Goal: Task Accomplishment & Management: Manage account settings

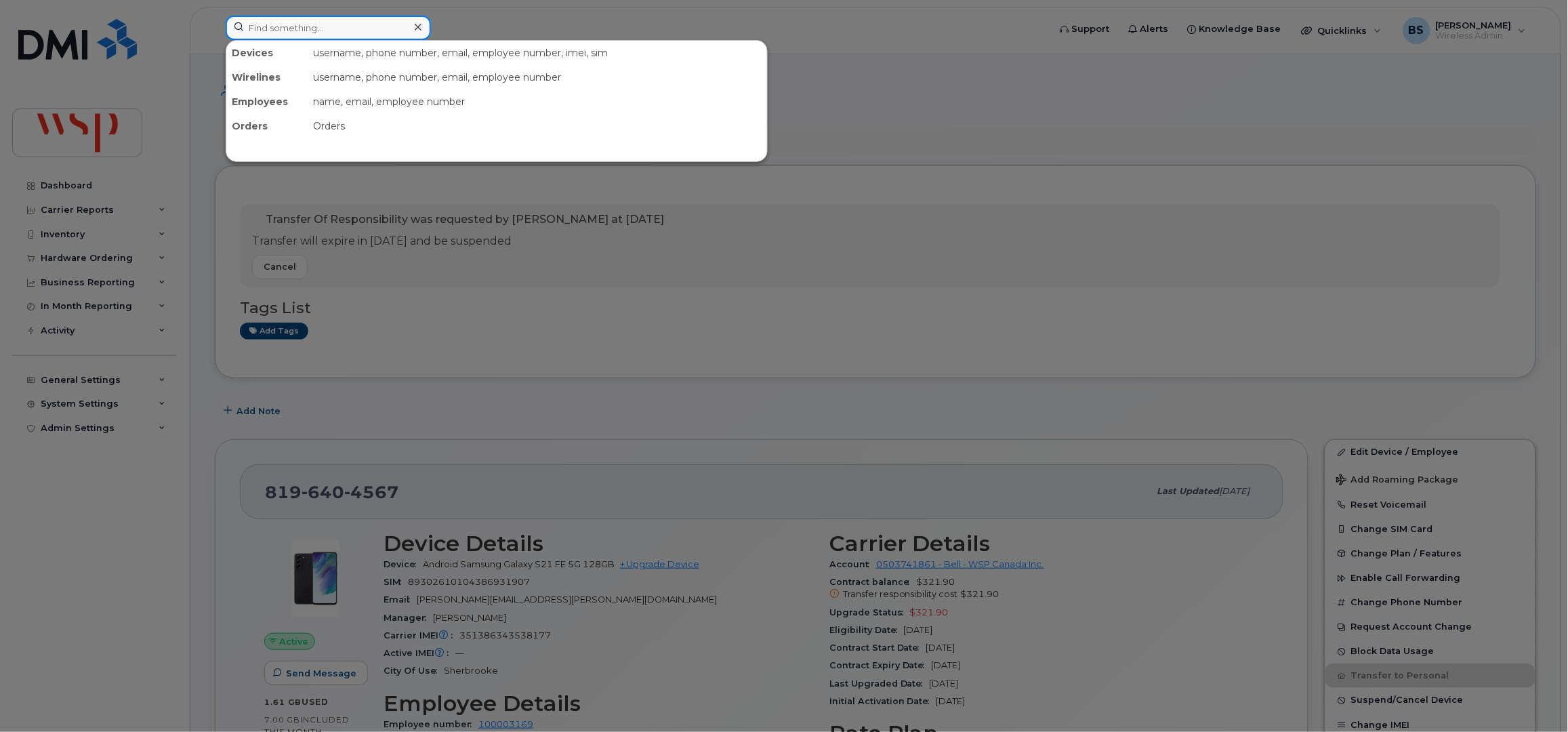
click at [338, 29] on input at bounding box center [329, 27] width 205 height 24
paste input "Sherif Ekdaw"
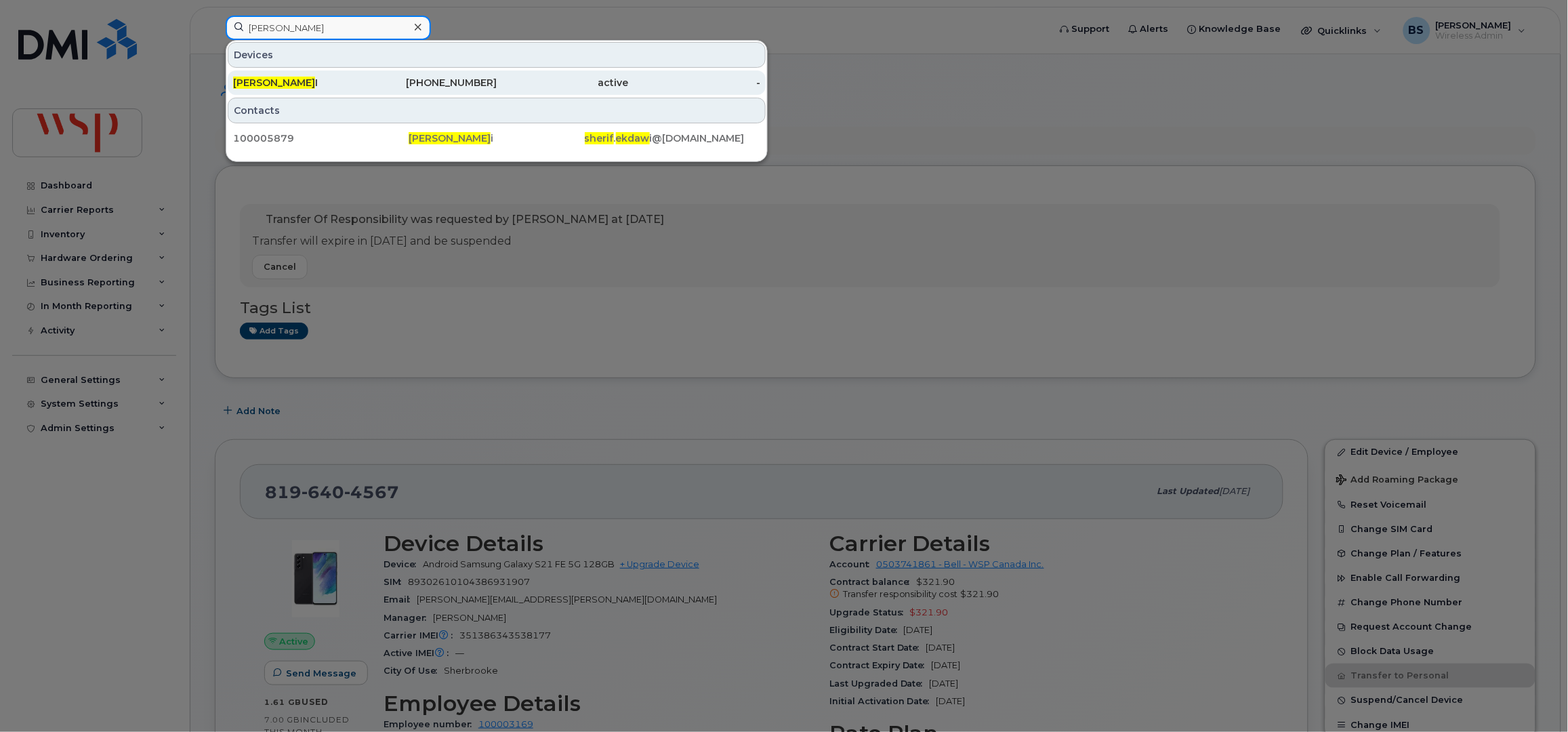
type input "Sherif Ekdaw"
click at [442, 84] on div "437-227-0924" at bounding box center [430, 83] width 132 height 14
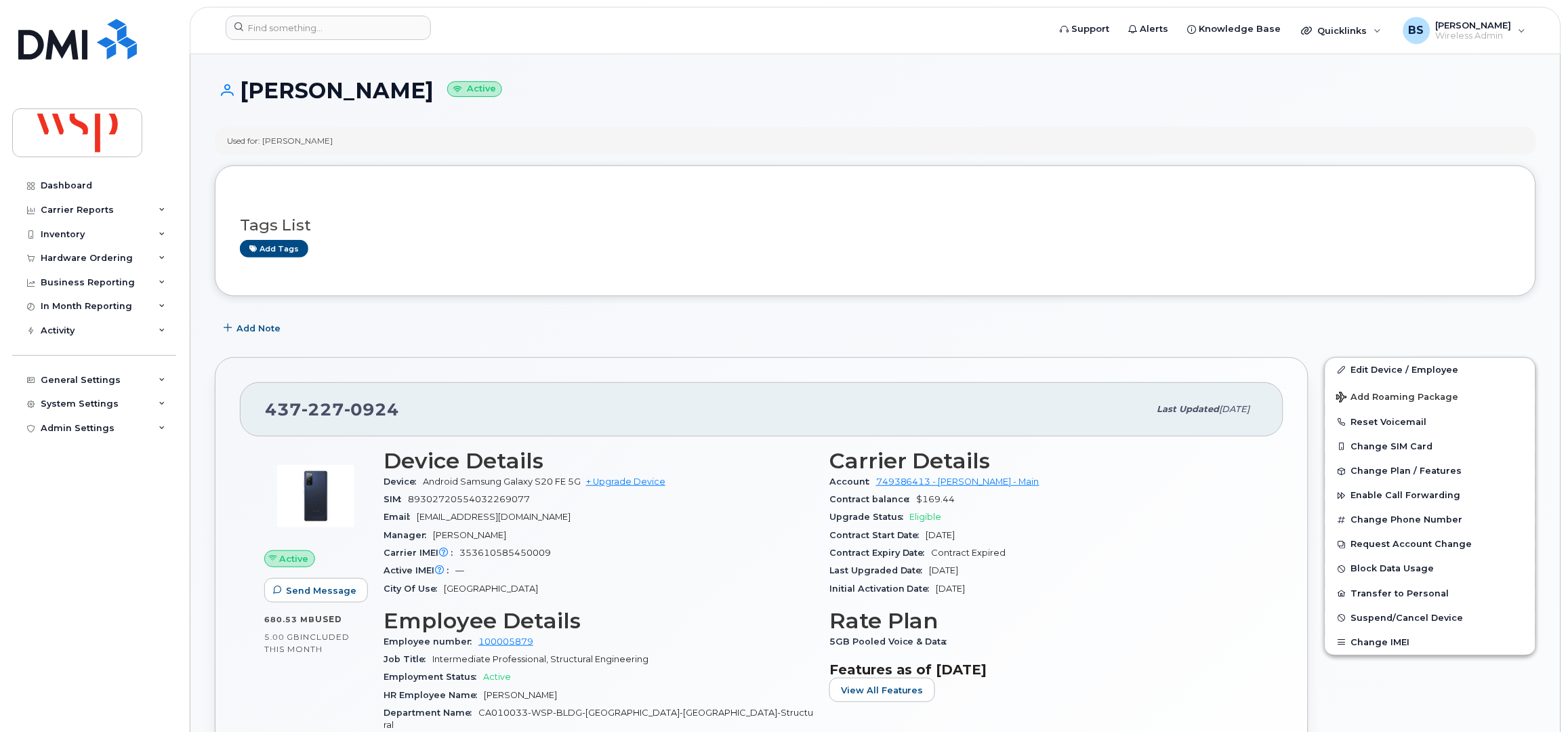
click at [507, 555] on span "353610585450009" at bounding box center [506, 553] width 92 height 10
copy span "353610585450009"
click at [364, 29] on input at bounding box center [329, 27] width 205 height 24
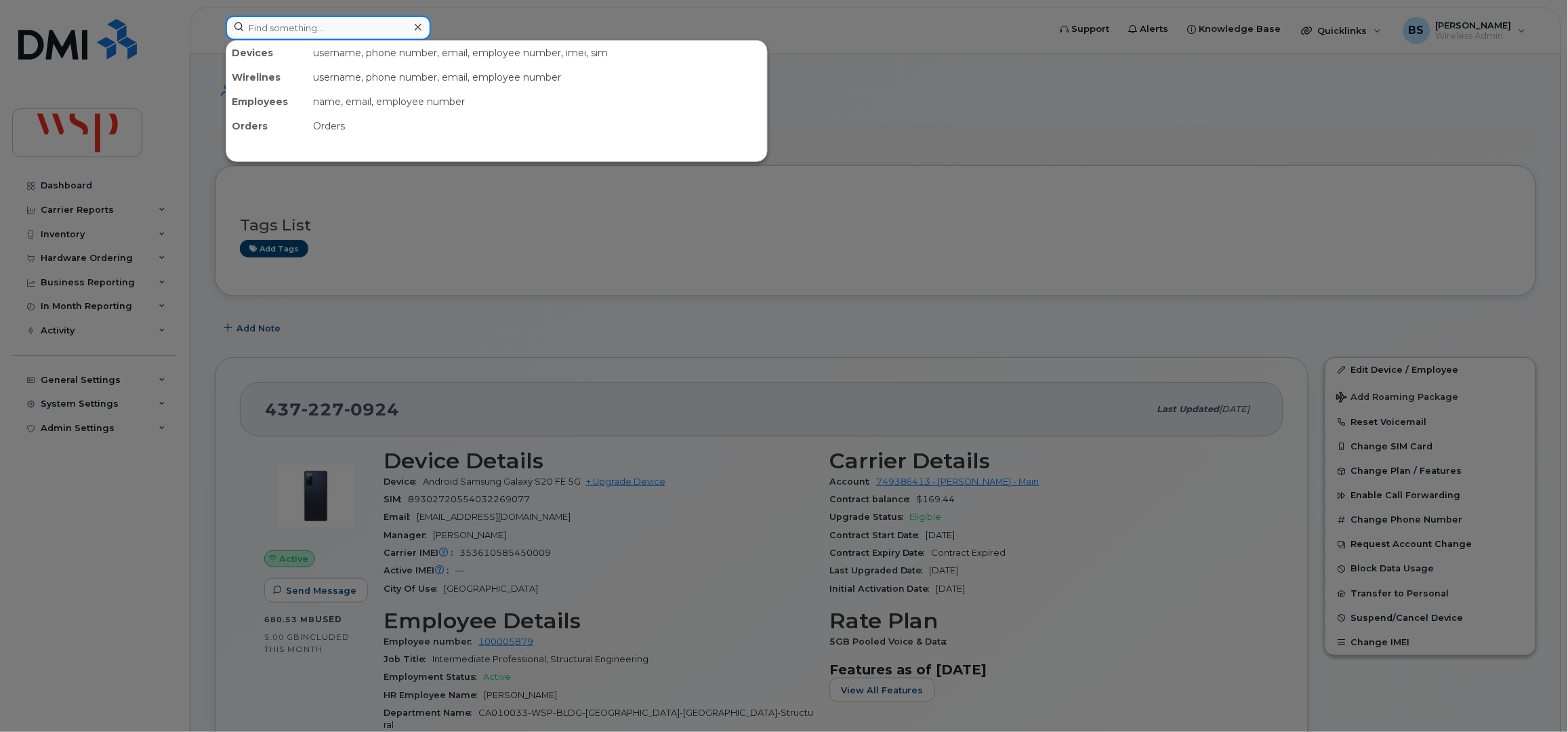
paste input "819-640-4567"
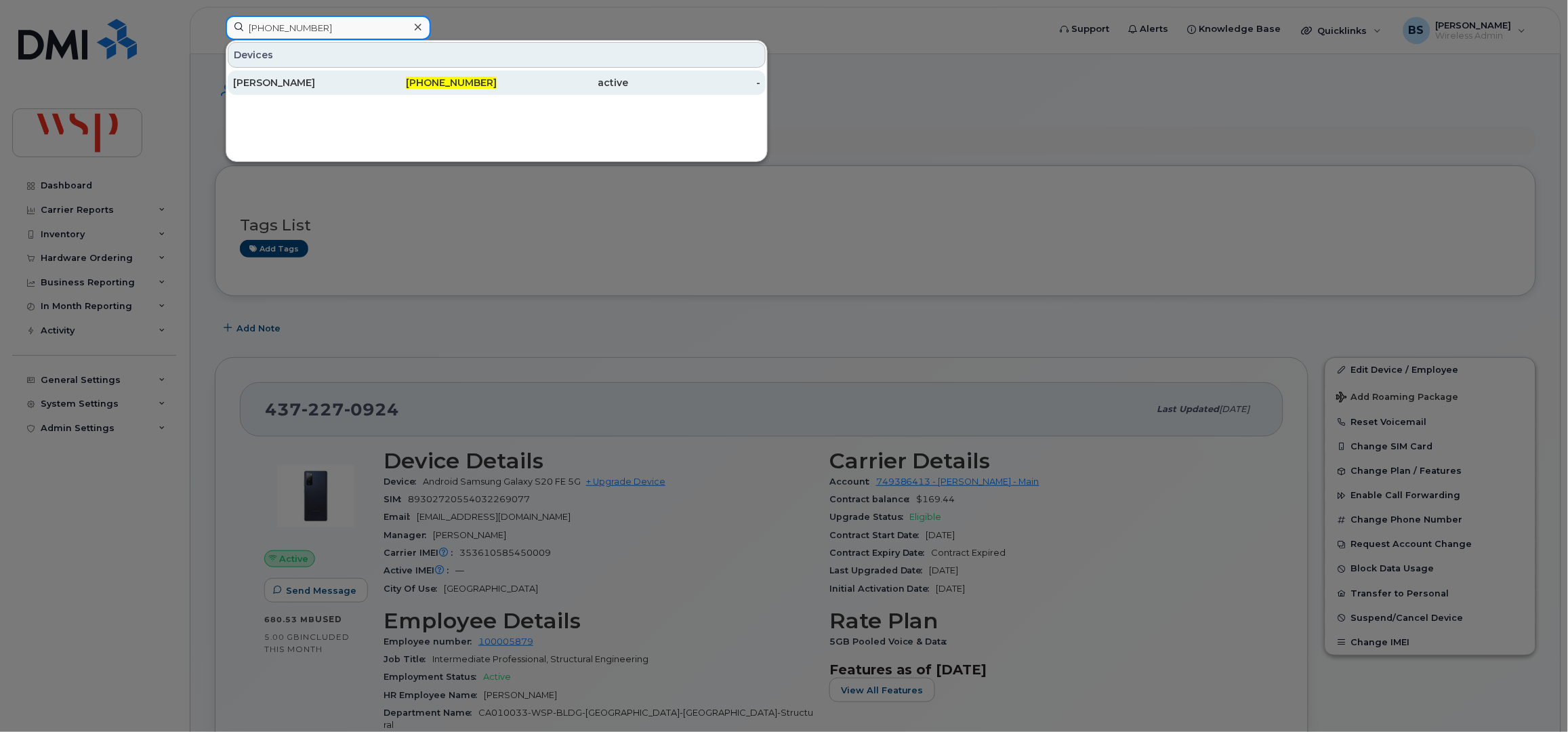
type input "819-640-4567"
click at [273, 81] on div "Joël Mathieu" at bounding box center [298, 83] width 132 height 14
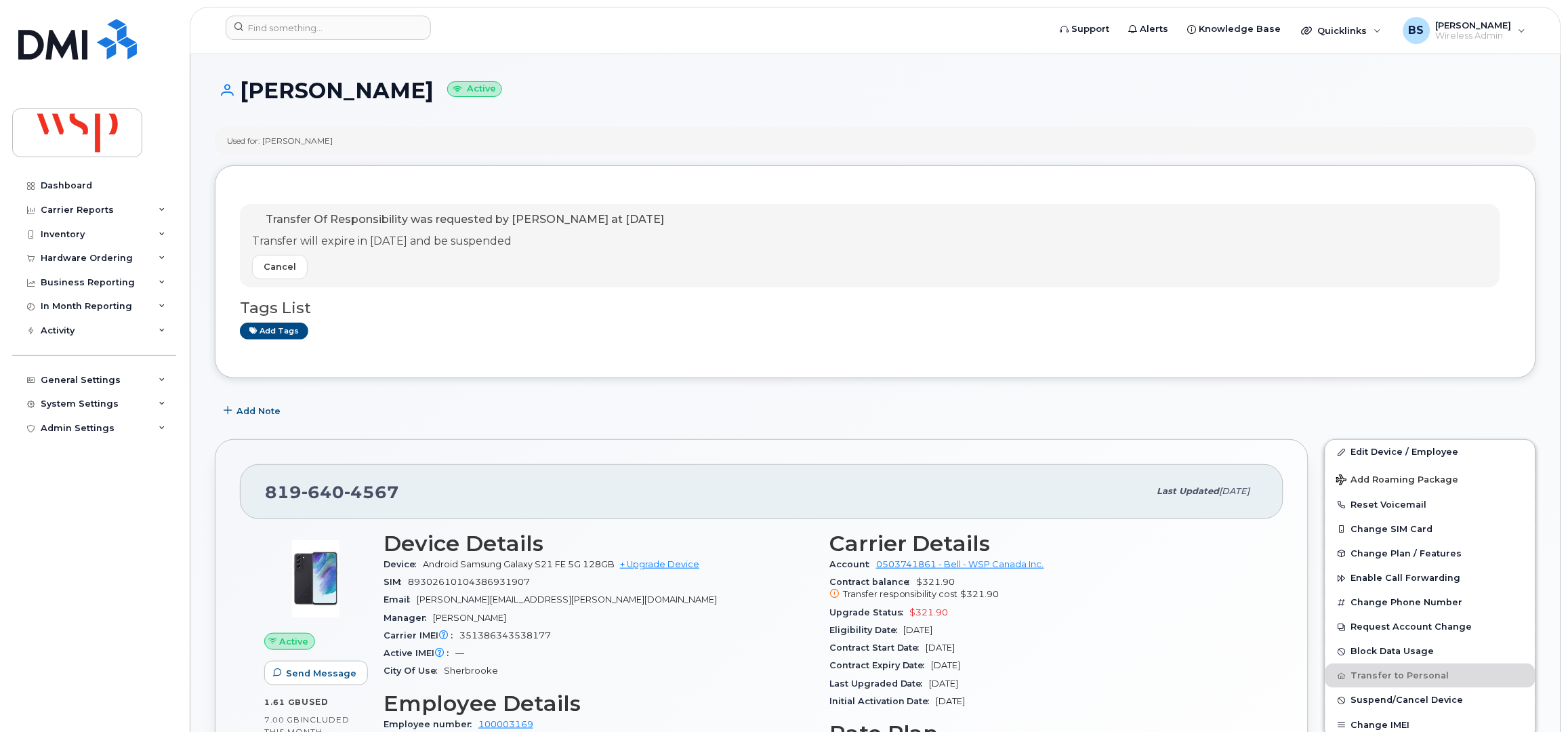
click at [268, 12] on header "Support Alerts Knowledge Base Quicklinks Suspend / Cancel Device Change SIM Car…" at bounding box center [875, 30] width 1371 height 48
click at [326, 27] on input at bounding box center [329, 27] width 205 height 24
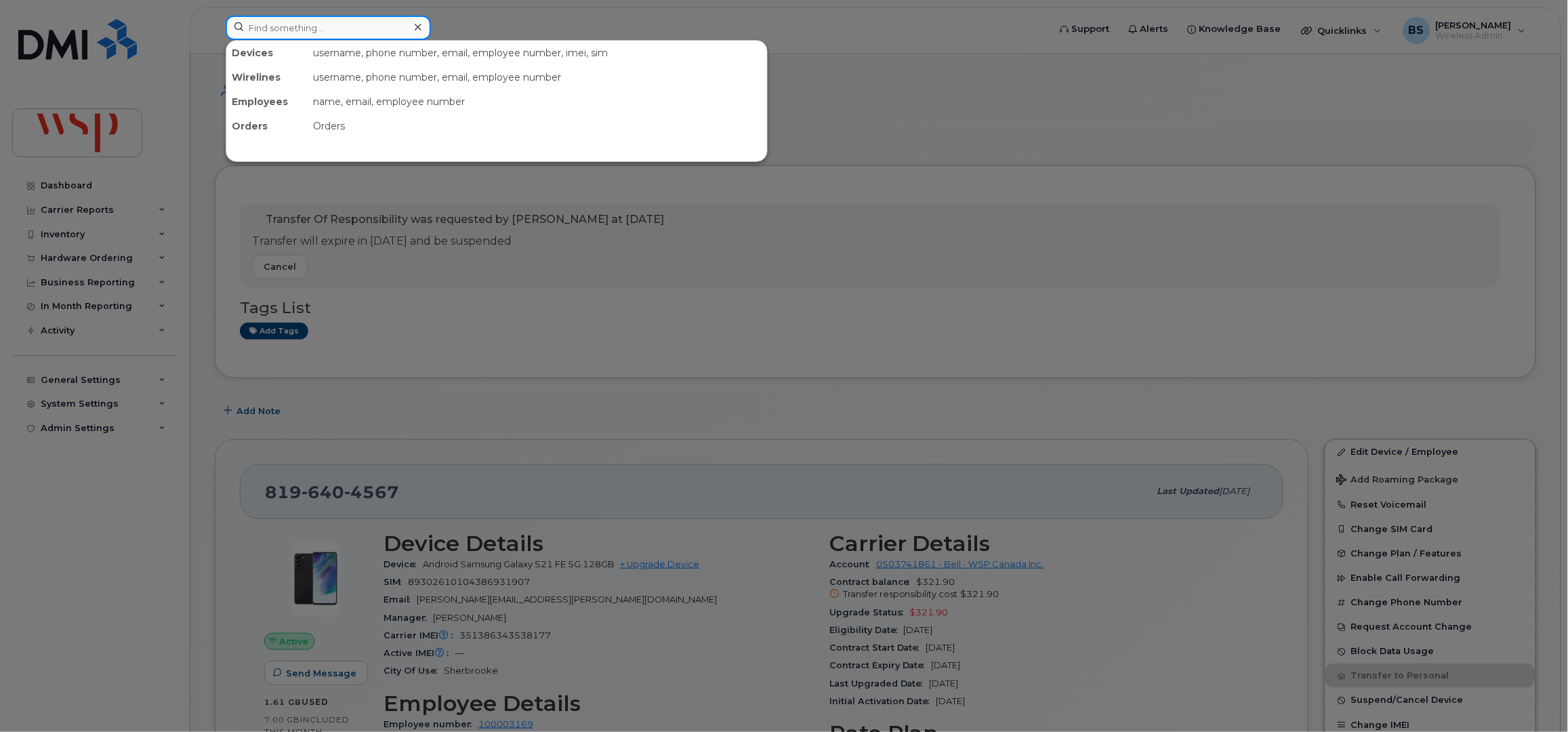
paste input "7056906318"
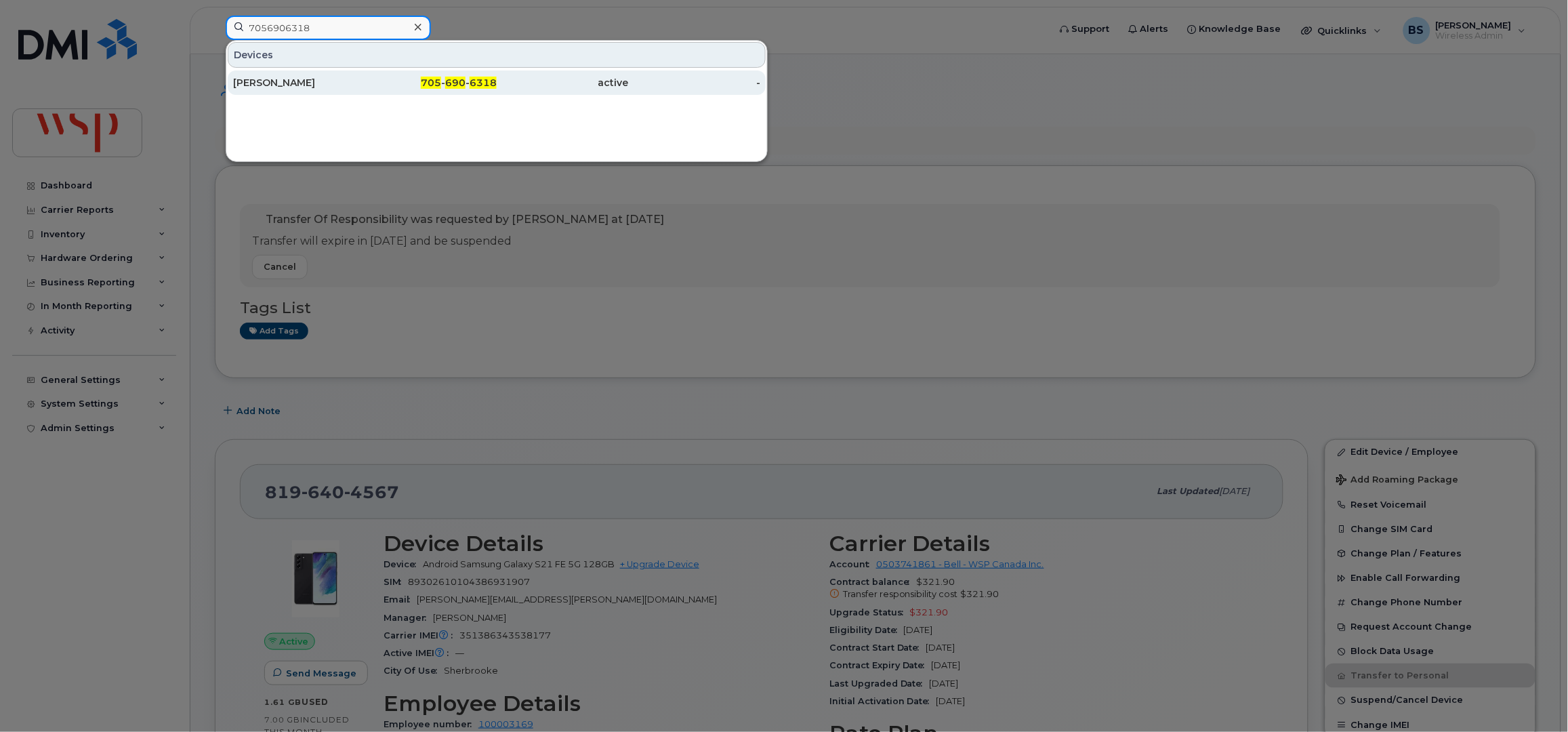
type input "7056906318"
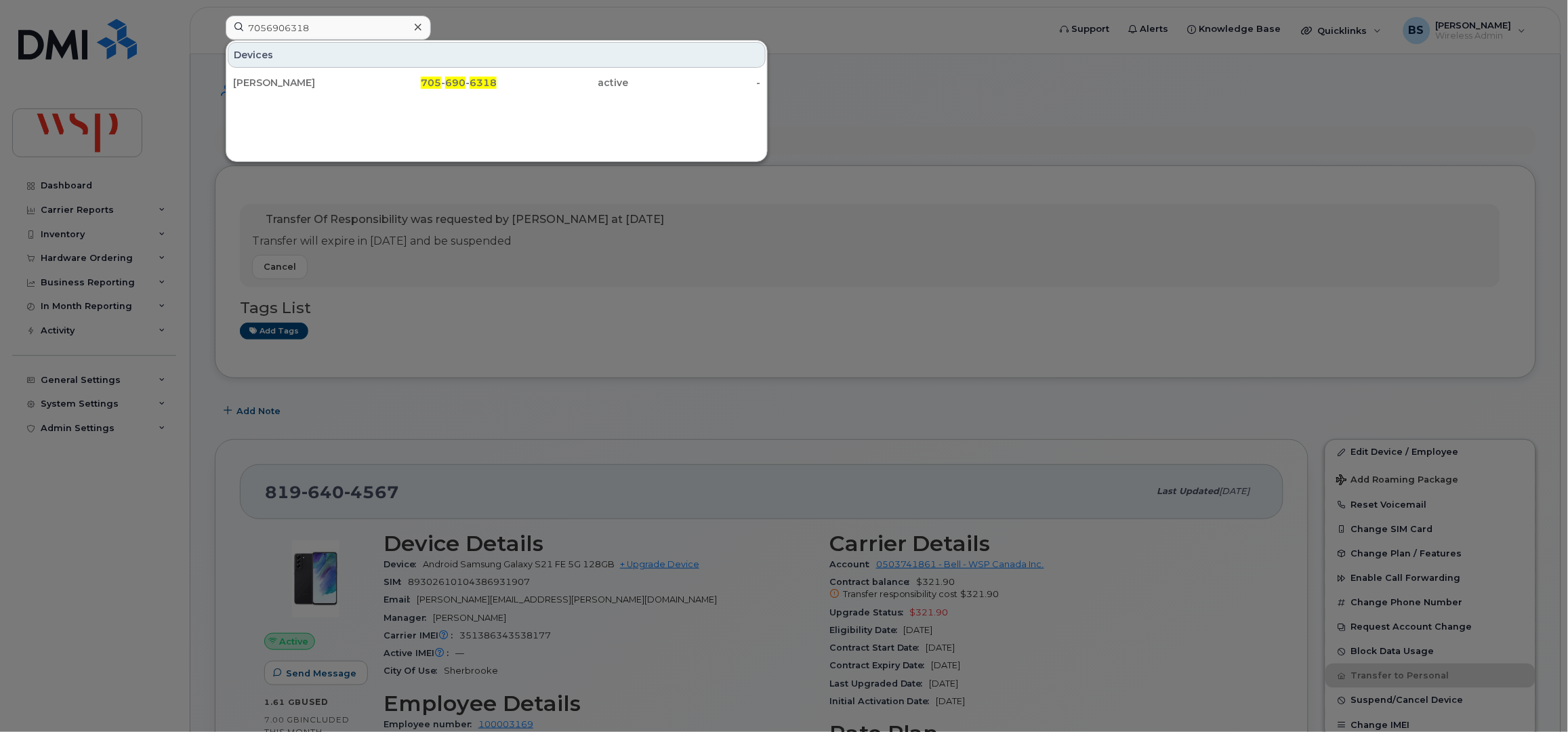
drag, startPoint x: 248, startPoint y: 82, endPoint x: 318, endPoint y: 112, distance: 76.2
click at [249, 81] on div "[PERSON_NAME]" at bounding box center [298, 83] width 132 height 14
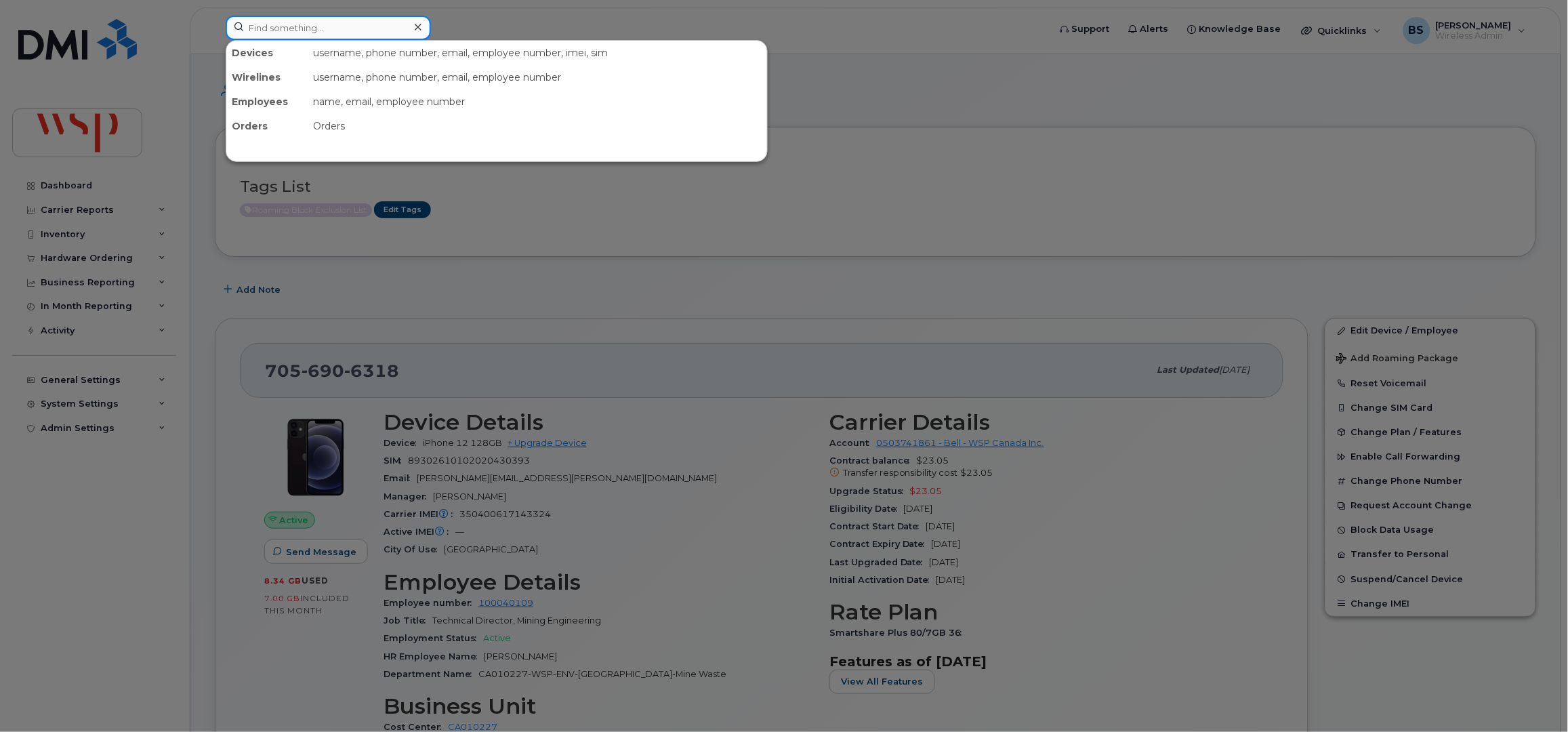
click at [271, 25] on input at bounding box center [329, 27] width 205 height 24
paste input "613-218-9911"
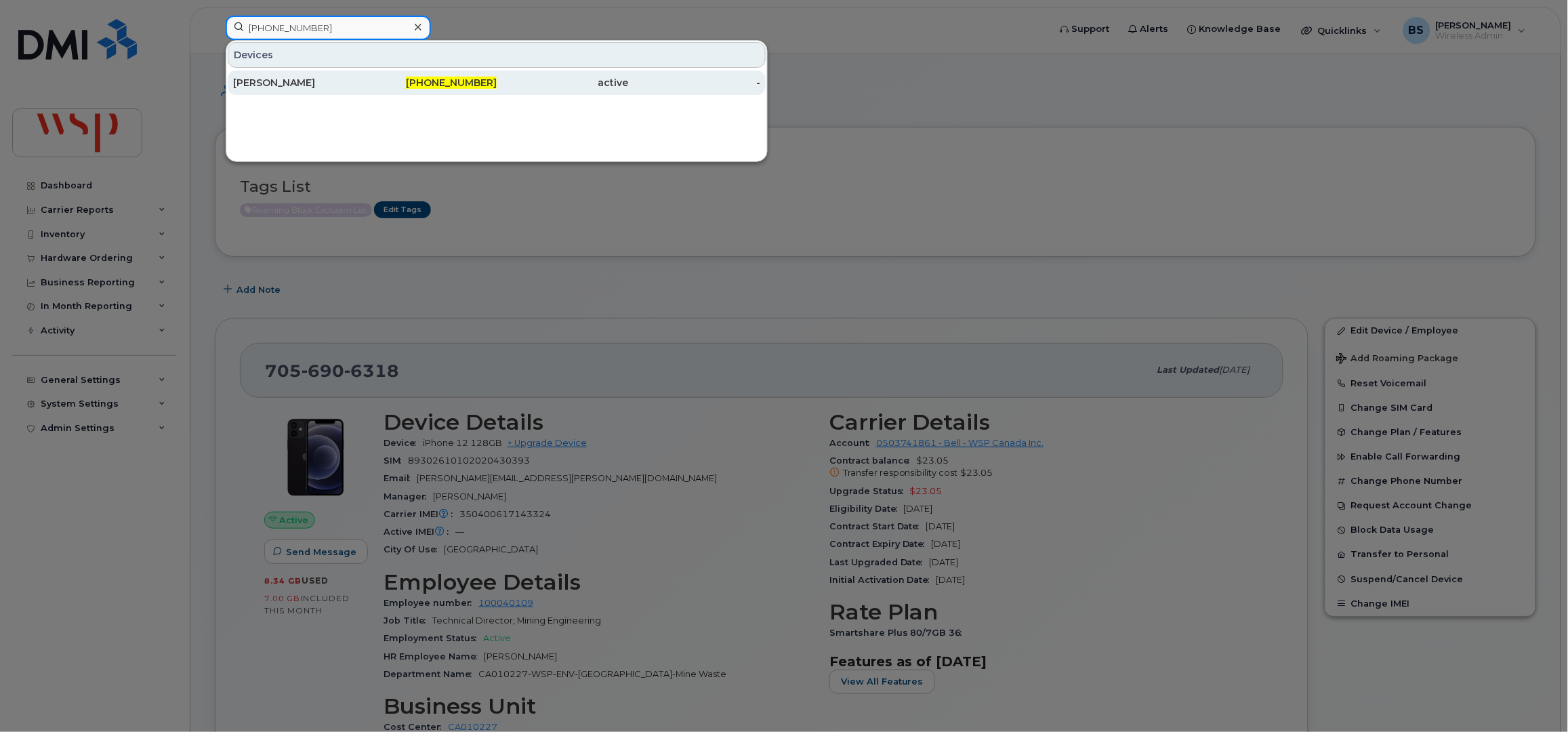
type input "613-218-9911"
click at [250, 79] on div "MATT THOM" at bounding box center [298, 83] width 132 height 14
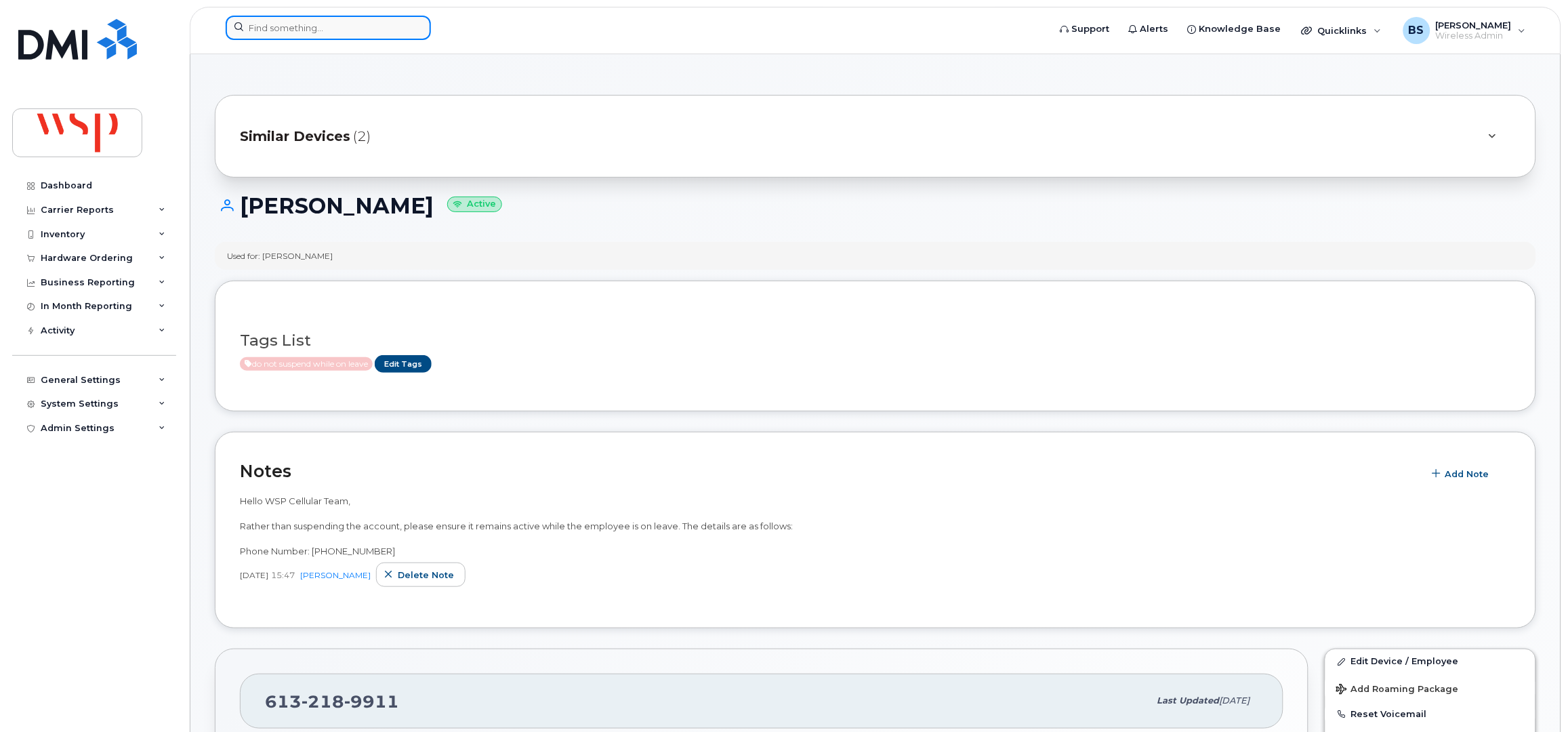
click at [371, 21] on input at bounding box center [329, 27] width 205 height 24
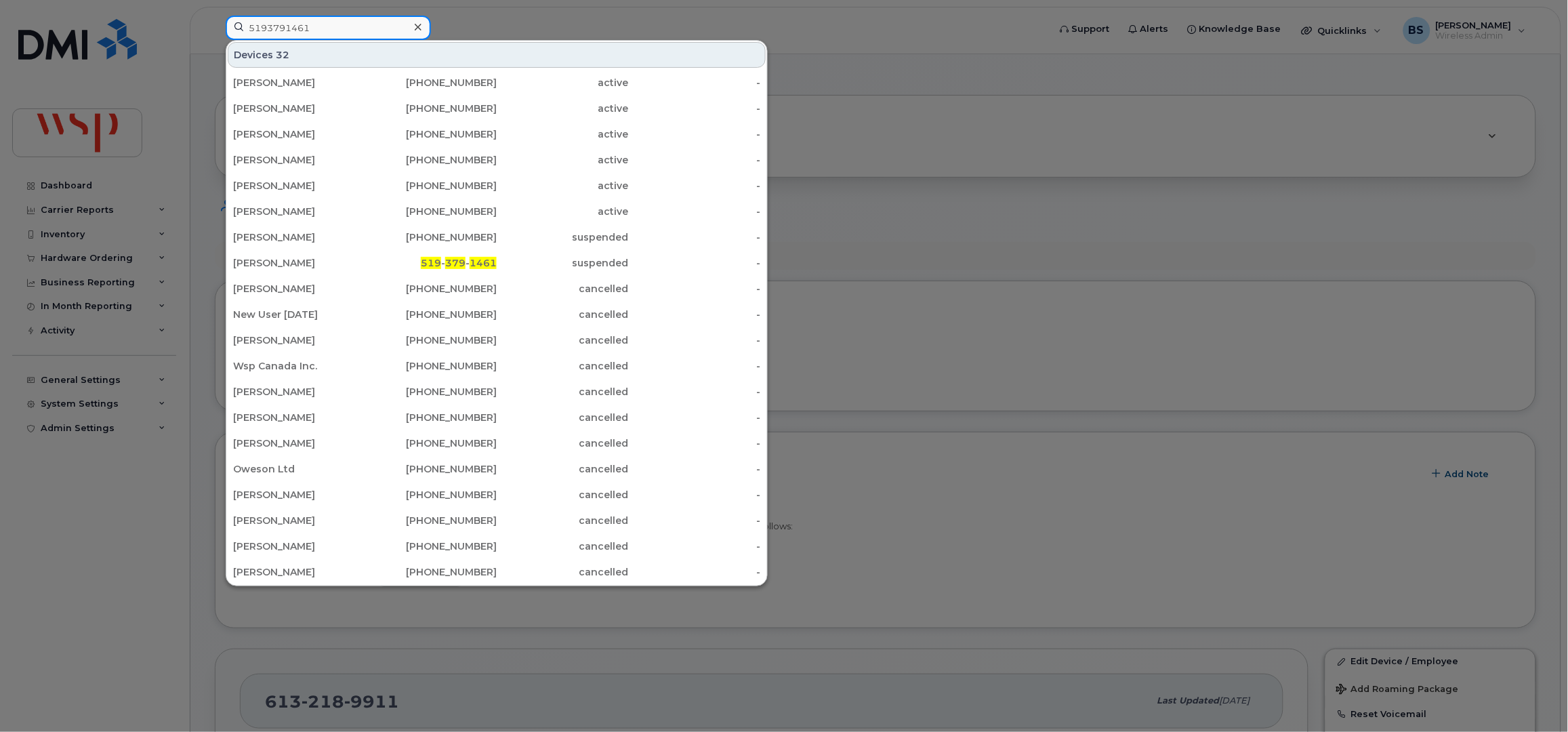
type input "5193791461"
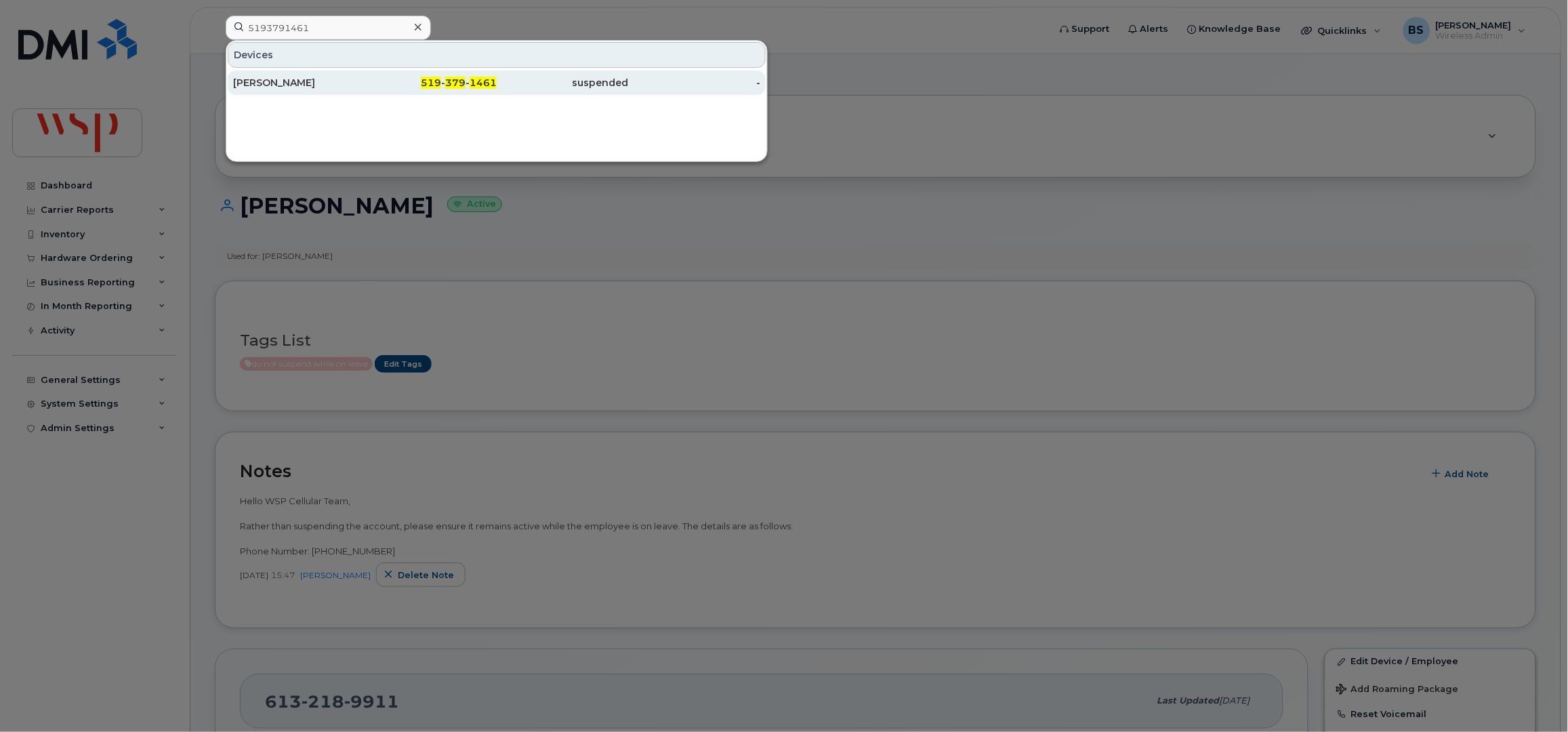
click at [273, 85] on div "Valery Kempers" at bounding box center [298, 83] width 132 height 14
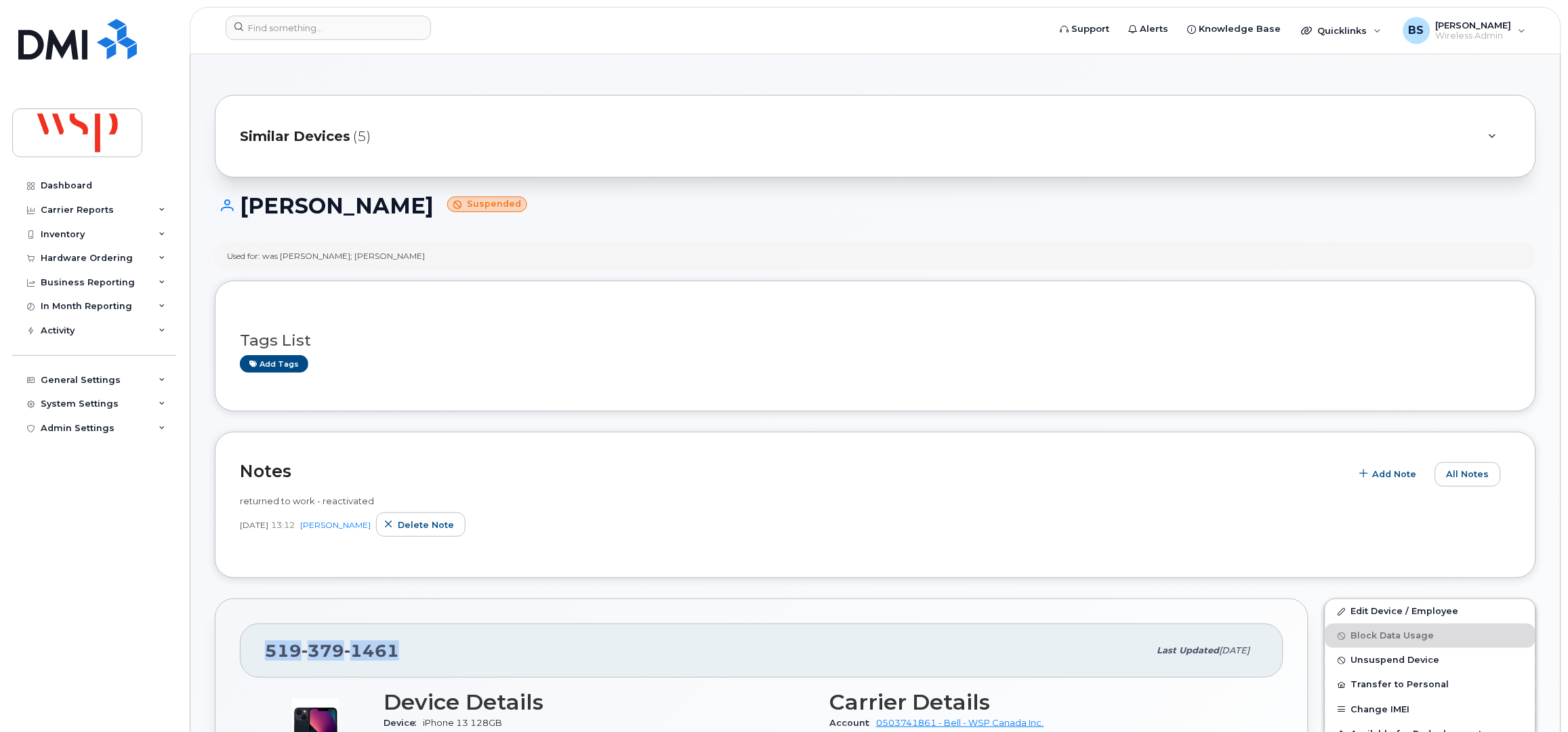
drag, startPoint x: 392, startPoint y: 651, endPoint x: 269, endPoint y: 646, distance: 123.1
click at [266, 650] on div "[PHONE_NUMBER]" at bounding box center [707, 651] width 884 height 28
copy span "519 379 1461"
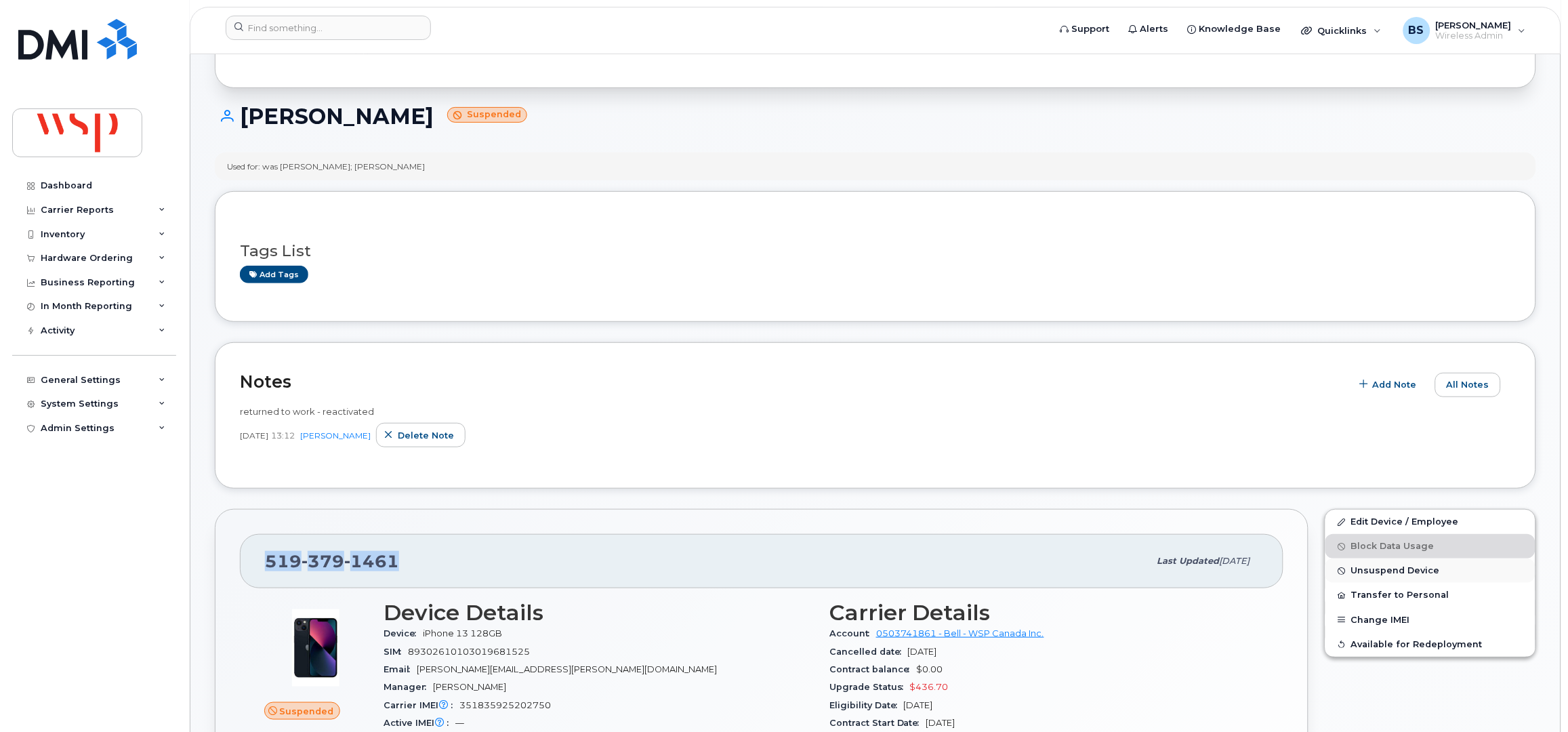
click at [1359, 573] on span "Unsuspend Device" at bounding box center [1396, 572] width 89 height 10
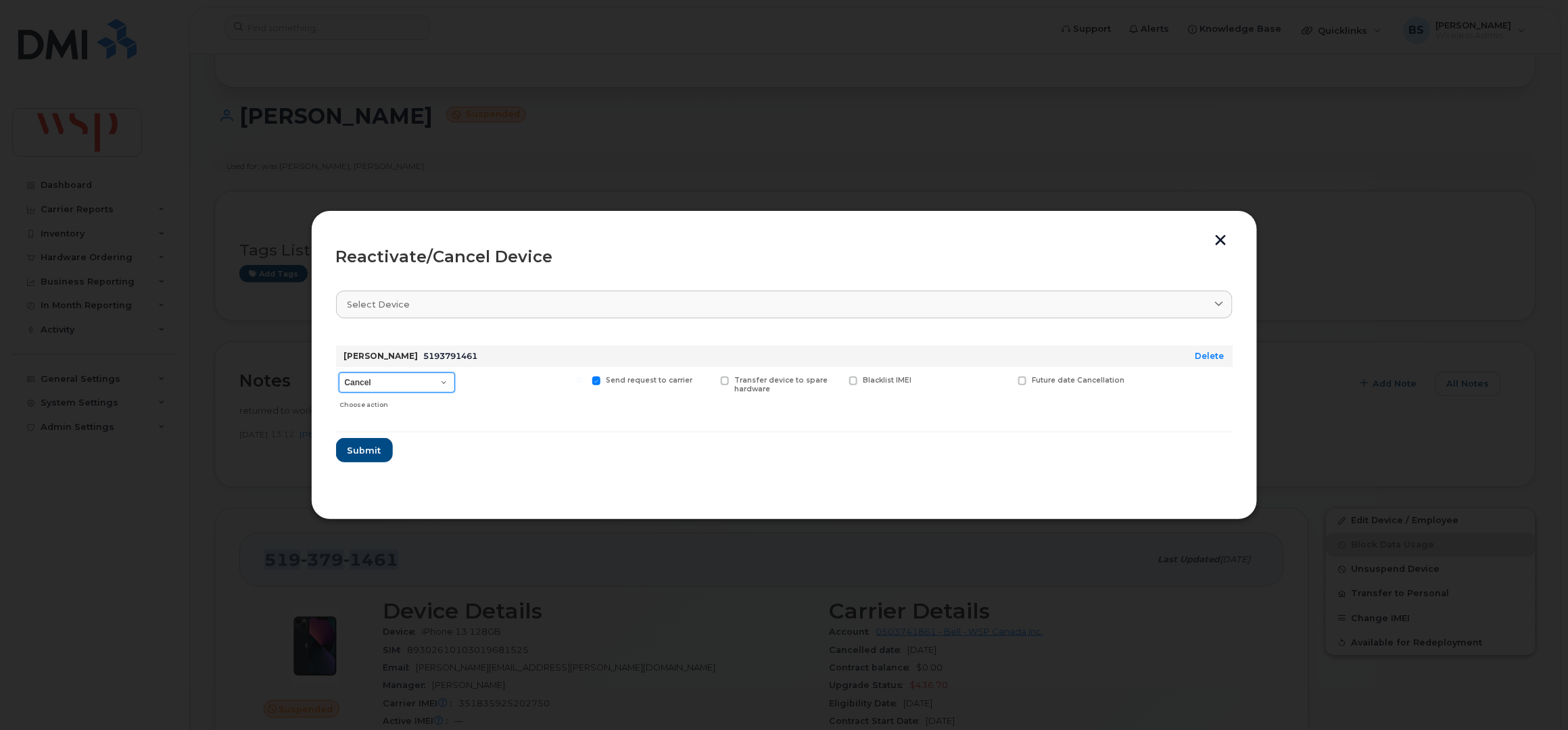
click at [406, 385] on select "Cancel Suspend - Extend Suspension Reactivate" at bounding box center [396, 383] width 116 height 20
select select "[object Object]"
click at [339, 373] on select "Cancel Suspend - Extend Suspension Reactivate" at bounding box center [396, 383] width 116 height 20
click at [357, 445] on span "Submit" at bounding box center [363, 450] width 34 height 13
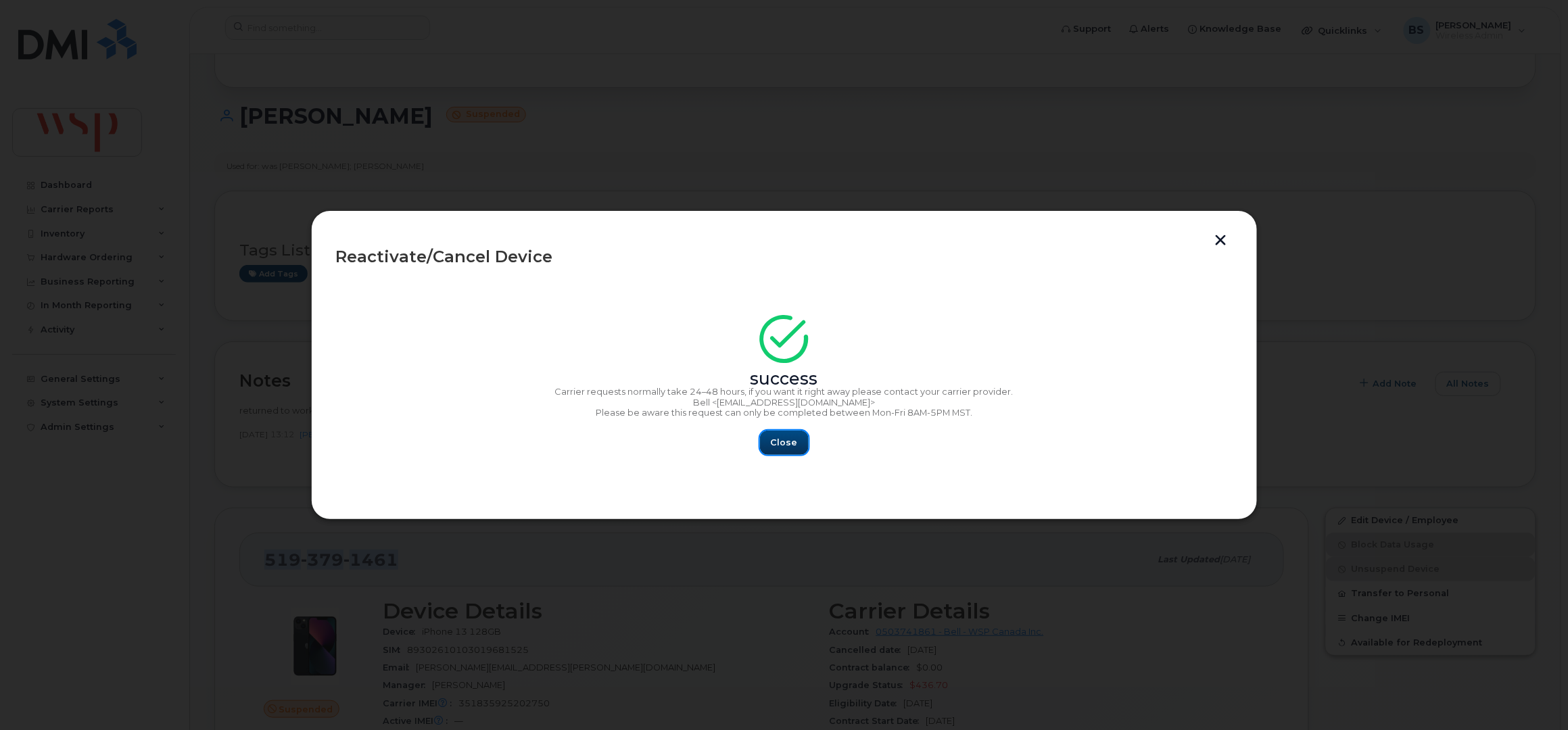
click at [776, 446] on span "Close" at bounding box center [784, 442] width 27 height 13
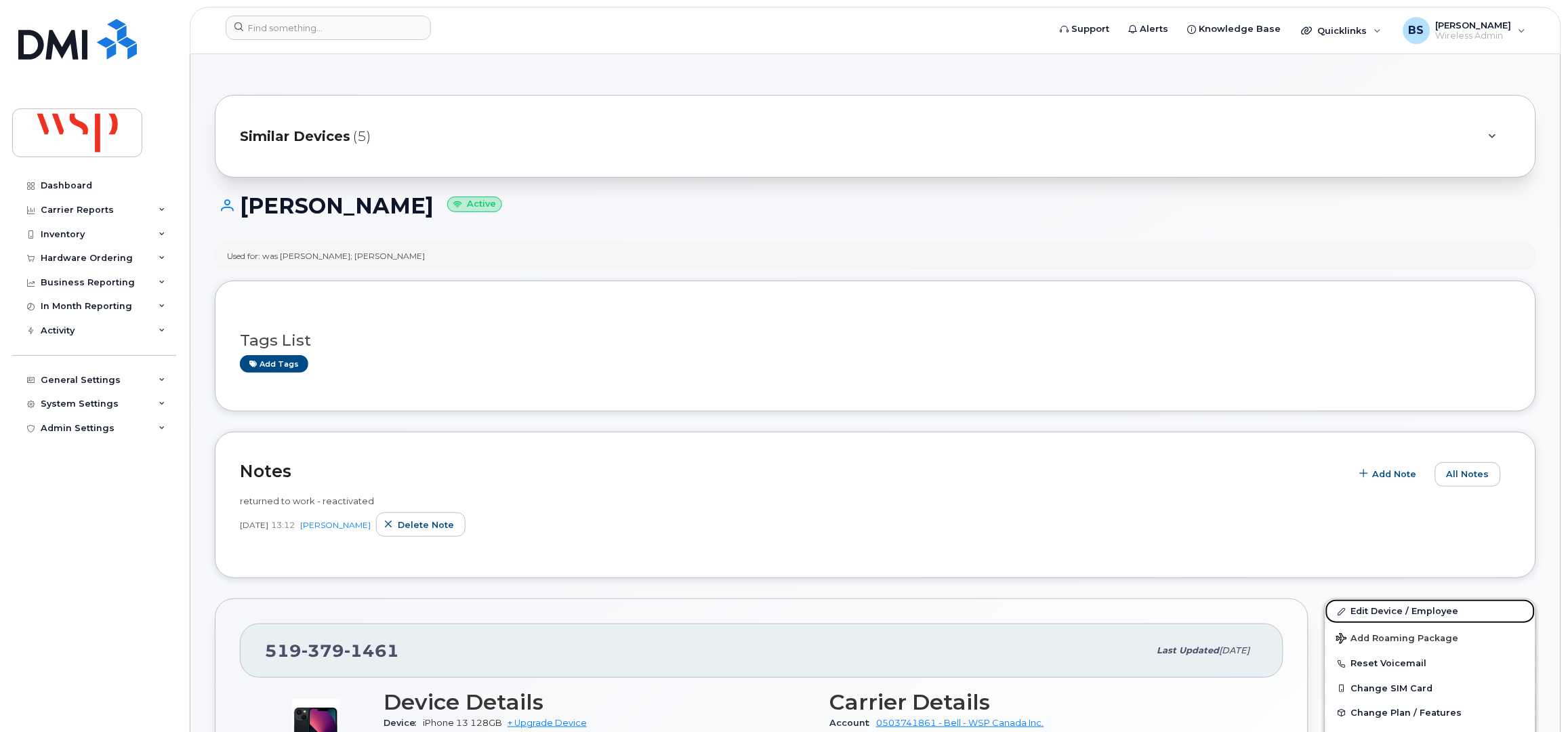
drag, startPoint x: 1366, startPoint y: 613, endPoint x: 1296, endPoint y: 573, distance: 80.6
click at [1366, 613] on link "Edit Device / Employee" at bounding box center [1430, 612] width 210 height 24
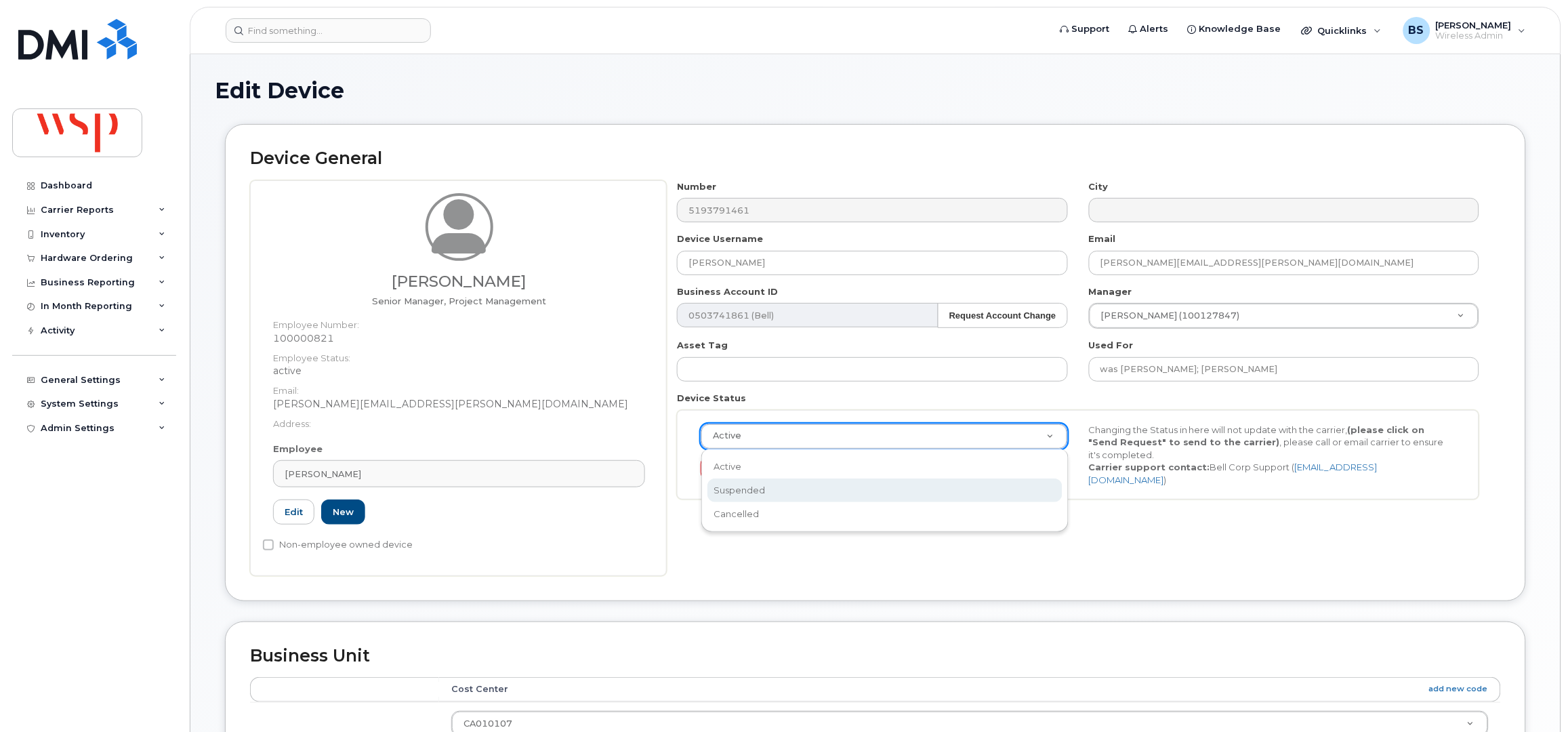
select select "suspended"
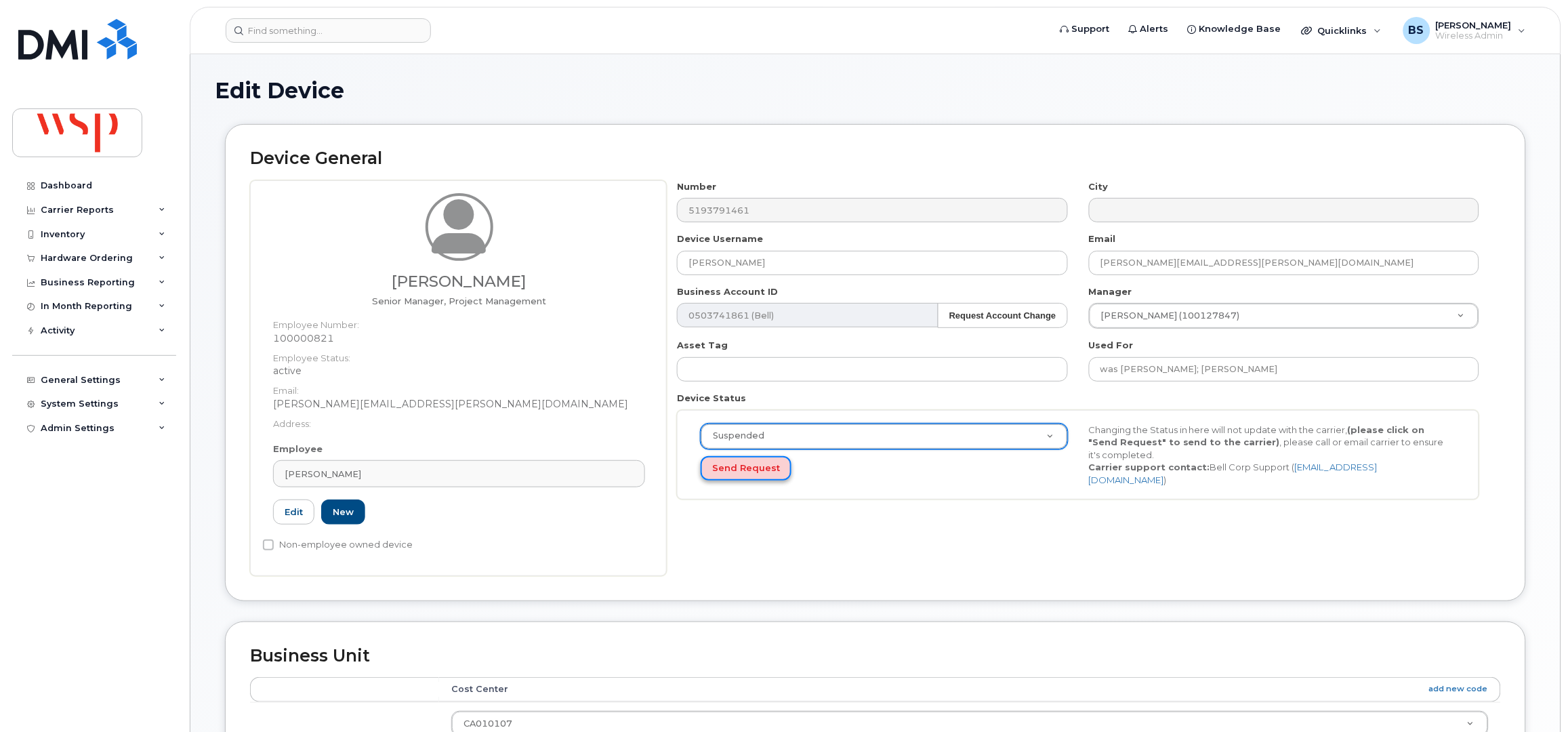
click at [739, 466] on button "Send Request" at bounding box center [745, 469] width 91 height 25
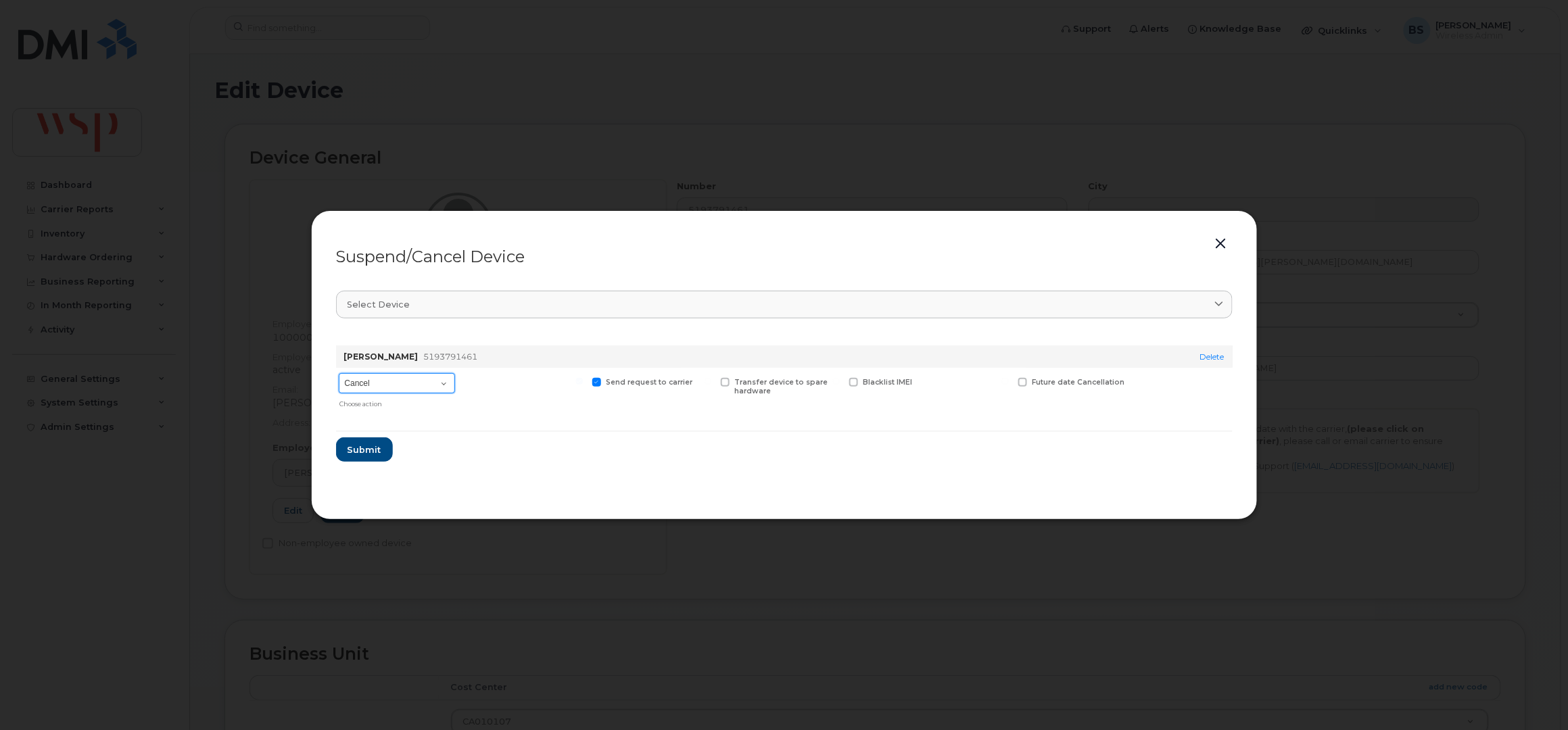
click at [382, 374] on select "Cancel Suspend - Extend Suspension Suspend - Reduced Rate Suspend - Full Rate S…" at bounding box center [396, 383] width 116 height 20
select select "[object Object]"
click at [339, 374] on select "Cancel Suspend - Extend Suspension Suspend - Reduced Rate Suspend - Full Rate S…" at bounding box center [396, 383] width 116 height 20
click at [379, 447] on span "Submit" at bounding box center [363, 450] width 34 height 13
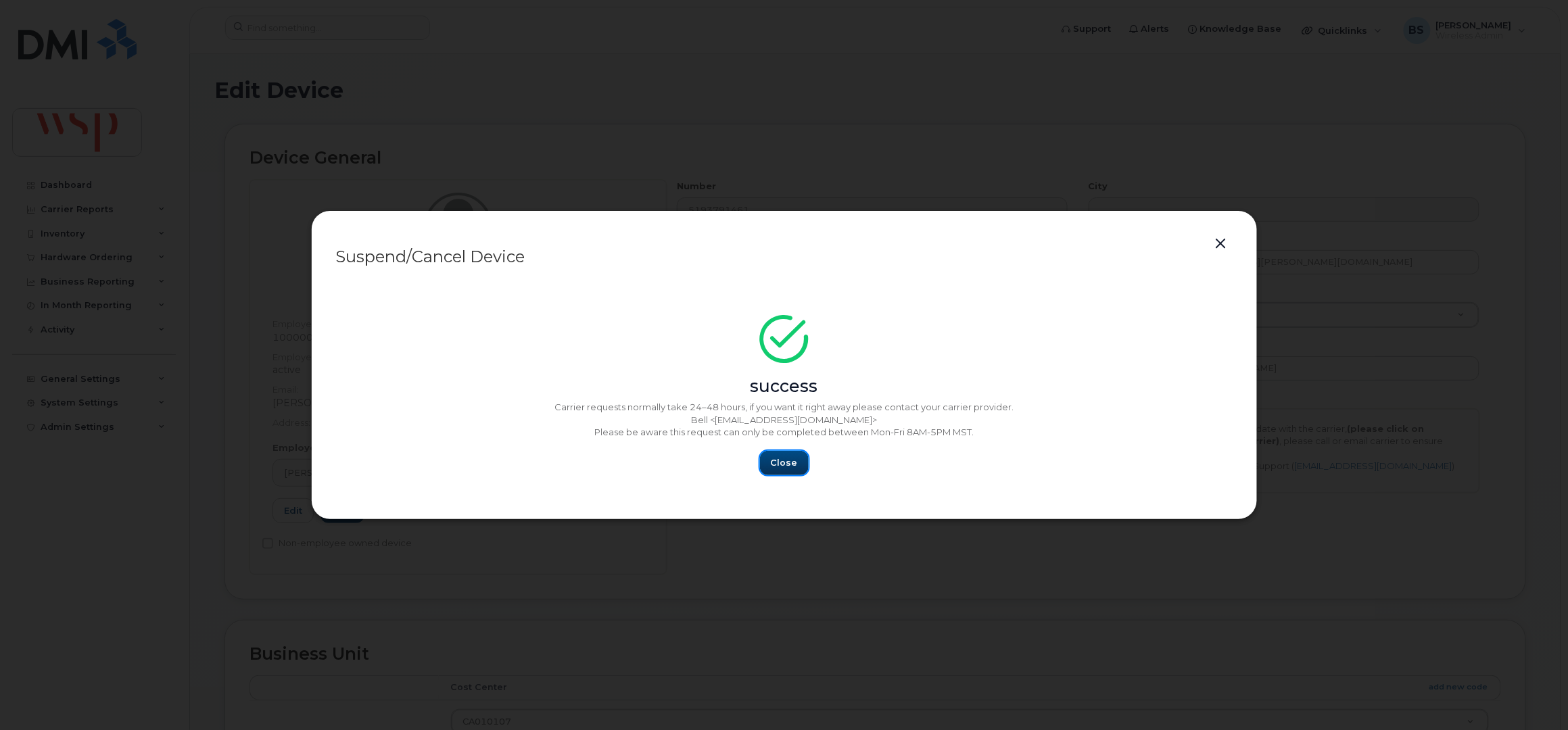
drag, startPoint x: 789, startPoint y: 458, endPoint x: 761, endPoint y: 456, distance: 28.1
click at [784, 459] on span "Close" at bounding box center [784, 463] width 27 height 13
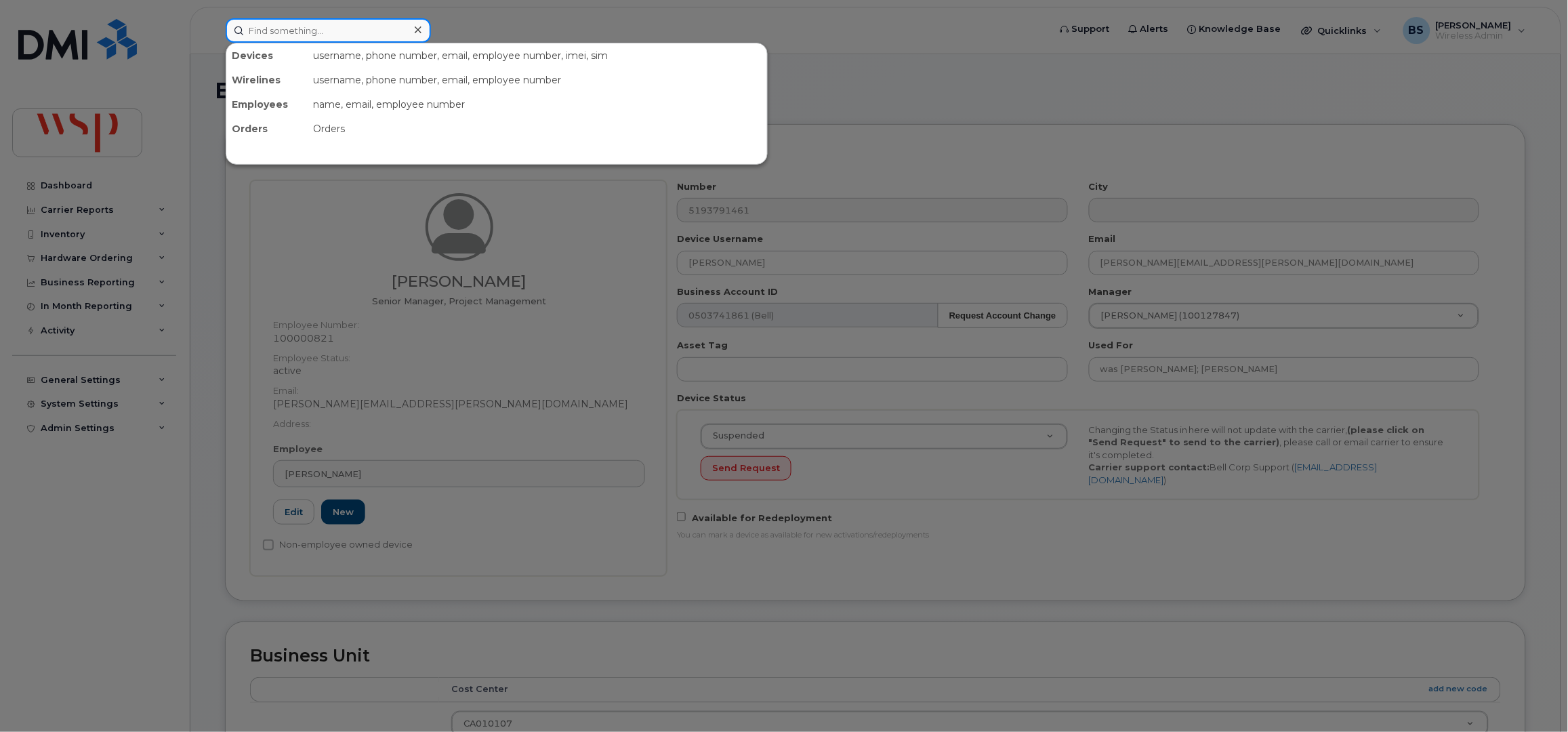
click at [284, 36] on input at bounding box center [329, 30] width 205 height 24
paste input "5193791461"
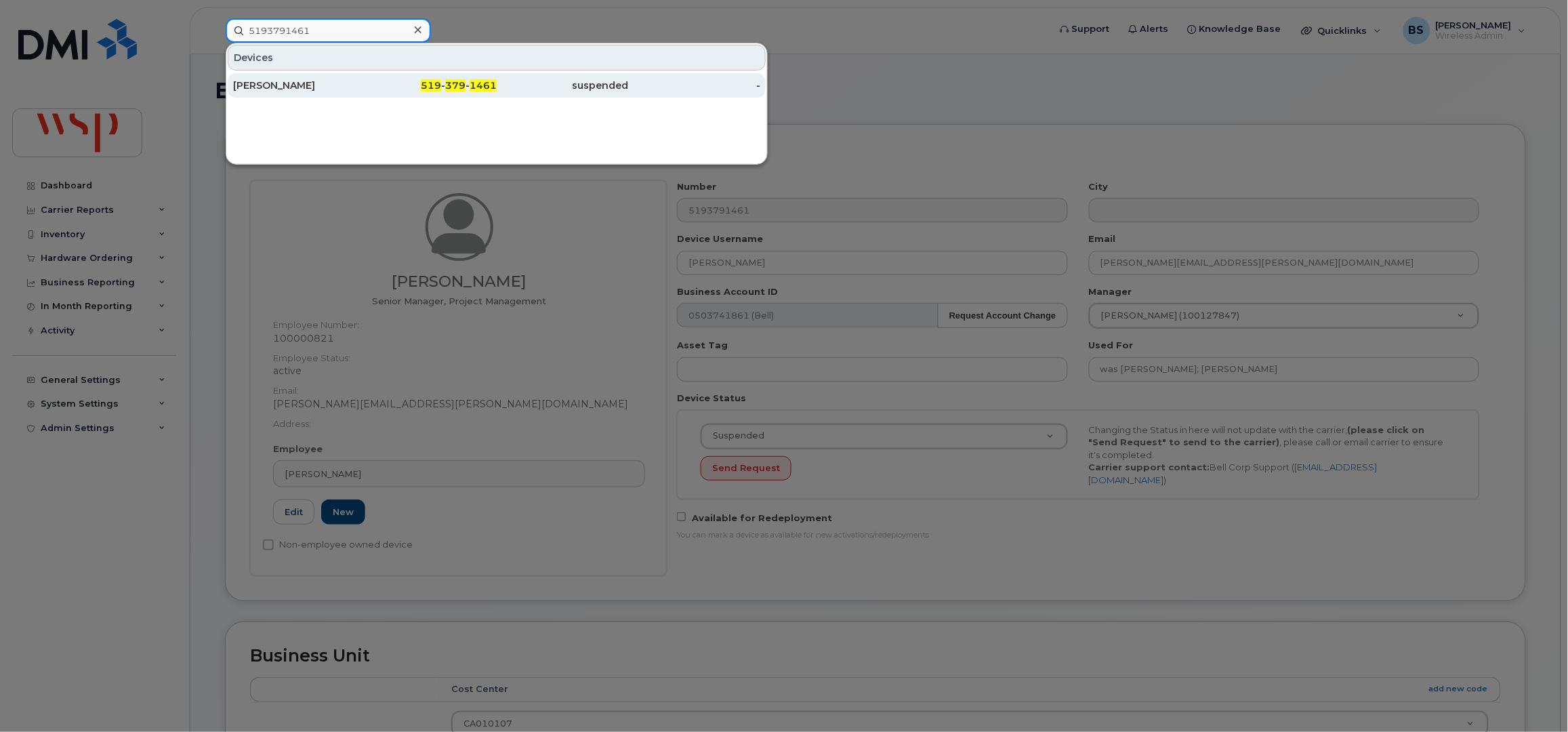
type input "5193791461"
click at [278, 78] on div "Valery Kempers" at bounding box center [298, 85] width 132 height 14
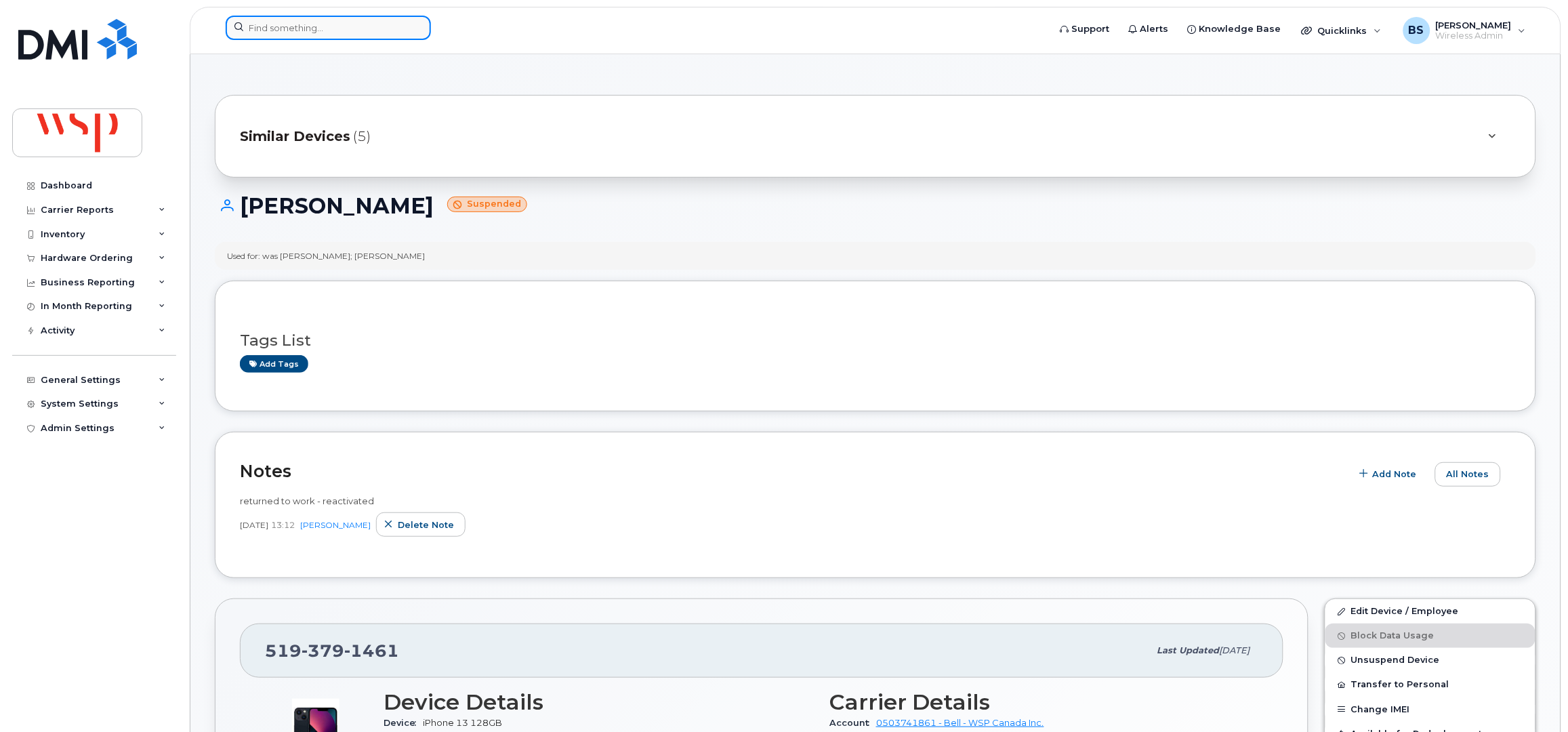
click at [352, 24] on input at bounding box center [329, 27] width 205 height 24
paste input "[PHONE_NUMBER]"
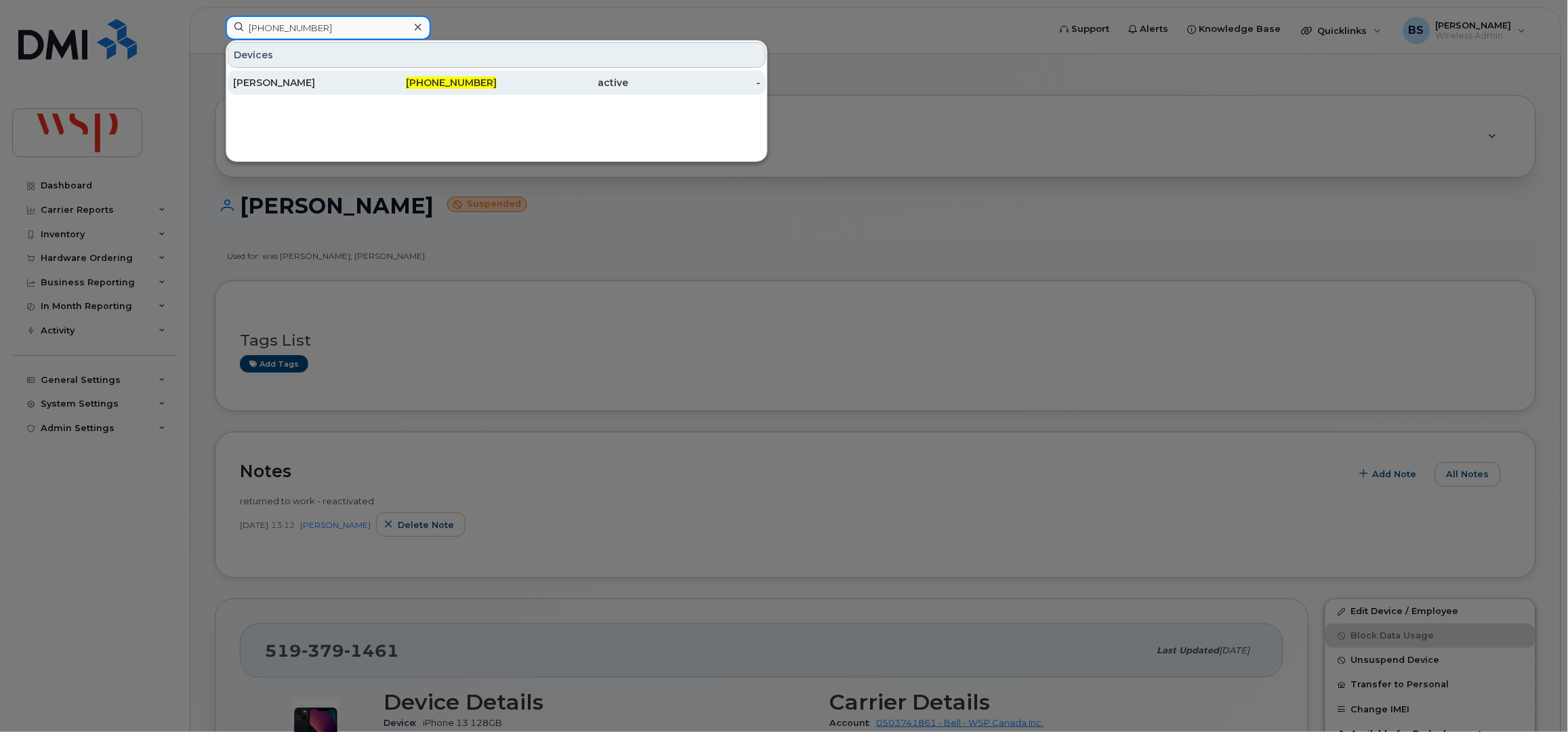
type input "[PHONE_NUMBER]"
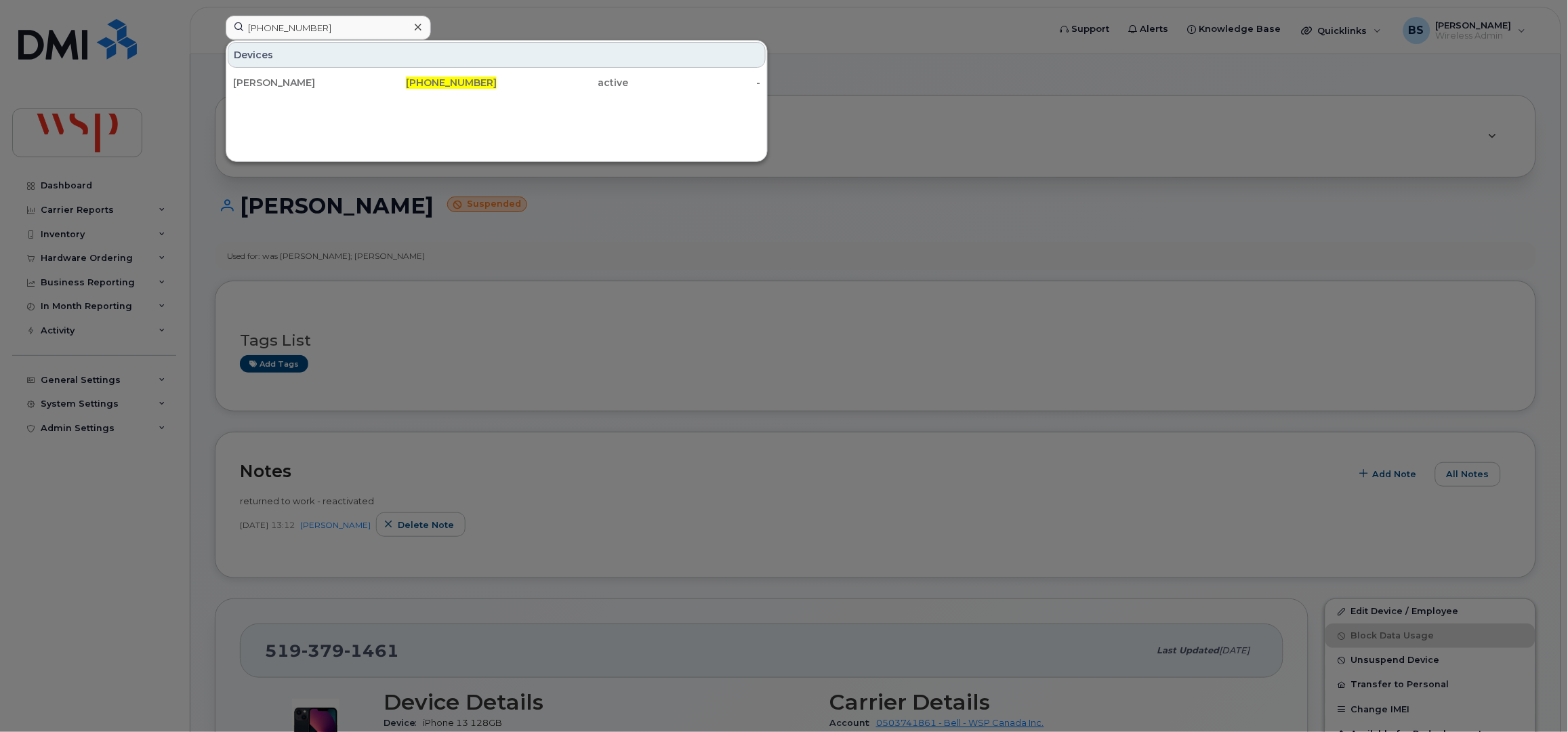
drag, startPoint x: 270, startPoint y: 82, endPoint x: 465, endPoint y: 124, distance: 199.5
click at [270, 82] on div "IDREES MUHAMMAD" at bounding box center [298, 83] width 132 height 14
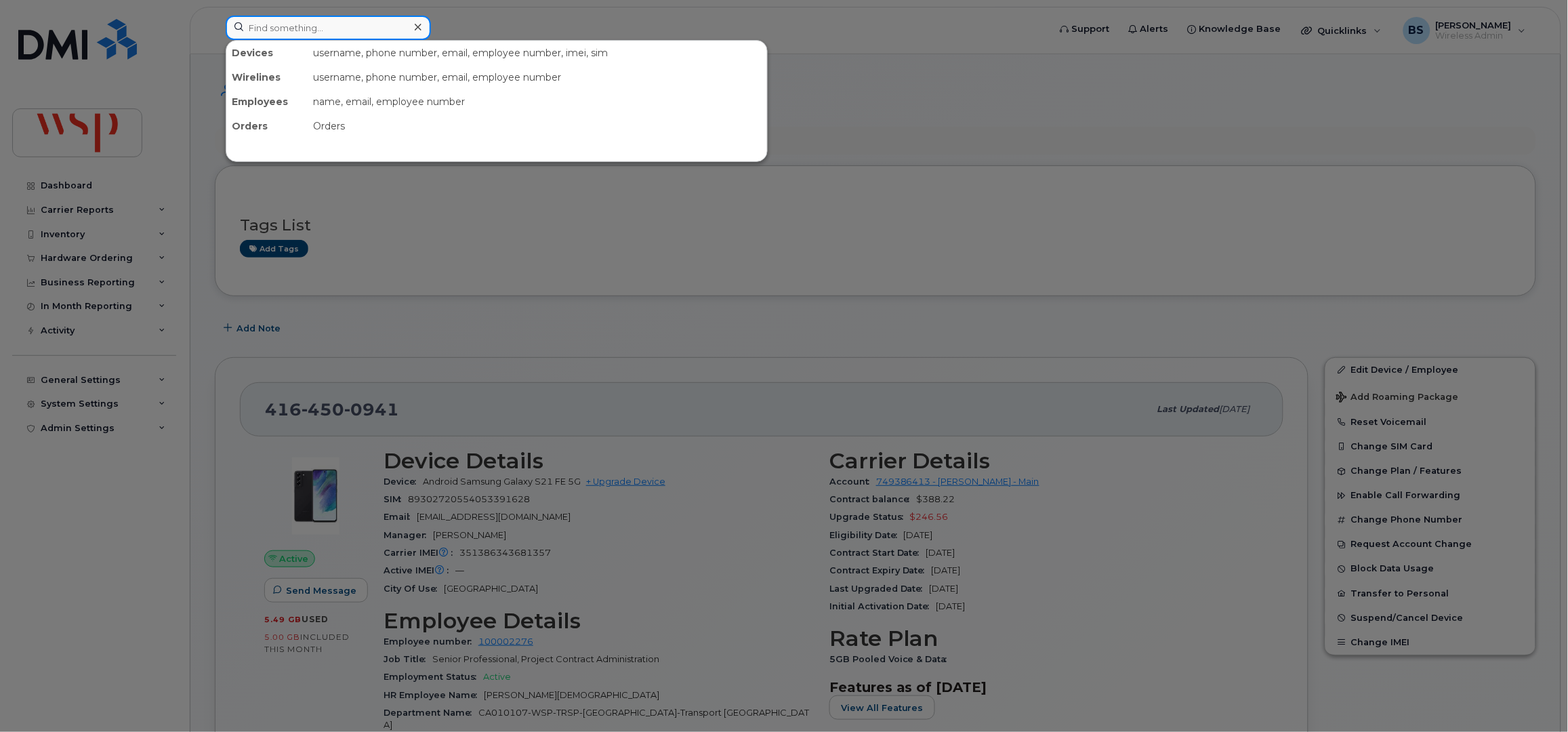
click at [309, 36] on input at bounding box center [329, 27] width 205 height 24
paste input "705-690-6318"
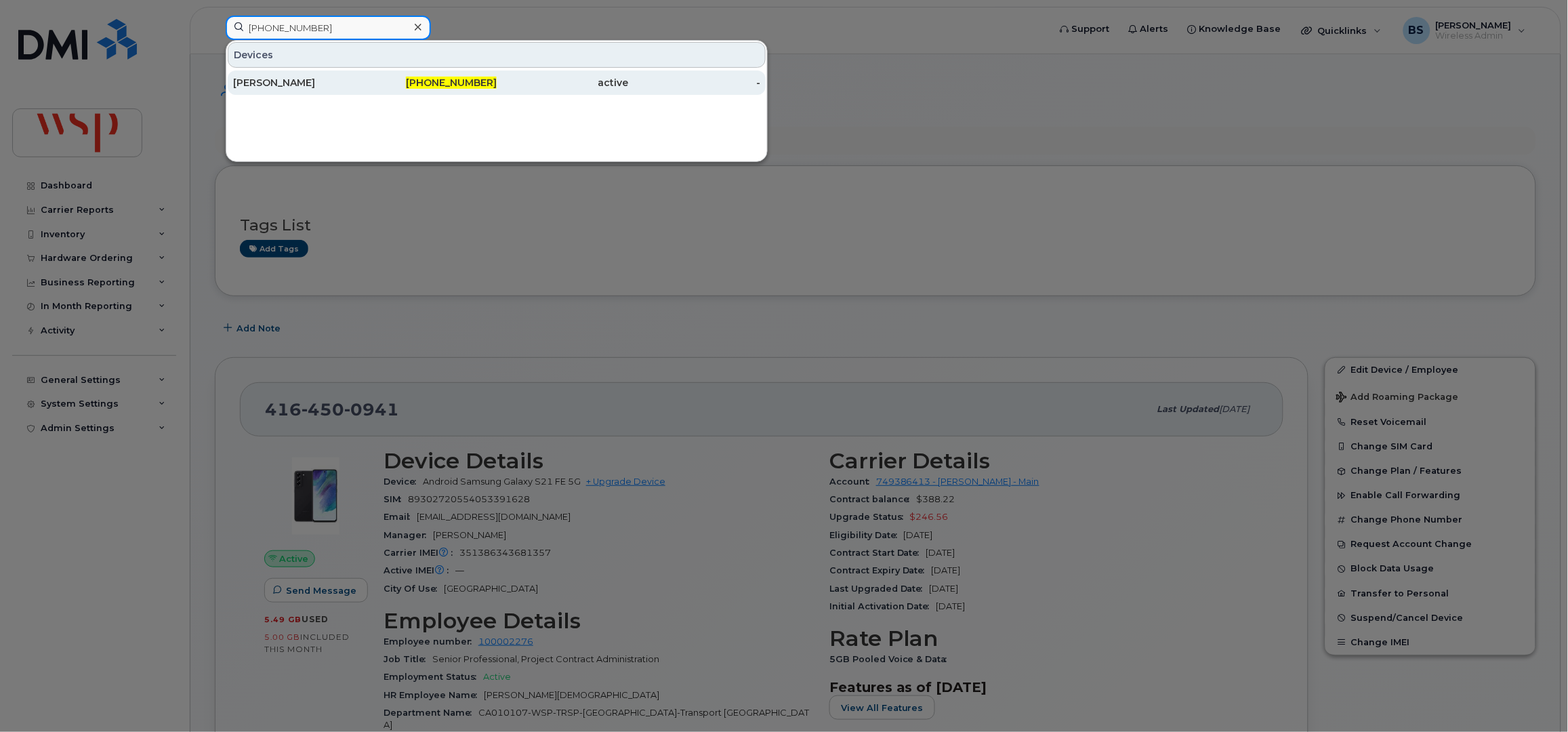
type input "705-690-6318"
click at [262, 81] on div "[PERSON_NAME]" at bounding box center [298, 83] width 132 height 14
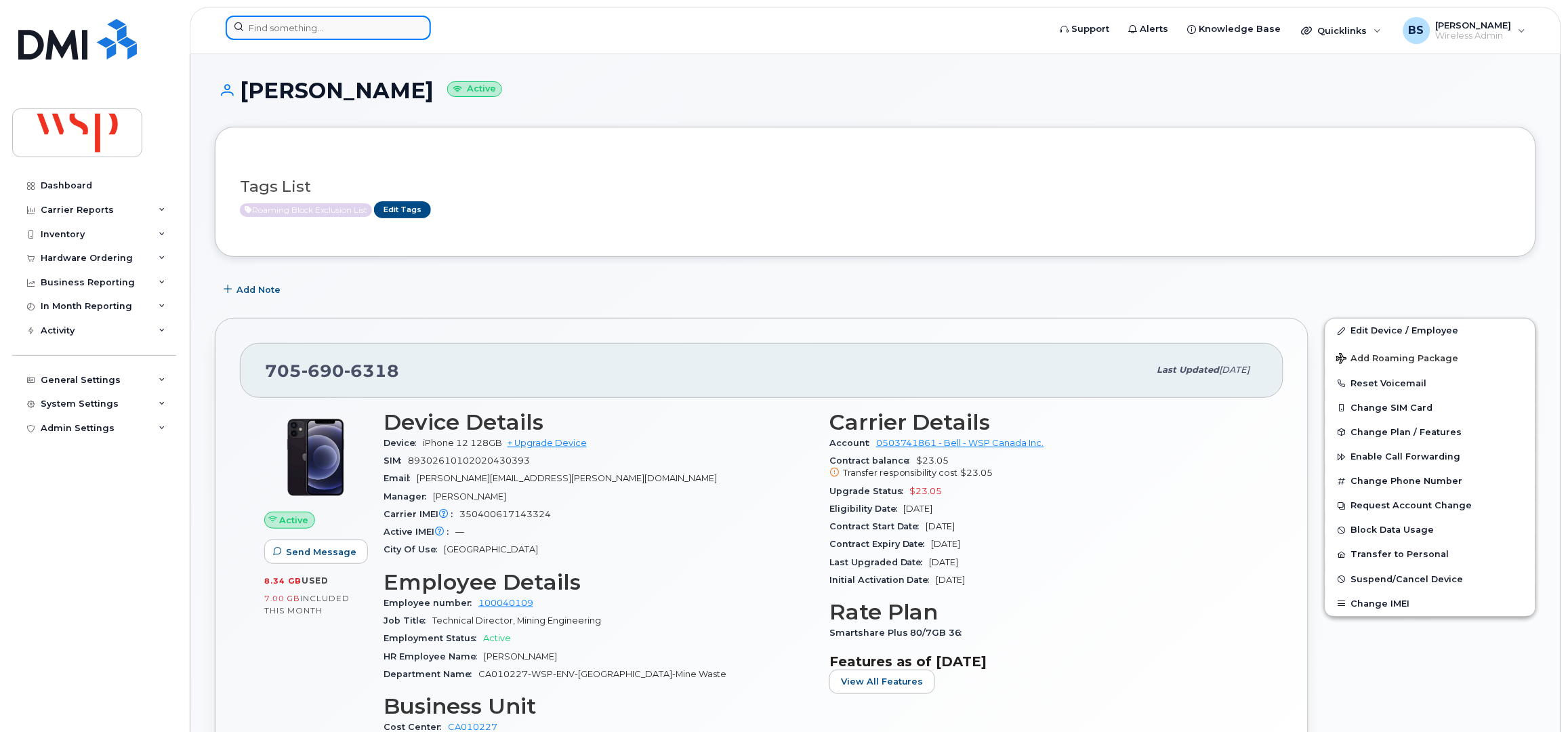
click at [279, 33] on input at bounding box center [329, 27] width 205 height 24
paste input "416) 526-0447"
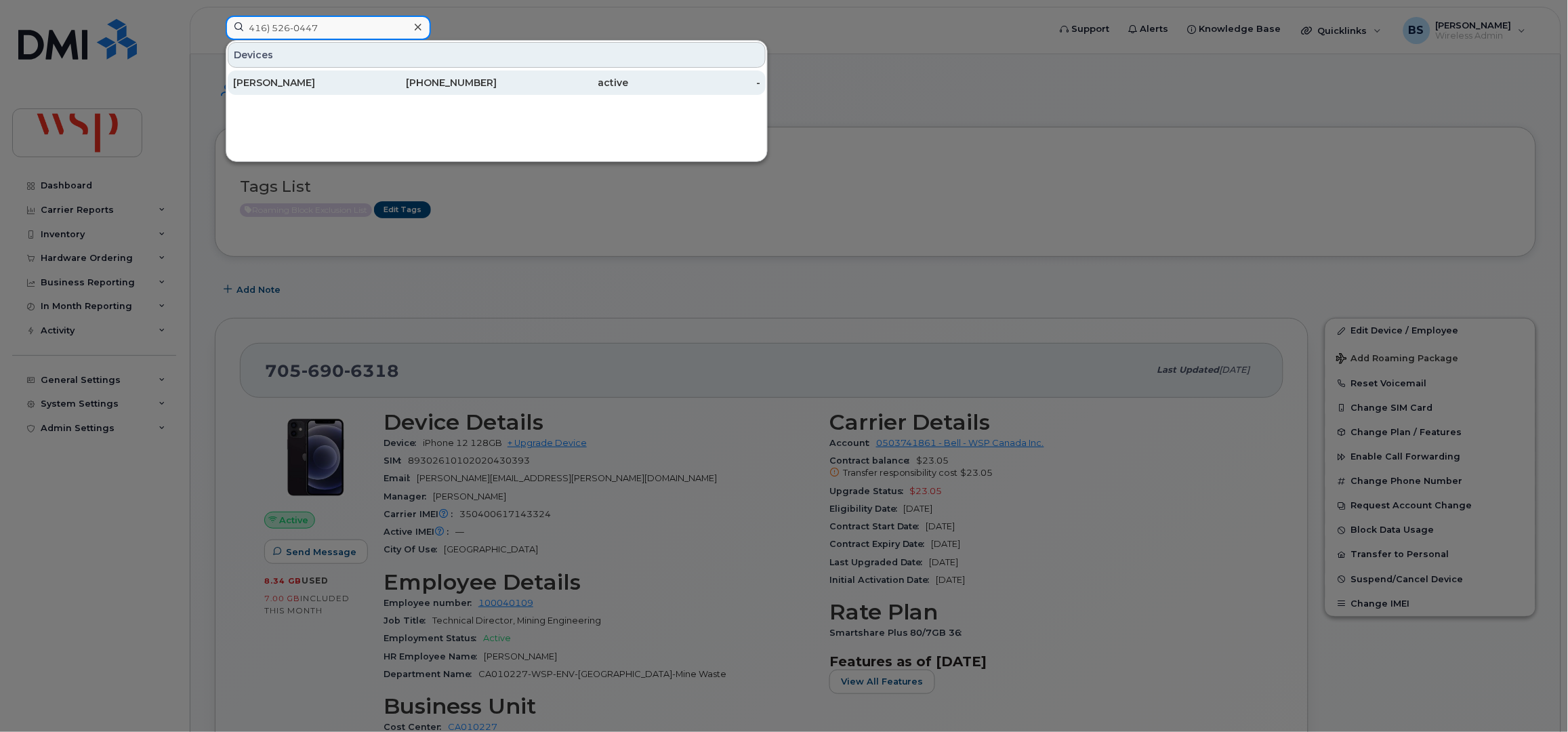
type input "416) 526-0447"
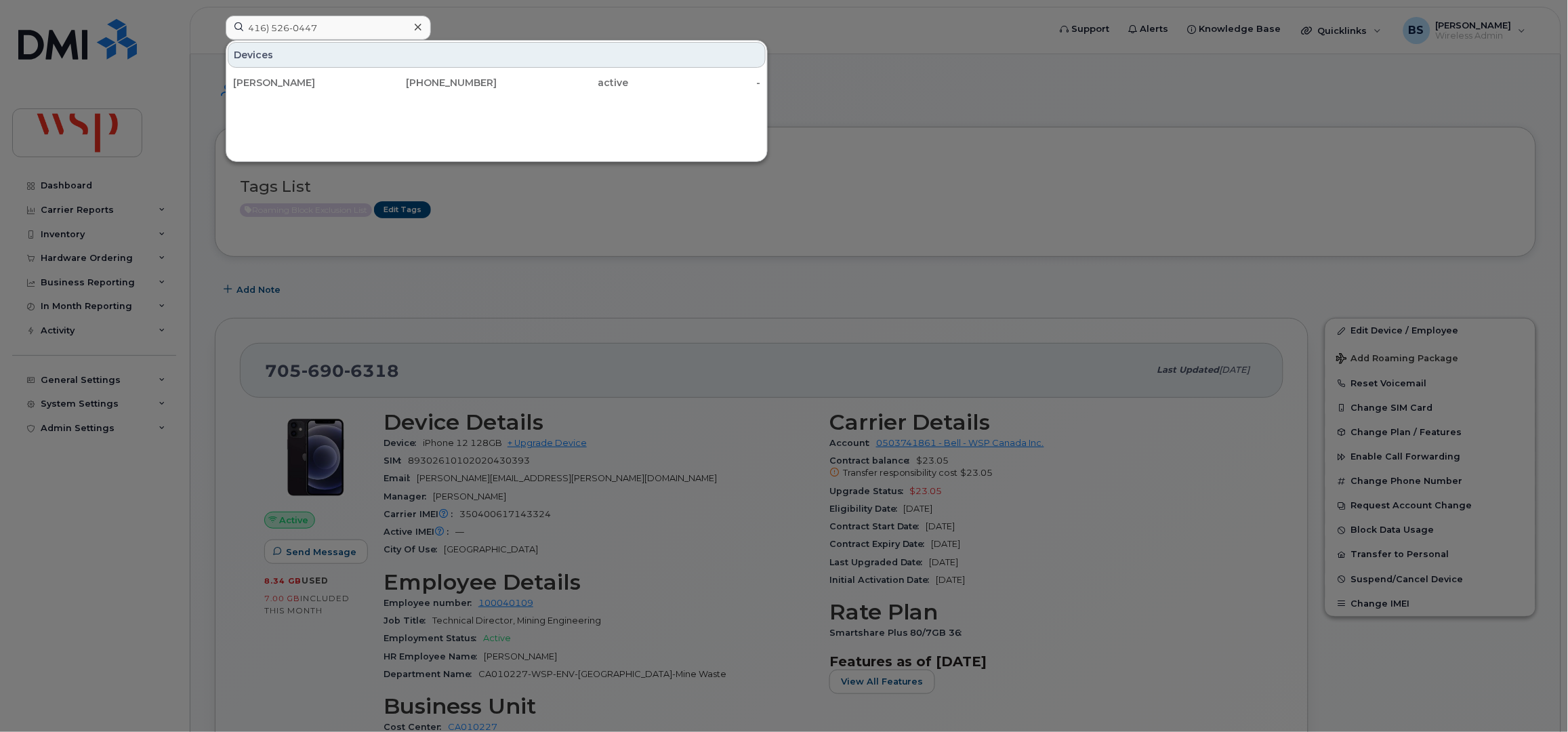
drag, startPoint x: 253, startPoint y: 78, endPoint x: 442, endPoint y: 107, distance: 191.2
click at [253, 78] on div "[PERSON_NAME]" at bounding box center [298, 83] width 132 height 14
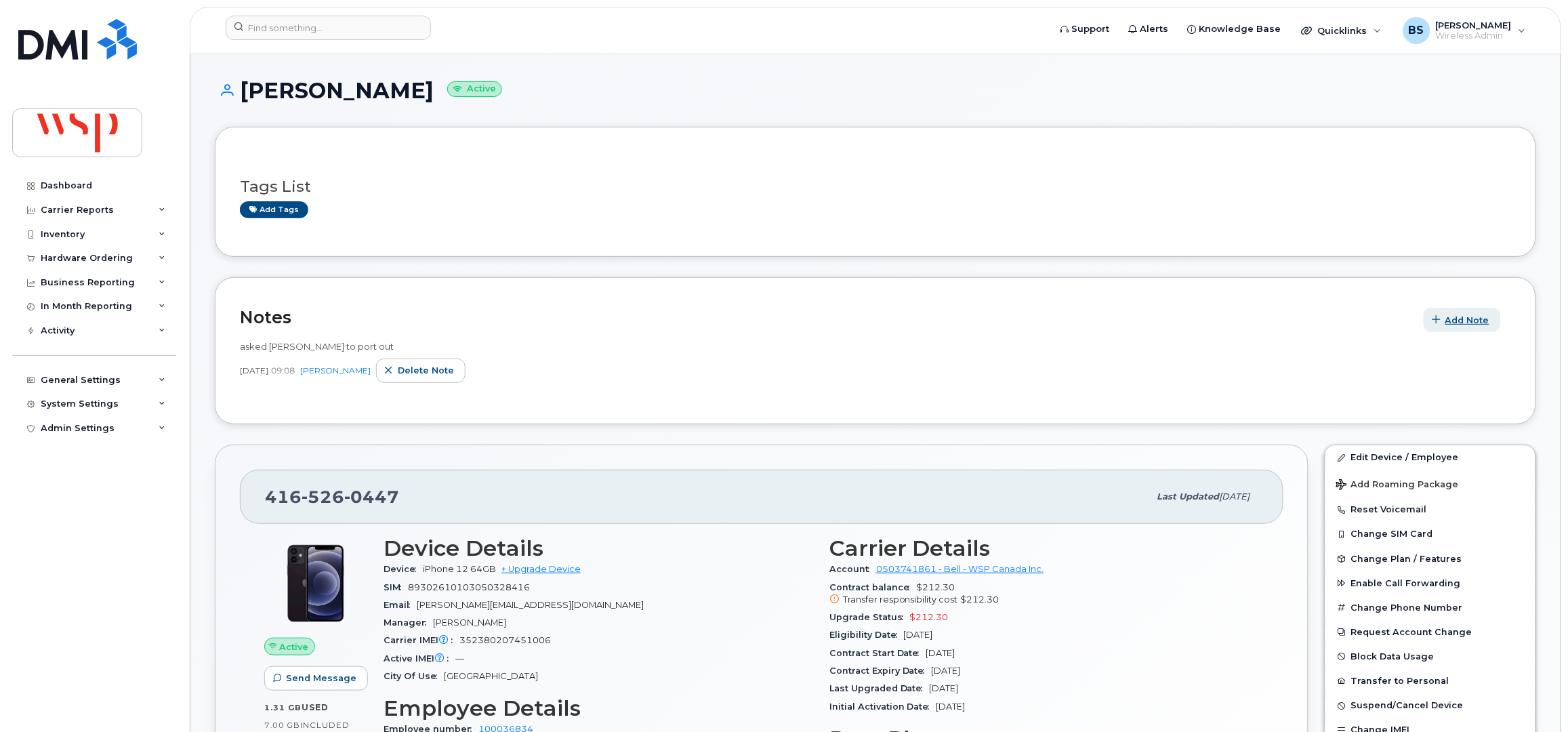
click at [1436, 318] on icon "button" at bounding box center [1437, 320] width 9 height 9
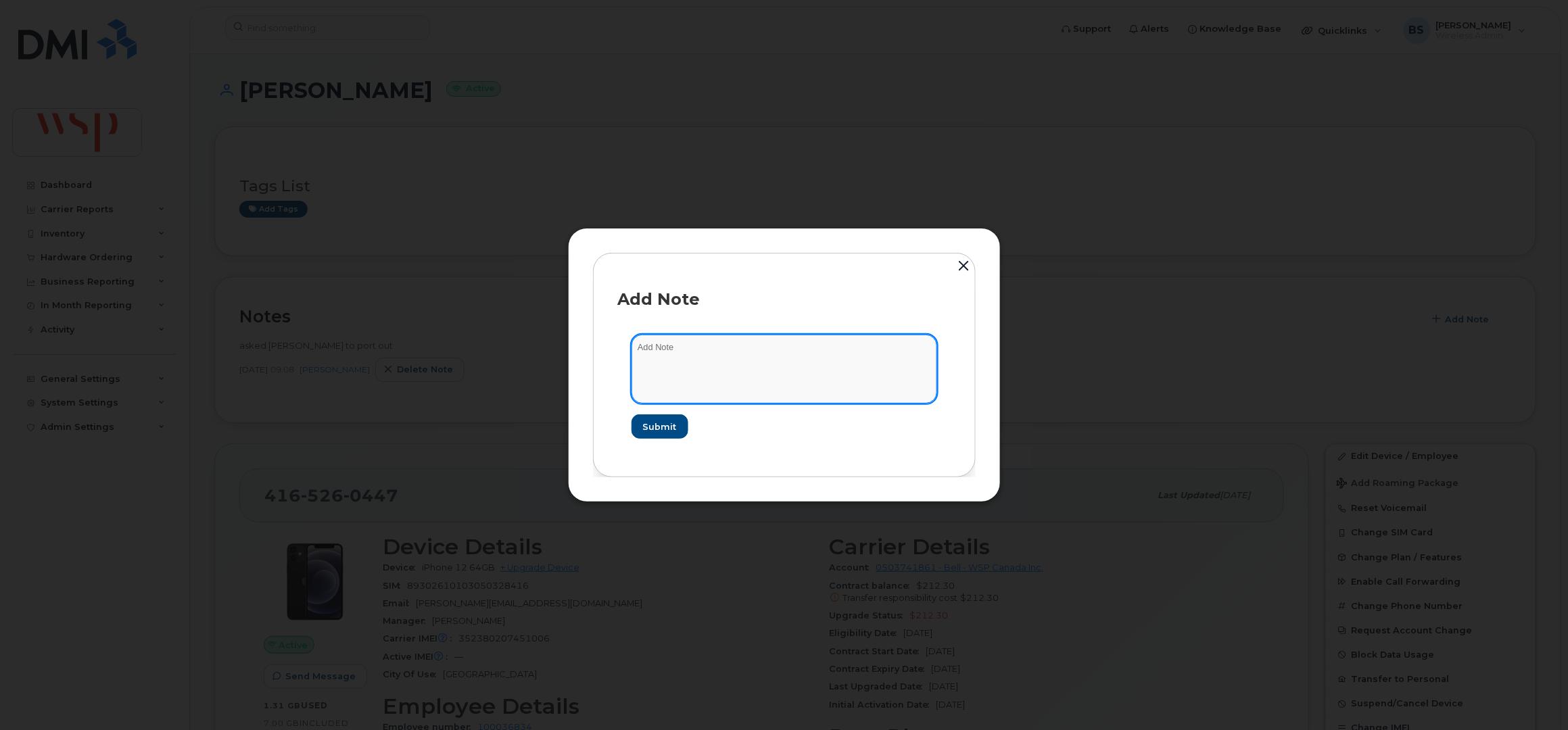
click at [754, 377] on textarea at bounding box center [784, 369] width 305 height 69
paste textarea "I would like to inform you that we have contacted Biswajit Nandi several times …"
drag, startPoint x: 694, startPoint y: 388, endPoint x: 728, endPoint y: 388, distance: 34.0
click at [694, 388] on textarea "I would like to inform you that we have contacted Biswajit Nandi several times …" at bounding box center [784, 369] width 305 height 69
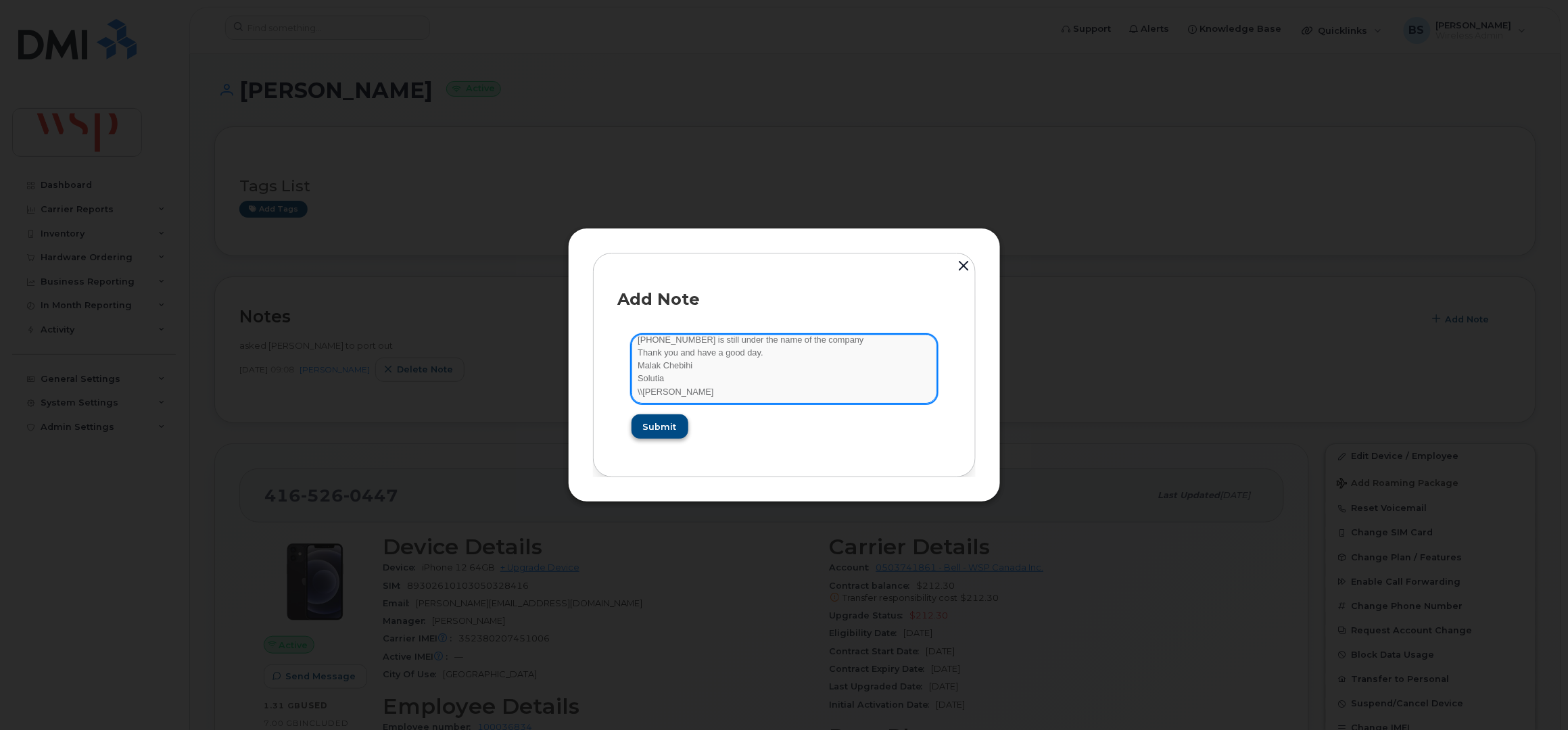
type textarea "I would like to inform you that we have contacted Biswajit Nandi several times …"
click at [654, 422] on span "Submit" at bounding box center [659, 426] width 34 height 13
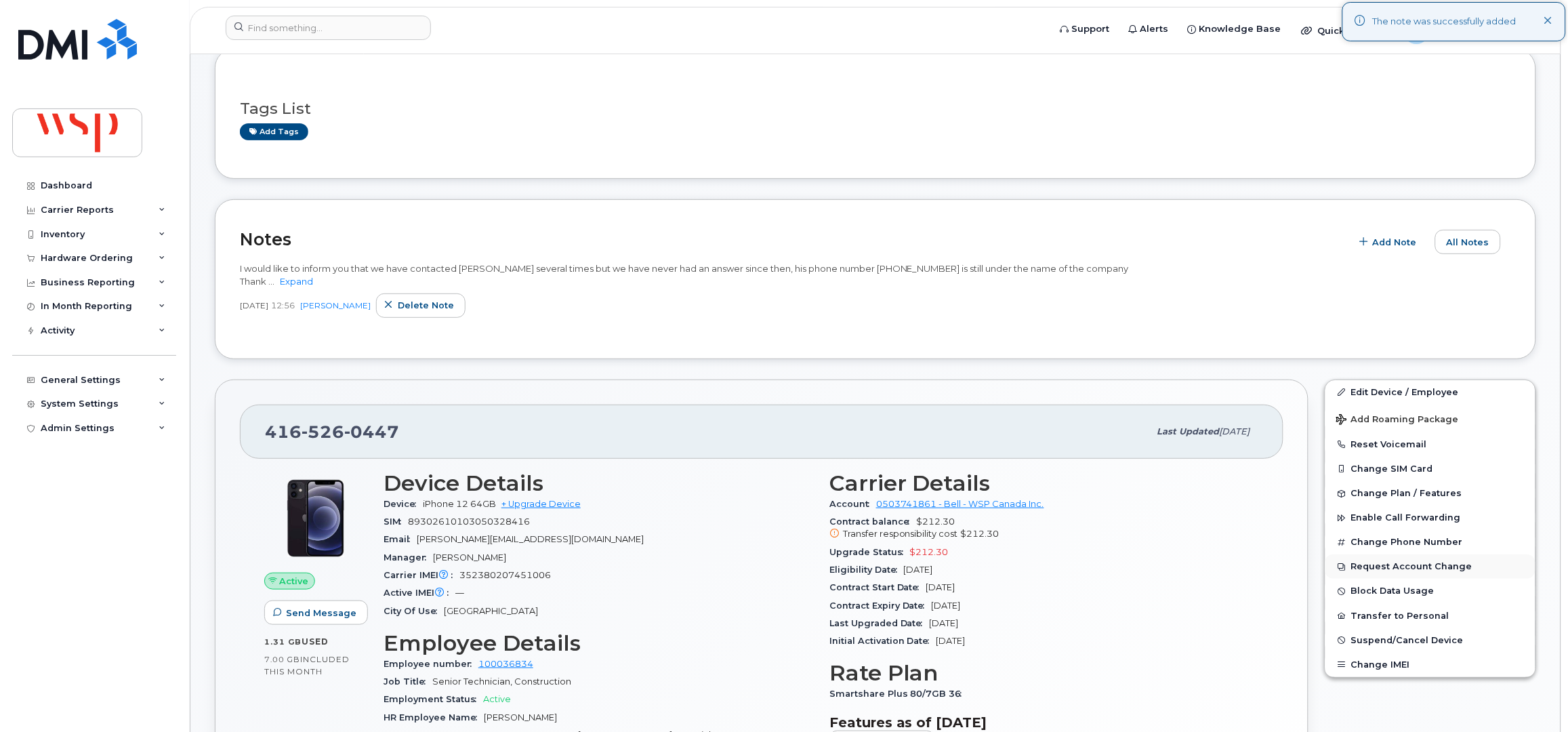
scroll to position [180, 0]
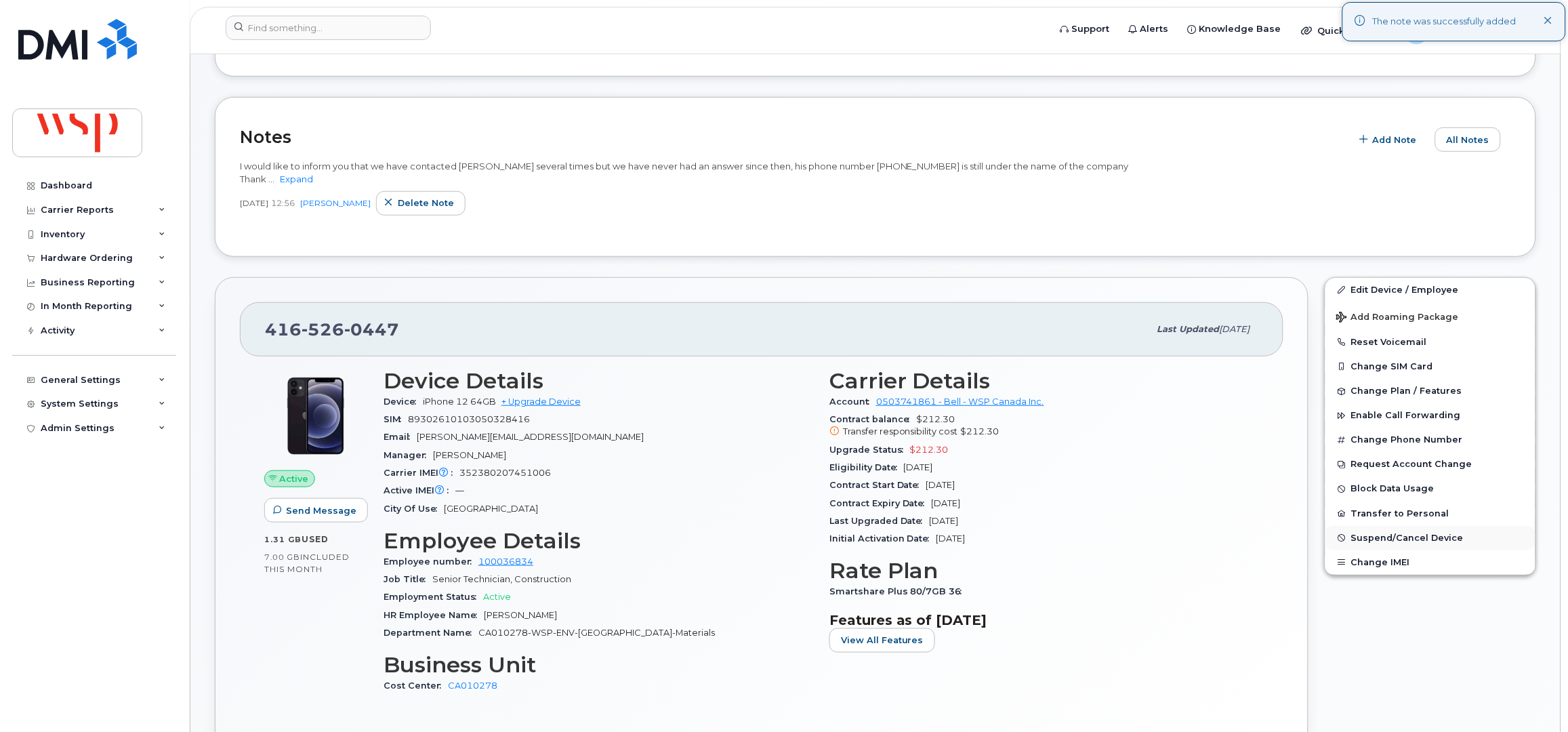
click at [1359, 542] on span "Suspend/Cancel Device" at bounding box center [1408, 538] width 112 height 10
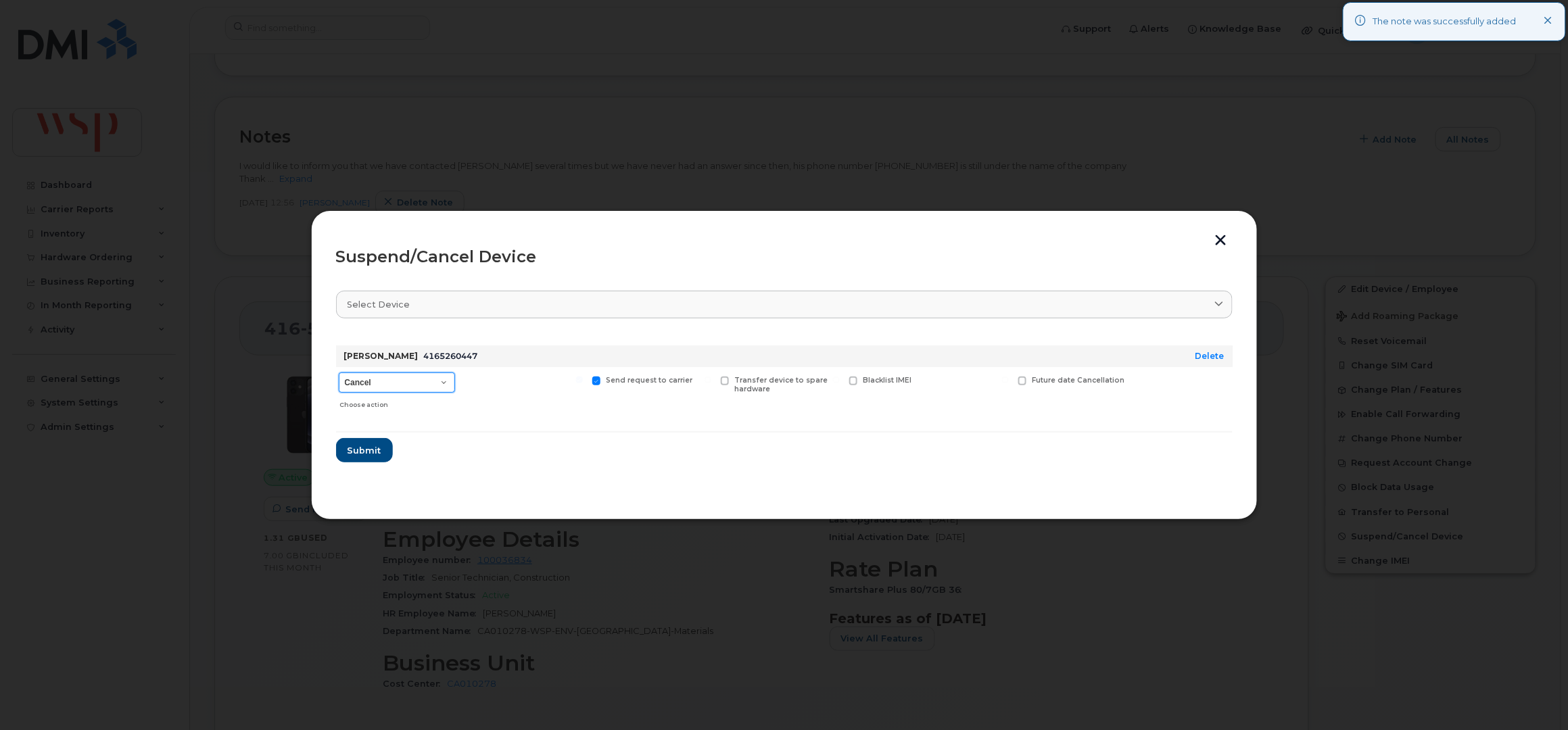
click at [382, 382] on select "Cancel Suspend - Extend Suspension Suspend - Reduced Rate Suspend - Full Rate S…" at bounding box center [396, 383] width 116 height 20
select select "[object Object]"
click at [339, 373] on select "Cancel Suspend - Extend Suspension Suspend - Reduced Rate Suspend - Full Rate S…" at bounding box center [396, 383] width 116 height 20
click at [372, 446] on span "Submit" at bounding box center [363, 450] width 34 height 13
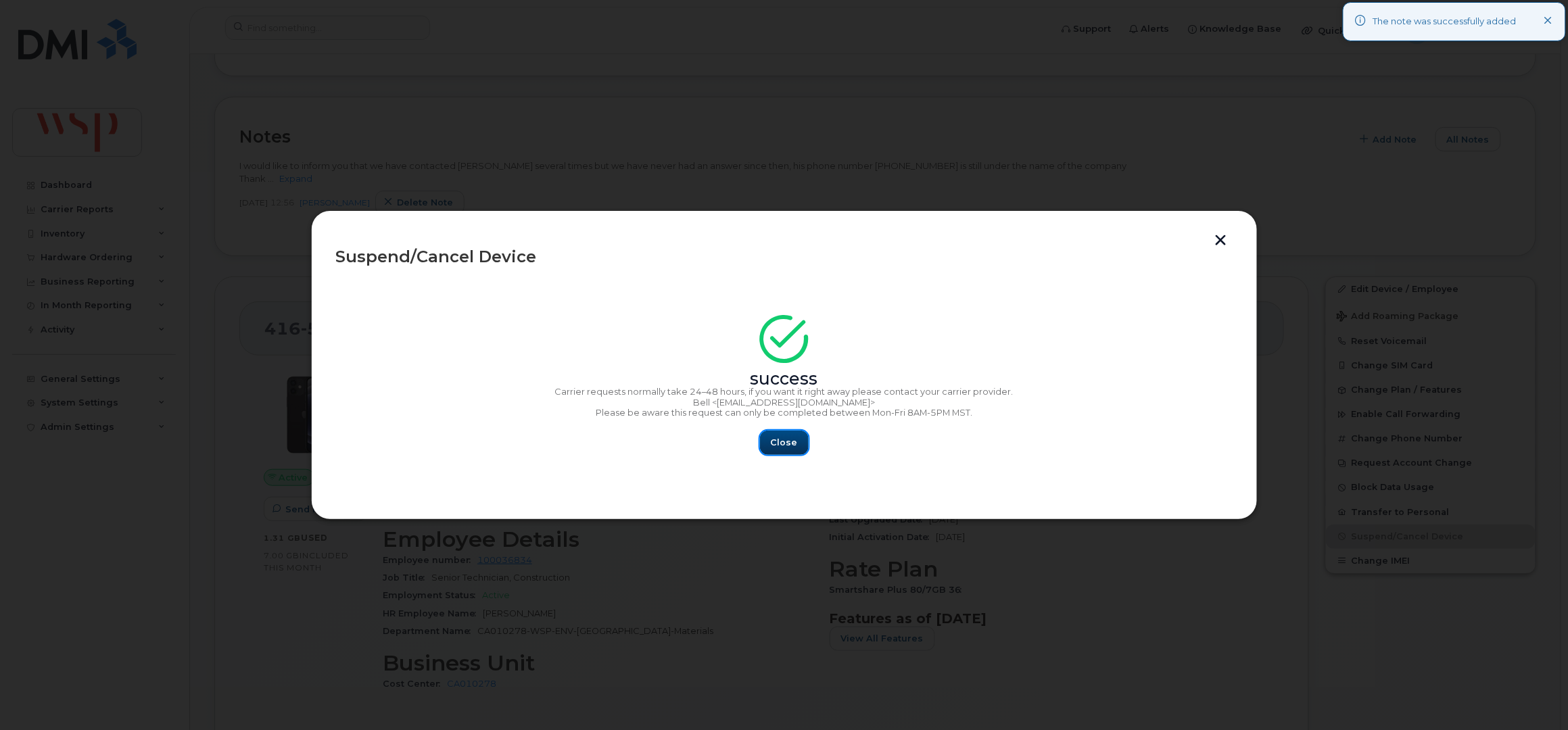
click at [791, 444] on span "Close" at bounding box center [784, 442] width 27 height 13
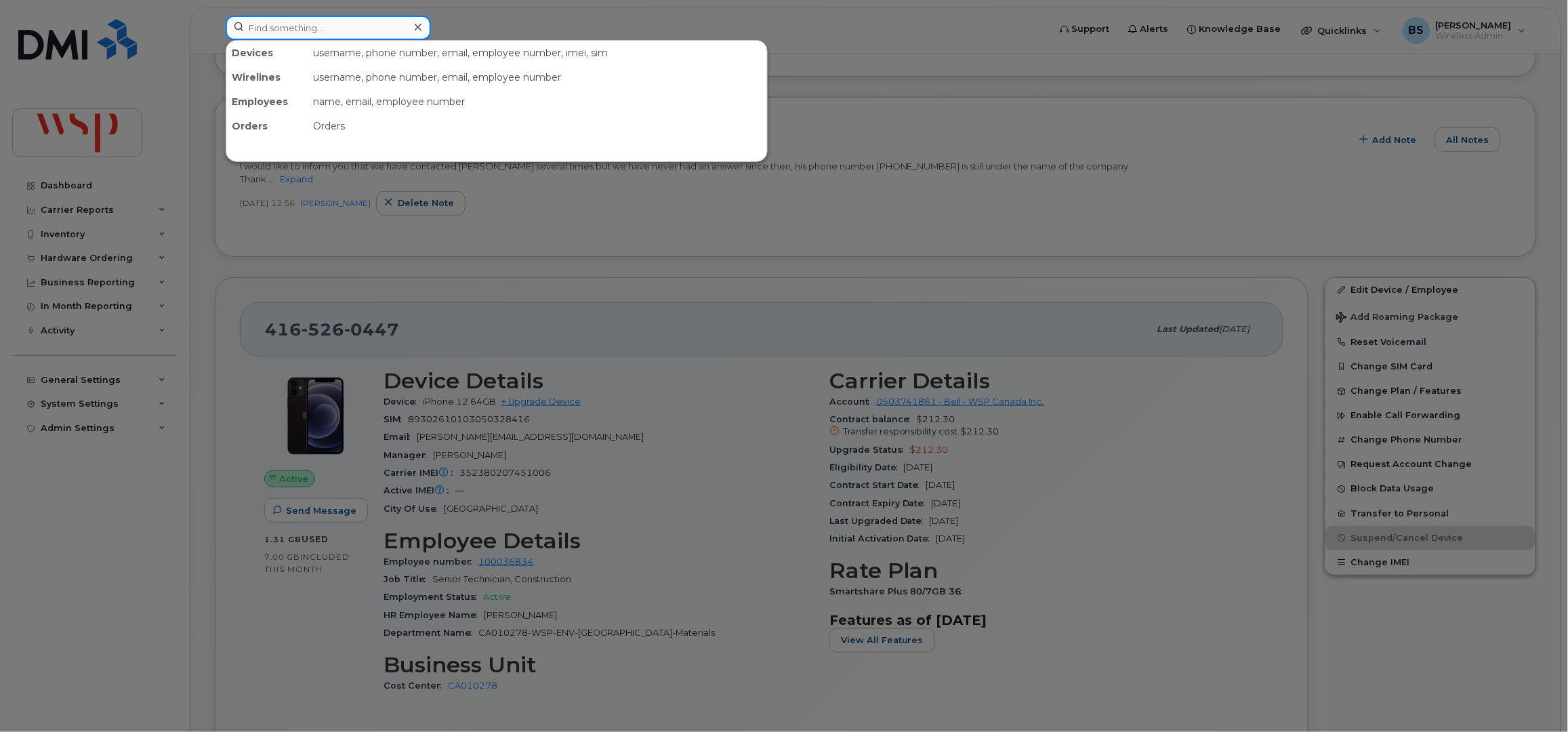
click at [275, 29] on input at bounding box center [329, 27] width 205 height 24
paste input "250) 327-4238"
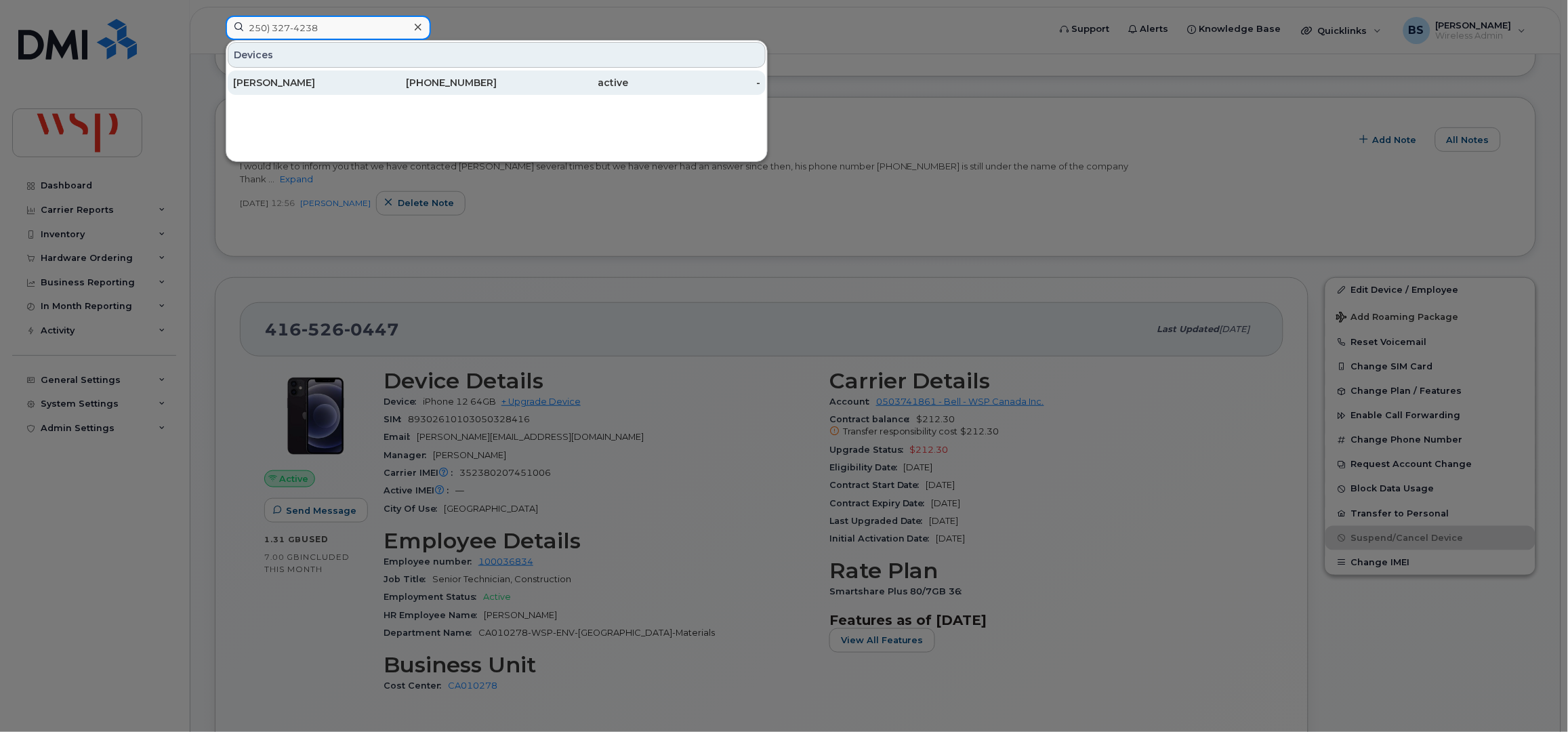
type input "250) 327-4238"
click at [254, 76] on div "Matthew Bowser" at bounding box center [298, 82] width 132 height 24
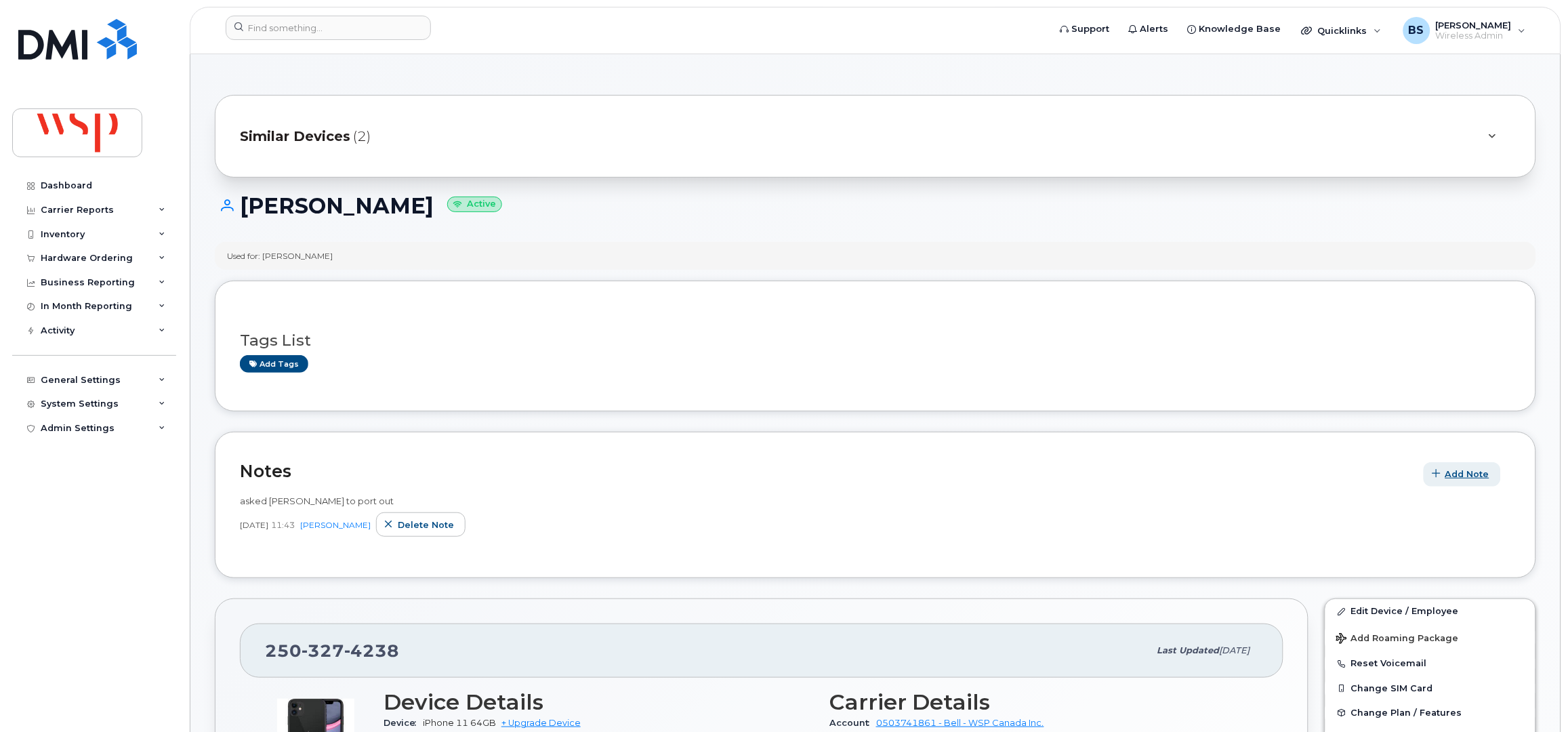
click at [1469, 474] on span "Add Note" at bounding box center [1467, 474] width 44 height 13
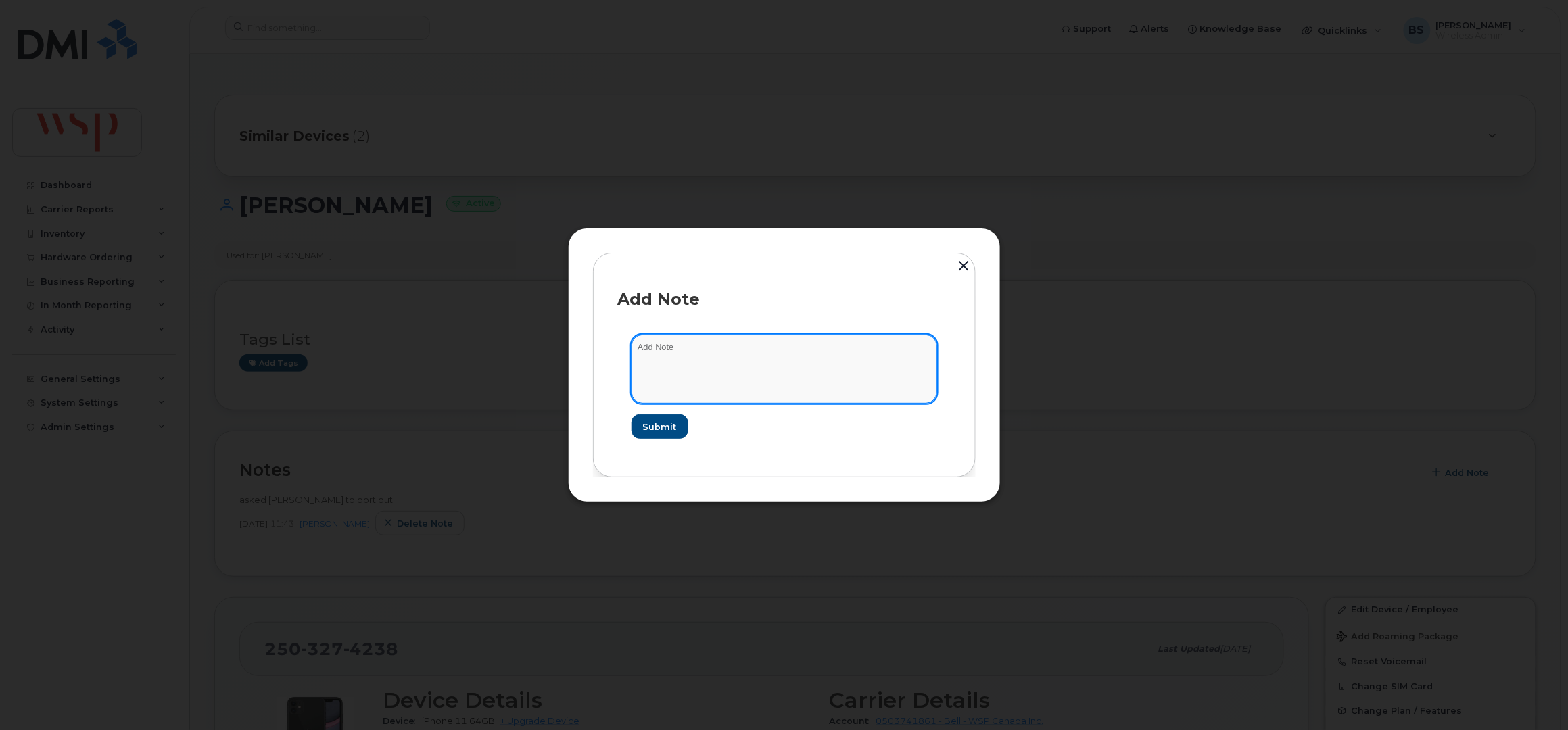
click at [705, 358] on textarea at bounding box center [784, 369] width 305 height 69
paste textarea "I would like to inform you that we have had no feedback from Mr. Matthew Bowser…"
click at [690, 378] on textarea "I would like to inform you that we have had no feedback from Mr. Matthew Bowser…" at bounding box center [784, 369] width 305 height 69
type textarea "I would like to inform you that we have had no feedback from Mr. Matthew Bowser…"
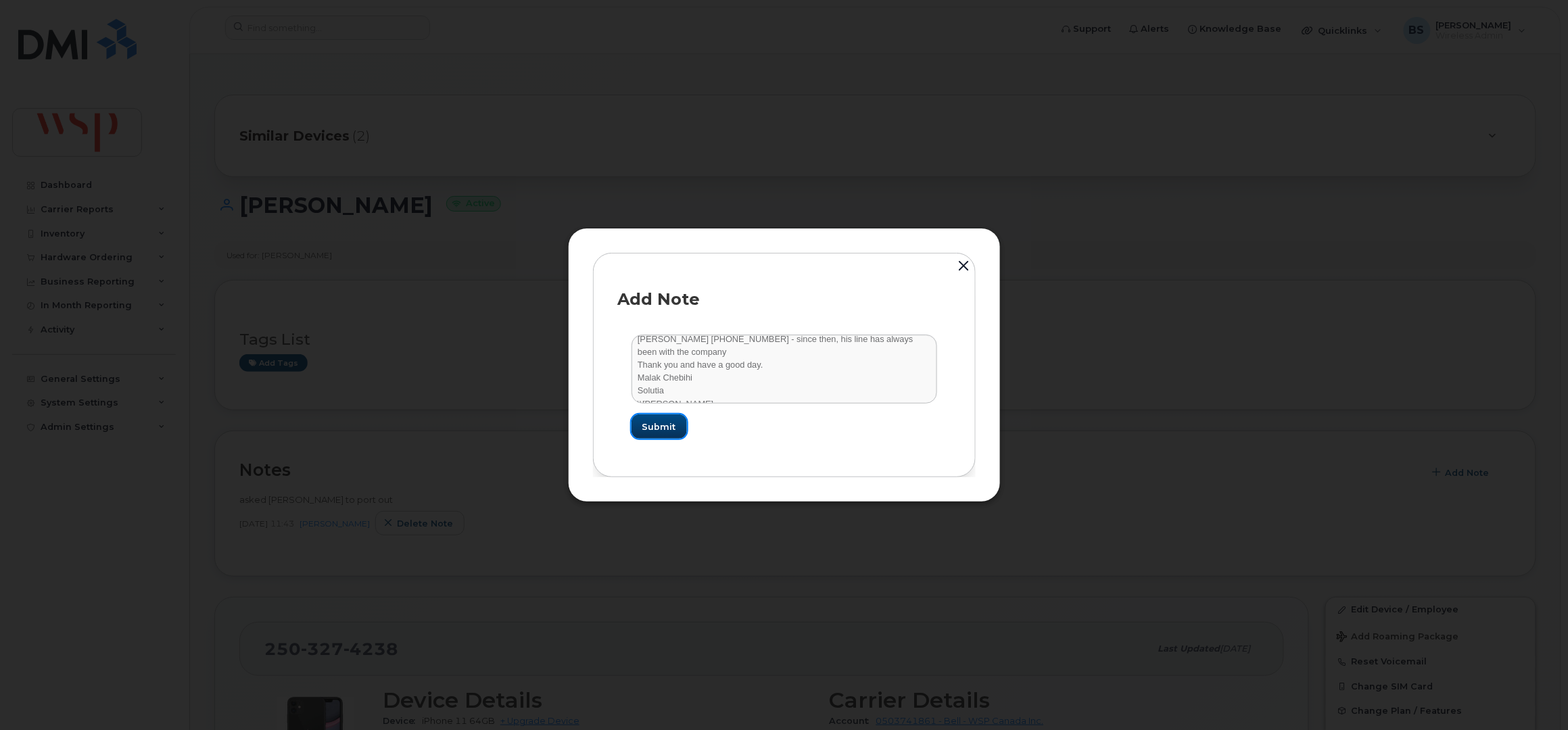
click at [663, 429] on span "Submit" at bounding box center [659, 426] width 34 height 13
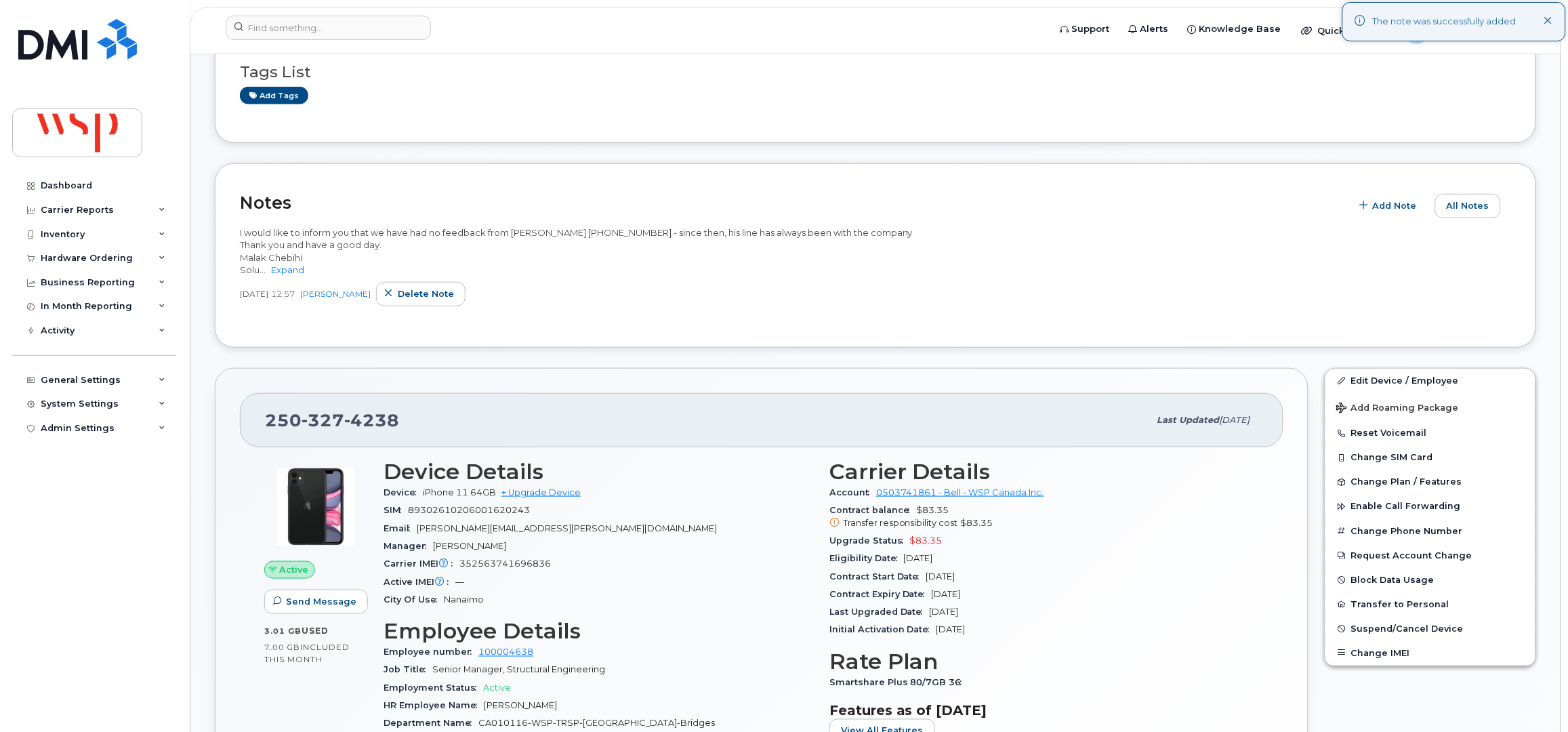
scroll to position [270, 0]
click at [1369, 627] on span "Suspend/Cancel Device" at bounding box center [1408, 626] width 112 height 10
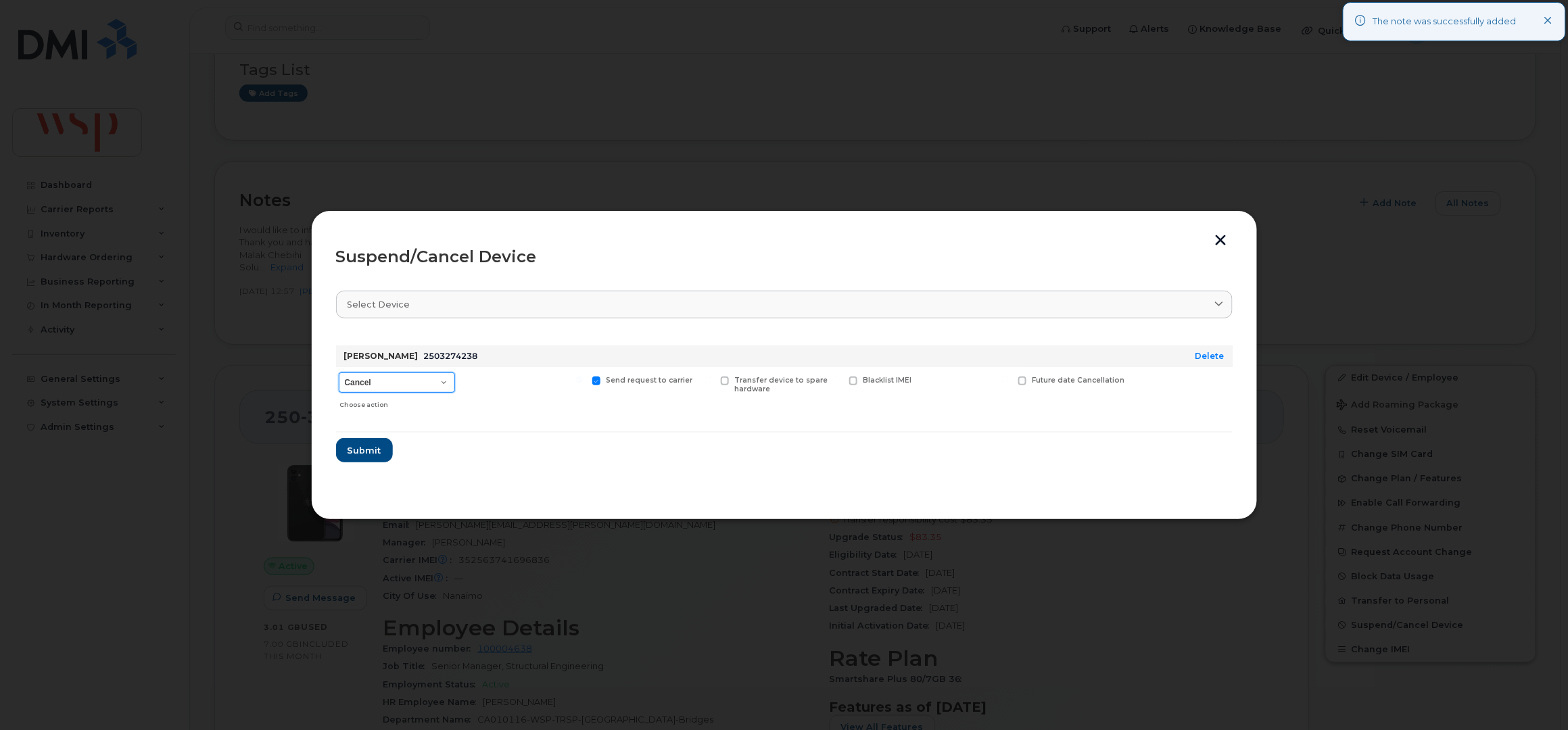
click at [384, 379] on select "Cancel Suspend - Extend Suspension Suspend - Reduced Rate Suspend - Full Rate S…" at bounding box center [396, 383] width 116 height 20
select select "[object Object]"
click at [339, 373] on select "Cancel Suspend - Extend Suspension Suspend - Reduced Rate Suspend - Full Rate S…" at bounding box center [396, 383] width 116 height 20
click at [369, 451] on span "Submit" at bounding box center [363, 450] width 34 height 13
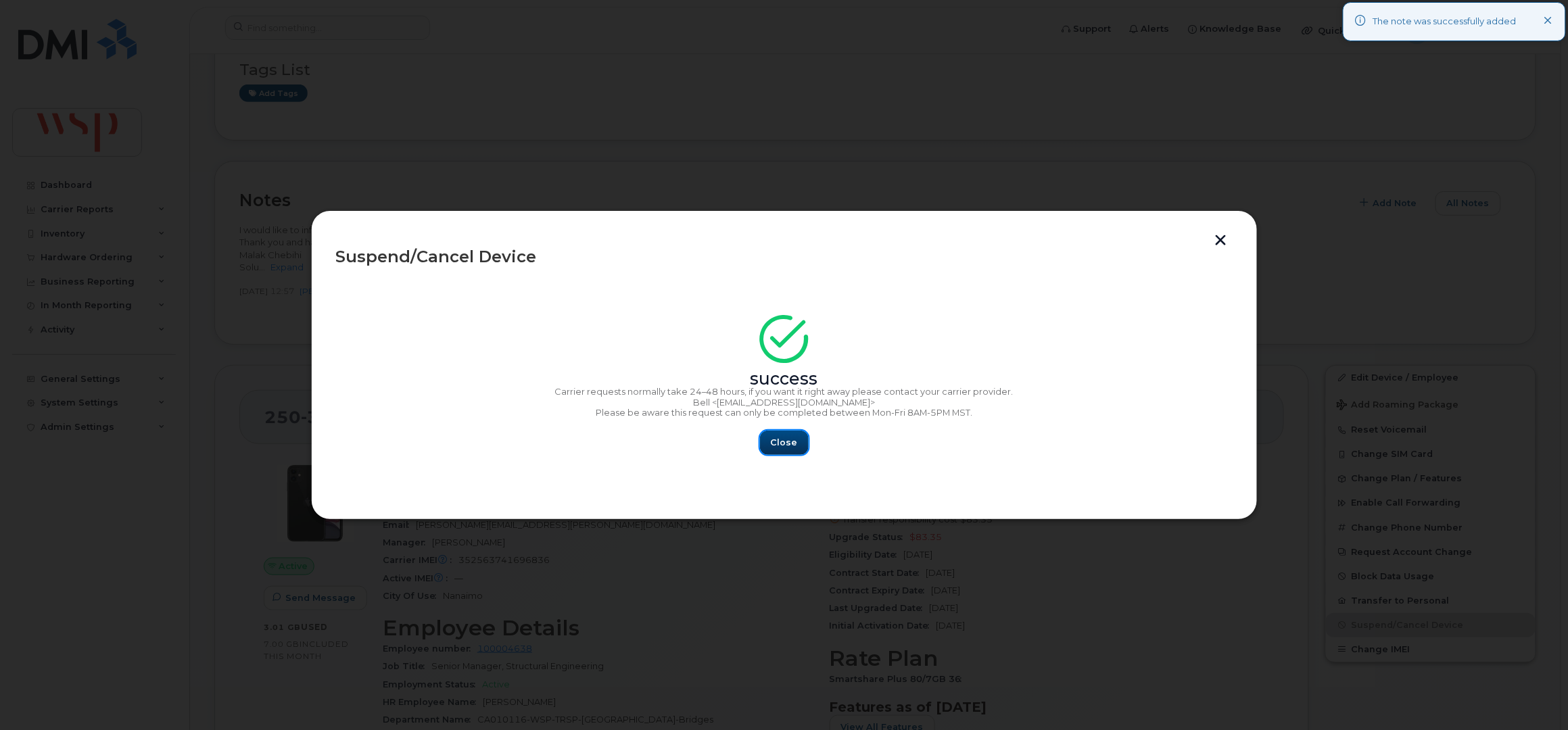
click at [782, 438] on span "Close" at bounding box center [784, 442] width 27 height 13
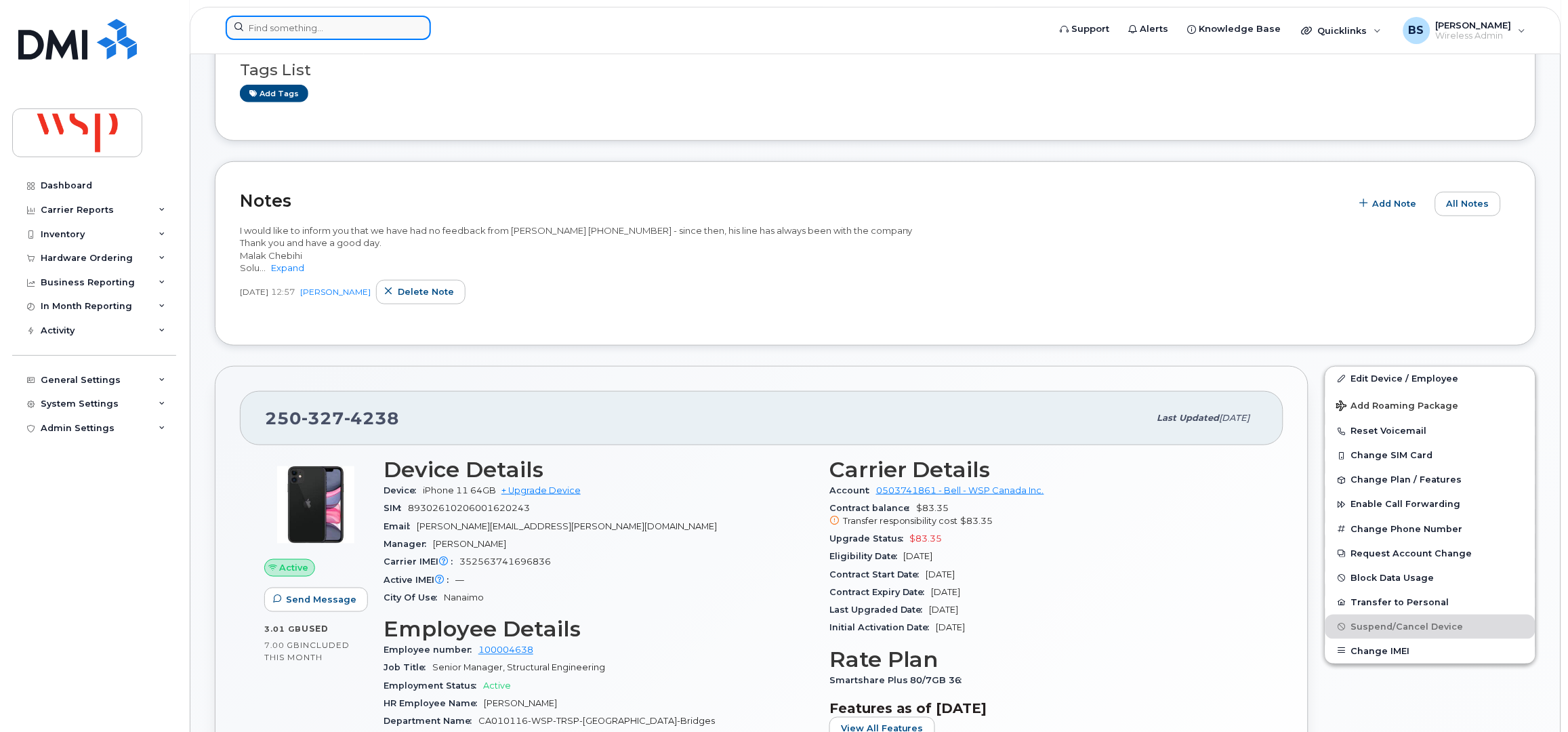
click at [286, 28] on input at bounding box center [329, 27] width 205 height 24
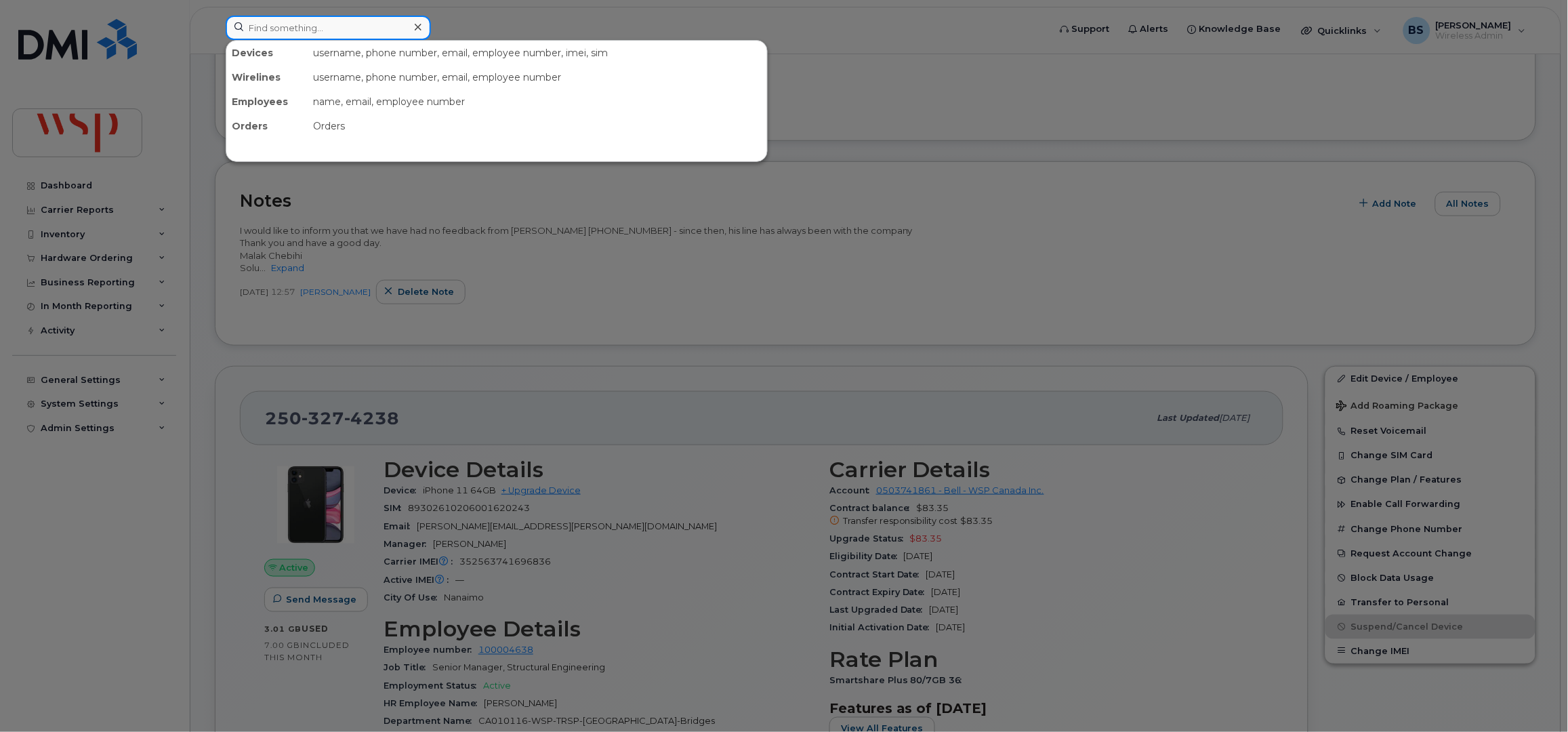
paste input "4376779389"
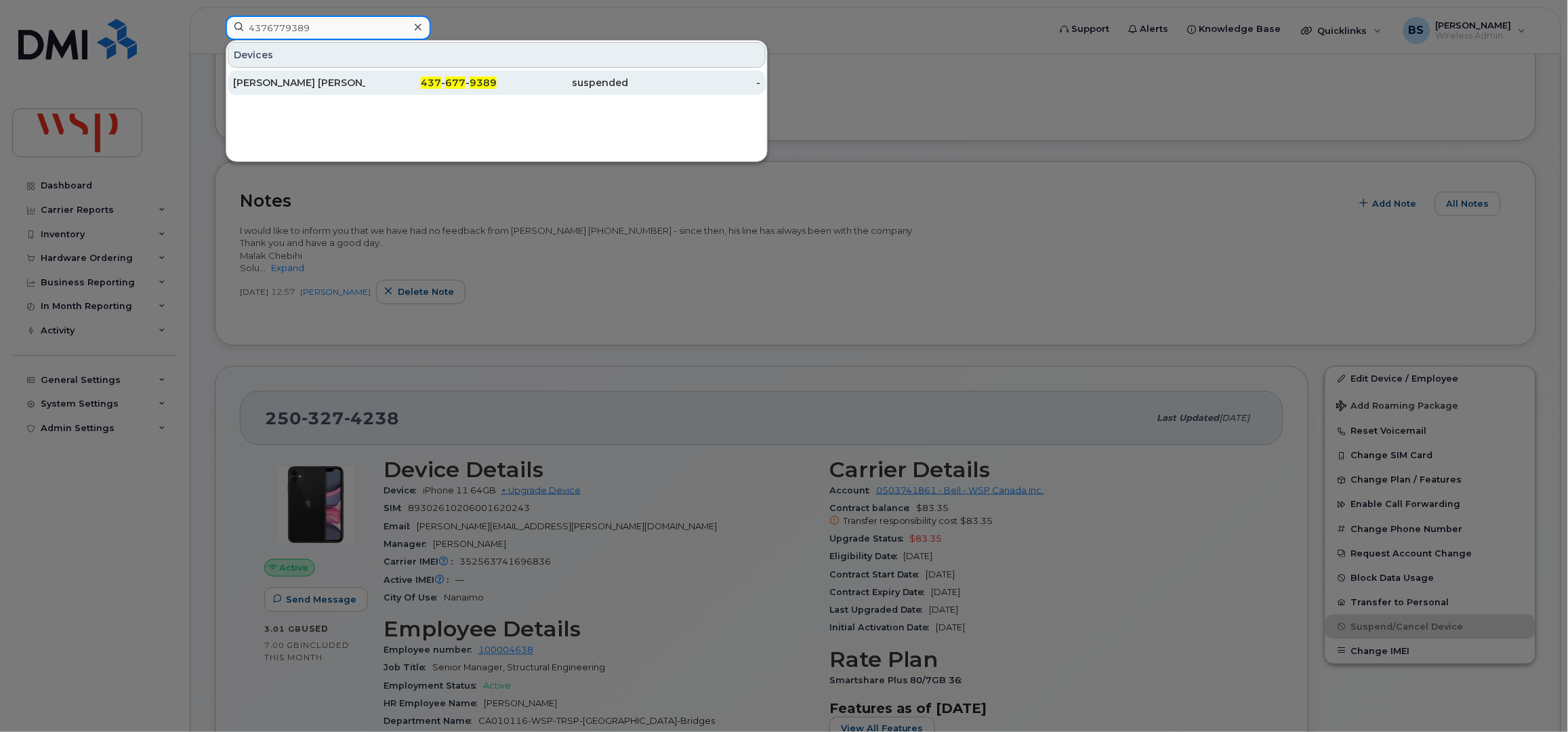
type input "4376779389"
click at [277, 83] on div "[PERSON_NAME] [PERSON_NAME] [PERSON_NAME]" at bounding box center [298, 83] width 132 height 14
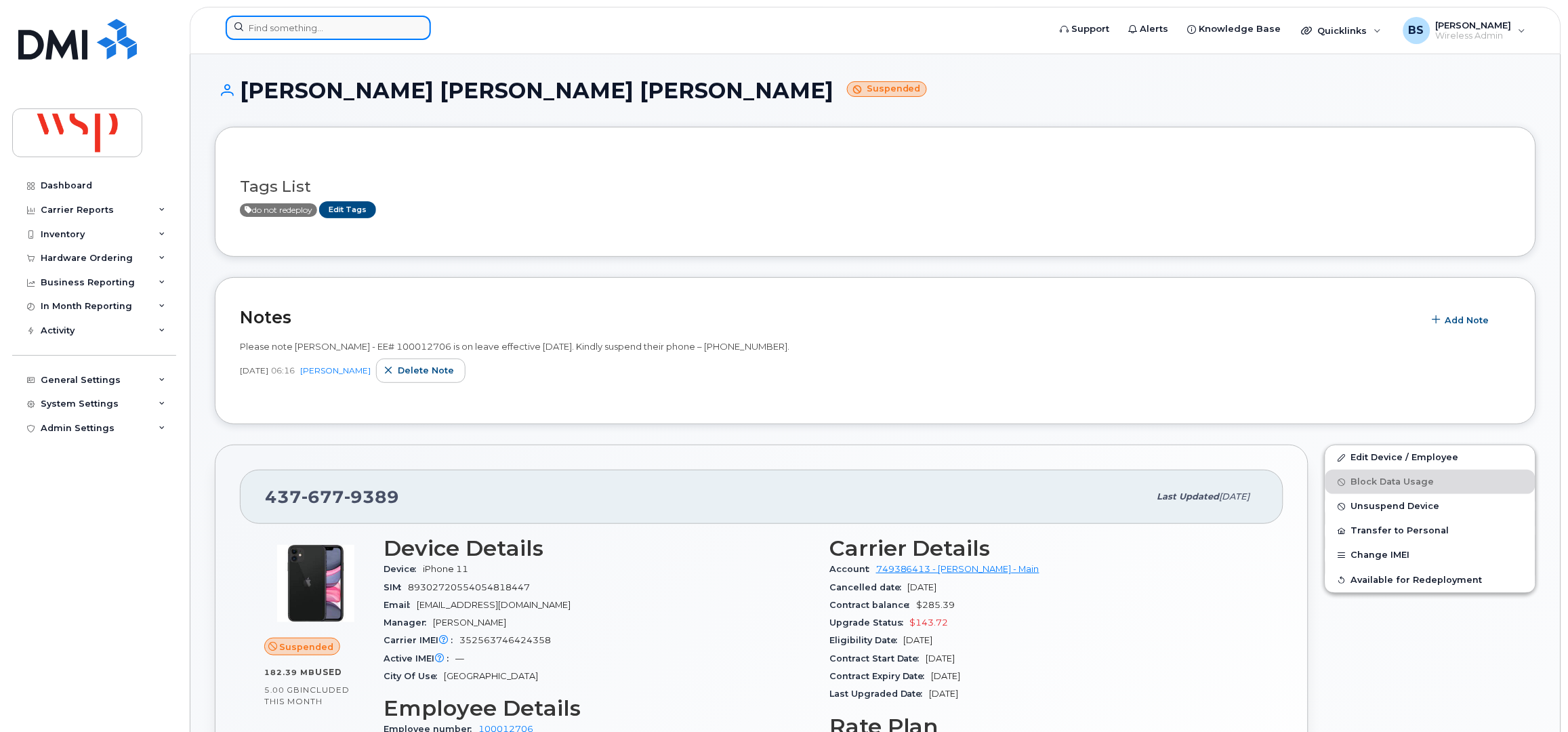
click at [286, 23] on input at bounding box center [329, 27] width 205 height 24
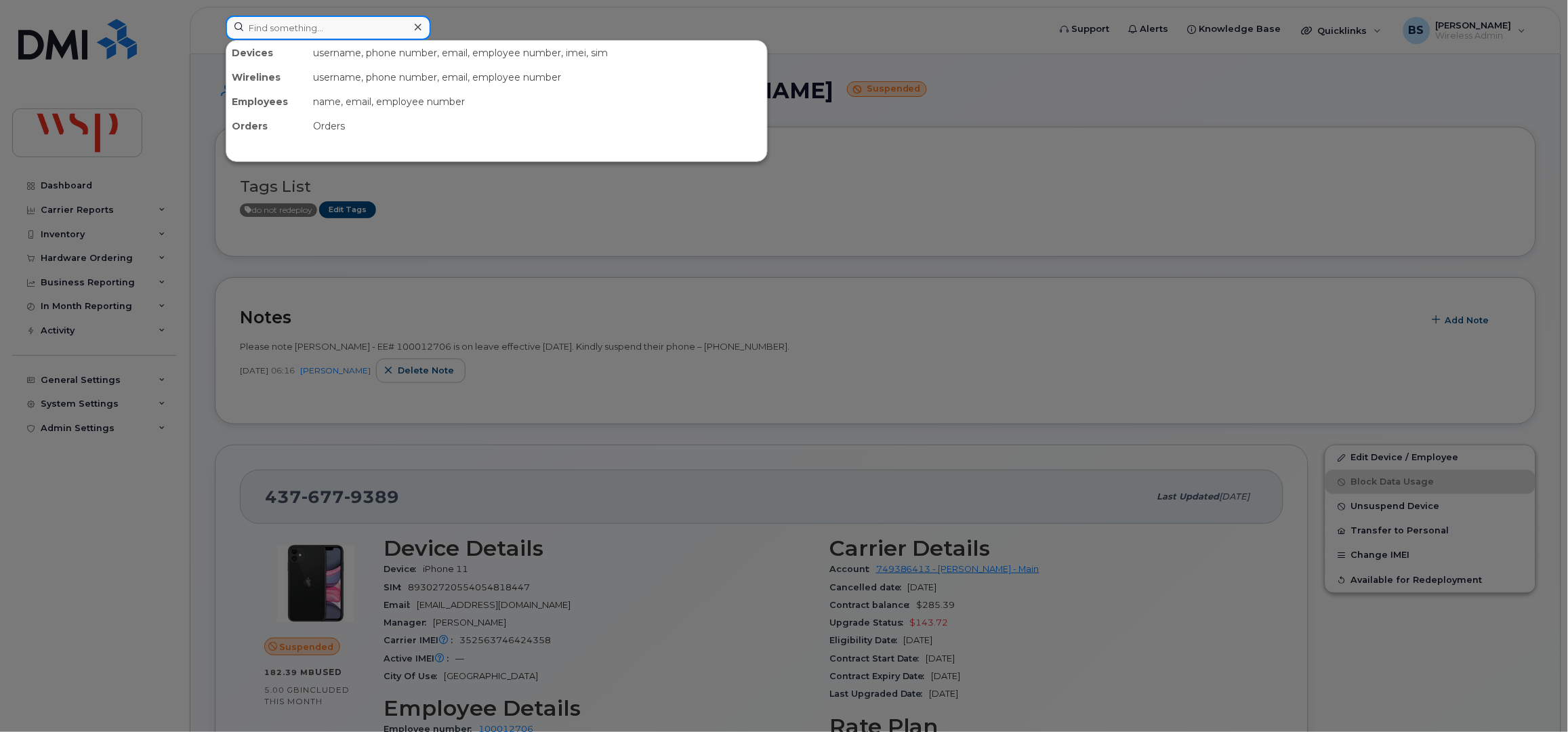
paste input "6043757447"
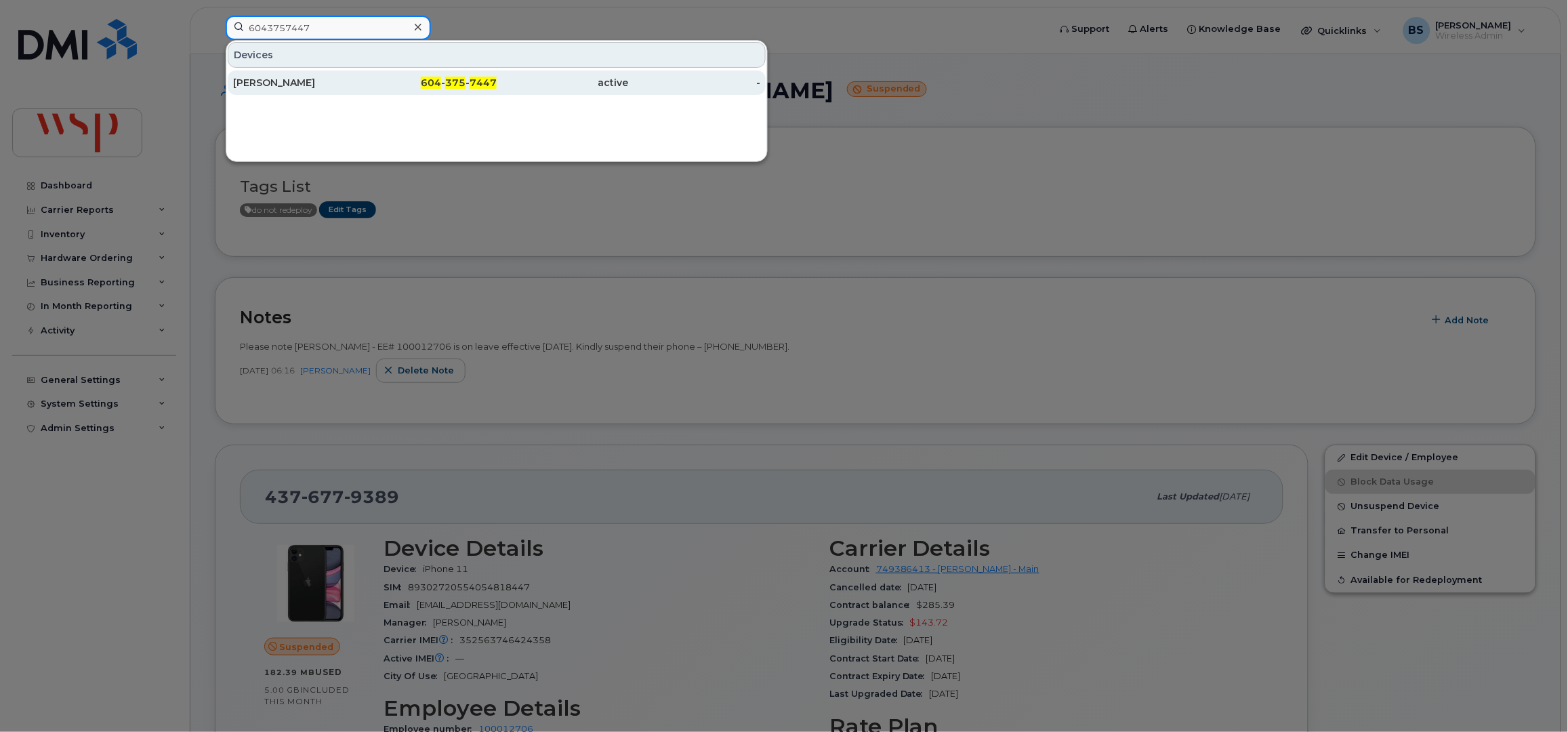
type input "6043757447"
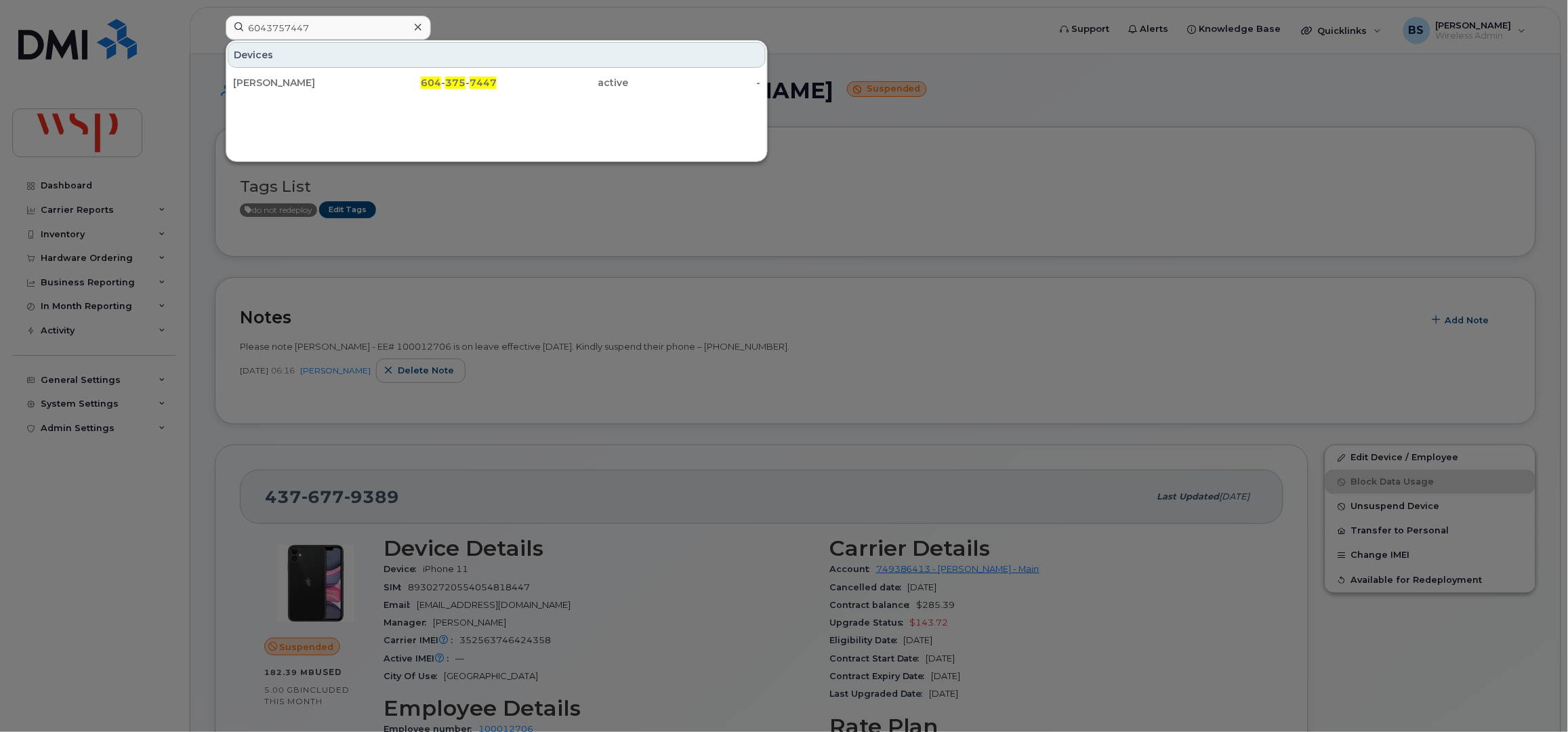
drag, startPoint x: 292, startPoint y: 79, endPoint x: 324, endPoint y: 108, distance: 43.2
click at [292, 79] on div "PETAR ATANACKOVIC" at bounding box center [298, 83] width 132 height 14
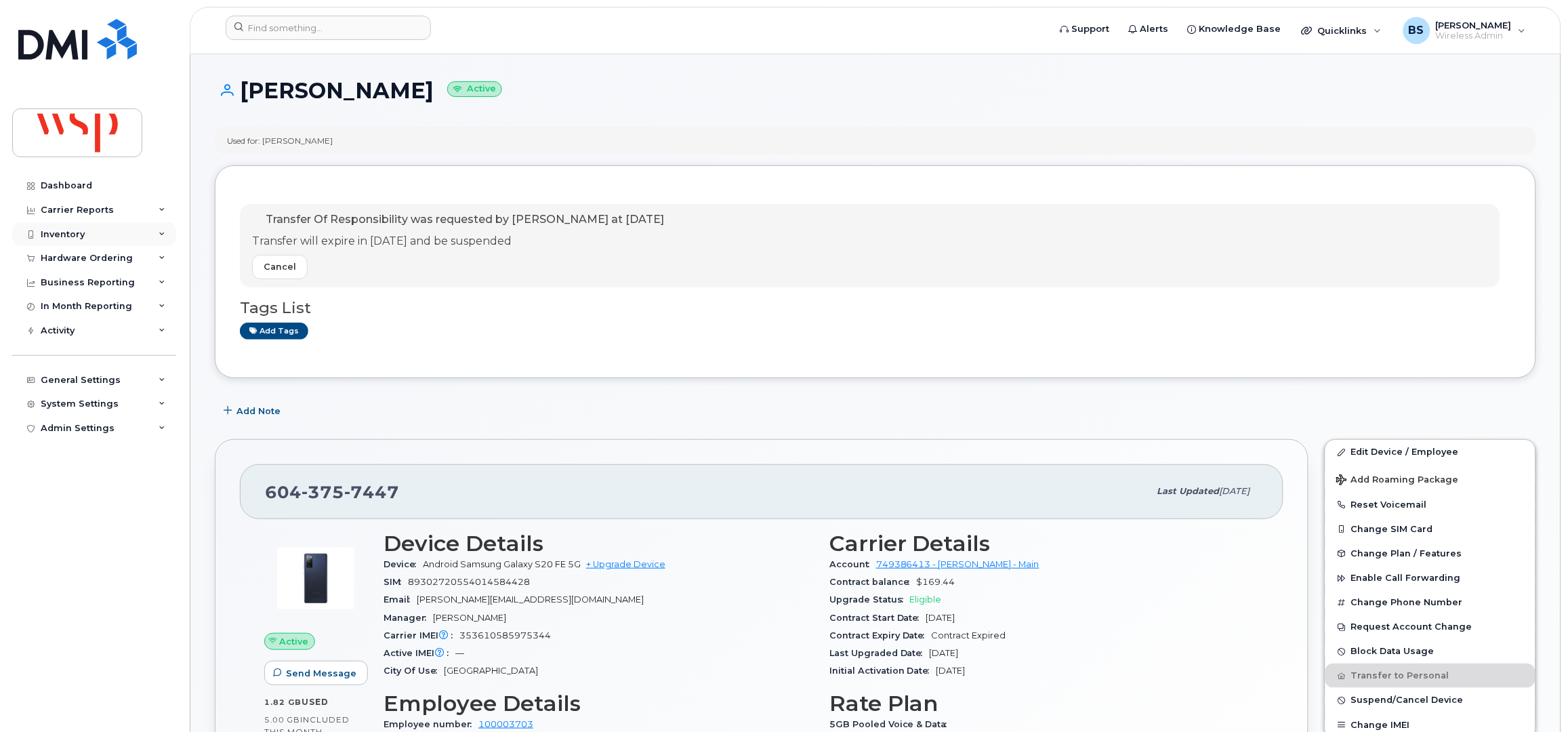
click at [65, 233] on div "Inventory" at bounding box center [63, 234] width 44 height 11
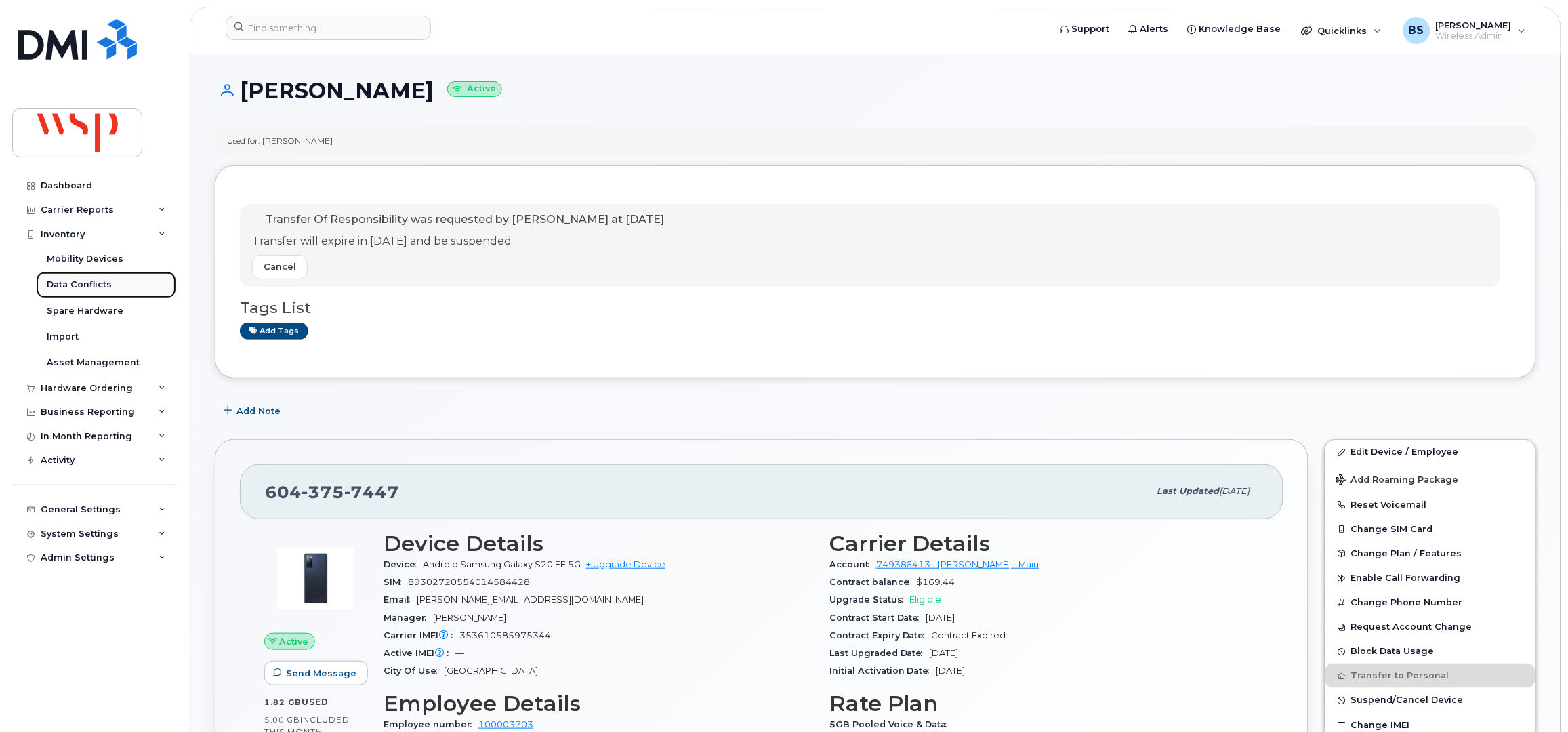
click at [73, 283] on div "Data Conflicts" at bounding box center [79, 285] width 66 height 12
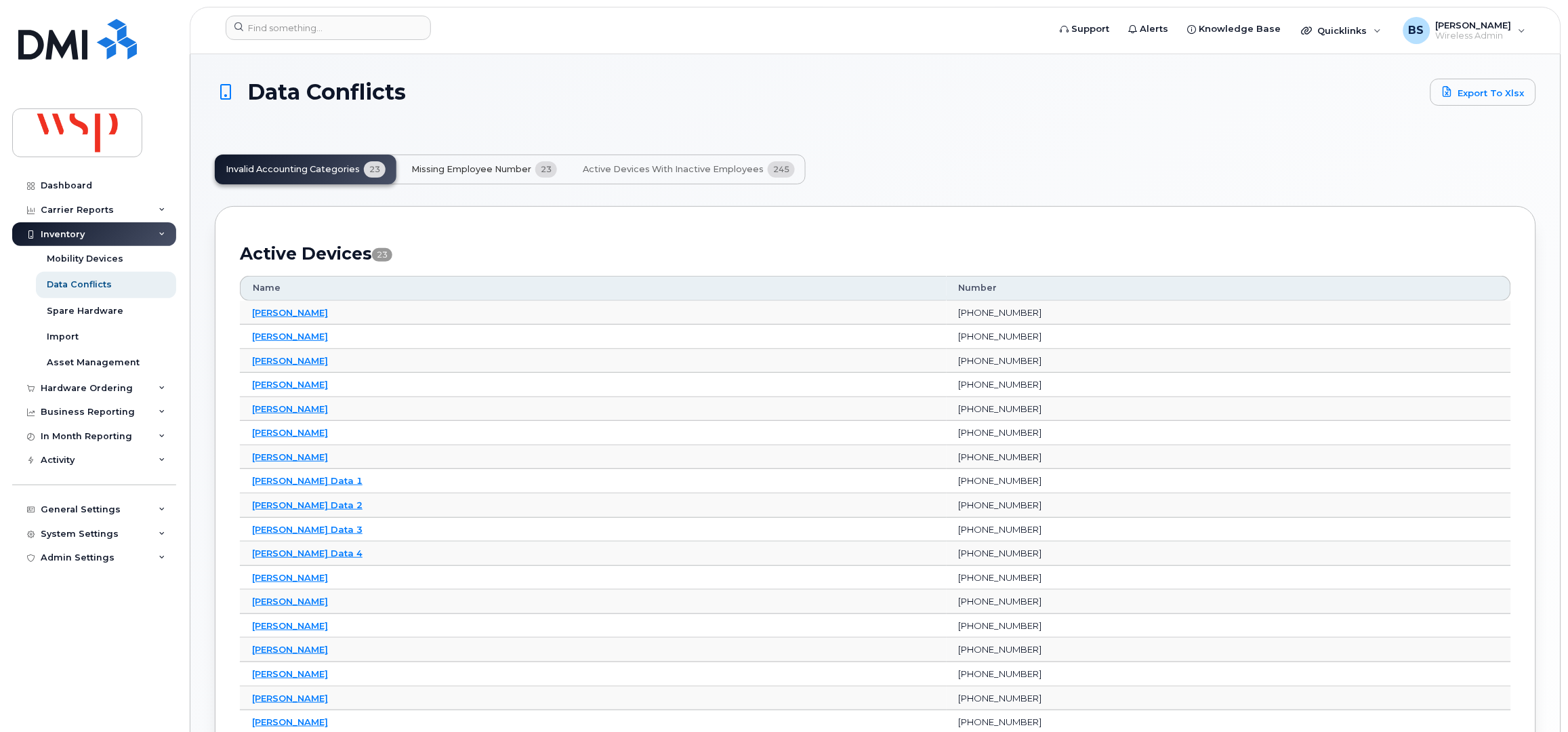
click at [449, 165] on span "Missing Employee Number" at bounding box center [471, 169] width 120 height 11
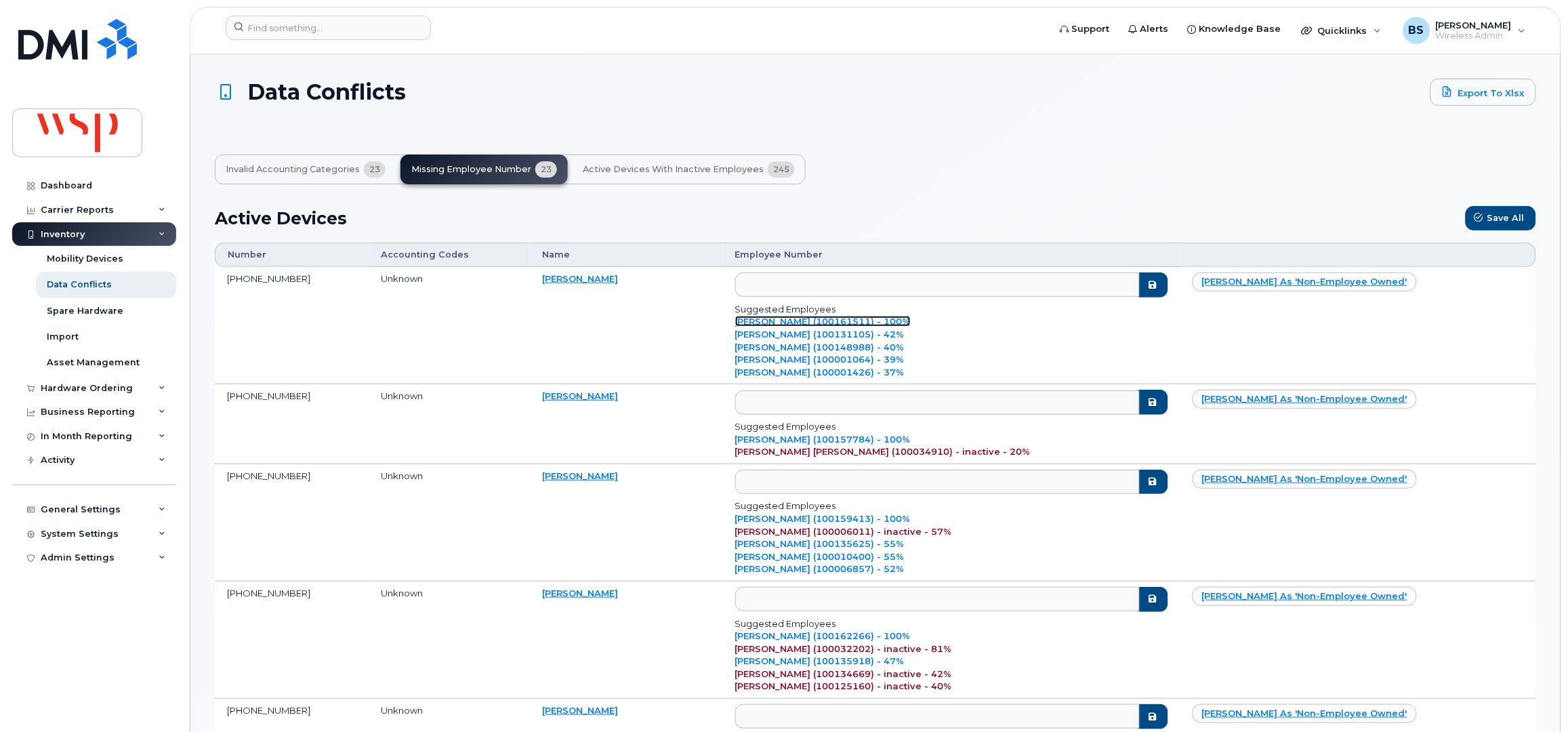
click at [911, 319] on link "[PERSON_NAME] (100161511) - 100%" at bounding box center [823, 321] width 175 height 11
type input "100161511"
click at [1158, 284] on icon "submit" at bounding box center [1152, 285] width 11 height 9
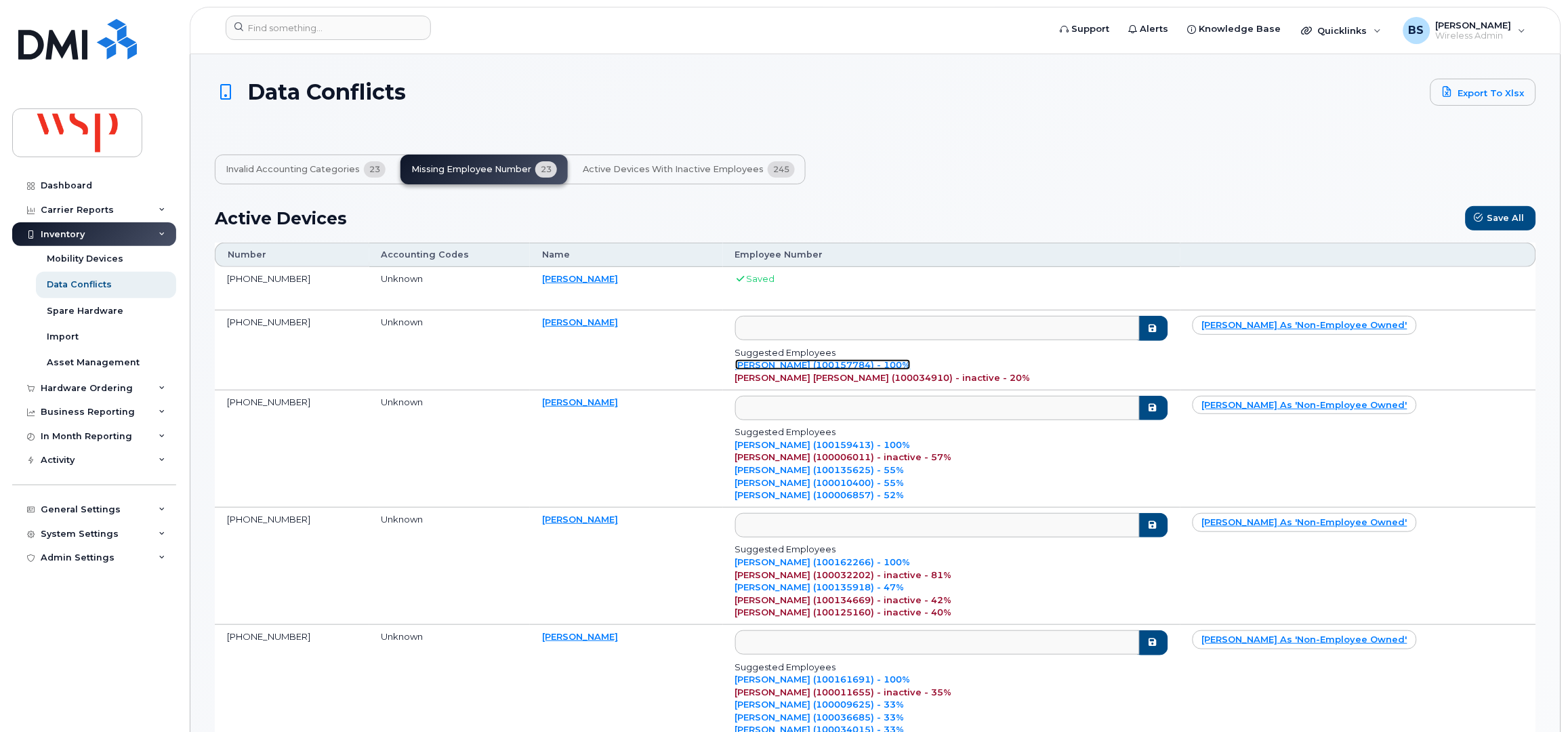
click at [911, 365] on link "Bethel Teferra (100157784) - 100%" at bounding box center [823, 364] width 175 height 11
type input "100157784"
click at [1158, 325] on icon "submit" at bounding box center [1152, 328] width 11 height 9
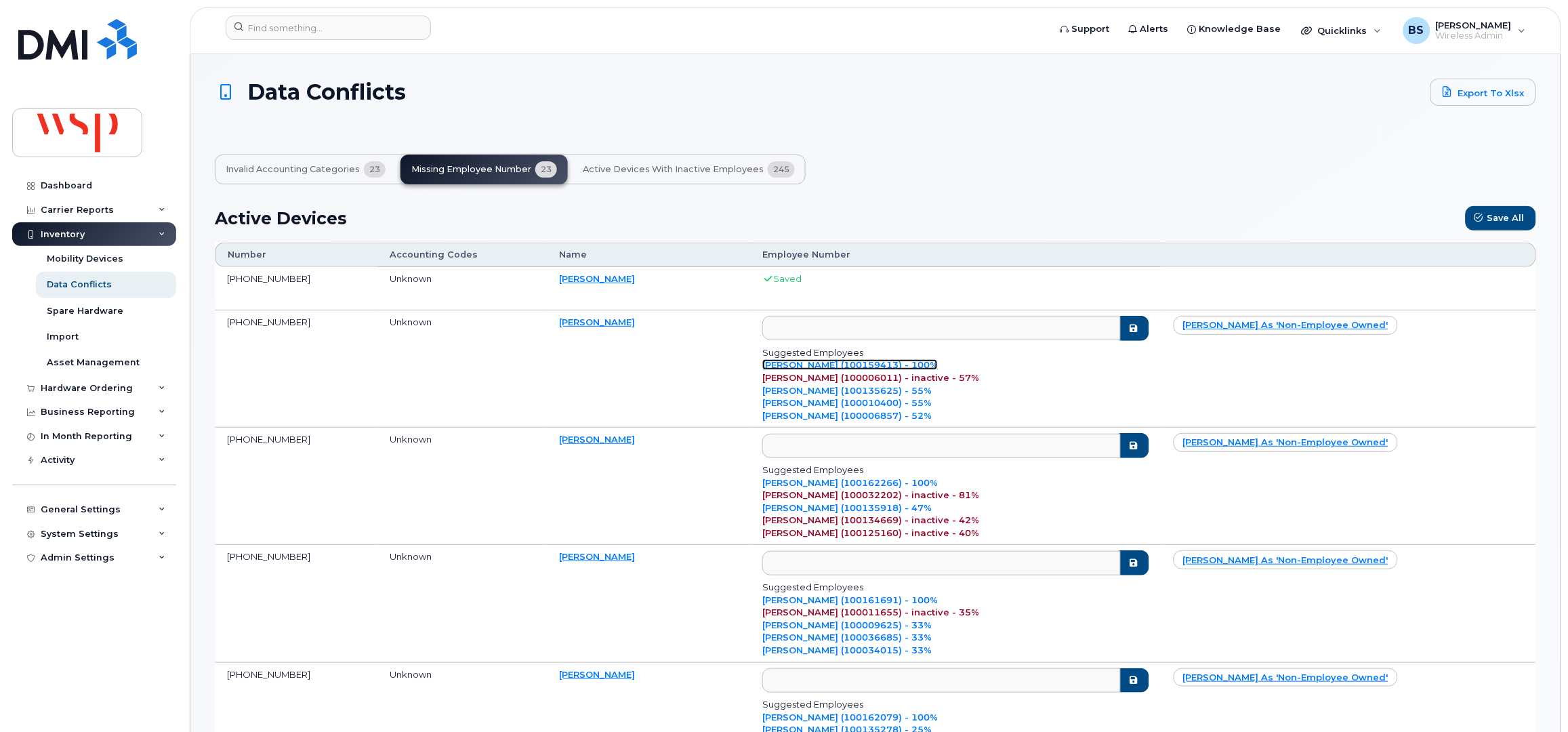
click at [938, 370] on link "Dan Mackenzie (100159413) - 100%" at bounding box center [850, 364] width 175 height 11
type input "100159413"
click at [1148, 372] on div "Mackenzie Dixon (100006011) - inactive - 57%" at bounding box center [956, 378] width 386 height 13
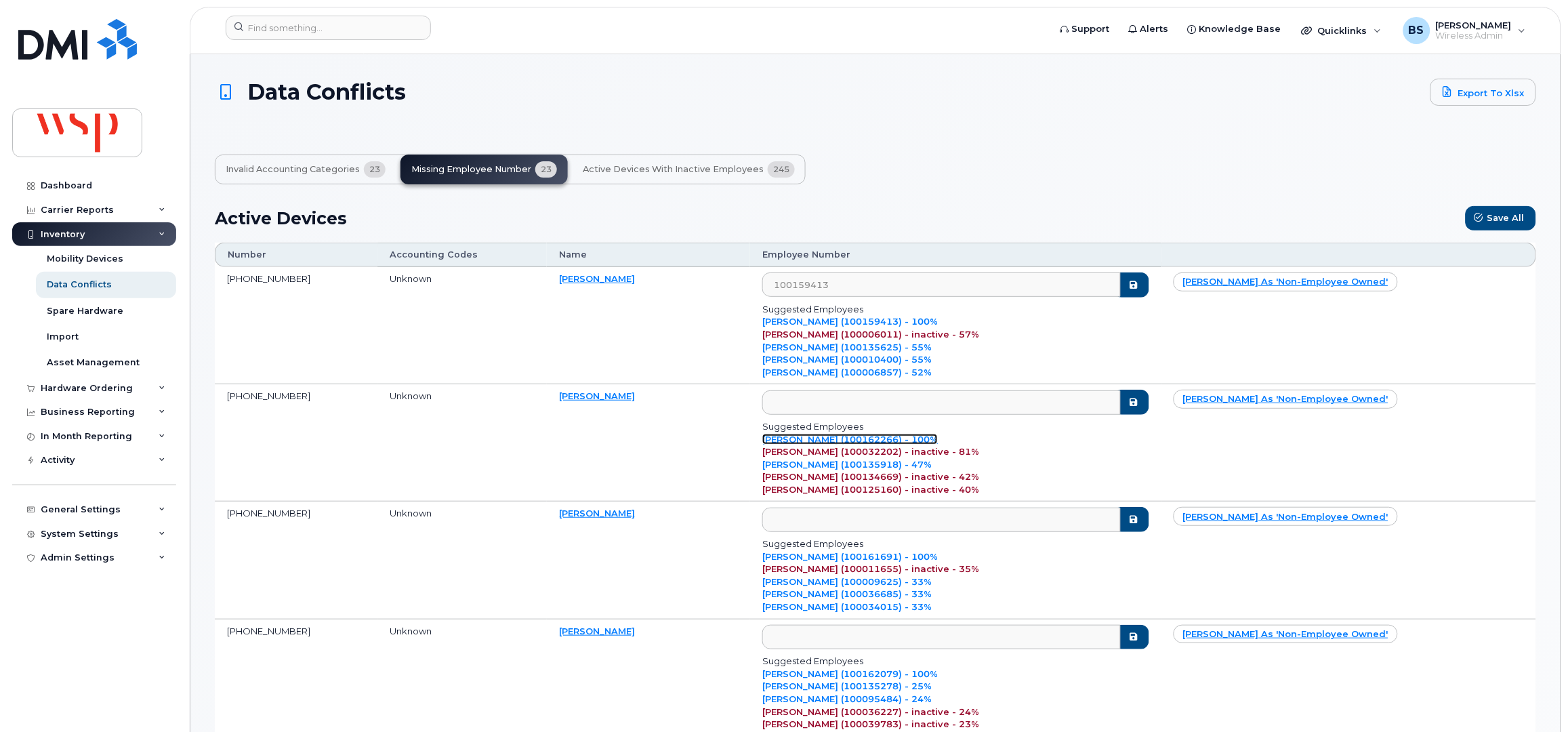
click at [938, 445] on link "Daniela Castro (100162266) - 100%" at bounding box center [850, 438] width 175 height 11
type input "100162266"
click at [1161, 443] on td "100162266 Suggested Employees Daniela Castro (100162266) - 100% Daniel Castro (…" at bounding box center [956, 443] width 411 height 117
click at [1149, 286] on button "submit" at bounding box center [1132, 286] width 35 height 25
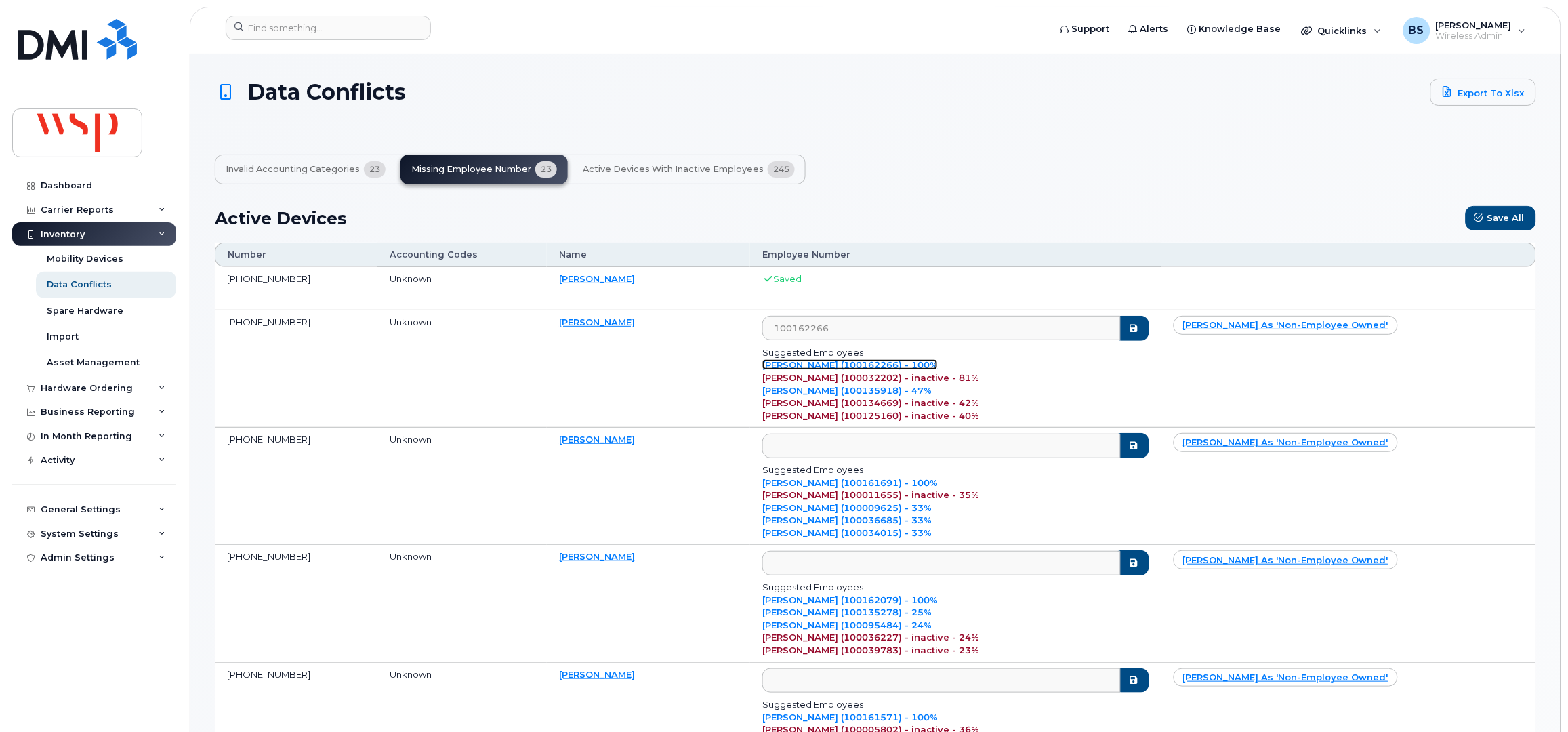
click at [938, 366] on link "Daniela Castro (100162266) - 100%" at bounding box center [850, 364] width 175 height 11
click at [1140, 330] on icon "submit" at bounding box center [1134, 328] width 11 height 9
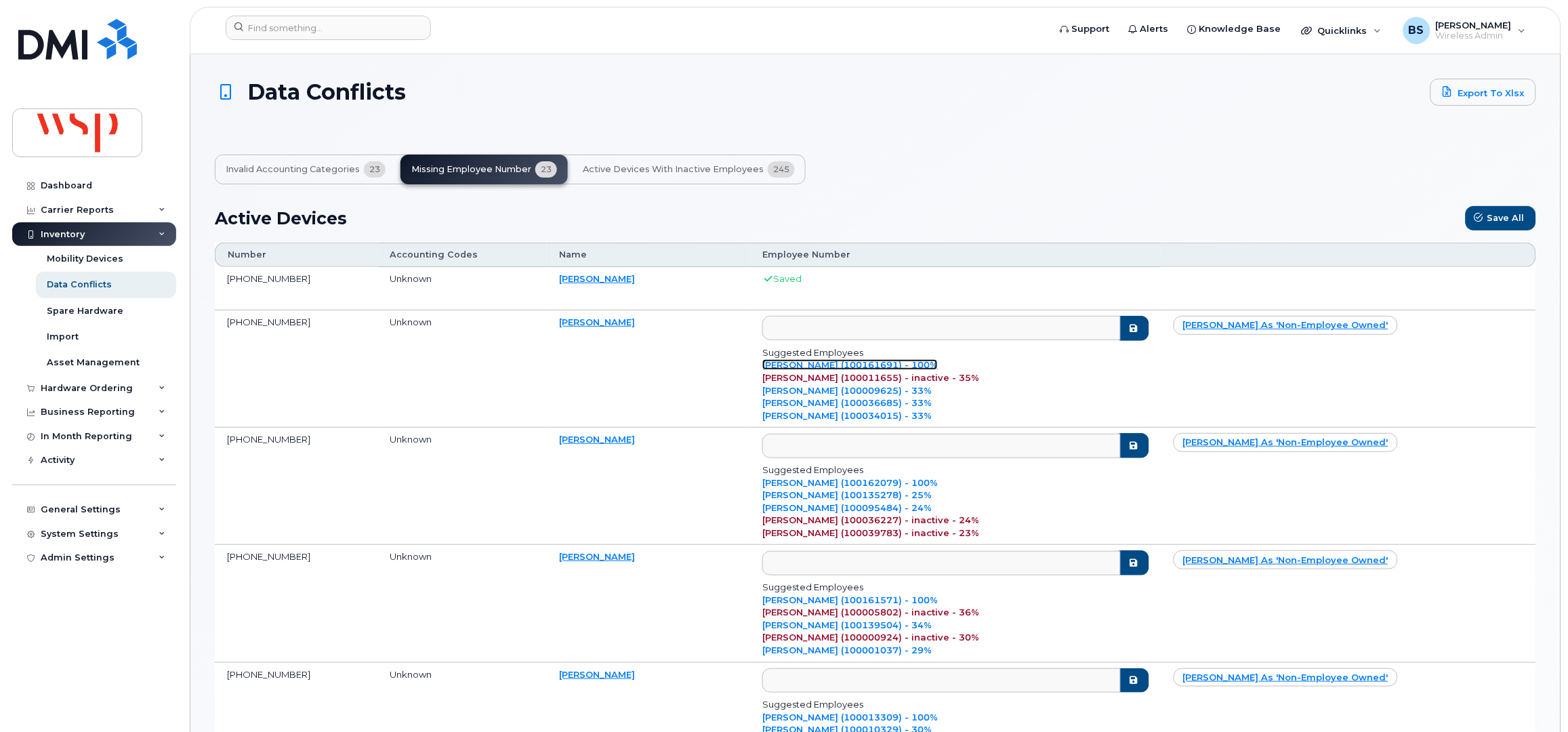
click at [938, 370] on link "Darwyn Jones (100161691) - 100%" at bounding box center [850, 364] width 175 height 11
type input "100161691"
click at [1149, 342] on button "submit" at bounding box center [1132, 329] width 35 height 25
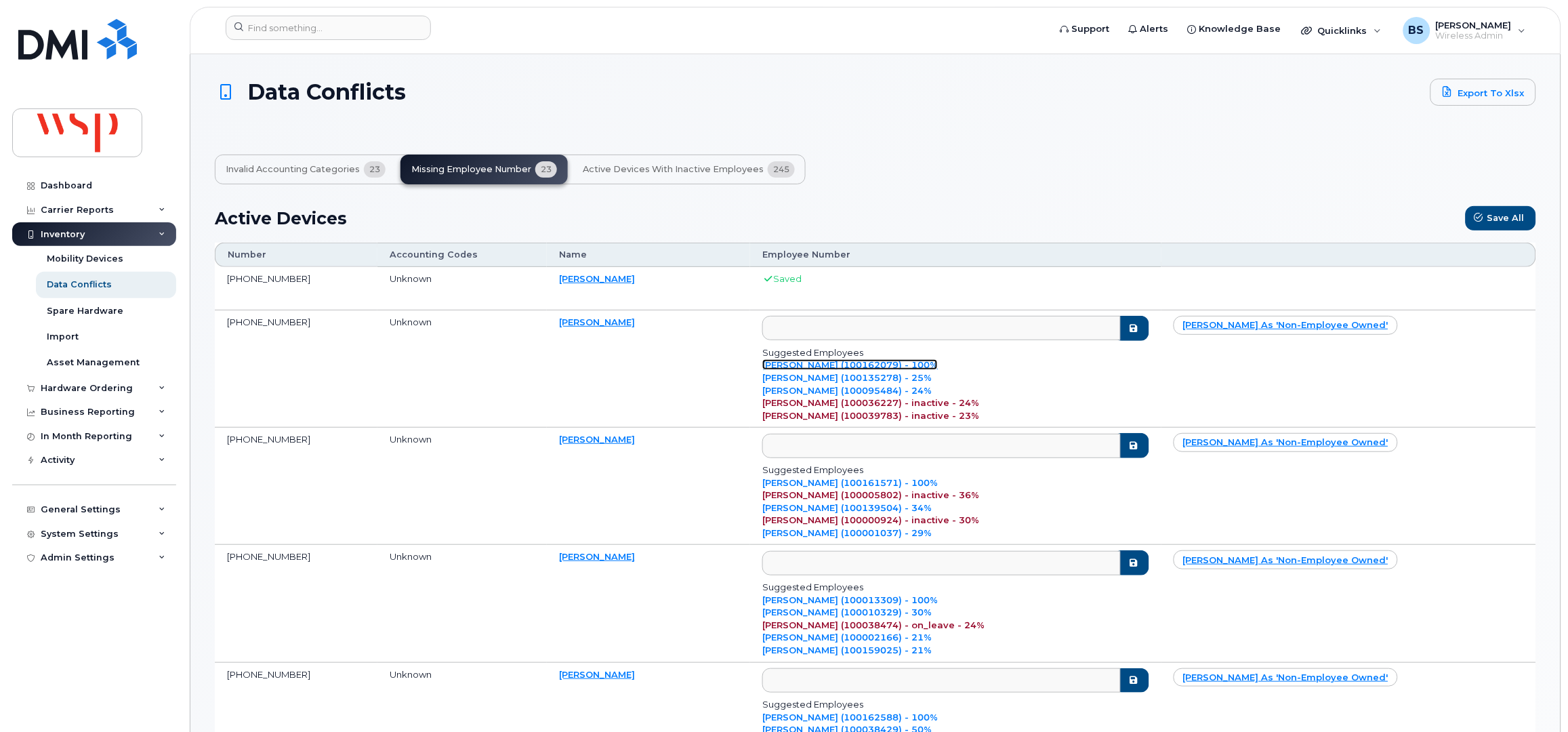
click at [938, 370] on link "Dilnawaj Mufeed Ahmad (100162079) - 100%" at bounding box center [850, 364] width 175 height 11
type input "100162079"
click at [1140, 333] on icon "submit" at bounding box center [1134, 328] width 11 height 9
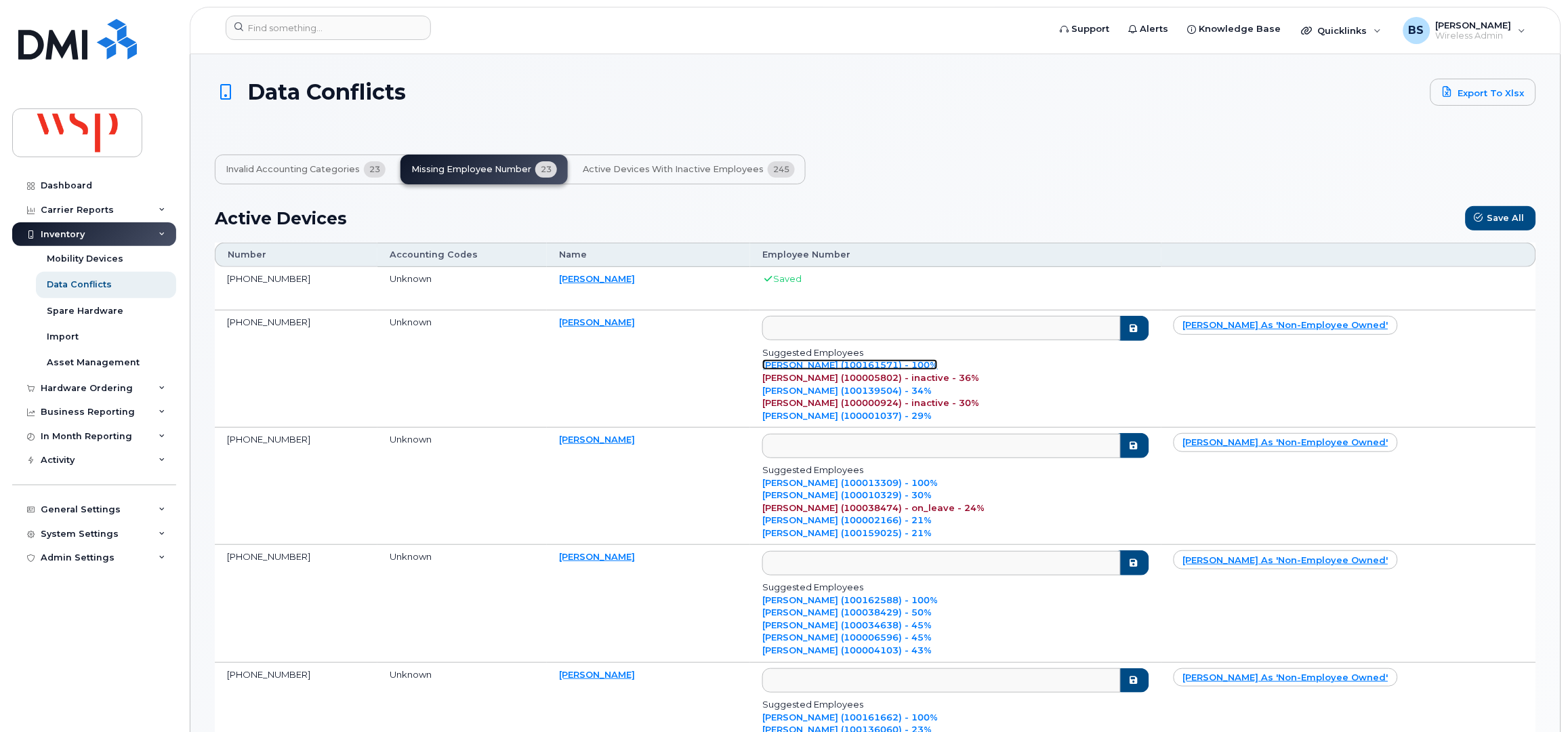
click at [938, 370] on link "Jacynthe Allaire (100161571) - 100%" at bounding box center [850, 364] width 175 height 11
type input "100161571"
click at [1140, 333] on icon "submit" at bounding box center [1134, 328] width 11 height 9
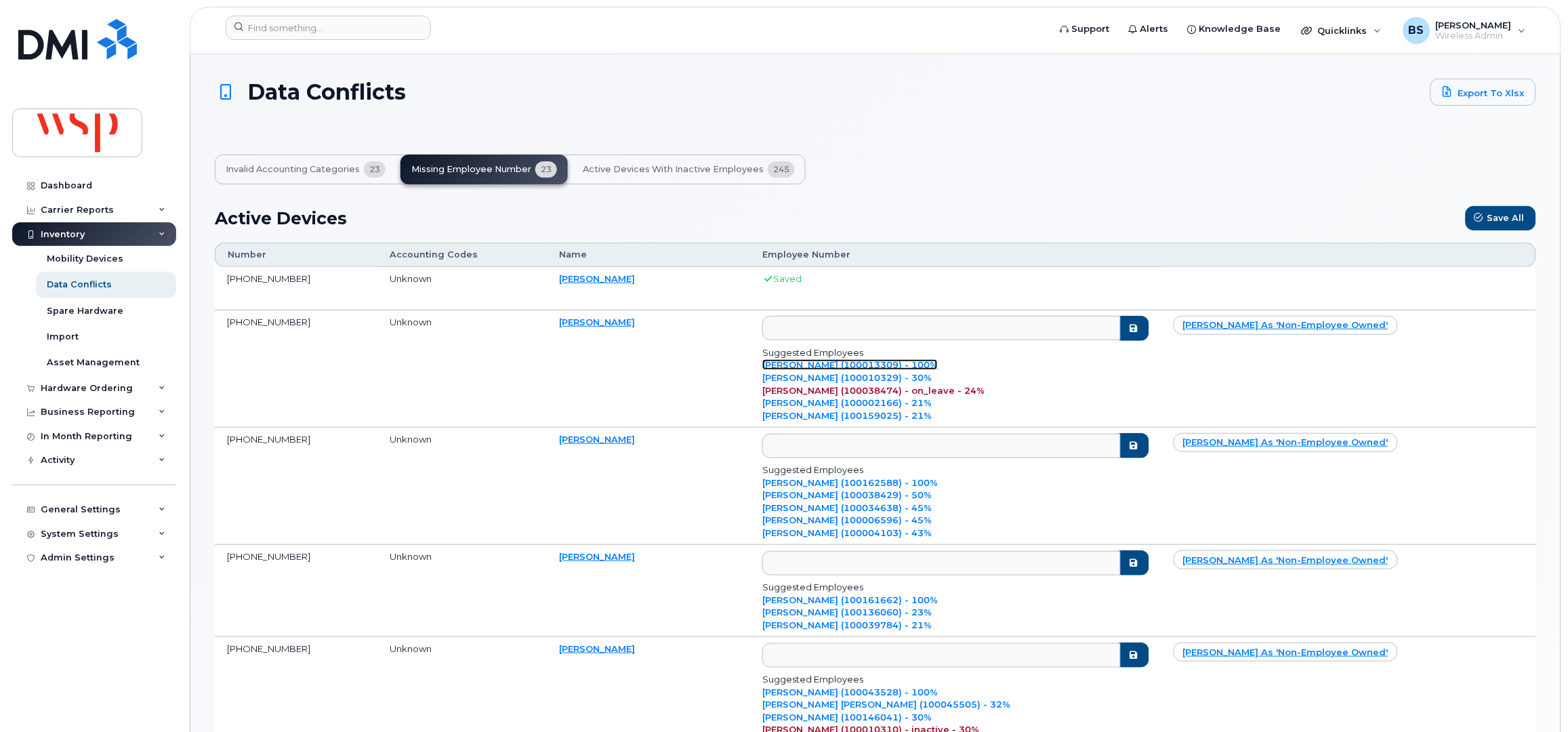
click at [938, 370] on link "Janie Poupart (100013309) - 100%" at bounding box center [850, 364] width 175 height 11
type input "100013309"
click at [1148, 376] on div "Janie Pelletier (100010329) - 30%" at bounding box center [956, 378] width 386 height 13
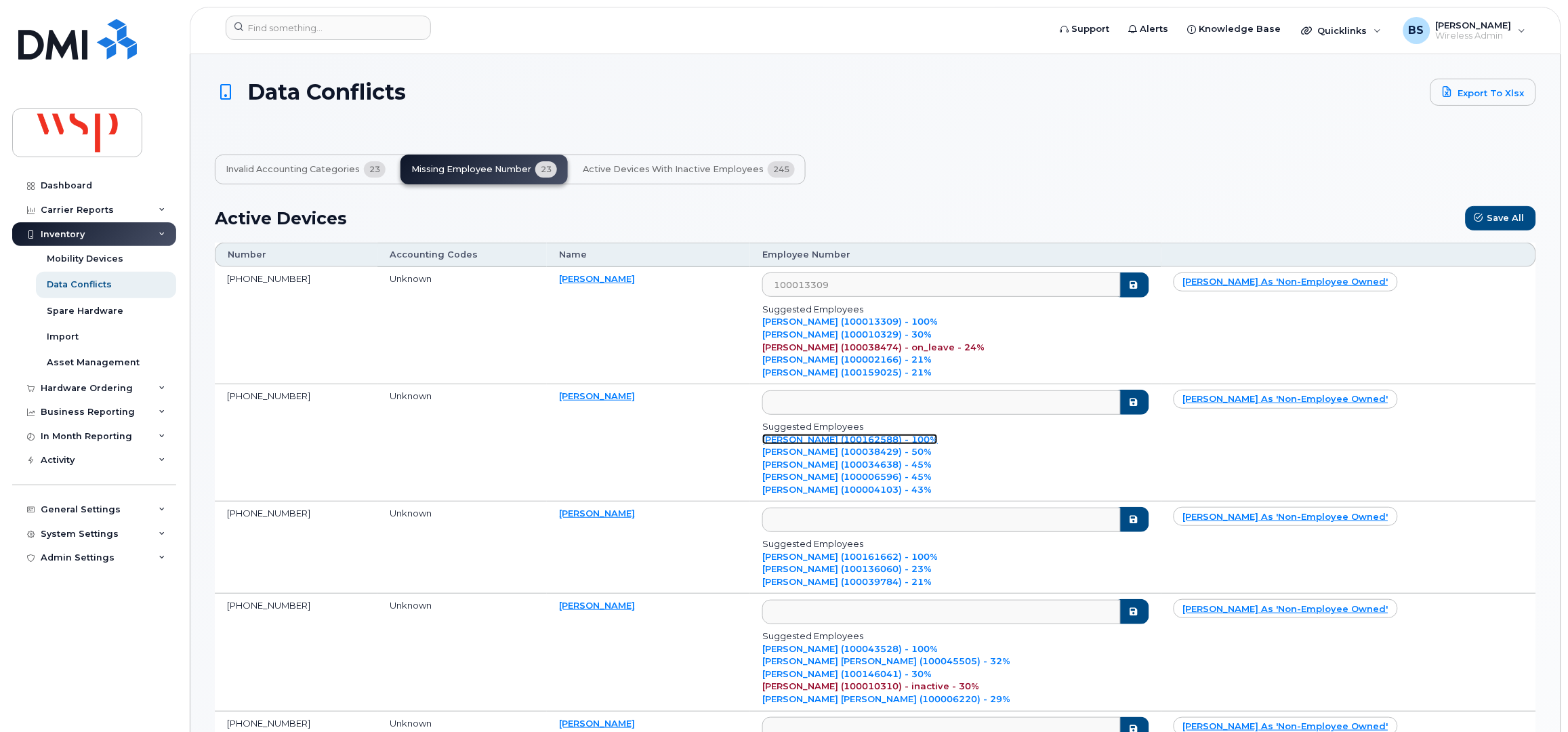
click at [938, 445] on link "Loreen Mitchell (100162588) - 100%" at bounding box center [850, 438] width 175 height 11
type input "100162588"
click at [1161, 443] on td "100162588 Suggested Employees Loreen Mitchell (100162588) - 100% Mitchell Levy …" at bounding box center [956, 443] width 411 height 117
click at [1149, 285] on button "submit" at bounding box center [1132, 286] width 35 height 25
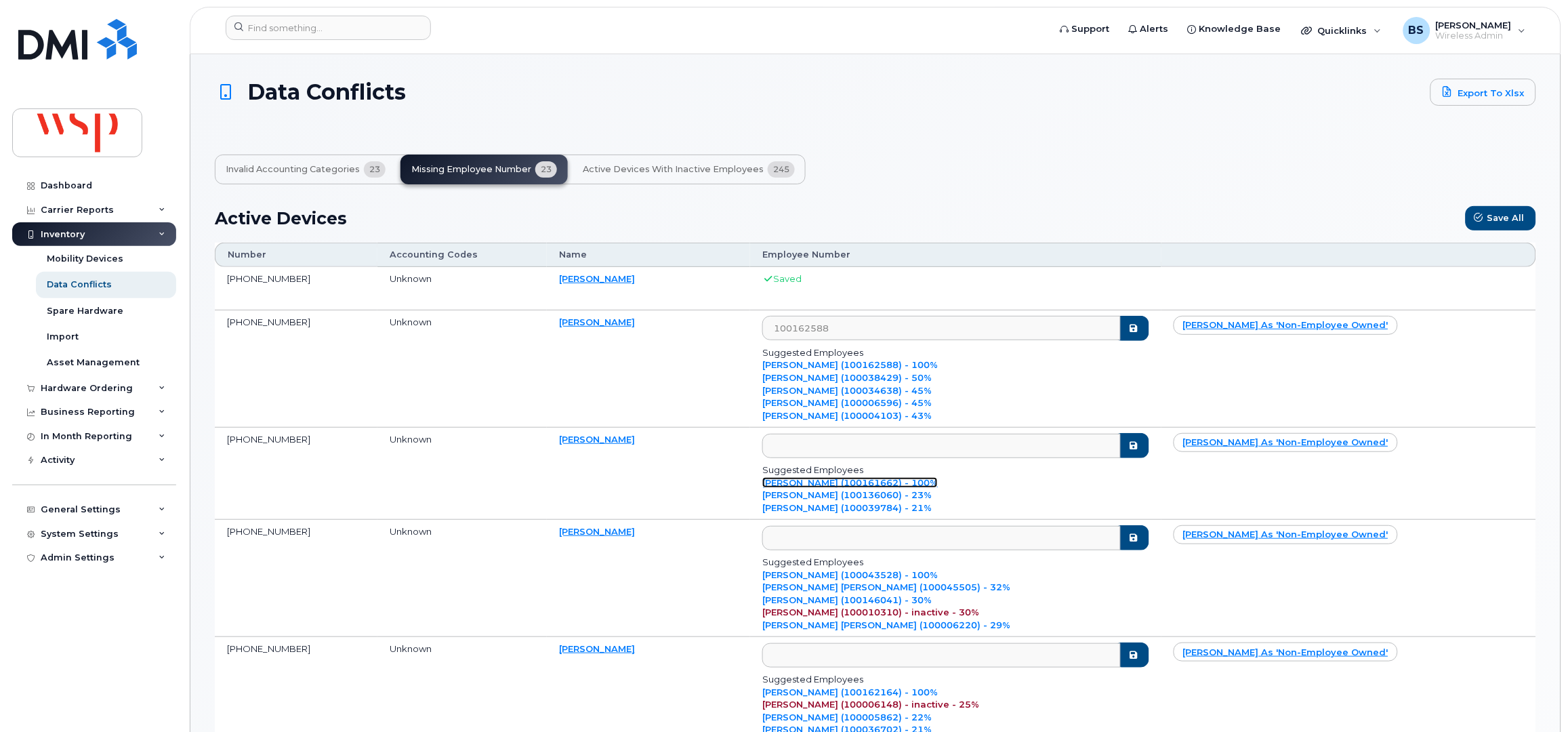
click at [938, 482] on link "Madelin Ambrose santhaseelan (100161662) - 100%" at bounding box center [850, 482] width 175 height 11
type input "100161662"
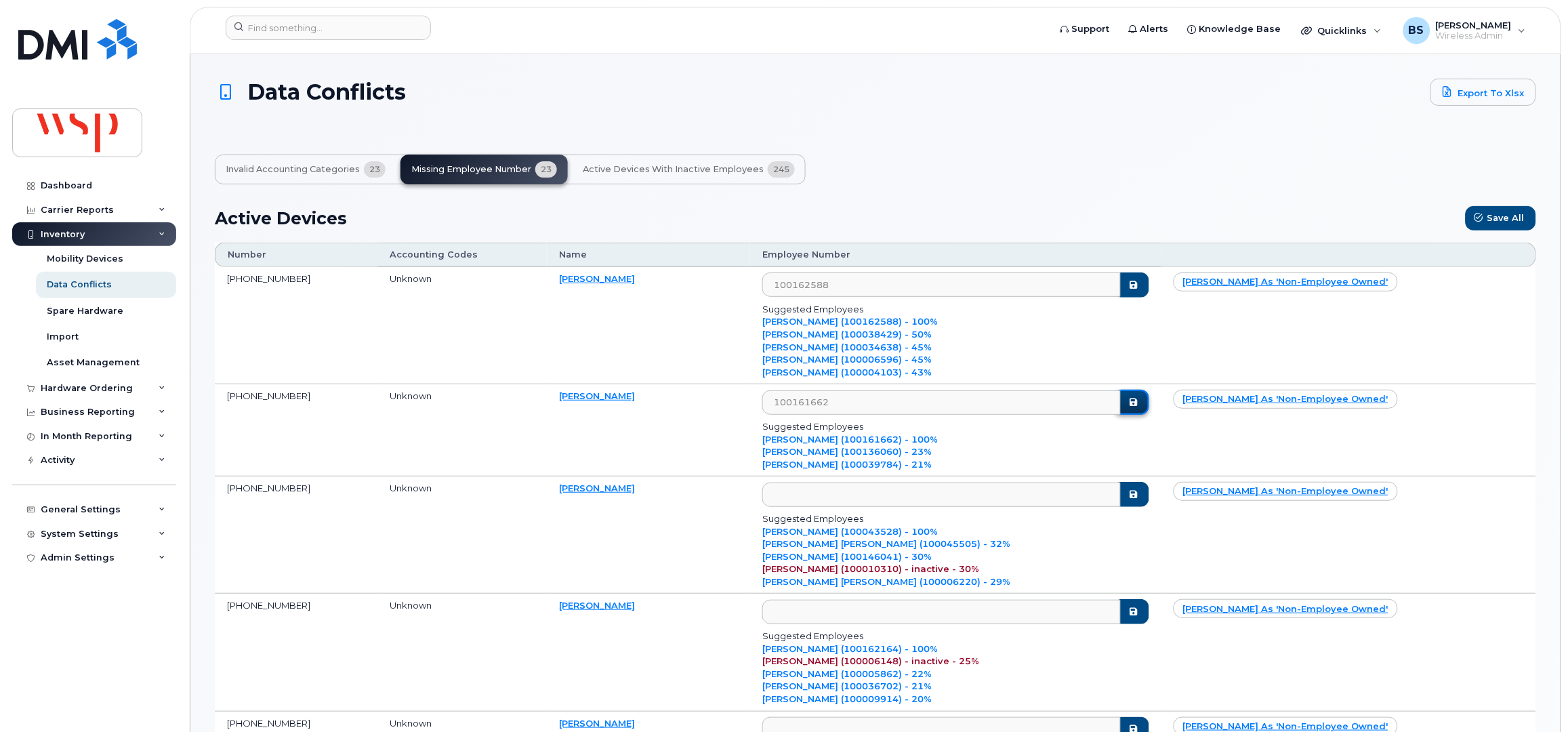
click at [1140, 407] on icon "submit" at bounding box center [1134, 402] width 11 height 9
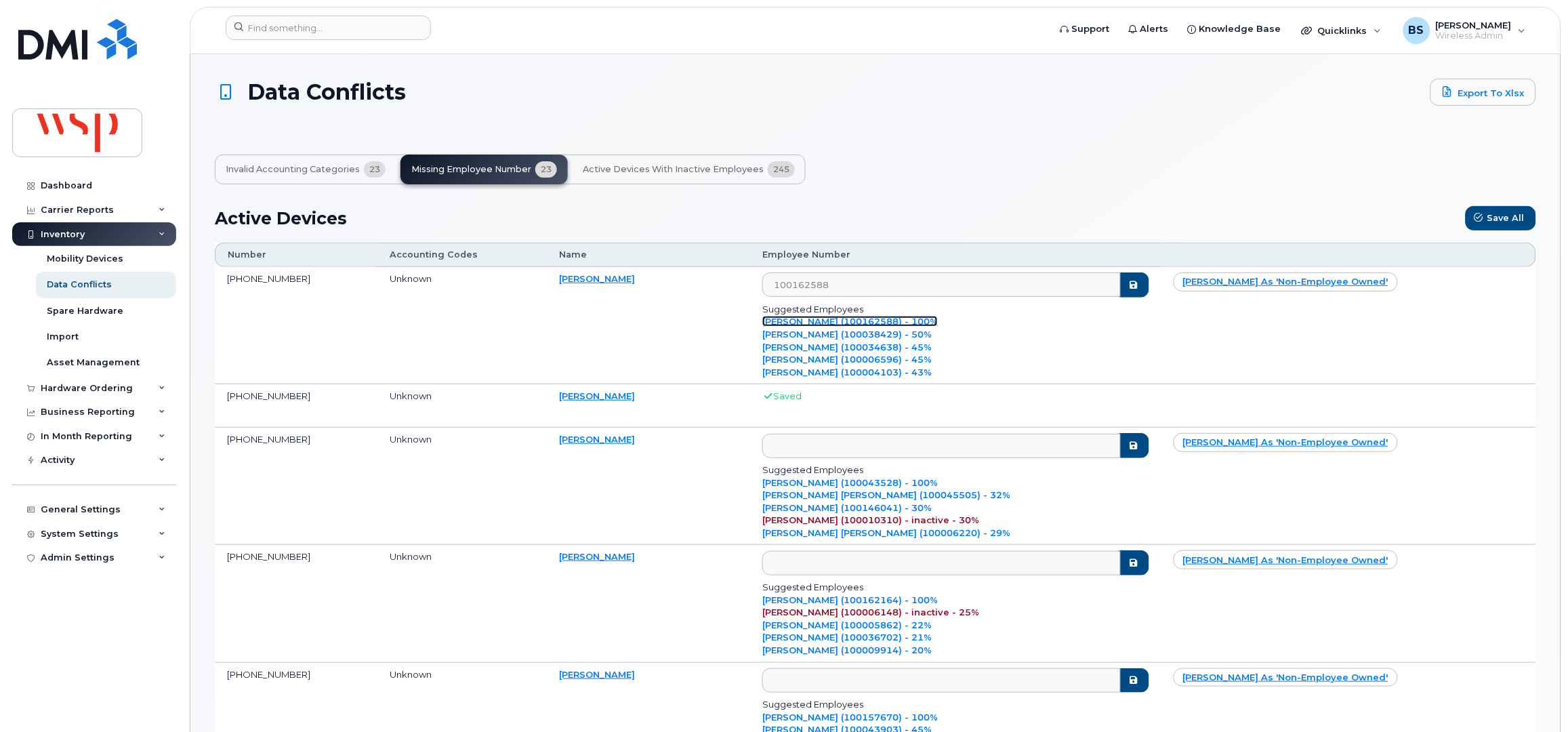
click at [938, 327] on link "Loreen Mitchell (100162588) - 100%" at bounding box center [850, 321] width 175 height 11
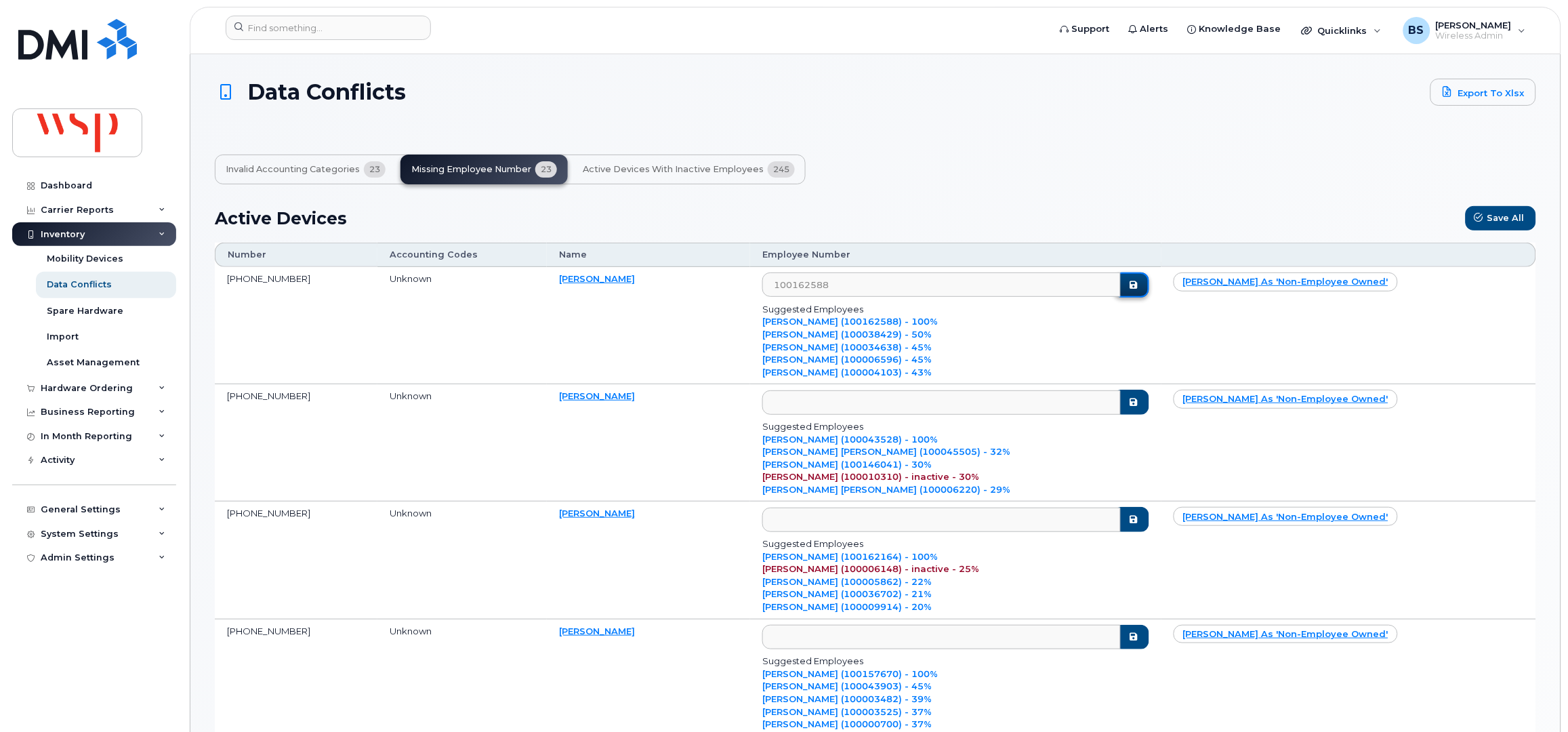
click at [1140, 288] on icon "submit" at bounding box center [1134, 285] width 11 height 9
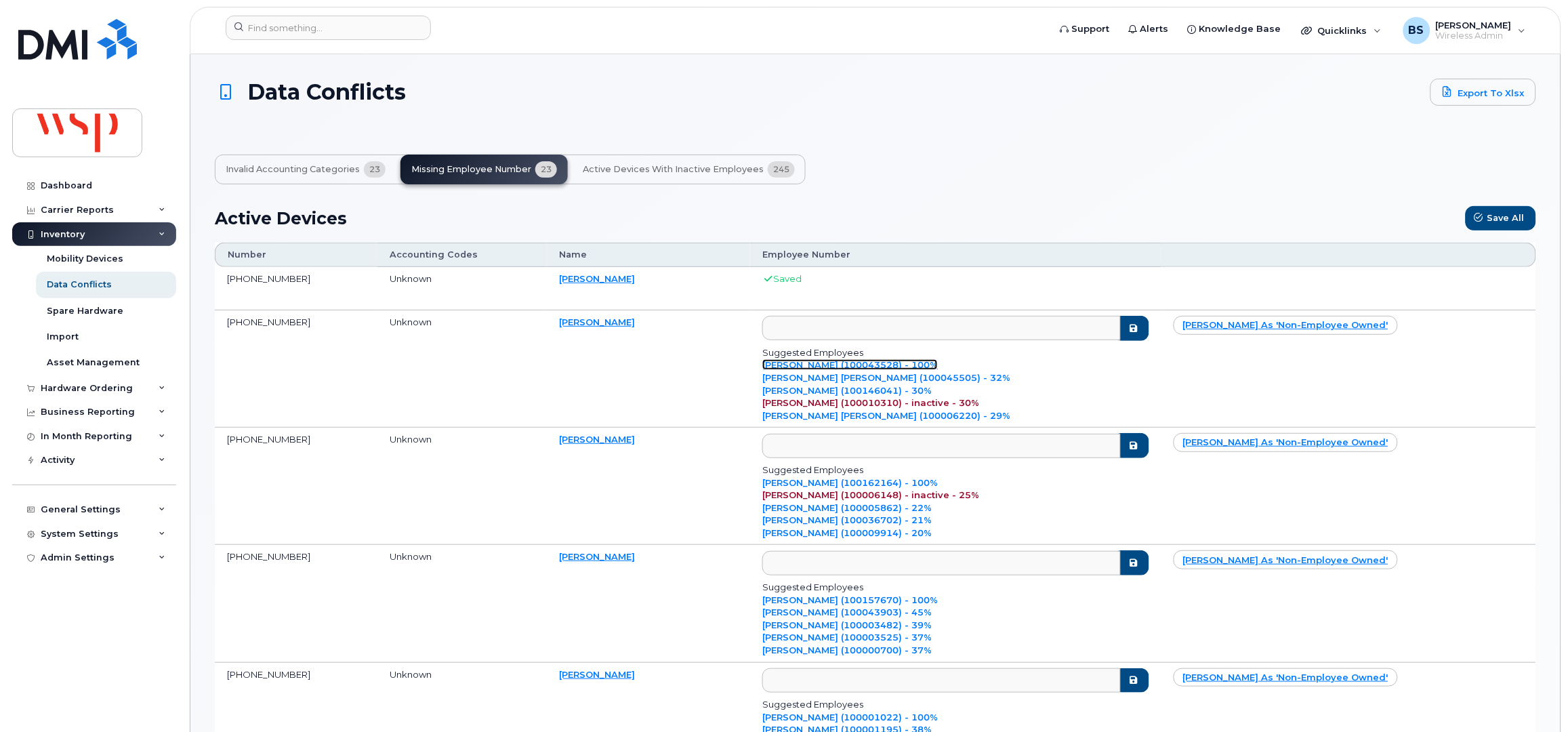
click at [976, 406] on div "Suggested Employees Maria Diaz Acosta (100043528) - 100% Ana-Maria Stan (100045…" at bounding box center [956, 384] width 386 height 75
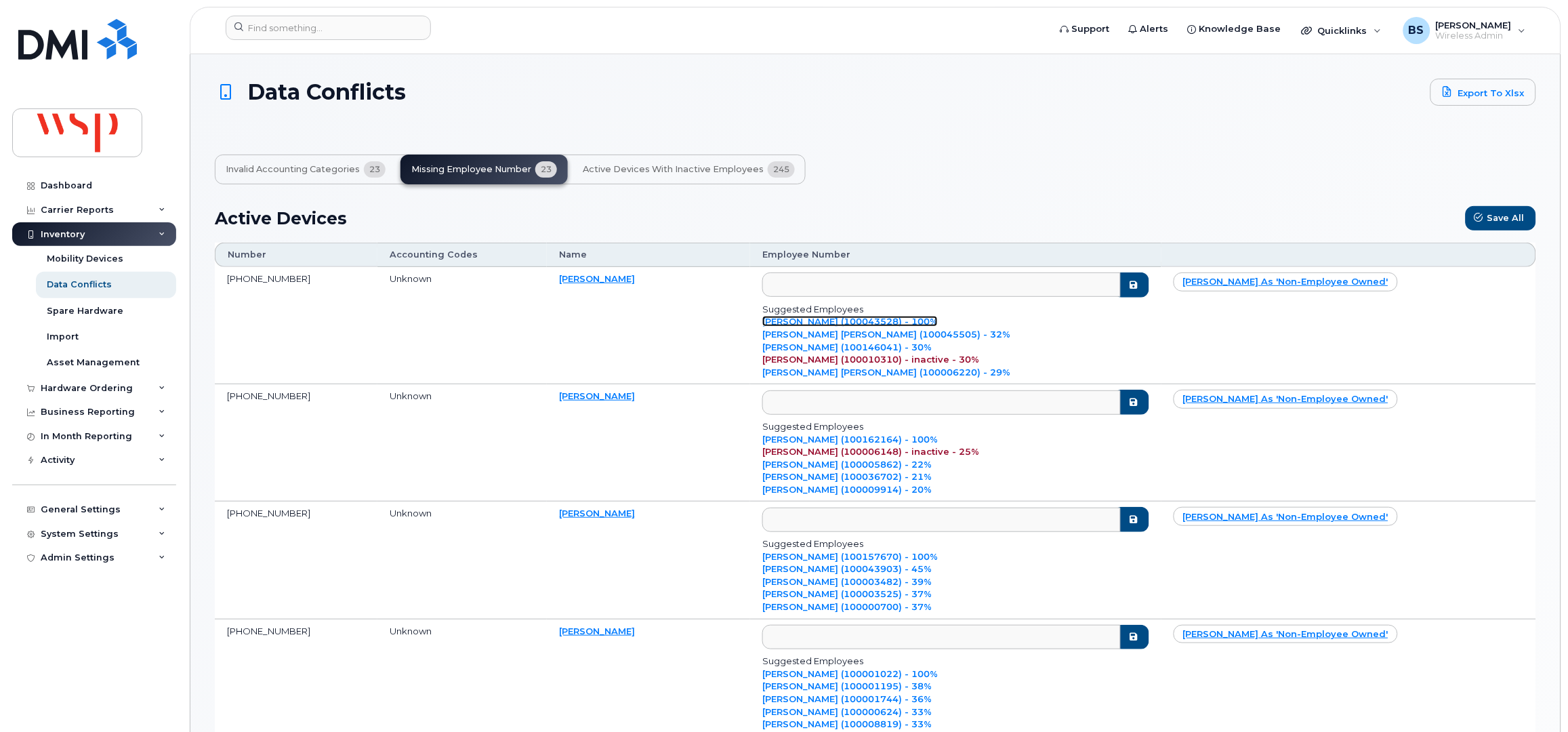
drag, startPoint x: 953, startPoint y: 365, endPoint x: 1036, endPoint y: 358, distance: 83.3
click at [938, 327] on link "Maria Diaz Acosta (100043528) - 100%" at bounding box center [850, 321] width 175 height 11
type input "100043528"
click at [1148, 333] on div "Ana-Maria Stan (100045505) - 32%" at bounding box center [956, 334] width 386 height 13
click at [1140, 287] on icon "submit" at bounding box center [1134, 285] width 11 height 9
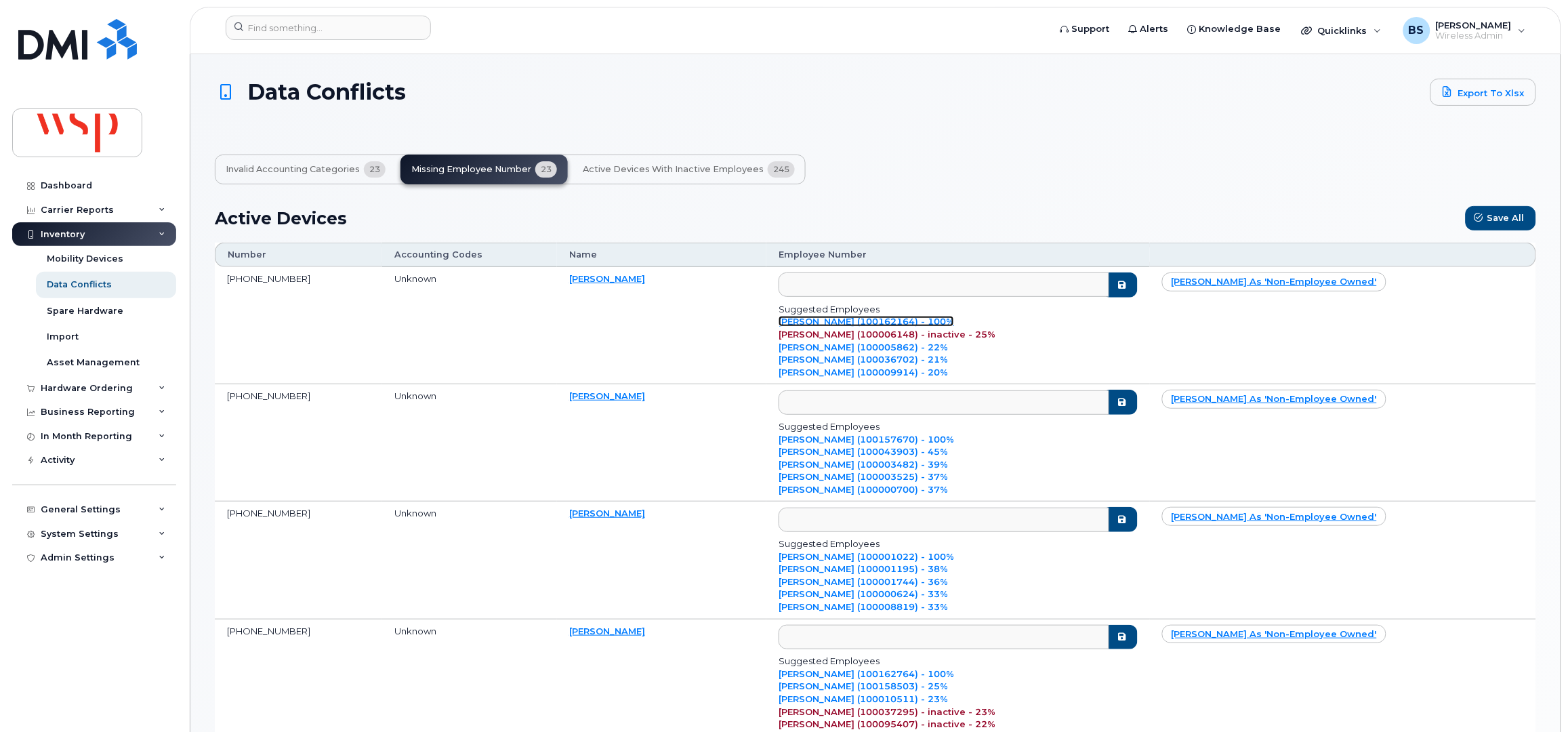
click at [946, 318] on link "Naji Hantouche (100162164) - 100%" at bounding box center [866, 321] width 175 height 11
type input "100162164"
click at [1138, 288] on button "submit" at bounding box center [1120, 286] width 35 height 25
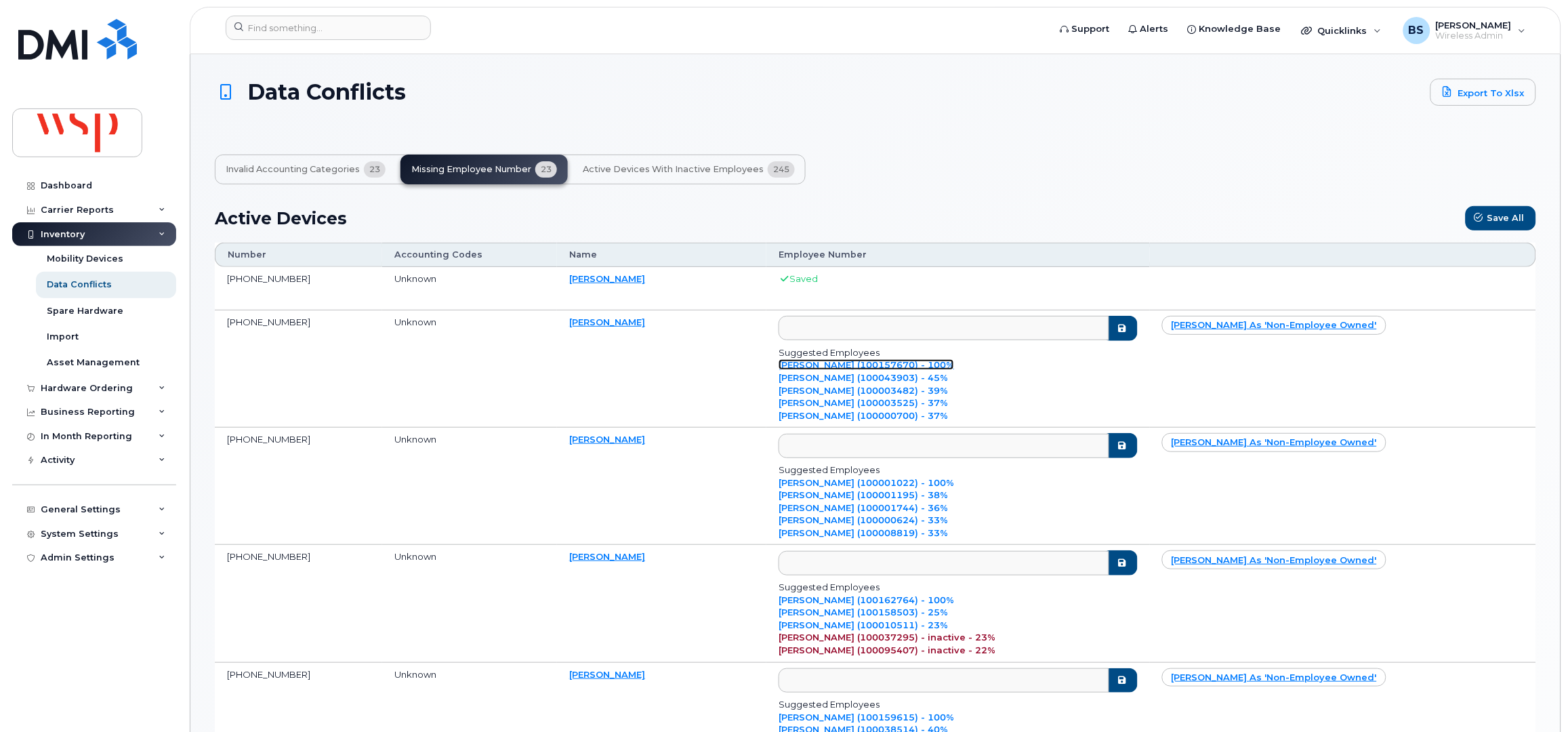
click at [945, 362] on link "Olivier Bienvenu (100157670) - 100%" at bounding box center [866, 364] width 175 height 11
type input "100157670"
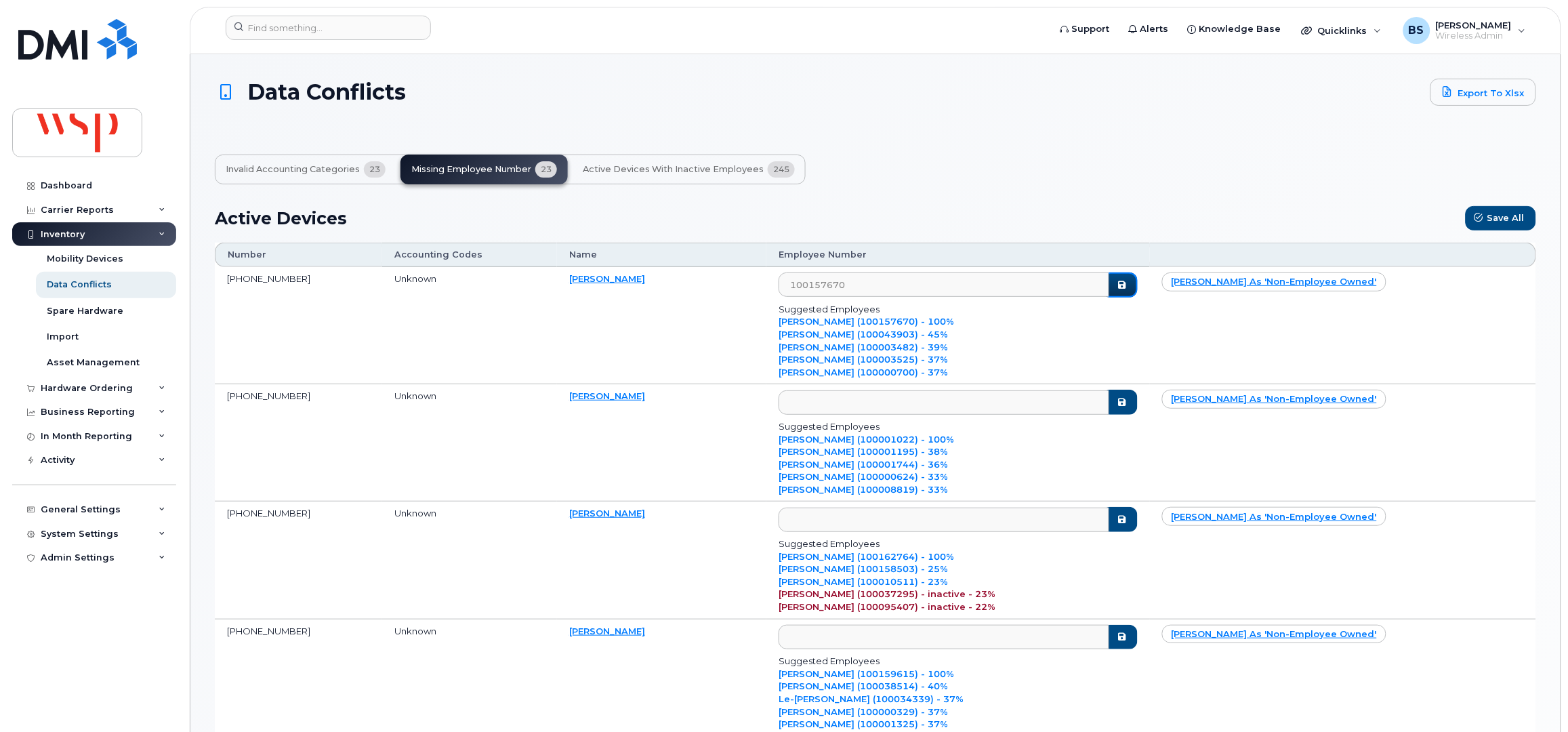
drag, startPoint x: 1193, startPoint y: 328, endPoint x: 1094, endPoint y: 343, distance: 100.1
click at [1138, 297] on button "submit" at bounding box center [1120, 286] width 35 height 25
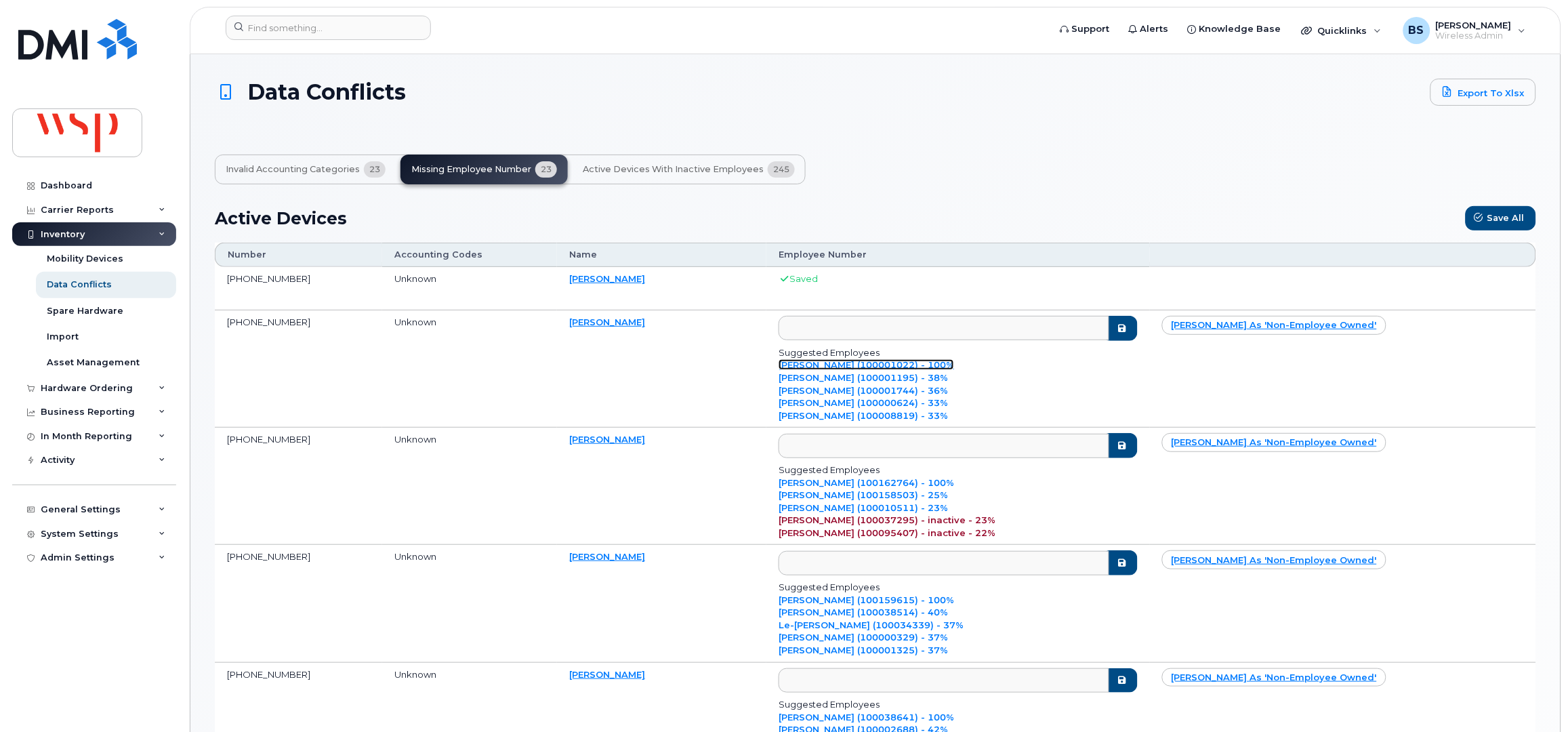
click at [928, 370] on link "Pascal Dorion (100001022) - 100%" at bounding box center [866, 364] width 175 height 11
type input "100001022"
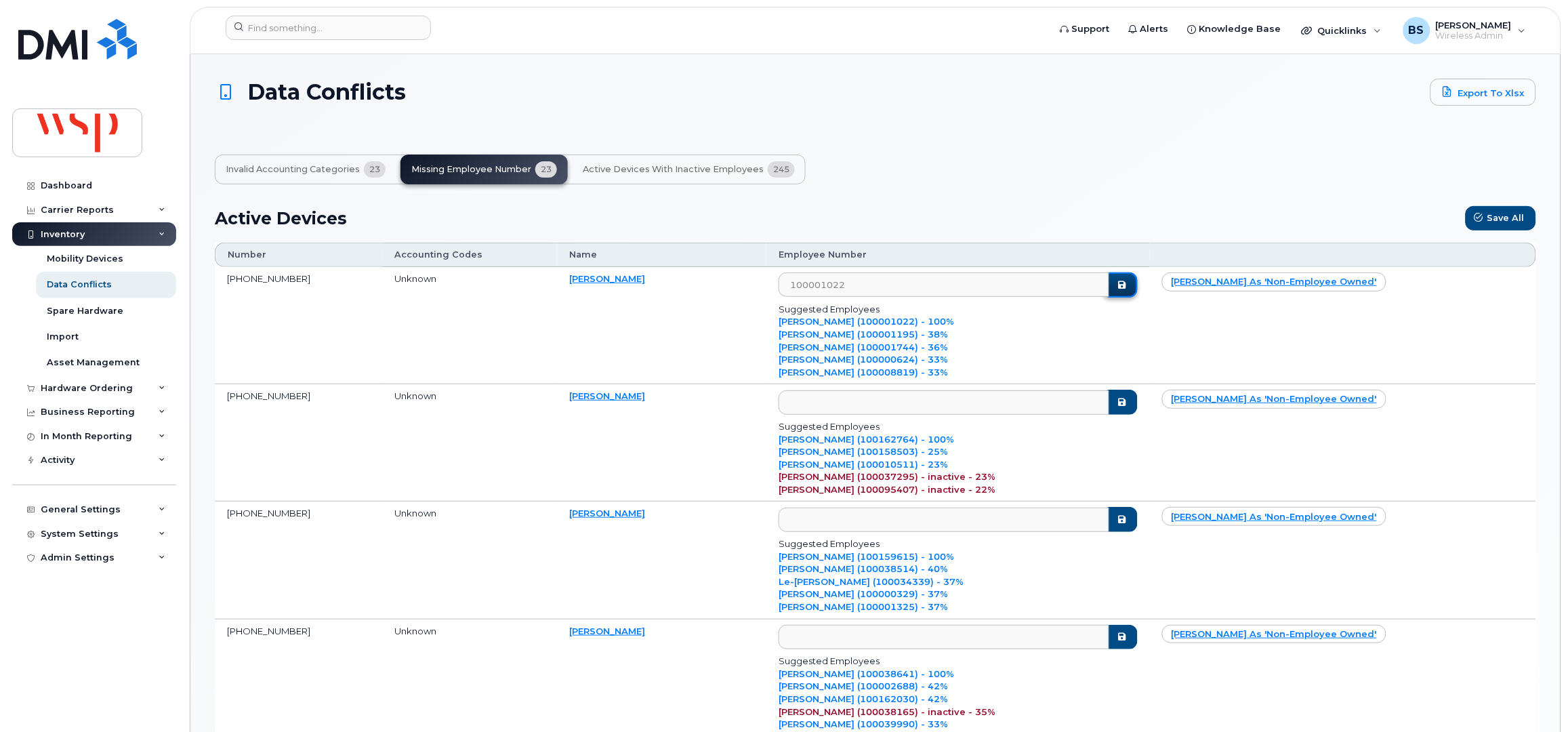
click at [1128, 290] on icon "submit" at bounding box center [1122, 285] width 11 height 9
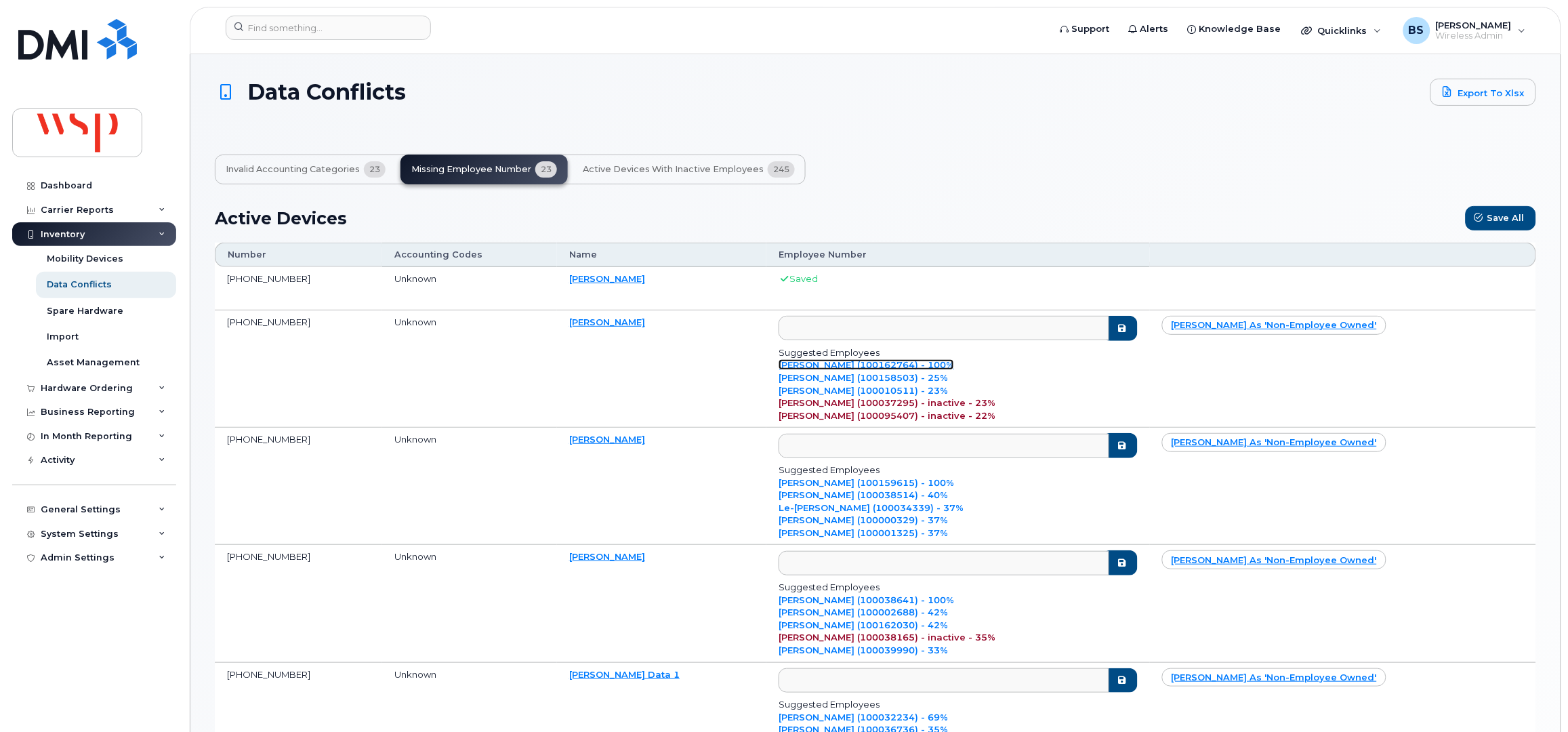
click at [961, 405] on div "Suggested Employees Ravi Indiragangaram (100162764) - 100% Rangarajan Ramanujam…" at bounding box center [958, 384] width 359 height 75
click at [1128, 332] on icon "submit" at bounding box center [1122, 328] width 11 height 9
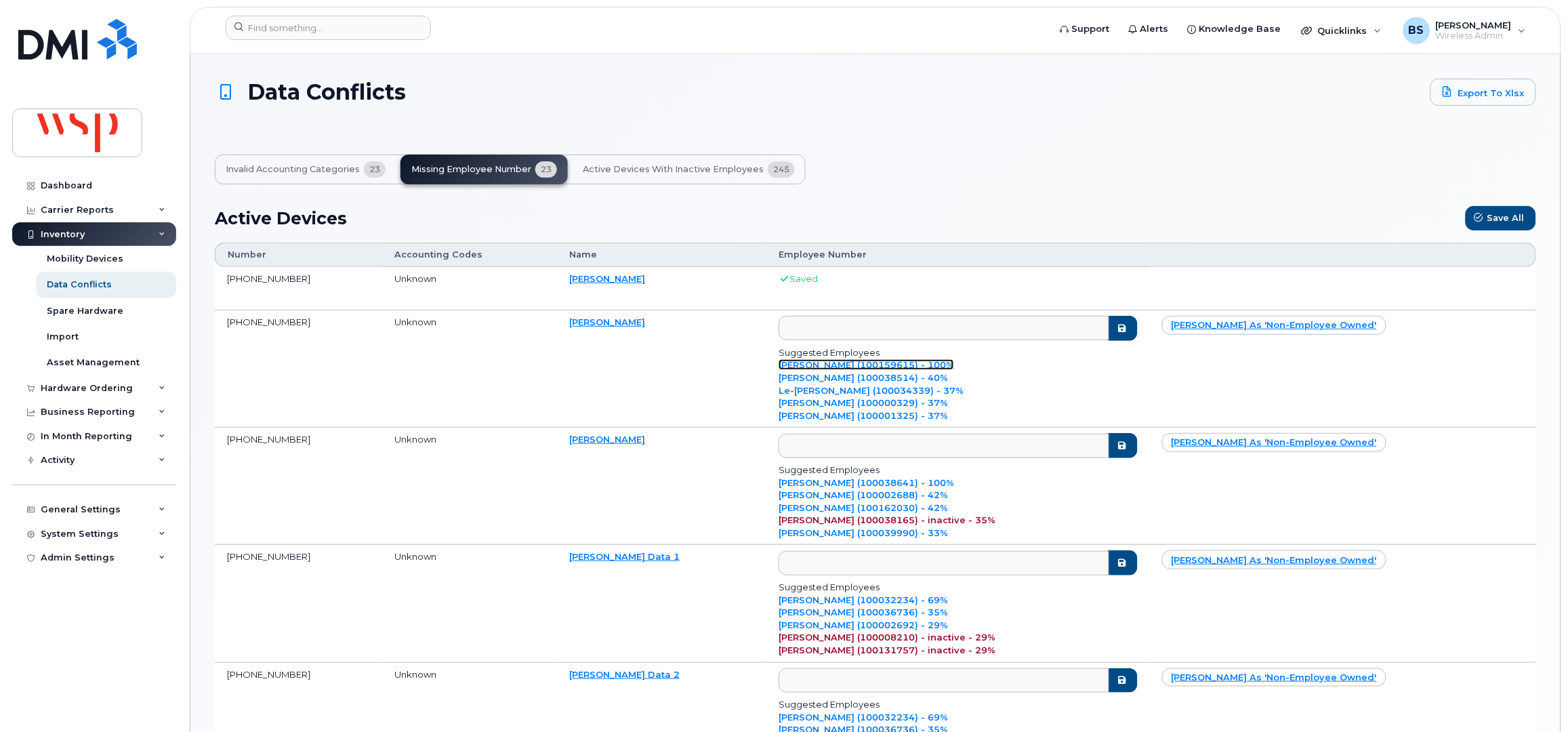
click at [948, 370] on link "Van Huynh (100159615) - 100%" at bounding box center [866, 364] width 175 height 11
type input "100159615"
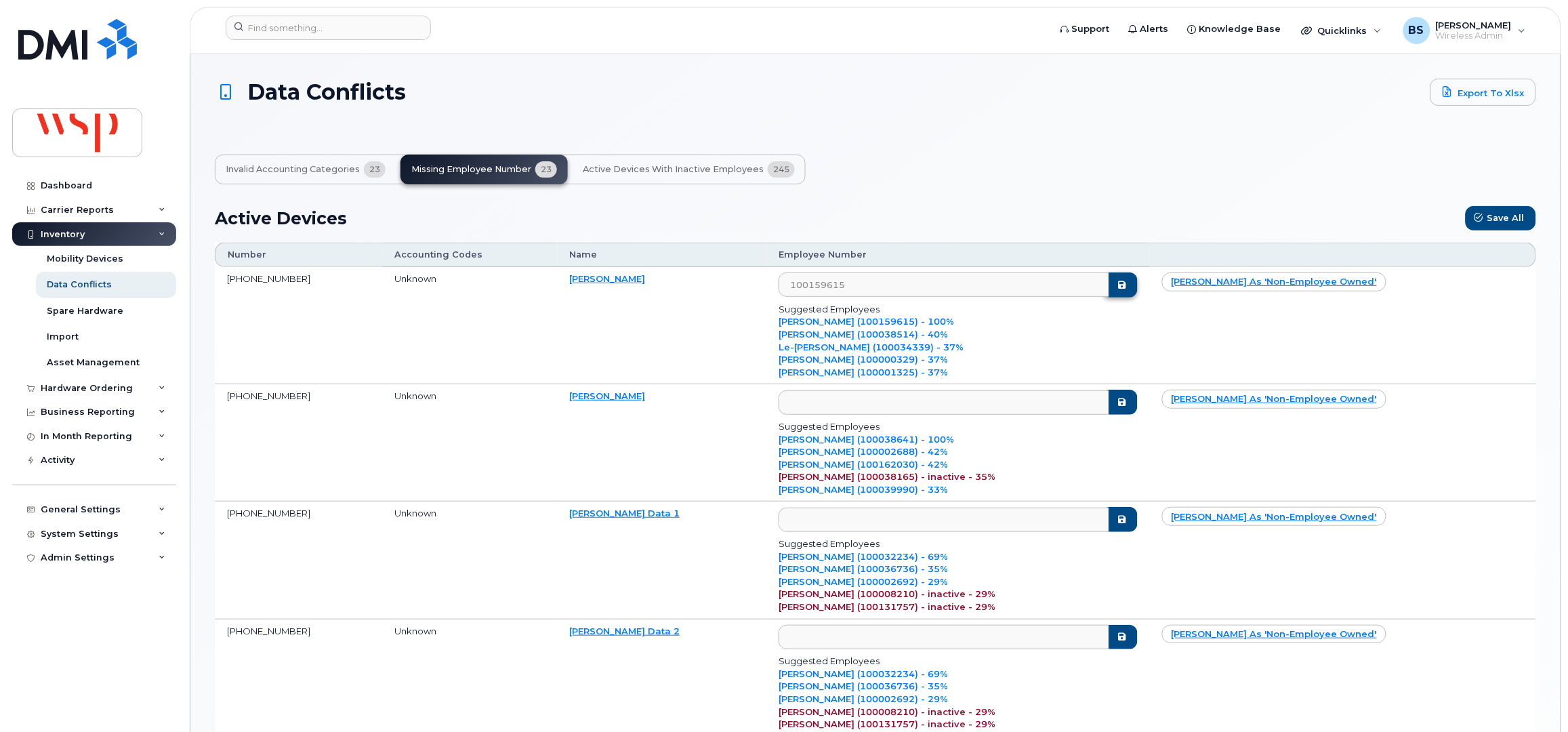
click at [1138, 328] on div "Van Huynh (100159615) - 100%" at bounding box center [958, 321] width 359 height 13
click at [932, 445] on link "Zain Zahid (100038641) - 100%" at bounding box center [866, 438] width 175 height 11
type input "100038641"
click at [1128, 403] on icon "submit" at bounding box center [1122, 402] width 11 height 9
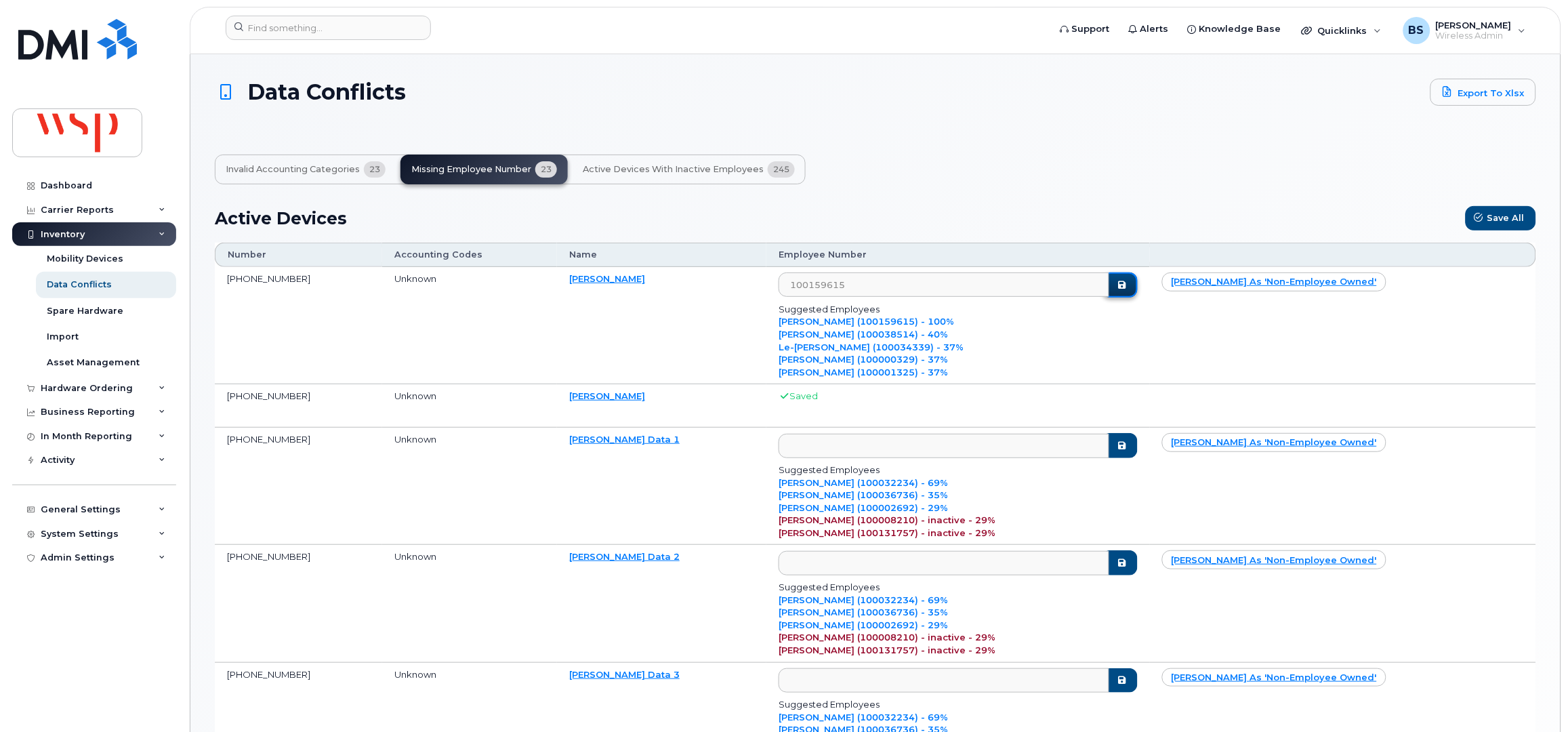
click at [1128, 288] on icon "submit" at bounding box center [1122, 285] width 11 height 9
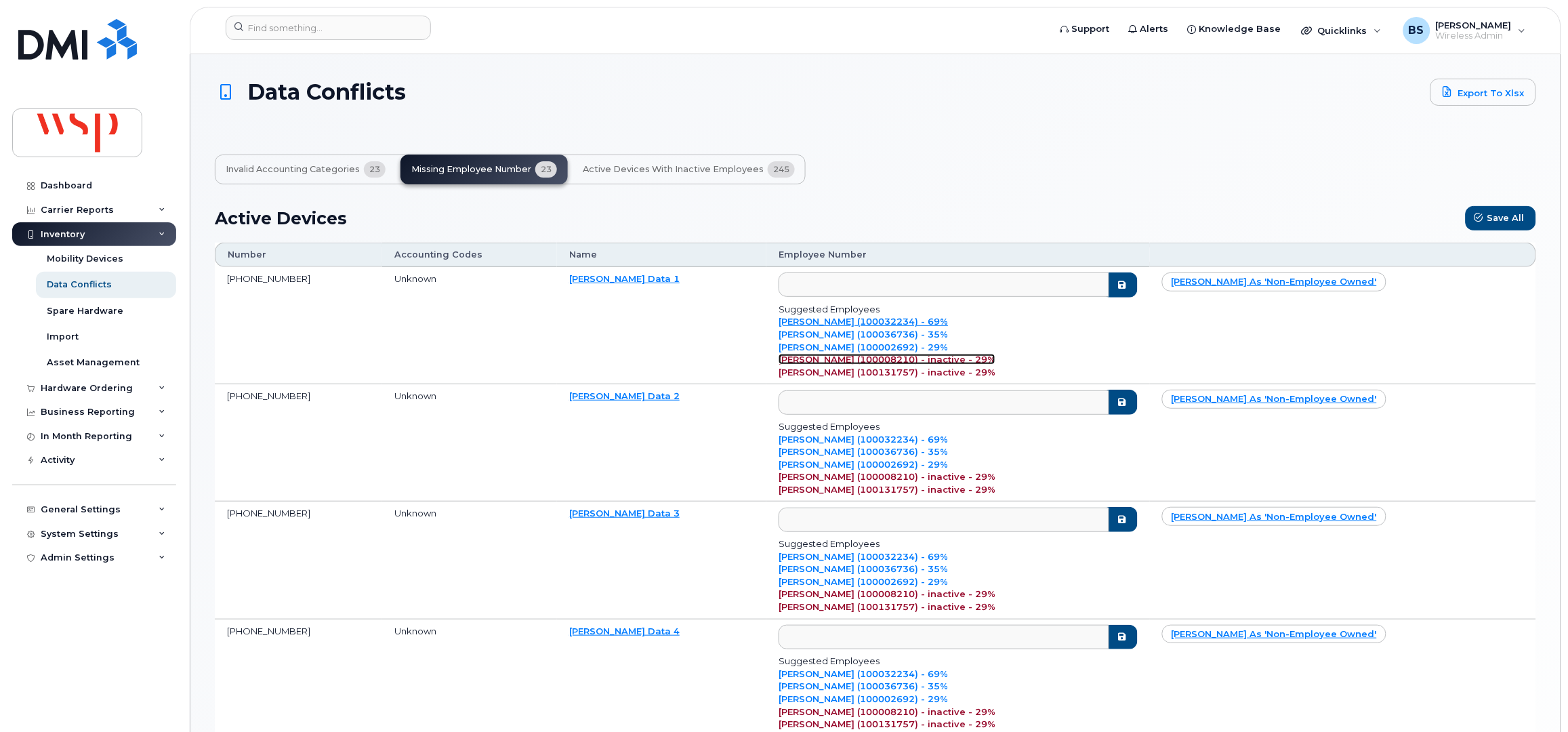
click at [936, 363] on link "Gabrielle Donoff (100008210) - inactive - 29%" at bounding box center [887, 359] width 217 height 11
type input "100008210"
drag, startPoint x: 1178, startPoint y: 289, endPoint x: 1180, endPoint y: 298, distance: 9.2
click at [1128, 288] on icon "submit" at bounding box center [1122, 285] width 11 height 9
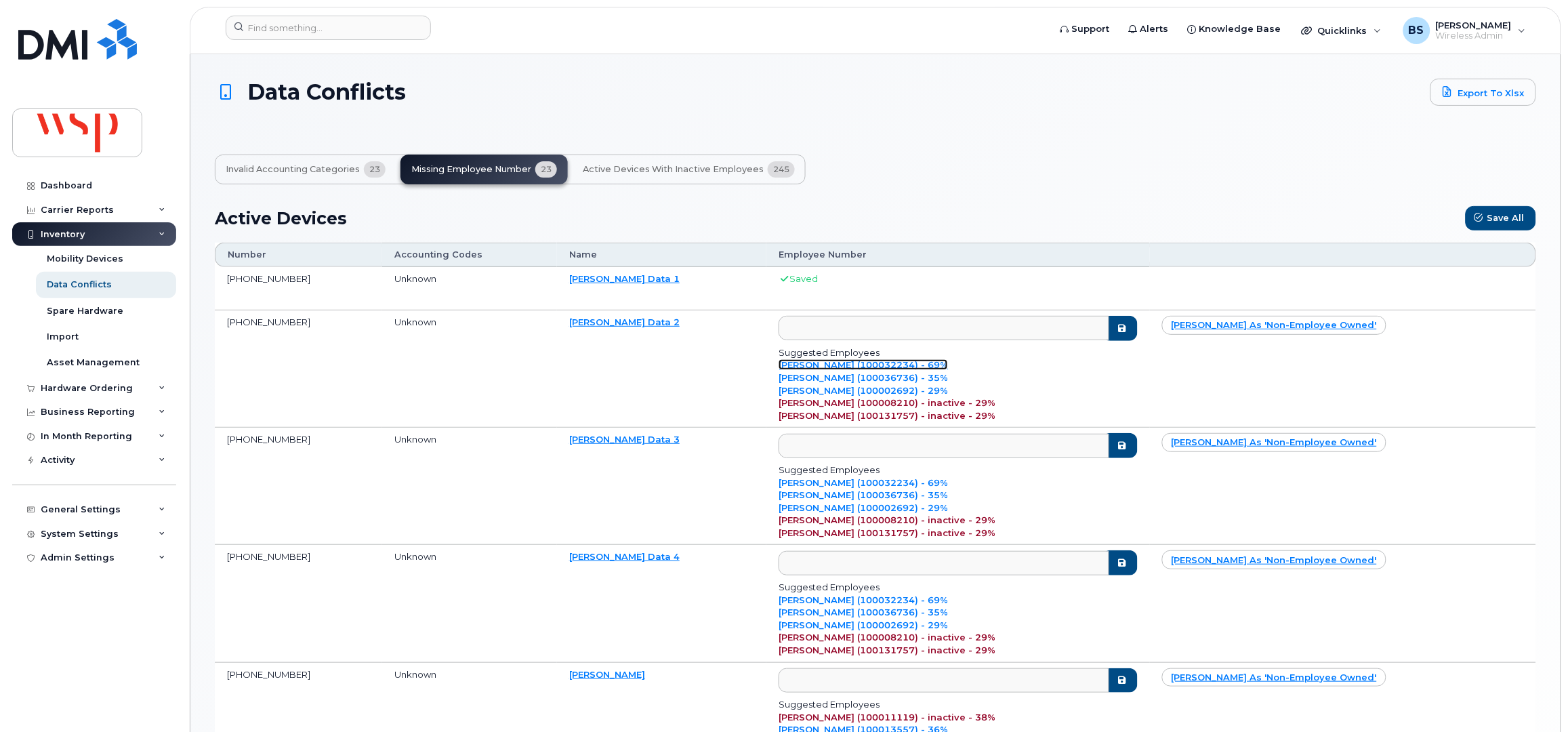
click at [878, 363] on link "Gabriella Evans (100032234) - 69%" at bounding box center [863, 364] width 169 height 11
type input "100032234"
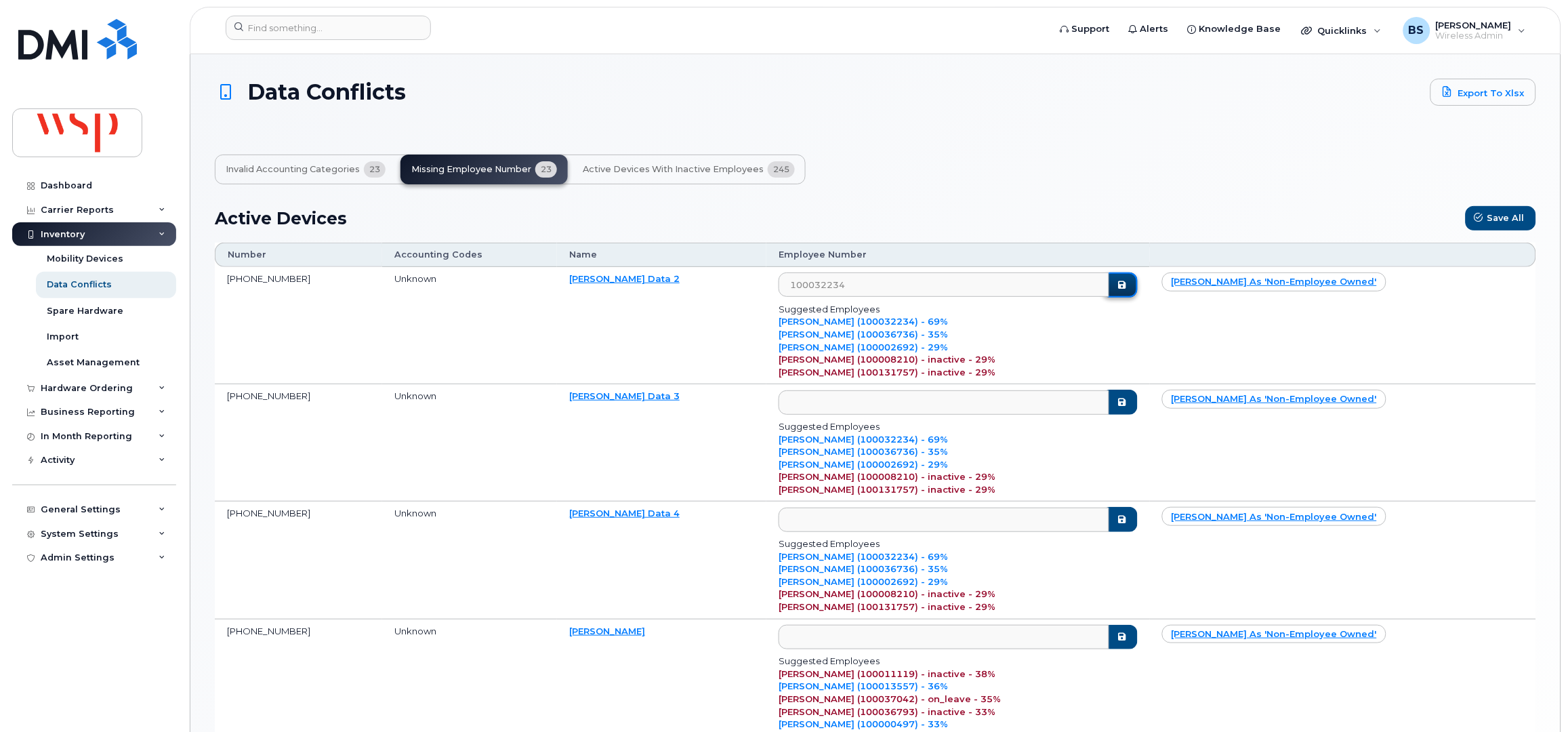
click at [1128, 290] on icon "submit" at bounding box center [1122, 285] width 11 height 9
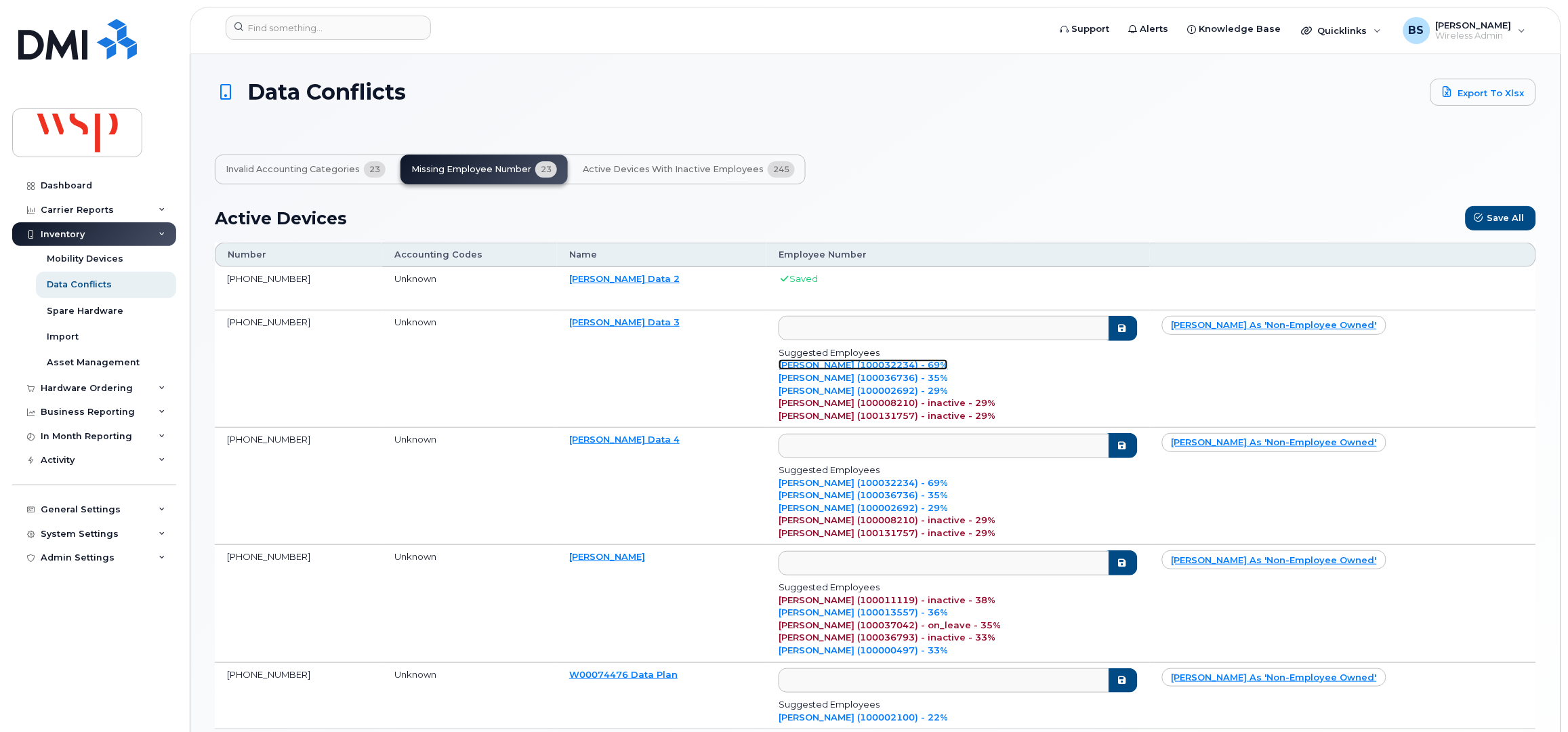
click at [853, 366] on link "Gabriella Evans (100032234) - 69%" at bounding box center [863, 364] width 169 height 11
type input "100032234"
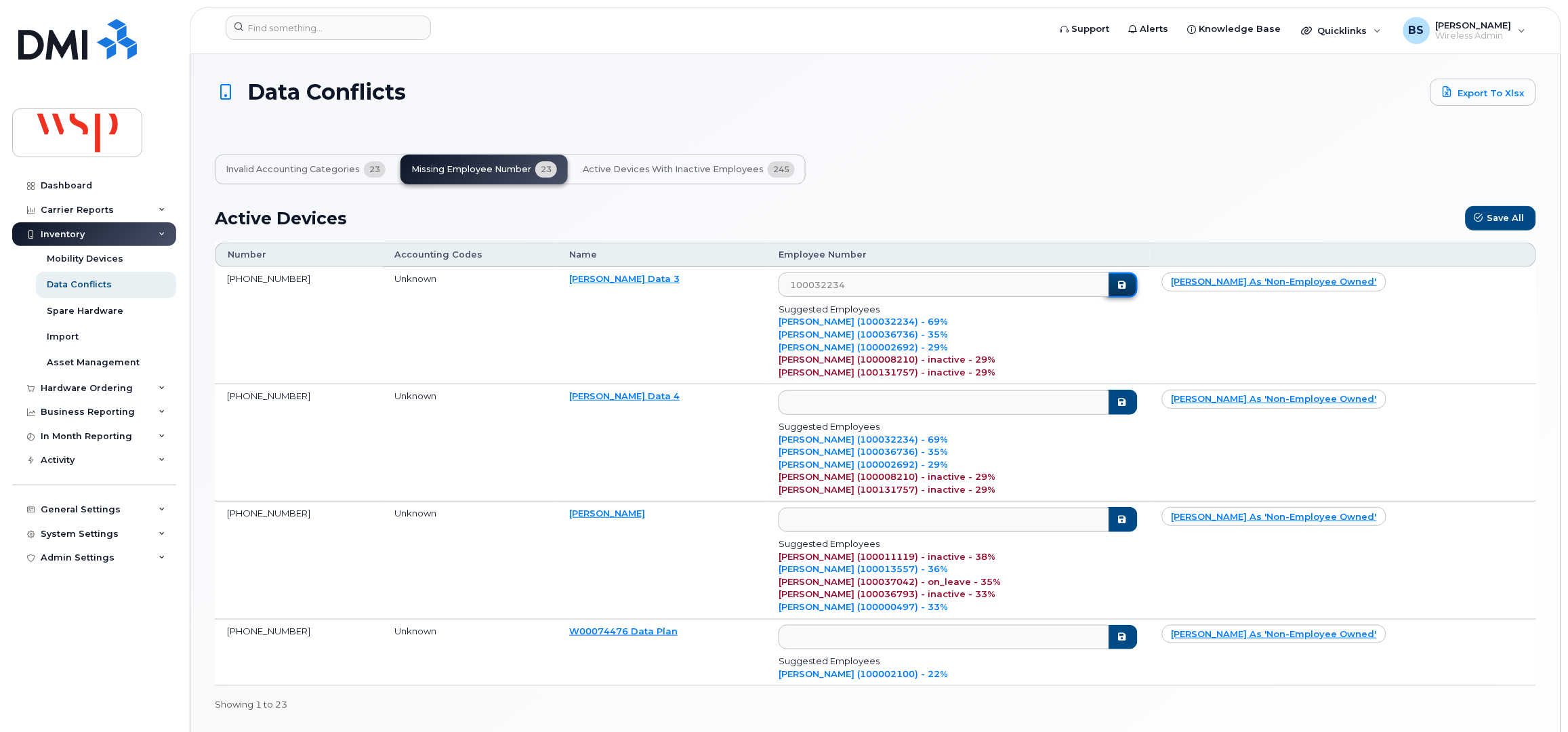
click at [1128, 290] on icon "submit" at bounding box center [1122, 285] width 11 height 9
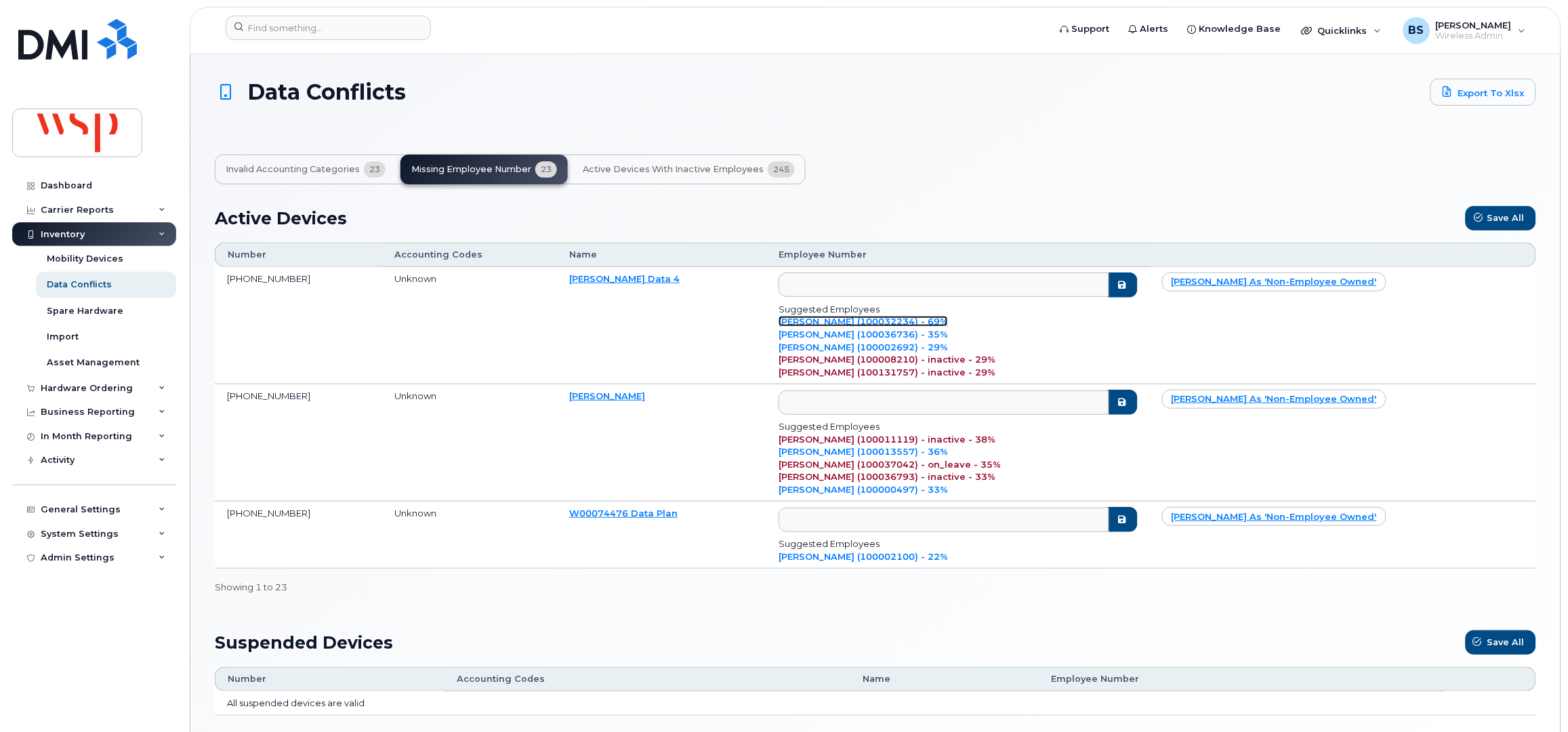
click at [890, 327] on link "Gabriella Evans (100032234) - 69%" at bounding box center [863, 321] width 169 height 11
type input "100032234"
click at [1138, 297] on button "submit" at bounding box center [1120, 286] width 35 height 25
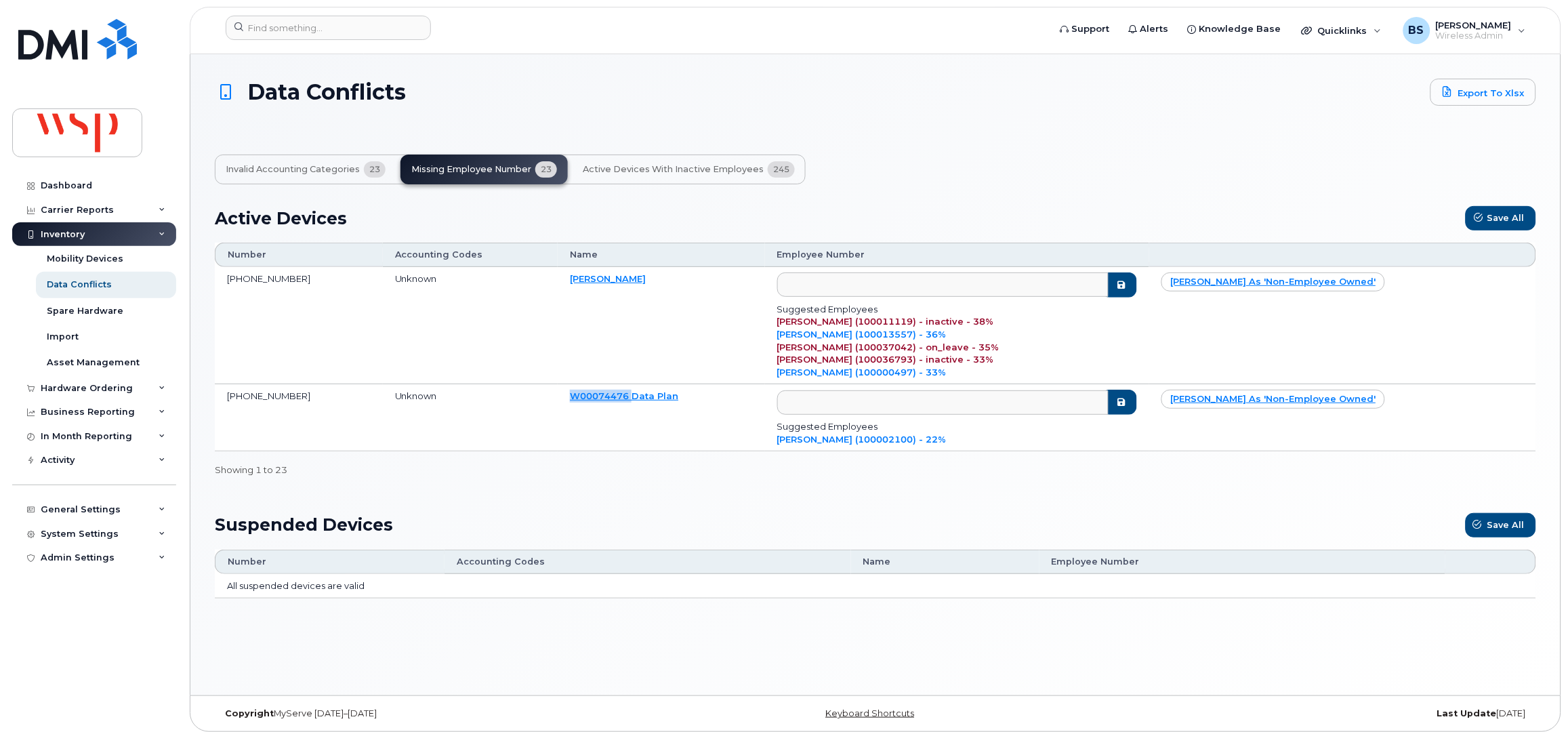
drag, startPoint x: 581, startPoint y: 401, endPoint x: 645, endPoint y: 406, distance: 64.2
click at [648, 405] on td "W00074476 Data Plan" at bounding box center [660, 418] width 206 height 68
copy link "W00074476"
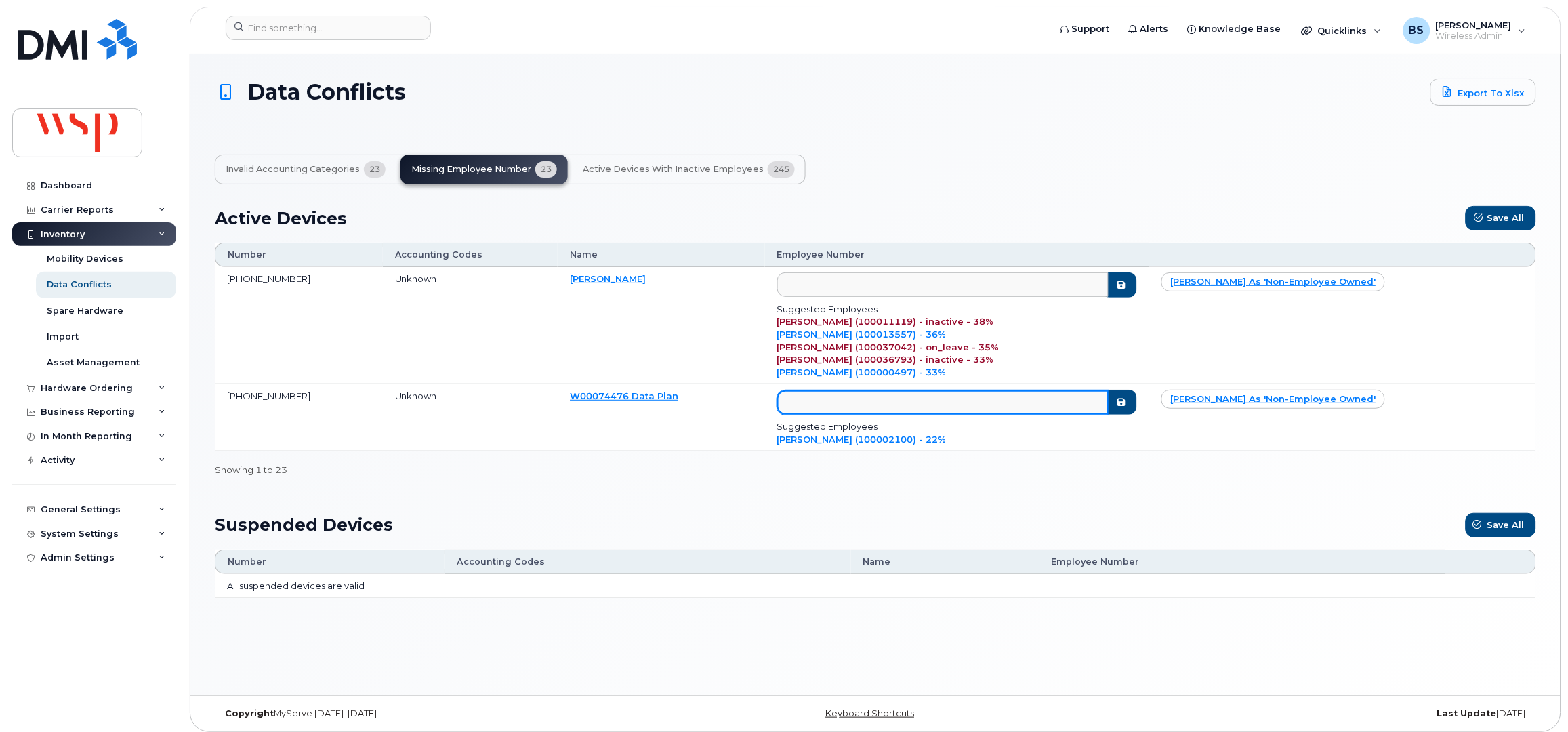
click at [898, 407] on input "text" at bounding box center [943, 402] width 332 height 24
paste input "Nick Fraser"
type input "Nick Fraser"
click at [1127, 403] on icon "submit" at bounding box center [1121, 402] width 11 height 9
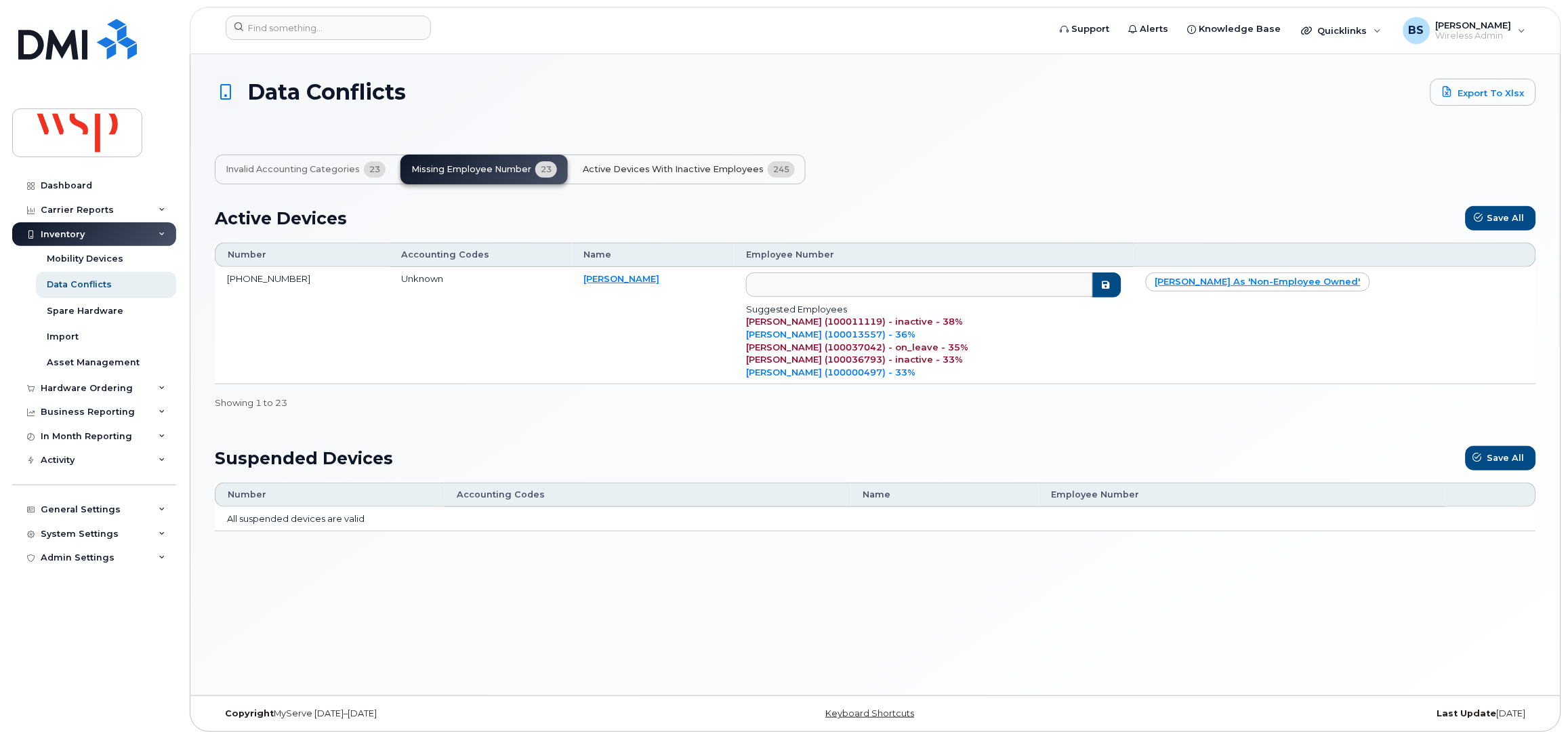
click at [652, 169] on span "Active Devices with Inactive Employees" at bounding box center [673, 169] width 181 height 11
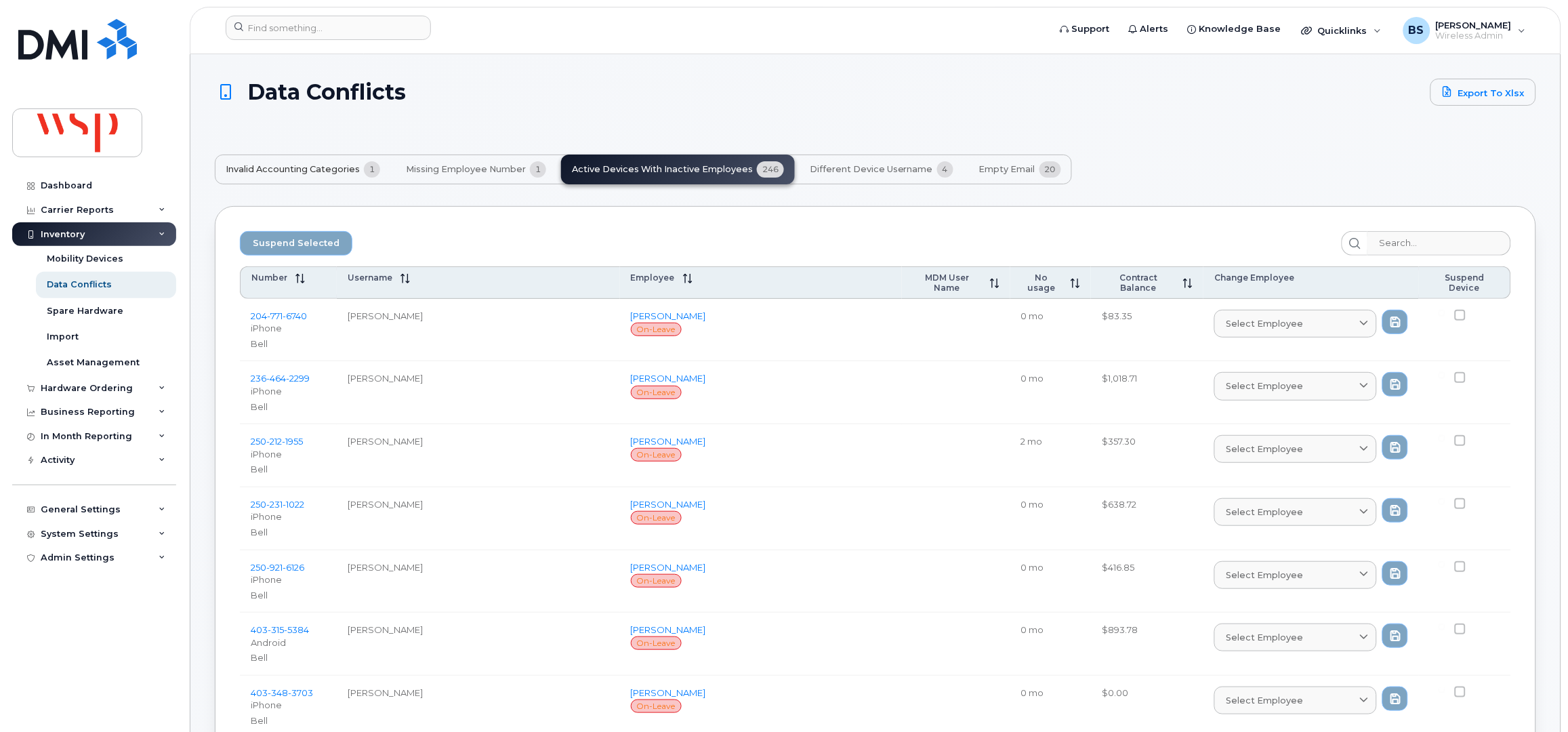
click at [299, 164] on span "Invalid Accounting Categories" at bounding box center [292, 169] width 134 height 11
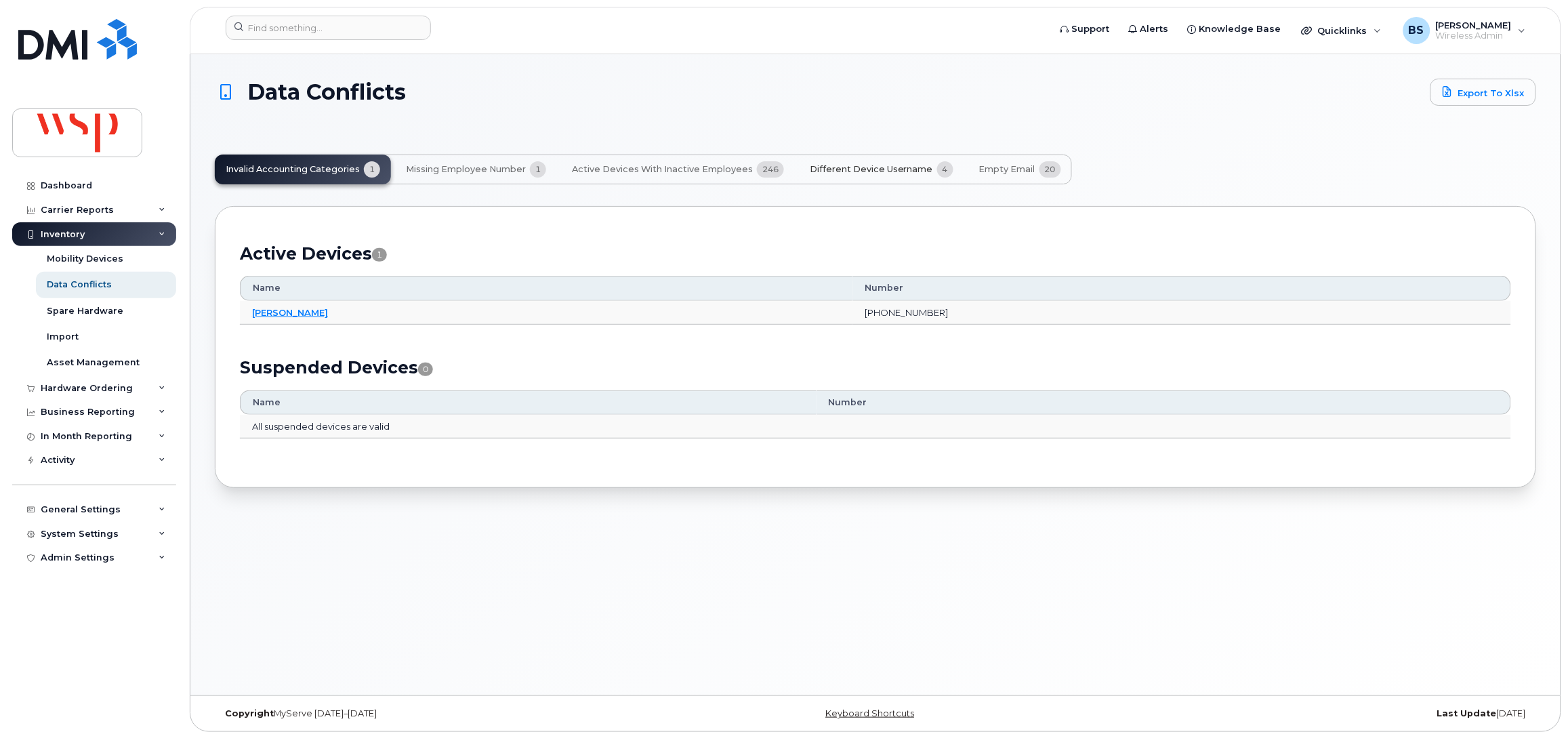
click at [867, 169] on span "Different Device Username" at bounding box center [872, 169] width 123 height 11
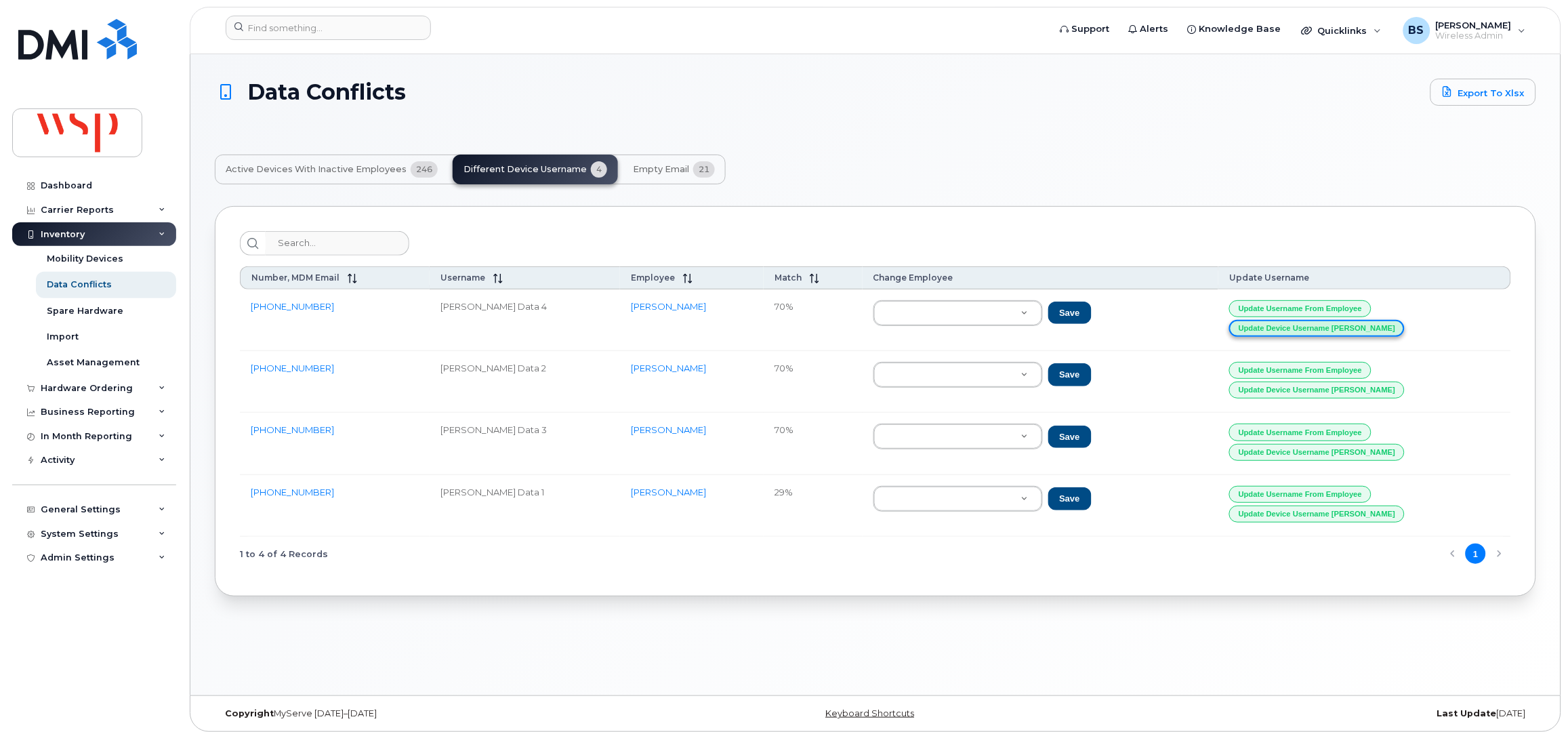
click at [1322, 331] on button "Update Device Username Alias" at bounding box center [1317, 328] width 175 height 17
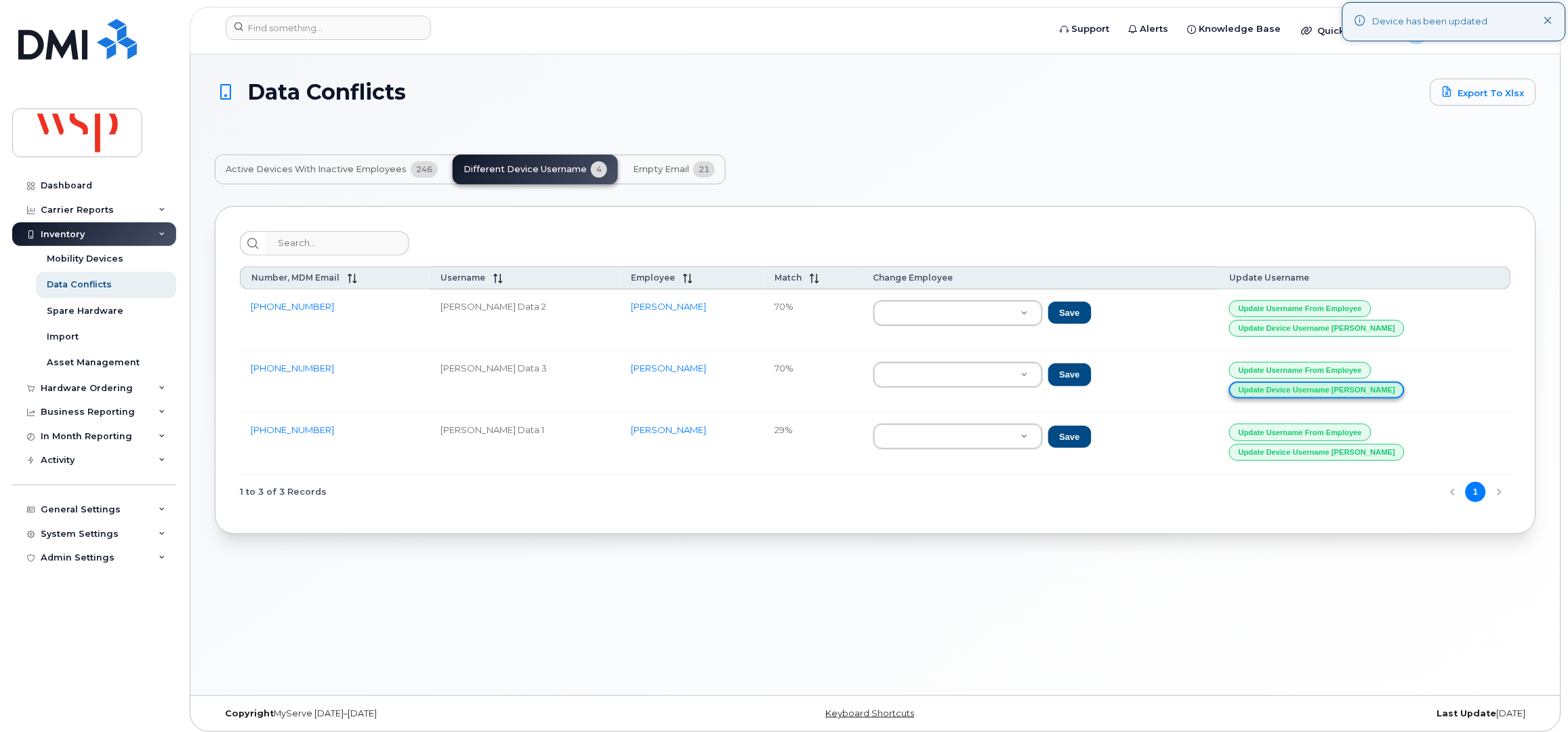
click at [1319, 387] on button "Update Device Username Alias" at bounding box center [1317, 389] width 175 height 17
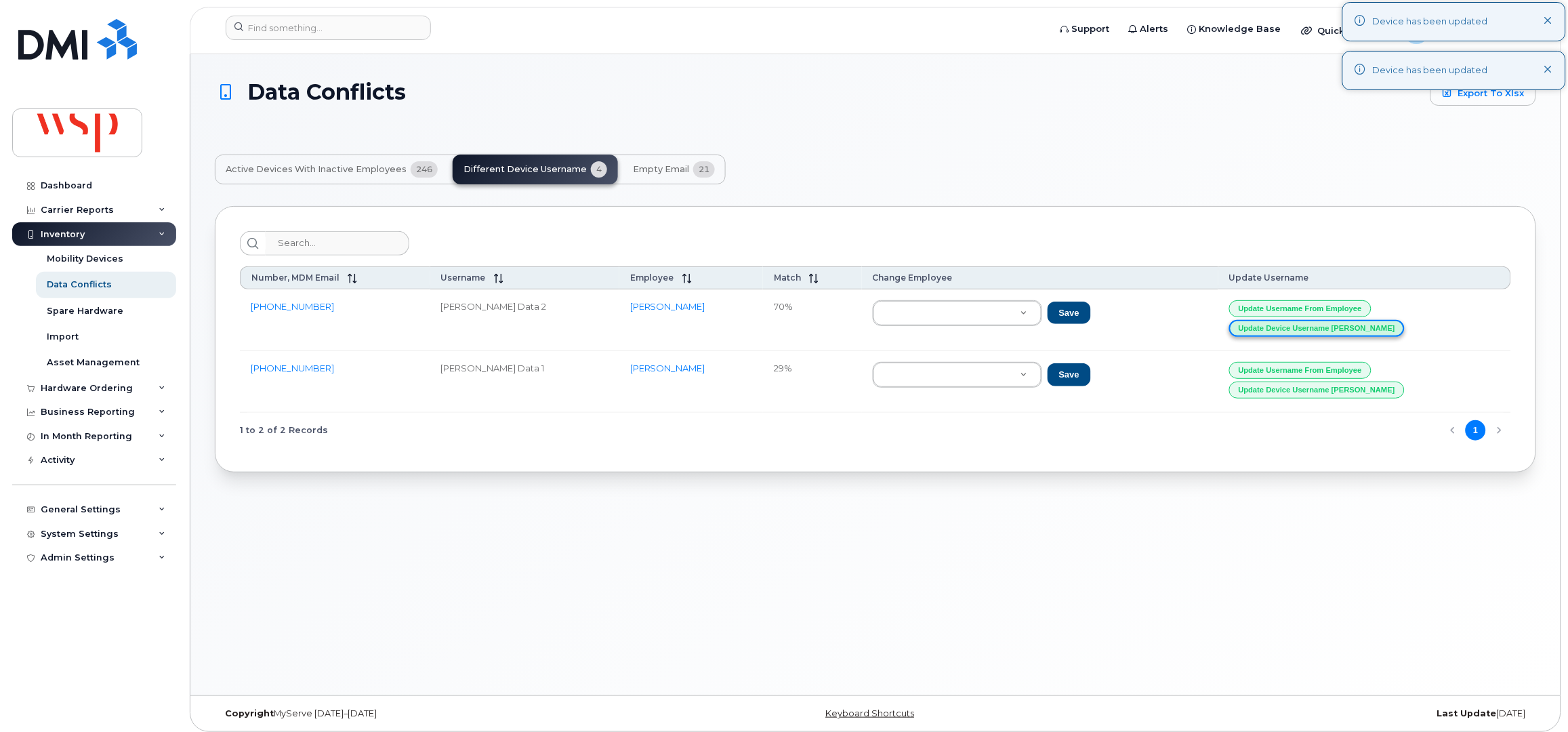
click at [1303, 328] on button "Update Device Username Alias" at bounding box center [1317, 328] width 175 height 17
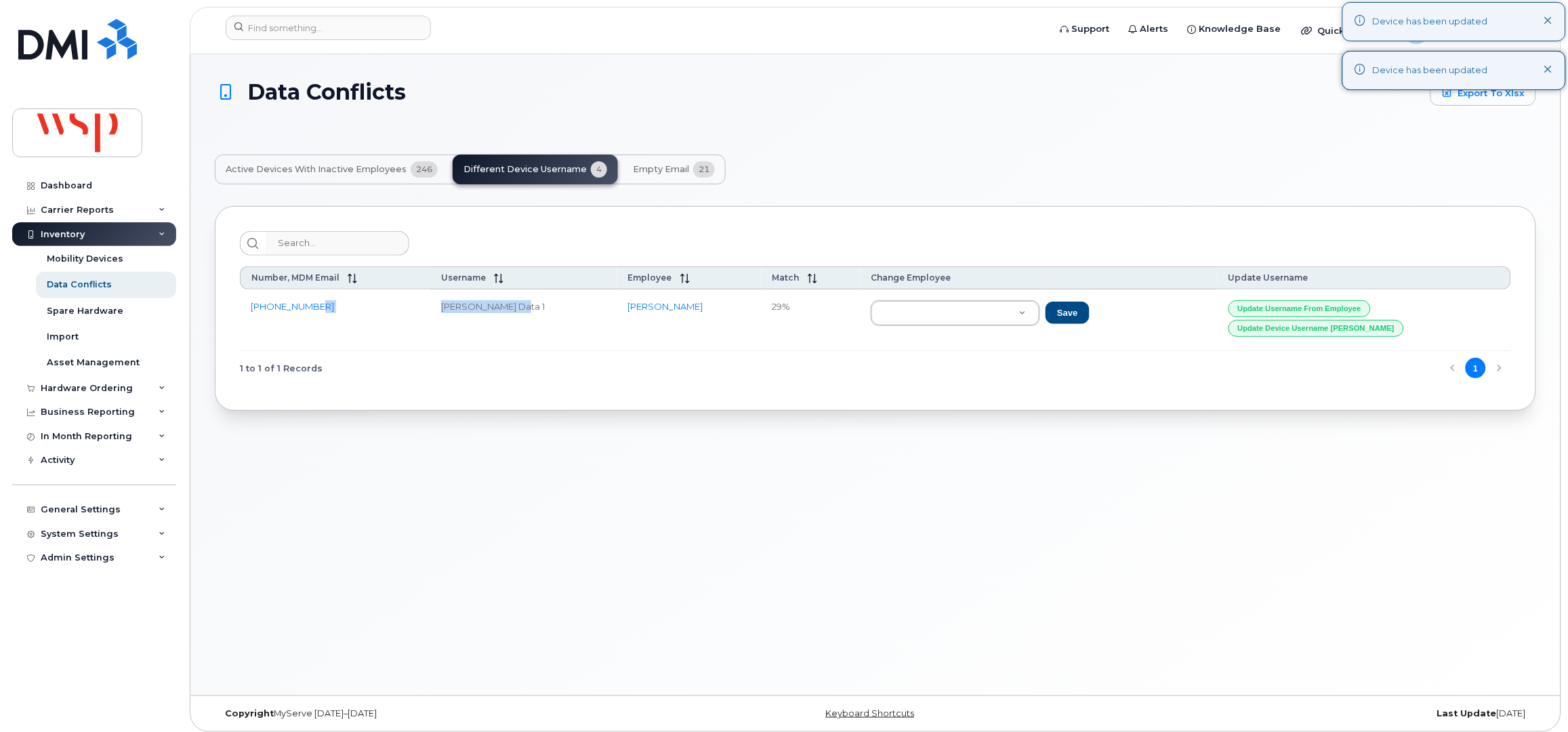
drag, startPoint x: 522, startPoint y: 308, endPoint x: 423, endPoint y: 307, distance: 99.0
click at [423, 307] on tr "365-344-1926 Gabriella Evans Data 1 Gabrielle Donoff 29% Save Update Username f…" at bounding box center [875, 320] width 1272 height 62
copy tr "Gabriella Evans"
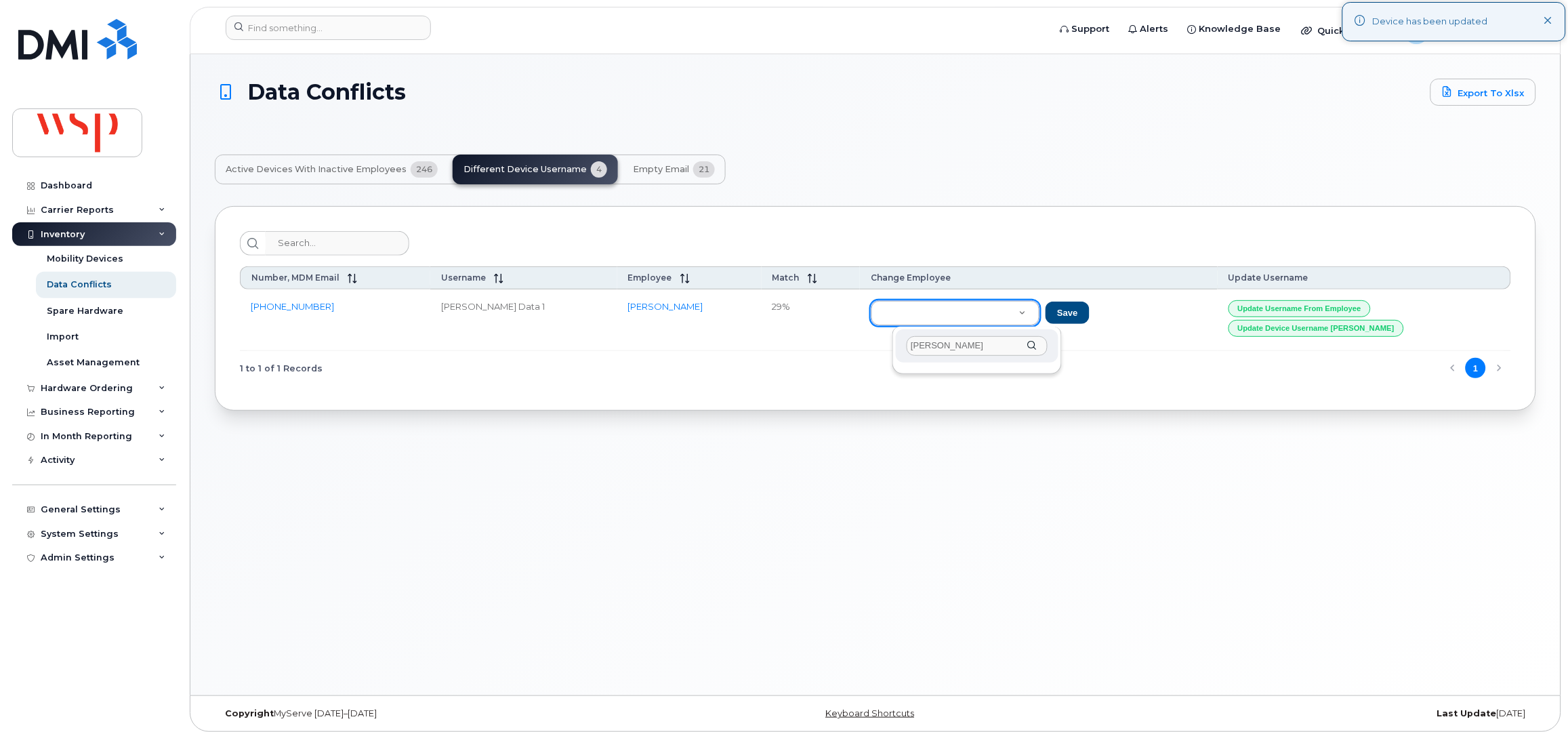
click at [932, 345] on input "Gabriella Evans" at bounding box center [977, 346] width 141 height 20
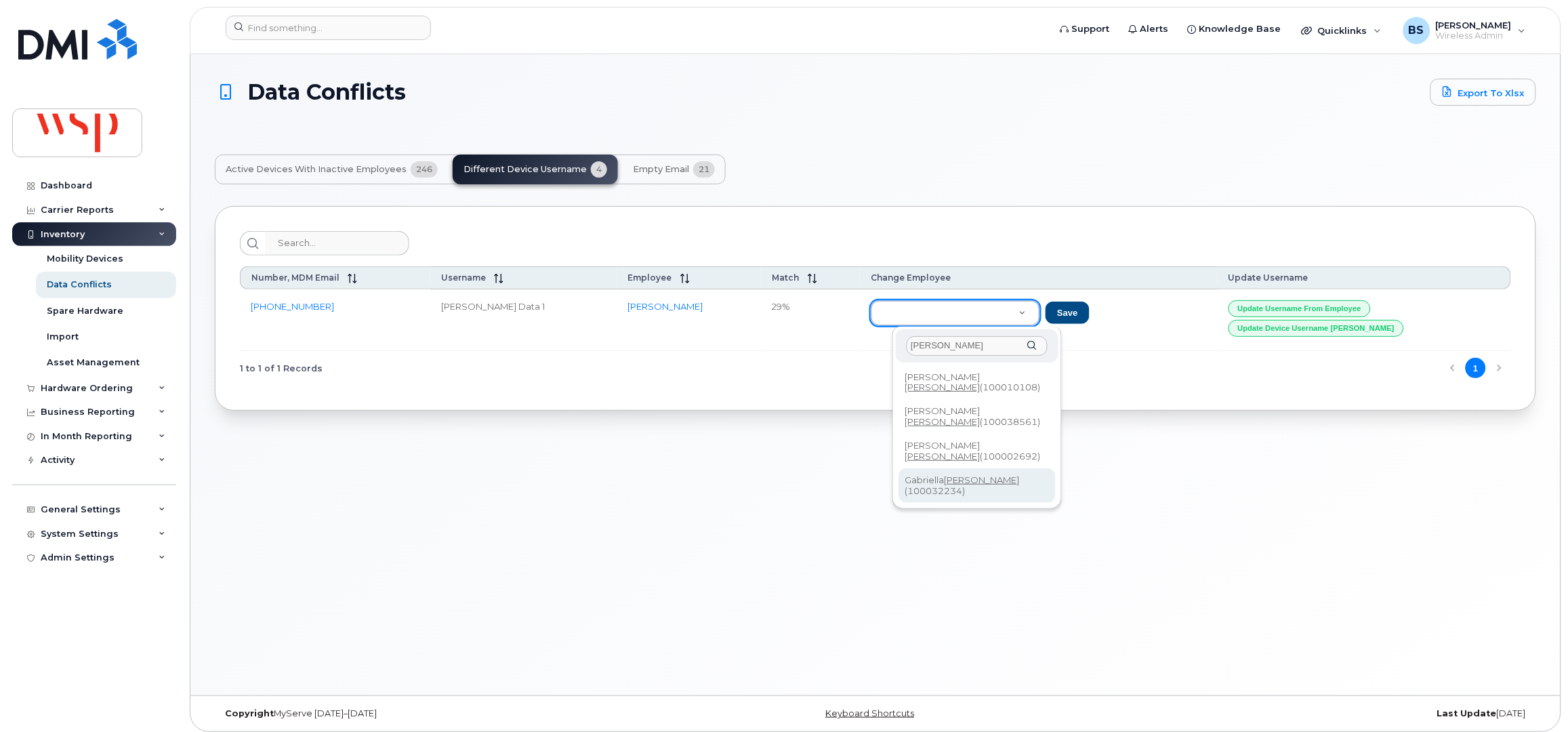
type input "Evans"
type input "100032234"
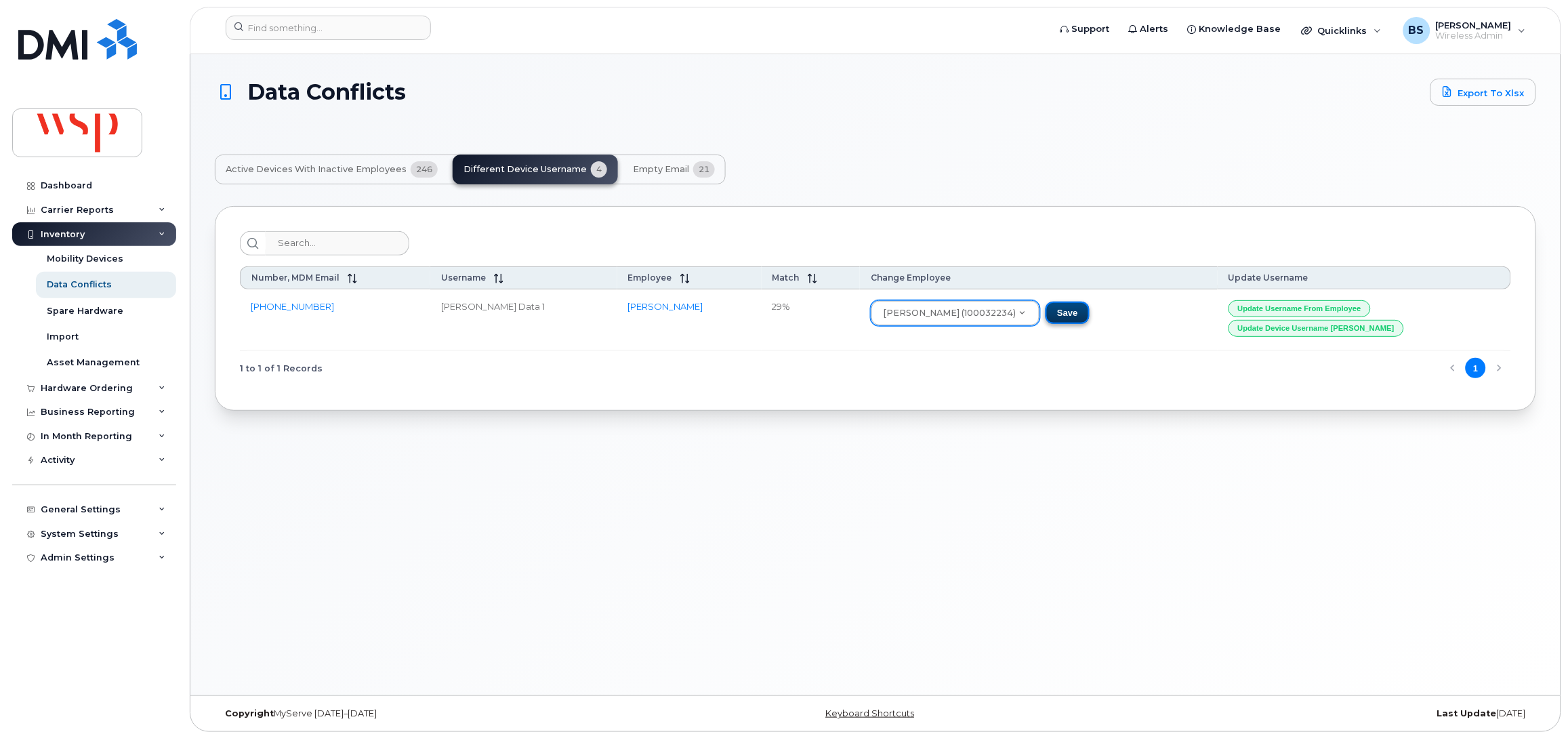
click at [1087, 311] on button "Save" at bounding box center [1067, 313] width 43 height 23
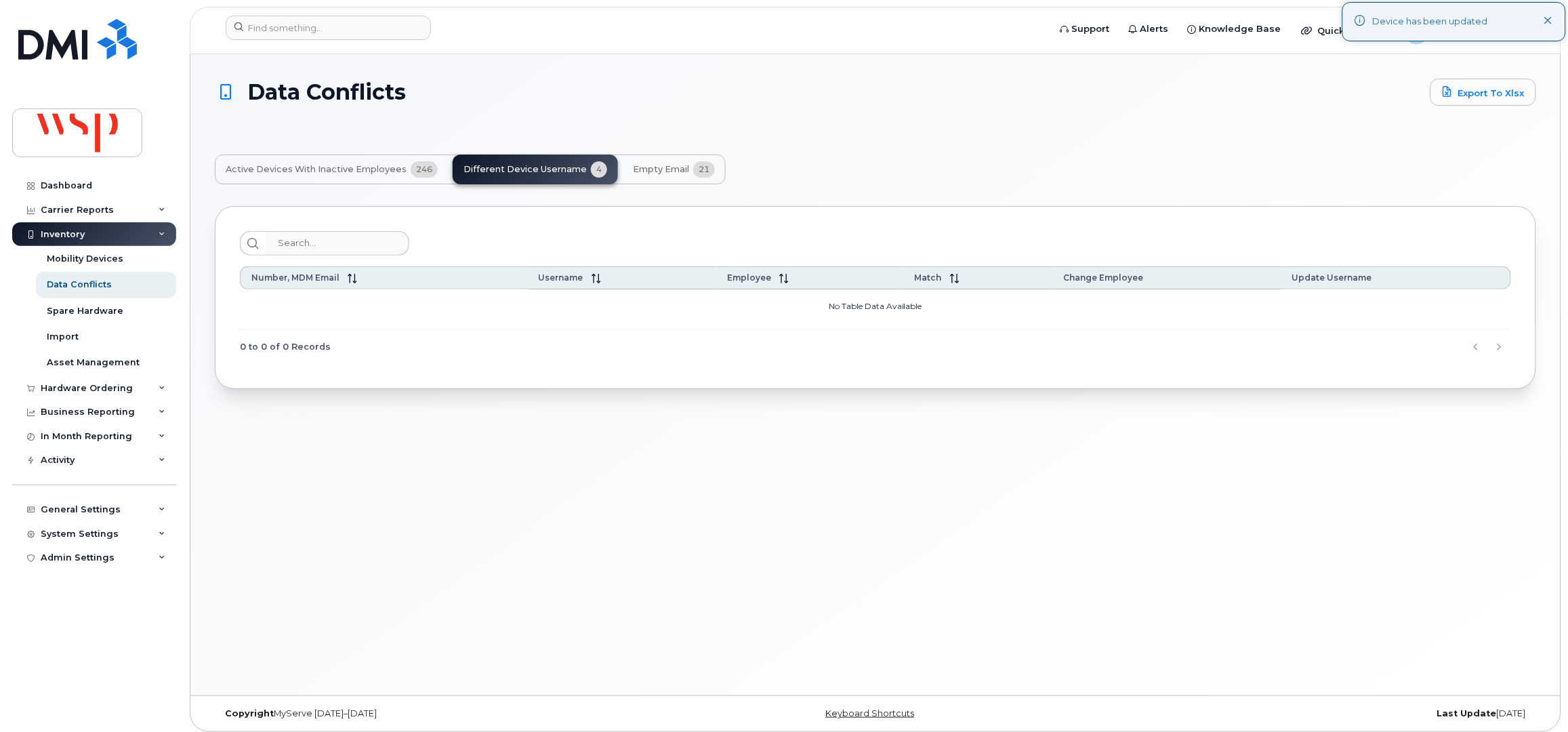
click at [551, 169] on div "Active Devices with Inactive Employees 246 Different Device Username 4 Empty Em…" at bounding box center [470, 169] width 511 height 29
click at [644, 166] on span "Empty Email" at bounding box center [661, 169] width 57 height 11
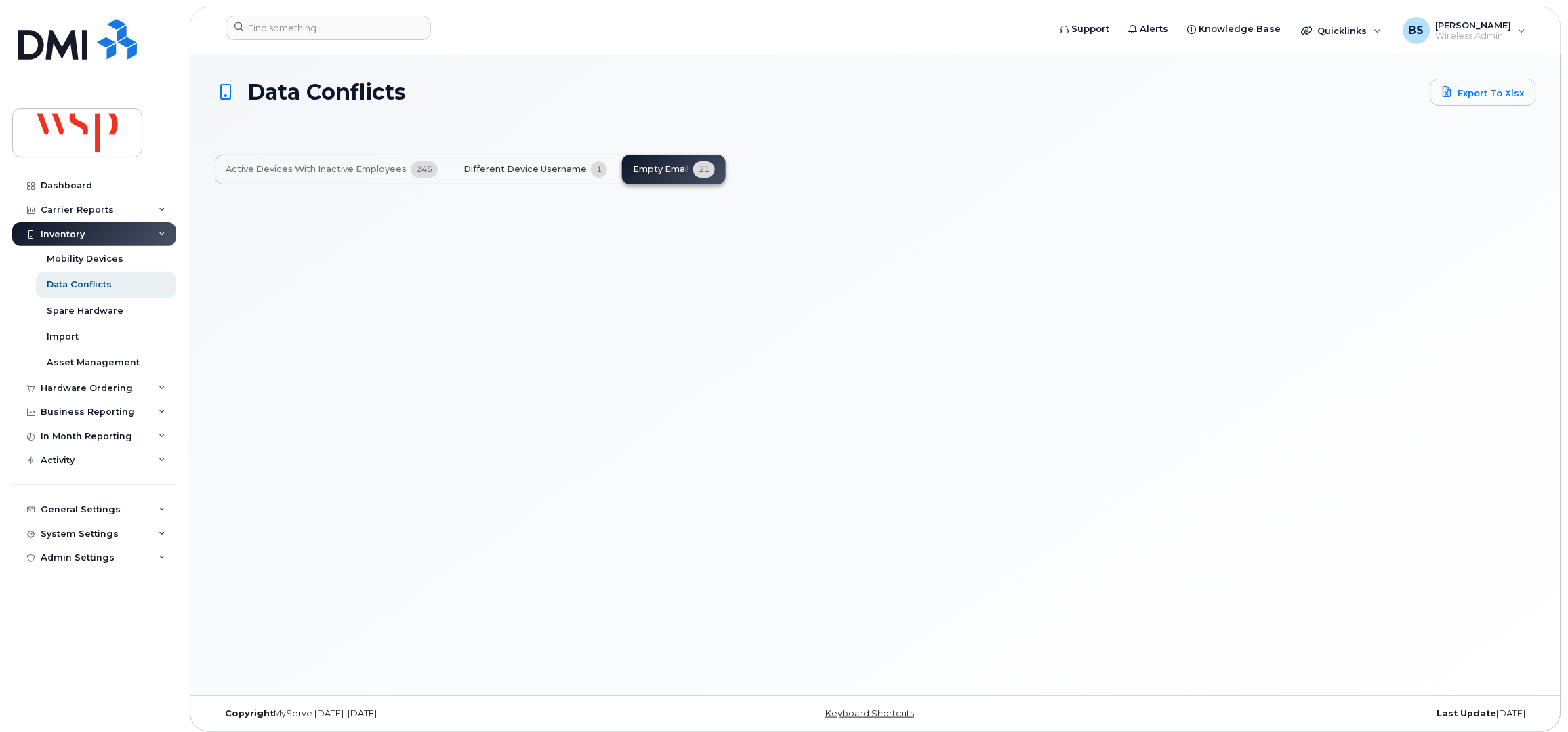
click at [500, 165] on span "Different Device Username" at bounding box center [525, 169] width 123 height 11
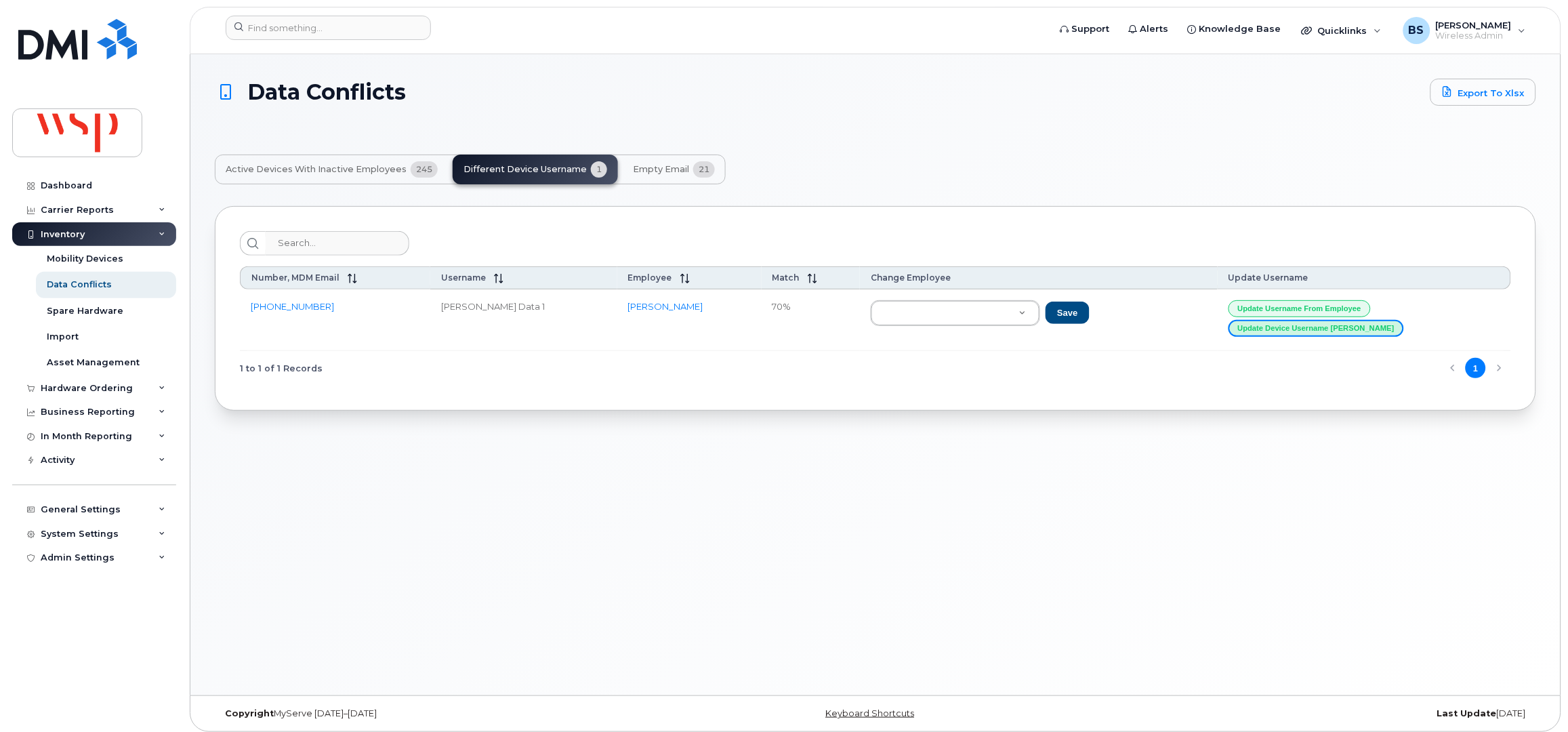
drag, startPoint x: 1345, startPoint y: 331, endPoint x: 1327, endPoint y: 319, distance: 21.6
click at [1341, 329] on button "Update Device Username Alias" at bounding box center [1316, 328] width 175 height 17
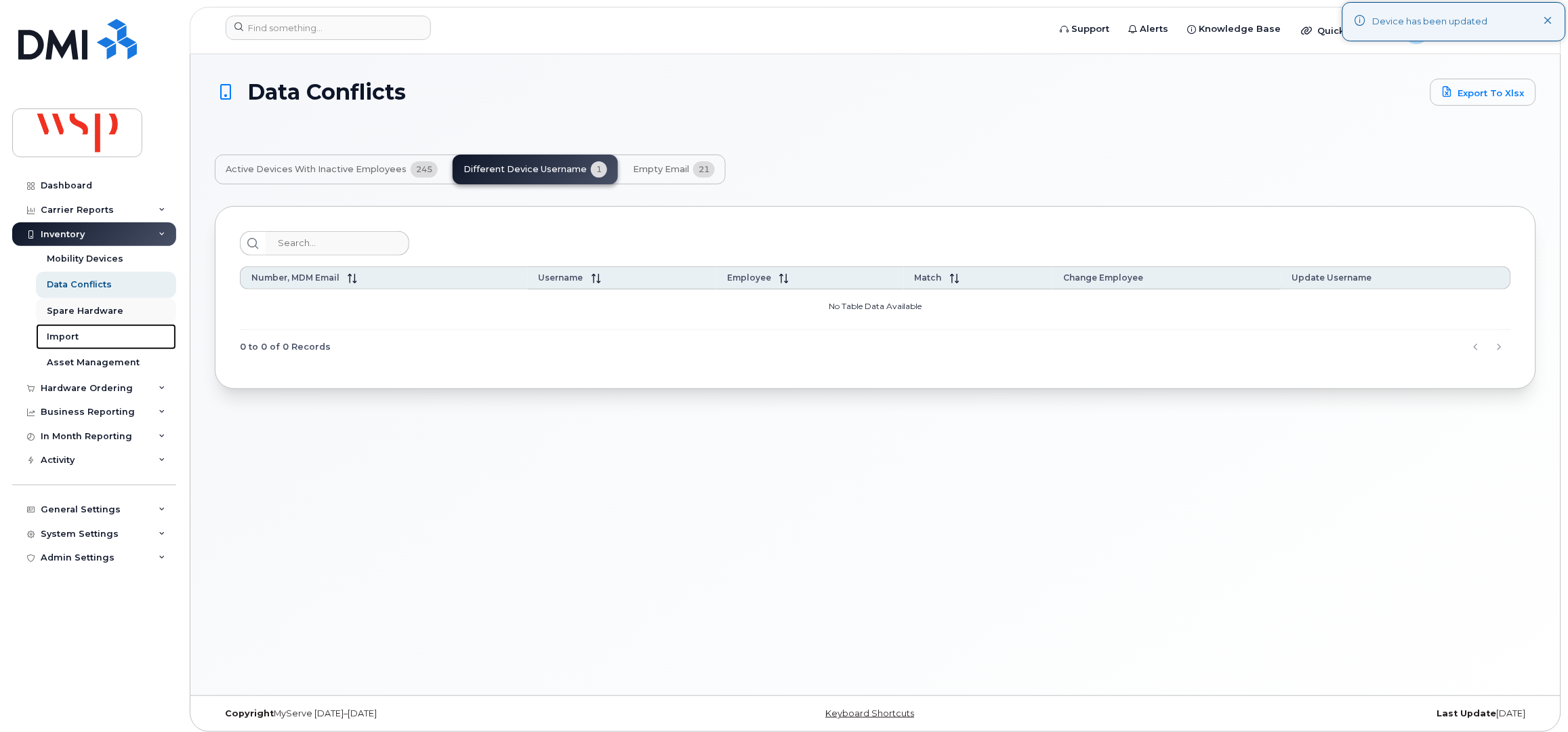
drag, startPoint x: 59, startPoint y: 337, endPoint x: 60, endPoint y: 321, distance: 16.0
click at [59, 339] on div "Import" at bounding box center [63, 337] width 32 height 12
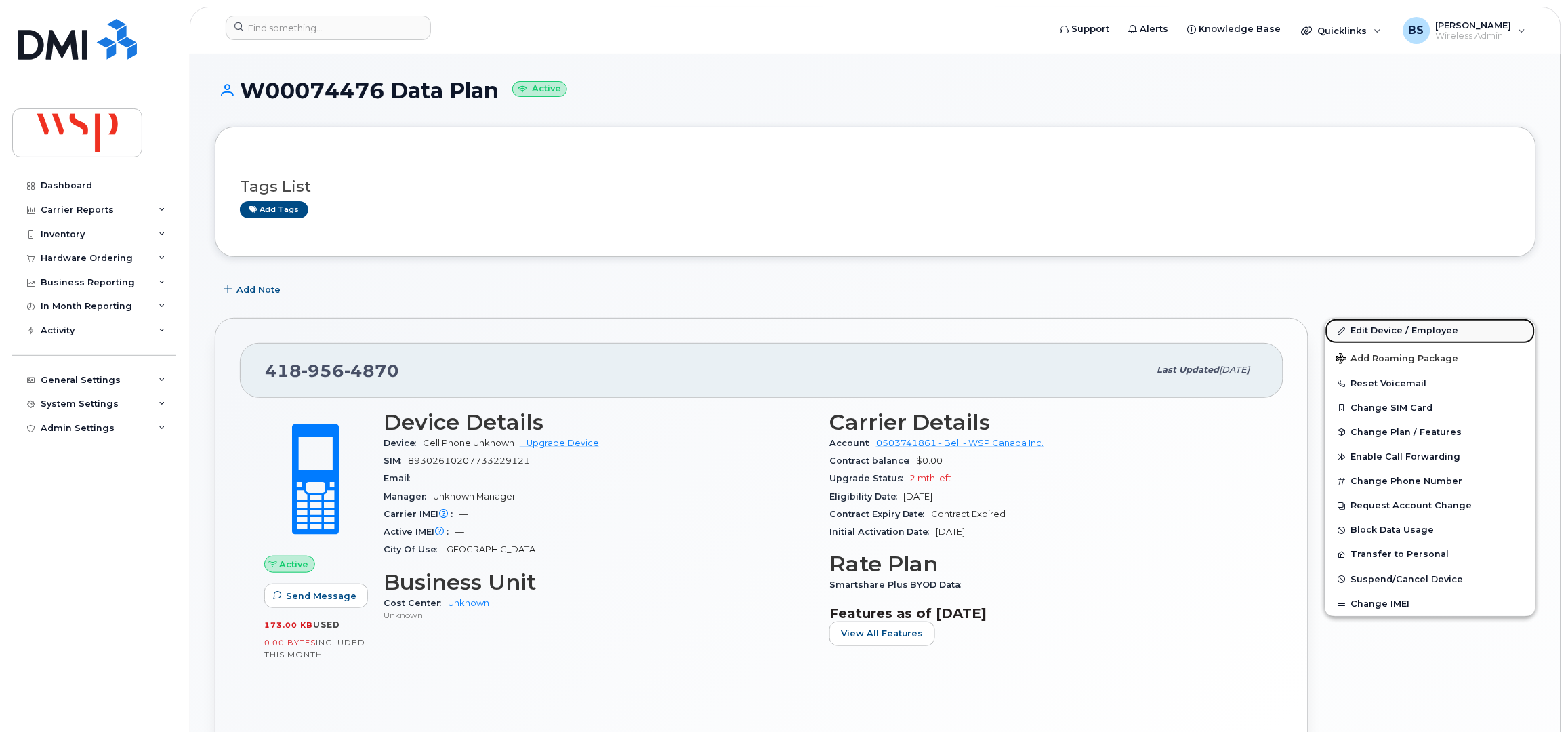
click at [1359, 328] on link "Edit Device / Employee" at bounding box center [1430, 331] width 210 height 24
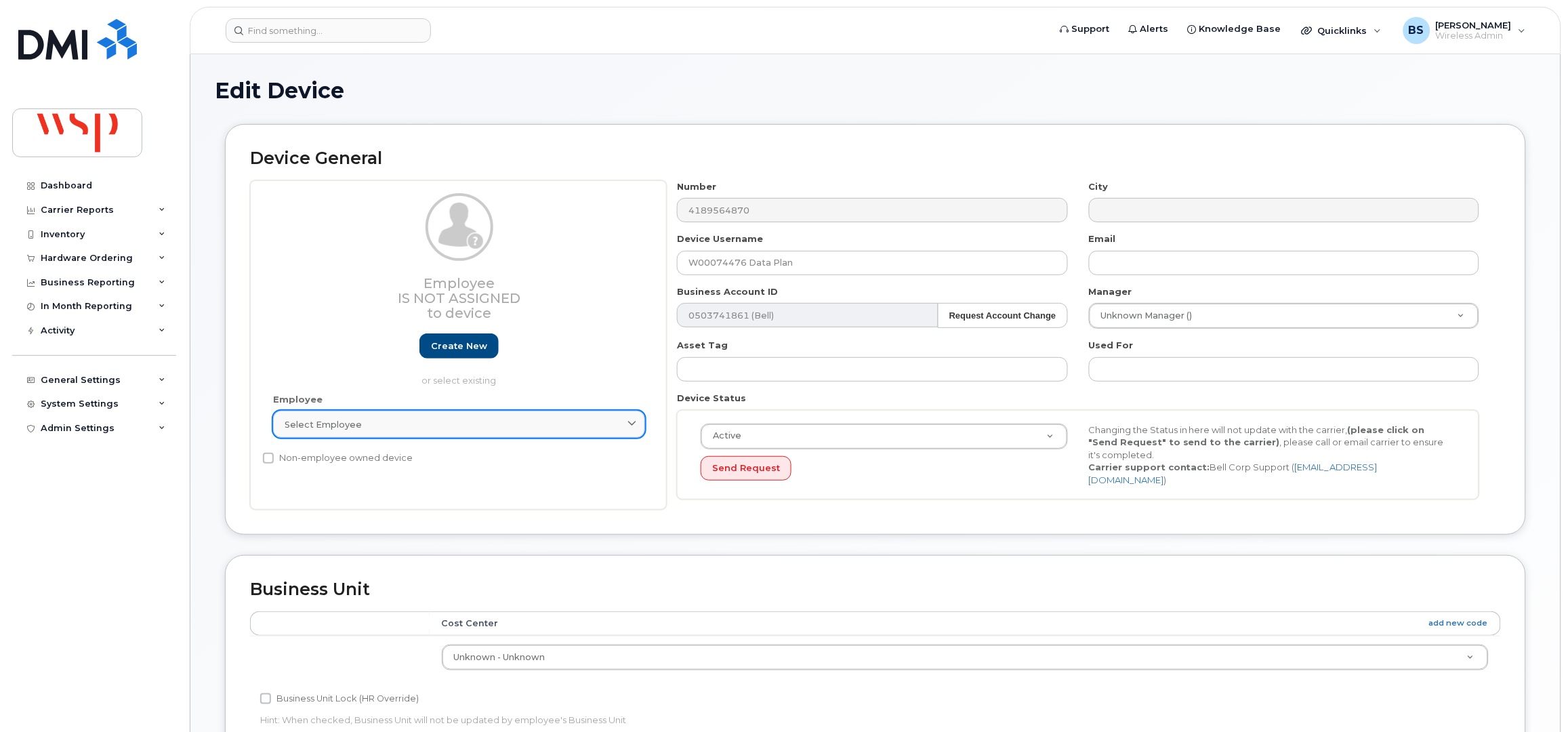
click at [371, 428] on div "Select employee" at bounding box center [459, 425] width 349 height 13
paste input "Nick Fraser"
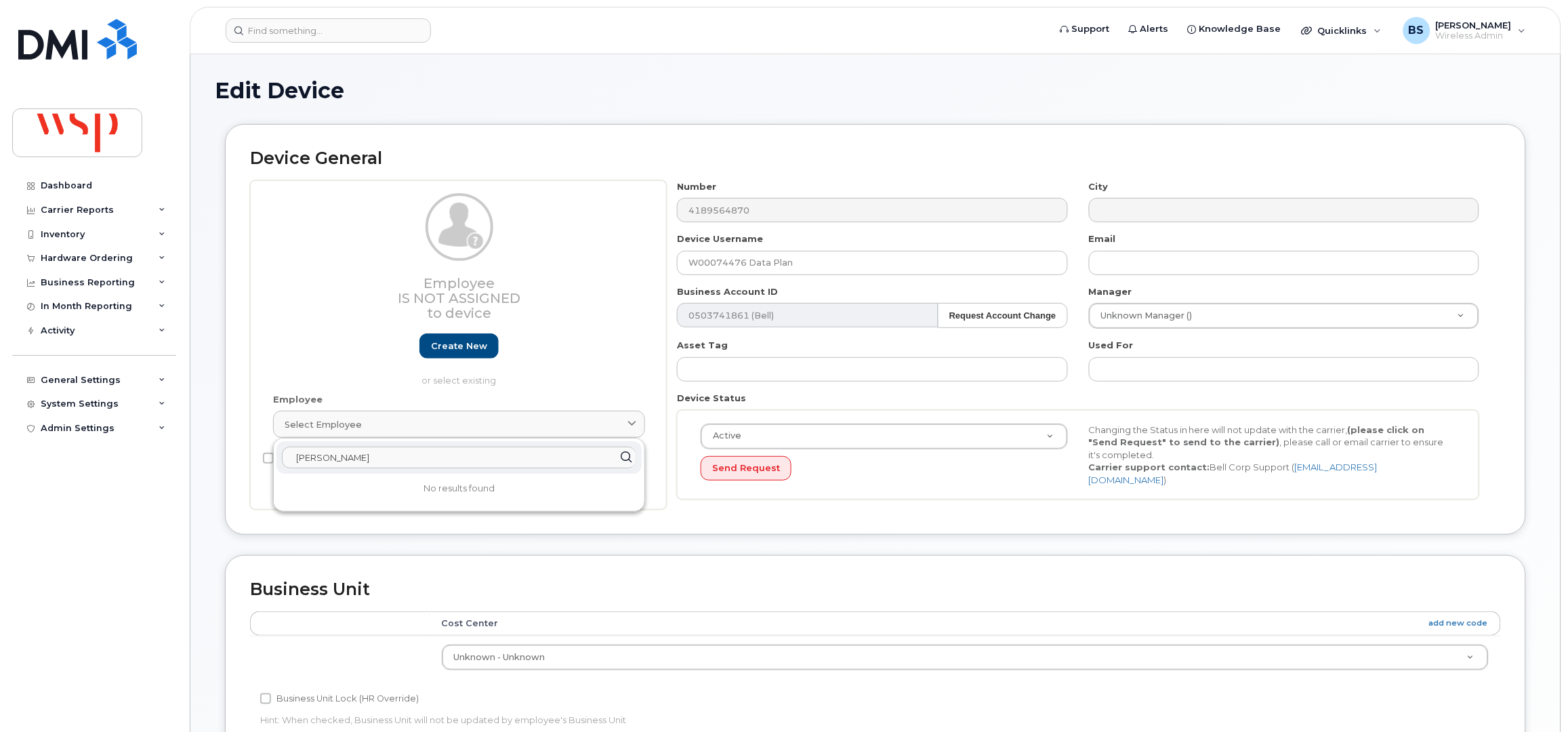
drag, startPoint x: 319, startPoint y: 461, endPoint x: 257, endPoint y: 459, distance: 62.0
click at [259, 459] on div "Employee Is not assigned to device Create new or select existing Employee Selec…" at bounding box center [459, 344] width 417 height 330
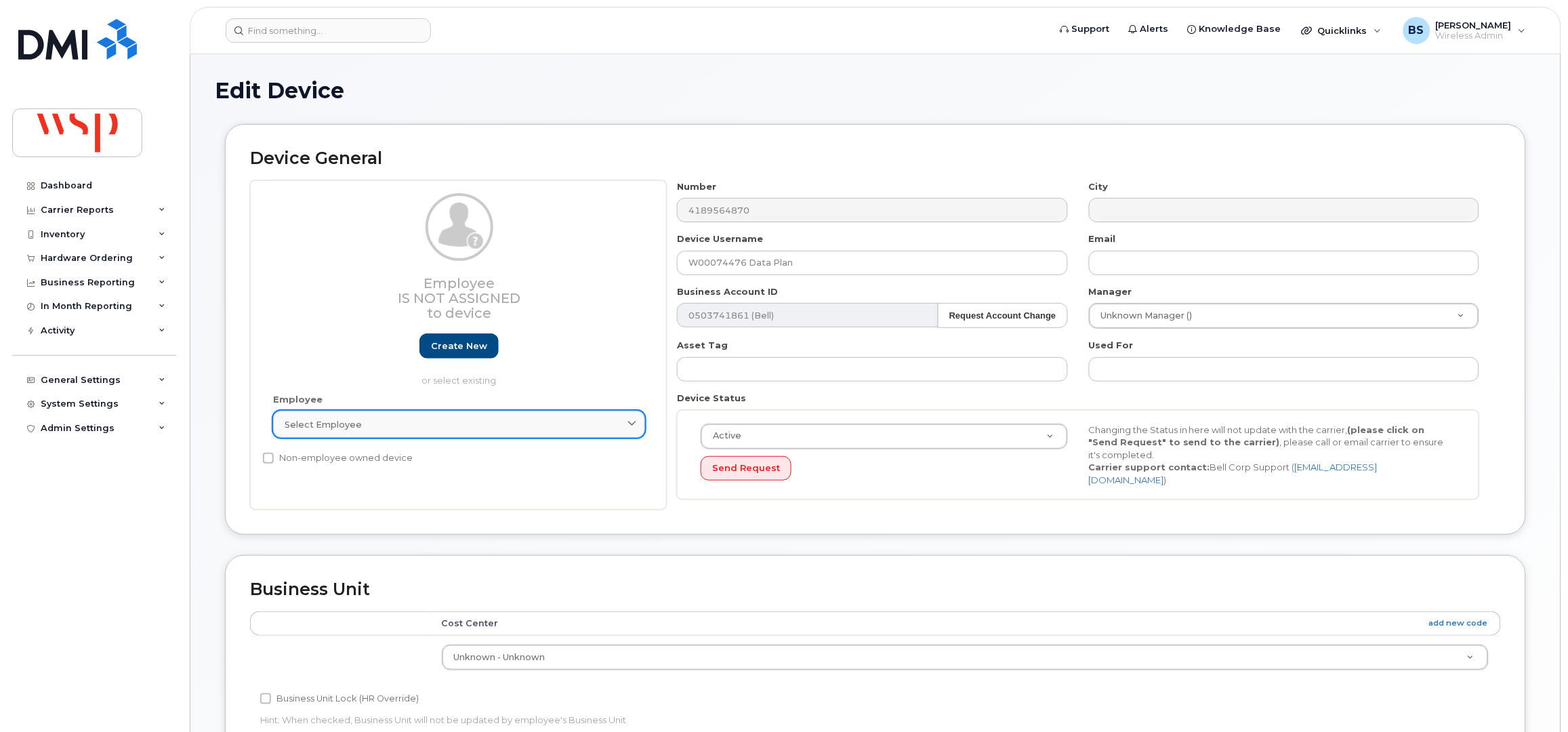
drag, startPoint x: 387, startPoint y: 438, endPoint x: 392, endPoint y: 434, distance: 6.4
click at [392, 434] on div "Employee Select employee Nick Fraser No results found" at bounding box center [459, 422] width 392 height 58
click at [392, 417] on link "Select employee" at bounding box center [459, 425] width 372 height 27
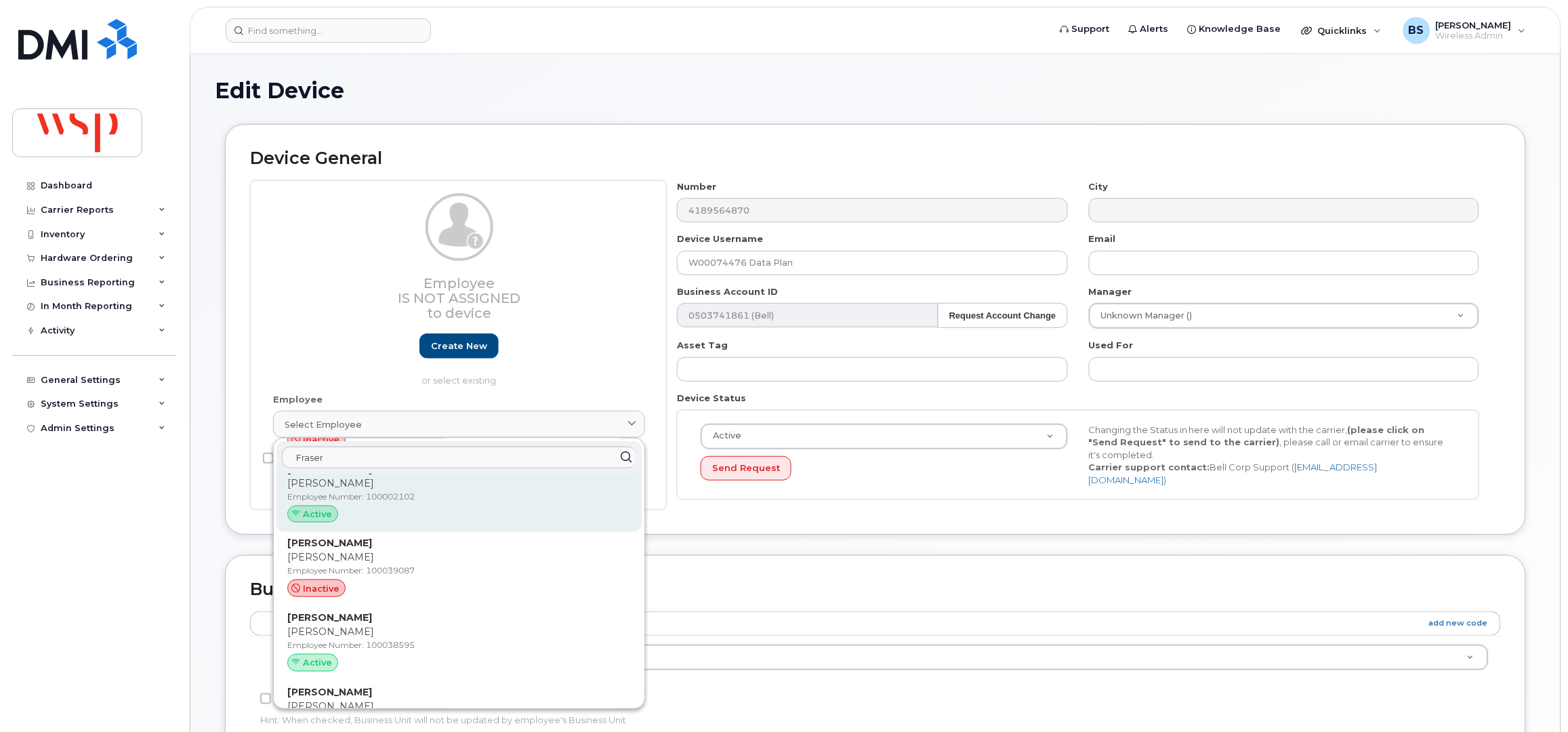
scroll to position [723, 0]
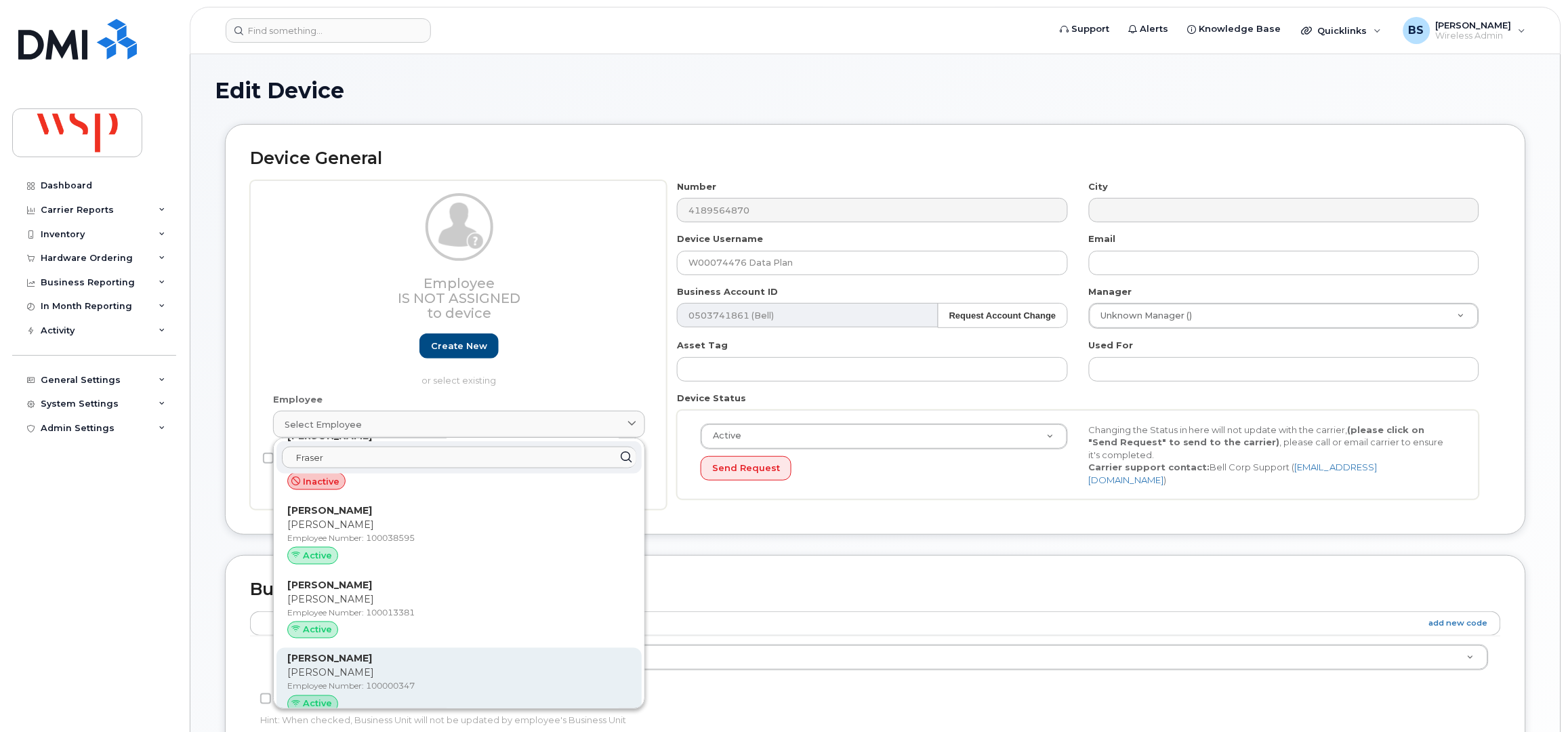
type input "Fraser"
click at [360, 668] on p "Nick Fraser" at bounding box center [459, 673] width 343 height 15
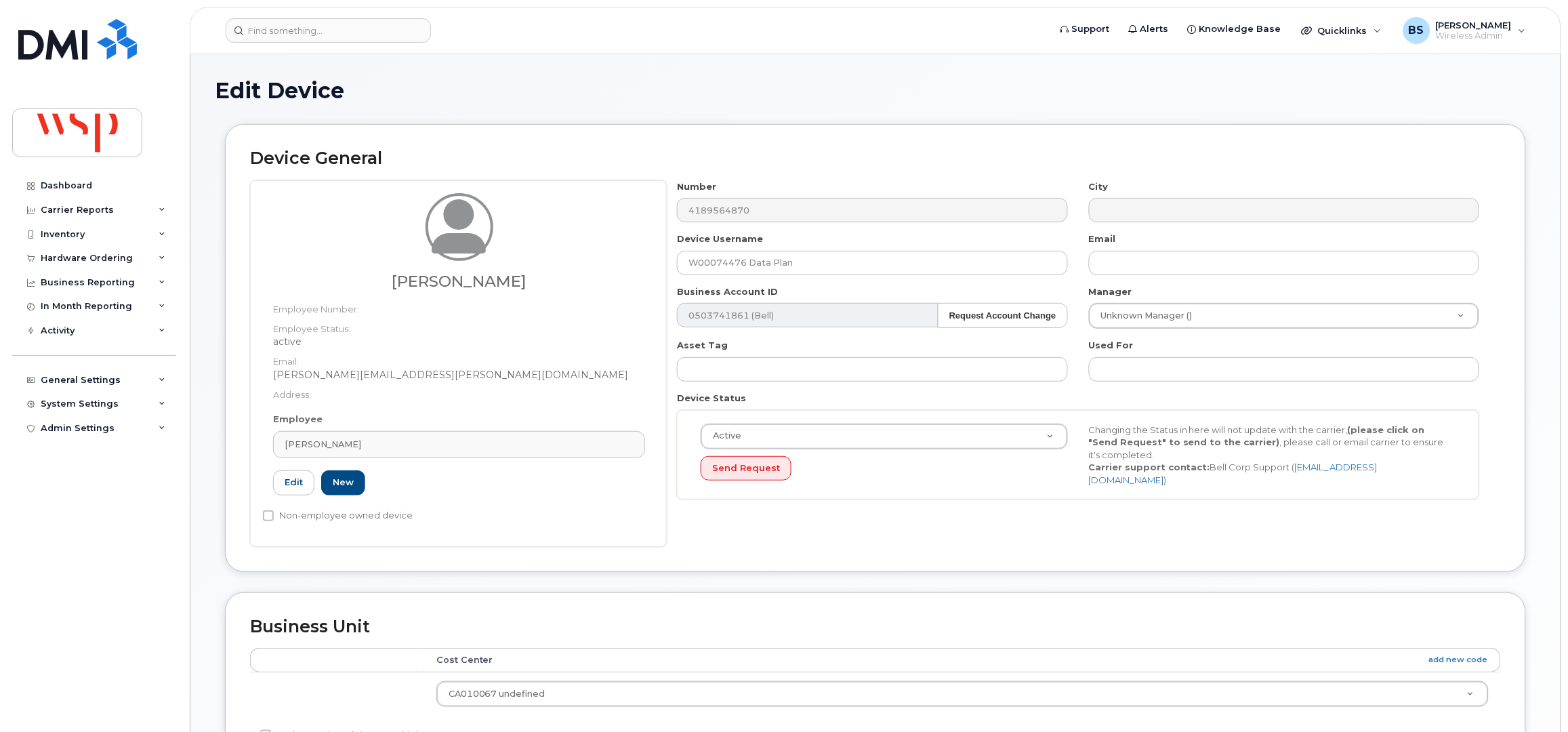
type input "100000347"
type input "Nicholas Fraser"
type input "nick.fraser@wsp.com"
type input "5769897"
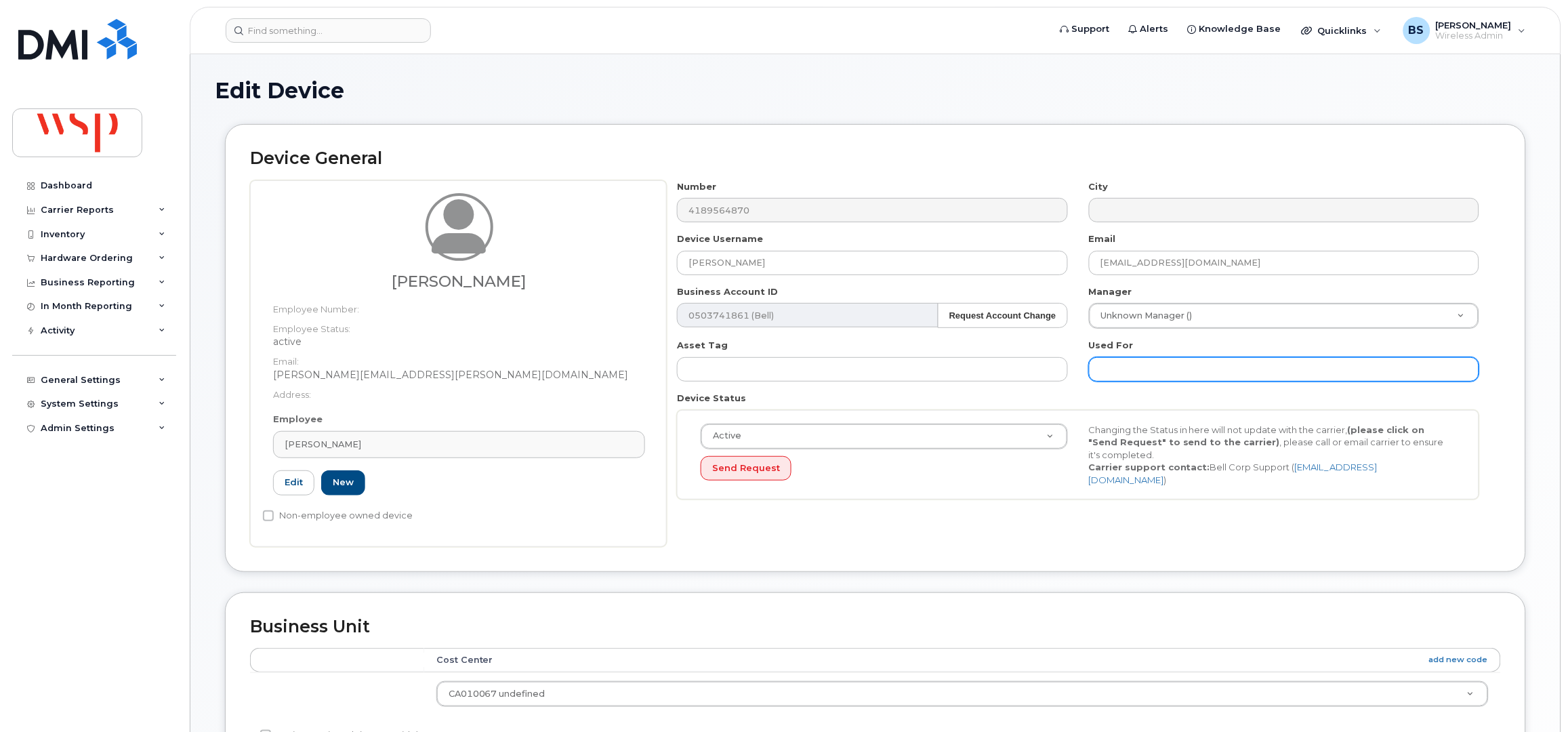
click at [1144, 368] on input "text" at bounding box center [1284, 369] width 390 height 24
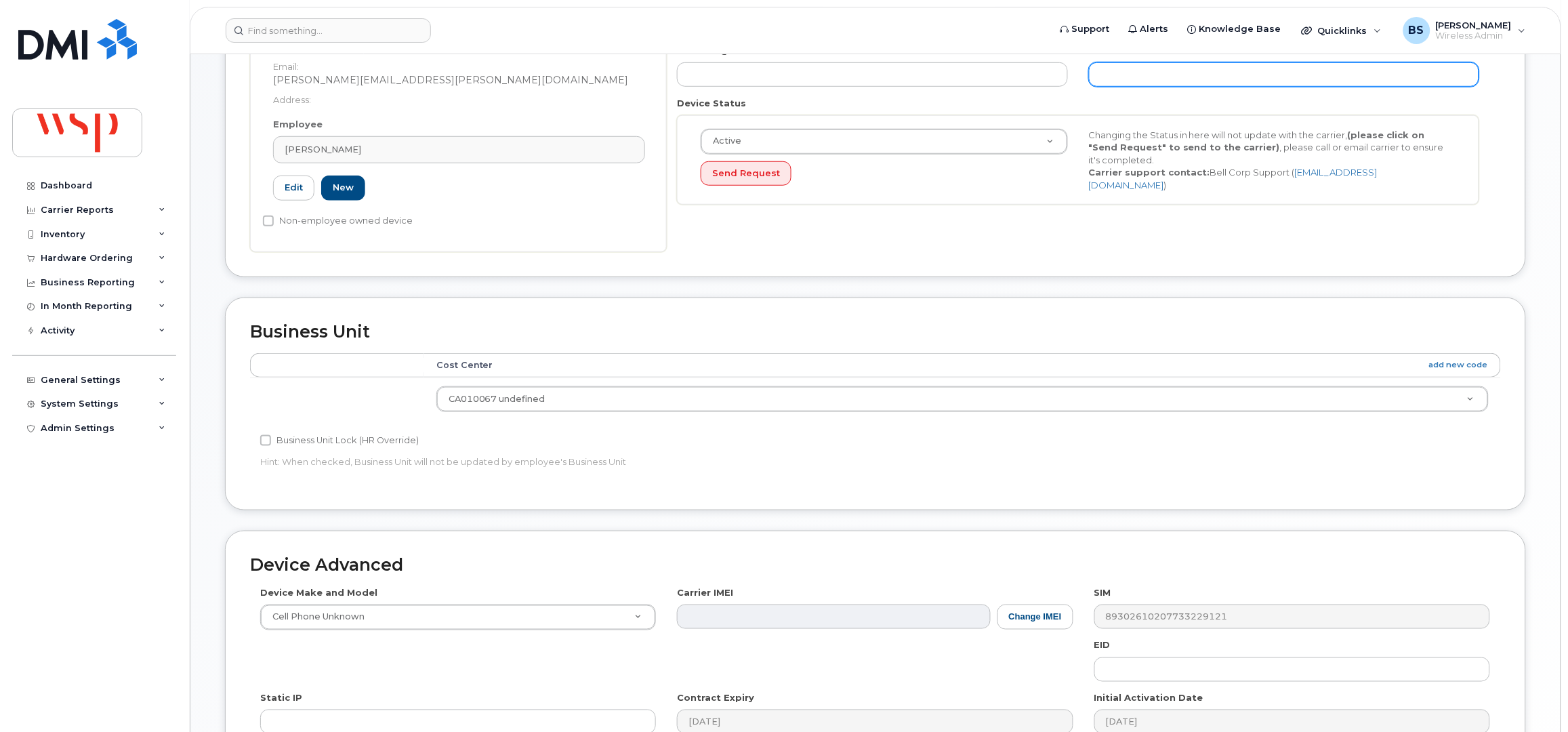
scroll to position [451, 0]
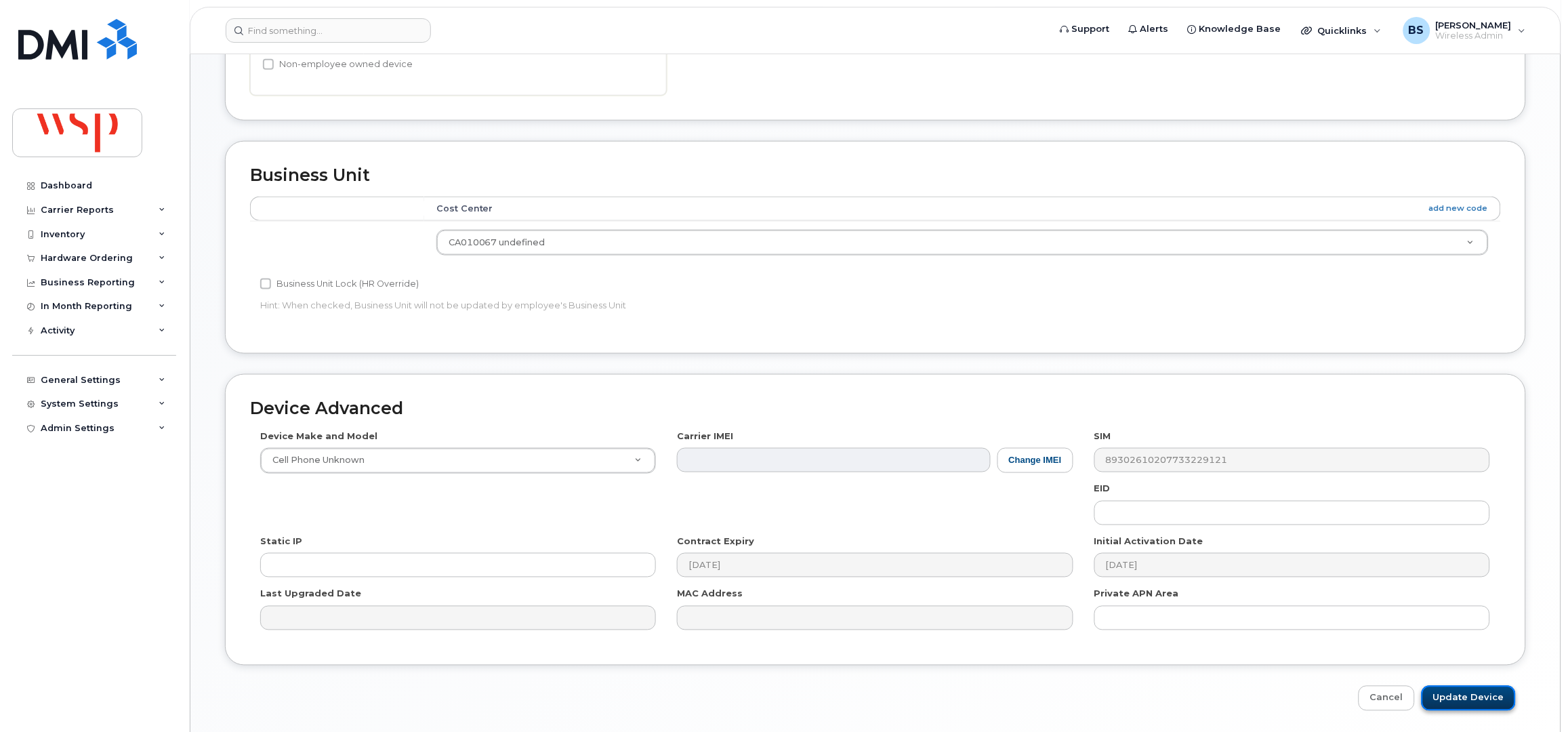
click at [1465, 697] on input "Update Device" at bounding box center [1469, 699] width 94 height 25
type input "Saving..."
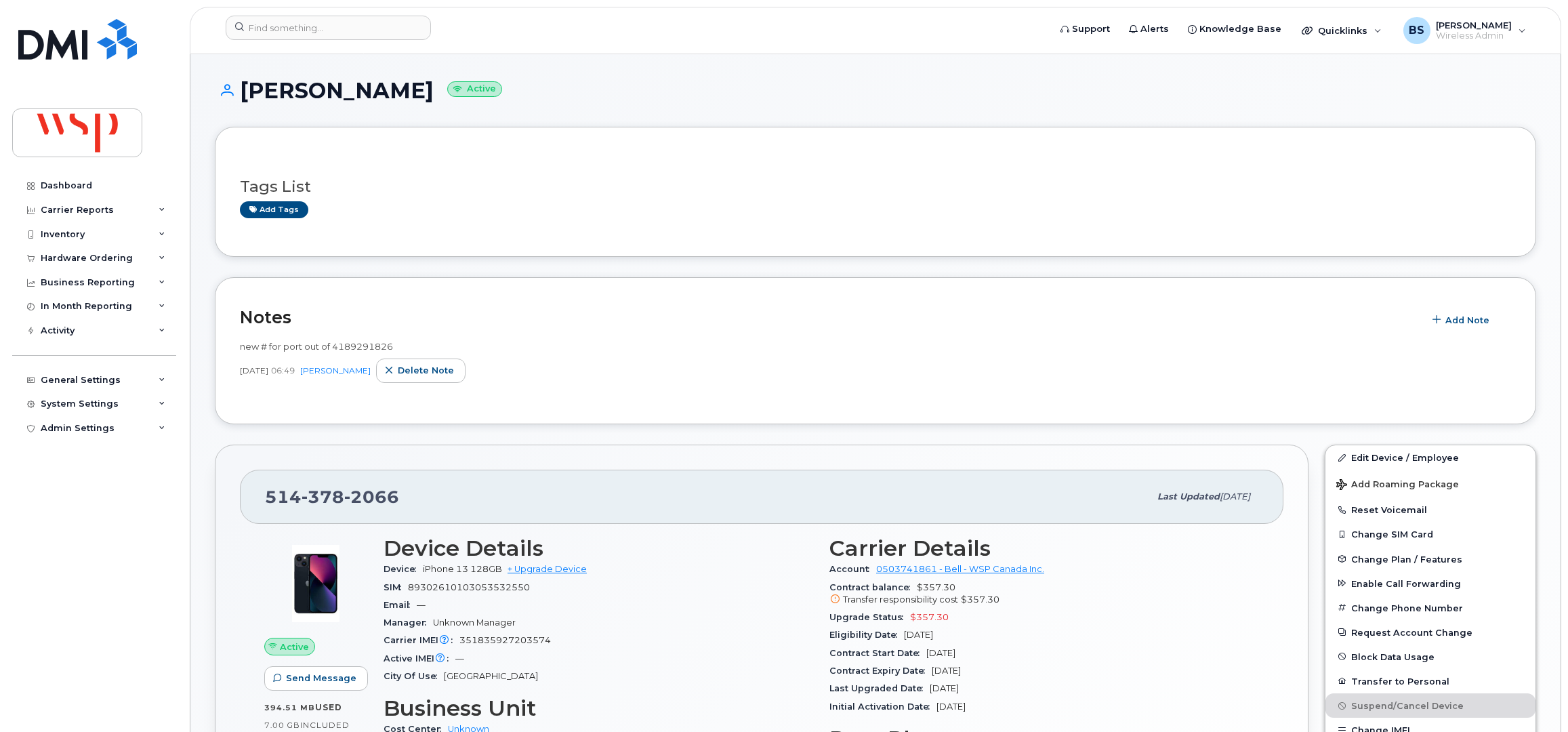
scroll to position [180, 0]
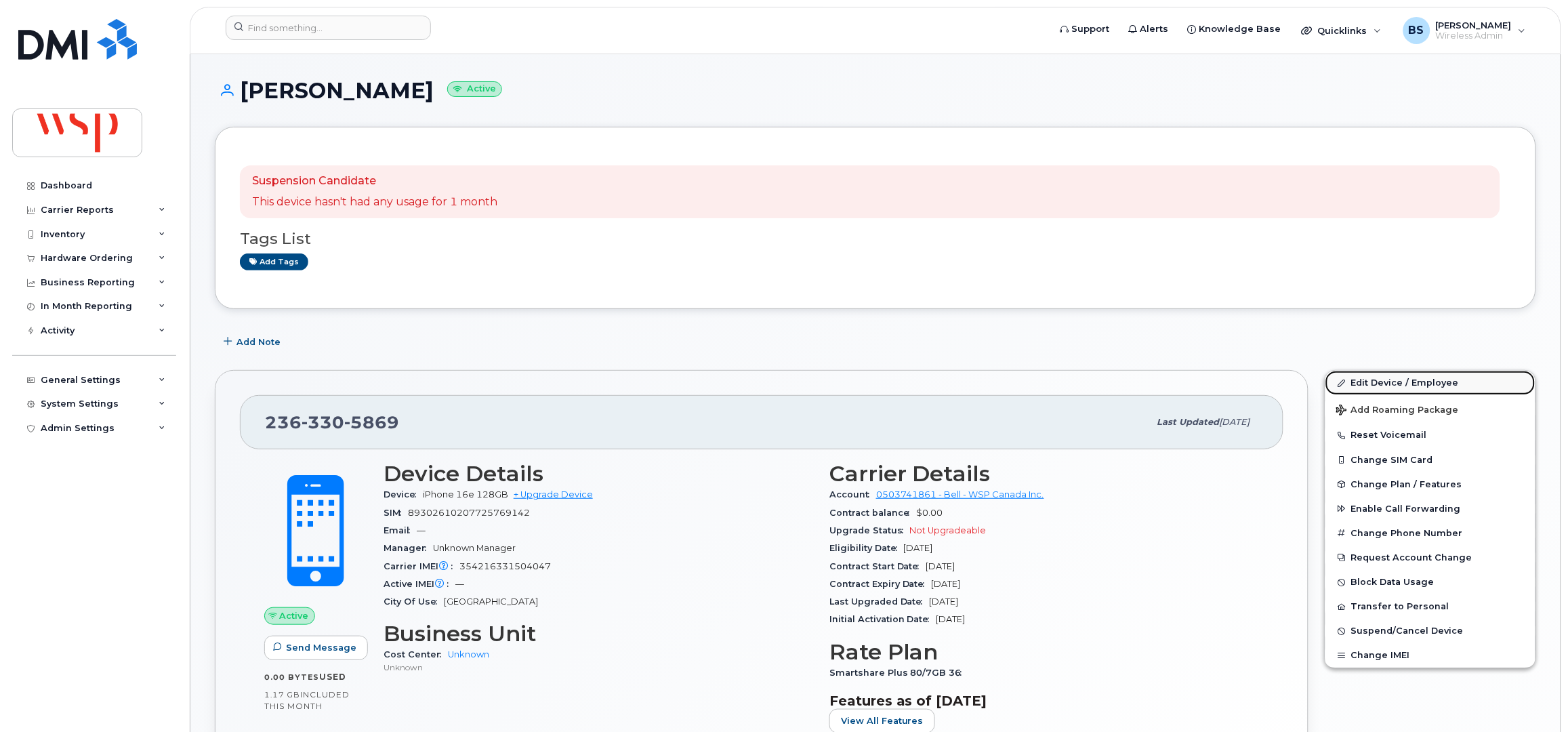
click at [1379, 379] on link "Edit Device / Employee" at bounding box center [1430, 383] width 210 height 24
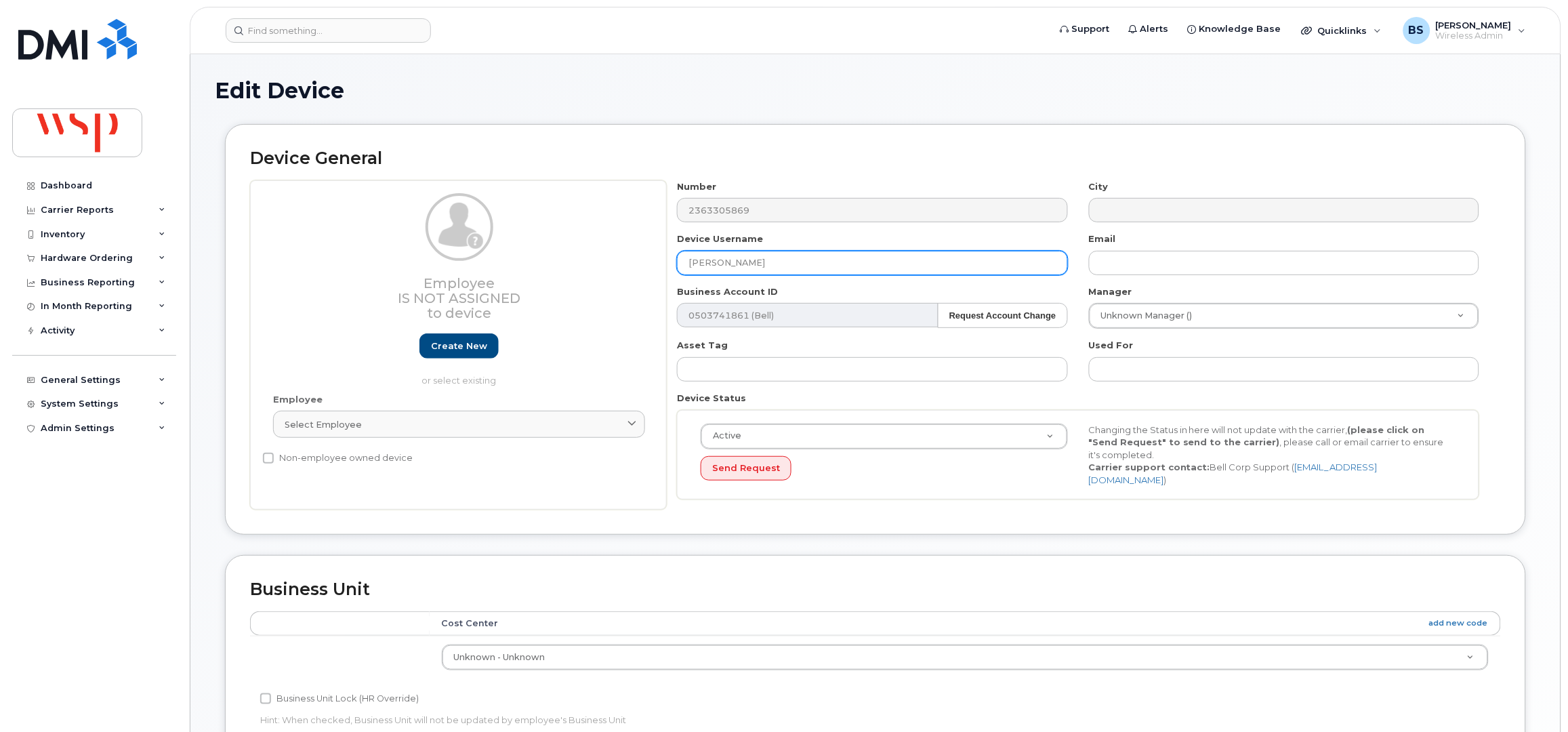
click at [740, 261] on input "[PERSON_NAME]" at bounding box center [872, 262] width 390 height 24
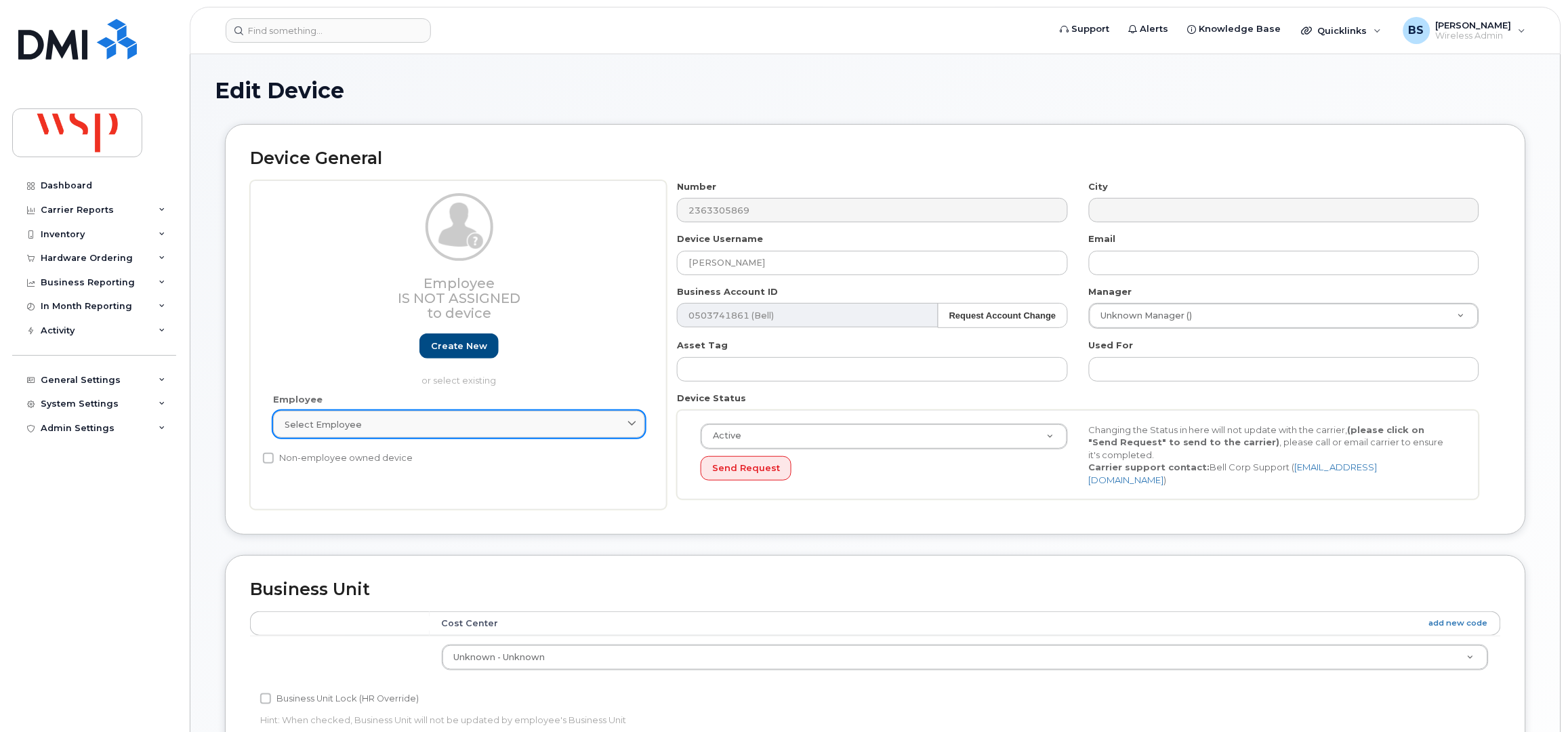
click at [419, 414] on link "Select employee" at bounding box center [459, 425] width 372 height 27
paste input "[PERSON_NAME]"
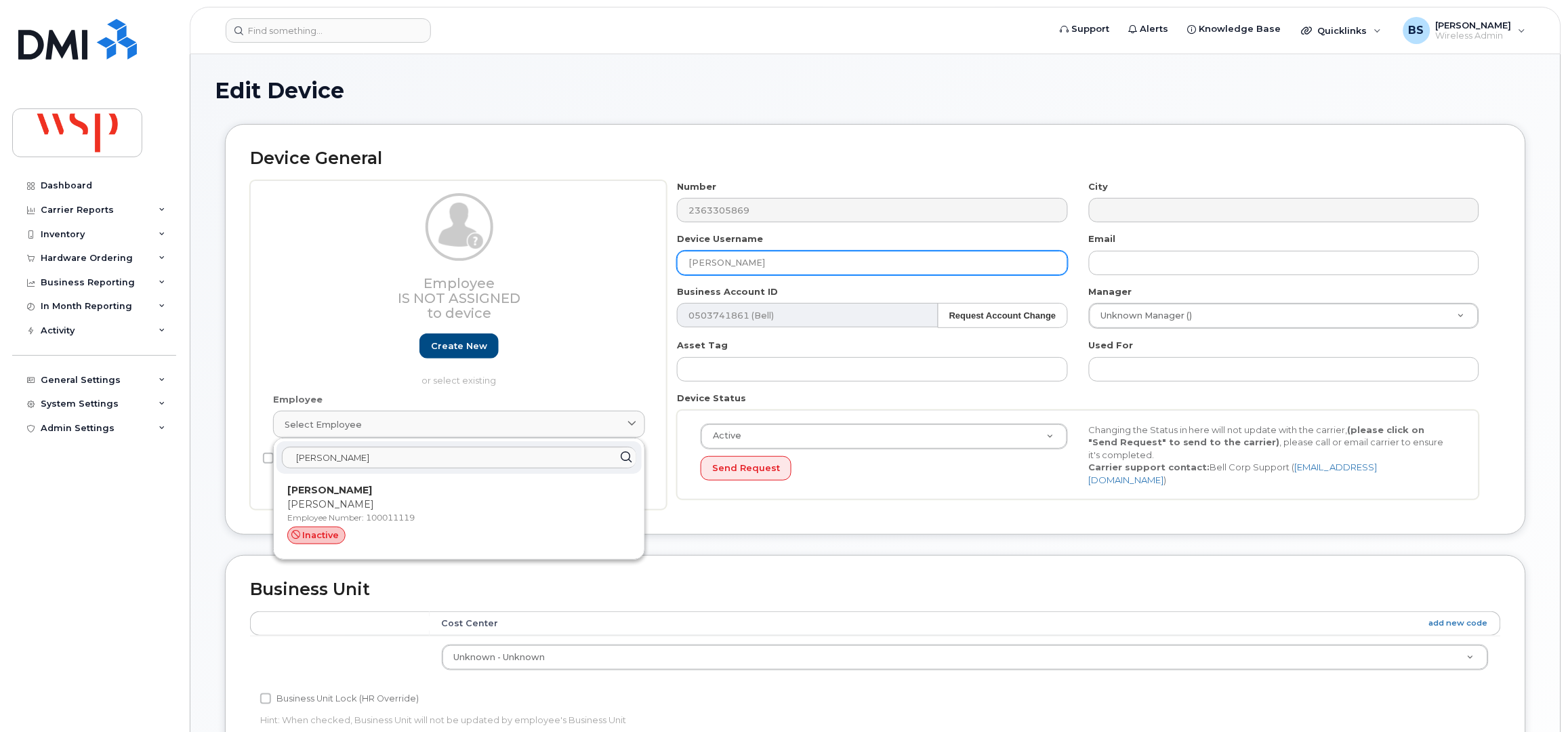
drag, startPoint x: 782, startPoint y: 267, endPoint x: 588, endPoint y: 249, distance: 194.8
click at [588, 249] on div "Employee Is not assigned to device Create new or select existing Employee Selec…" at bounding box center [875, 344] width 1251 height 330
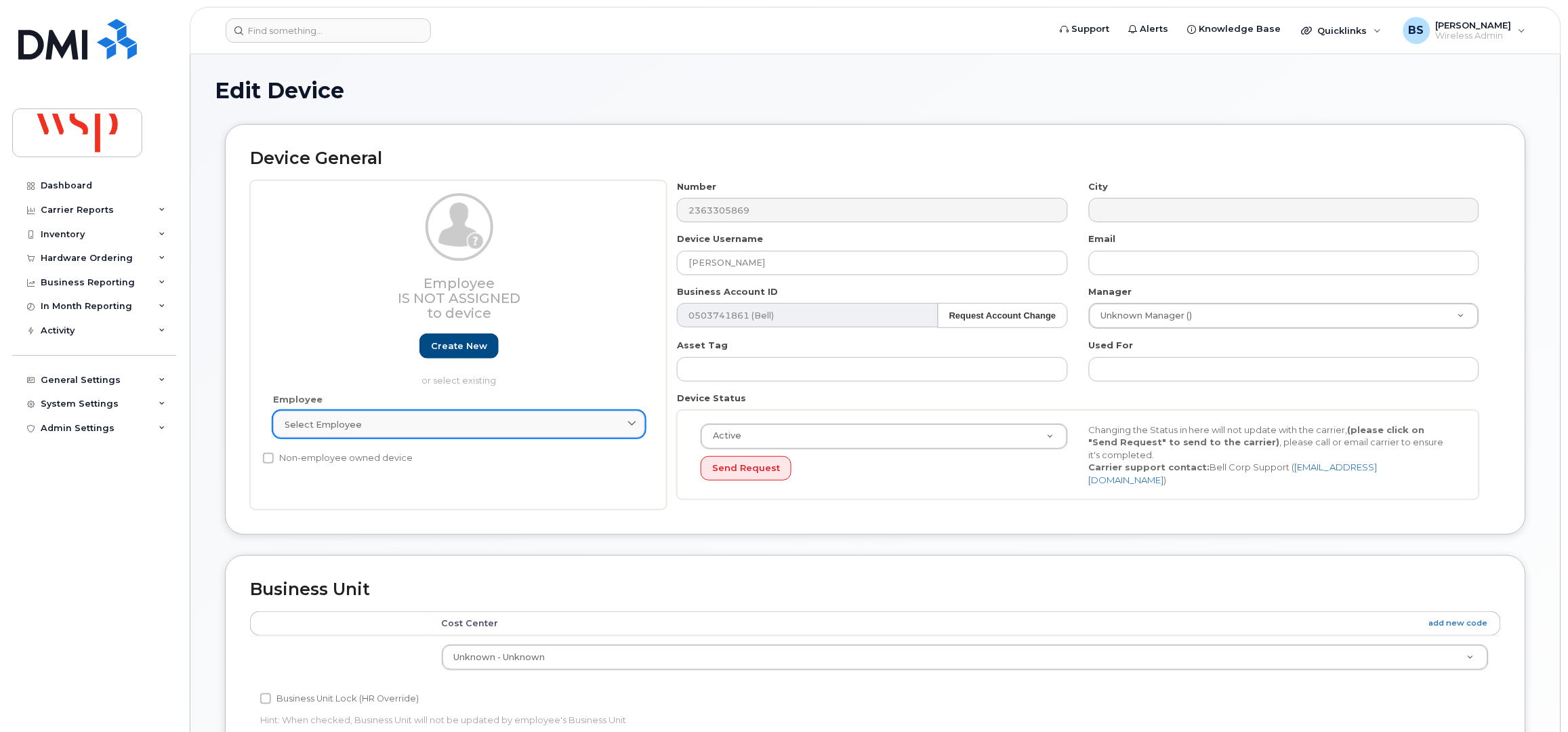
click at [352, 424] on span "Select employee" at bounding box center [323, 425] width 77 height 13
paste input "[PERSON_NAME][EMAIL_ADDRESS][PERSON_NAME][DOMAIN_NAME]"
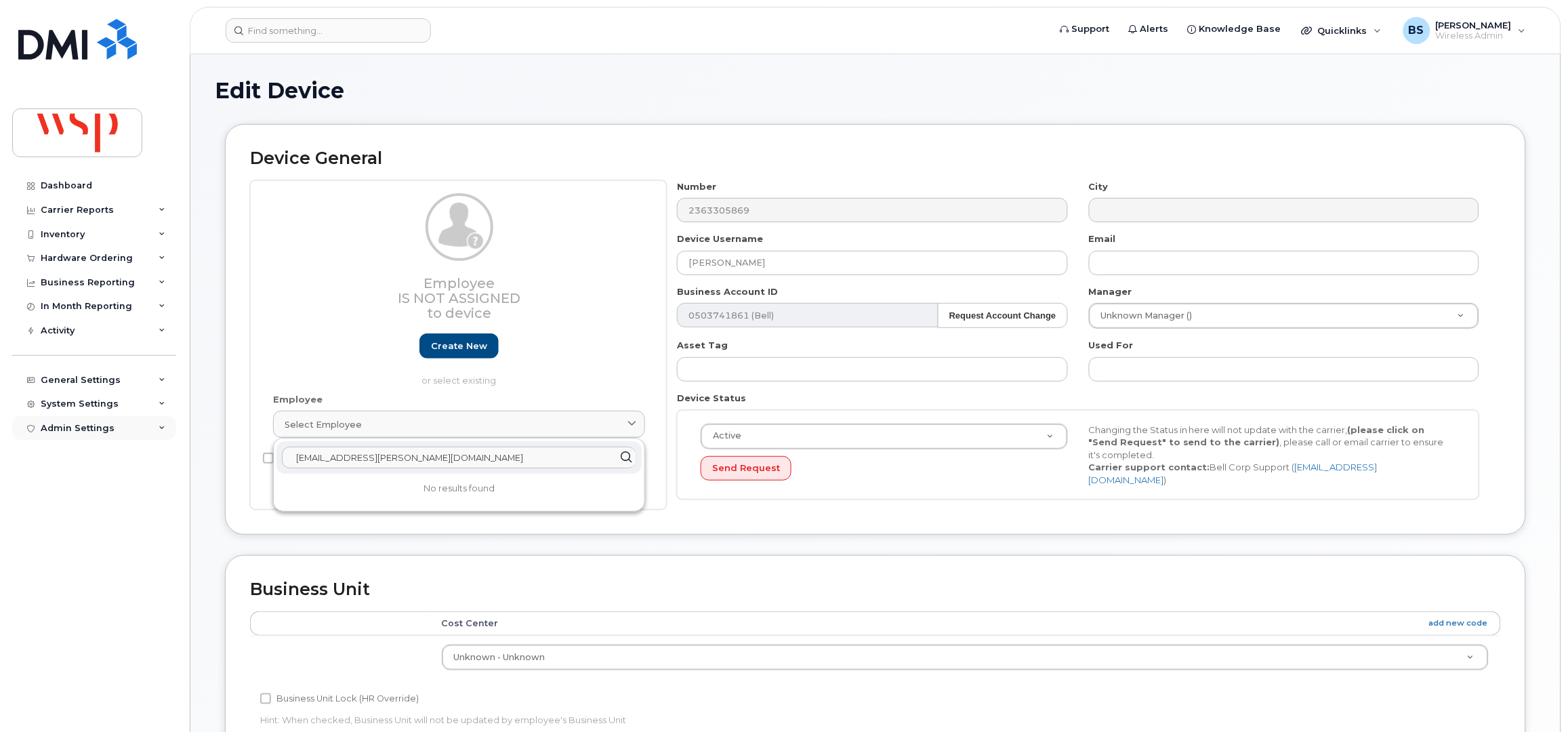
drag, startPoint x: 494, startPoint y: 451, endPoint x: 168, endPoint y: 434, distance: 326.4
click at [190, 434] on div "Support Alerts Knowledge Base Quicklinks Suspend / Cancel Device Change SIM Car…" at bounding box center [875, 602] width 1371 height 1096
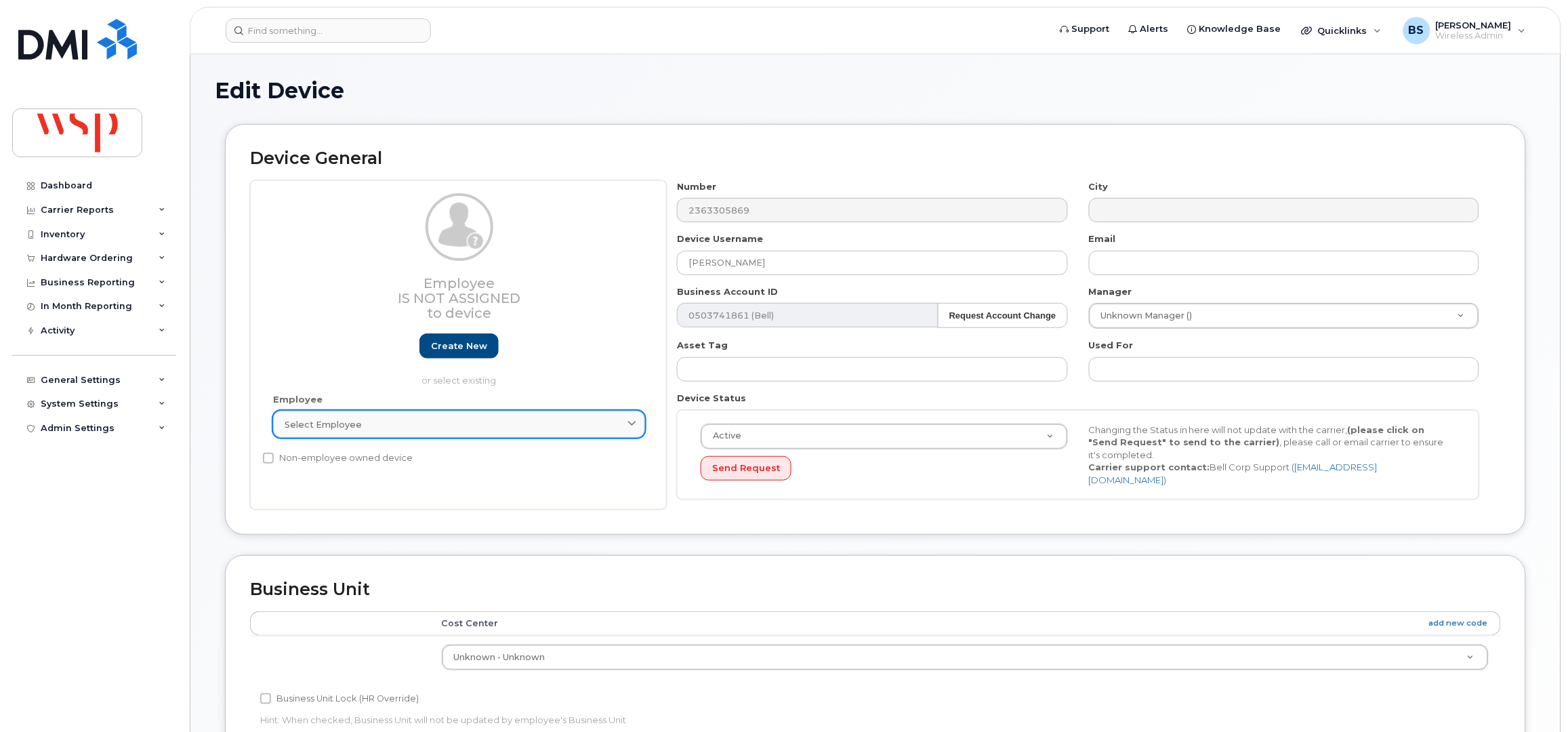
click at [400, 421] on div "Select employee" at bounding box center [459, 425] width 349 height 13
paste input "text"
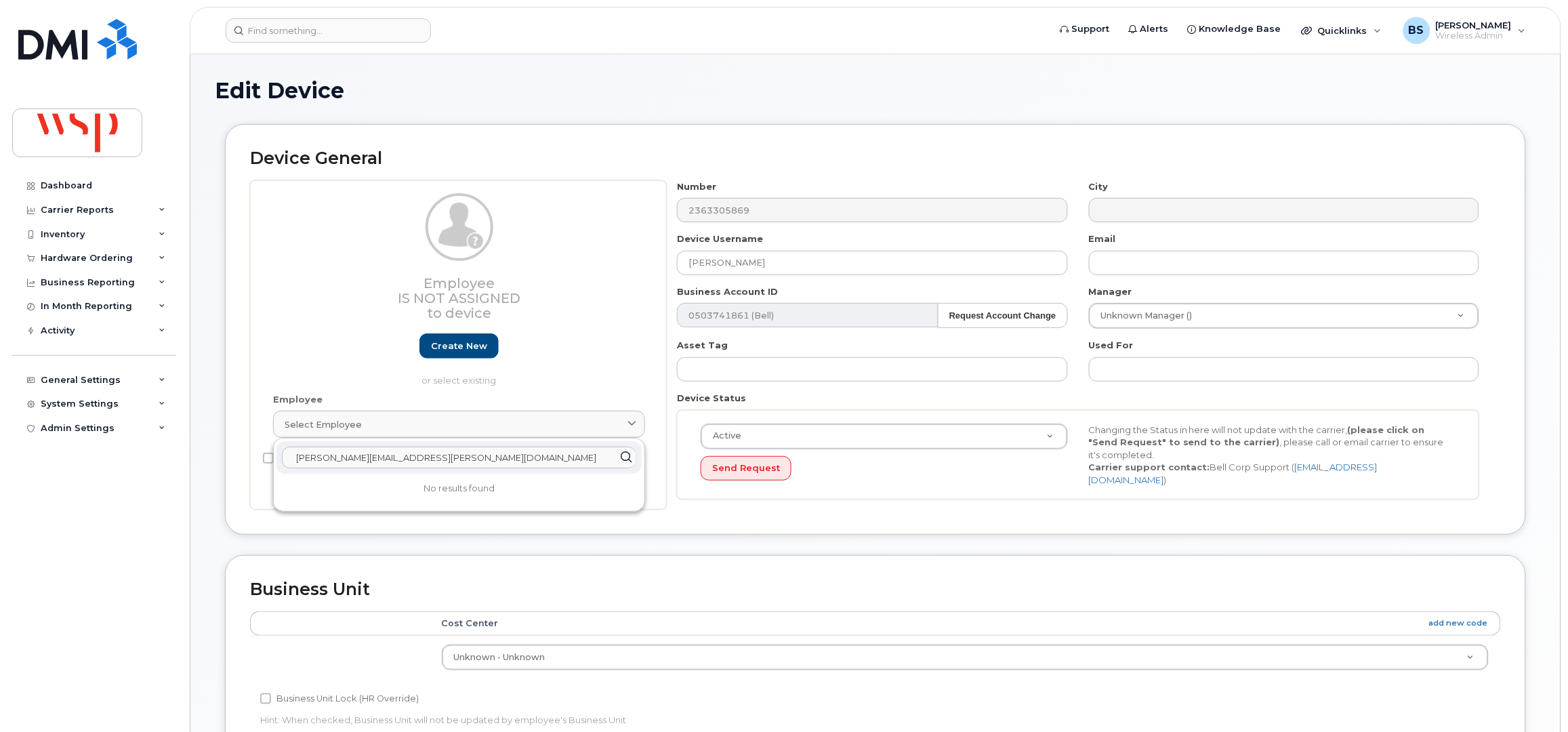
drag, startPoint x: 411, startPoint y: 466, endPoint x: 227, endPoint y: 448, distance: 184.9
click at [238, 446] on div "Device General Employee Is not assigned to device Create new or select existing…" at bounding box center [875, 330] width 1301 height 411
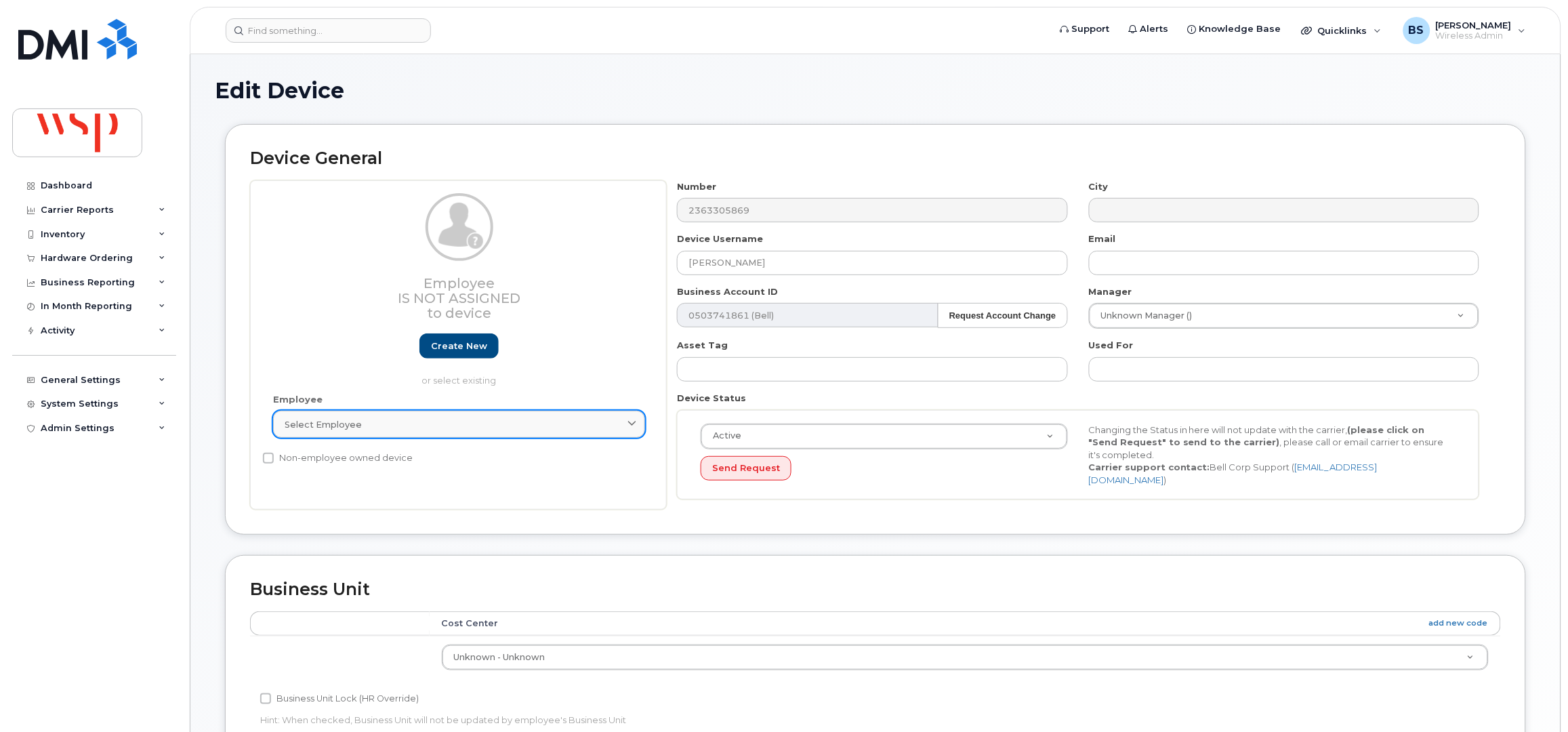
click at [416, 426] on div "Select employee" at bounding box center [459, 425] width 349 height 13
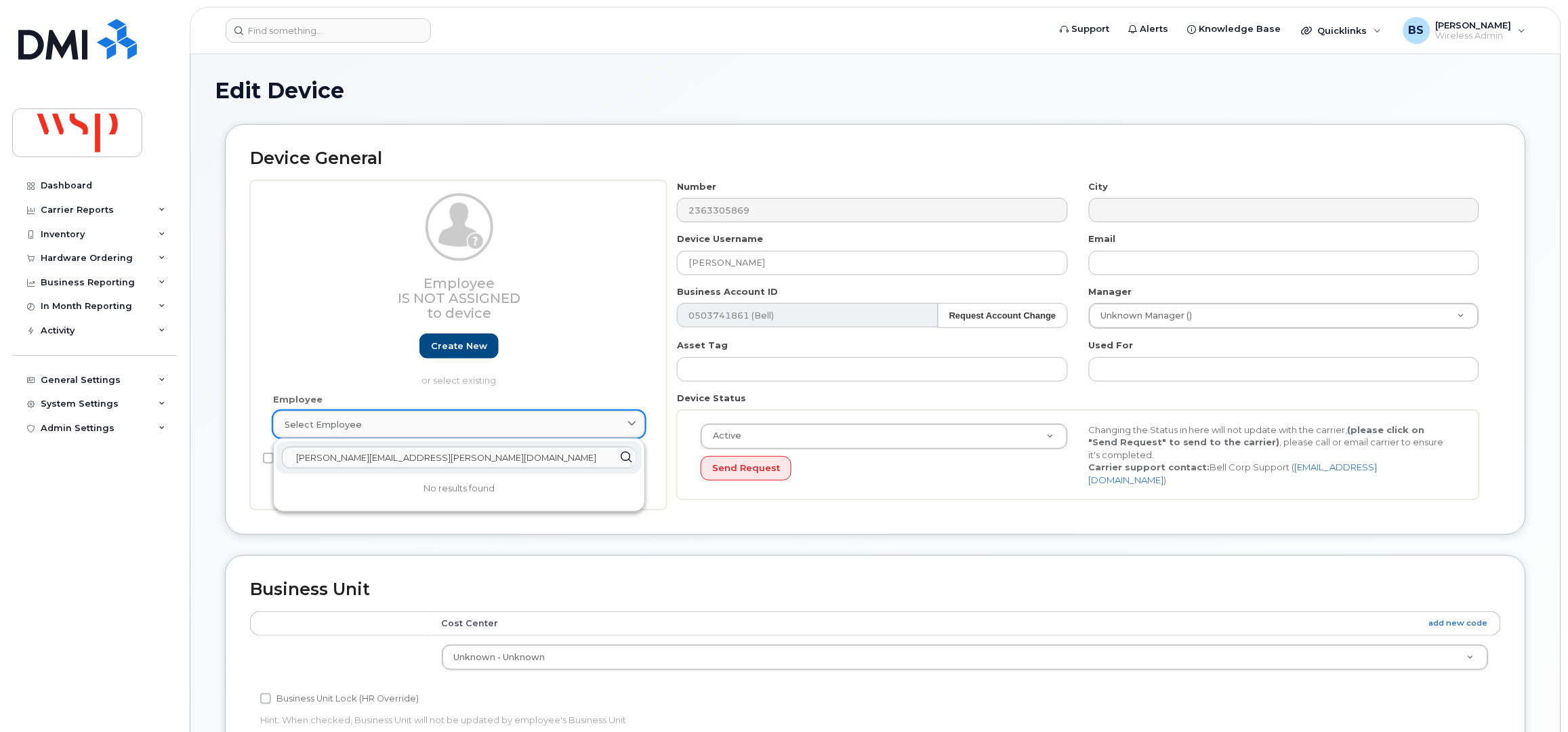
paste input "100032560"
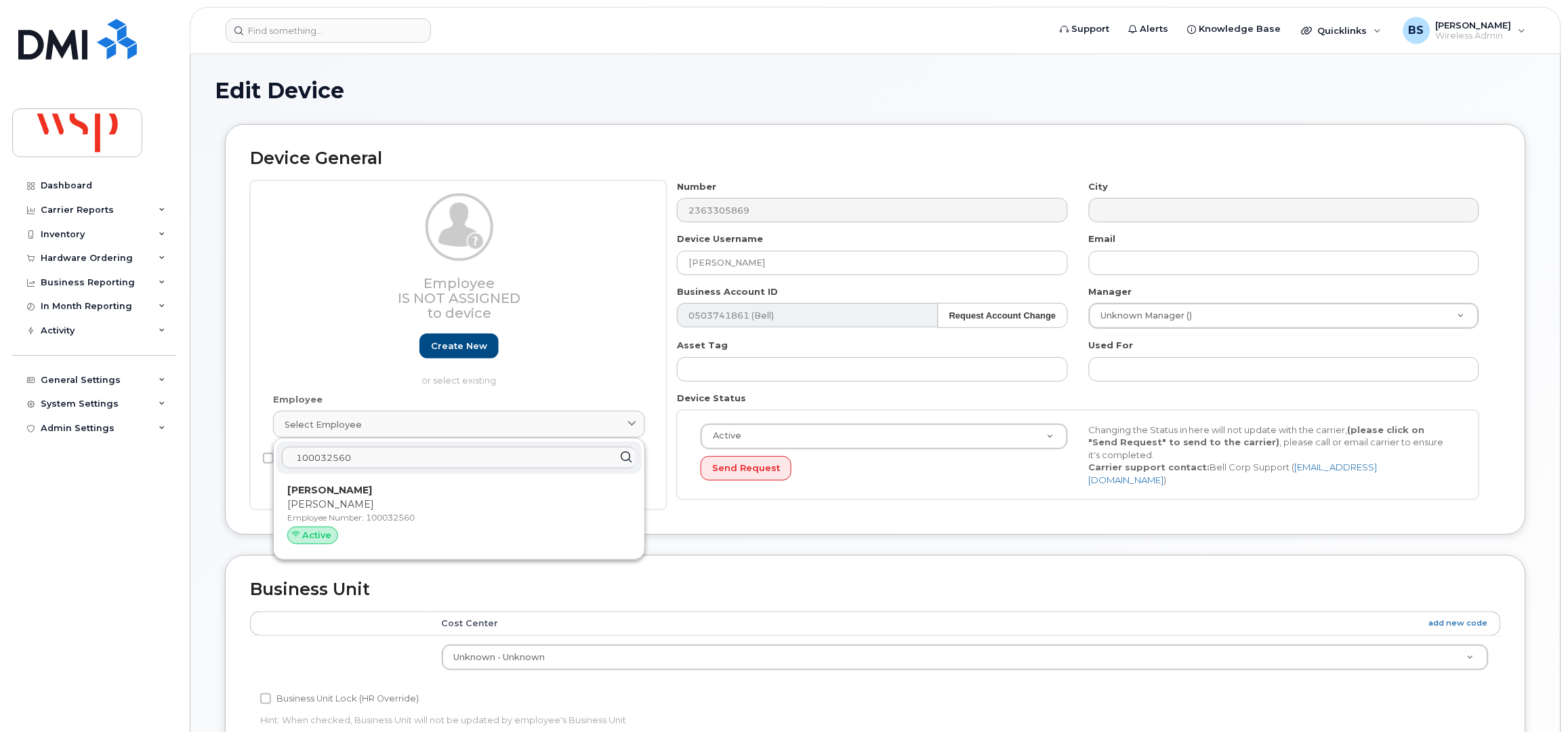
click at [391, 467] on input "100032560" at bounding box center [459, 458] width 354 height 22
drag, startPoint x: 279, startPoint y: 448, endPoint x: 259, endPoint y: 445, distance: 20.2
click at [259, 445] on div "Employee Is not assigned to device Create new or select existing Employee Selec…" at bounding box center [459, 344] width 417 height 330
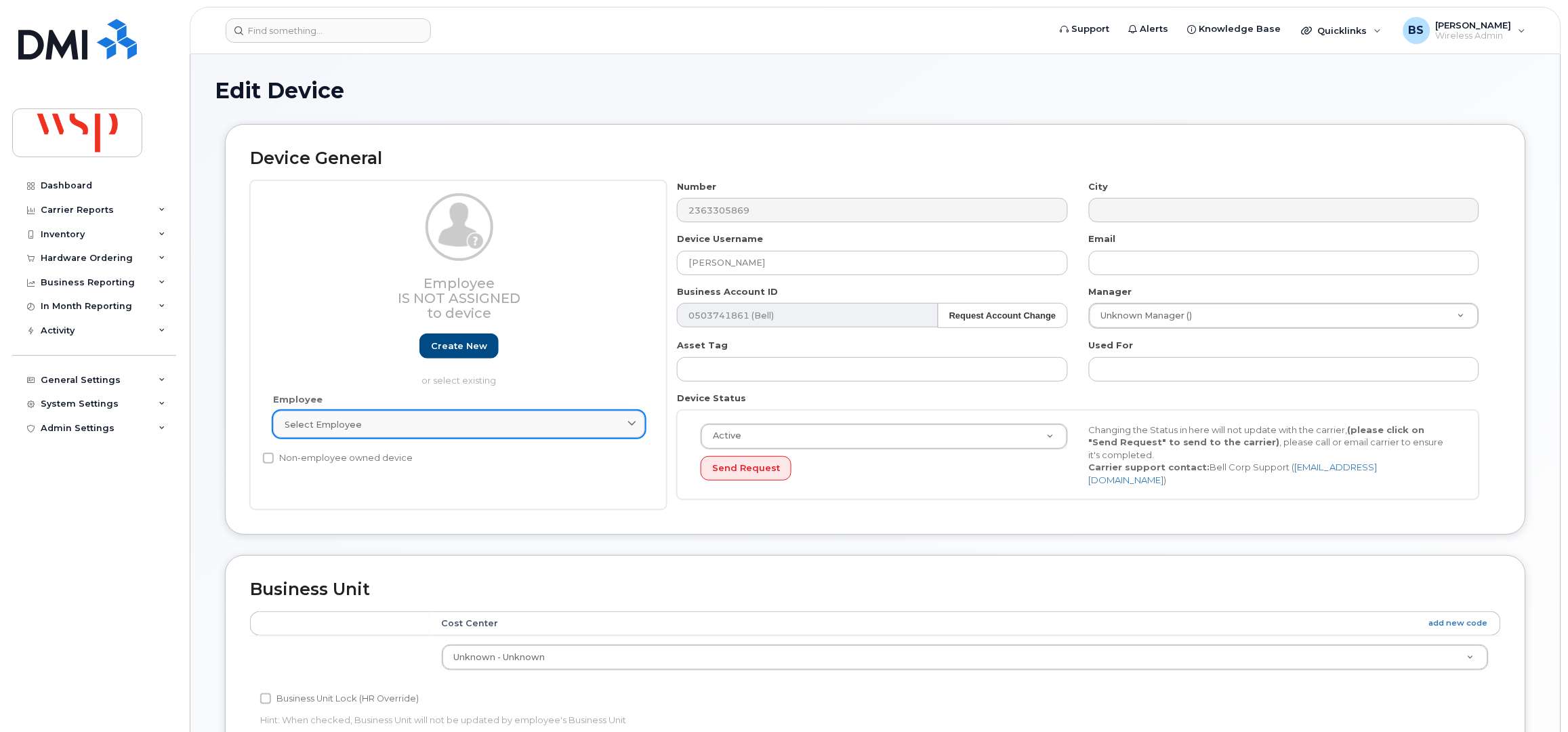
click at [394, 430] on div "Select employee" at bounding box center [459, 425] width 349 height 13
paste input "163045"
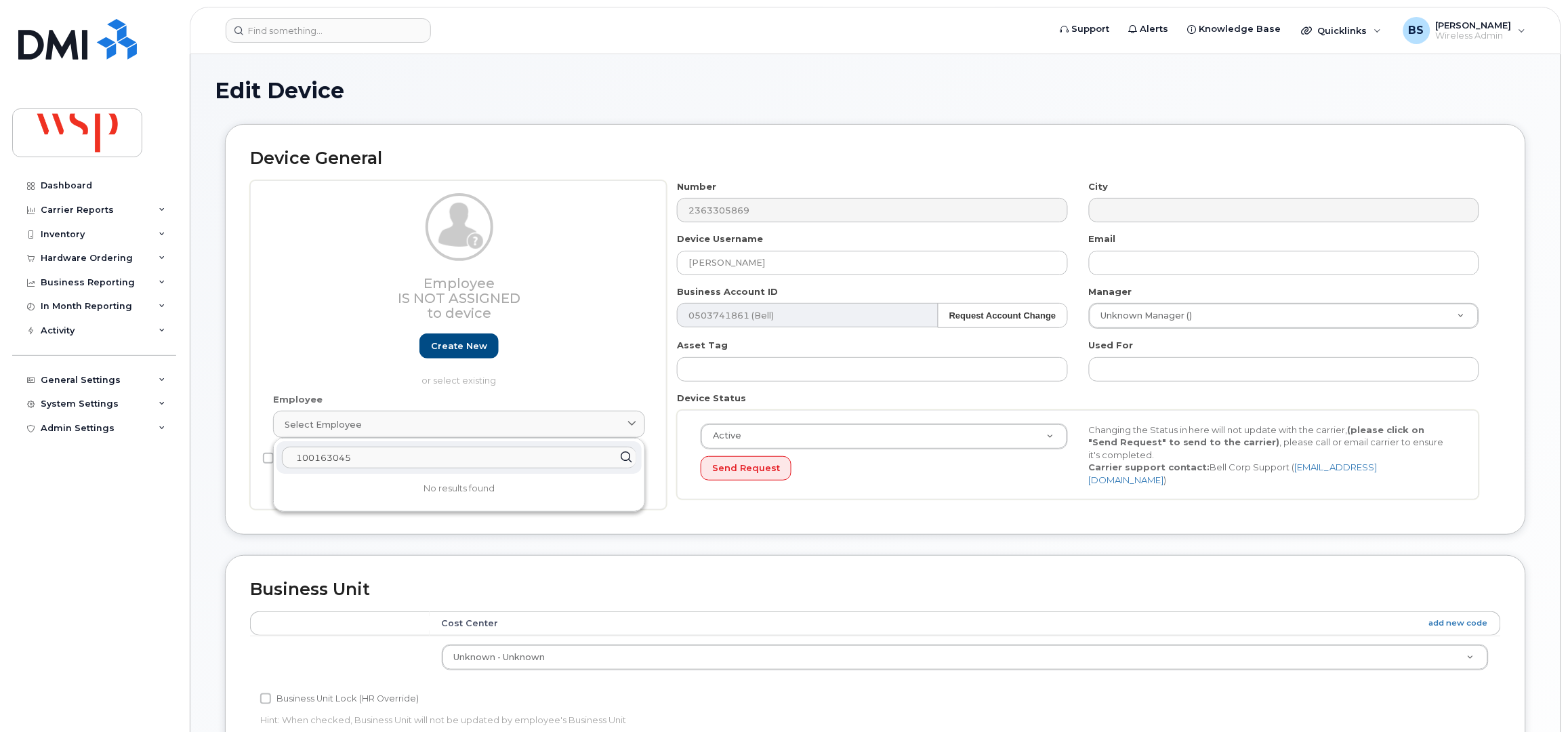
type input "100163045"
click at [565, 377] on p "or select existing" at bounding box center [459, 380] width 372 height 13
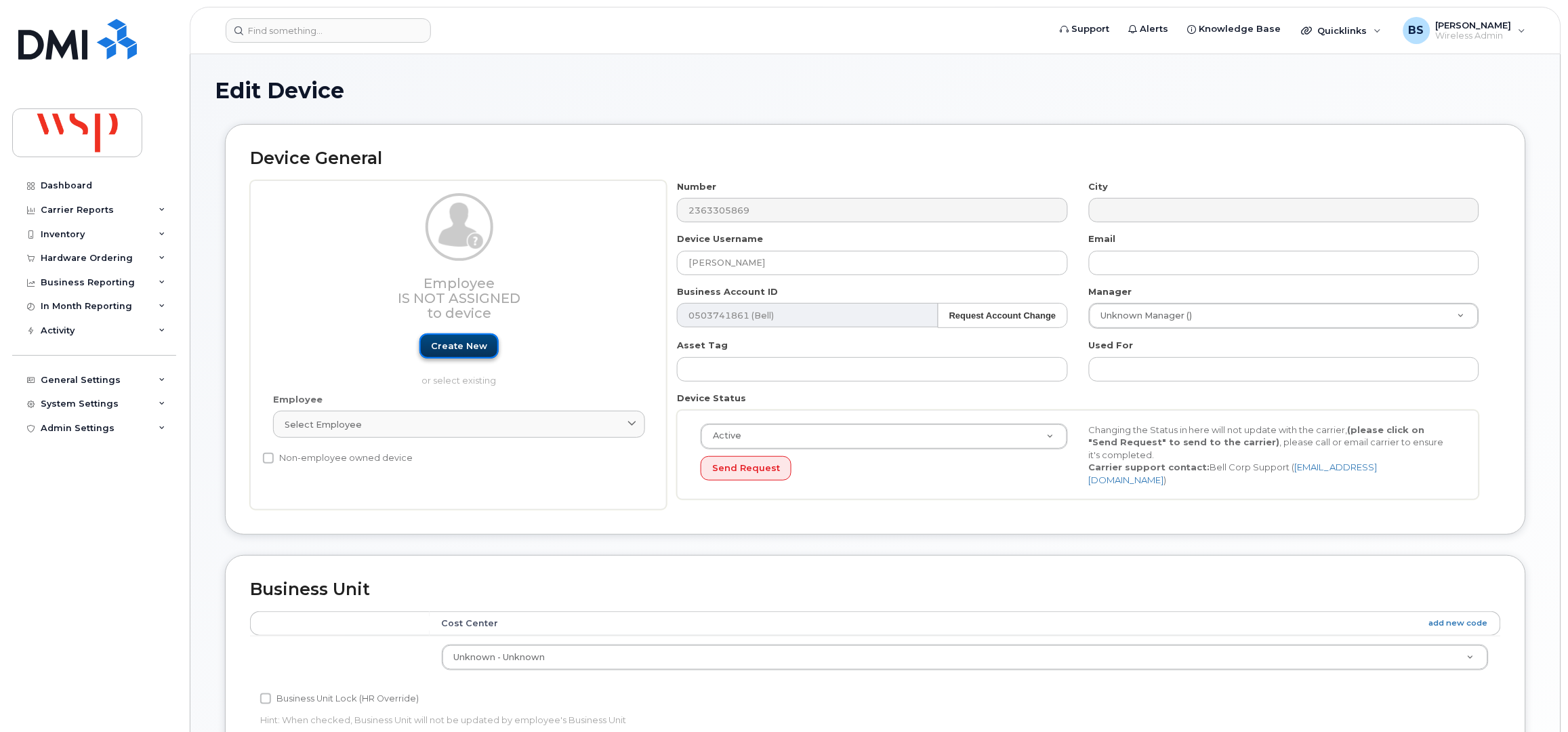
click at [442, 344] on link "Create new" at bounding box center [459, 346] width 79 height 25
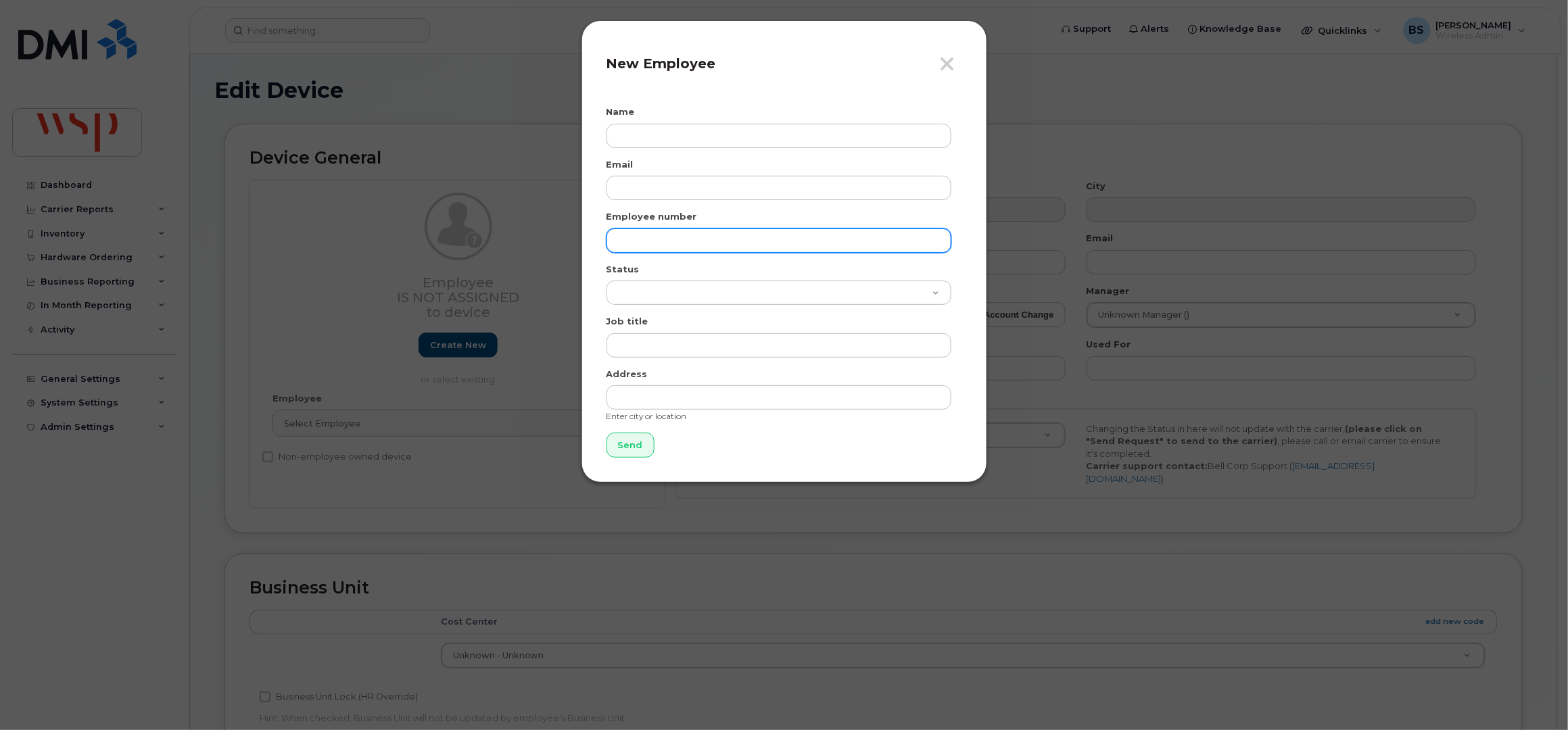
click at [644, 230] on input "text" at bounding box center [779, 240] width 344 height 24
paste input "100163045"
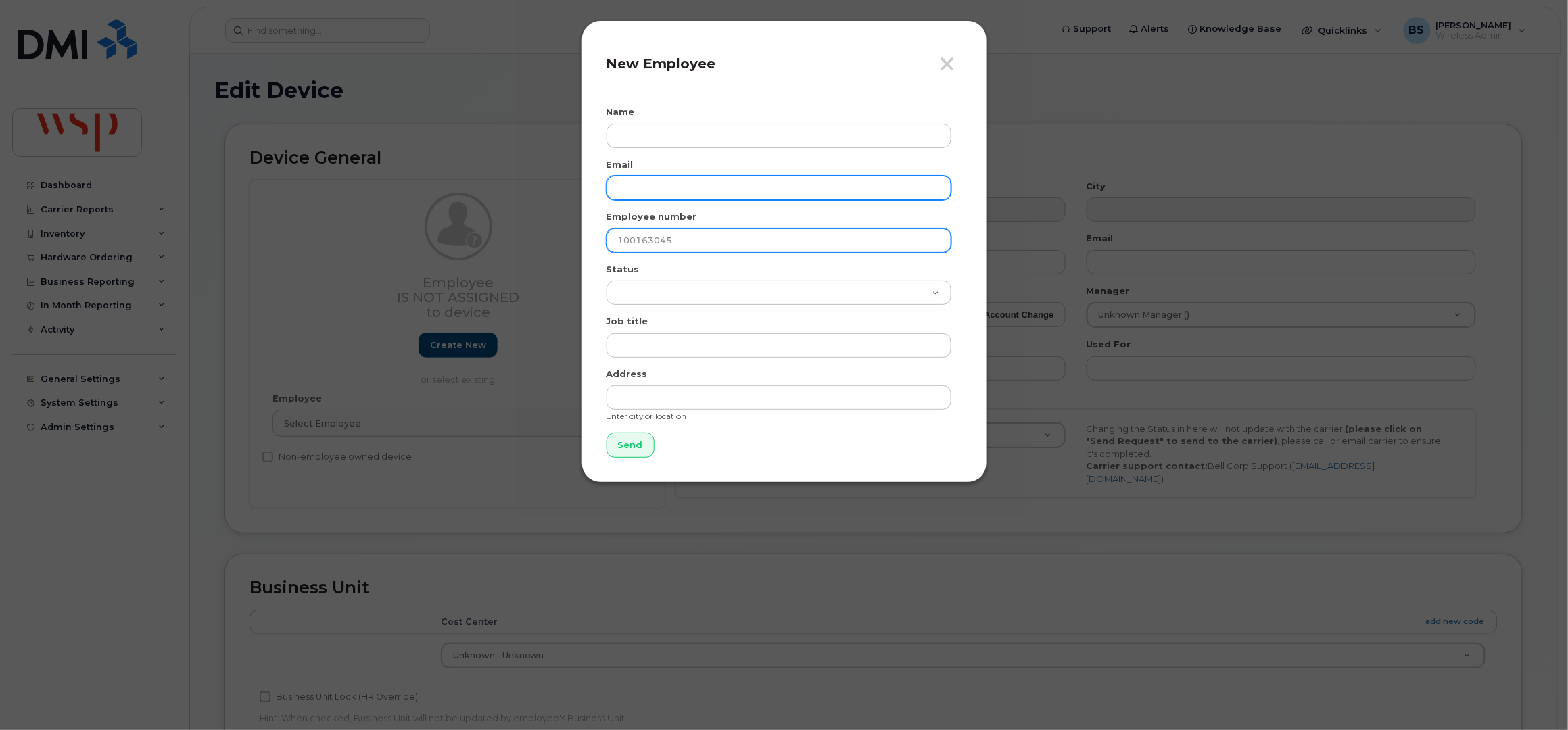
type input "100163045"
click at [637, 182] on input "email" at bounding box center [779, 187] width 344 height 24
paste input "aaron.wyllie@wsp.com"
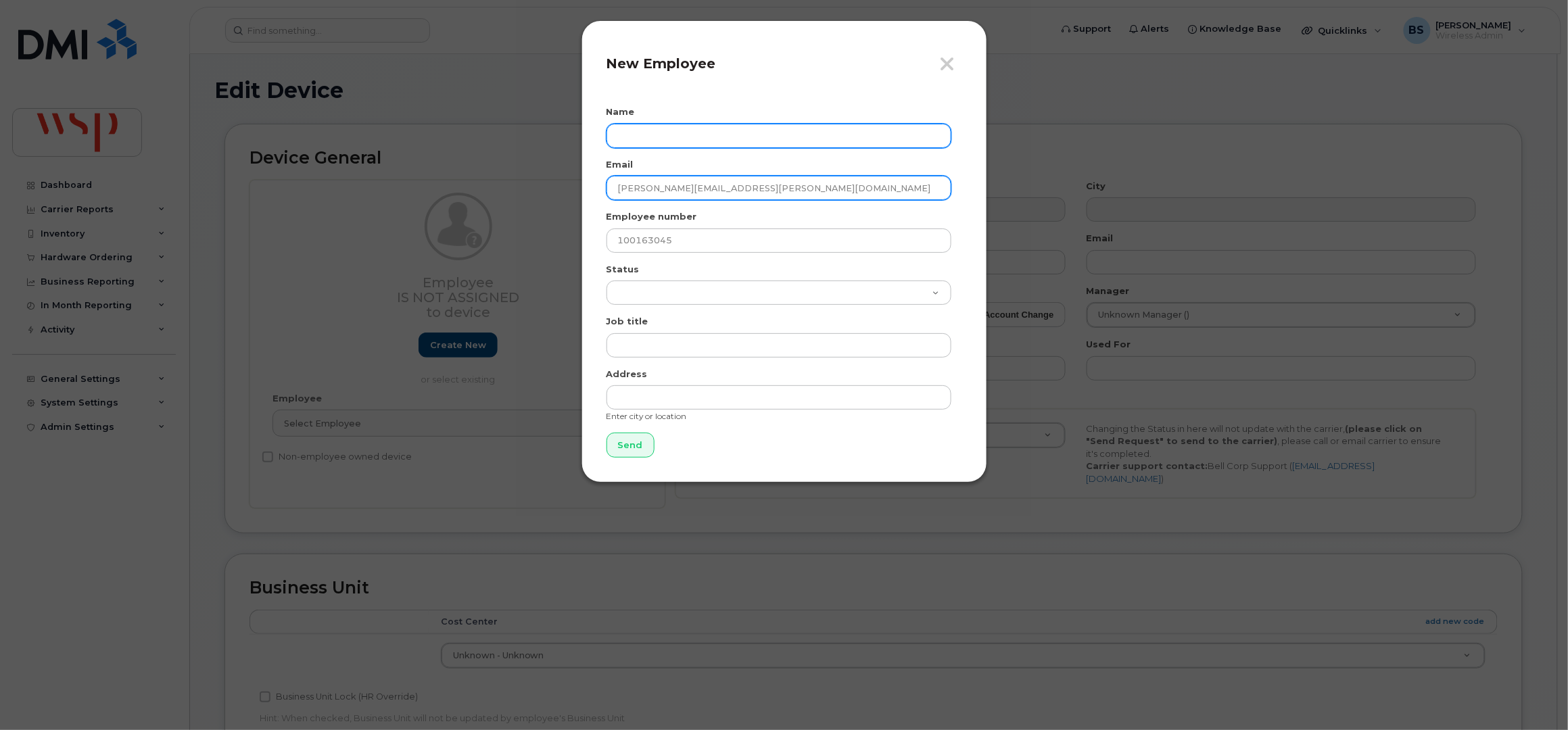
type input "aaron.wyllie@wsp.com"
click at [644, 129] on input "text" at bounding box center [779, 136] width 344 height 24
paste input "Aaron Wyllie"
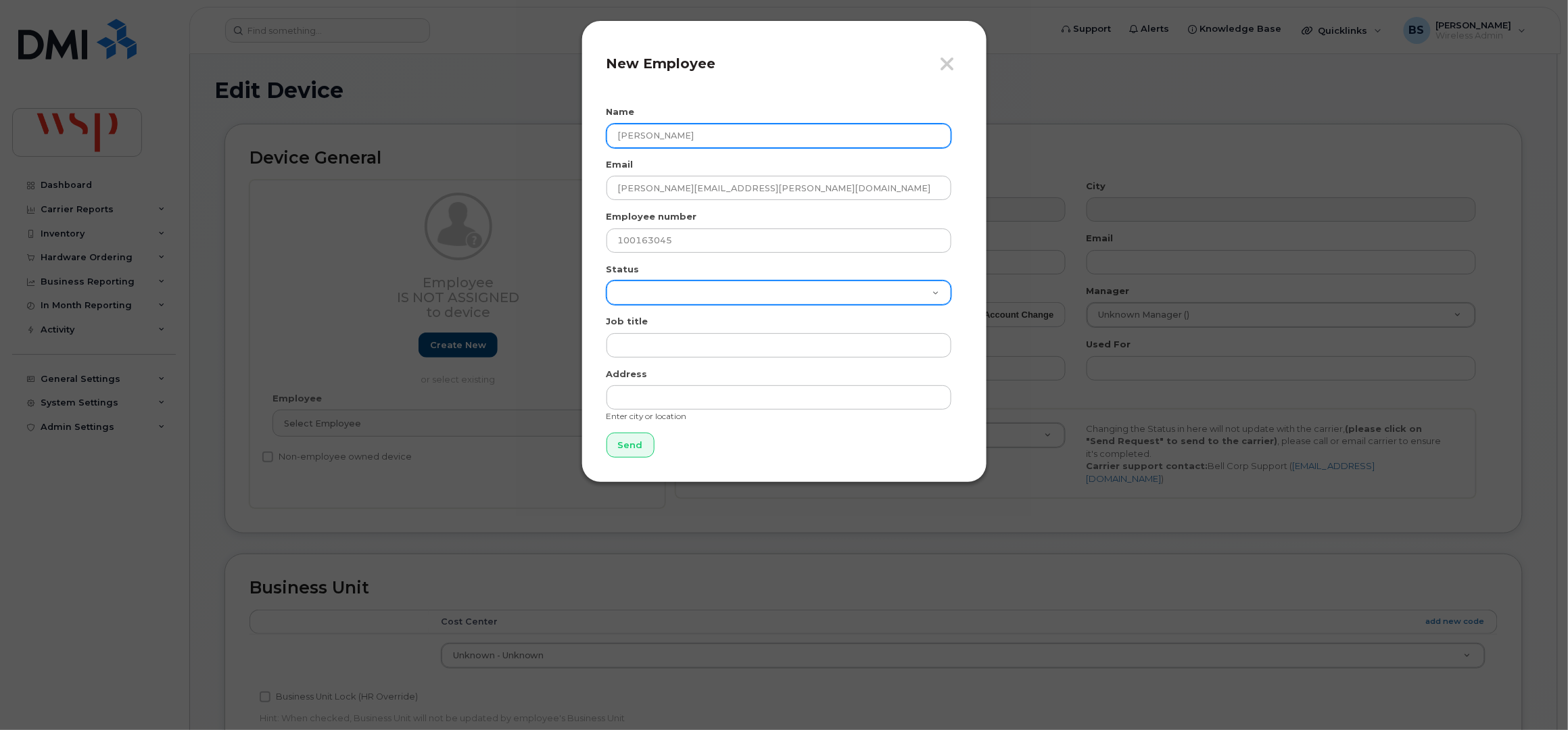
type input "Aaron Wyllie"
click at [665, 289] on select "Active On-Leave Long Term Short Term Maternity Leave Temp Layoff Inactive" at bounding box center [779, 293] width 344 height 24
select select "active"
click at [607, 281] on select "Active On-Leave Long Term Short Term Maternity Leave Temp Layoff Inactive" at bounding box center [779, 293] width 344 height 24
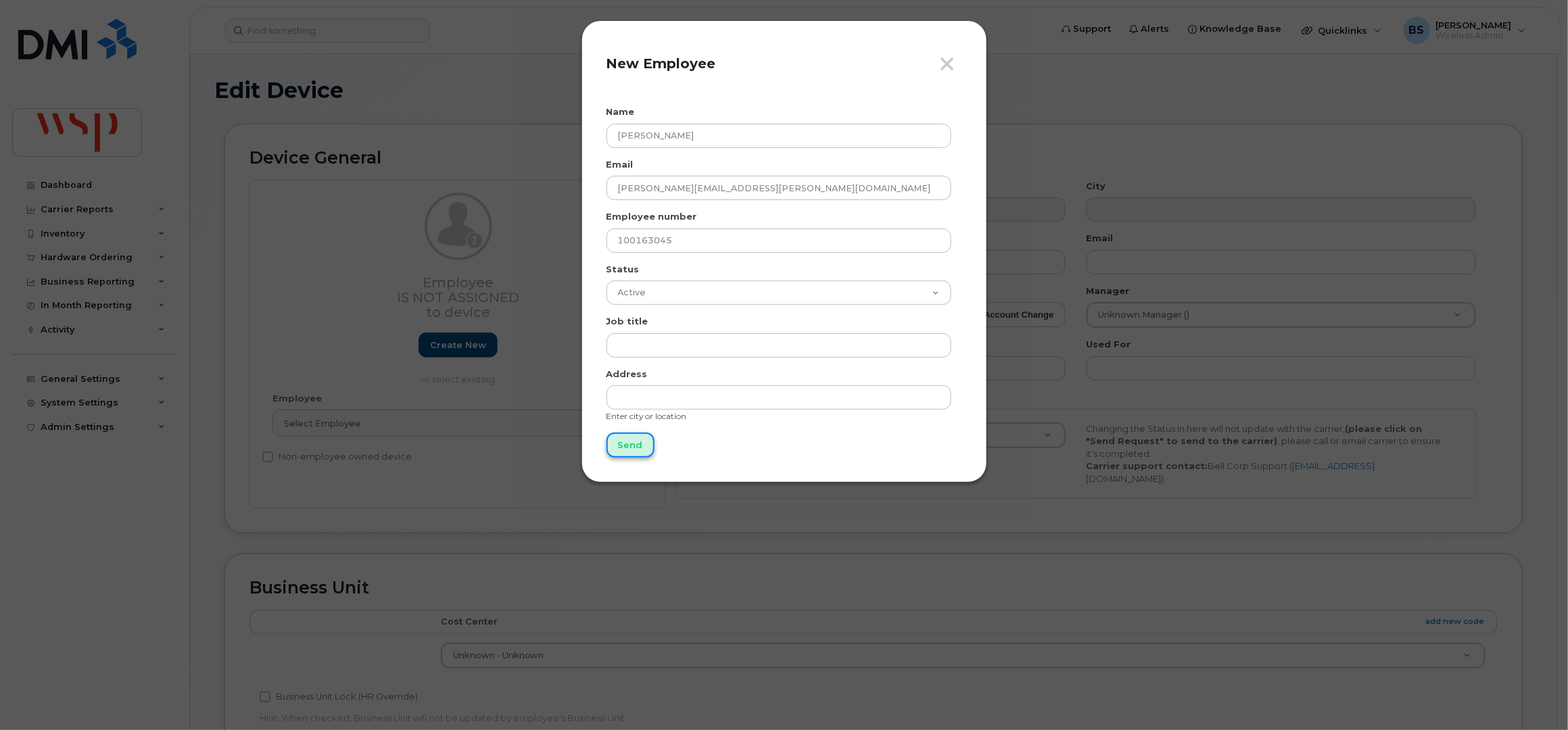
click at [630, 437] on input "Send" at bounding box center [630, 445] width 48 height 25
type input "Send"
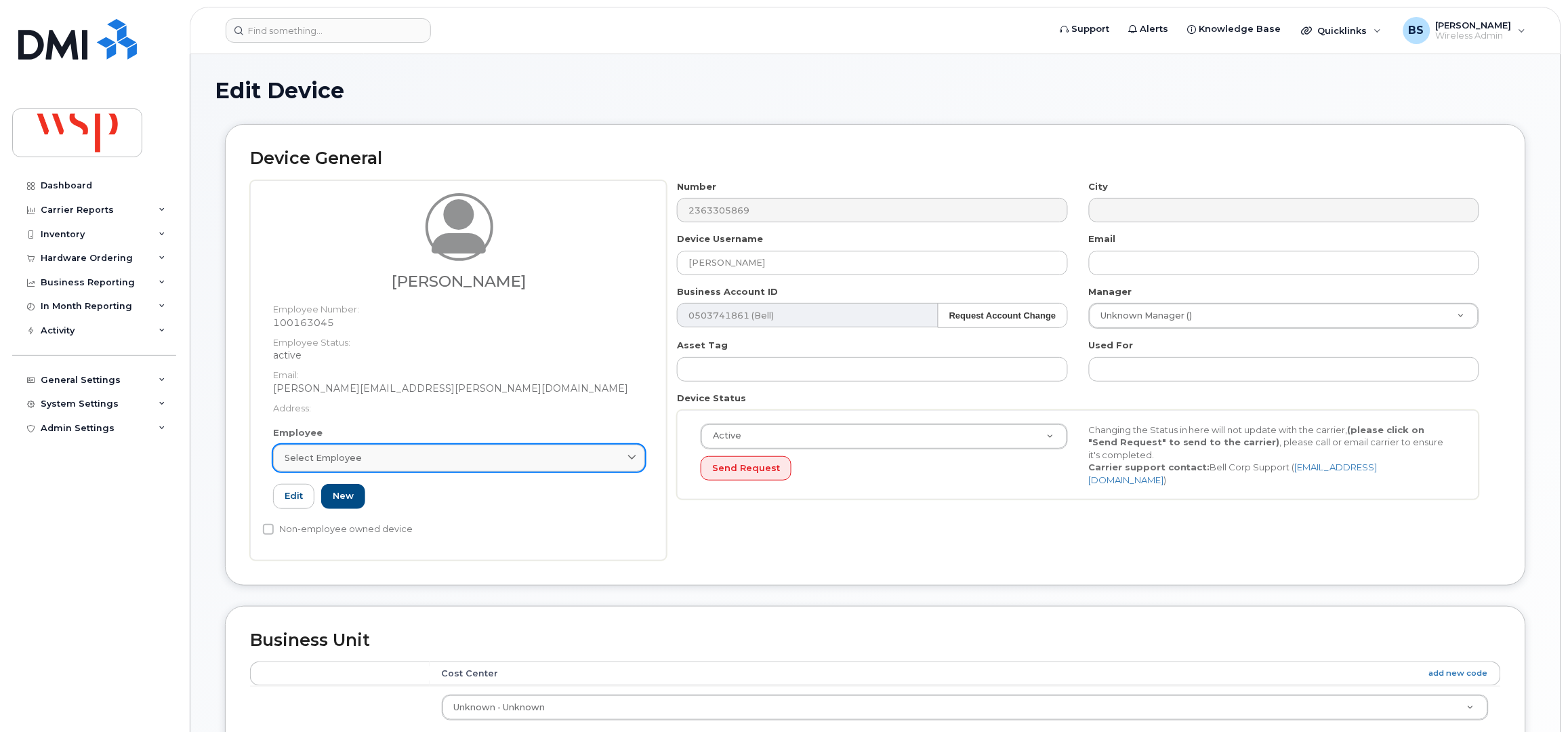
click at [343, 455] on span "Select employee" at bounding box center [323, 457] width 77 height 13
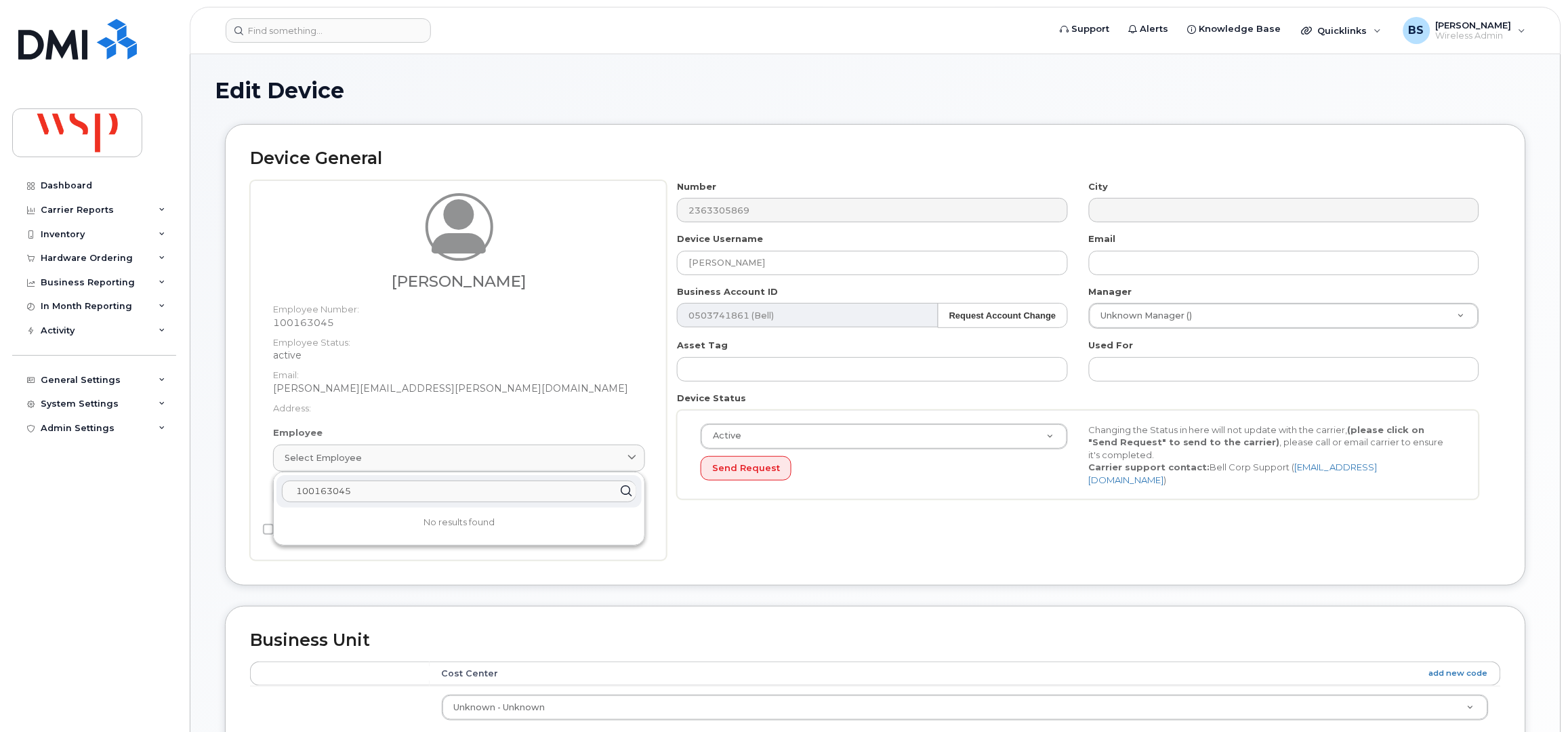
drag, startPoint x: 348, startPoint y: 497, endPoint x: 266, endPoint y: 479, distance: 84.0
click at [266, 479] on div "Employee Select employee 100163045 No results found Edit New" at bounding box center [459, 474] width 392 height 94
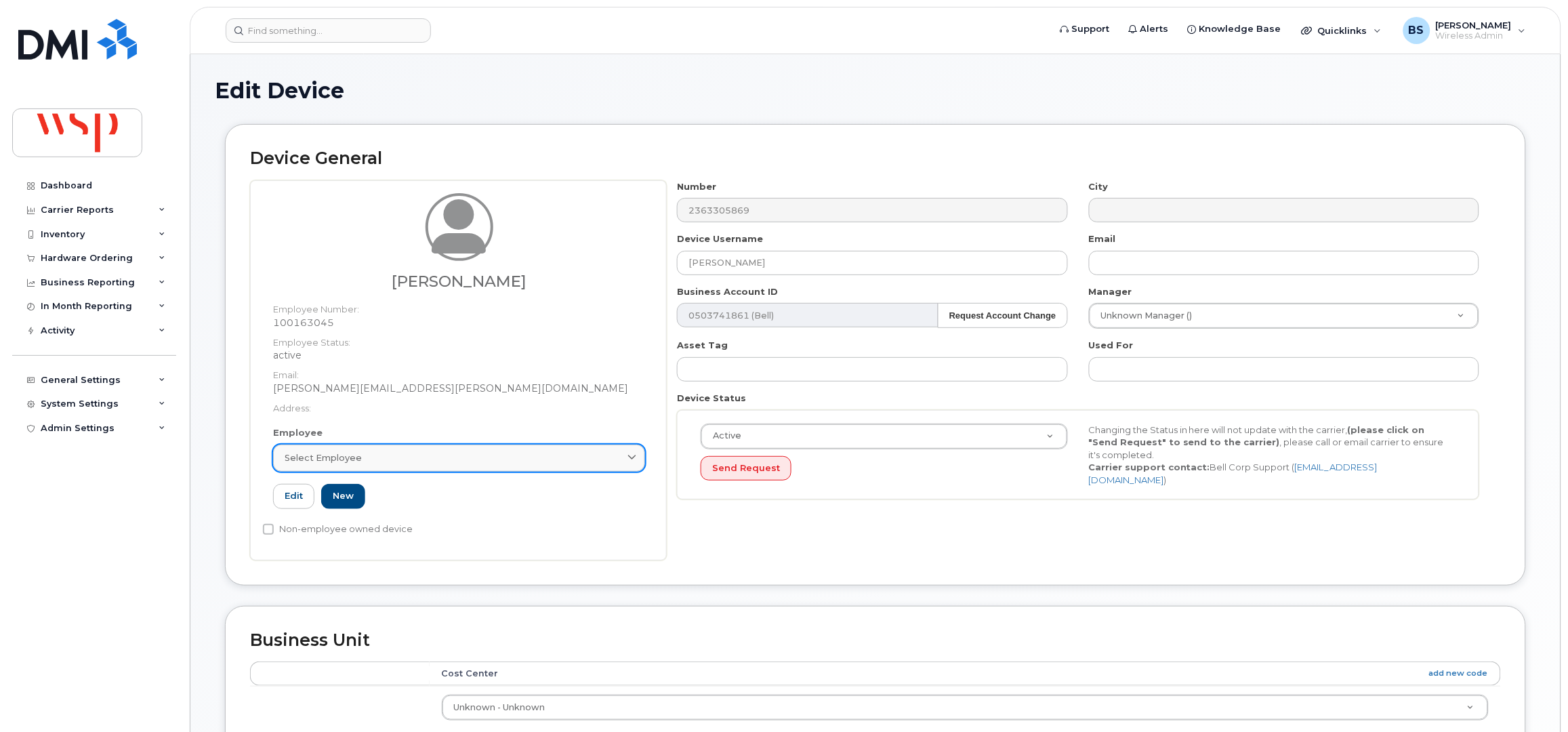
click at [389, 454] on div "Select employee" at bounding box center [459, 457] width 349 height 13
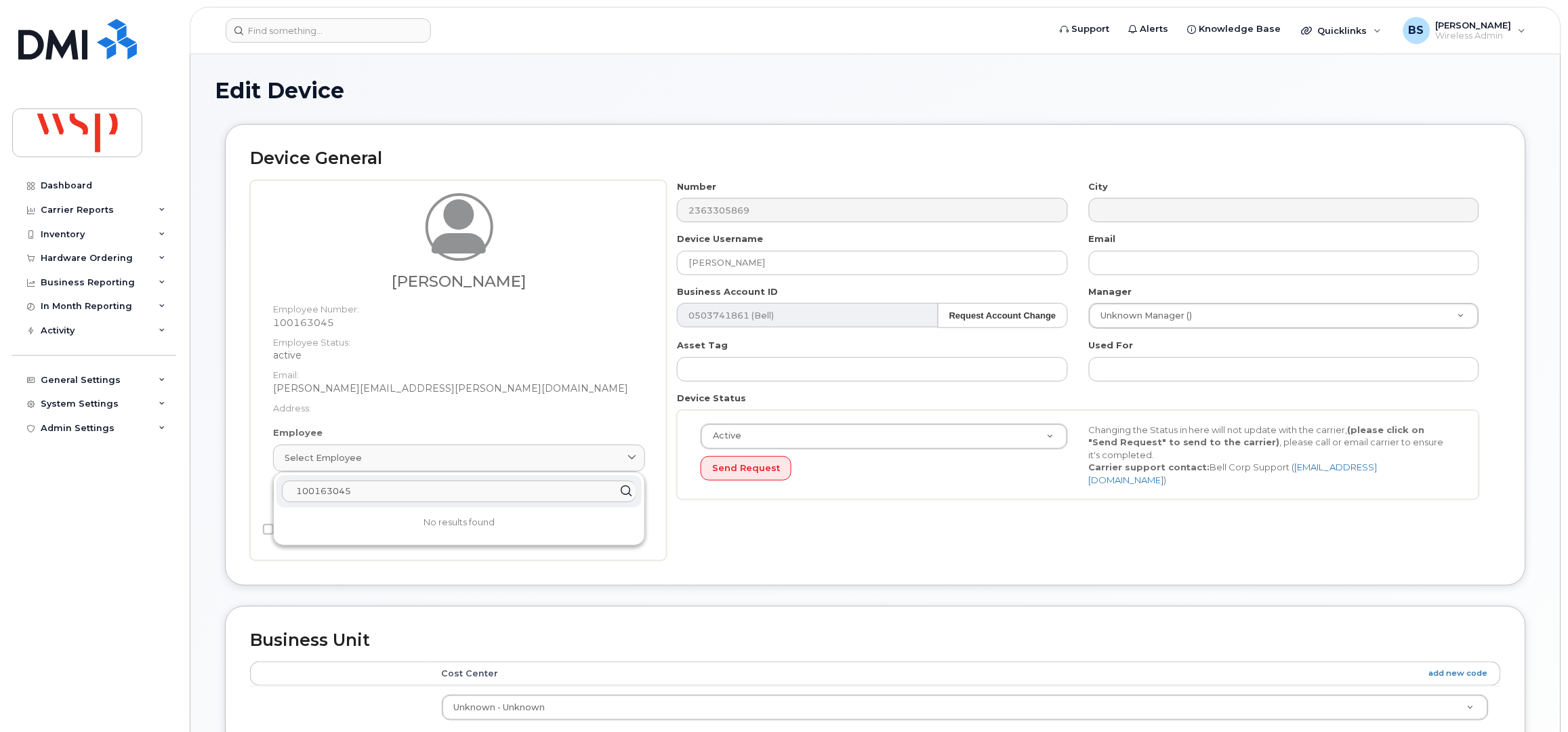
paste input "aaron.wyllie@wsp.com"
type input "aaron.wyllie@wsp.com"
drag, startPoint x: 537, startPoint y: 226, endPoint x: 750, endPoint y: 246, distance: 213.9
click at [539, 228] on div "Aaron Wyllie" at bounding box center [459, 241] width 372 height 97
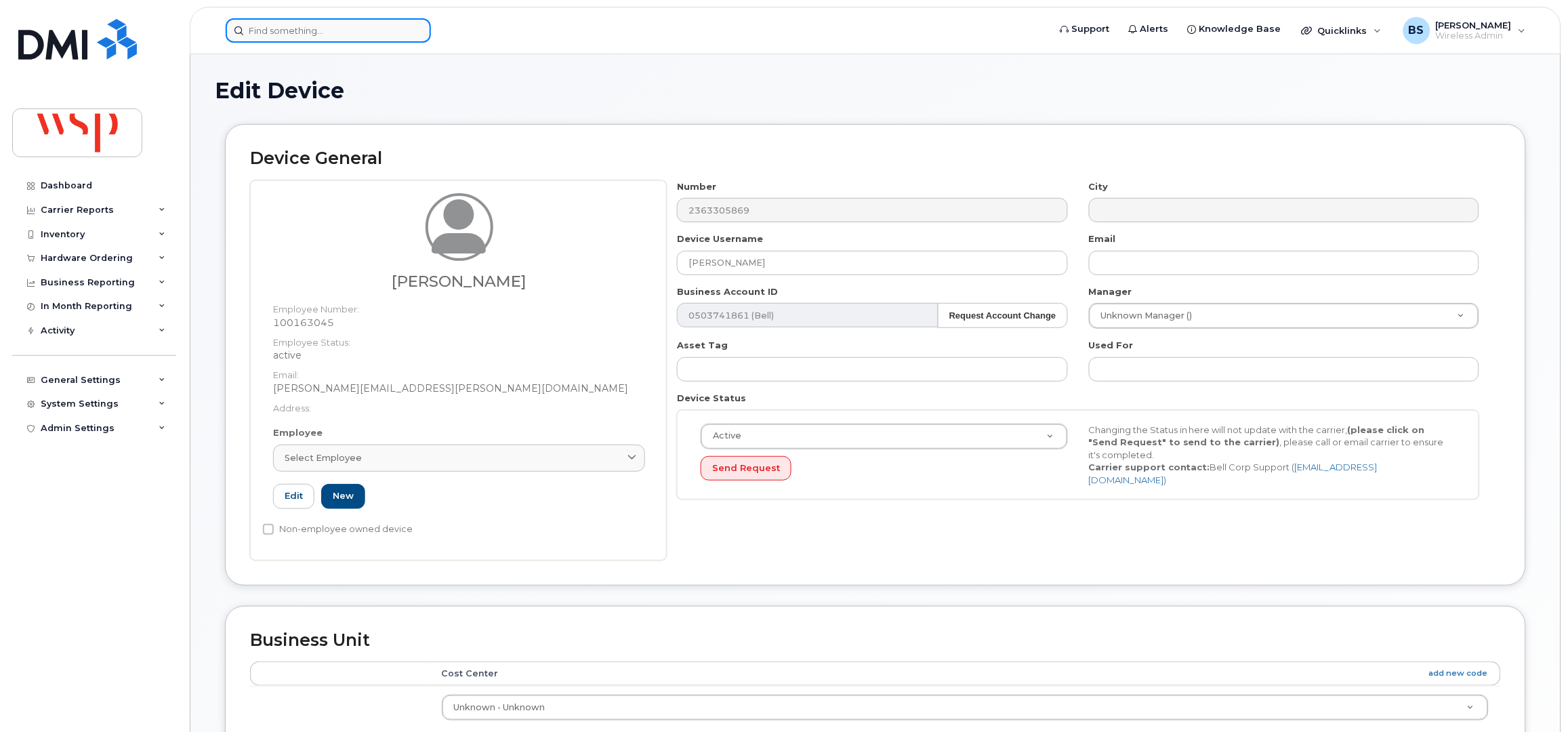
drag, startPoint x: 334, startPoint y: 27, endPoint x: 339, endPoint y: 30, distance: 5.8
click at [334, 25] on input at bounding box center [329, 30] width 205 height 24
paste input "2363305869"
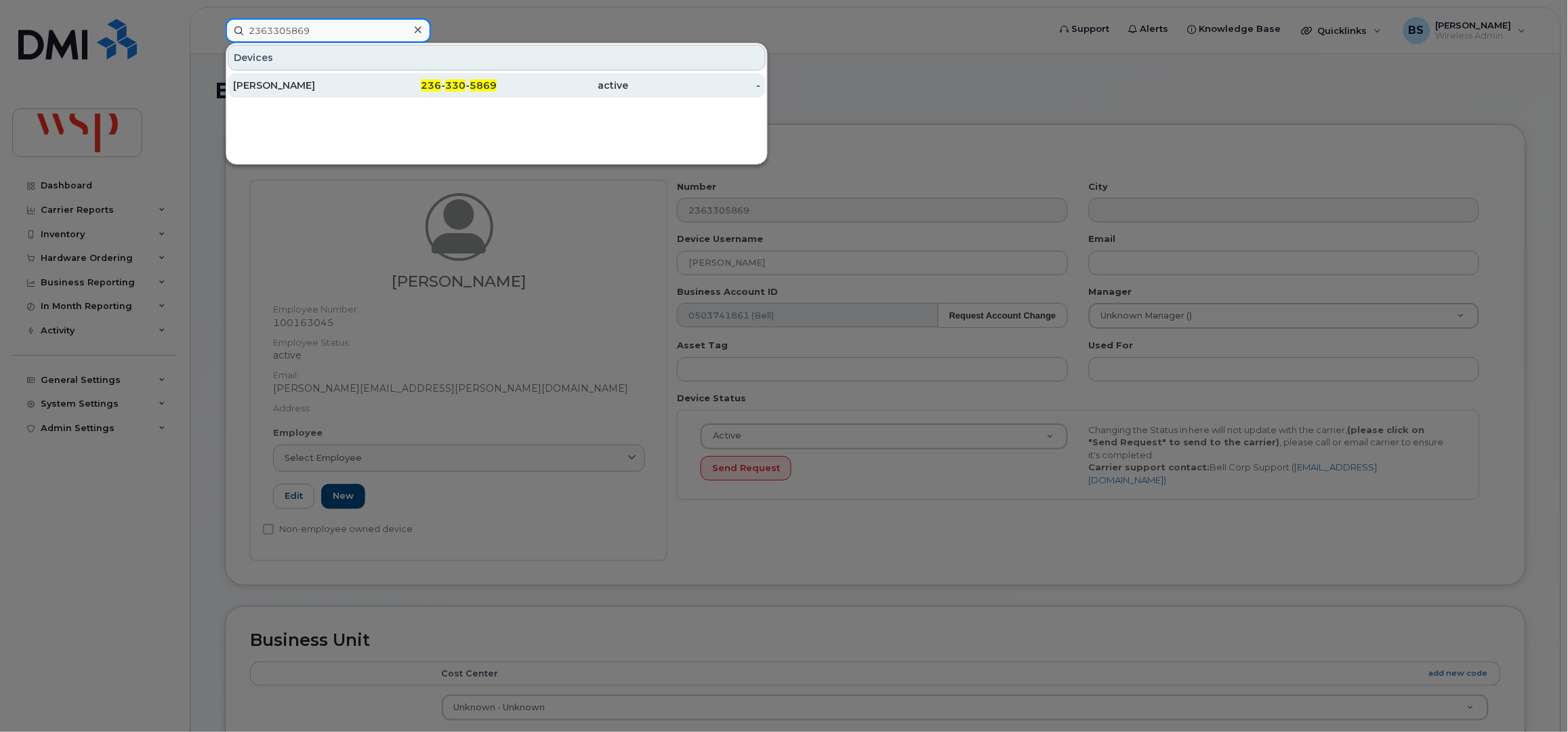
type input "2363305869"
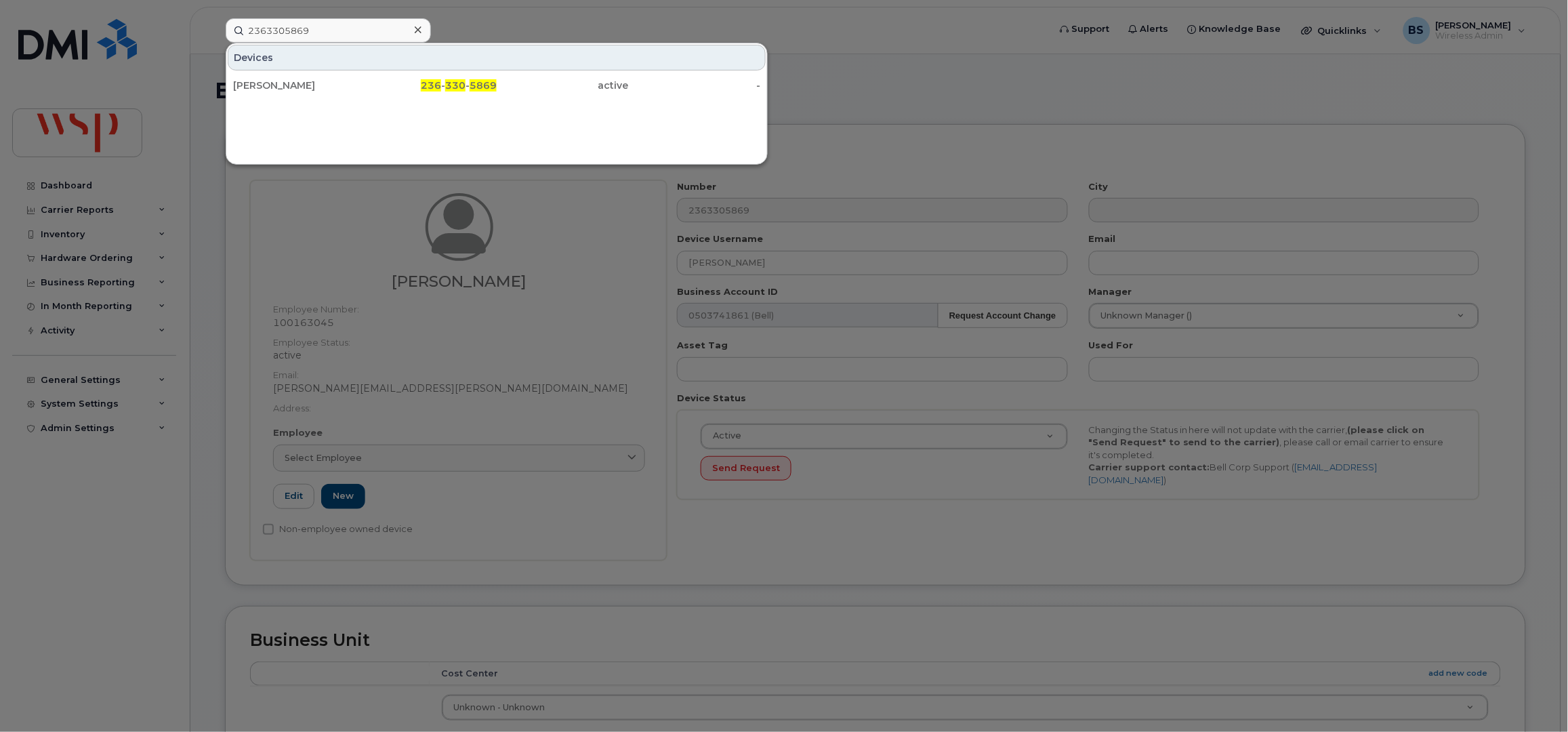
drag, startPoint x: 260, startPoint y: 80, endPoint x: 451, endPoint y: 183, distance: 217.0
click at [260, 80] on div "Aaron Wyllie" at bounding box center [298, 85] width 132 height 14
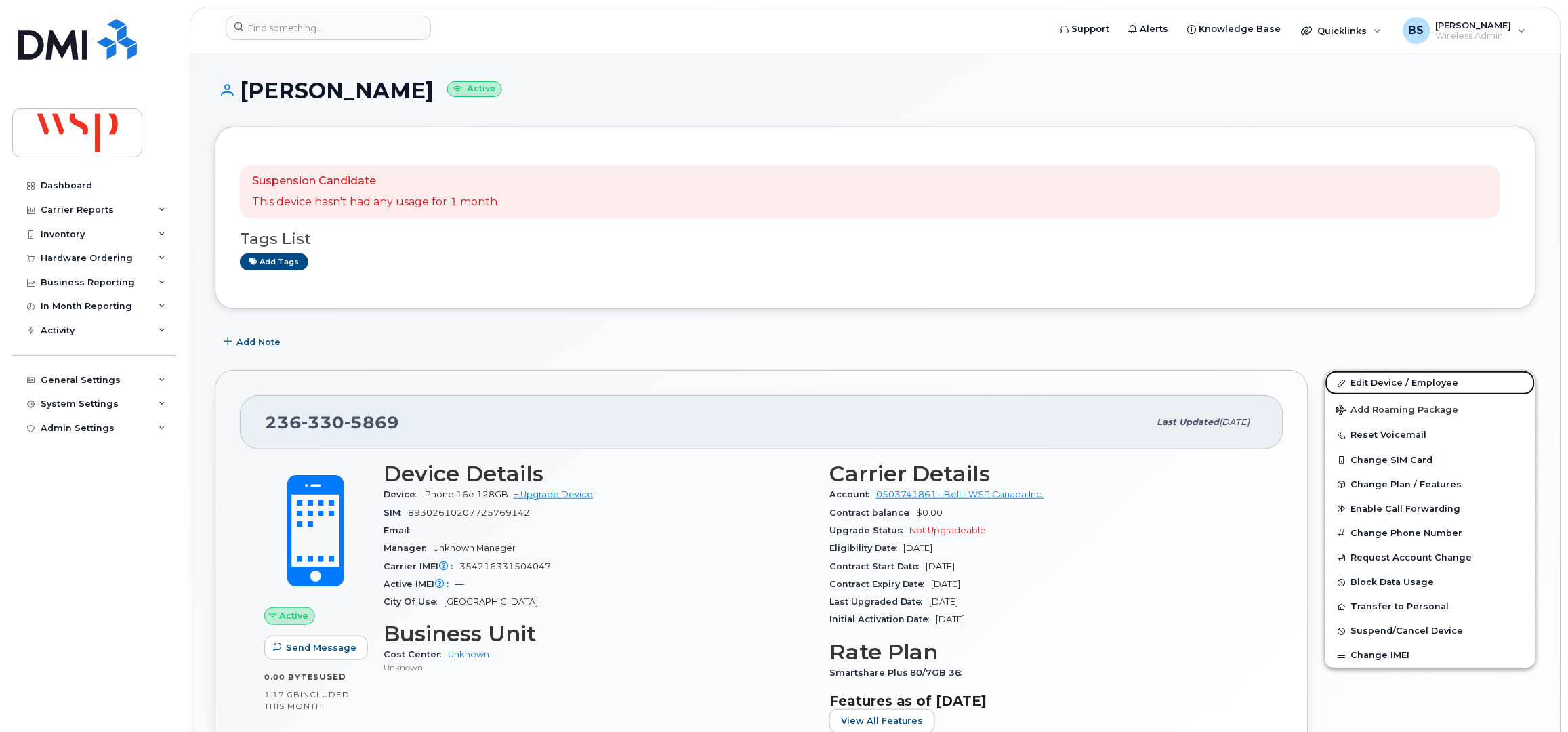
drag, startPoint x: 1368, startPoint y: 383, endPoint x: 667, endPoint y: 429, distance: 702.5
click at [1368, 382] on link "Edit Device / Employee" at bounding box center [1430, 383] width 210 height 24
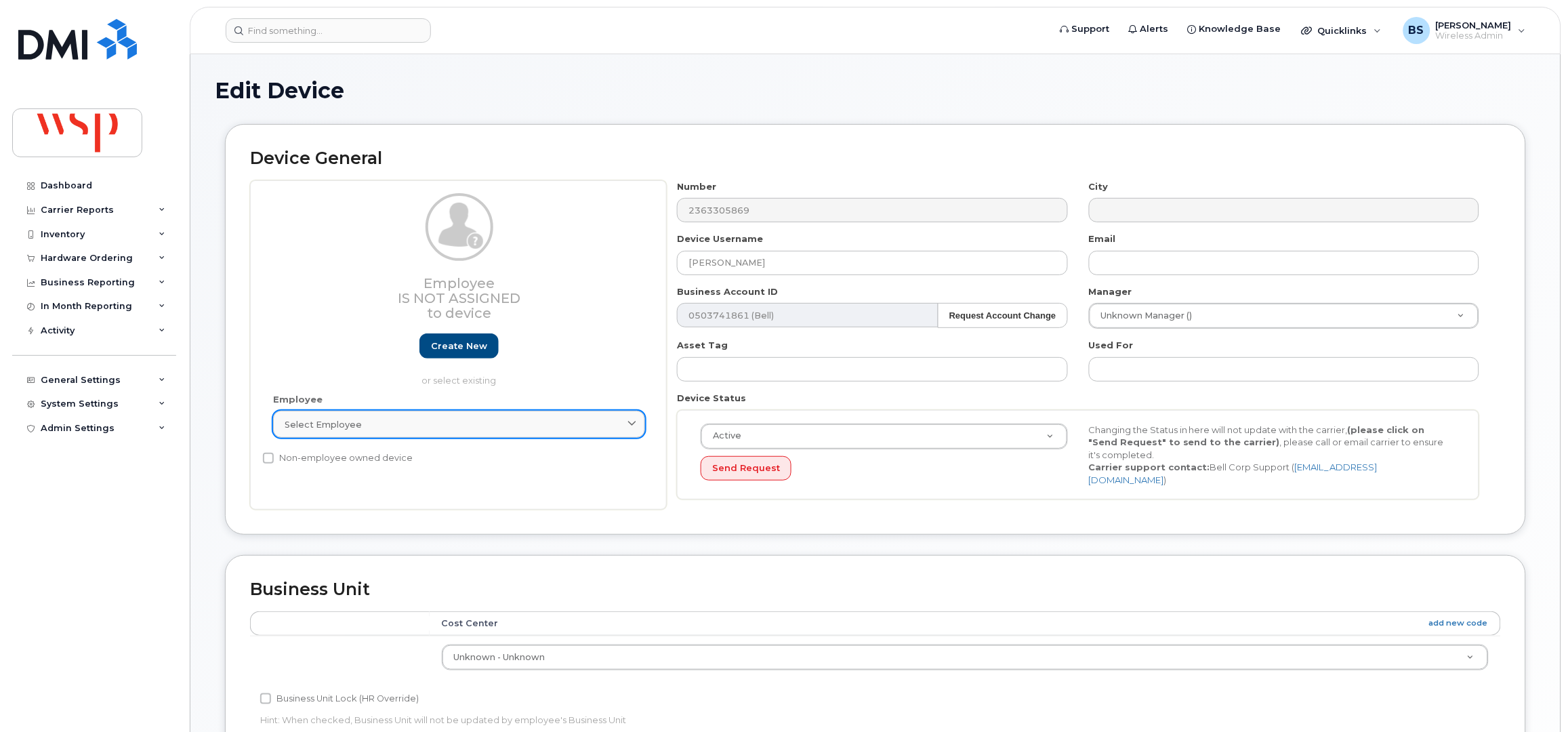
click at [330, 427] on span "Select employee" at bounding box center [323, 425] width 77 height 13
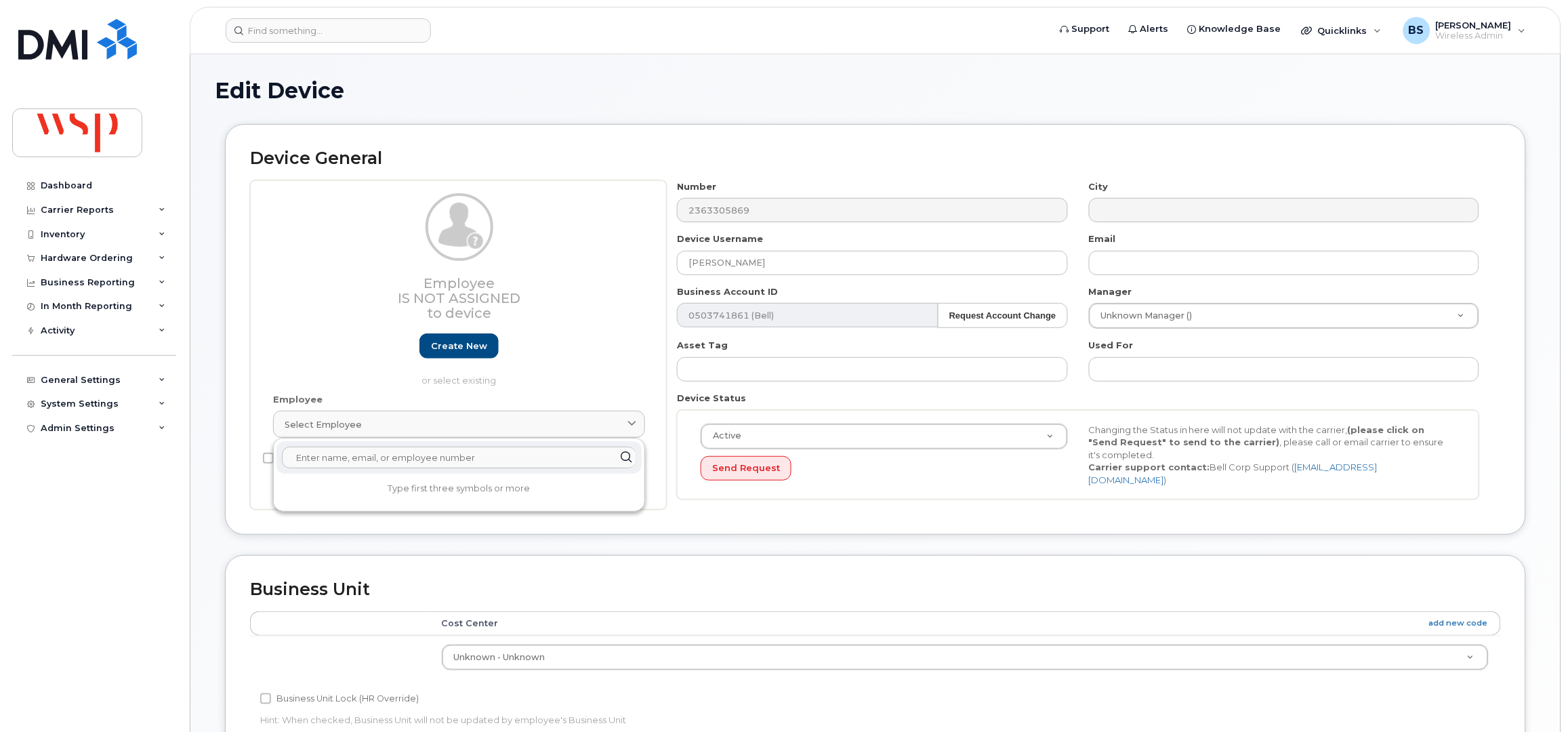
paste input "[PERSON_NAME]"
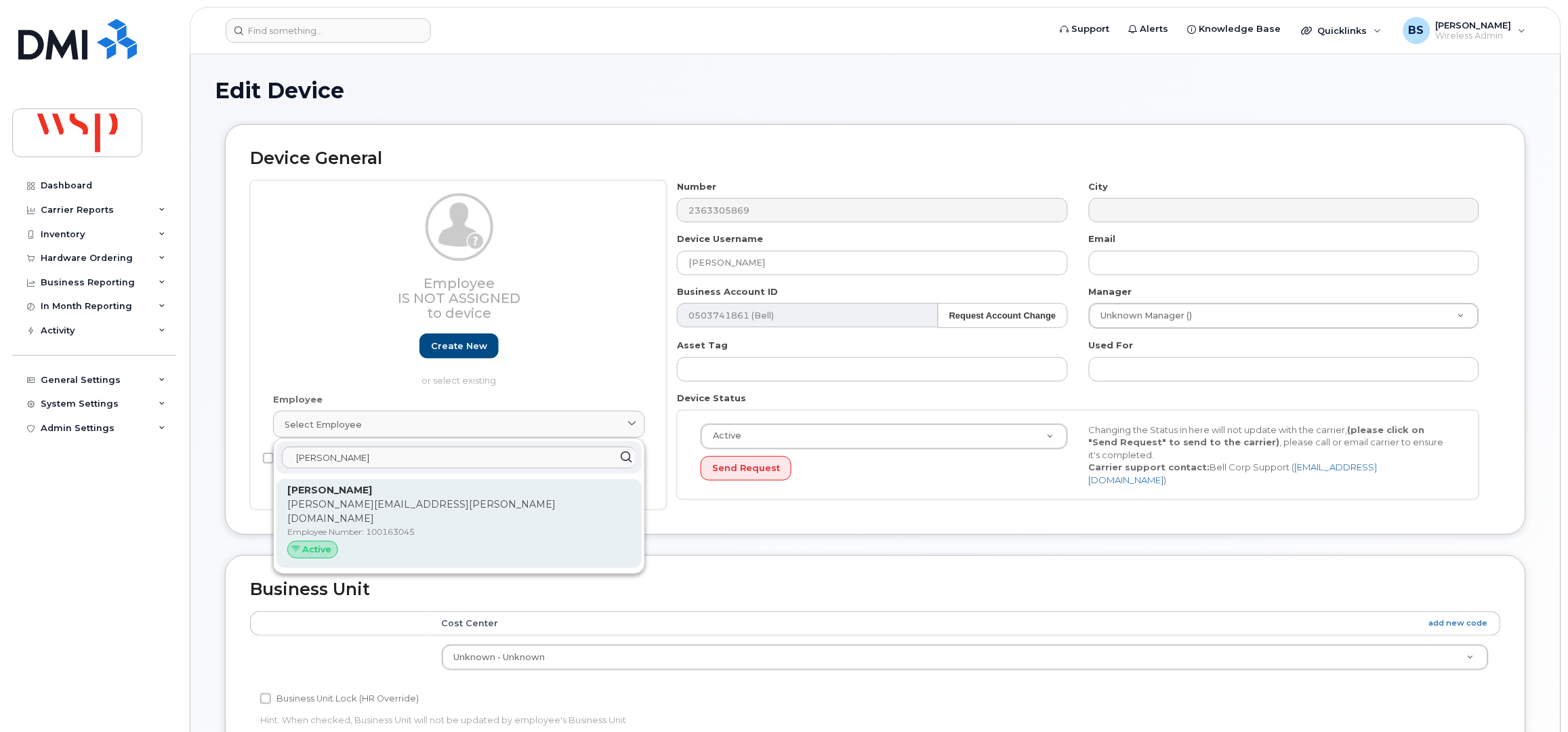
type input "[PERSON_NAME]"
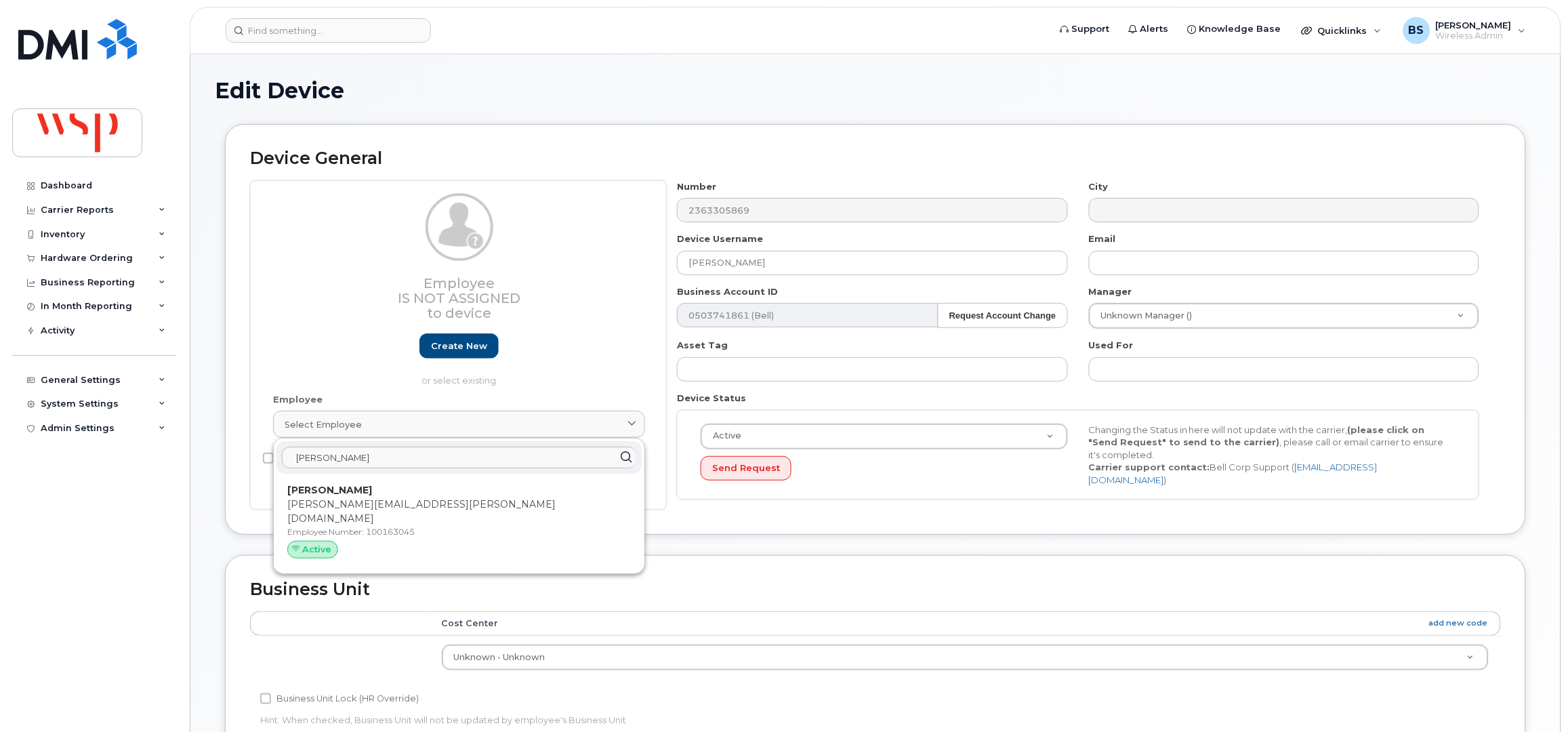
drag, startPoint x: 342, startPoint y: 506, endPoint x: 866, endPoint y: 67, distance: 683.6
click at [342, 507] on p "[PERSON_NAME][EMAIL_ADDRESS][PERSON_NAME][DOMAIN_NAME]" at bounding box center [459, 512] width 343 height 28
type input "100163045"
type input "[PERSON_NAME][EMAIL_ADDRESS][PERSON_NAME][DOMAIN_NAME]"
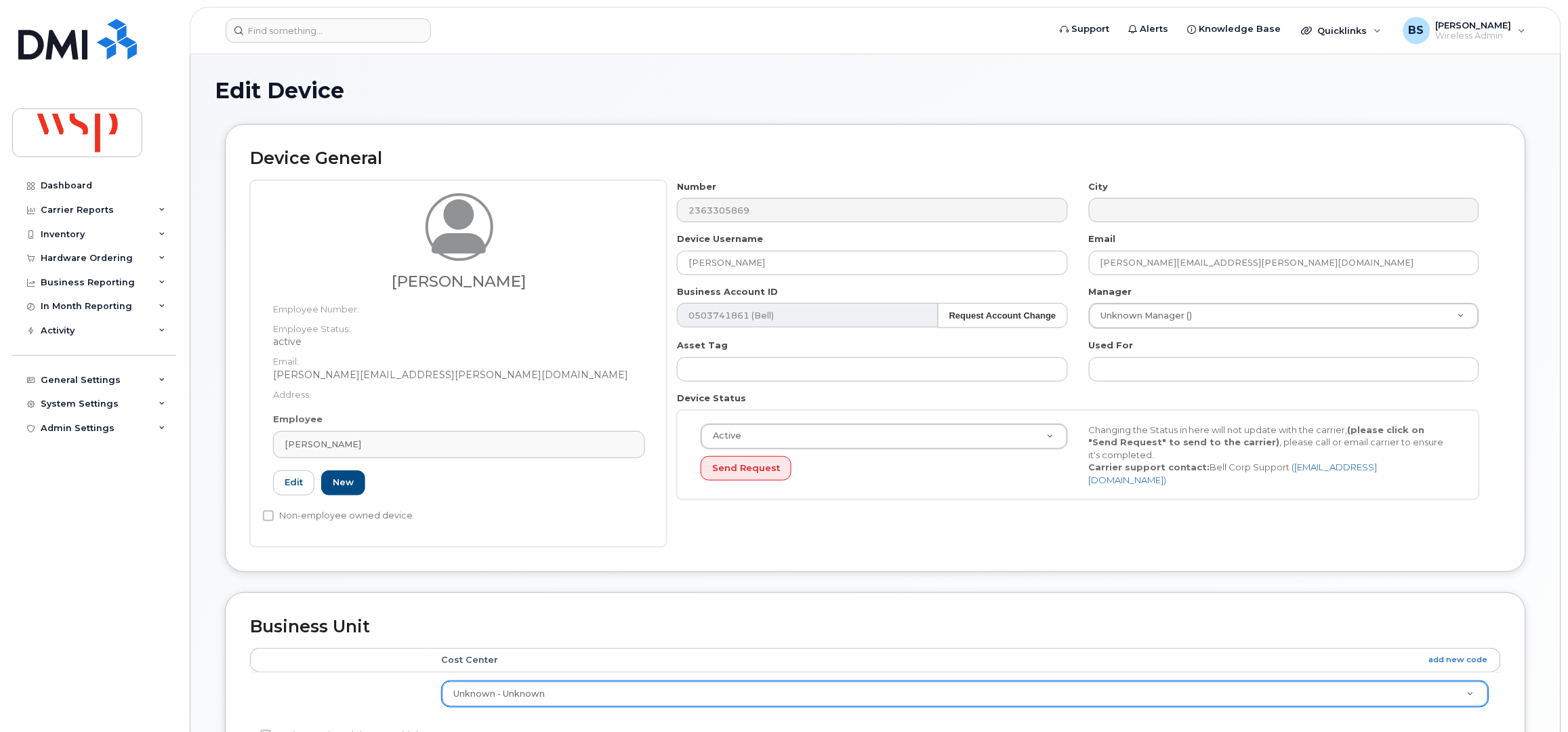
paste input "CA040500"
type input "CA040500"
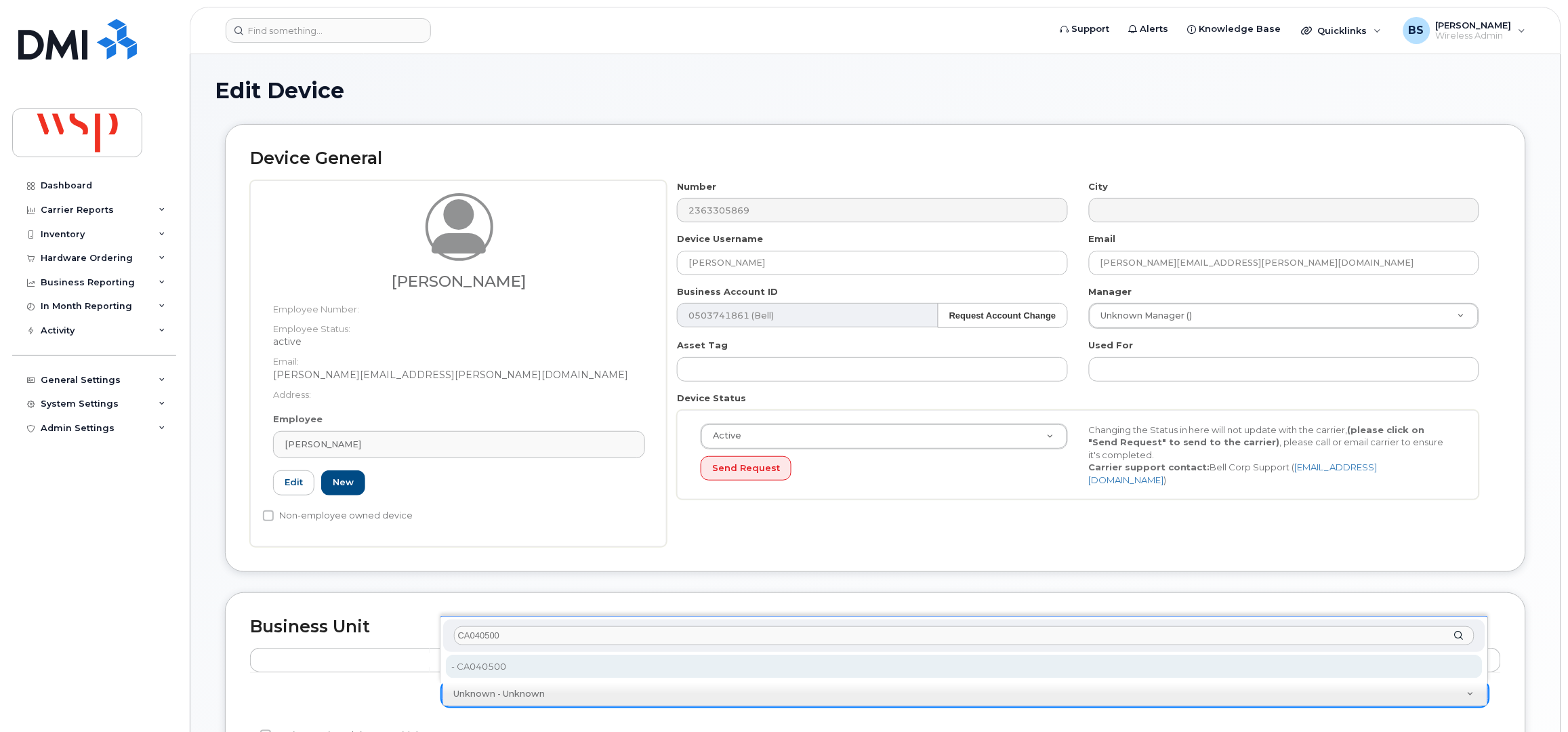
type input "CA040500"
type input "21232290"
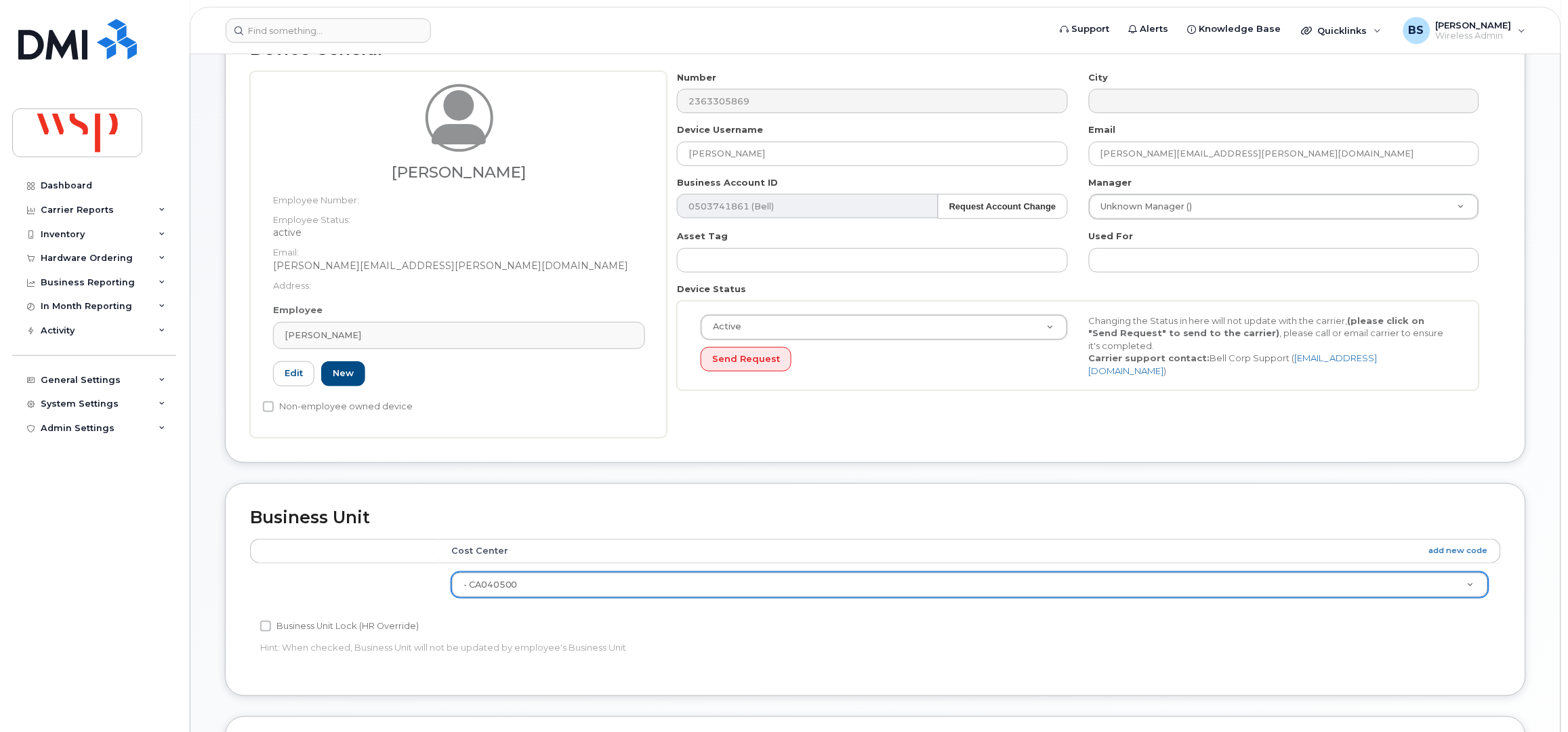
scroll to position [451, 0]
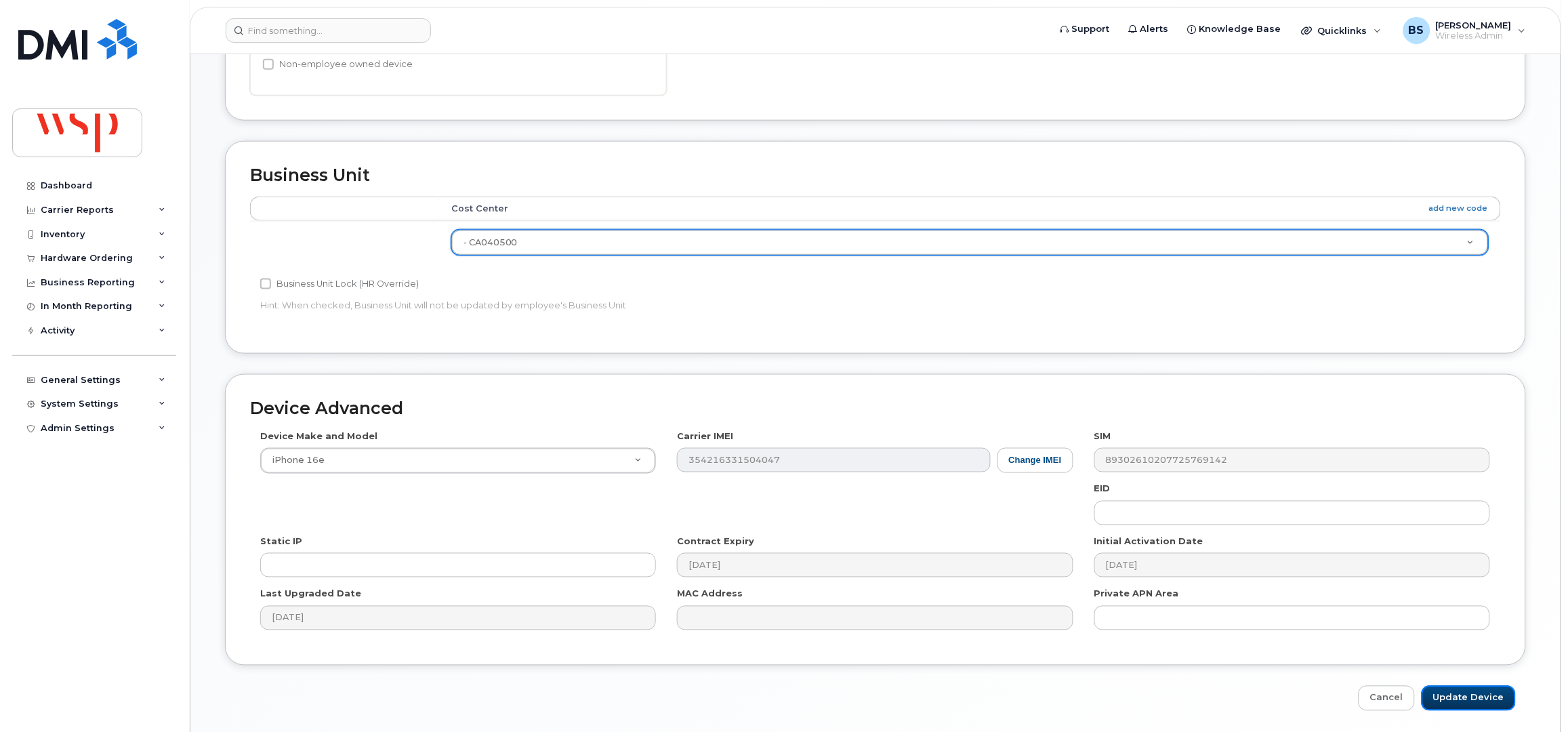
drag, startPoint x: 1459, startPoint y: 696, endPoint x: 1403, endPoint y: 660, distance: 66.6
click at [1457, 695] on input "Update Device" at bounding box center [1469, 699] width 94 height 25
type input "Saving..."
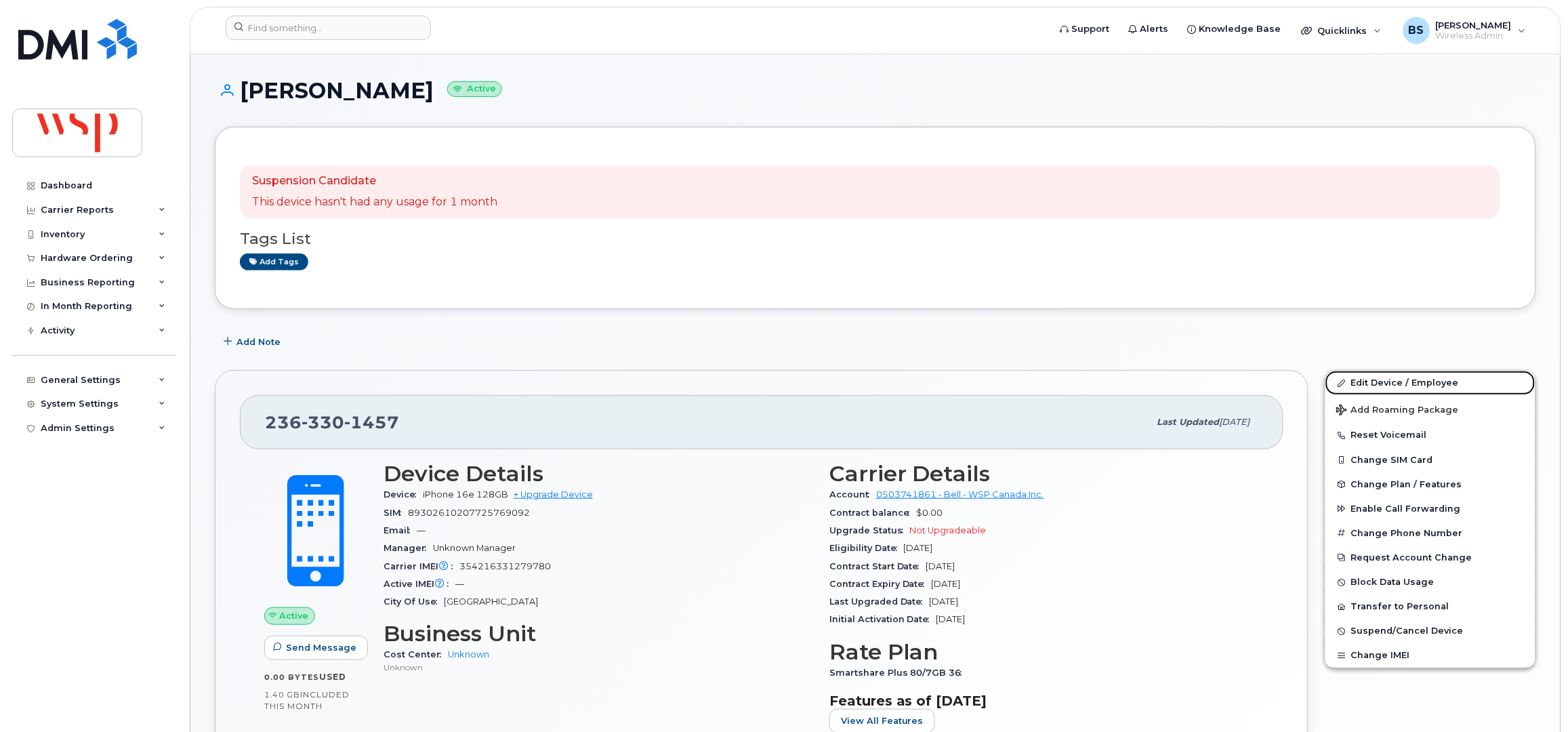
drag, startPoint x: 1354, startPoint y: 380, endPoint x: 1375, endPoint y: 366, distance: 25.2
click at [1354, 380] on link "Edit Device / Employee" at bounding box center [1430, 383] width 210 height 24
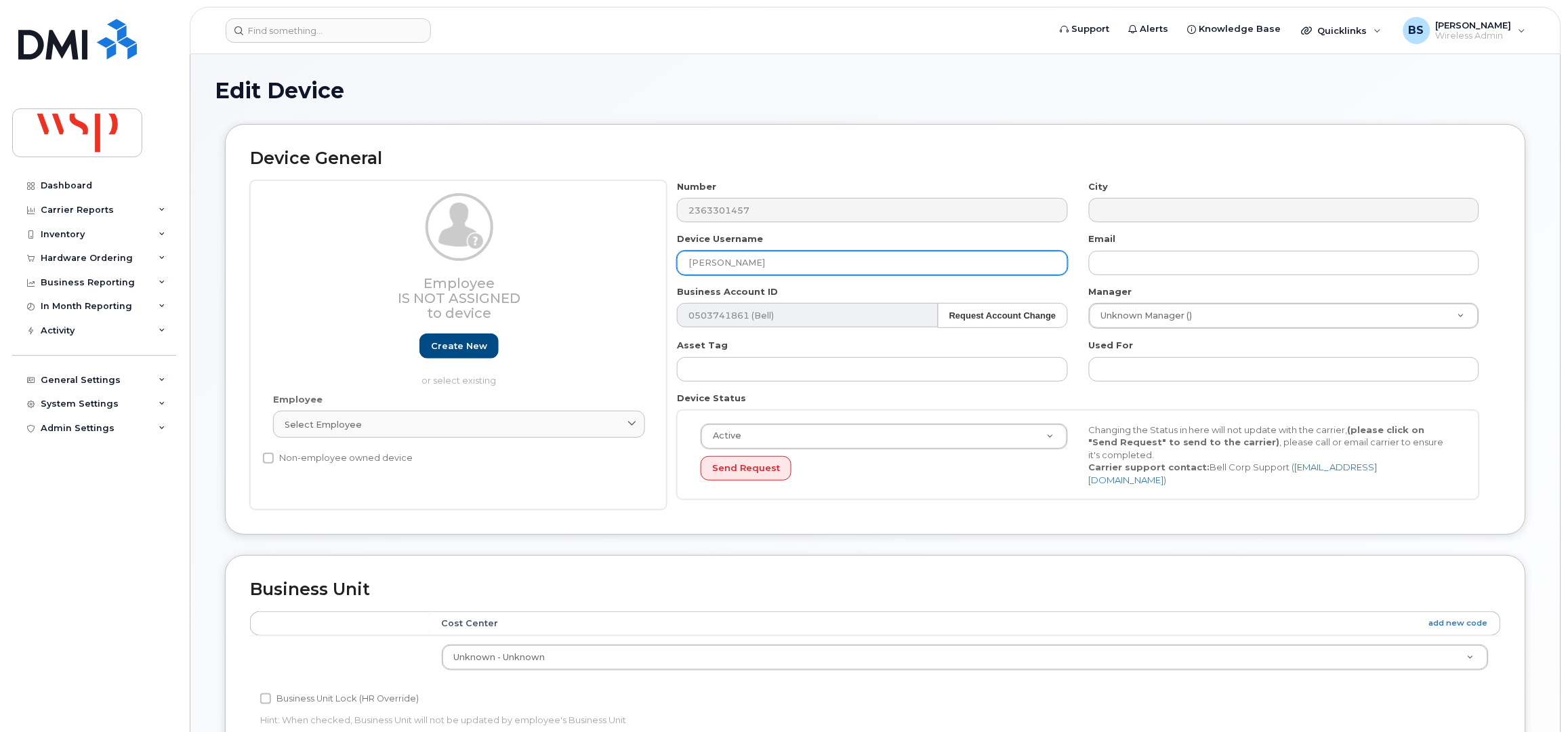
drag, startPoint x: 815, startPoint y: 261, endPoint x: 628, endPoint y: 263, distance: 187.0
click at [630, 261] on div "Employee Is not assigned to device Create new or select existing Employee Selec…" at bounding box center [875, 344] width 1251 height 330
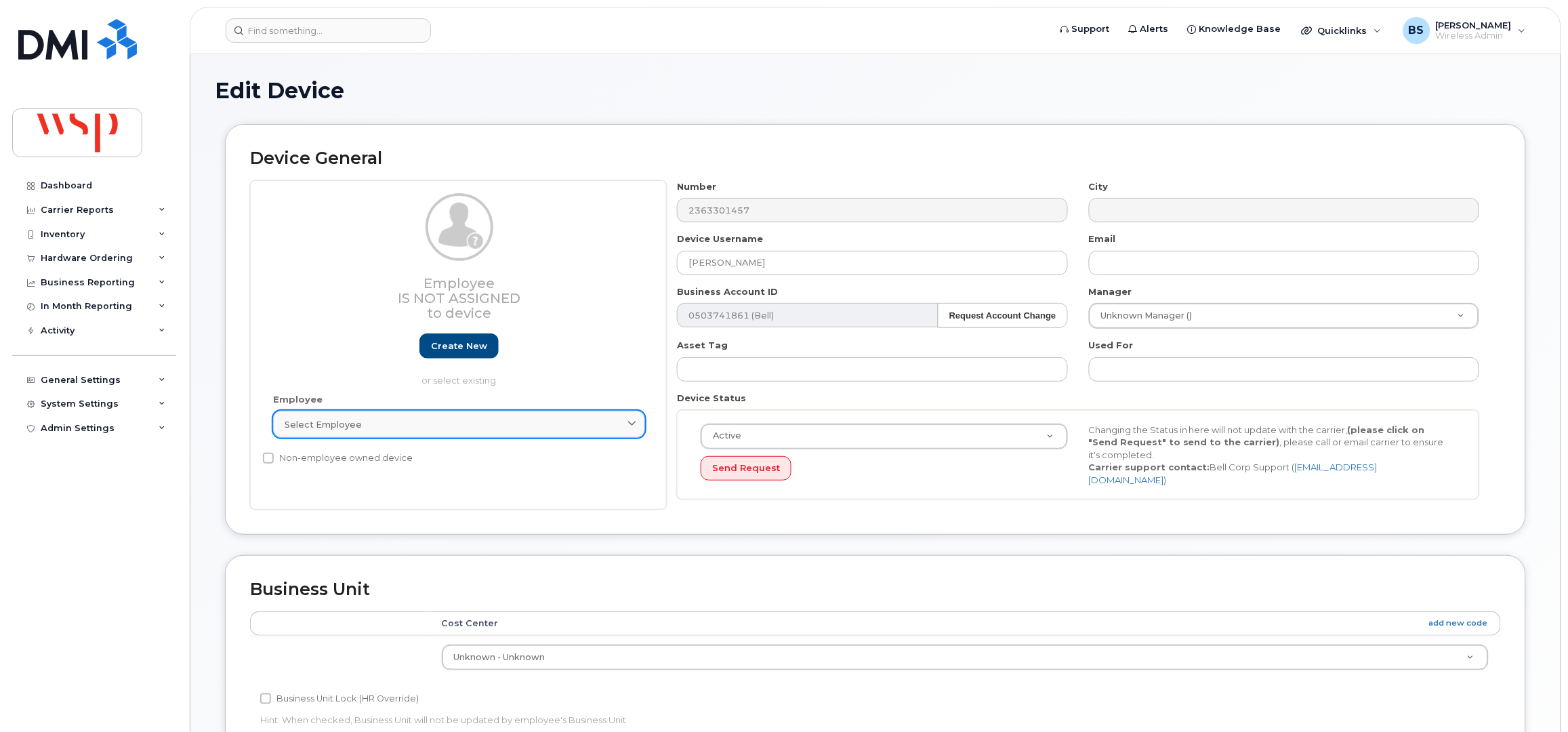
click at [383, 416] on link "Select employee" at bounding box center [459, 425] width 372 height 27
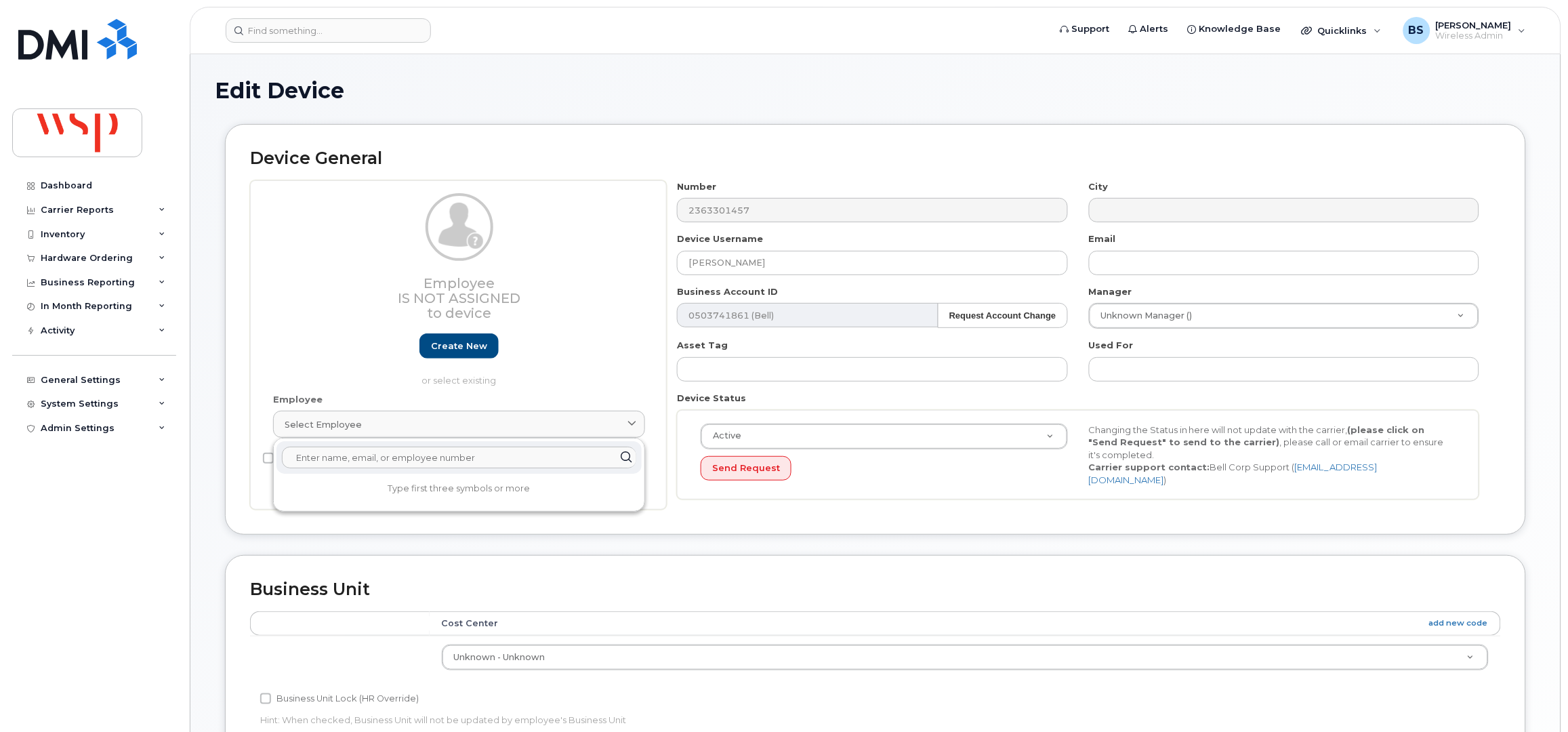
paste input "Ravi Indiragangaram"
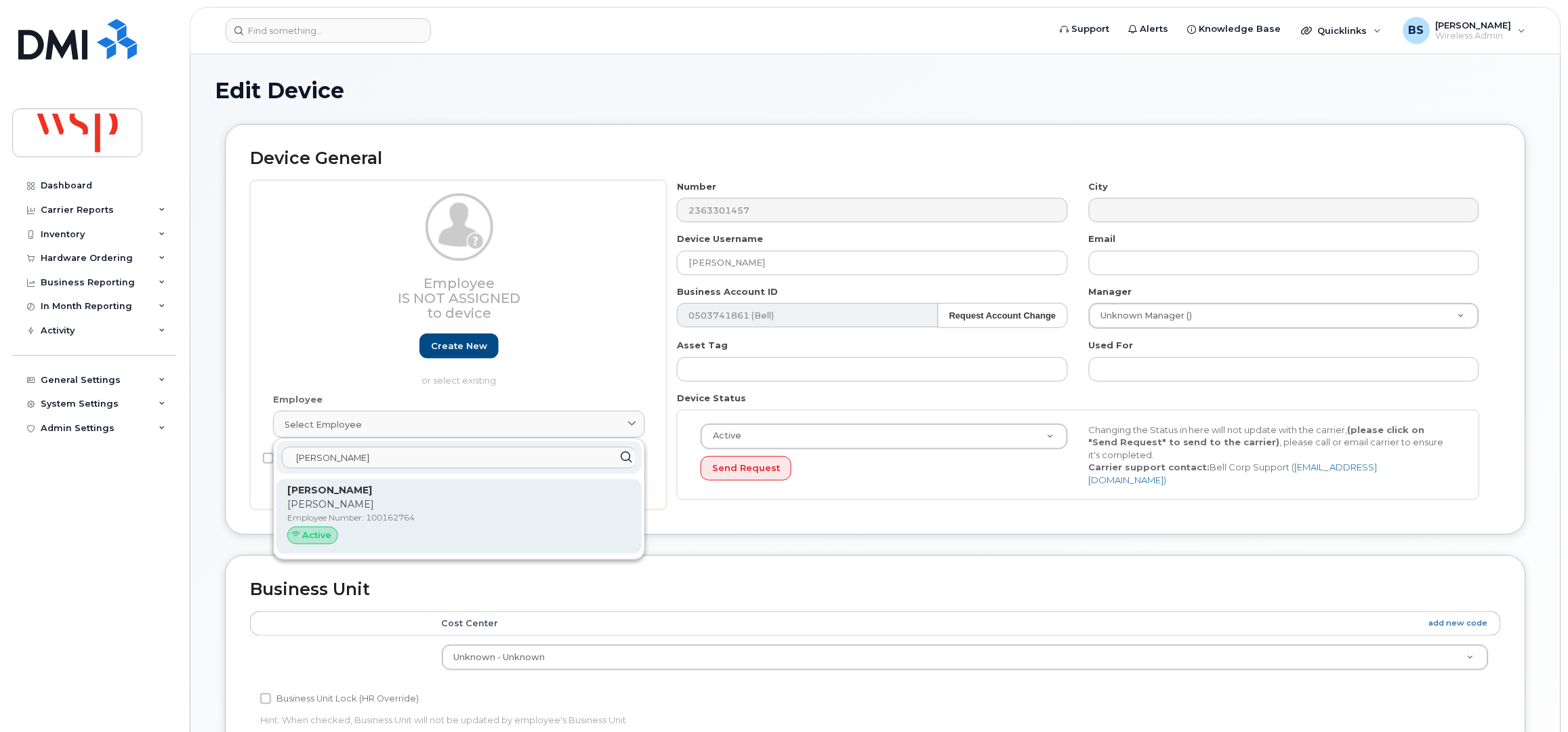
type input "Ravi Indiragangaram"
click at [333, 493] on strong "Ravi Indiragangaram" at bounding box center [330, 490] width 85 height 12
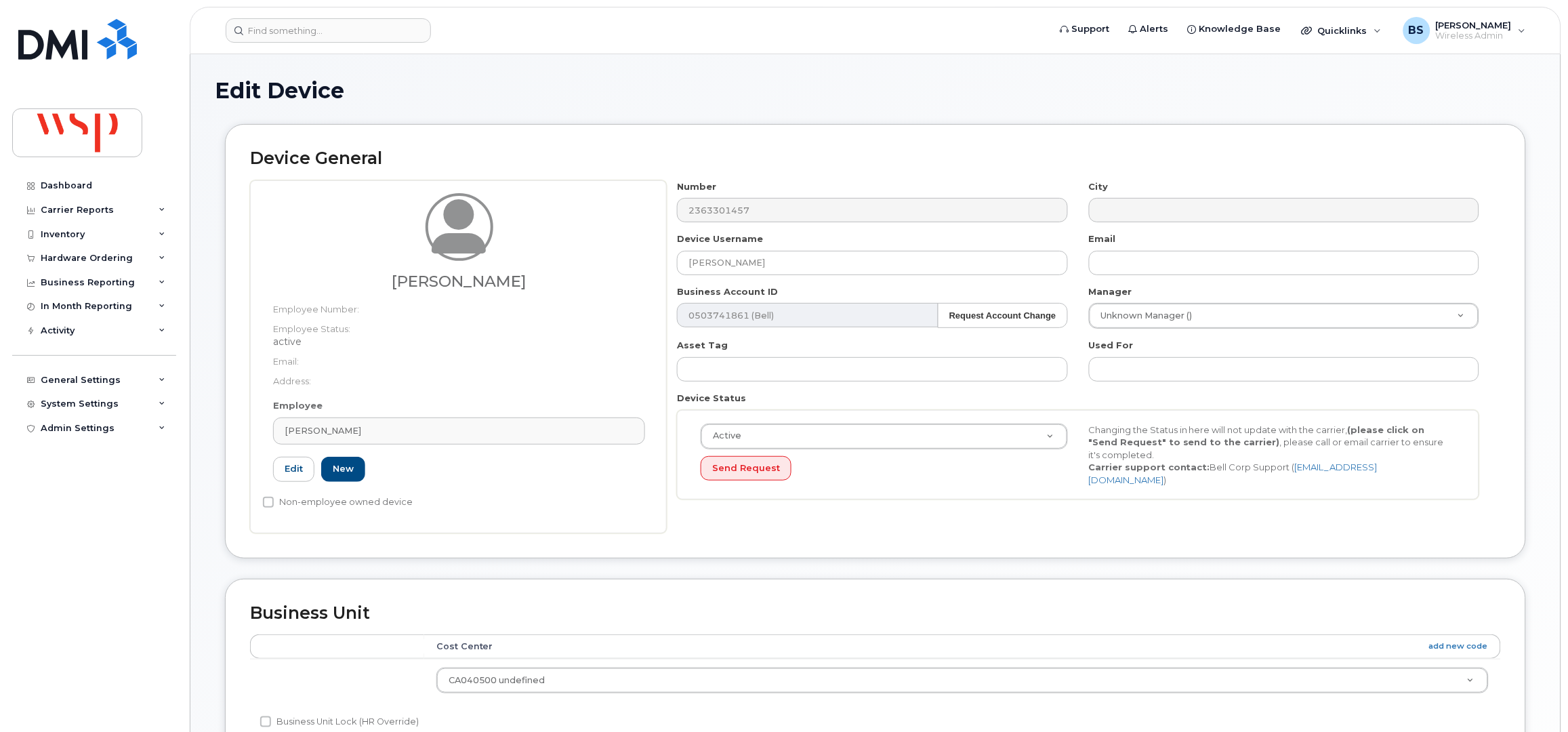
type input "100162764"
type input "21232290"
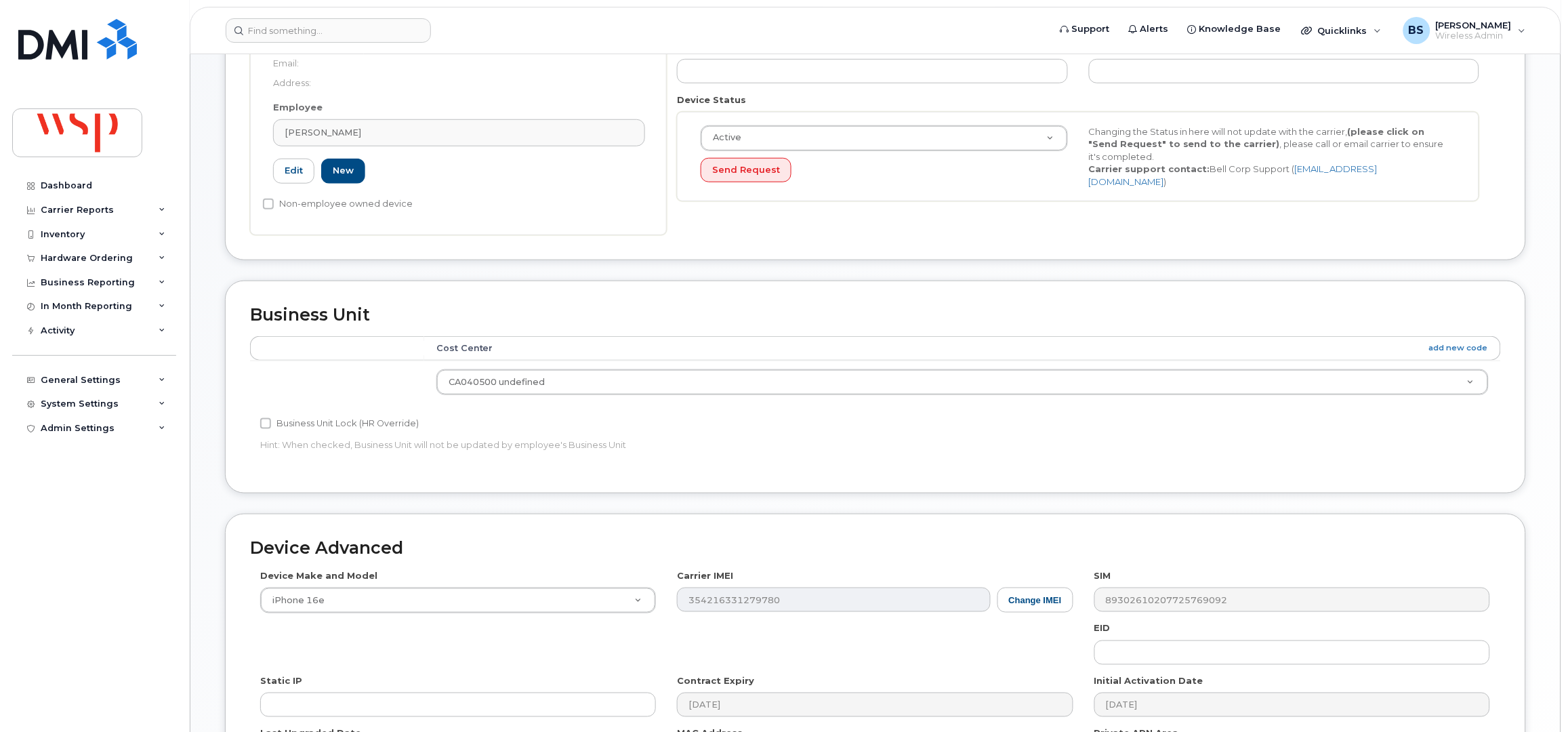
scroll to position [451, 0]
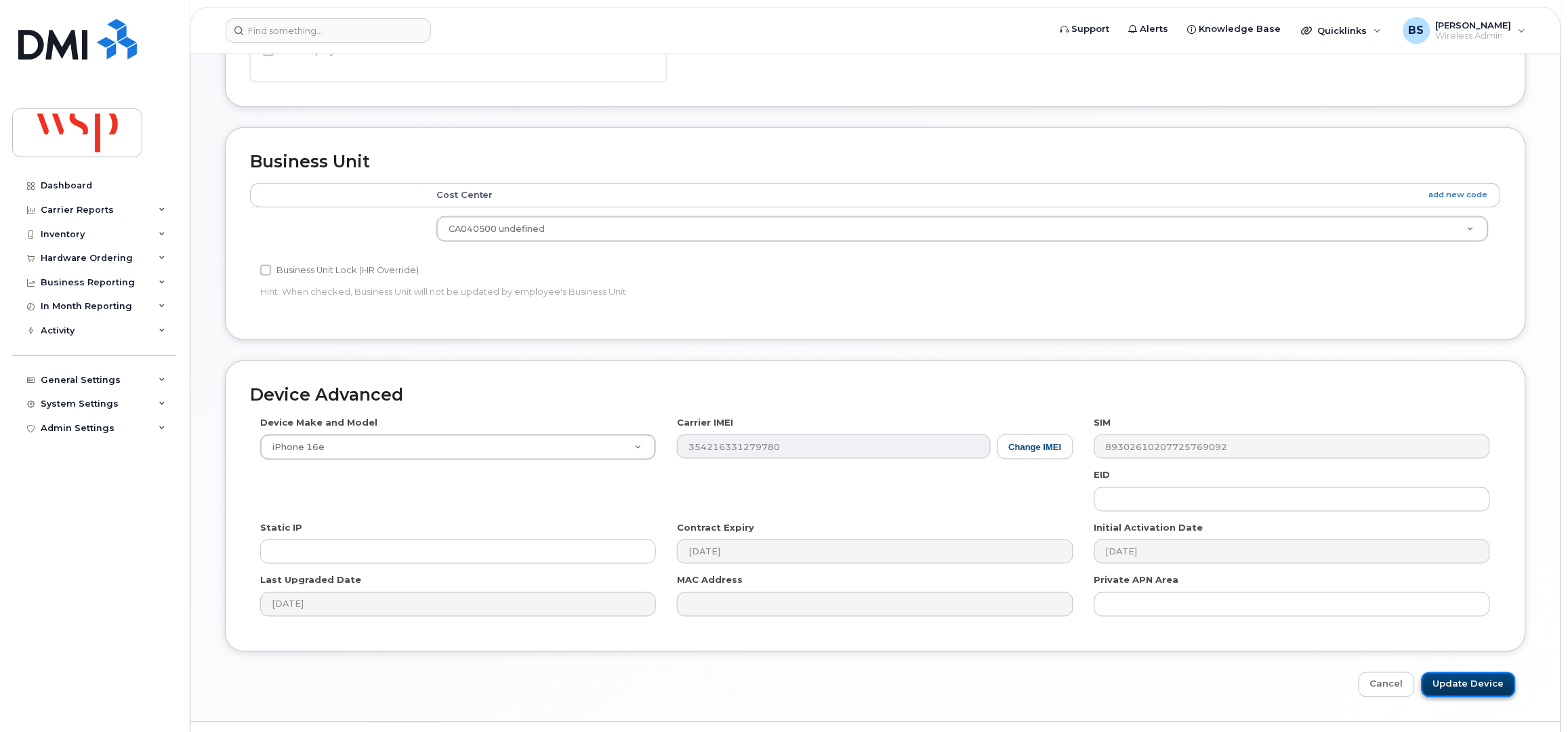
click at [1466, 679] on input "Update Device" at bounding box center [1469, 685] width 94 height 25
type input "Saving..."
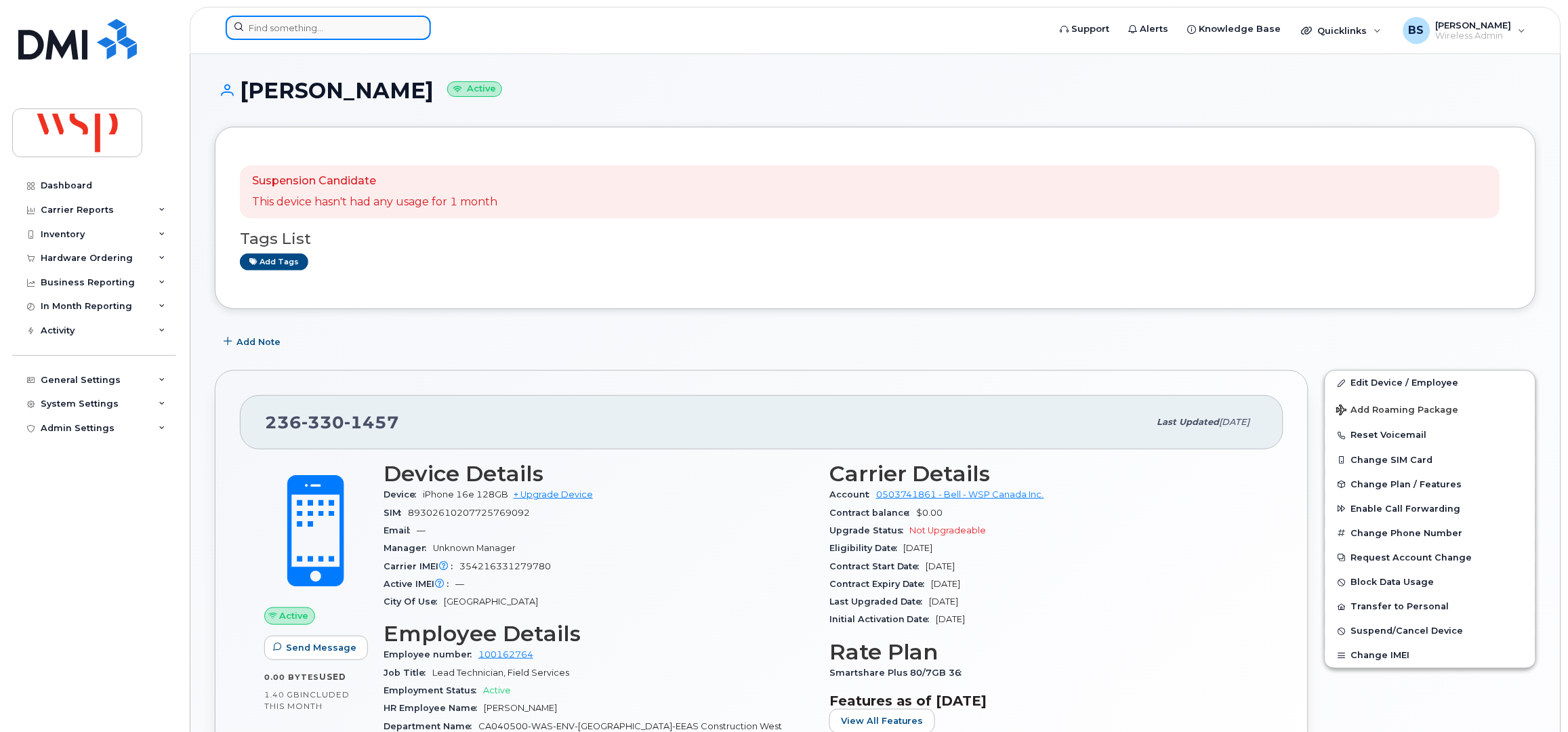
click at [310, 21] on input at bounding box center [329, 27] width 205 height 24
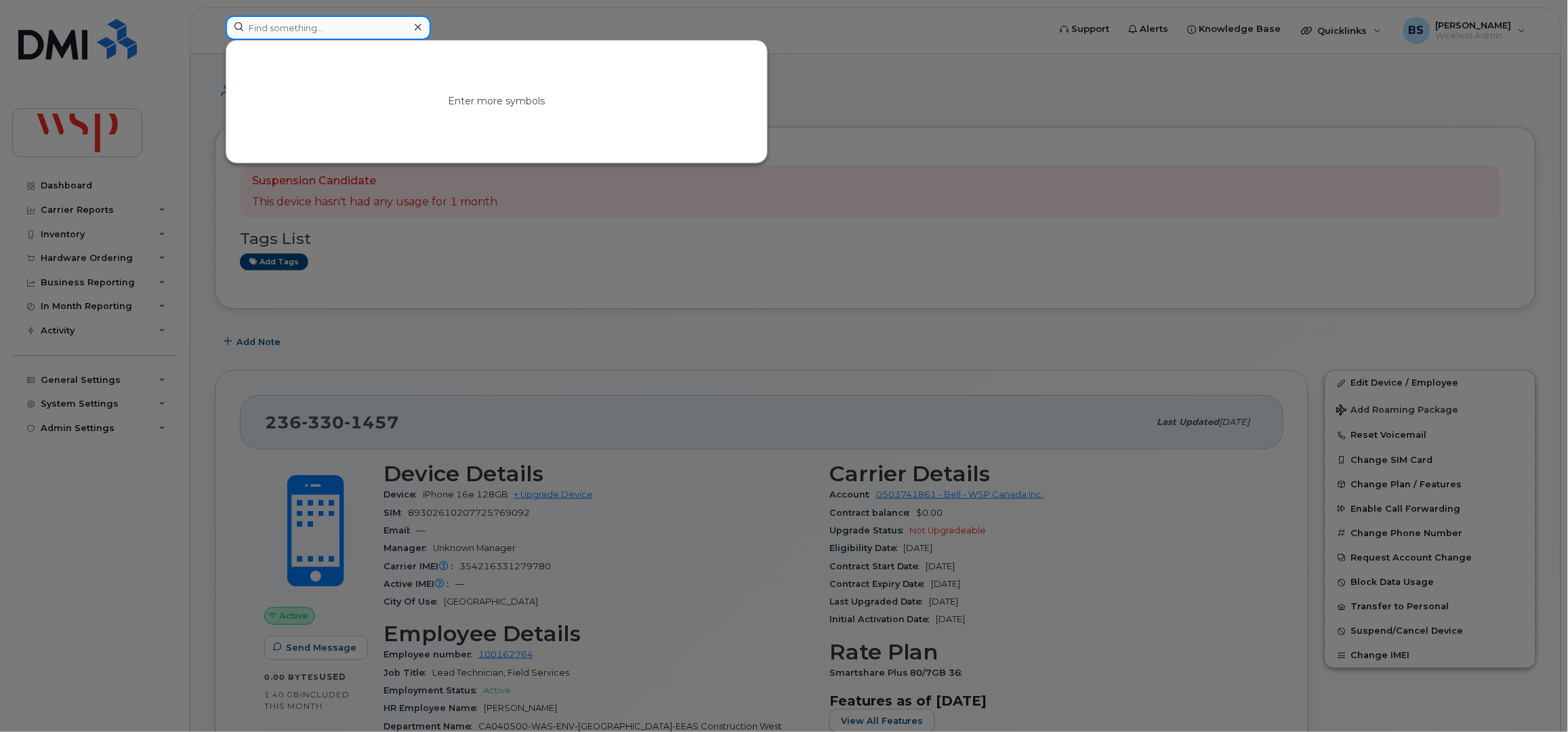
click at [308, 30] on input at bounding box center [329, 27] width 205 height 24
paste input "[PERSON_NAME]"
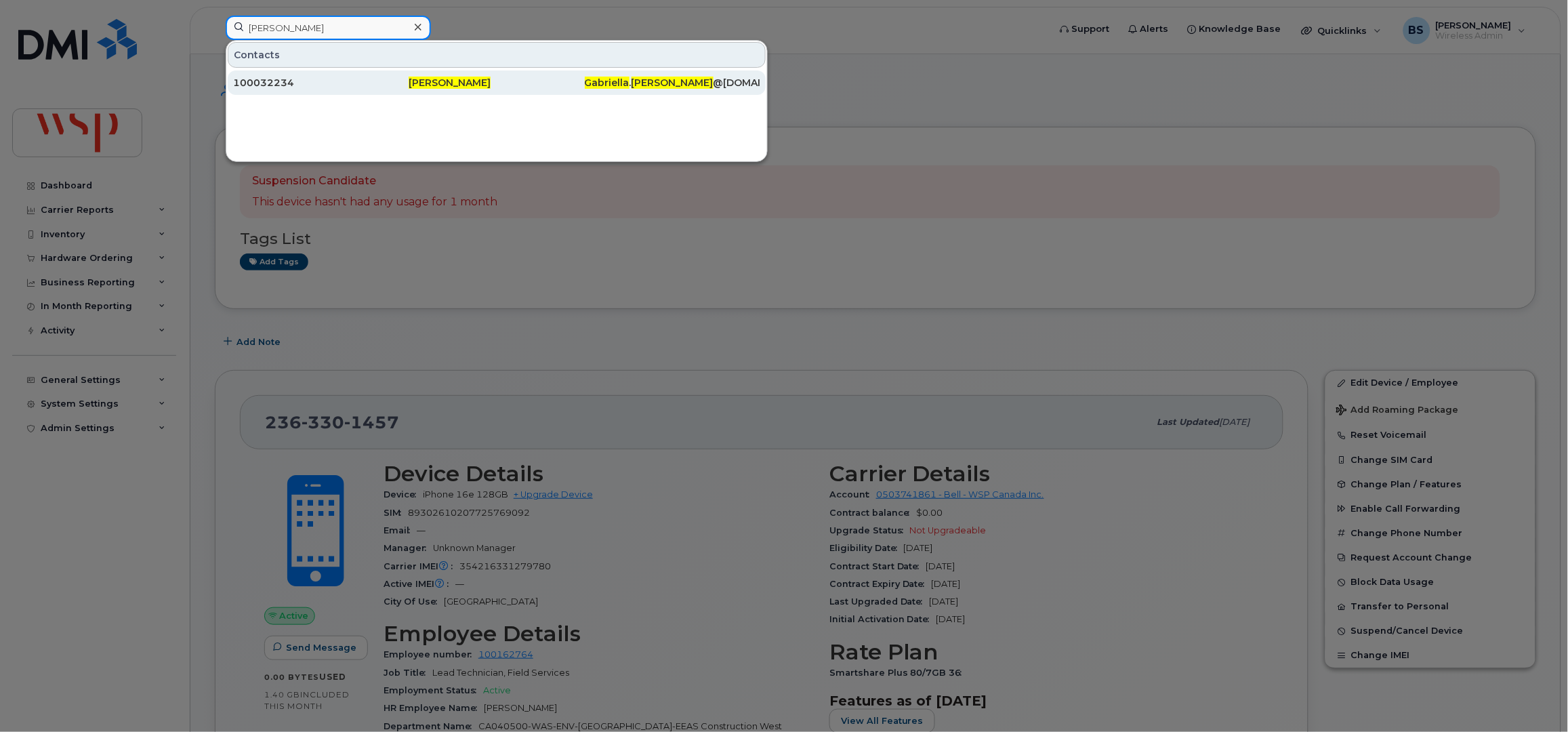
type input "[PERSON_NAME]"
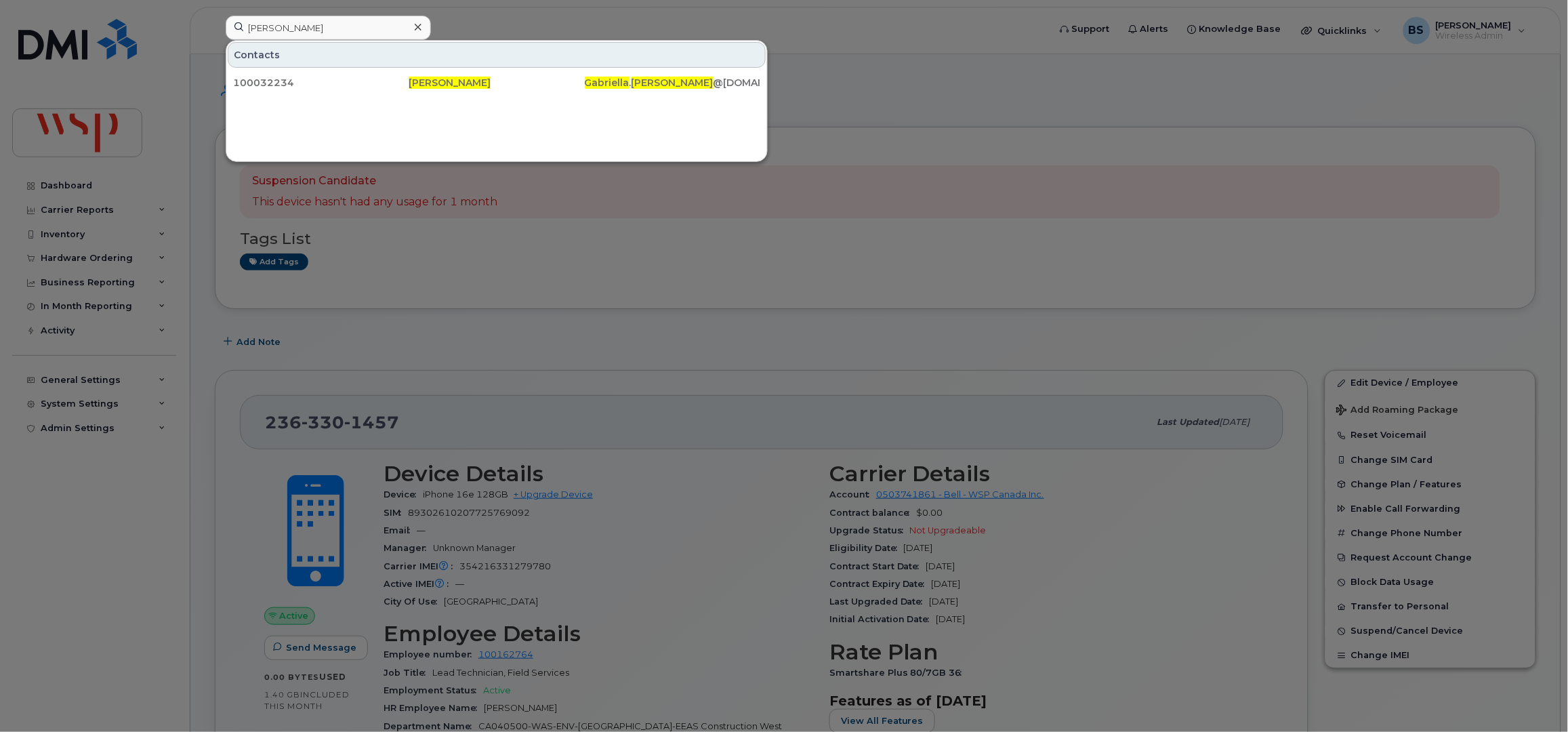
drag, startPoint x: 466, startPoint y: 80, endPoint x: 588, endPoint y: 133, distance: 133.0
click at [466, 80] on span "[PERSON_NAME]" at bounding box center [450, 82] width 82 height 12
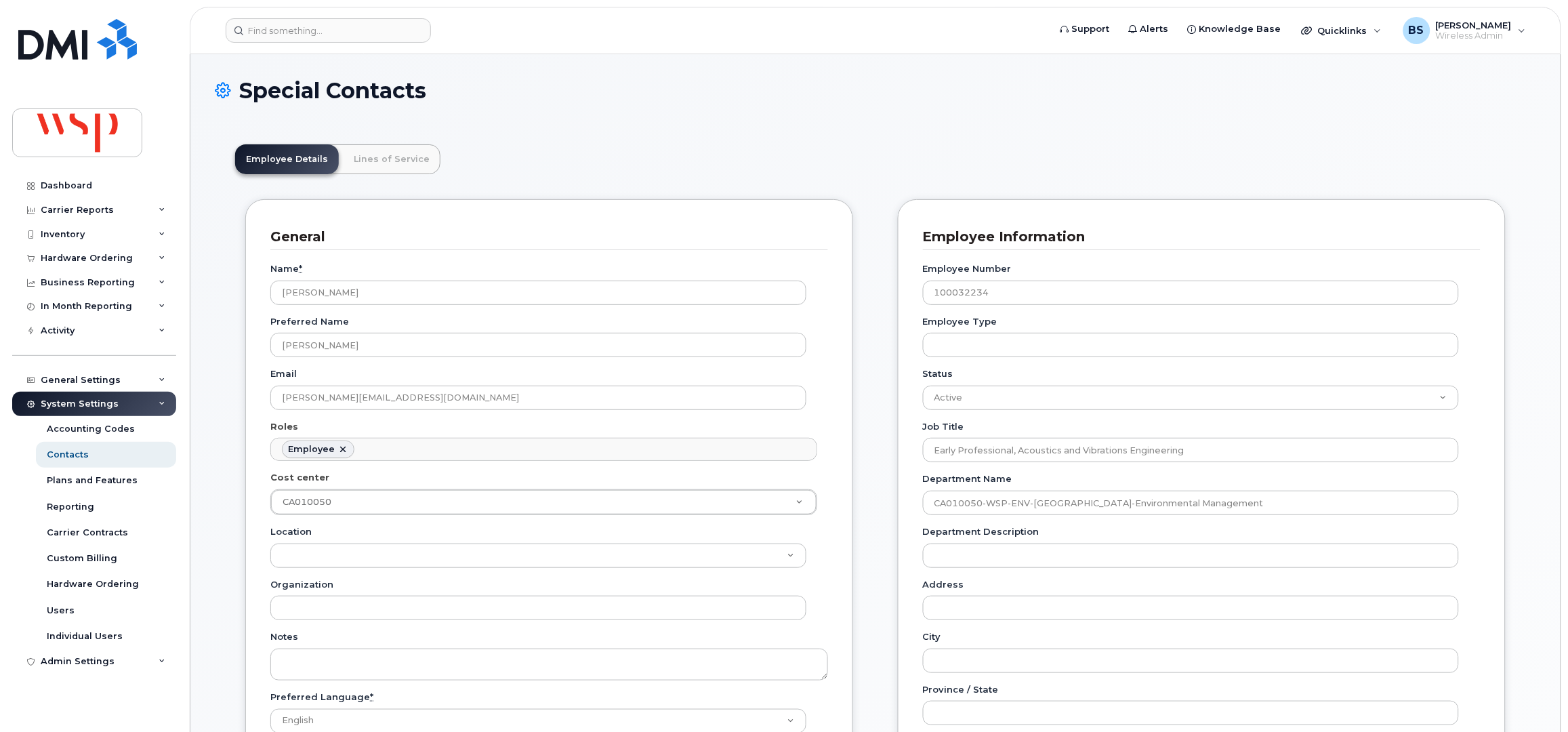
scroll to position [41, 0]
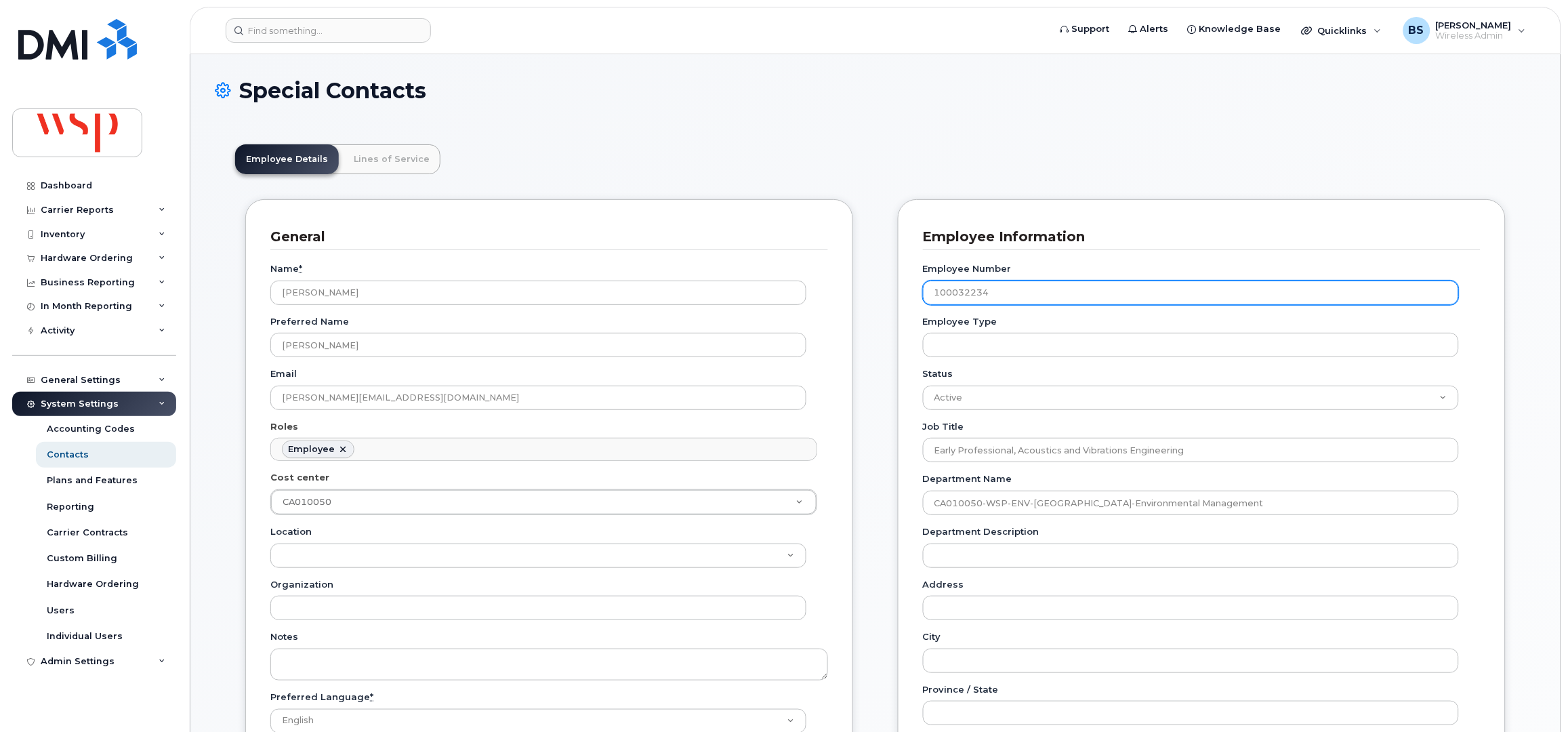
drag, startPoint x: 868, startPoint y: 297, endPoint x: 831, endPoint y: 298, distance: 37.0
click at [860, 297] on div "General Name * [PERSON_NAME] Preferred Name [PERSON_NAME] Email [PERSON_NAME][E…" at bounding box center [875, 639] width 1281 height 879
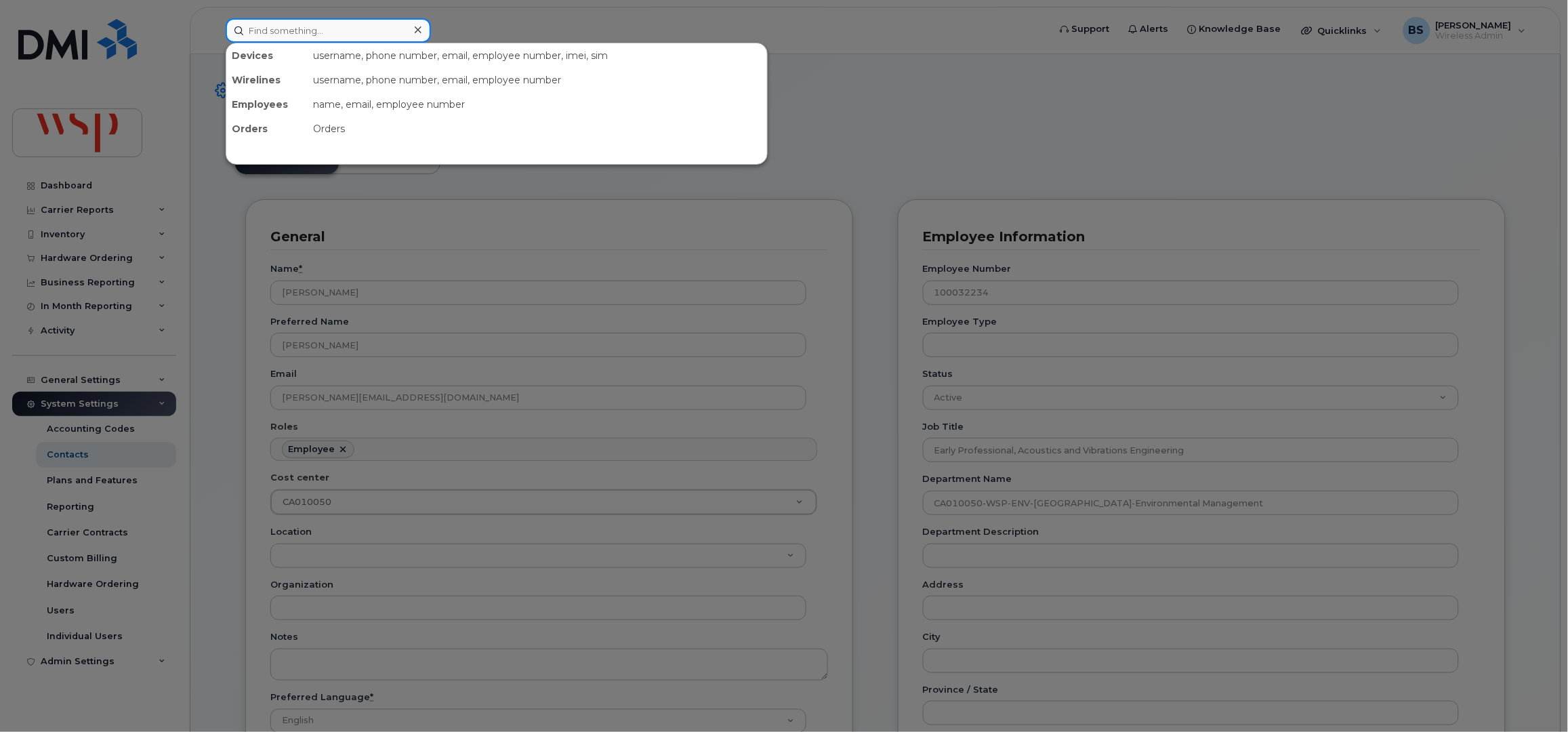
click at [284, 28] on input at bounding box center [329, 30] width 205 height 24
paste input "100032234"
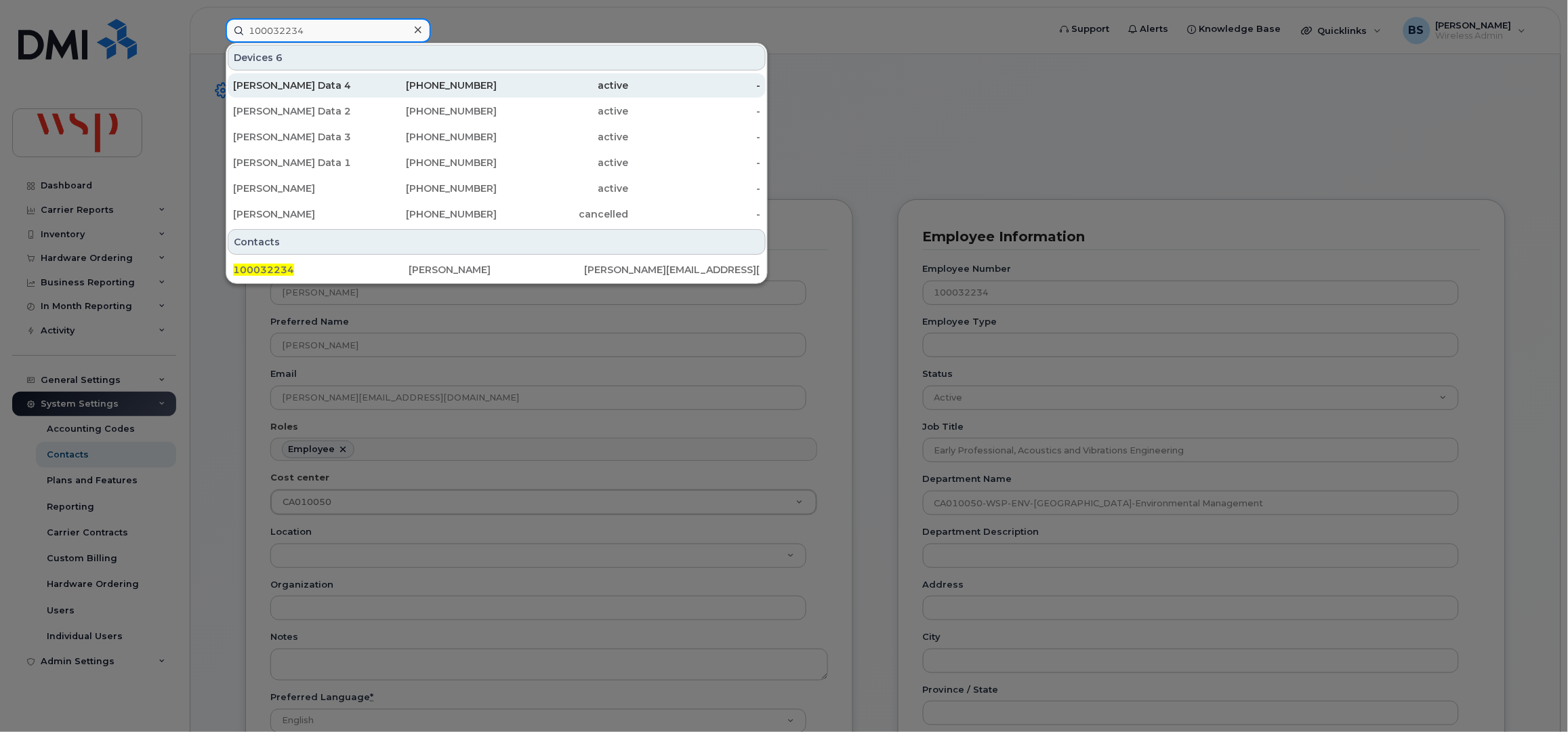
type input "100032234"
click at [312, 81] on div "[PERSON_NAME] Data 4" at bounding box center [298, 85] width 132 height 14
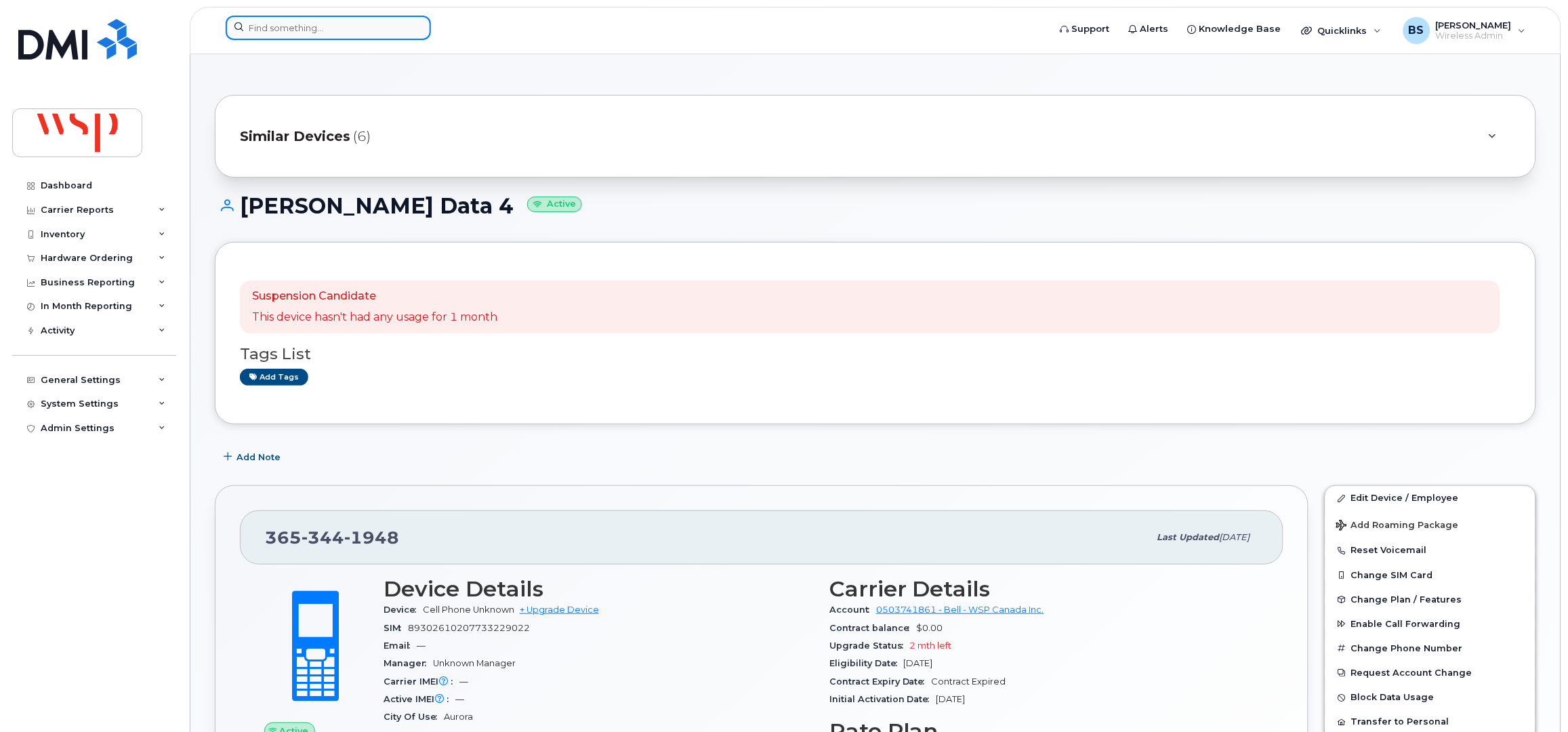
click at [269, 26] on input at bounding box center [329, 27] width 205 height 24
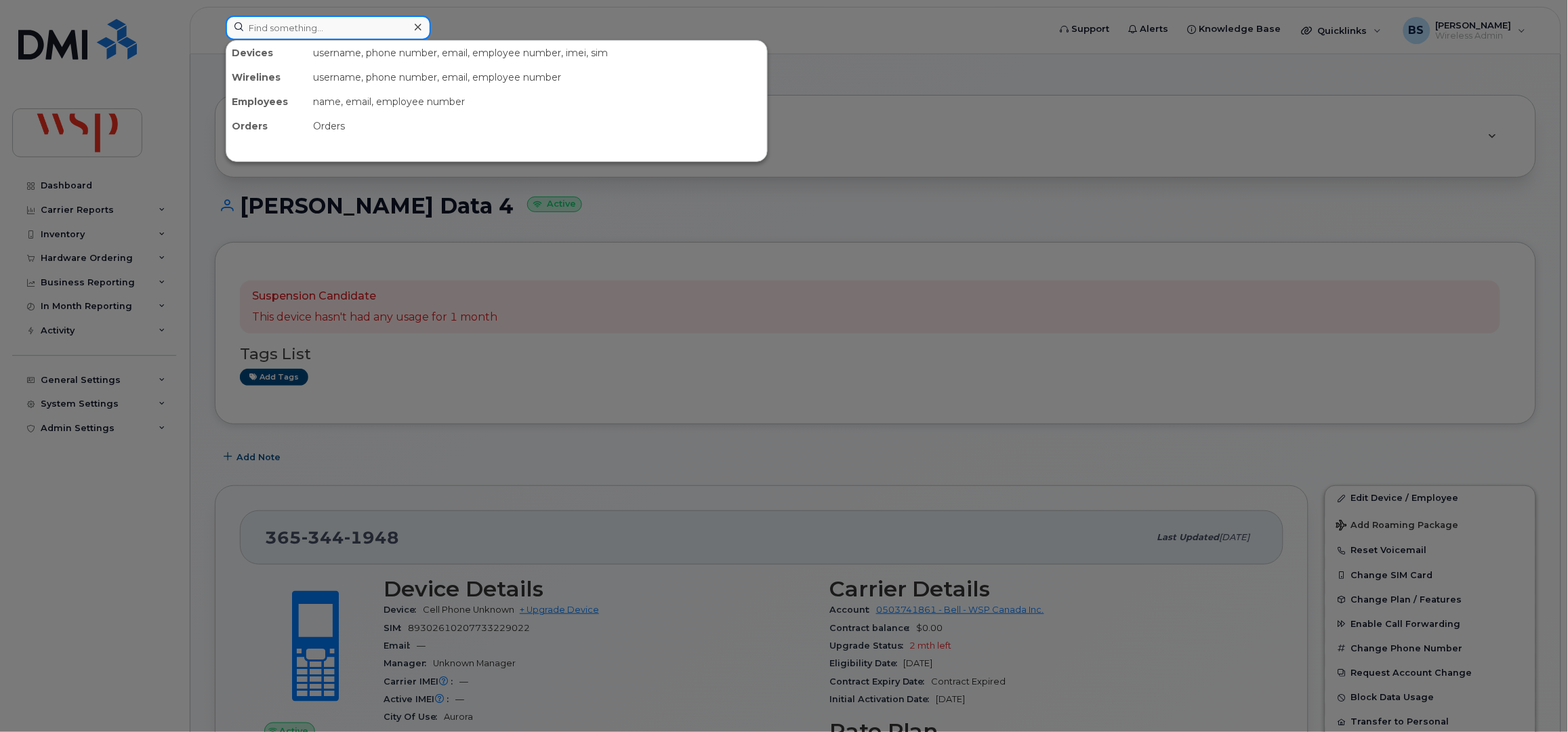
paste input "4182303375"
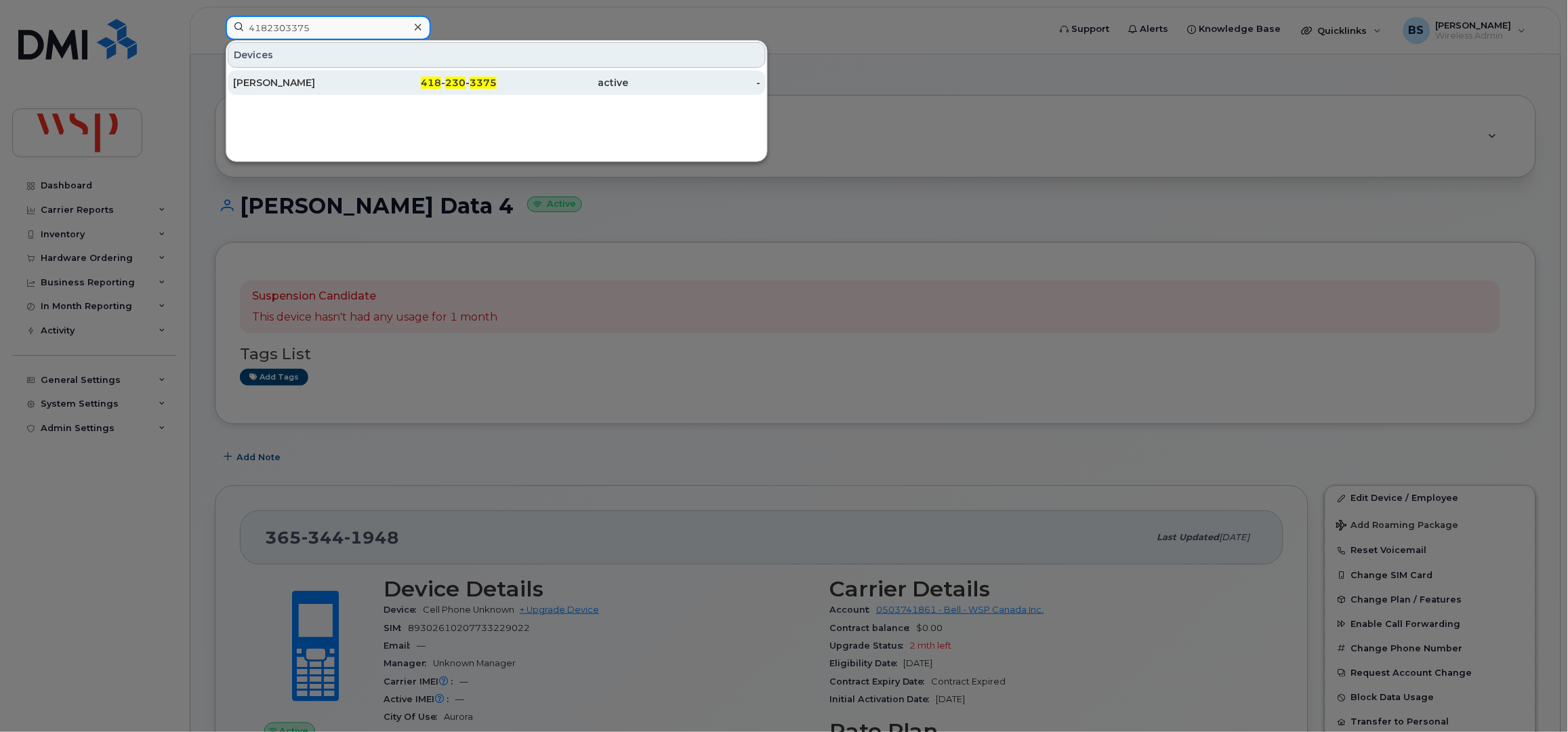
type input "4182303375"
click at [258, 80] on div "Sophie Ouellet-Joyal" at bounding box center [298, 83] width 132 height 14
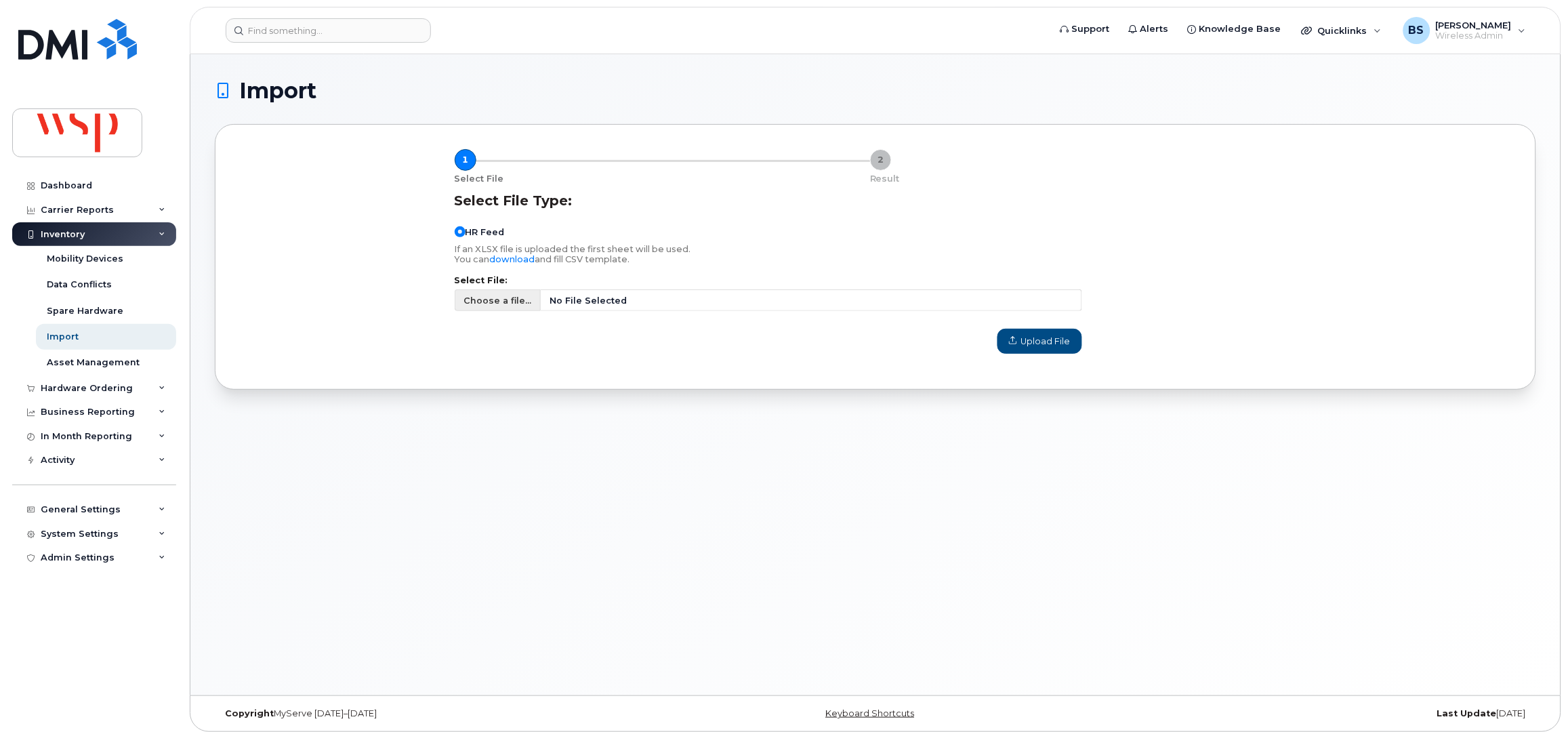
click at [477, 293] on span "Choose a file..." at bounding box center [498, 300] width 87 height 22
click at [477, 293] on input "Choose a file... No File Selected" at bounding box center [769, 300] width 628 height 22
type input "C:\fakepath\Staff List [DATE]csv"
click at [1032, 341] on span "Upload File" at bounding box center [1040, 341] width 62 height 13
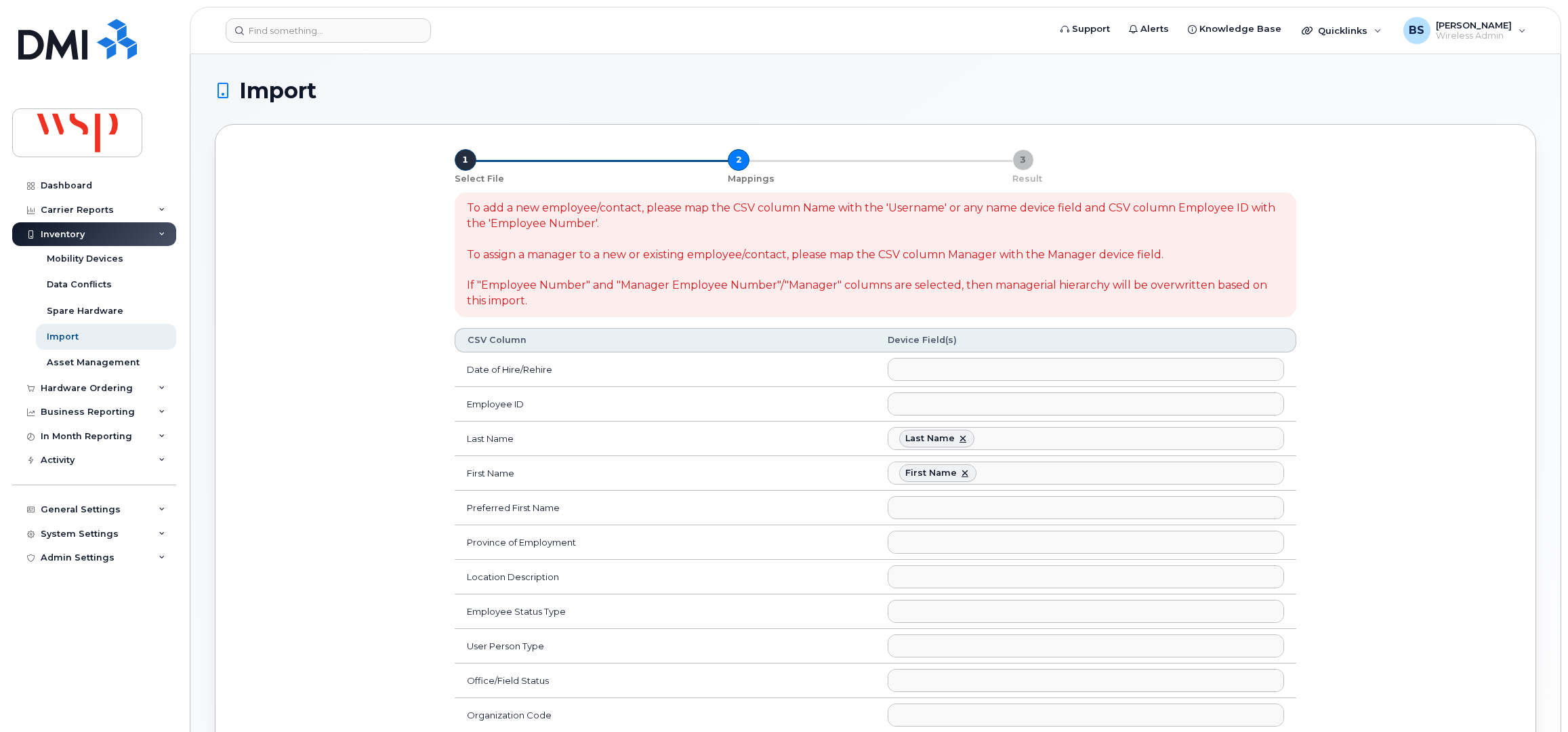
select select
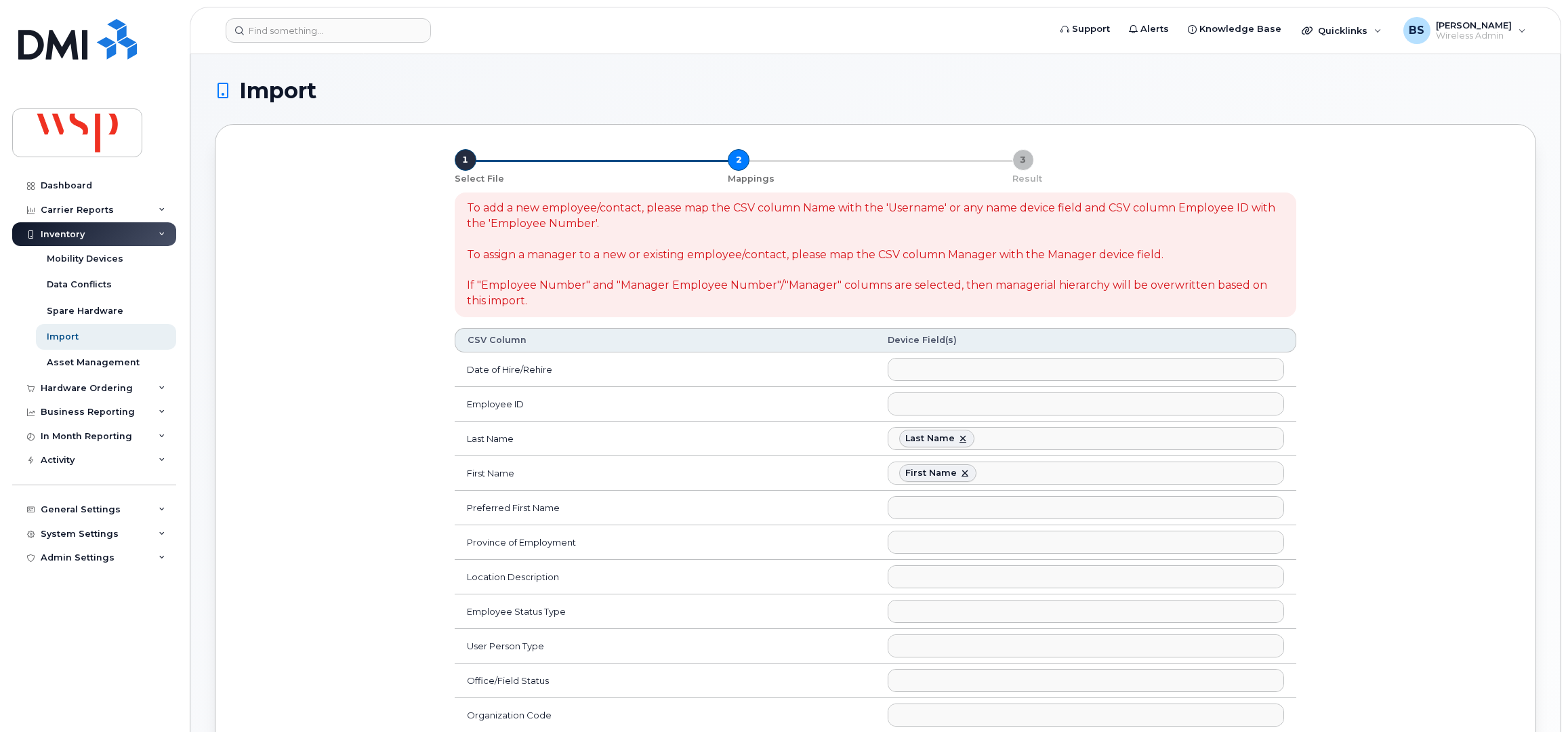
select select
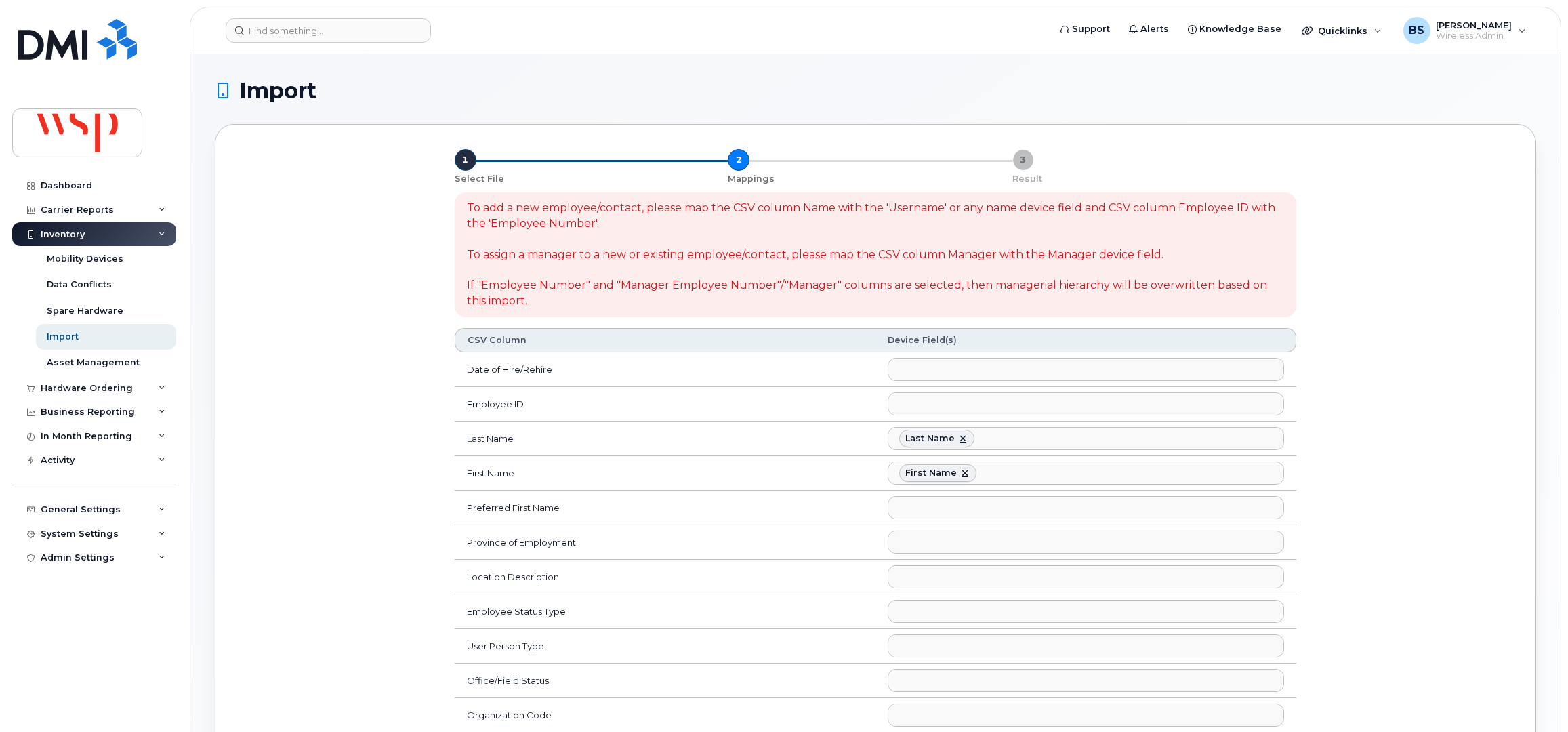
select select
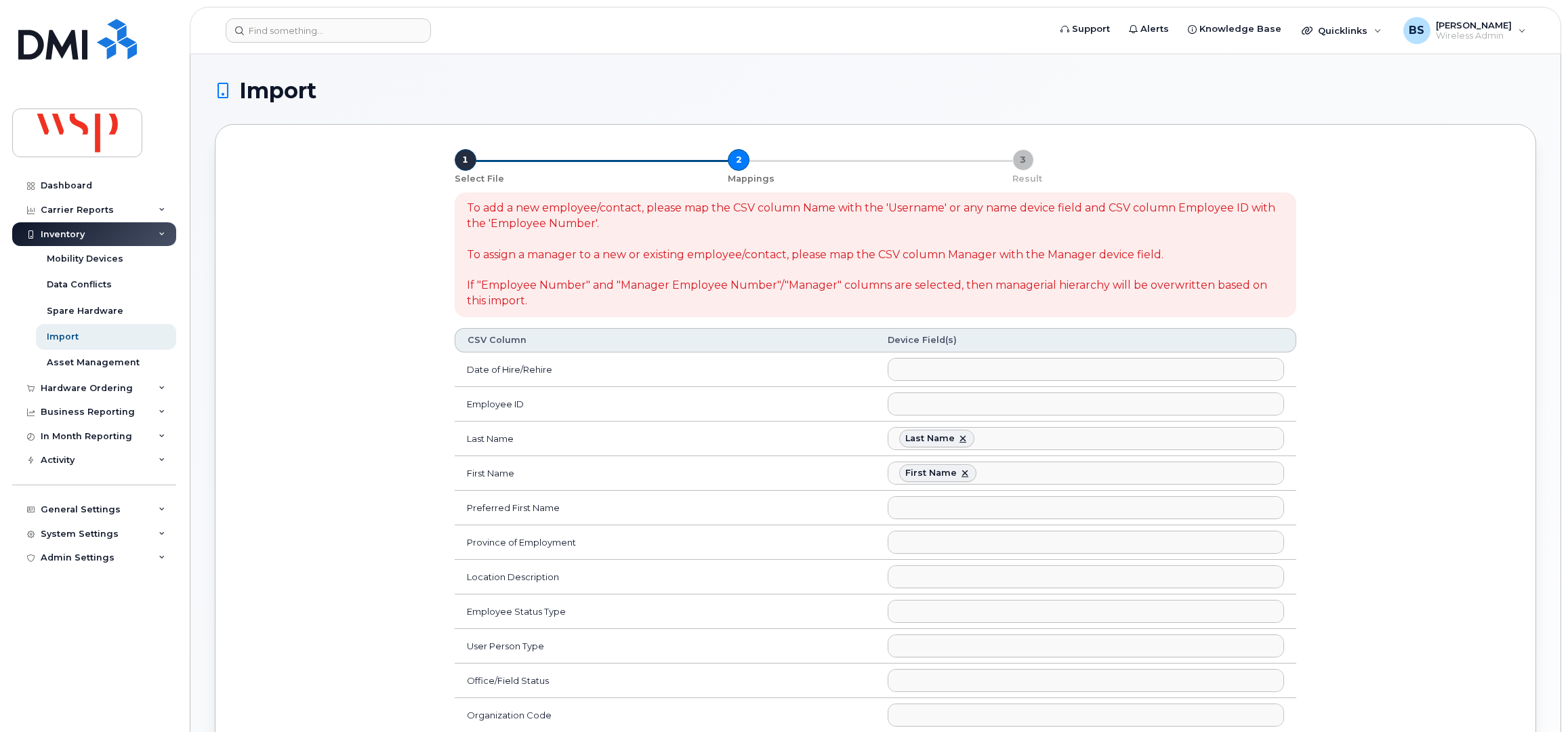
select select
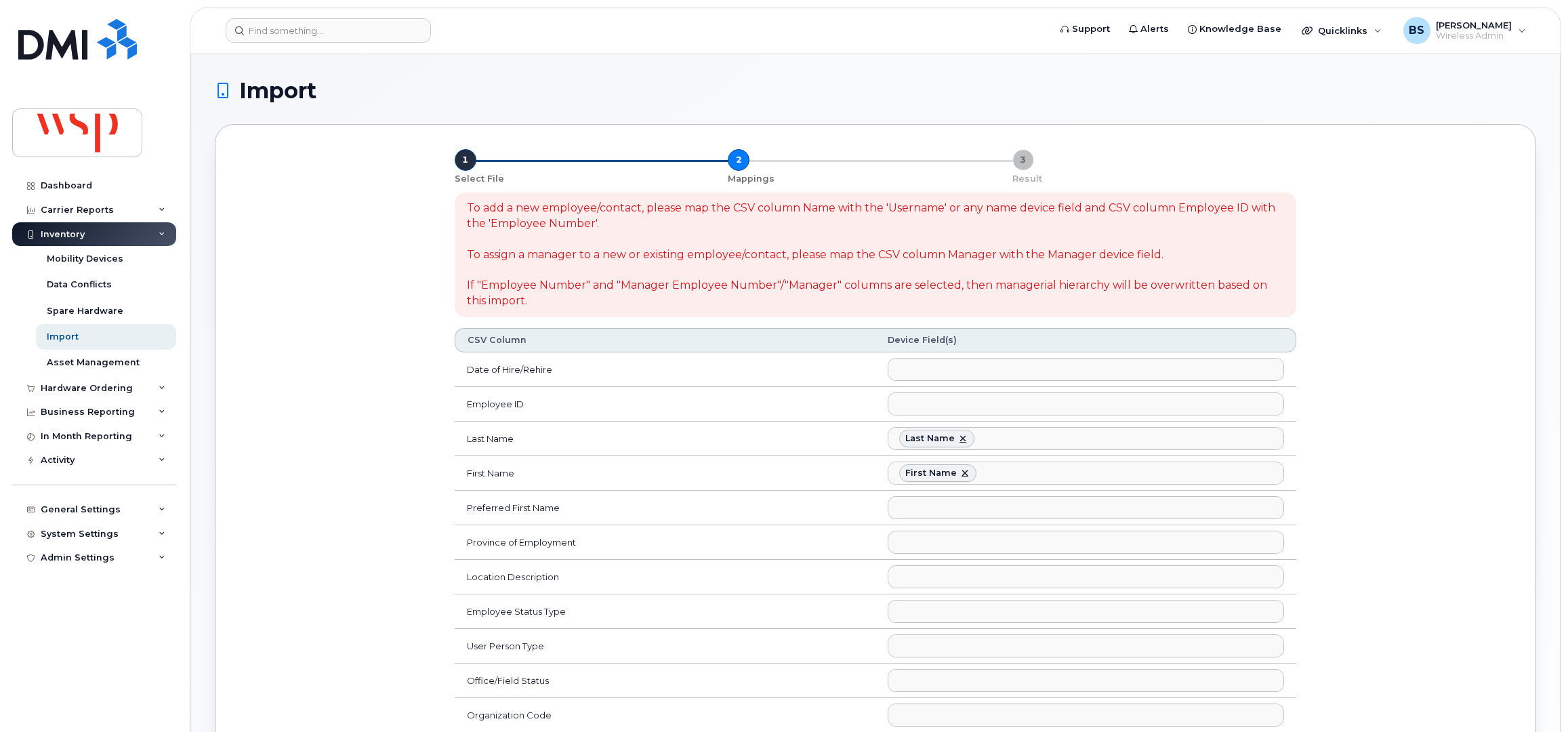
select select
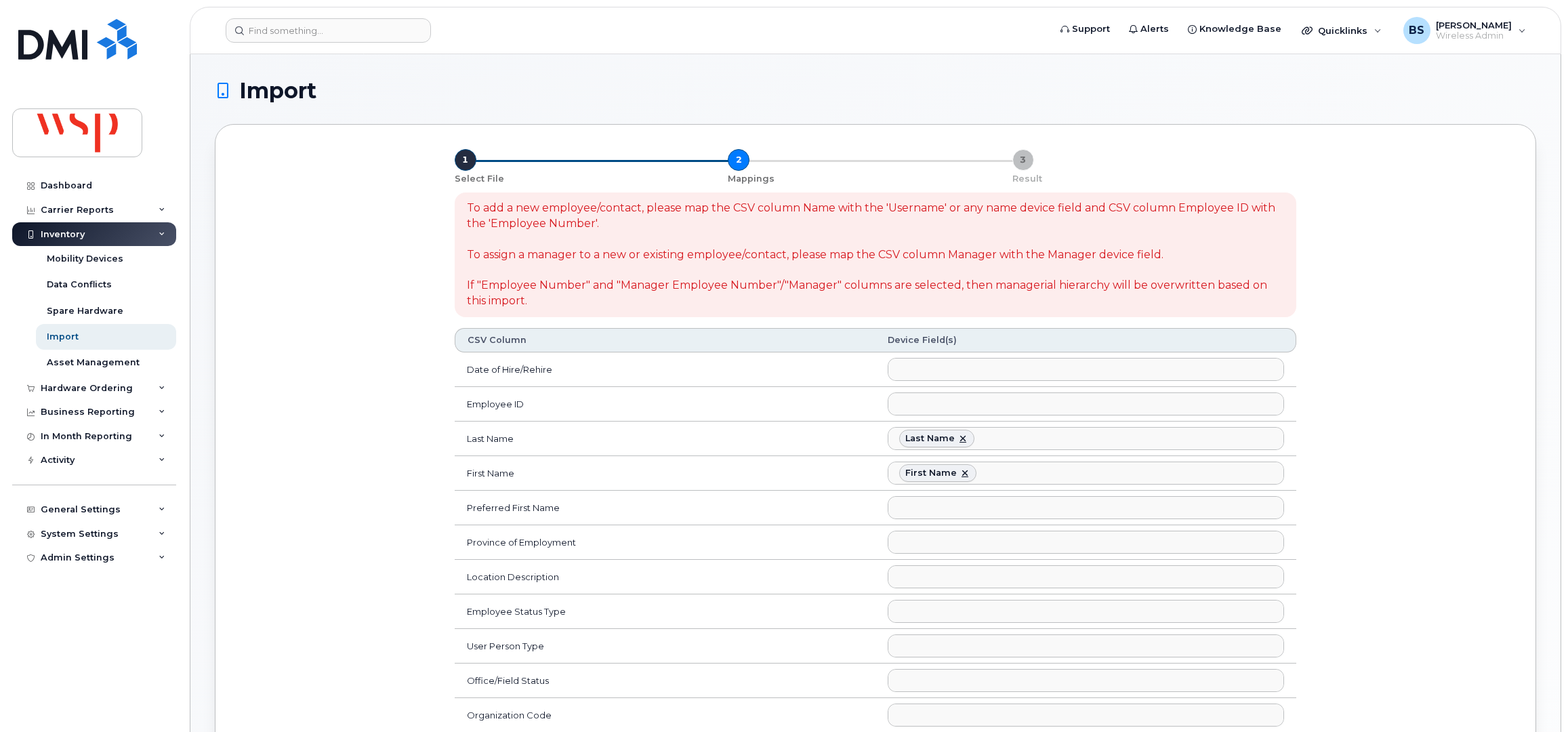
select select
drag, startPoint x: 959, startPoint y: 438, endPoint x: 959, endPoint y: 446, distance: 8.0
click at [961, 438] on link at bounding box center [963, 438] width 11 height 11
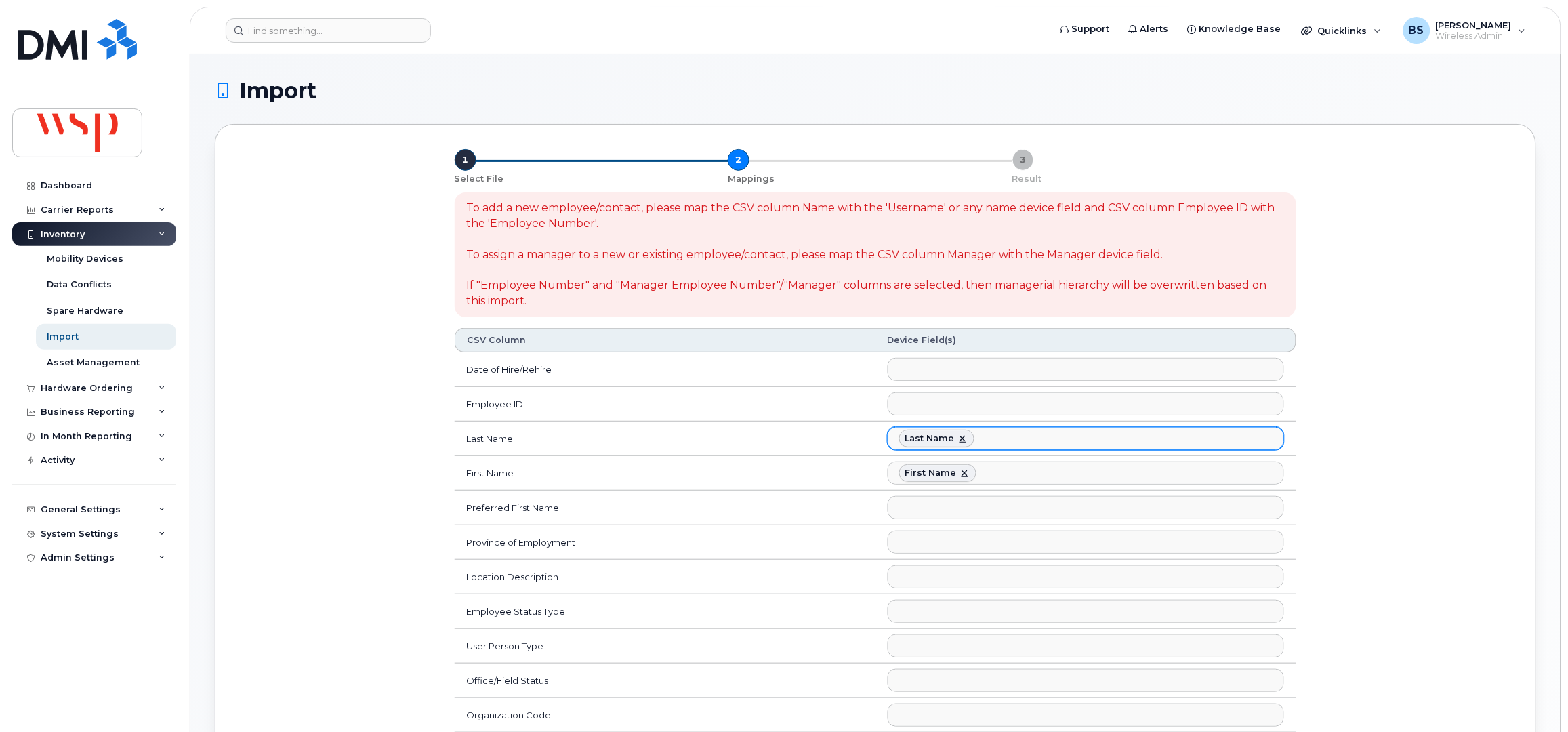
select select
click at [964, 474] on link at bounding box center [964, 473] width 11 height 11
select select
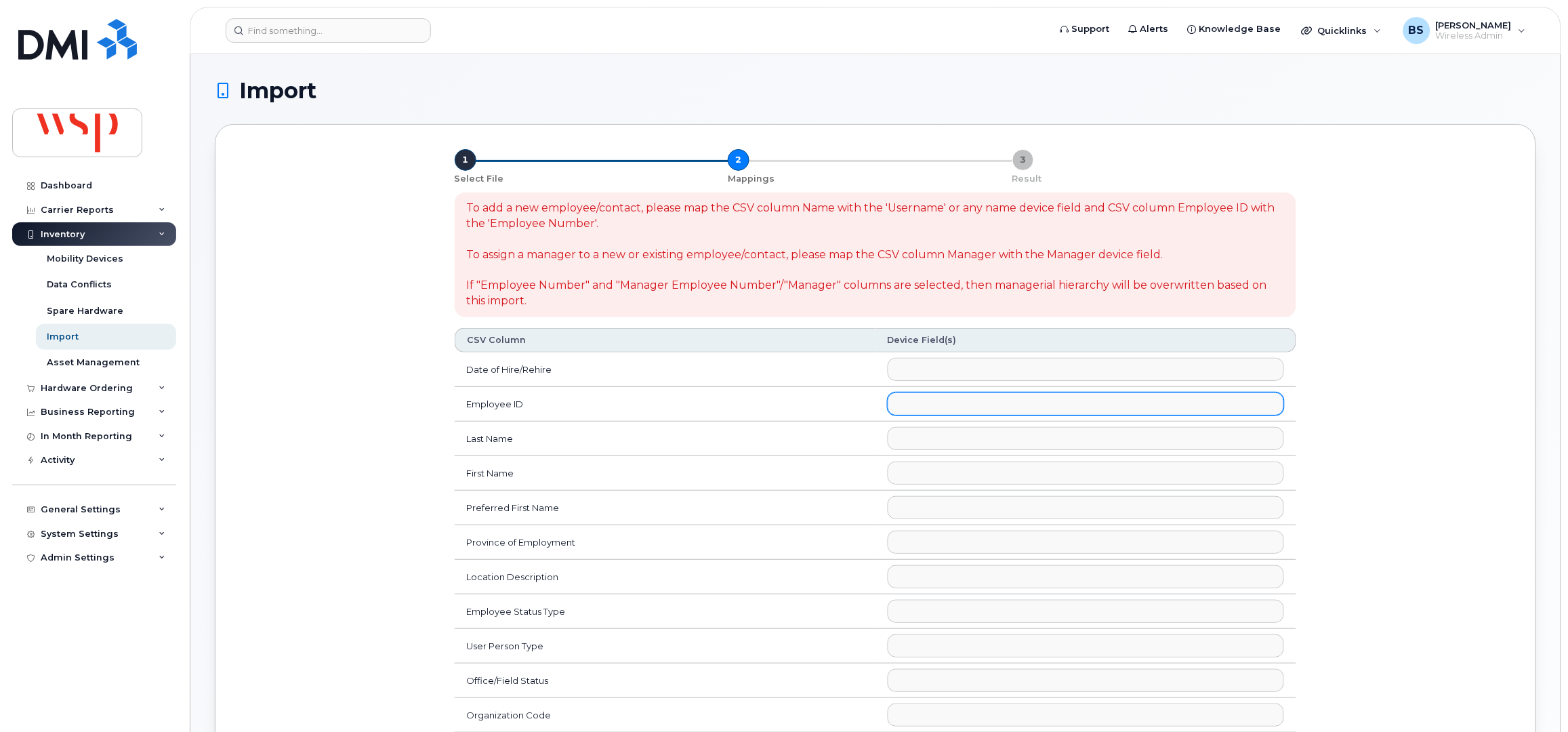
click at [913, 407] on ul at bounding box center [1086, 404] width 395 height 22
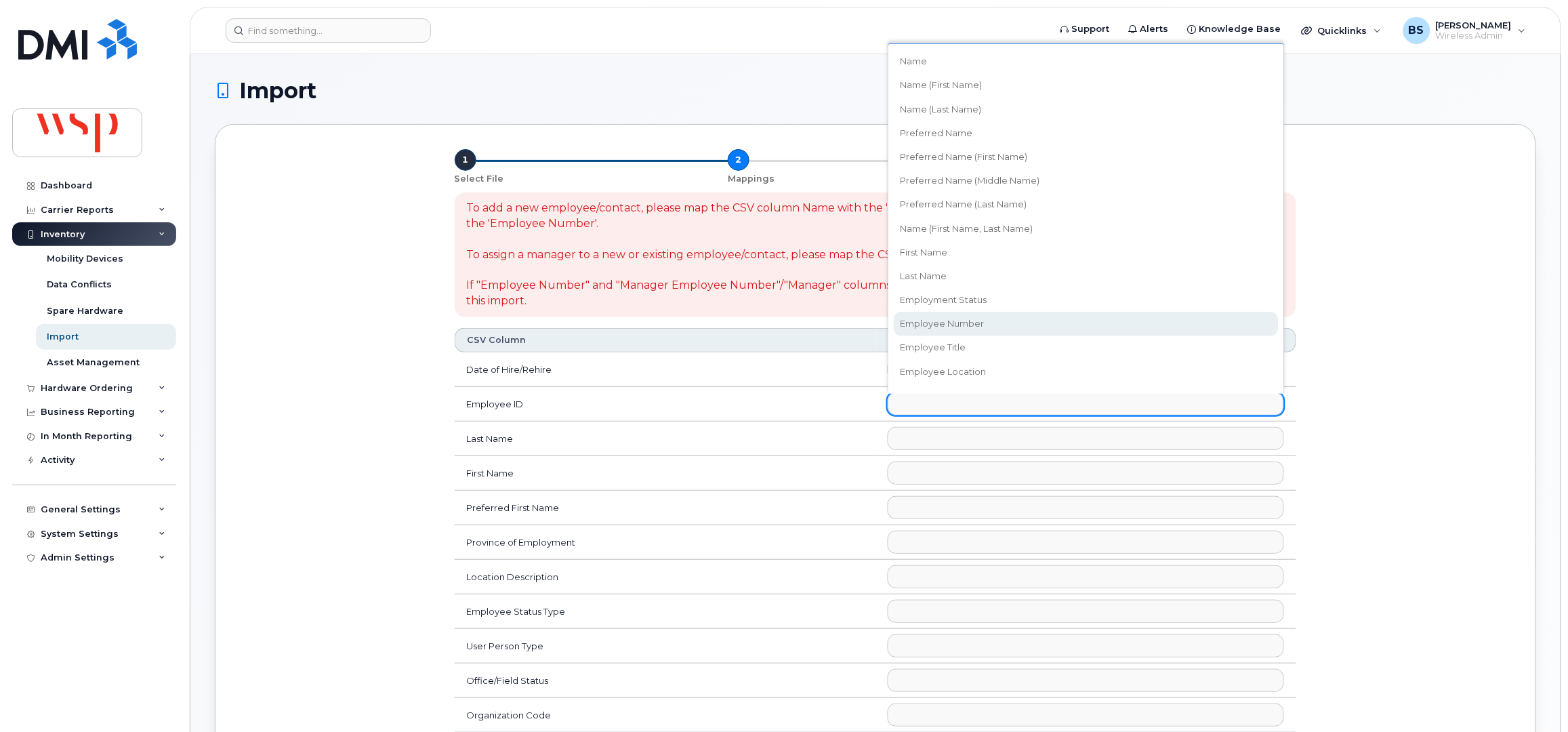
select select "employee_number"
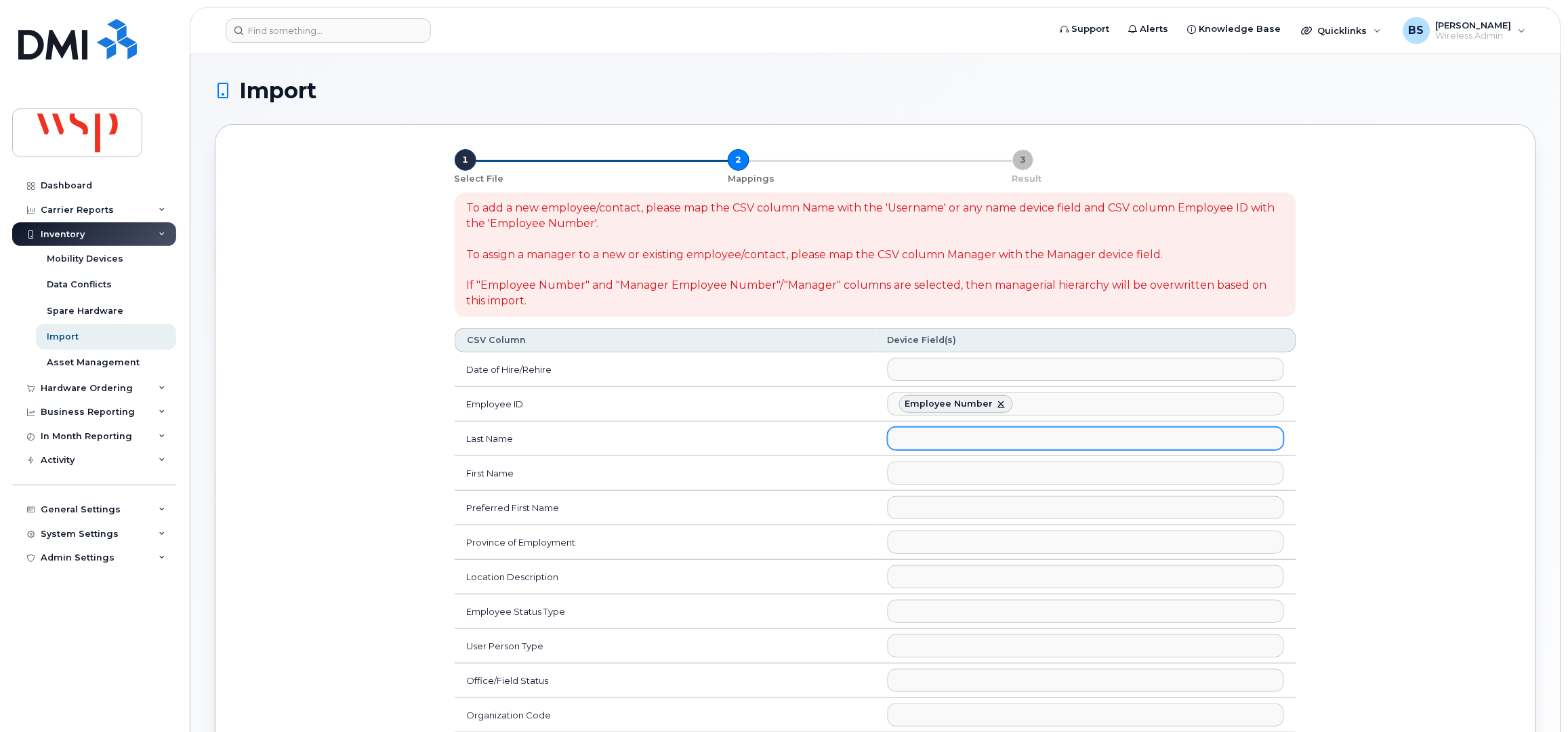
click at [919, 438] on ul at bounding box center [1086, 438] width 395 height 22
click at [1061, 434] on ul "HR Employee Last Name" at bounding box center [1086, 438] width 395 height 22
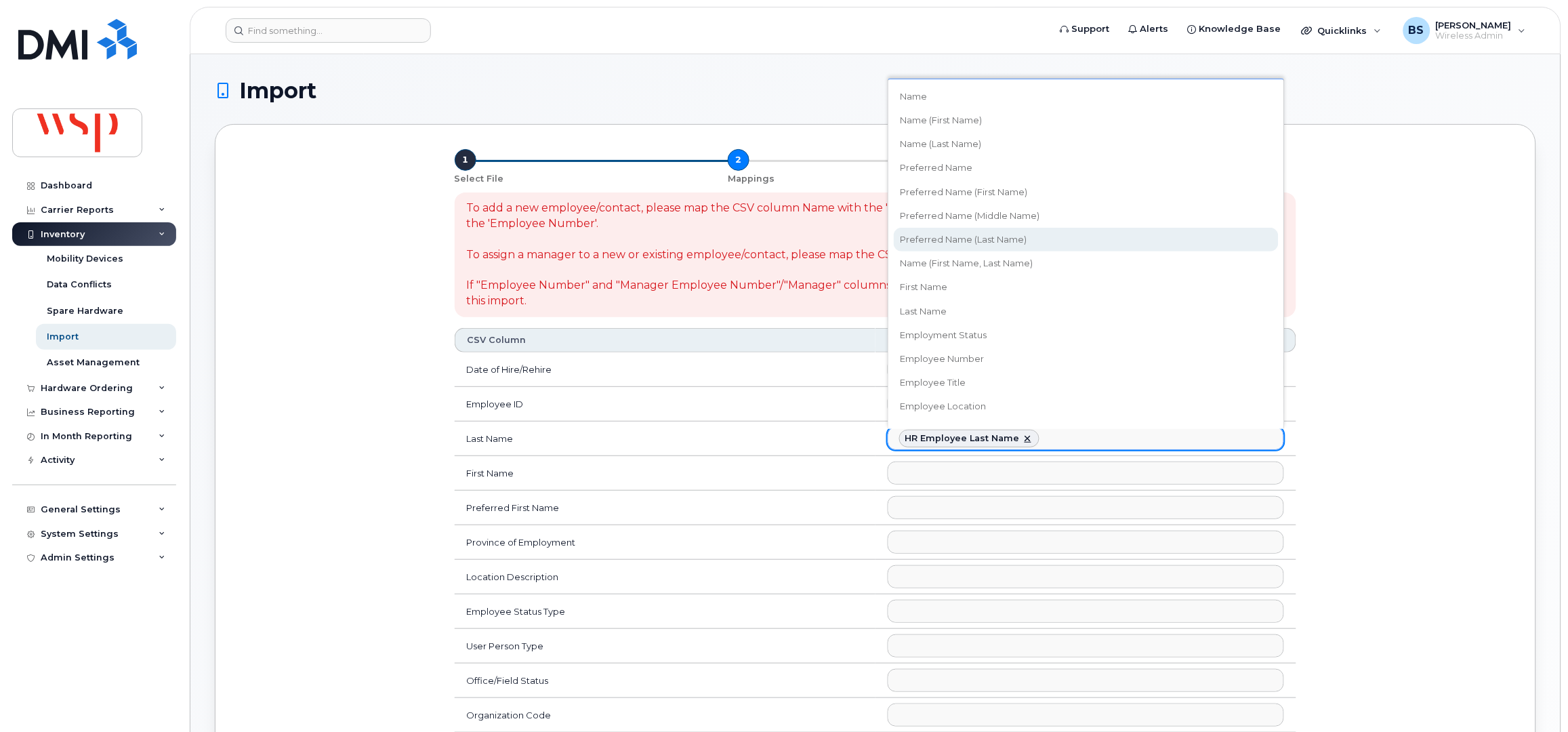
select select "preferred_name_last"
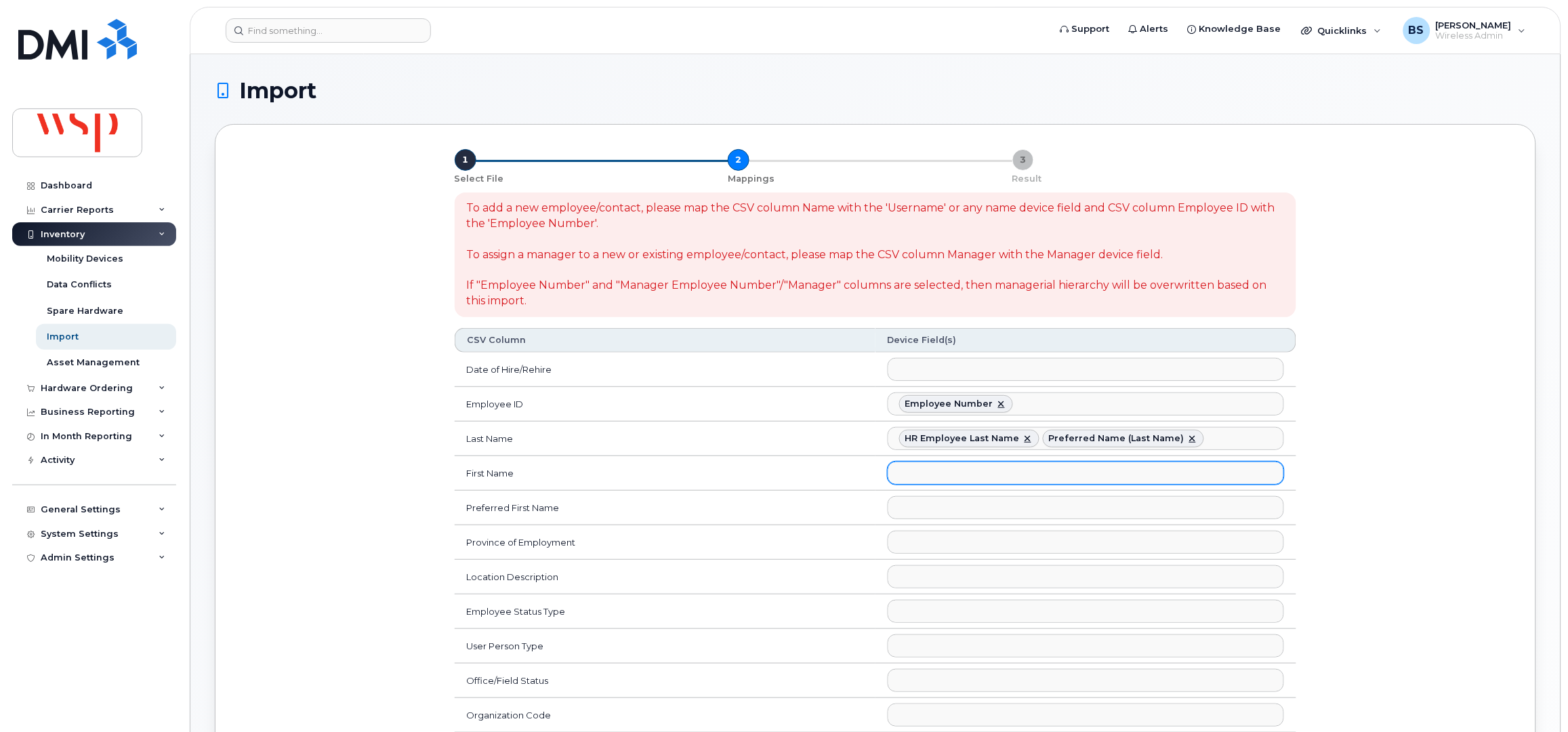
click at [923, 475] on ul at bounding box center [1086, 474] width 395 height 22
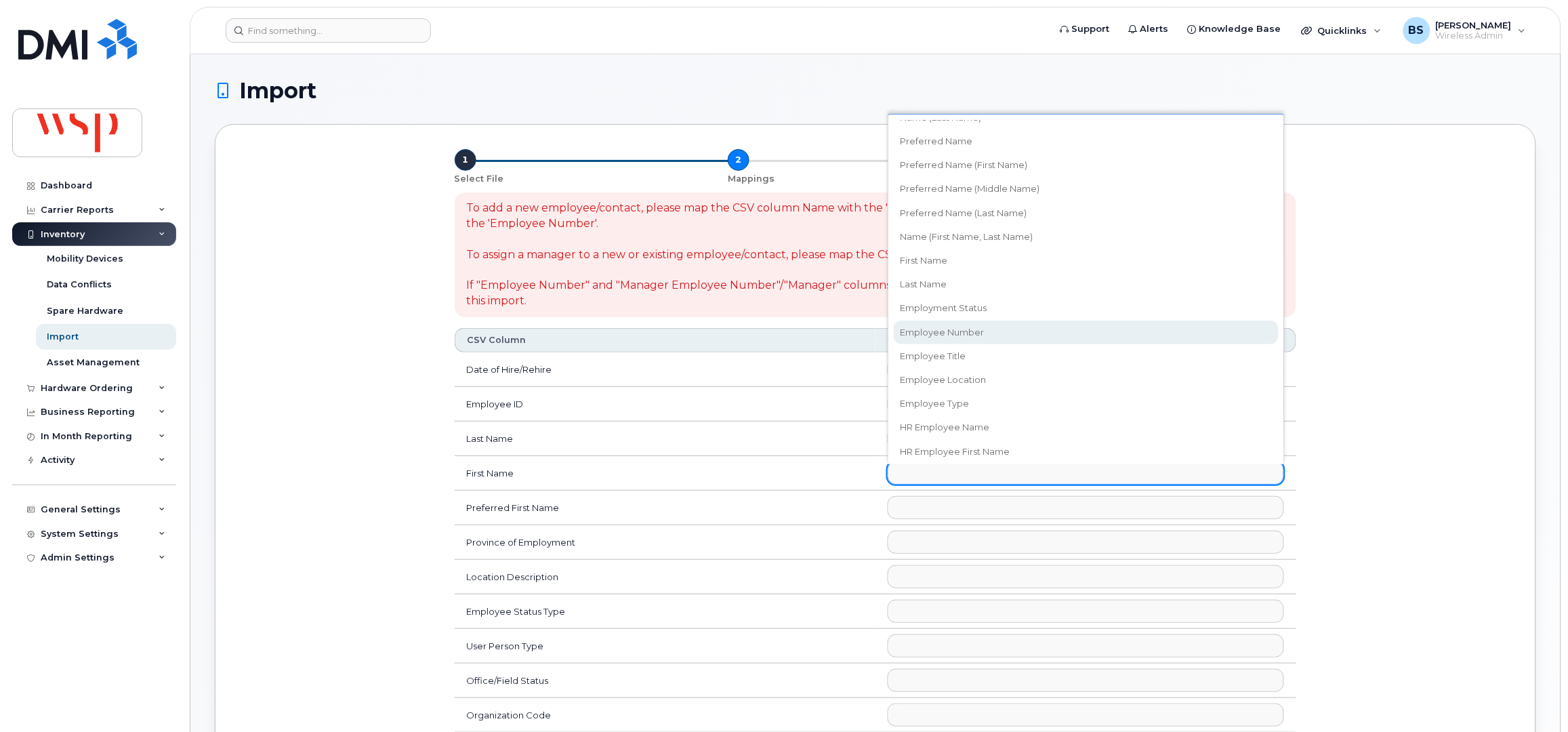
scroll to position [89, 0]
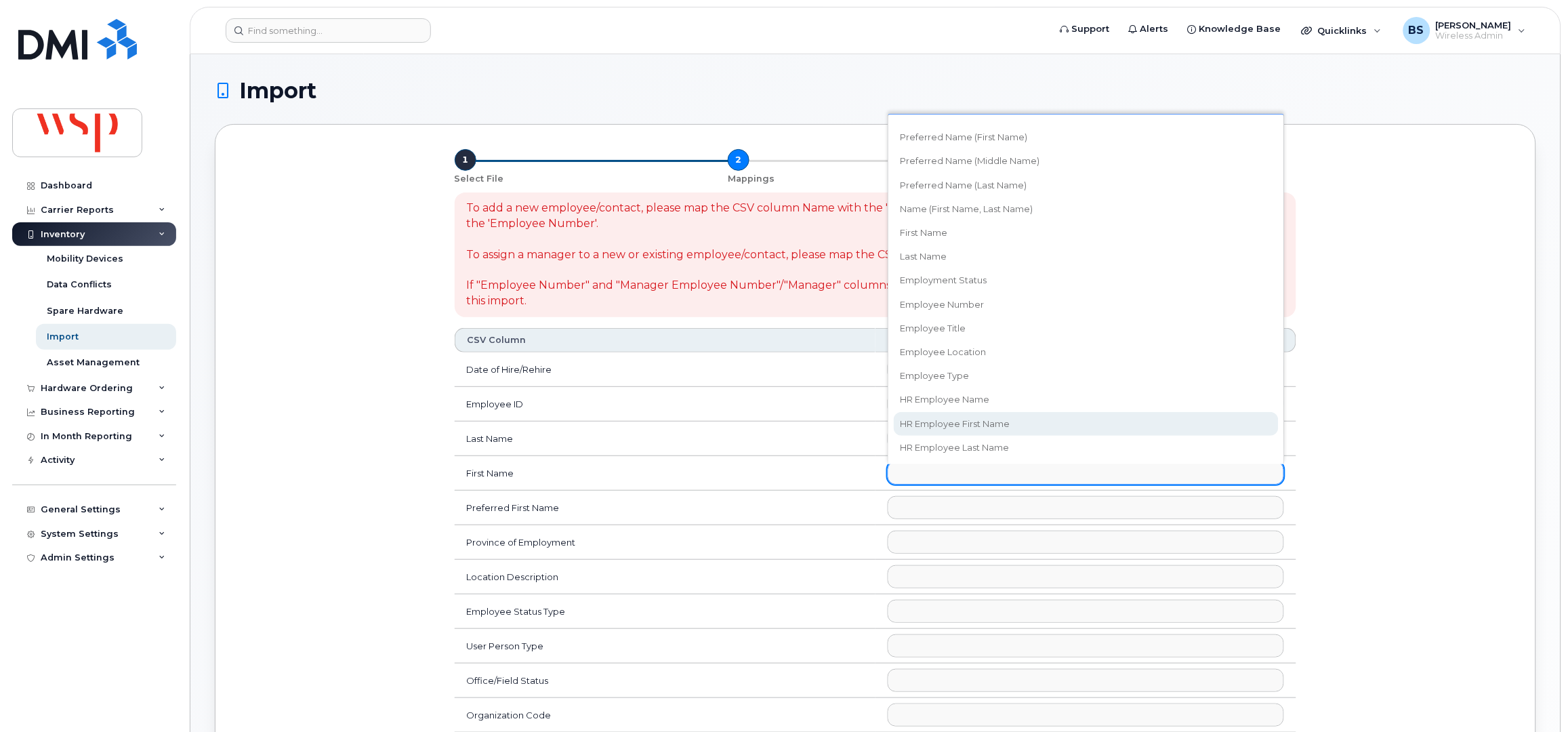
select select "hr_employee_first_name"
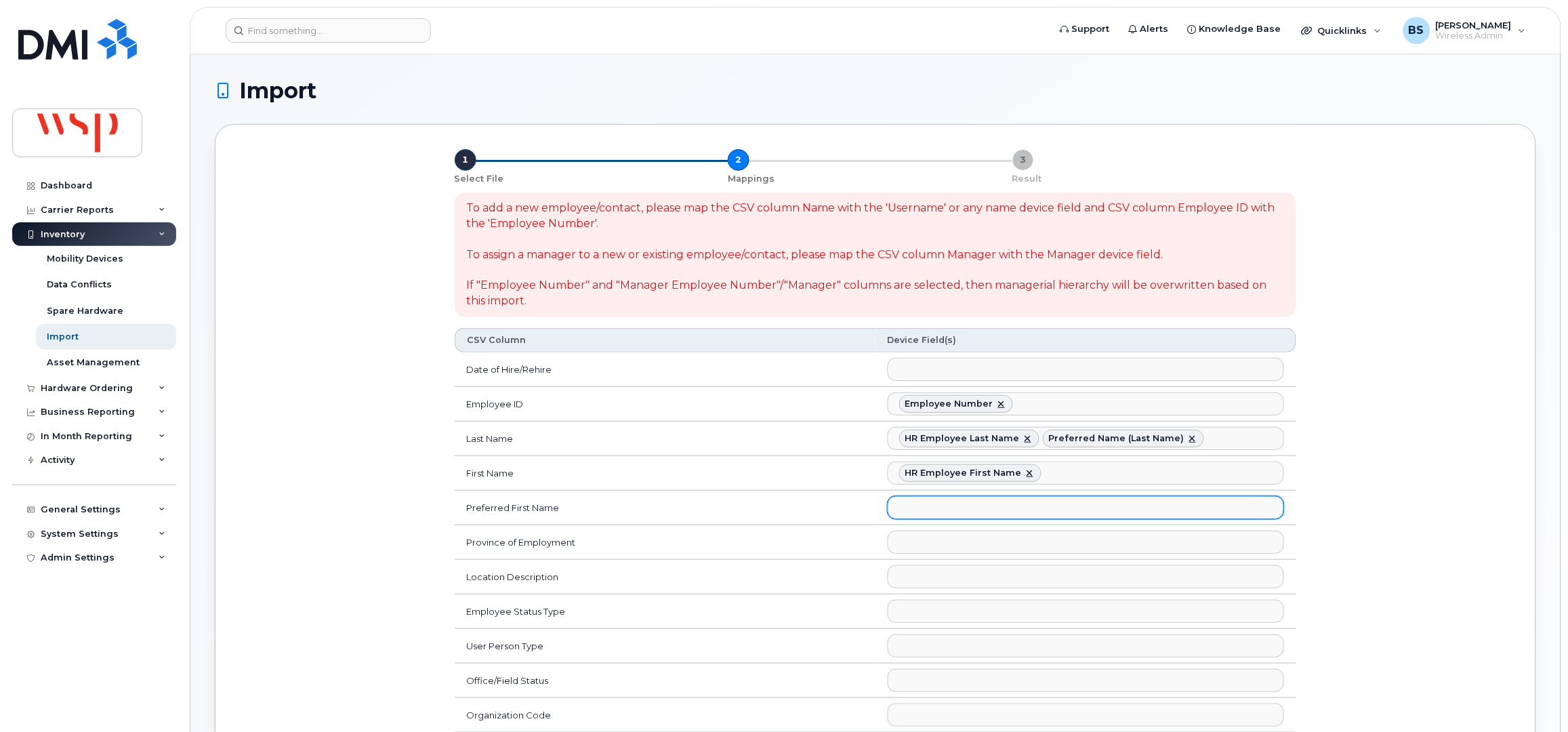
click at [921, 509] on ul at bounding box center [1086, 508] width 395 height 22
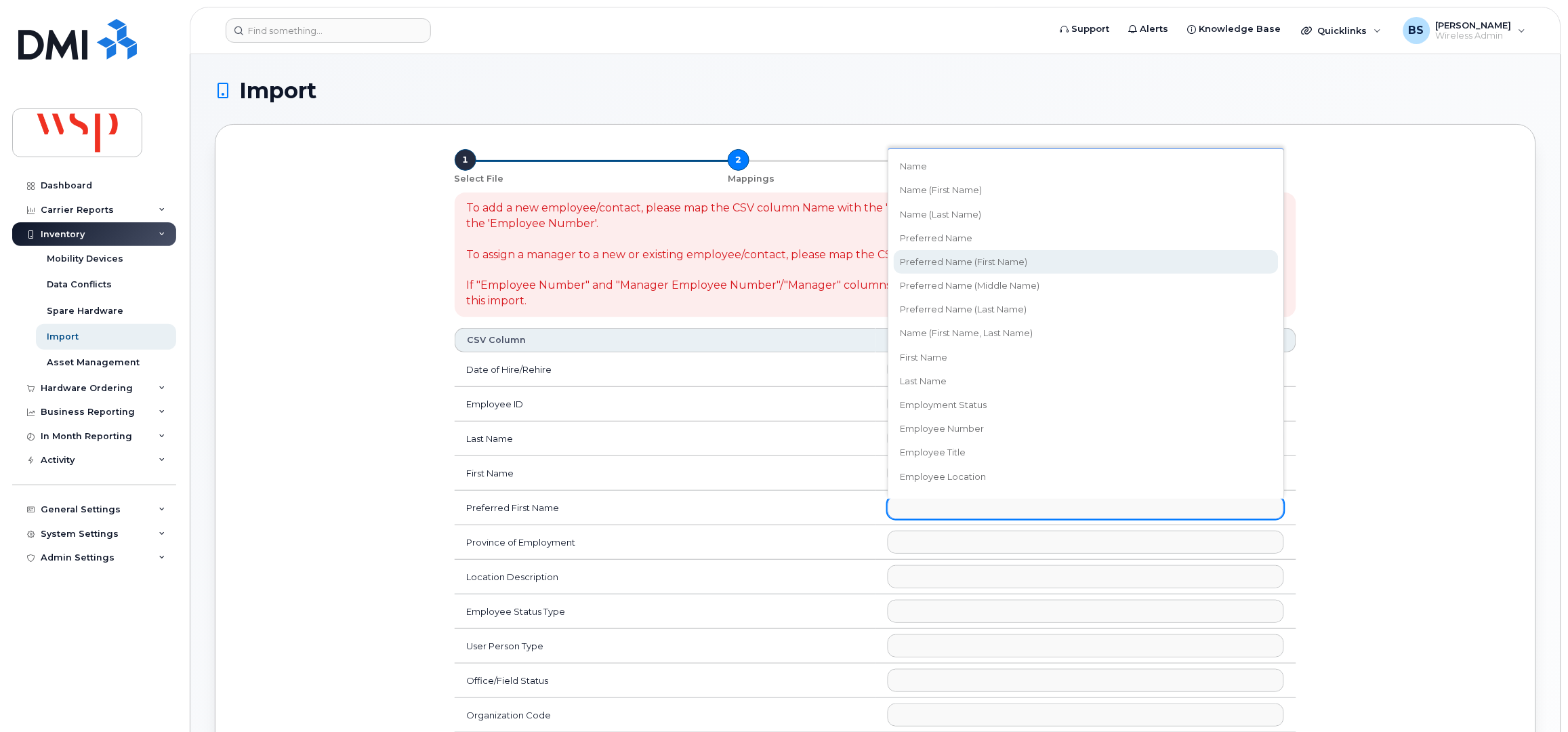
select select "preferred_name_first"
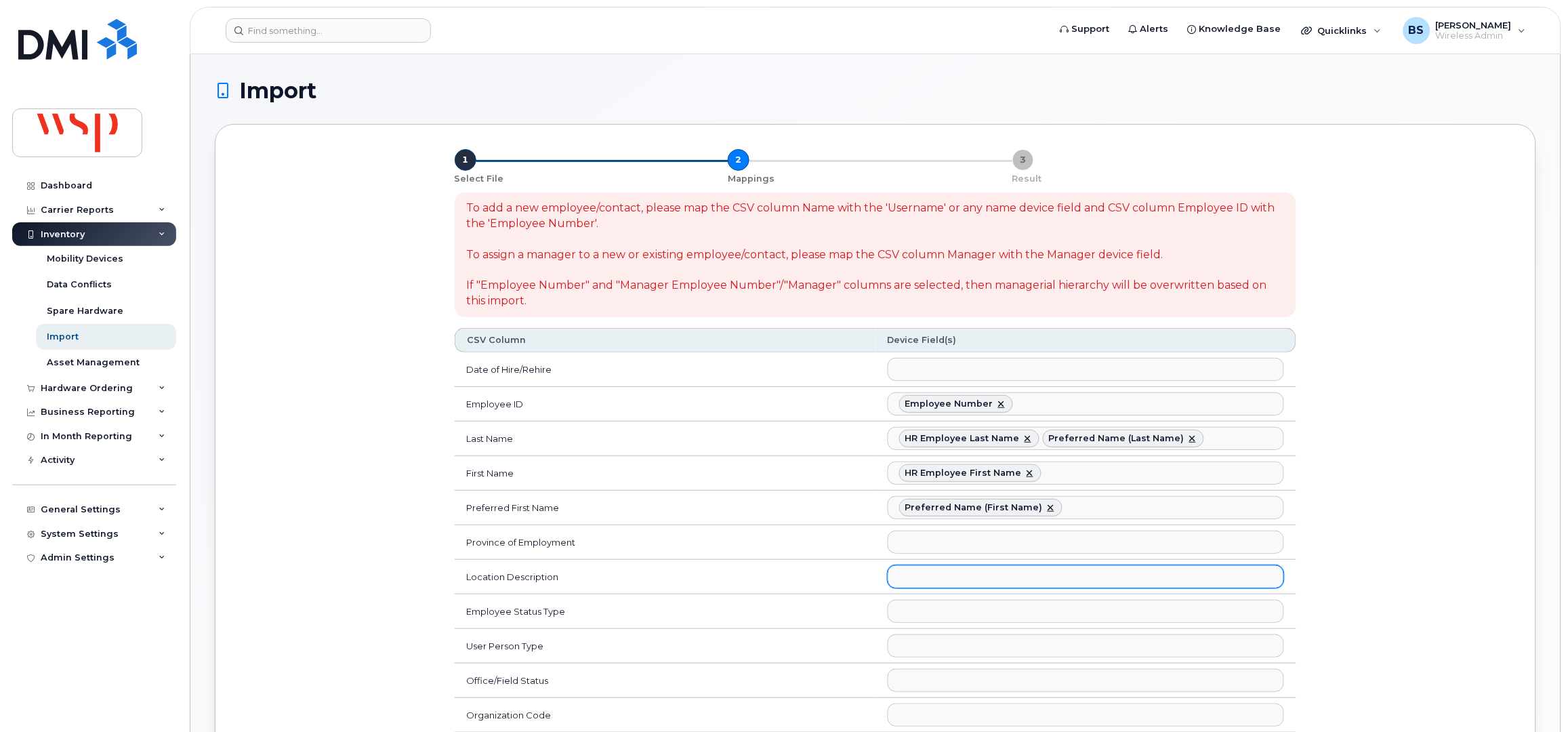
click at [955, 584] on ul at bounding box center [1086, 577] width 395 height 22
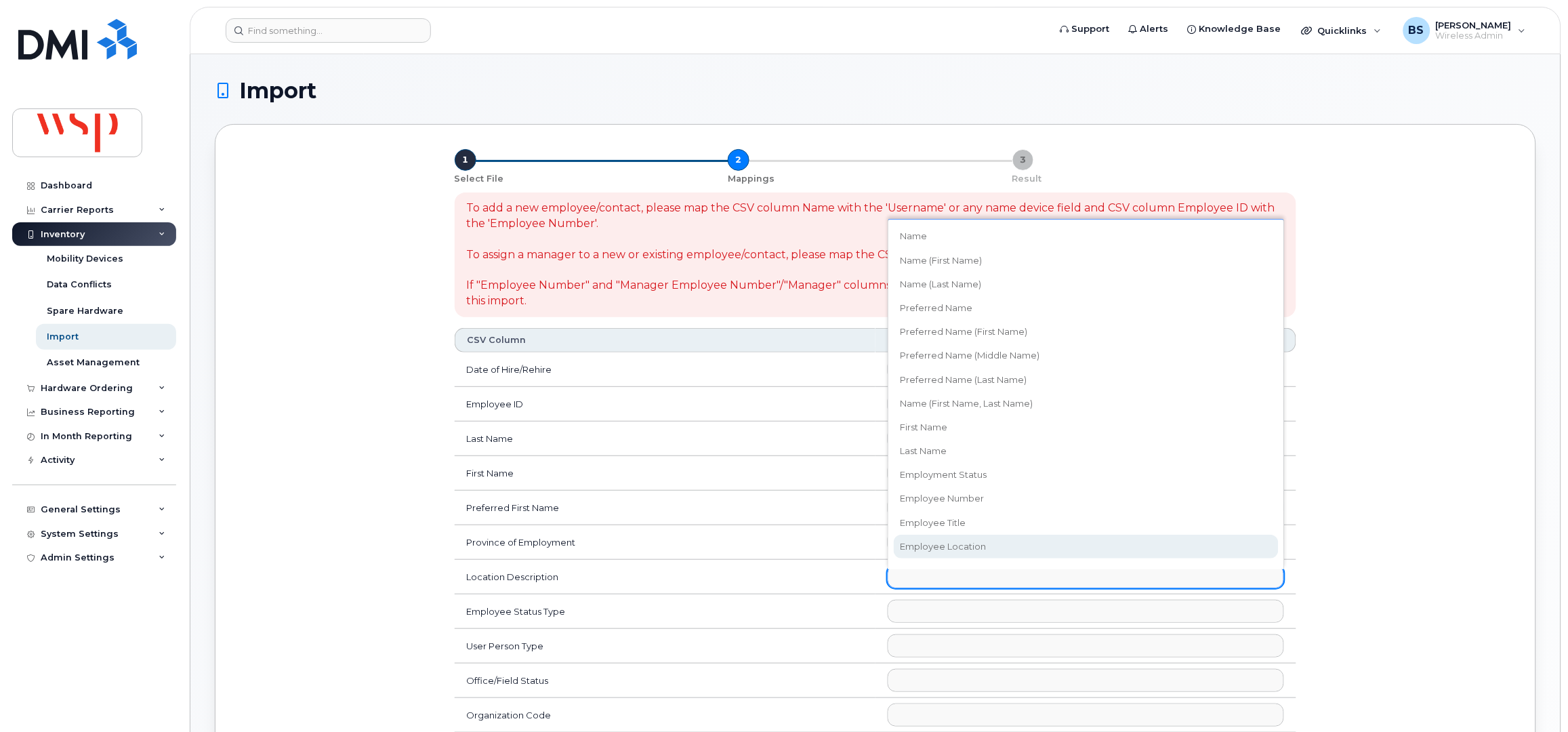
select select "employee_location"
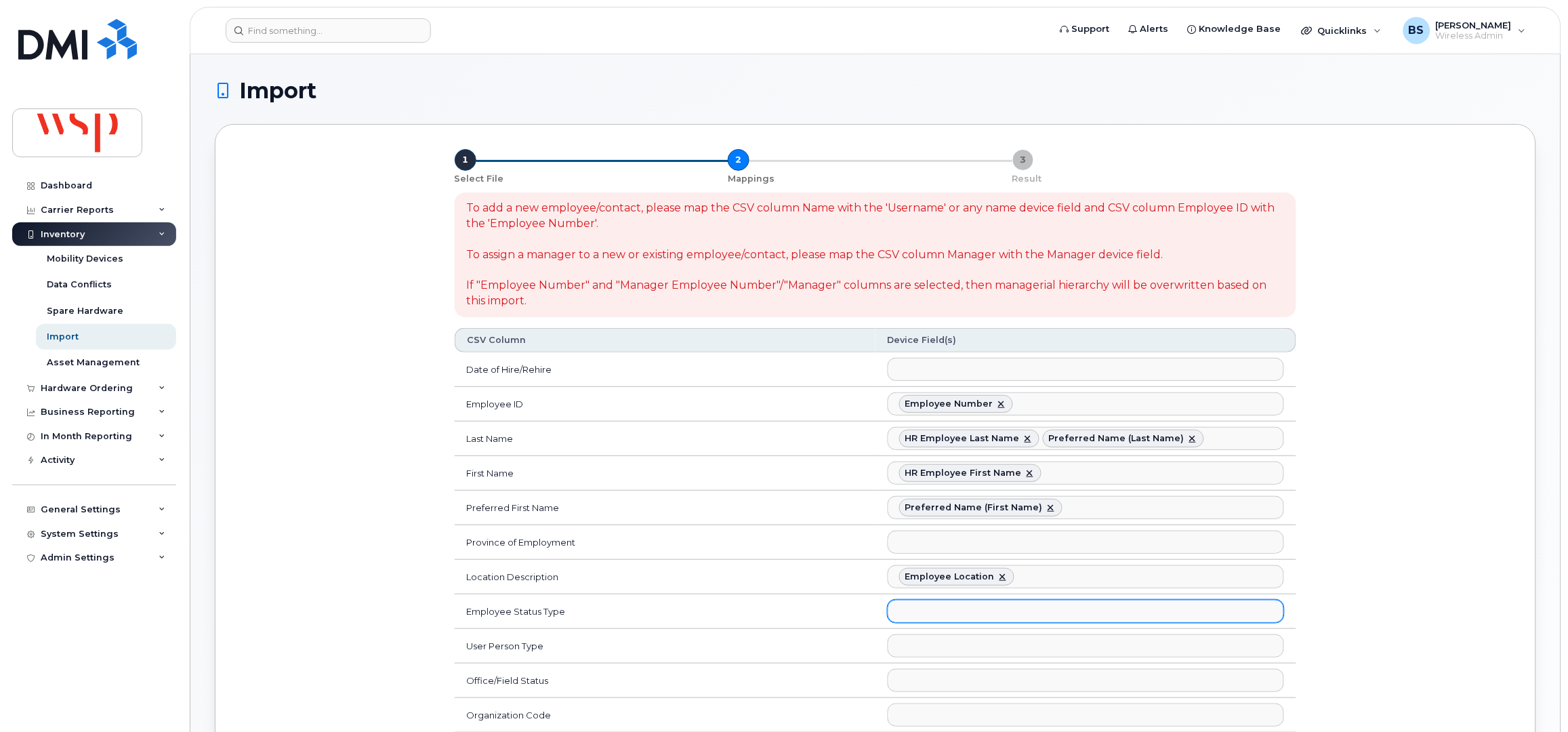
click at [918, 615] on ul at bounding box center [1086, 612] width 395 height 22
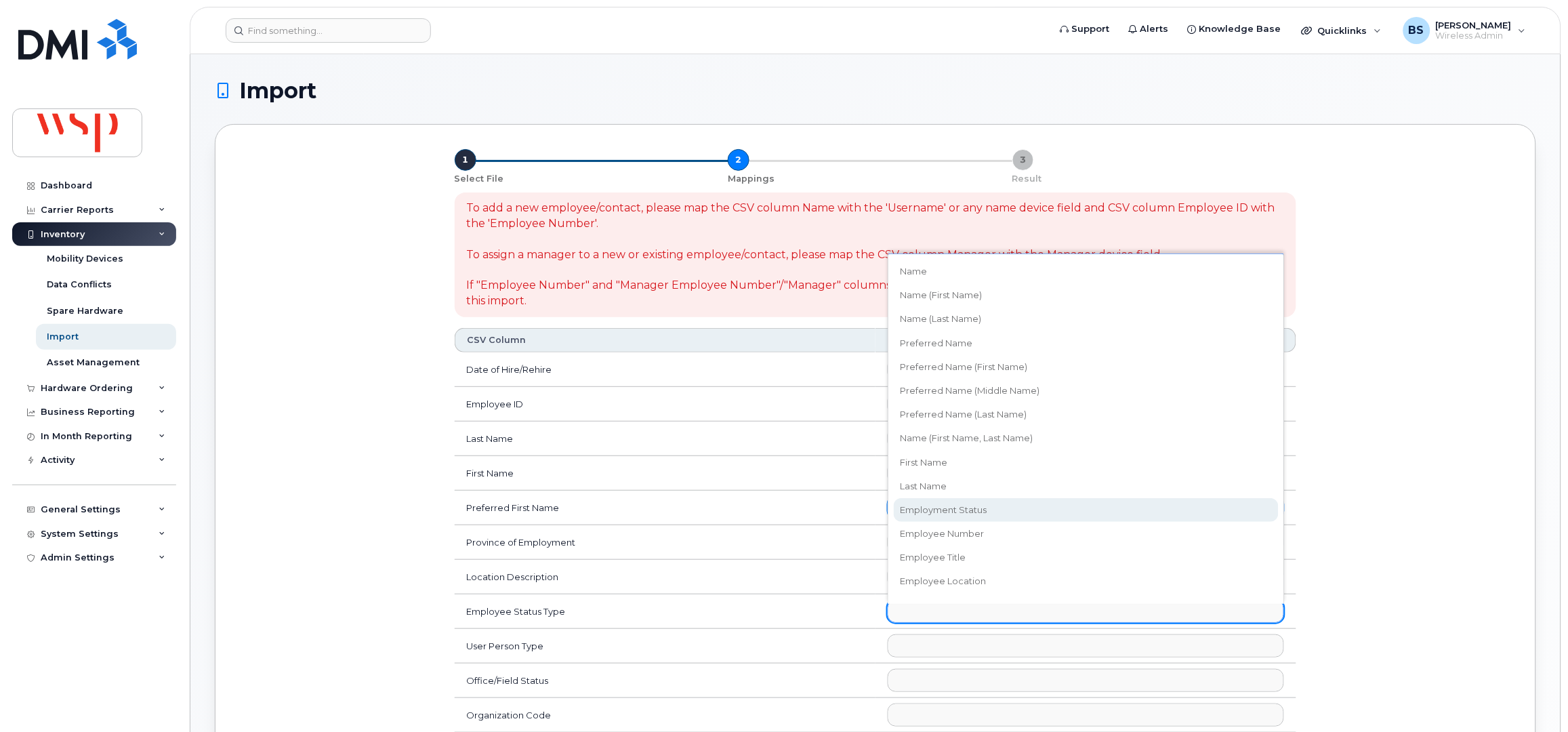
select select "employment_status"
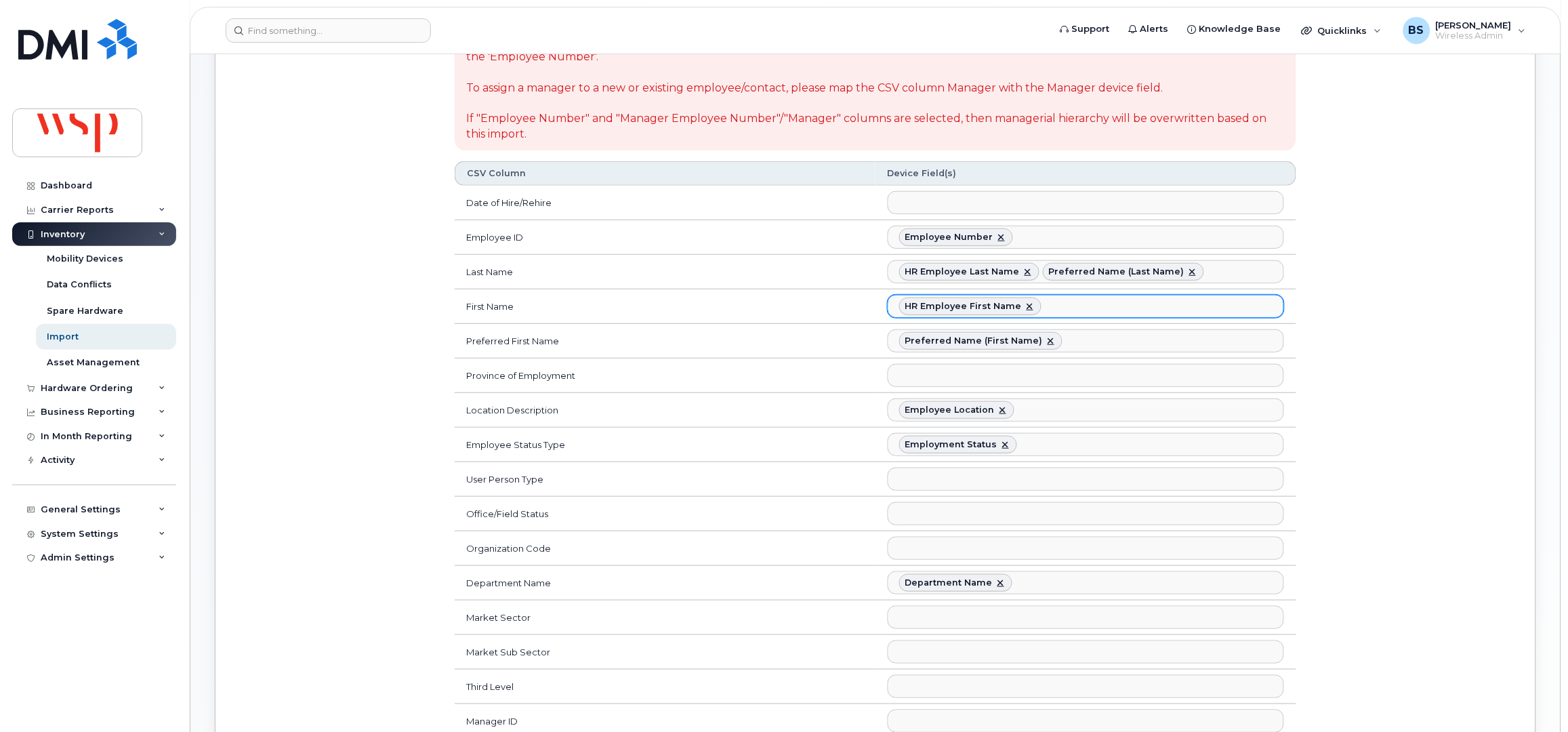
scroll to position [180, 0]
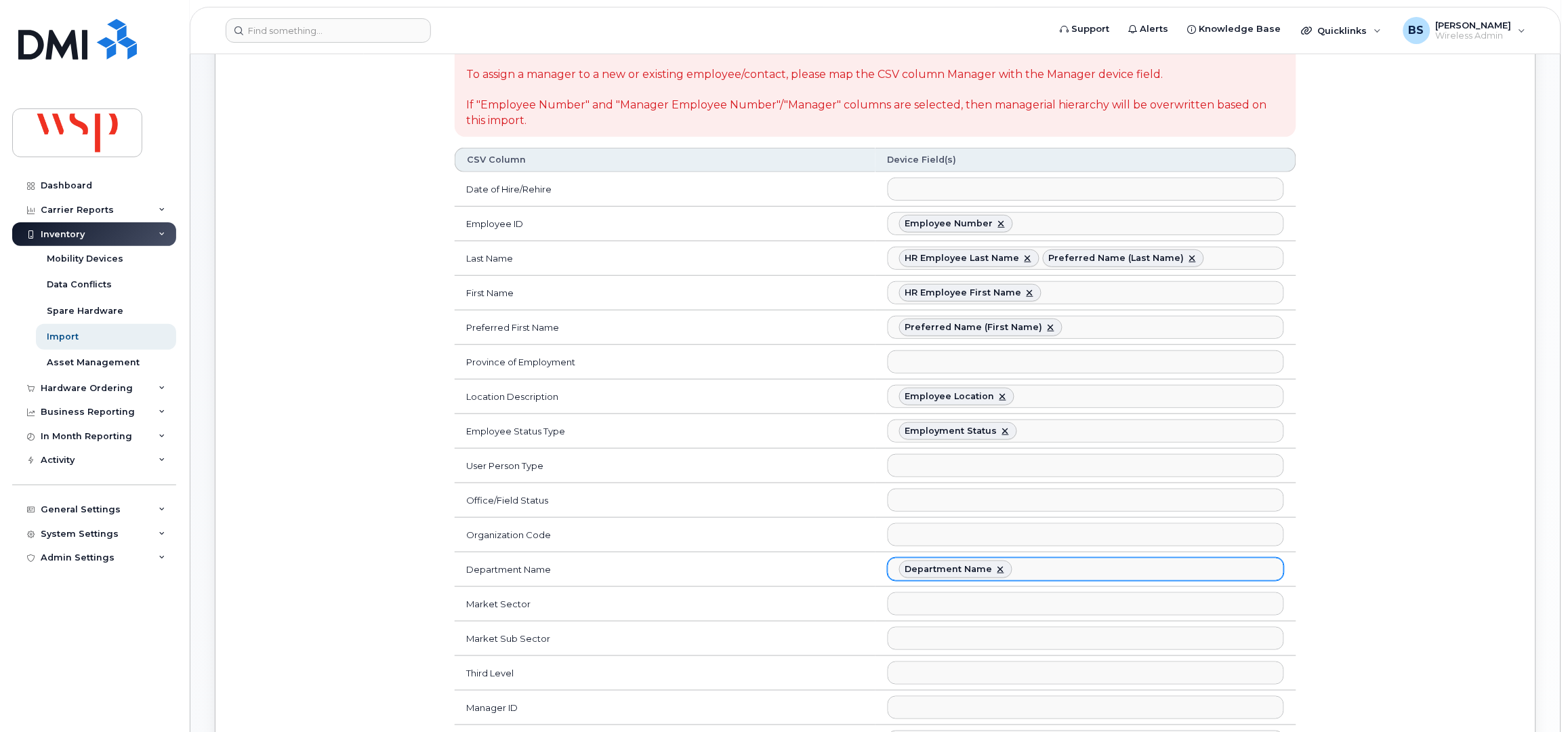
click at [1000, 571] on link at bounding box center [1001, 569] width 11 height 11
select select
click at [963, 540] on ul at bounding box center [1086, 535] width 395 height 22
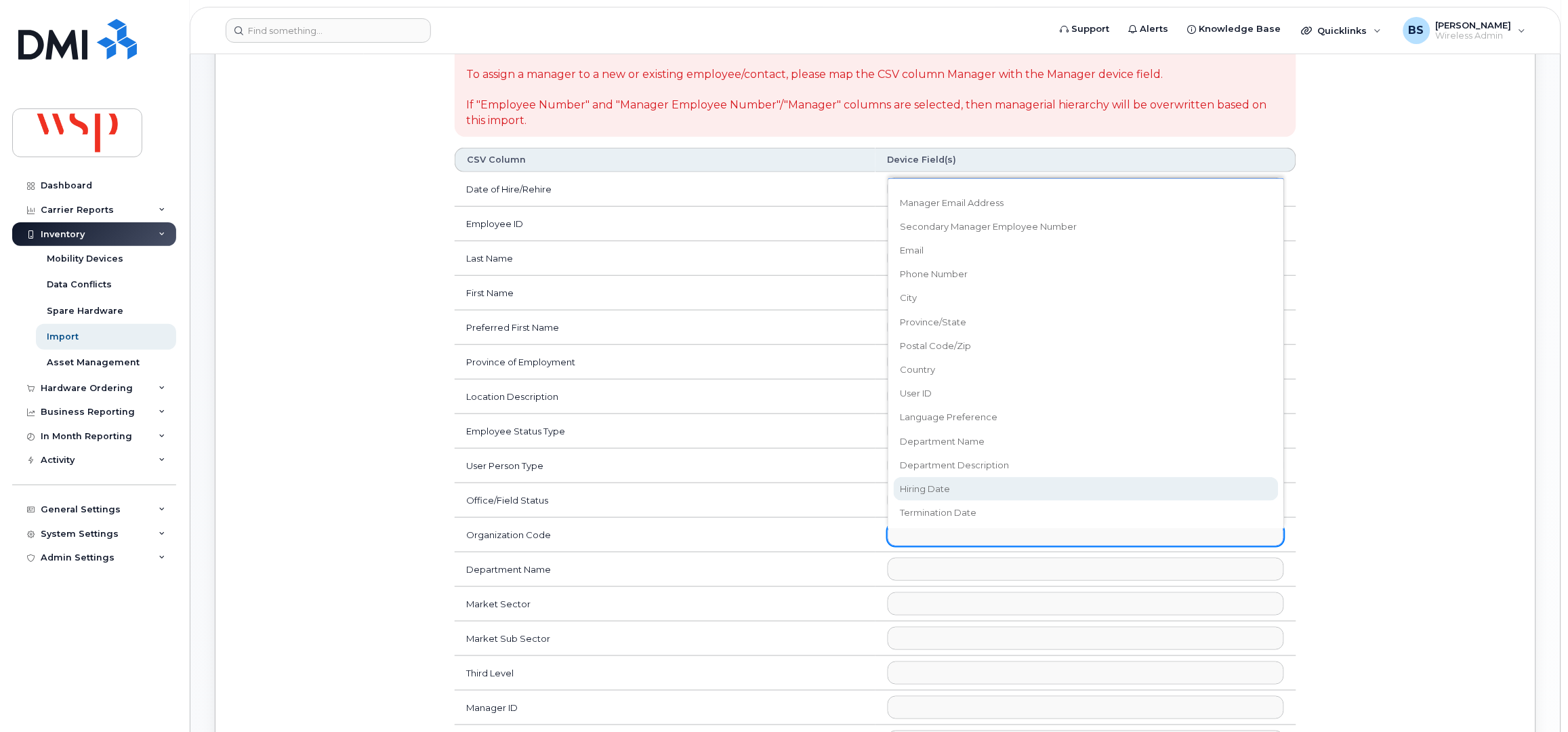
scroll to position [481, 0]
select select "accounting_type_1581"
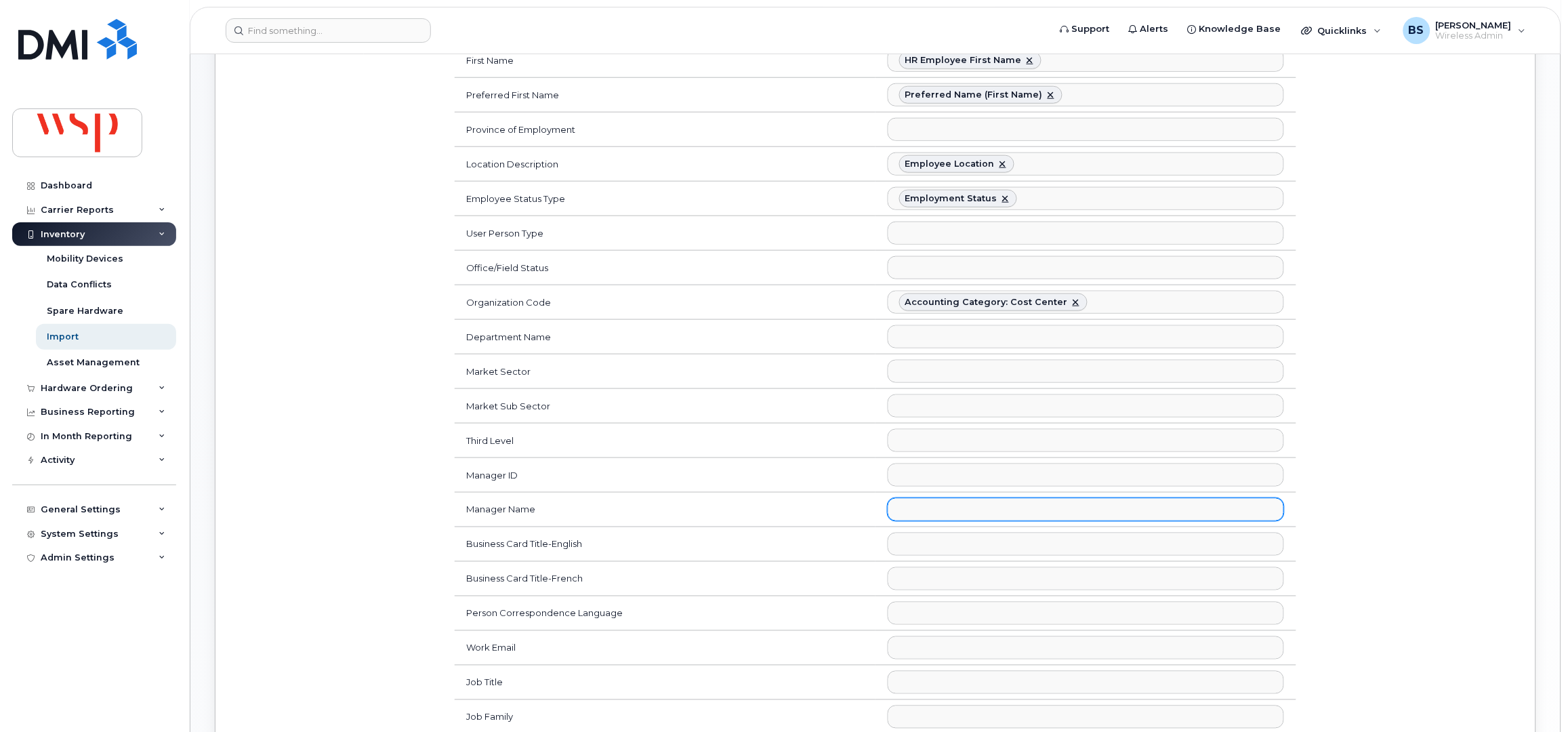
scroll to position [451, 0]
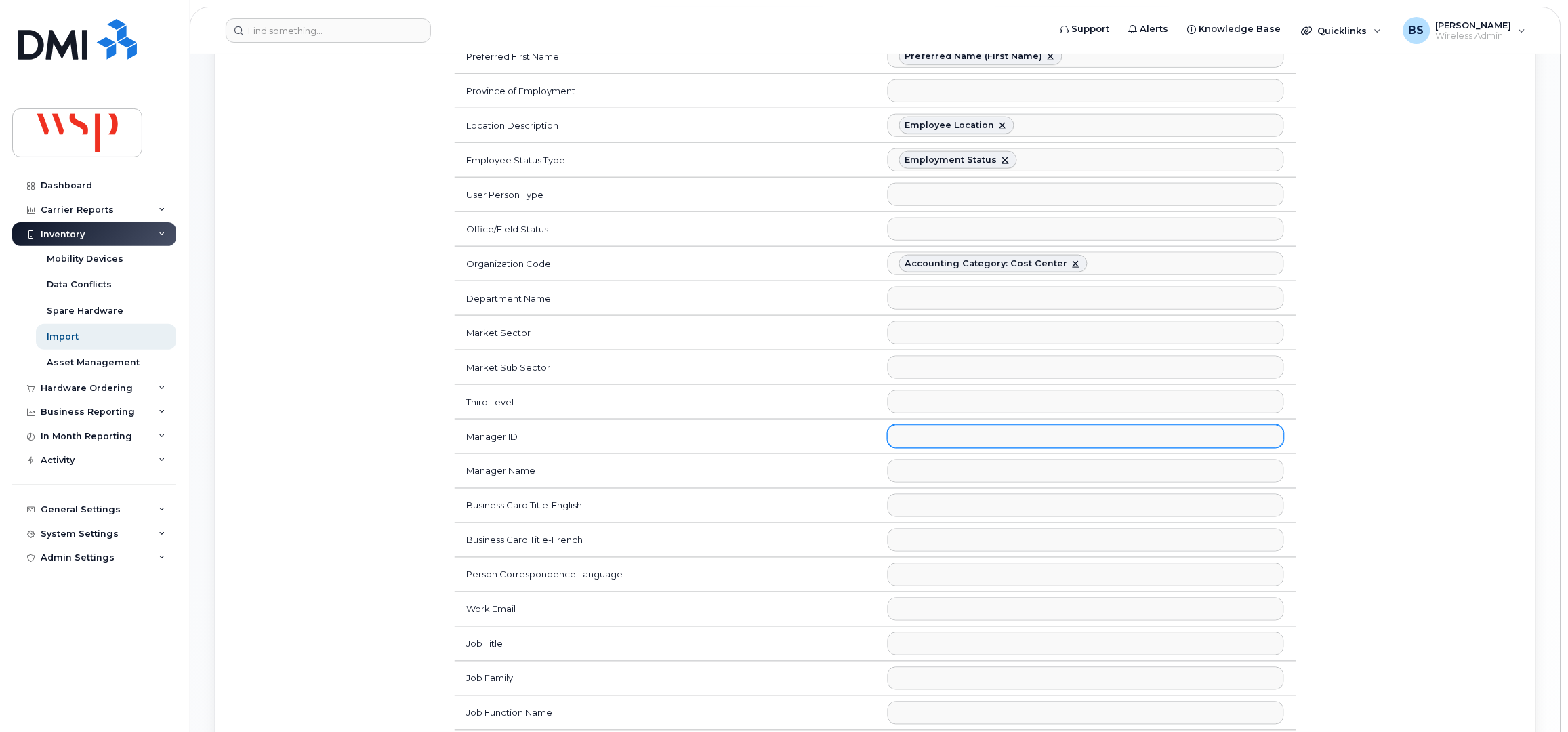
click at [957, 438] on ul at bounding box center [1086, 436] width 395 height 22
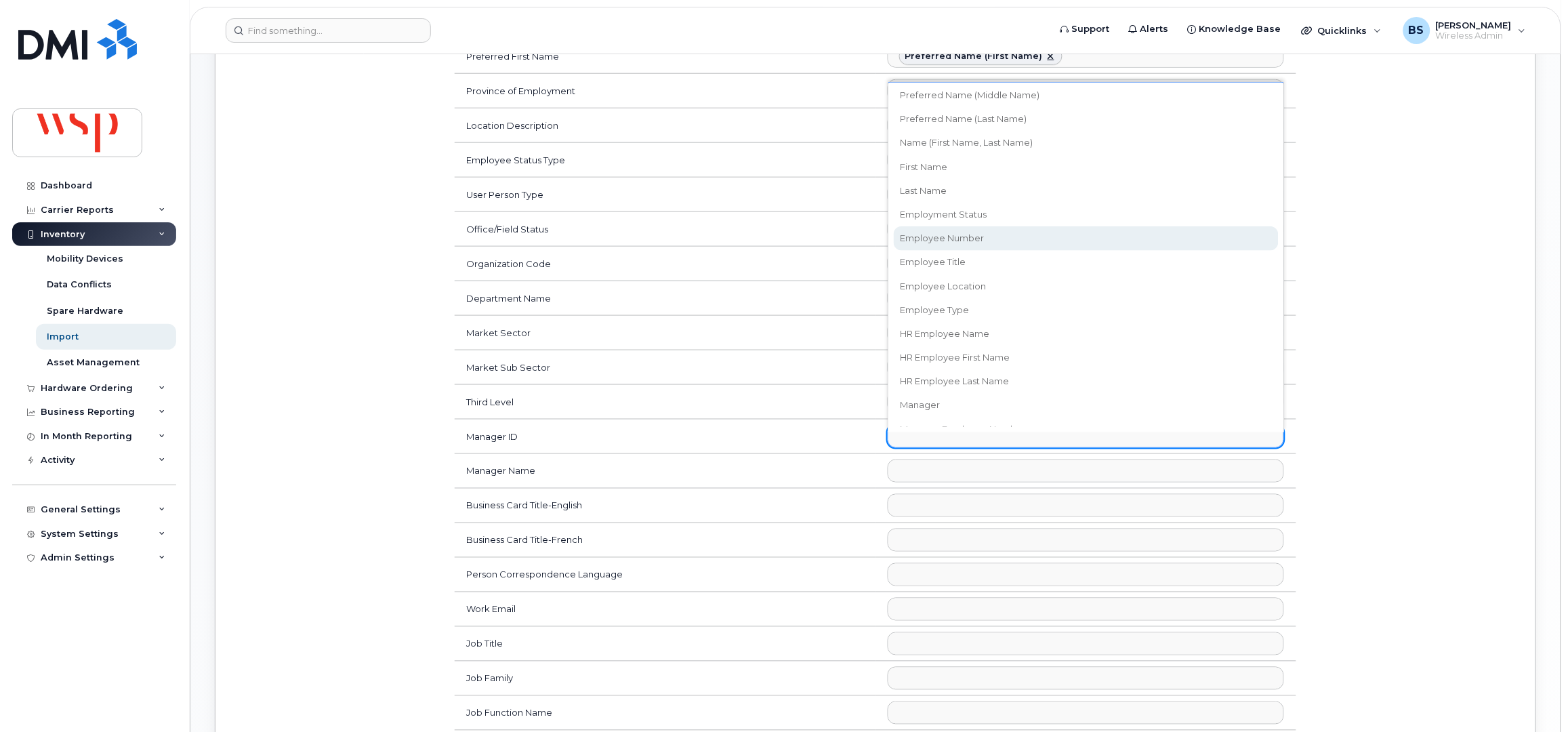
scroll to position [361, 0]
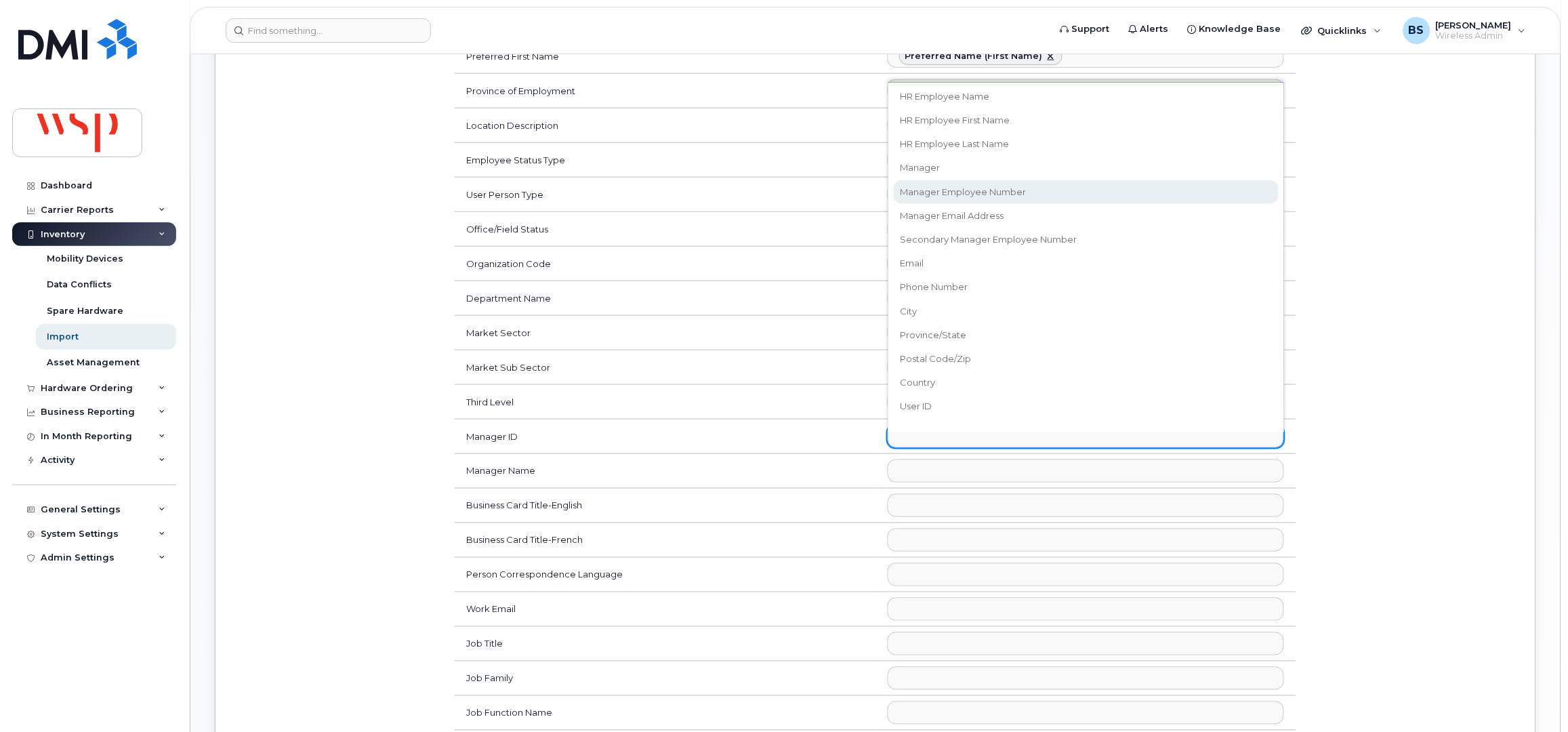
select select "manager_employee_number"
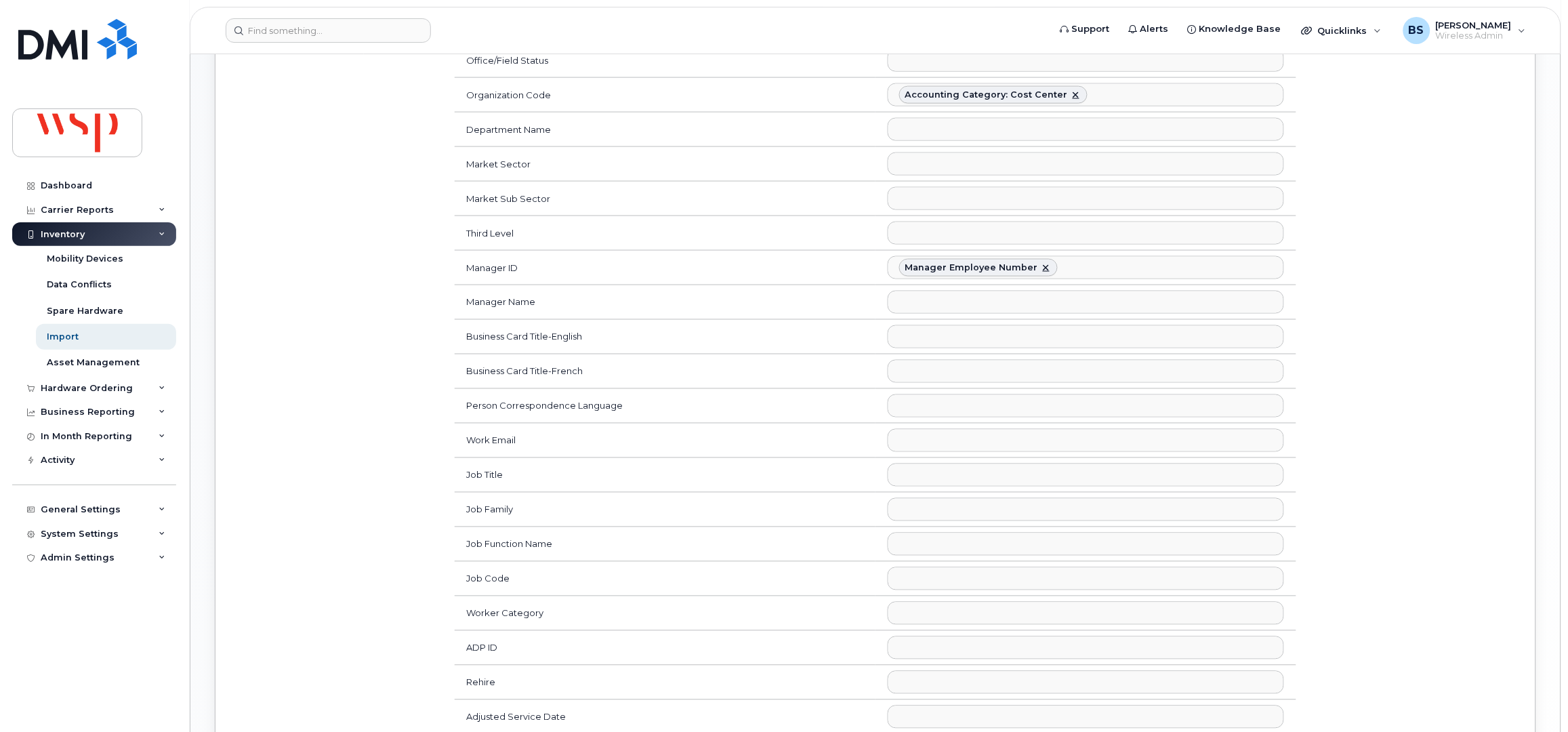
scroll to position [632, 0]
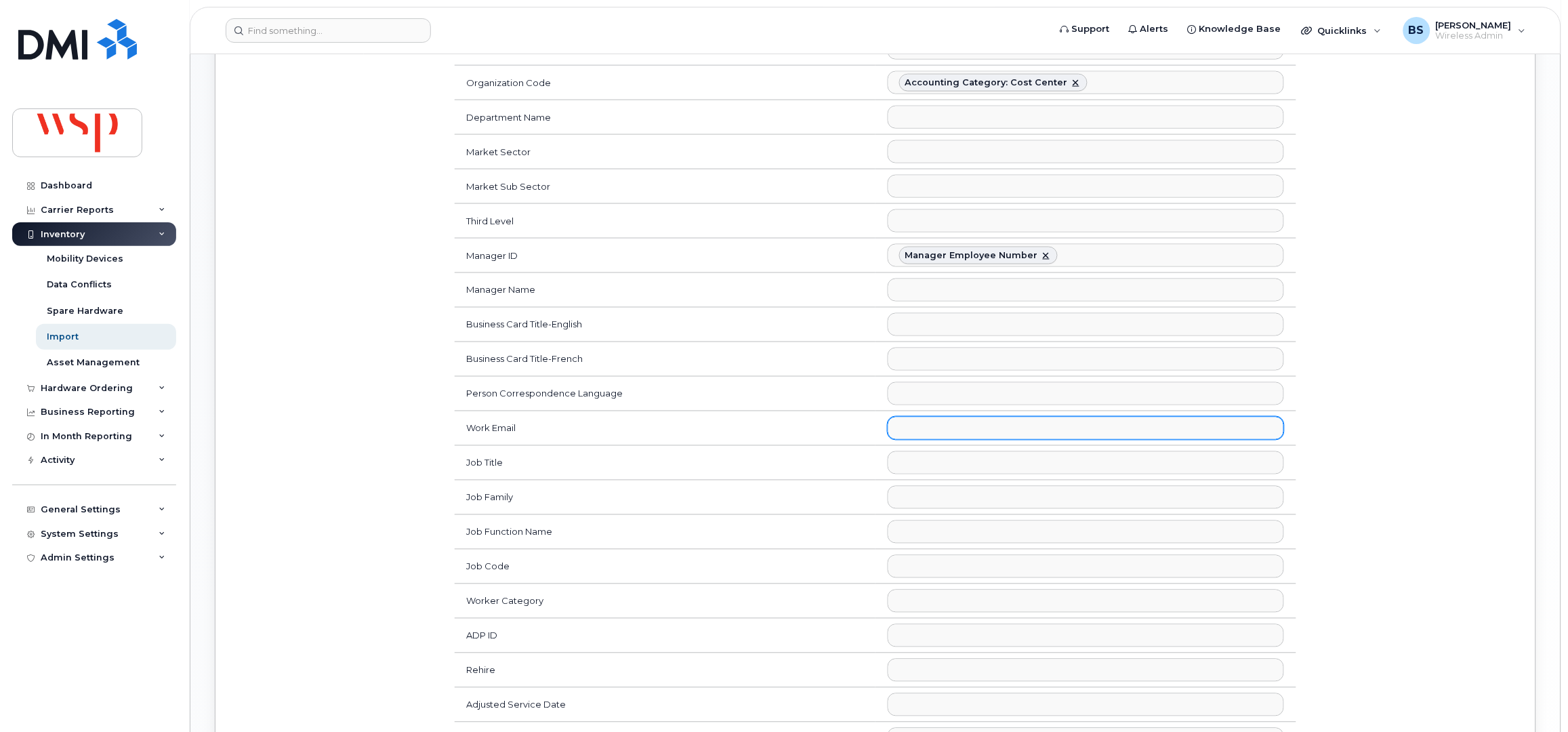
click at [972, 436] on ul at bounding box center [1086, 429] width 395 height 22
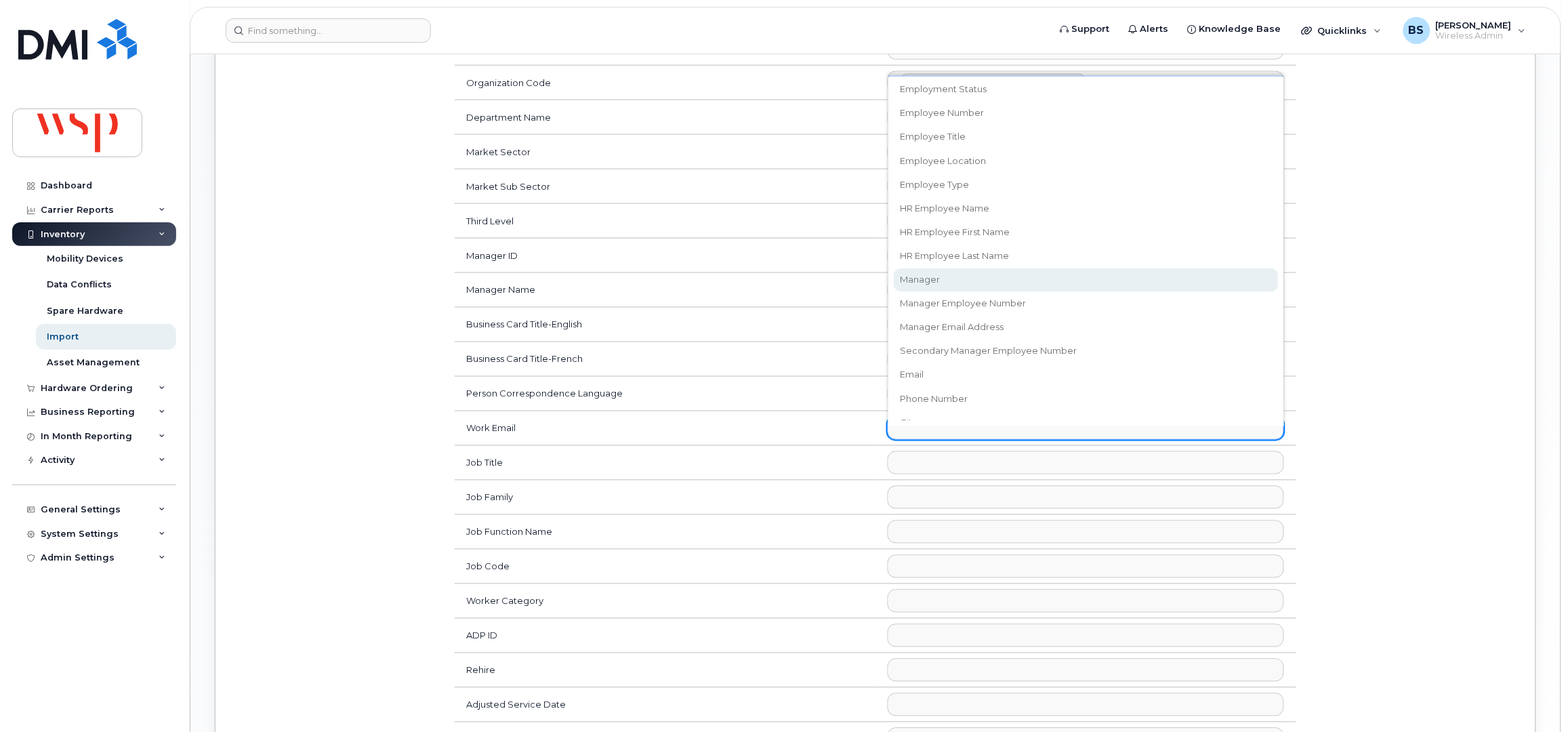
scroll to position [270, 0]
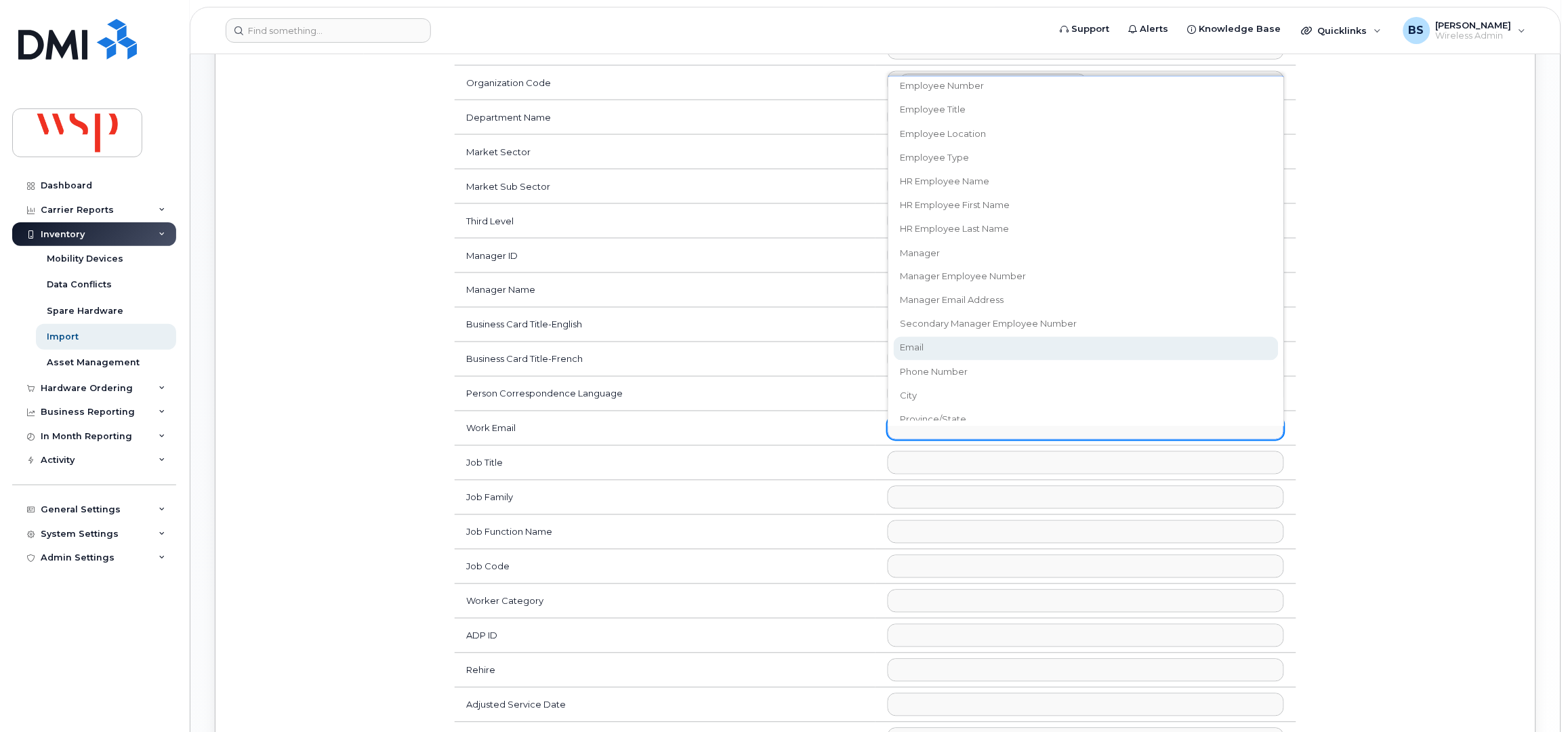
select select "email"
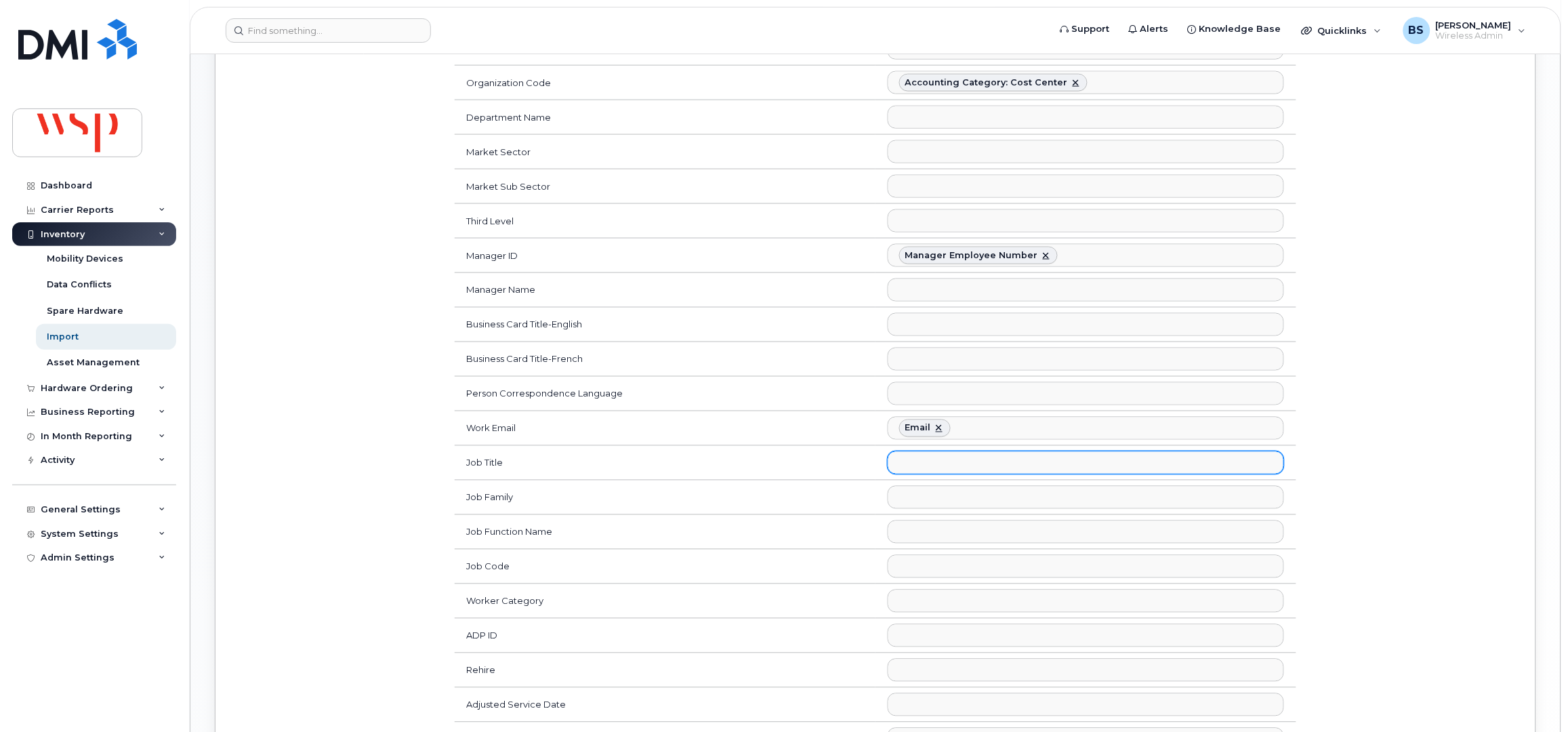
click at [933, 474] on ul at bounding box center [1086, 463] width 395 height 22
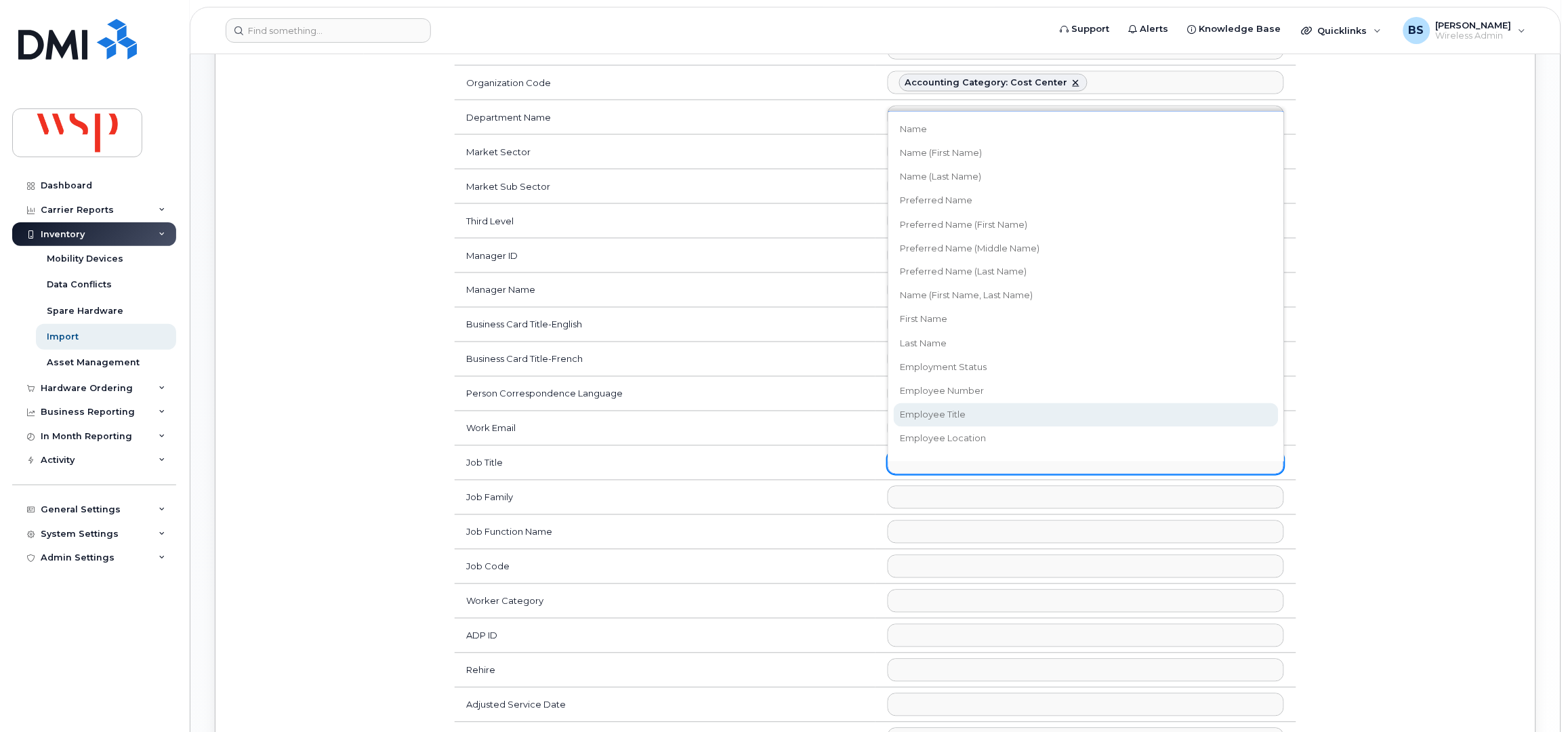
select select "employee_title"
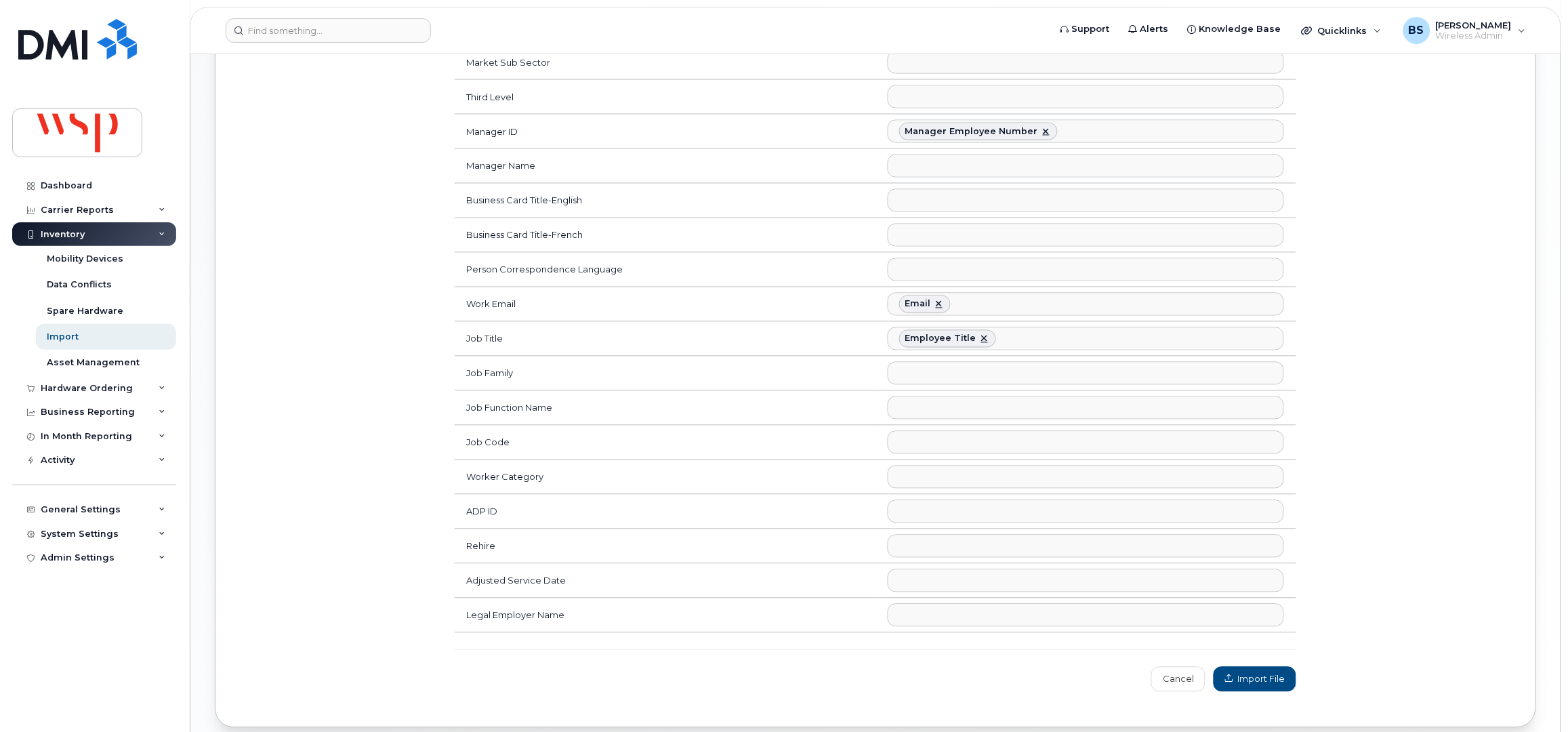
scroll to position [853, 0]
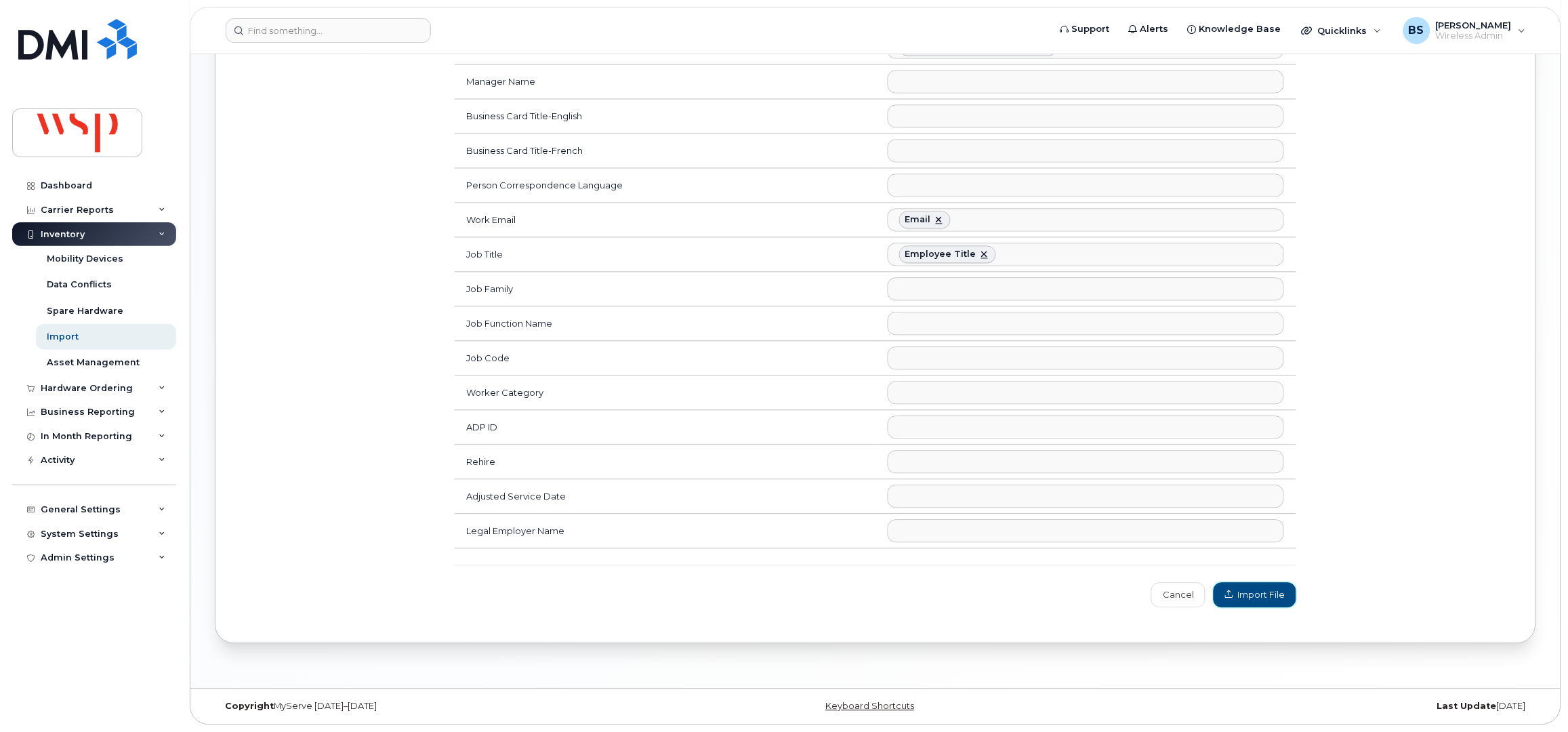
drag, startPoint x: 1235, startPoint y: 591, endPoint x: 1228, endPoint y: 563, distance: 28.9
click at [1236, 591] on span "Import File" at bounding box center [1255, 595] width 60 height 13
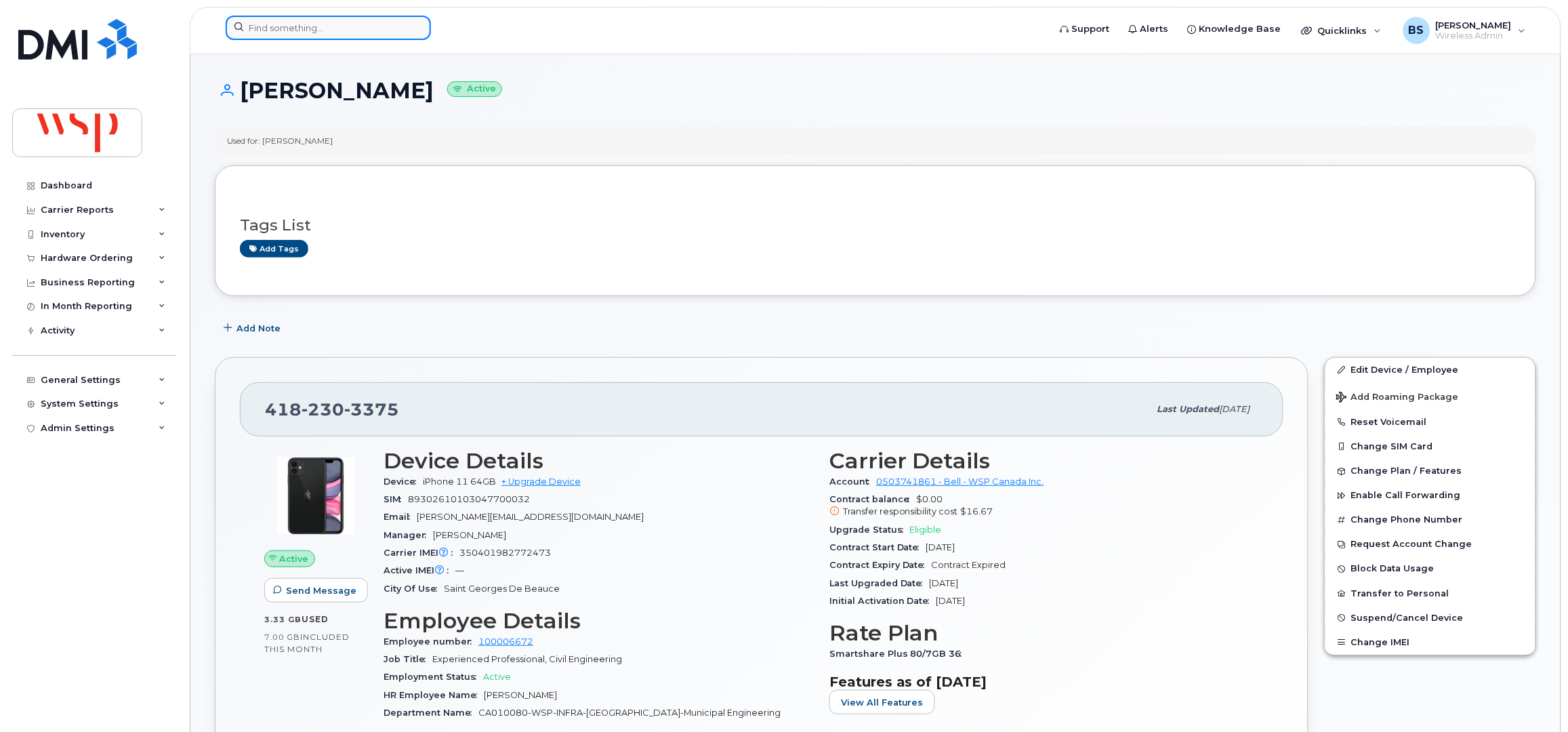
click at [342, 27] on input at bounding box center [329, 27] width 205 height 24
paste input "6043466496"
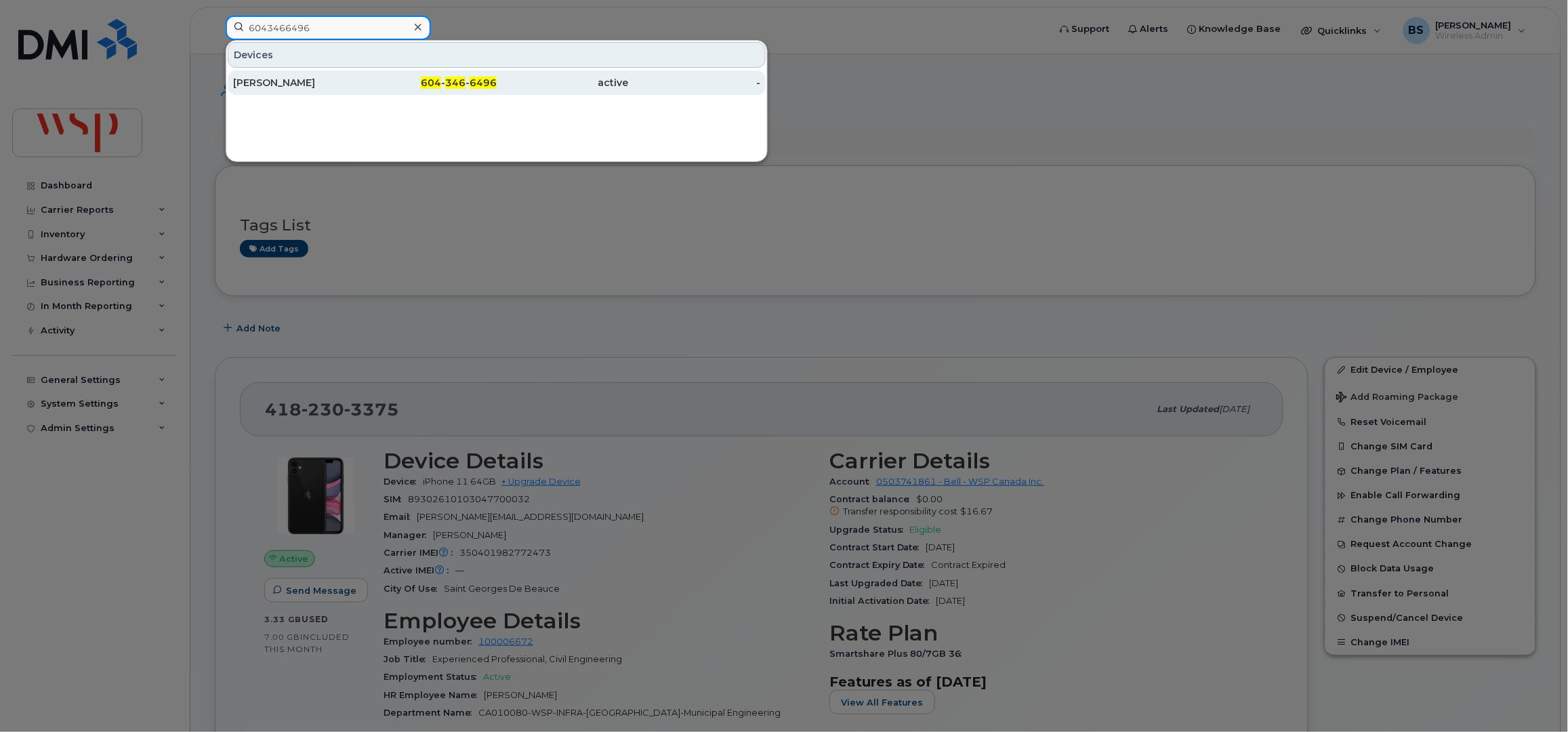
type input "6043466496"
click at [270, 81] on div "[PERSON_NAME]" at bounding box center [298, 83] width 132 height 14
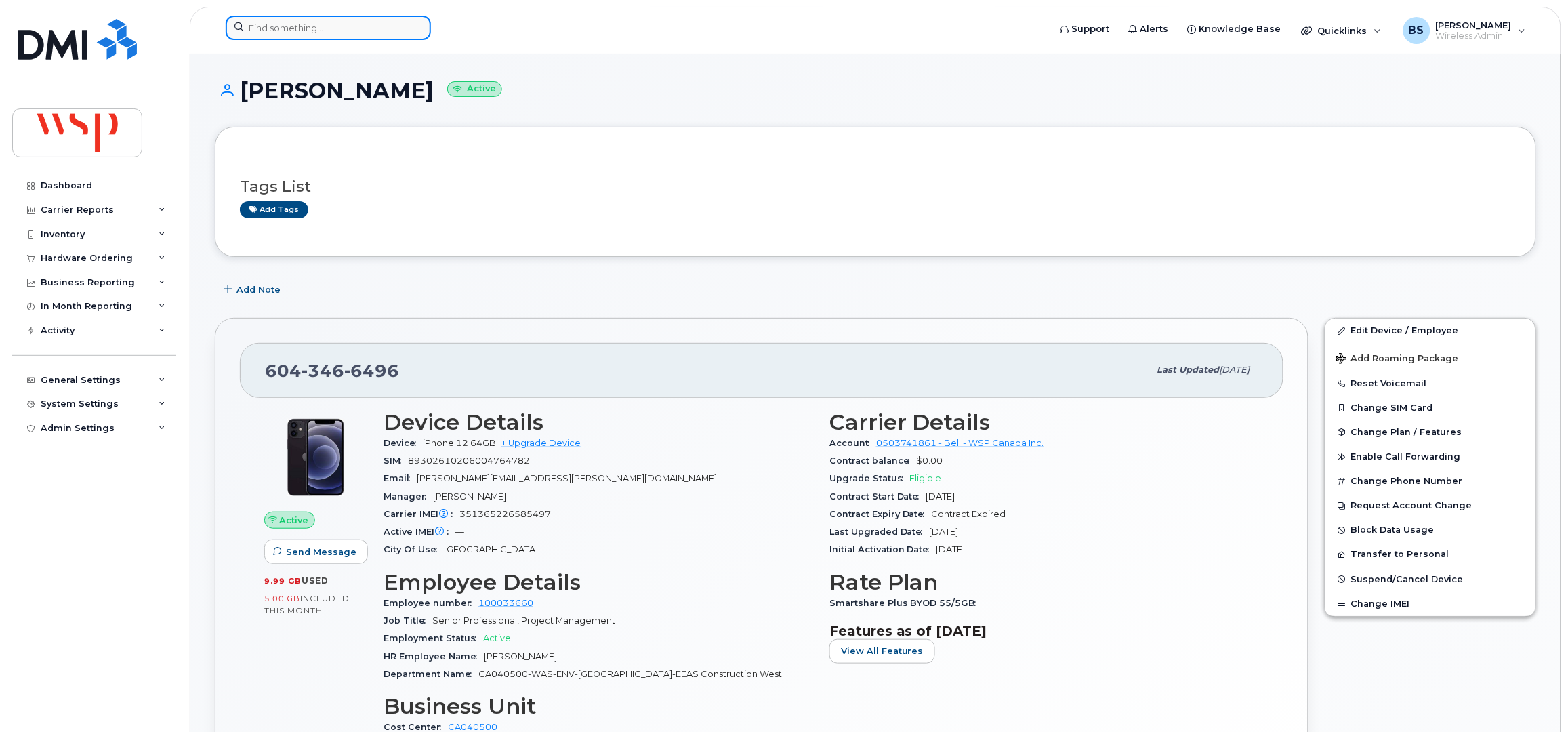
drag, startPoint x: 292, startPoint y: 36, endPoint x: 306, endPoint y: 26, distance: 17.2
click at [293, 35] on input at bounding box center [329, 27] width 205 height 24
paste input "4384398347"
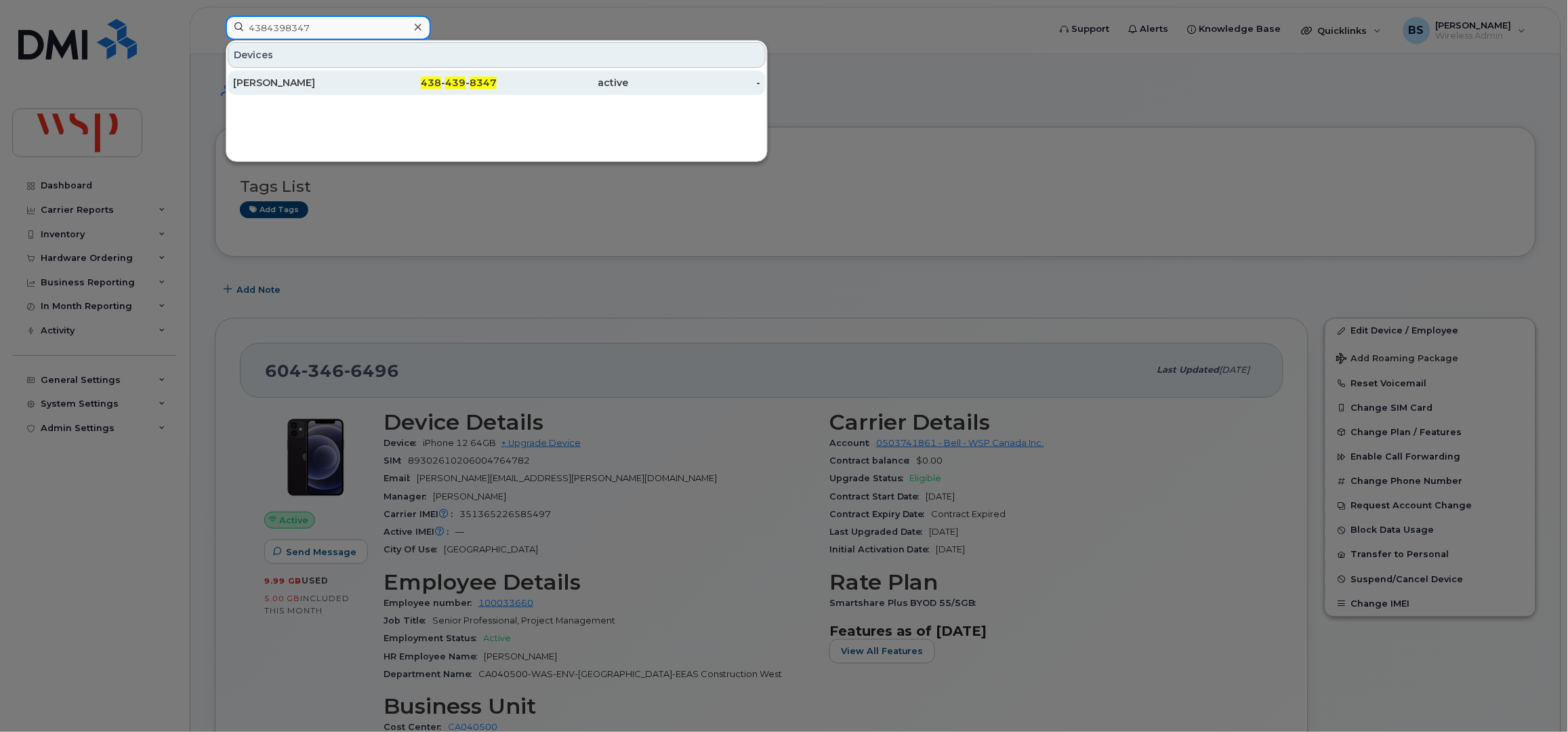
type input "4384398347"
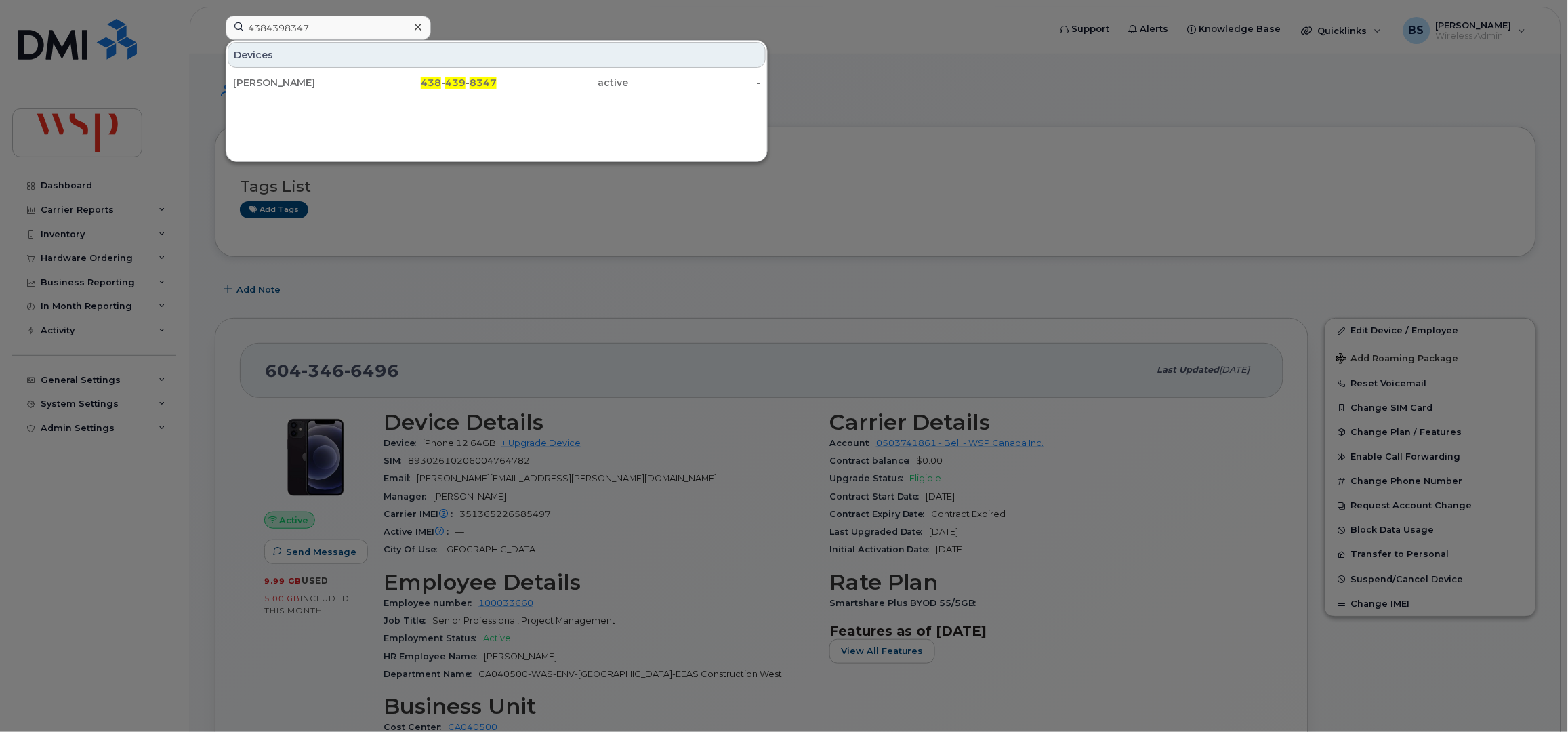
drag, startPoint x: 279, startPoint y: 84, endPoint x: 471, endPoint y: 160, distance: 206.5
click at [282, 84] on div "[PERSON_NAME]" at bounding box center [298, 83] width 132 height 14
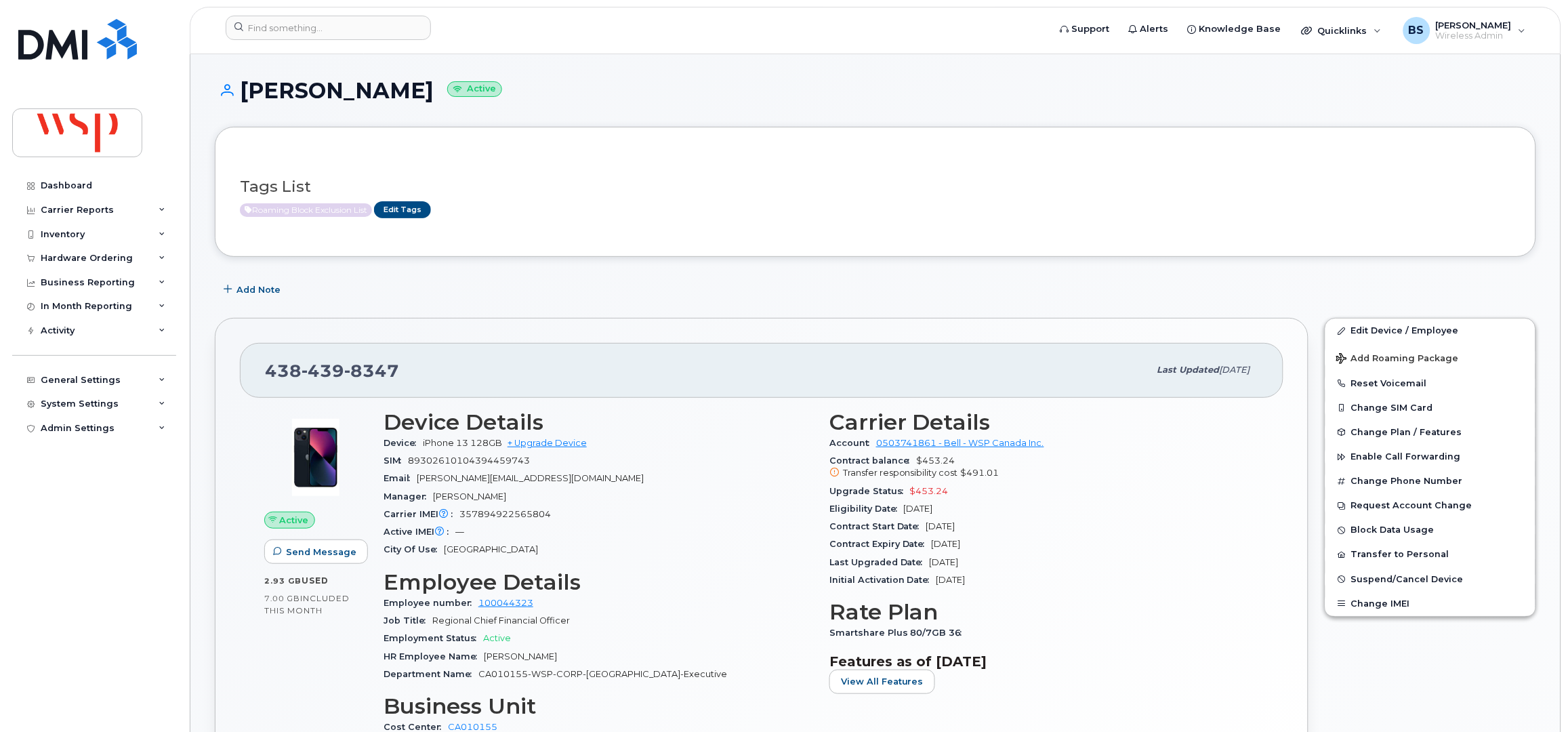
drag, startPoint x: 889, startPoint y: 514, endPoint x: 831, endPoint y: 492, distance: 62.0
click at [831, 492] on section "Carrier Details Account 0503741861 - Bell - WSP Canada Inc. Contract balance $4…" at bounding box center [1044, 500] width 429 height 180
copy section "Upgrade Status $453.24 Eligibility Date [DATE]"
click at [315, 17] on input at bounding box center [329, 27] width 205 height 24
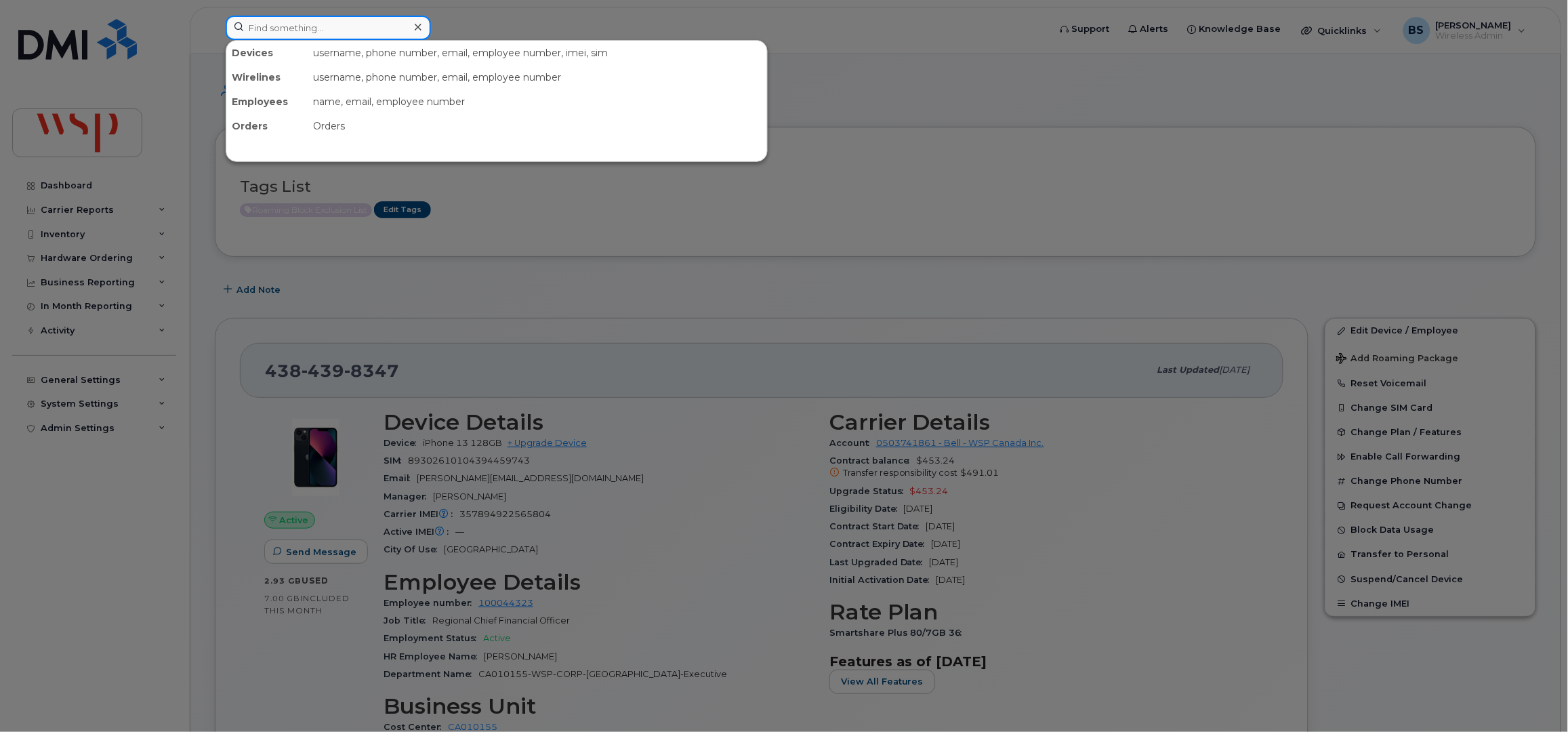
paste input "Prabhdeep Singh Brar"
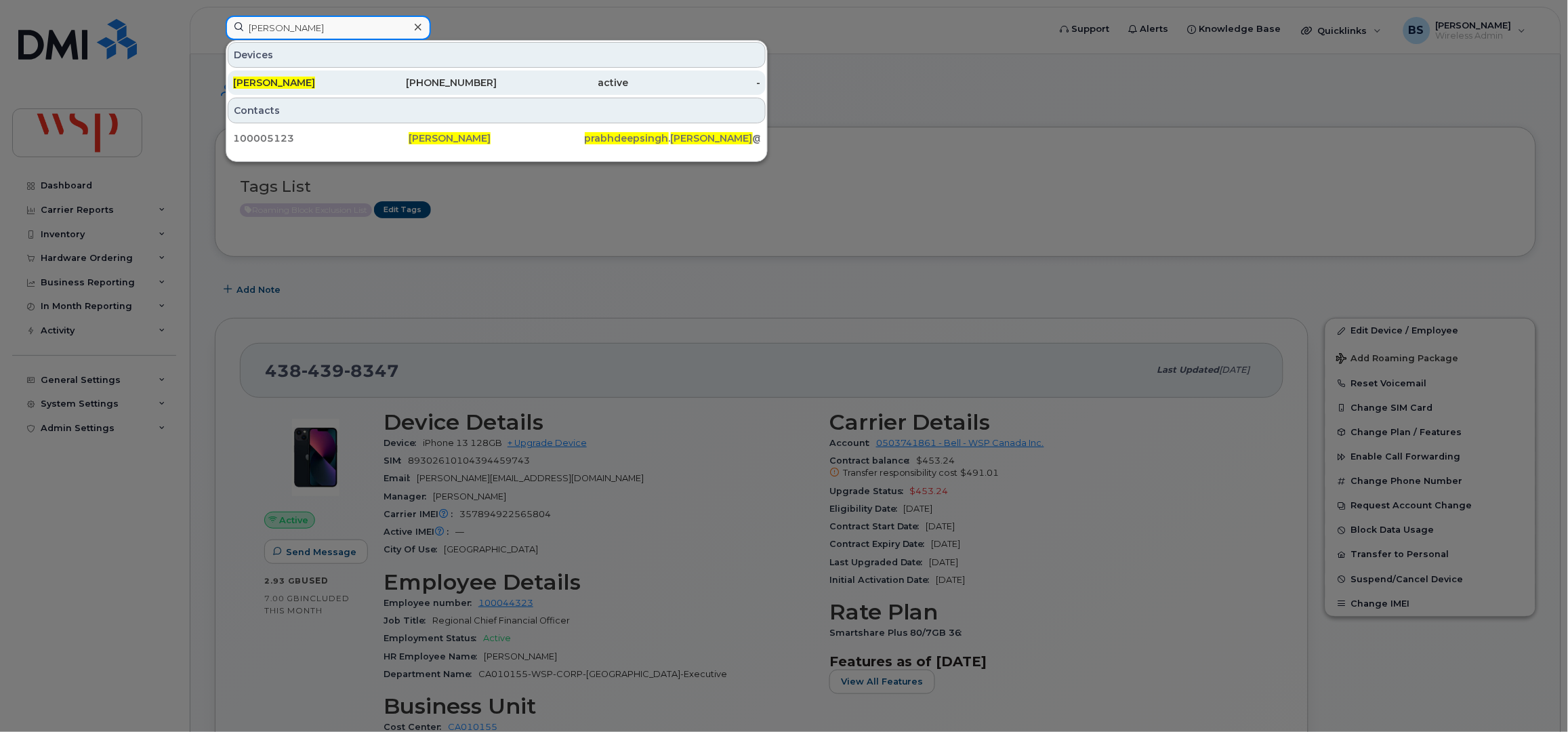
type input "[PERSON_NAME]"
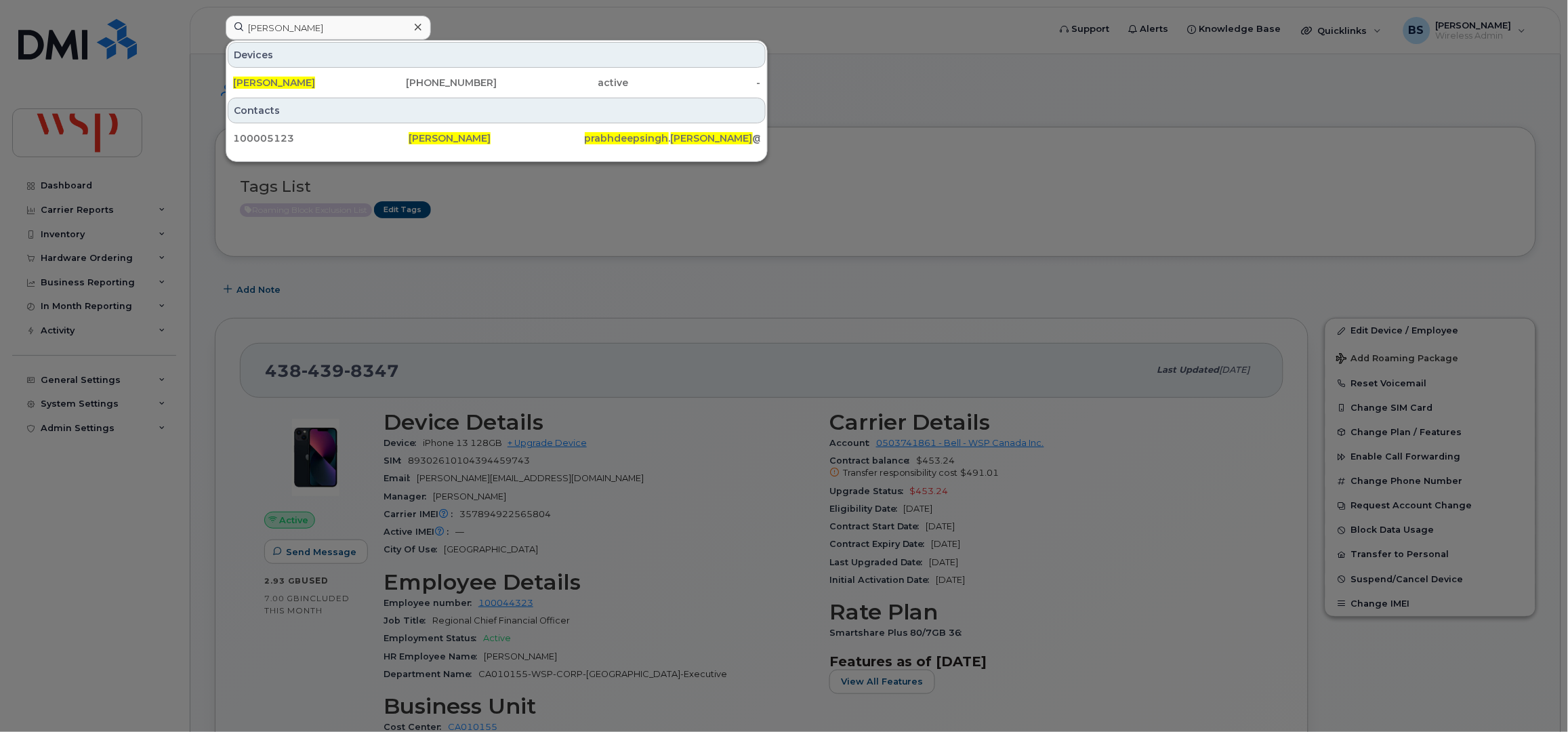
drag, startPoint x: 285, startPoint y: 80, endPoint x: 582, endPoint y: 193, distance: 317.8
click at [286, 79] on span "[PERSON_NAME]" at bounding box center [274, 82] width 82 height 12
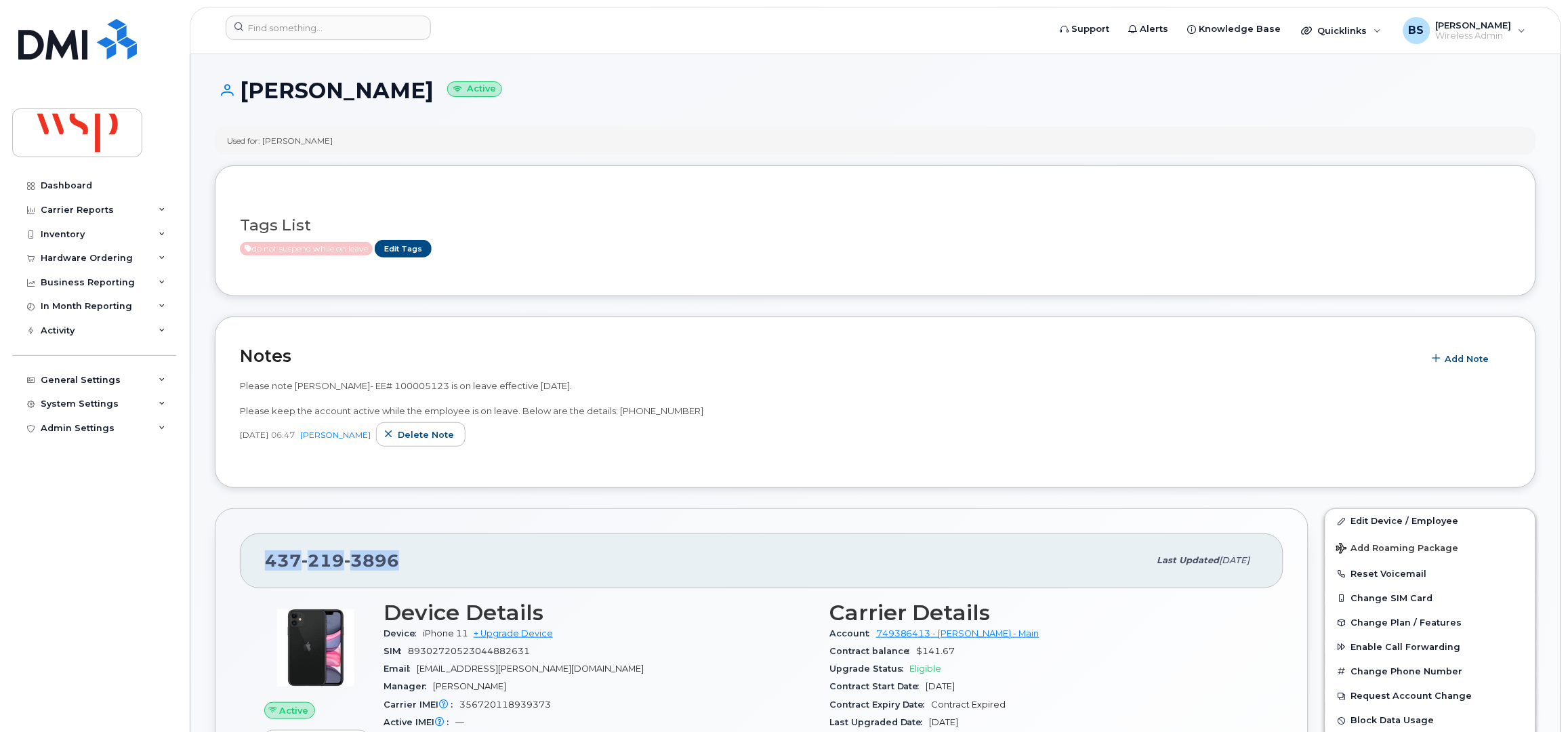
drag, startPoint x: 397, startPoint y: 565, endPoint x: 266, endPoint y: 572, distance: 131.2
click at [266, 572] on div "[PHONE_NUMBER]" at bounding box center [707, 560] width 884 height 28
copy span "[PHONE_NUMBER]"
click at [322, 29] on input at bounding box center [329, 27] width 205 height 24
paste input "6473080942"
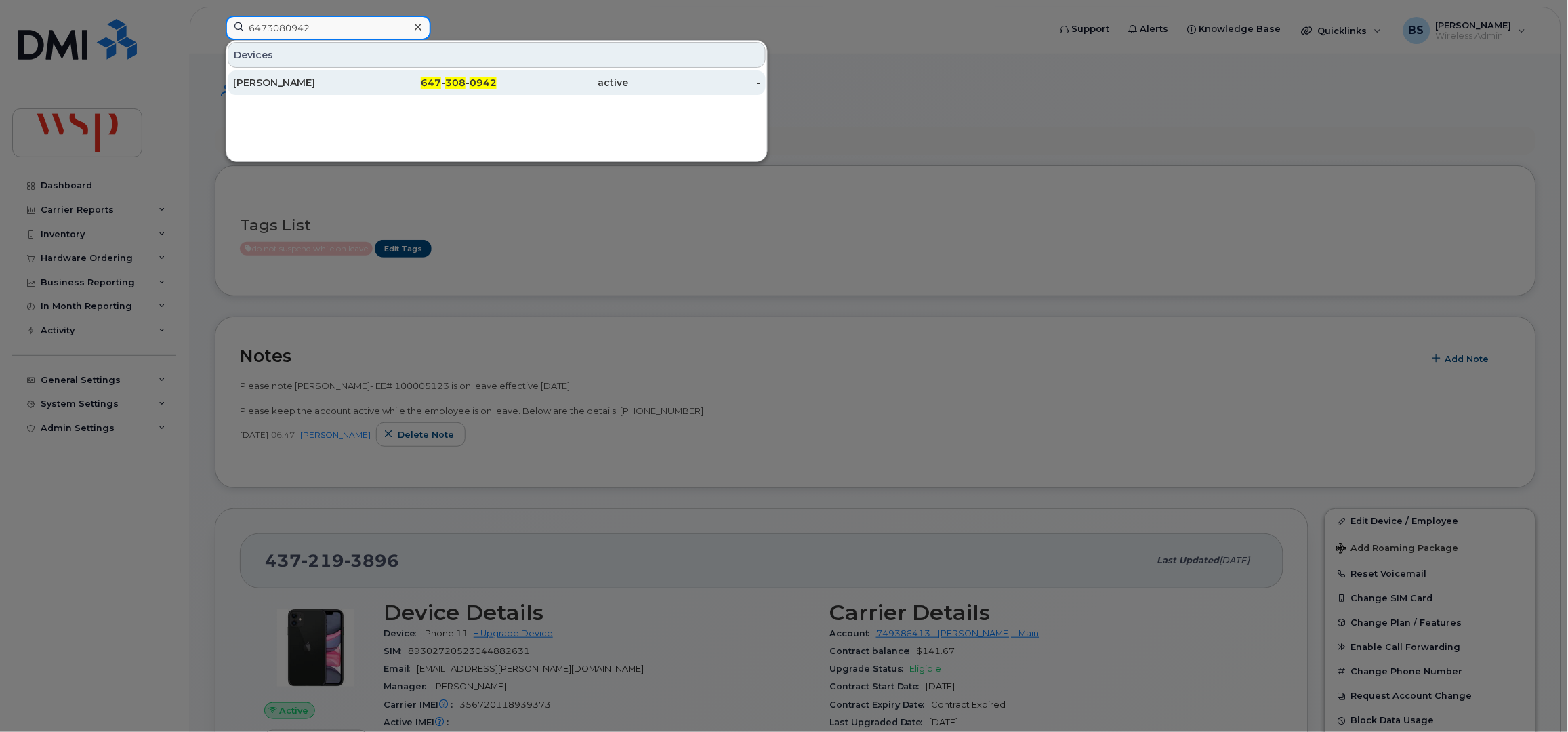
type input "6473080942"
click at [274, 82] on div "PAUL THORPE" at bounding box center [298, 83] width 132 height 14
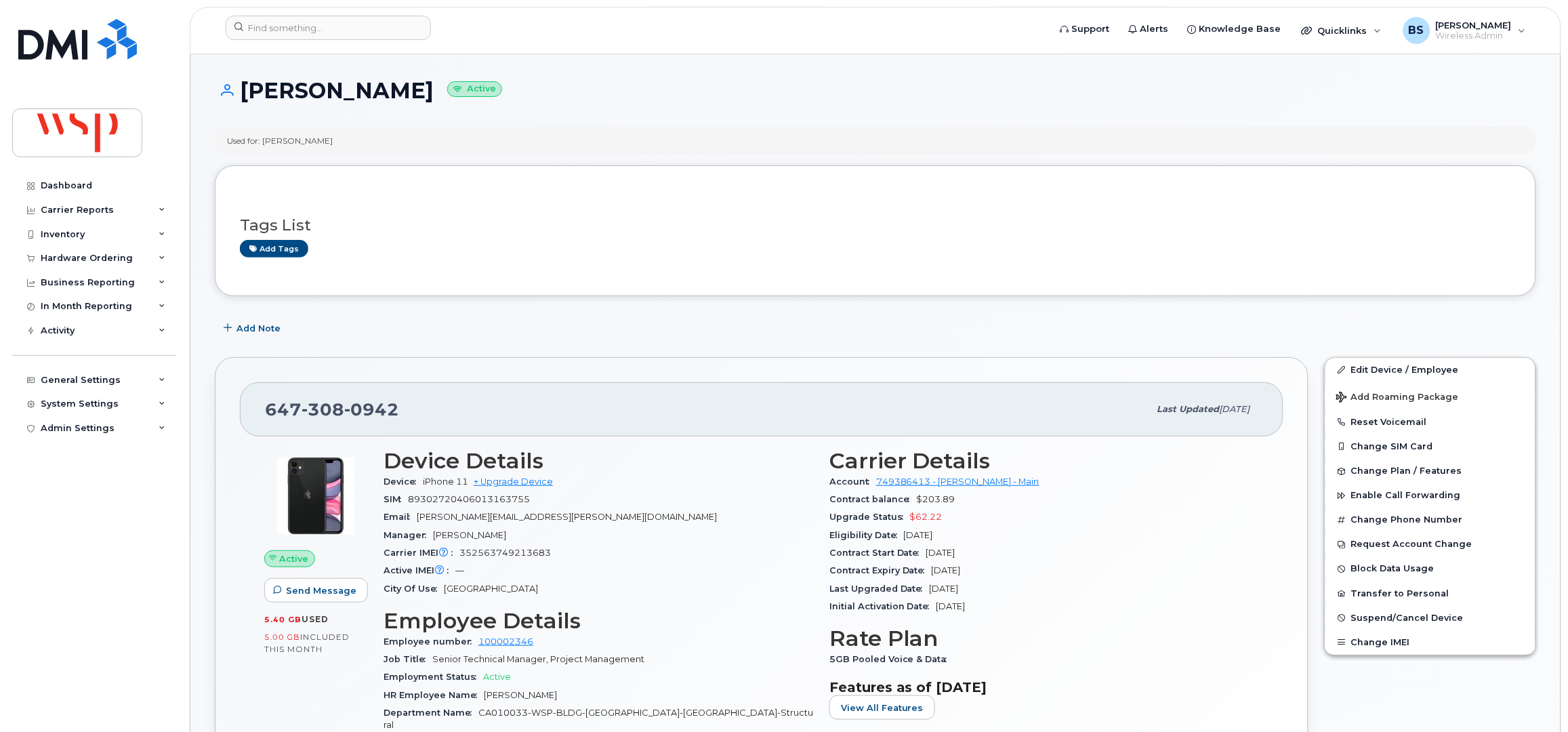
drag, startPoint x: 980, startPoint y: 533, endPoint x: 827, endPoint y: 518, distance: 153.7
click at [827, 518] on div "Carrier Details Account 749386413 - Rogers - Main Contract balance $203.89 Upgr…" at bounding box center [1045, 632] width 446 height 384
copy section "Upgrade Status $62.22 Eligibility Date Feb 01, 2026"
click at [314, 23] on input at bounding box center [329, 27] width 205 height 24
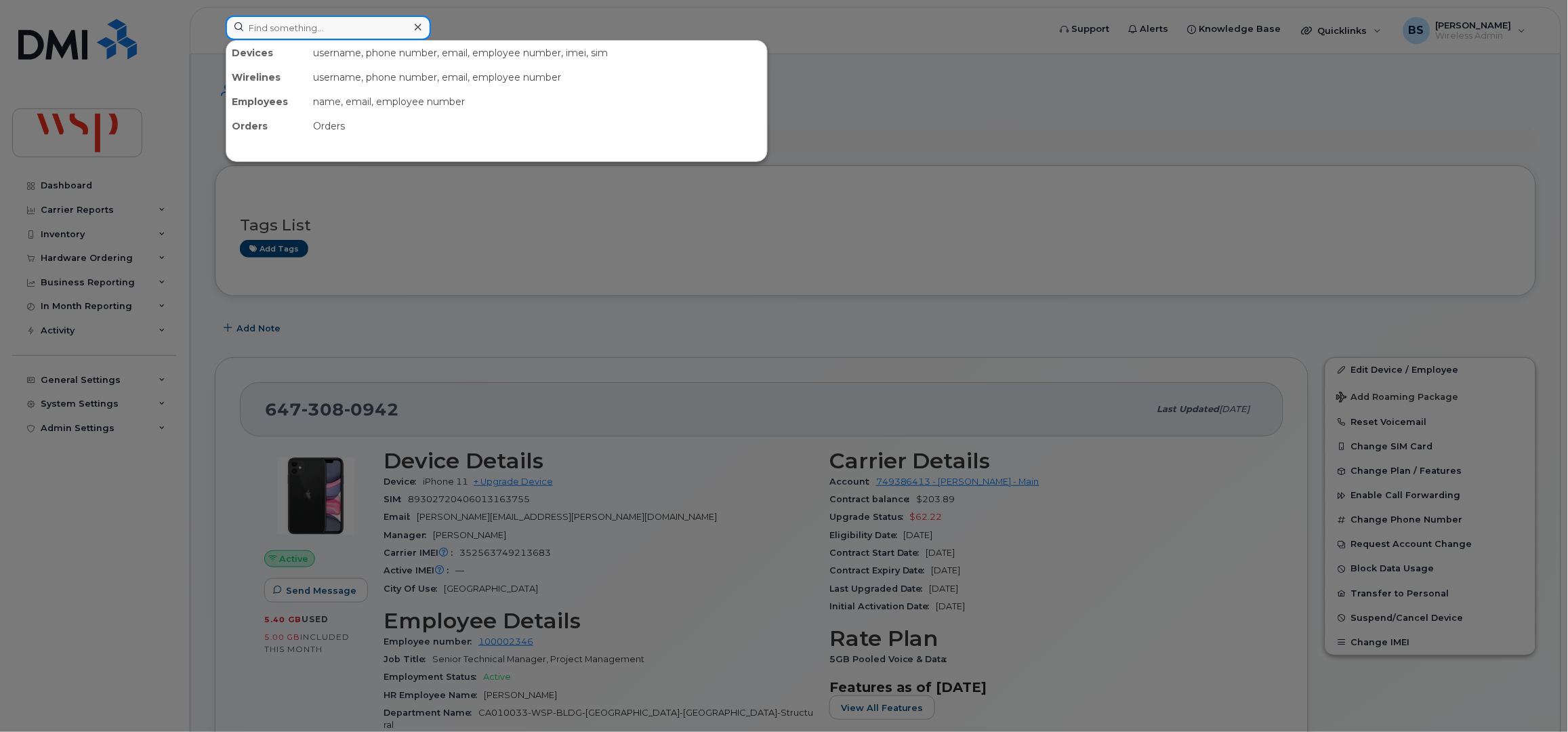
paste input "5192816699"
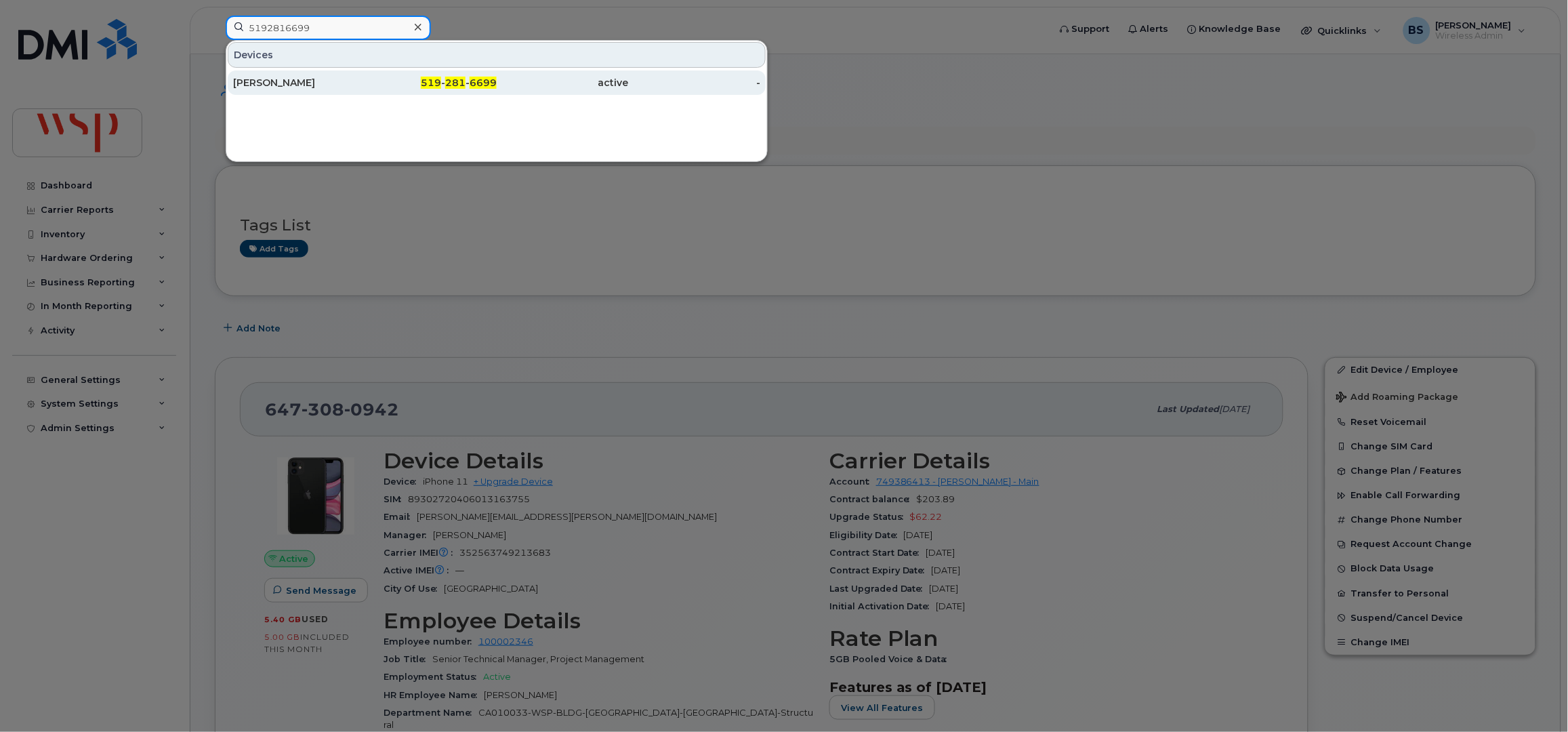
type input "5192816699"
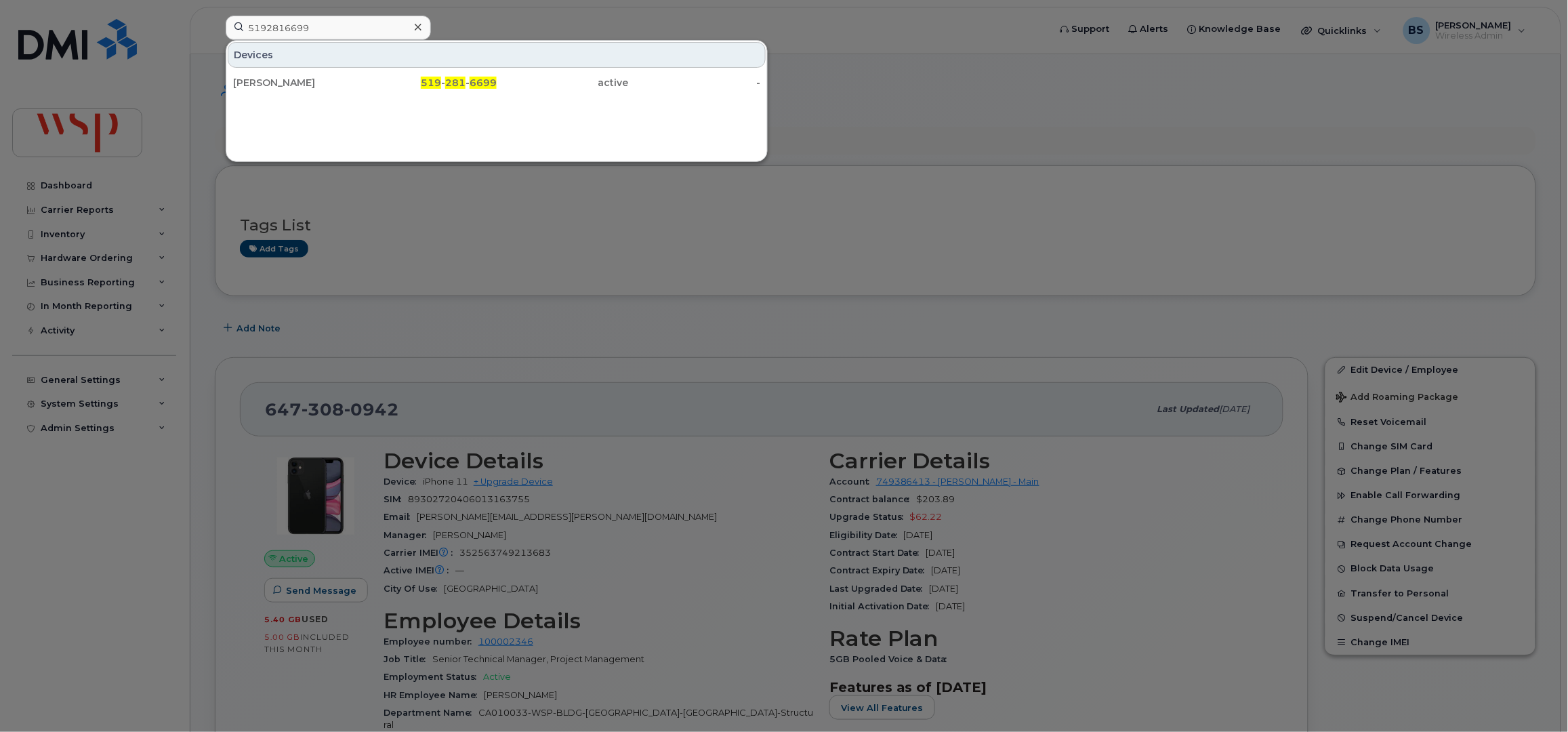
drag, startPoint x: 255, startPoint y: 81, endPoint x: 528, endPoint y: 115, distance: 275.1
click at [255, 82] on div "[PERSON_NAME]" at bounding box center [298, 83] width 132 height 14
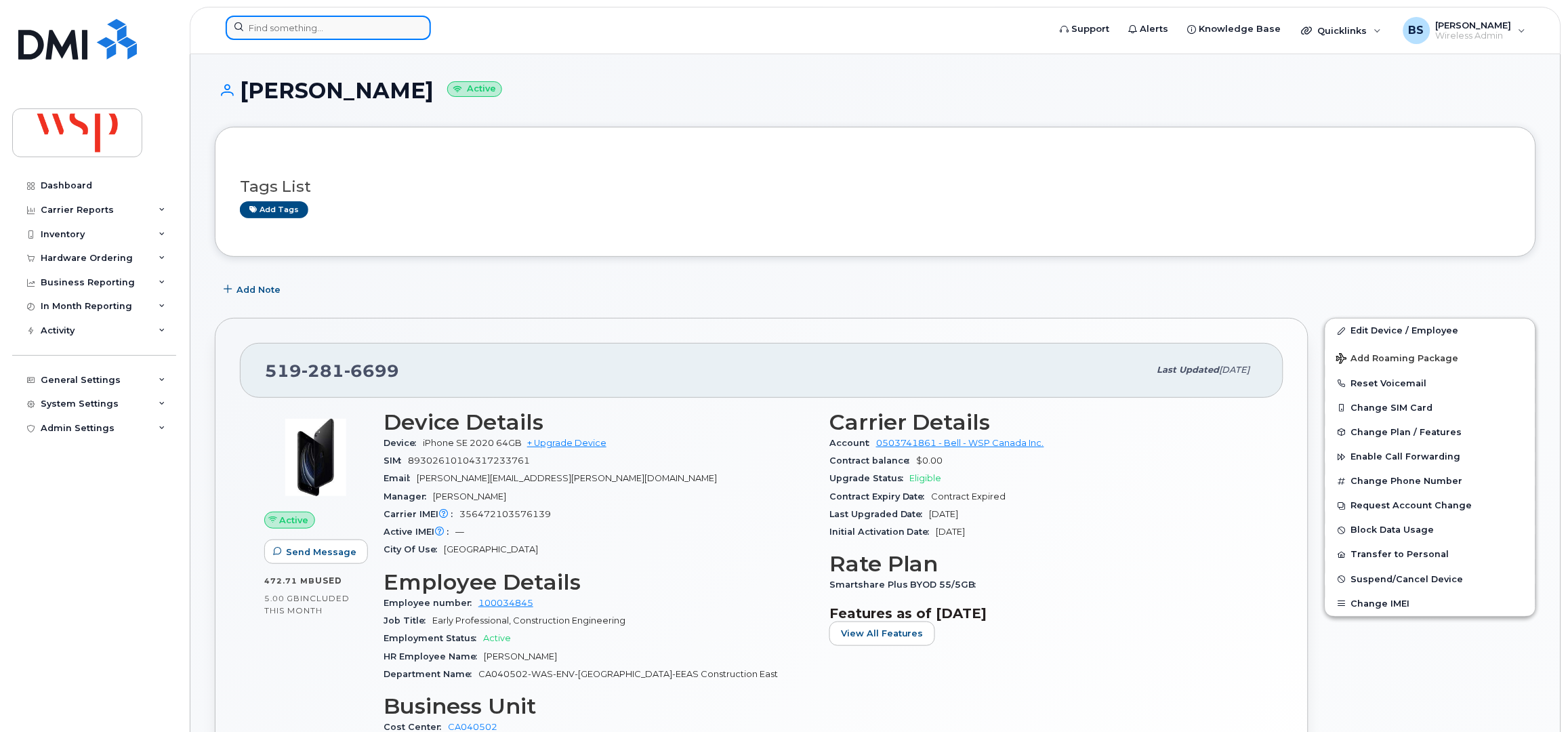
click at [335, 23] on input at bounding box center [329, 27] width 205 height 24
paste input "2267877639"
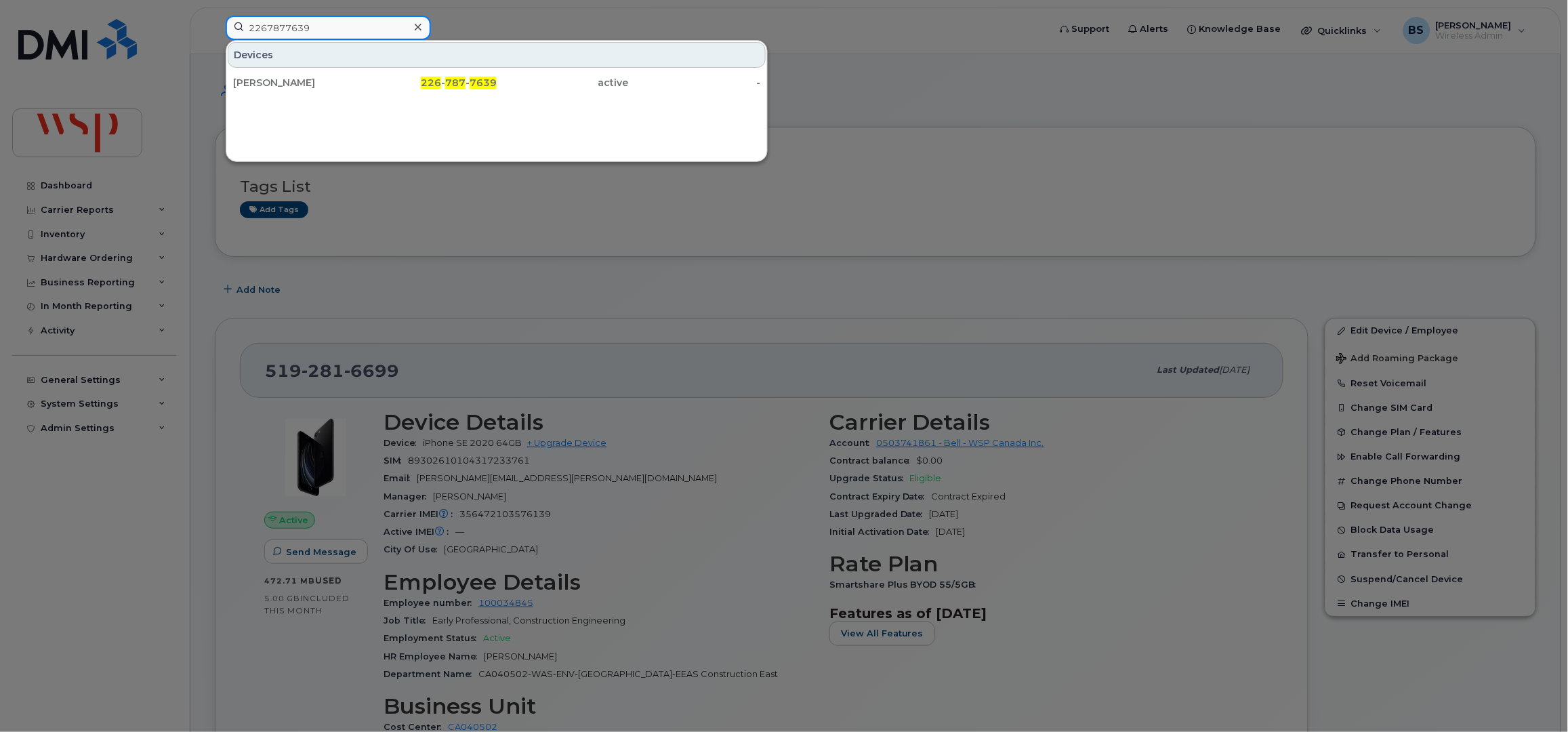
type input "2267877639"
click at [286, 78] on div "Peter Giuliani" at bounding box center [298, 83] width 132 height 14
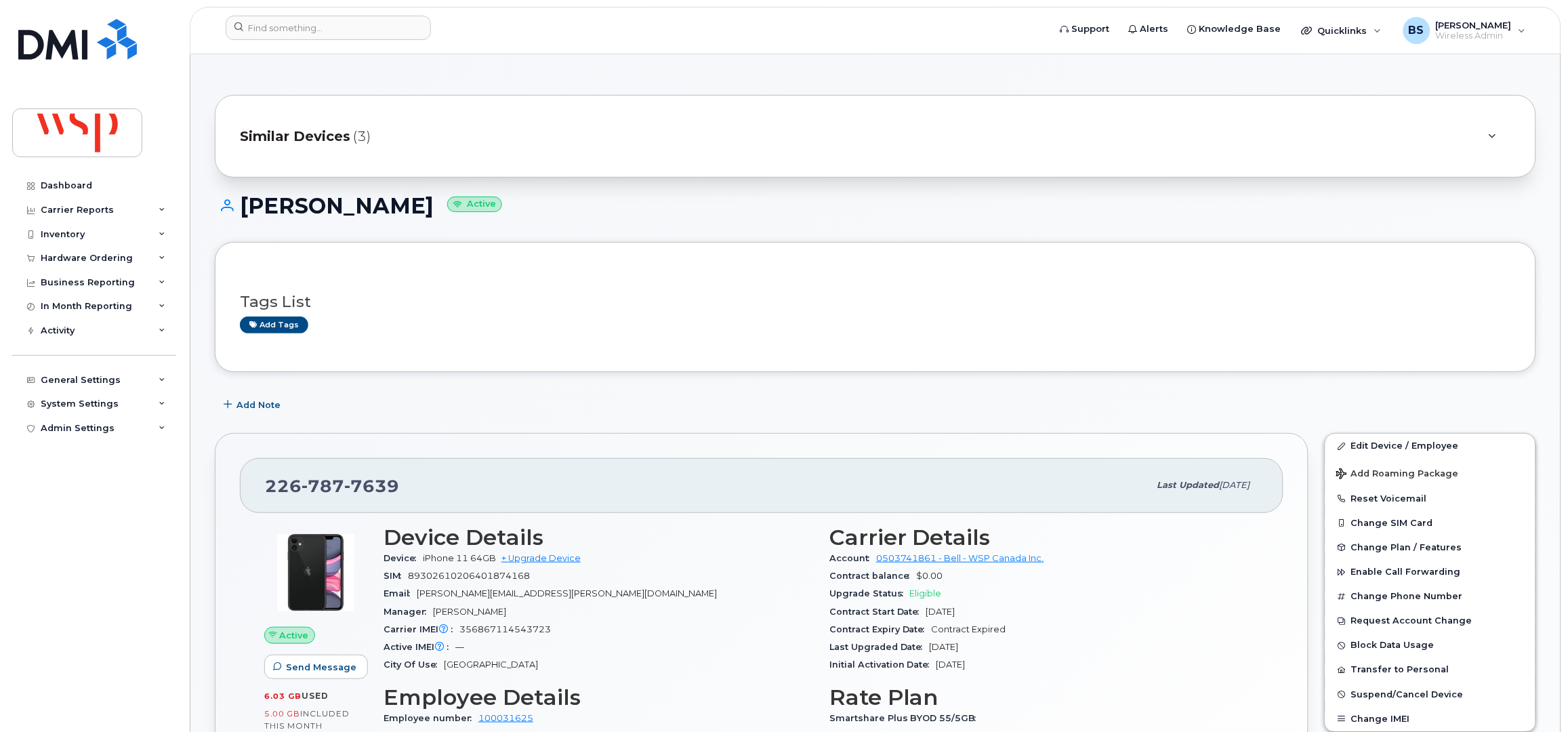
drag, startPoint x: 379, startPoint y: 206, endPoint x: 243, endPoint y: 210, distance: 136.1
click at [243, 210] on h1 "[PERSON_NAME] Active" at bounding box center [875, 206] width 1322 height 23
copy h1 "[PERSON_NAME]"
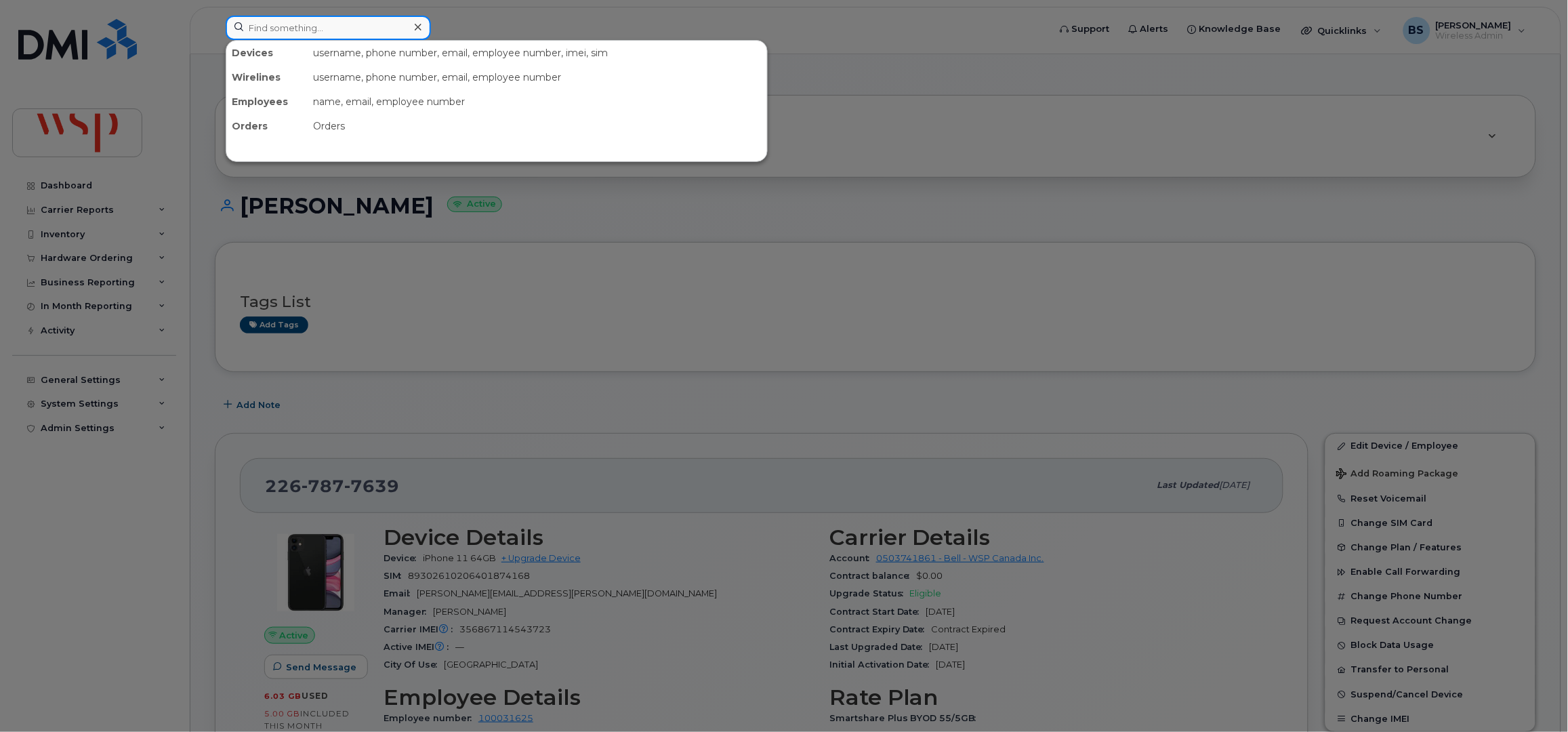
click at [323, 34] on input at bounding box center [329, 27] width 205 height 24
paste input "5145927906"
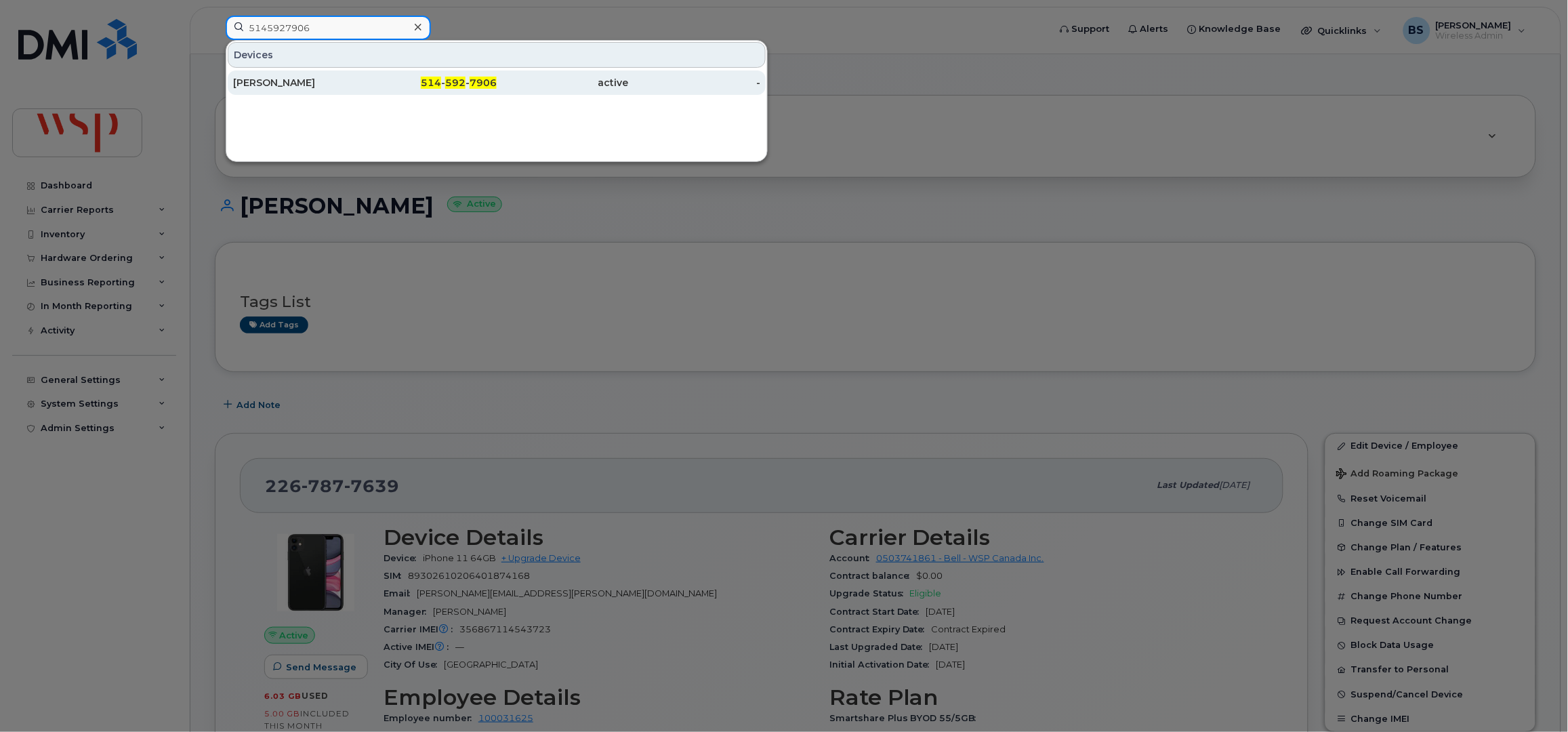
type input "5145927906"
click at [271, 80] on div "[PERSON_NAME]" at bounding box center [298, 83] width 132 height 14
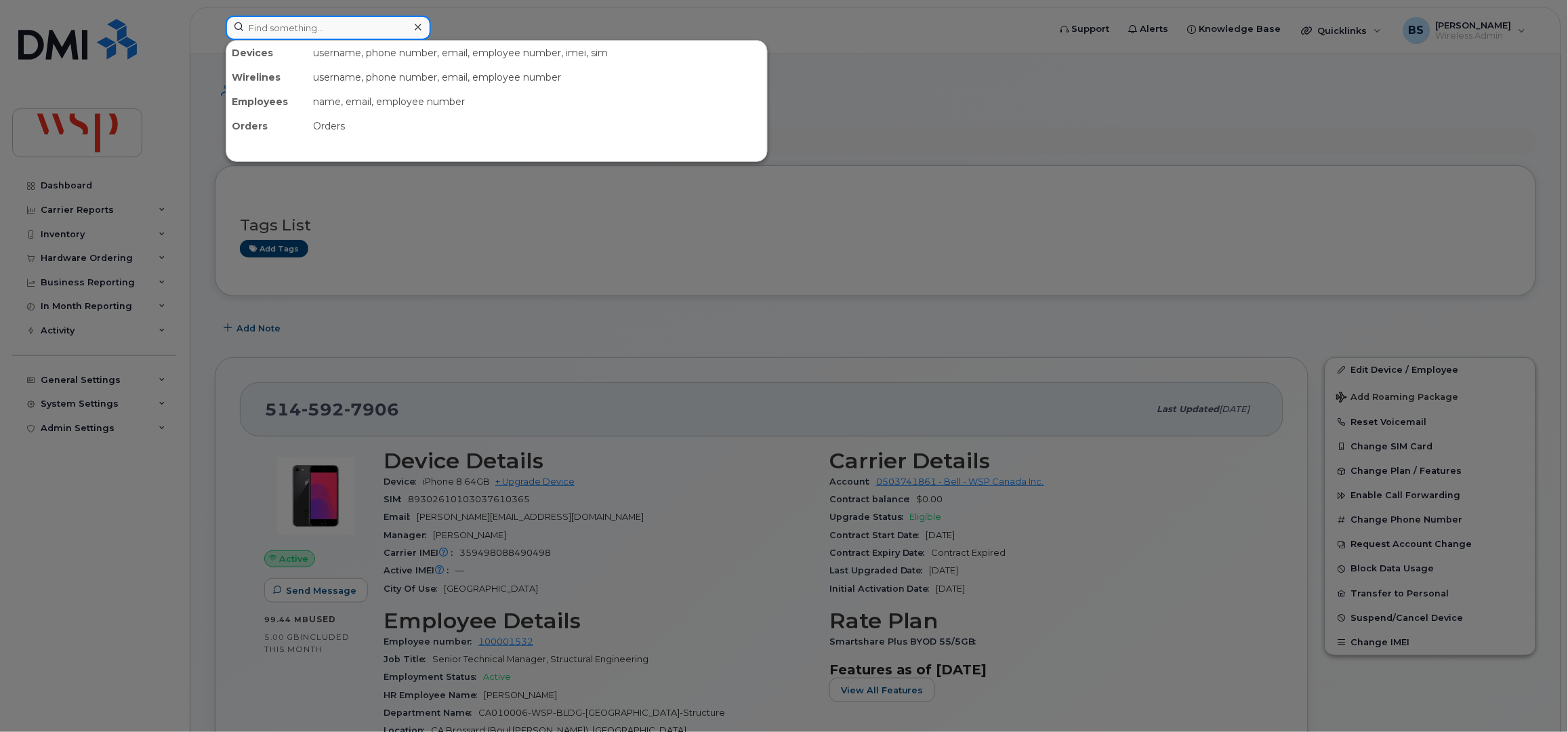
click at [379, 26] on input at bounding box center [329, 27] width 205 height 24
paste input "7806688845"
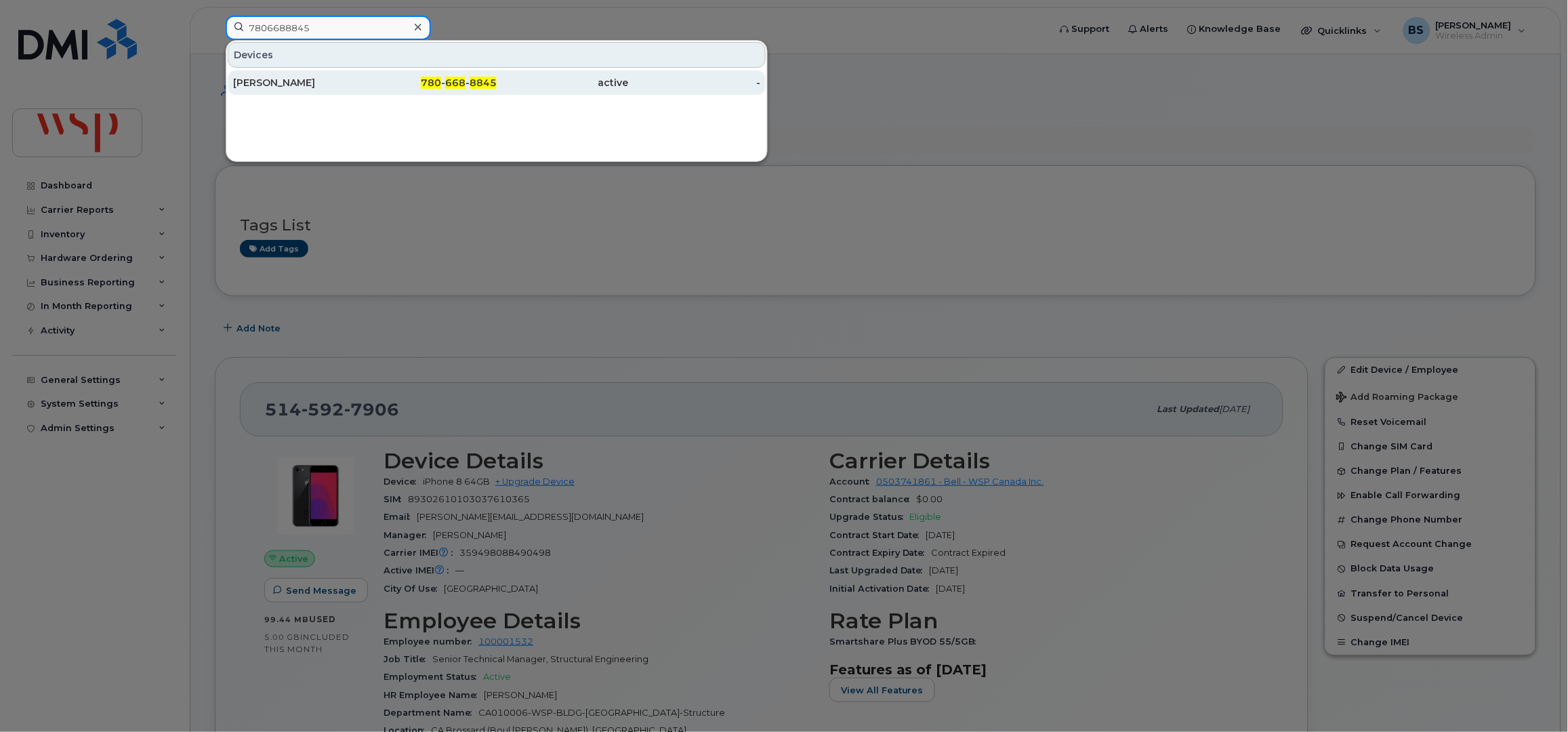
type input "7806688845"
drag, startPoint x: 277, startPoint y: 80, endPoint x: 407, endPoint y: 78, distance: 130.0
click at [277, 80] on div "[PERSON_NAME]" at bounding box center [298, 83] width 132 height 14
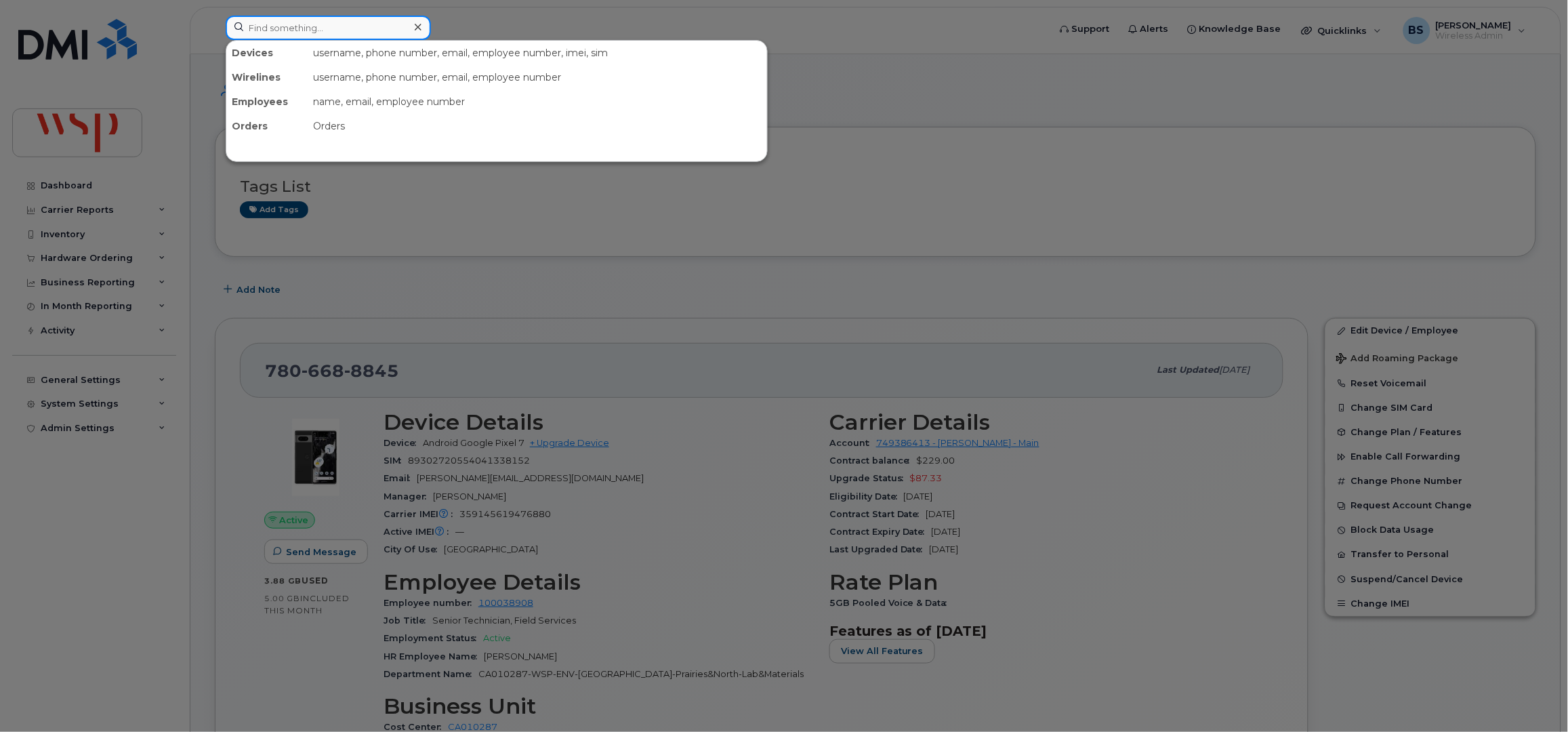
click at [336, 33] on input at bounding box center [329, 27] width 205 height 24
paste input "7806688845"
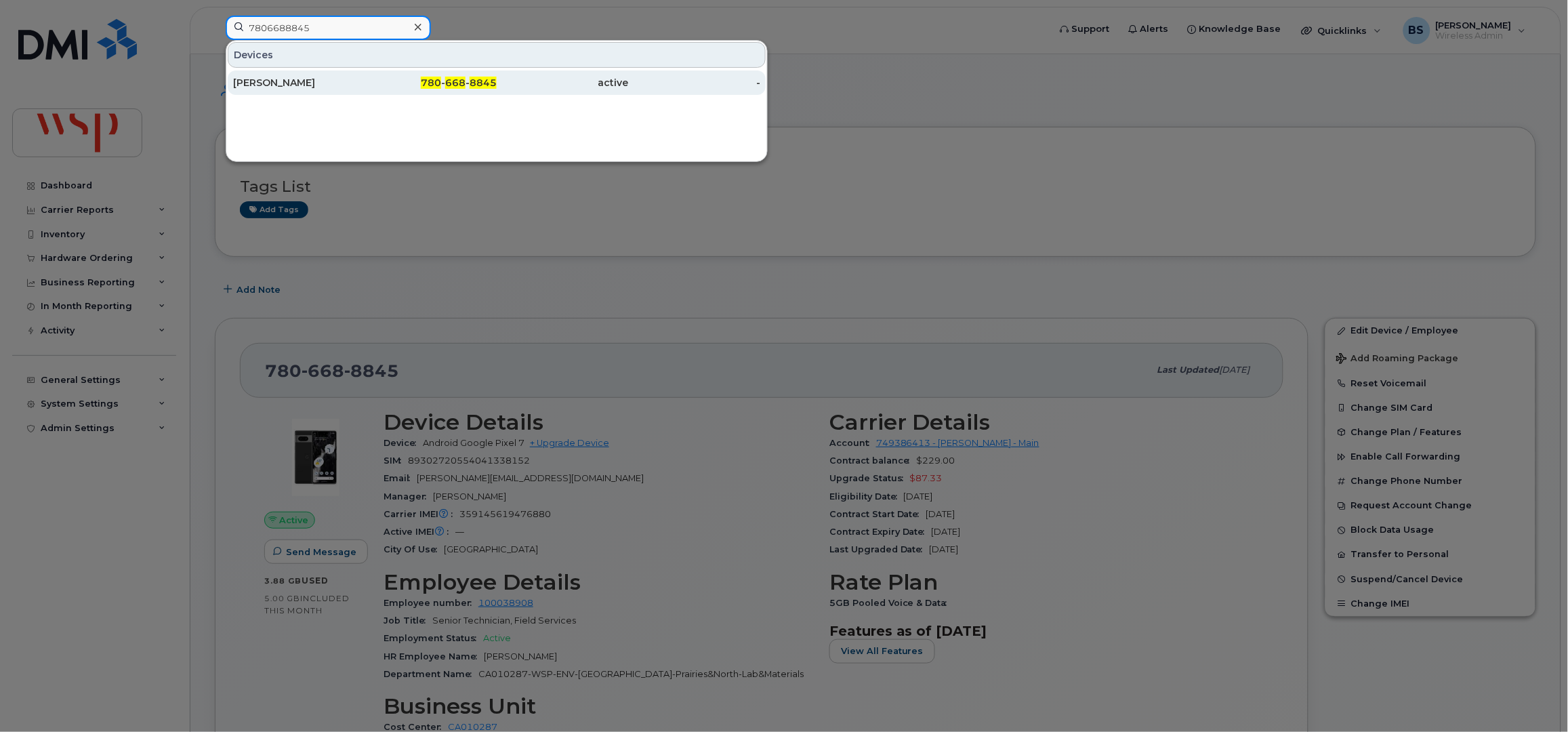
type input "7806688845"
drag, startPoint x: 260, startPoint y: 76, endPoint x: 335, endPoint y: 74, distance: 75.0
click at [260, 76] on div "[PERSON_NAME]" at bounding box center [298, 83] width 132 height 14
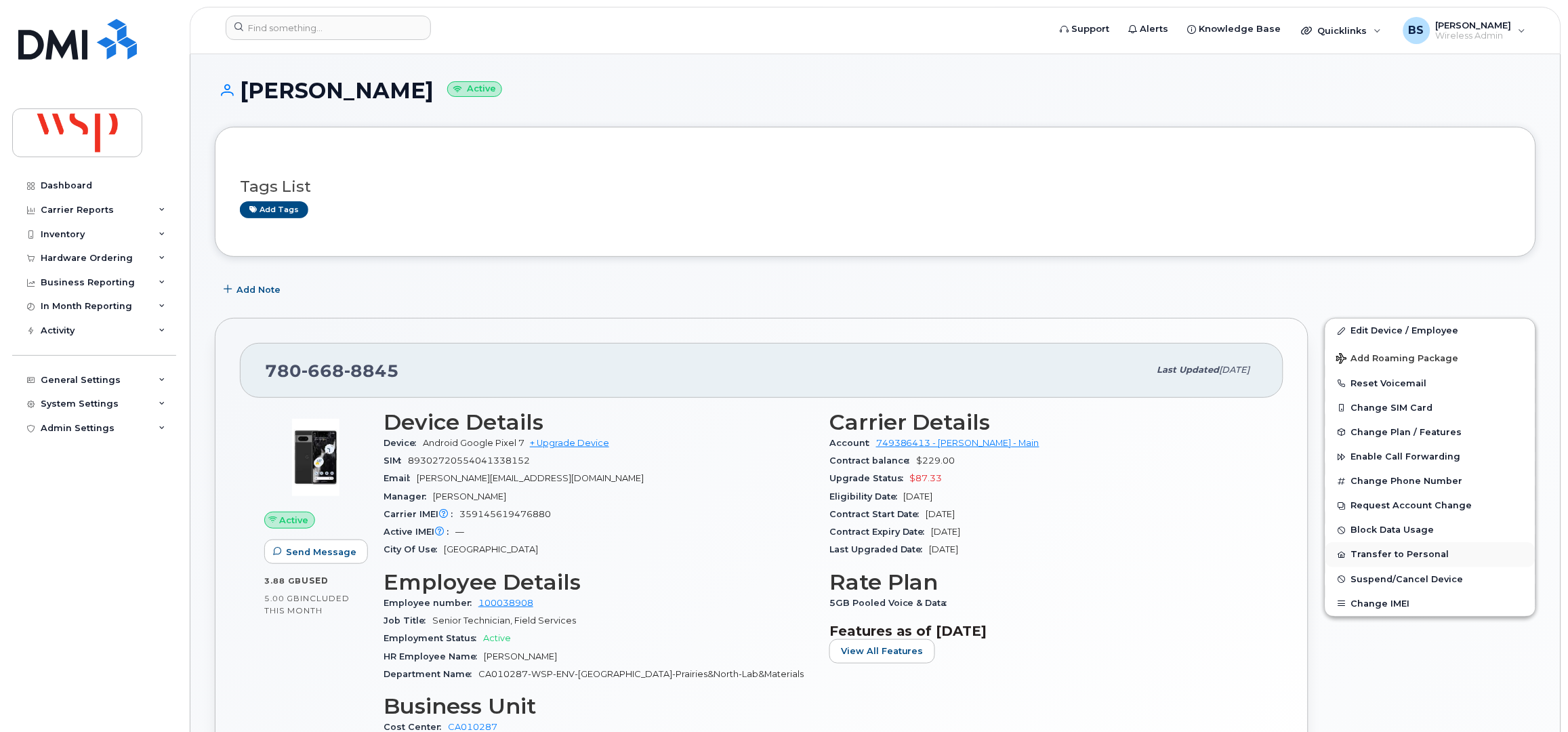
click at [1364, 559] on button "Transfer to Personal" at bounding box center [1430, 554] width 210 height 24
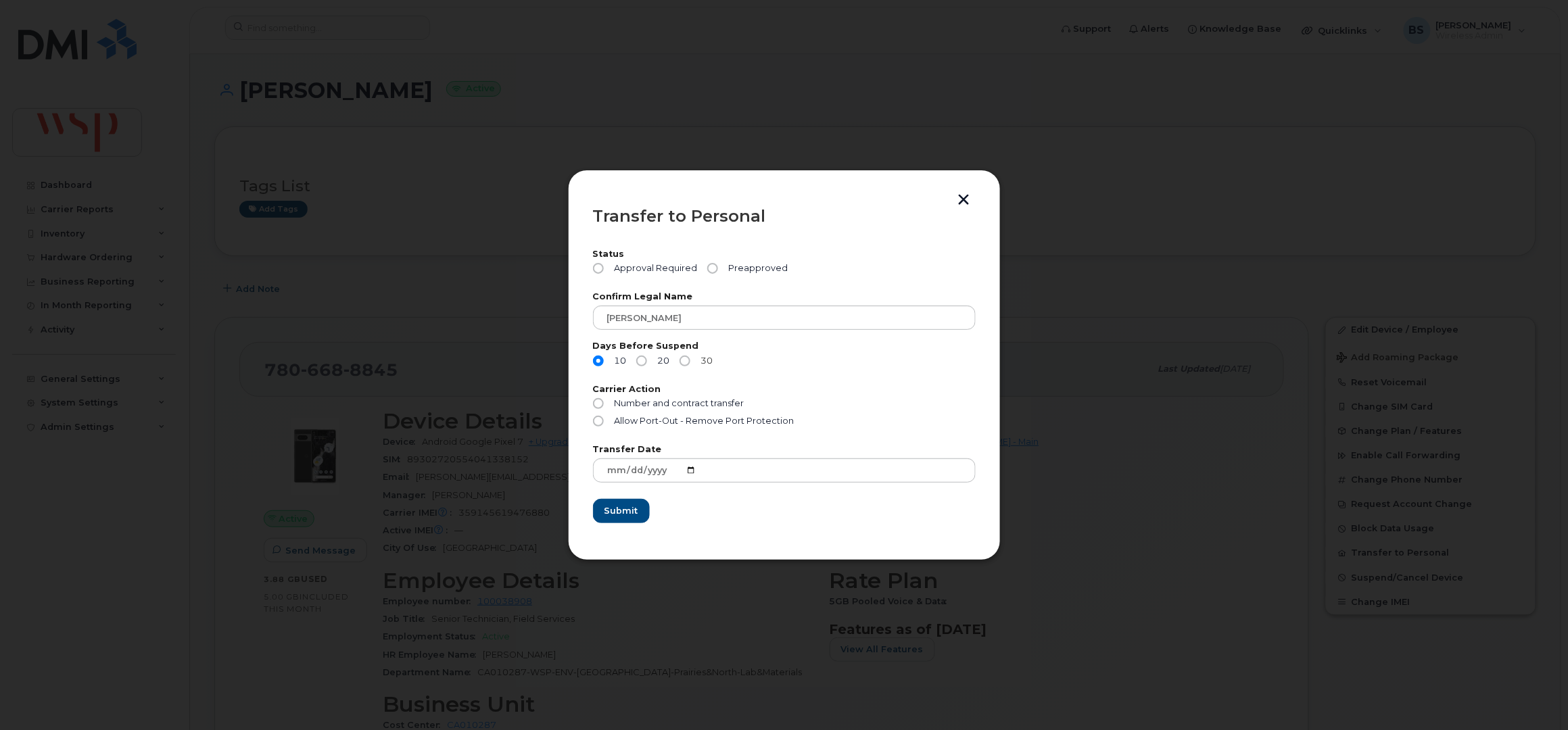
click at [690, 360] on label "30" at bounding box center [696, 360] width 34 height 11
click at [690, 360] on input "30" at bounding box center [684, 360] width 11 height 11
radio input "true"
click at [736, 267] on span "Preapproved" at bounding box center [755, 268] width 65 height 11
click at [718, 267] on input "Preapproved" at bounding box center [712, 268] width 11 height 11
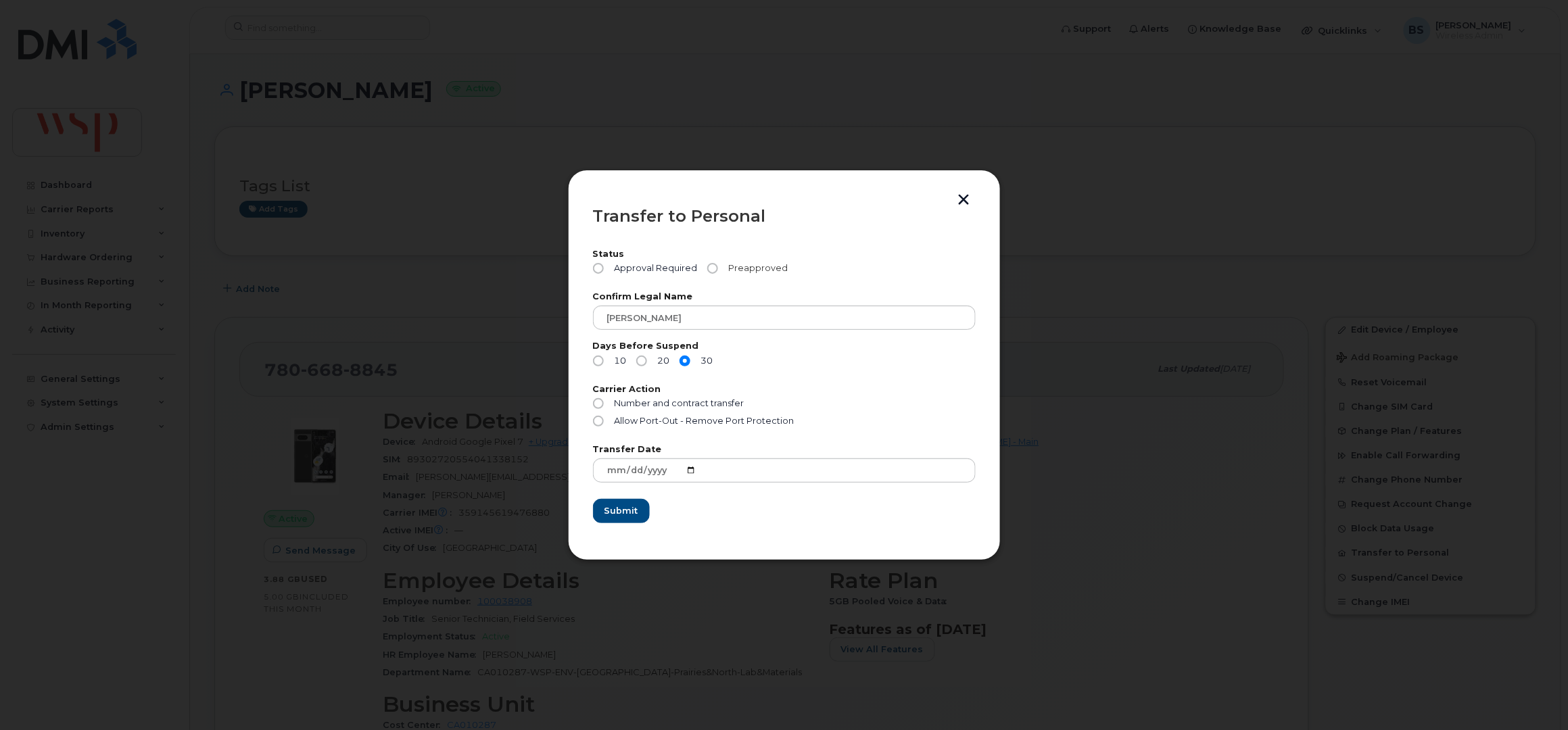
radio input "true"
click at [653, 419] on span "Allow Port-Out - Remove Port Protection" at bounding box center [704, 421] width 180 height 10
click at [604, 419] on input "Allow Port-Out - Remove Port Protection" at bounding box center [598, 421] width 11 height 11
radio input "true"
click at [630, 510] on span "Submit" at bounding box center [621, 510] width 34 height 13
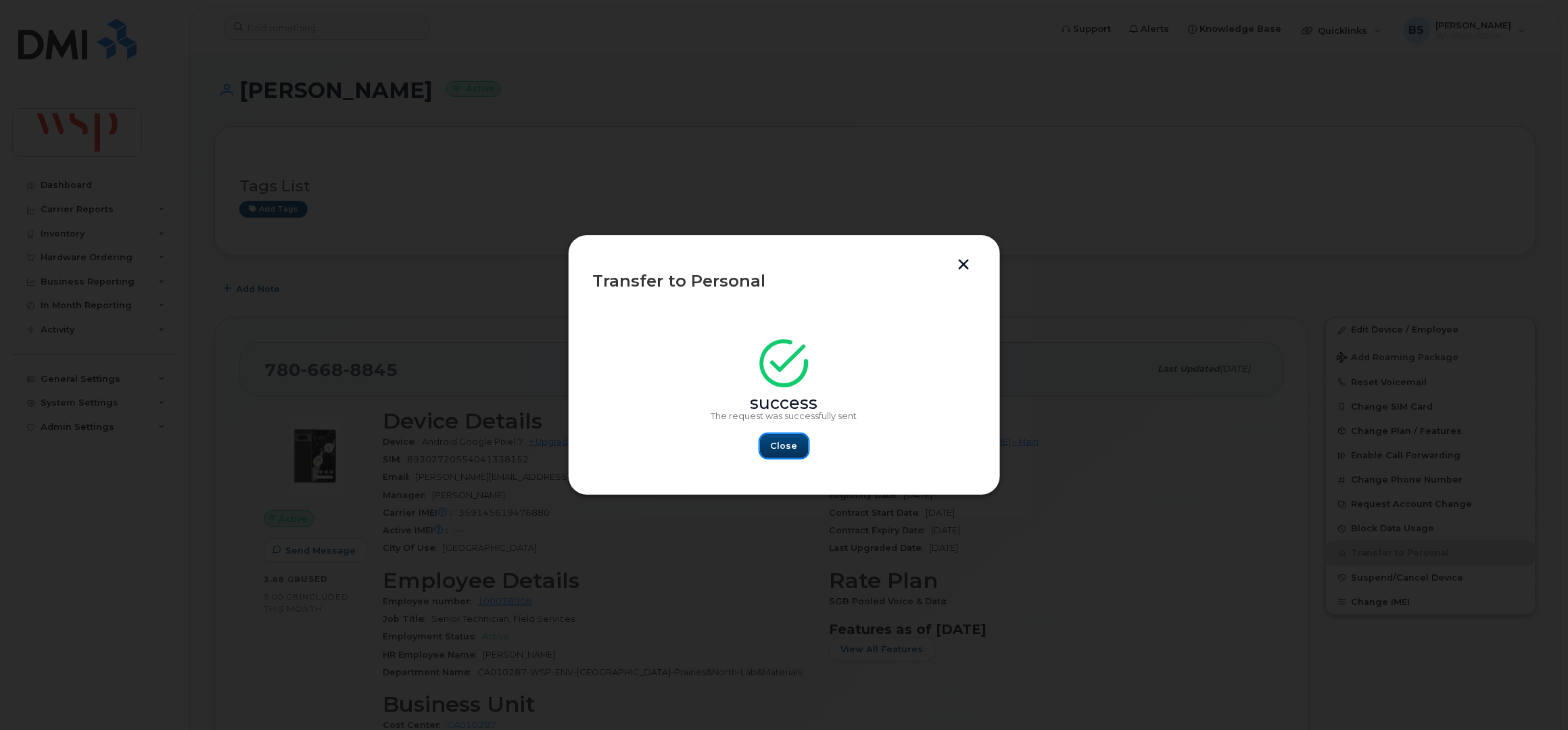
click at [781, 451] on span "Close" at bounding box center [784, 445] width 27 height 13
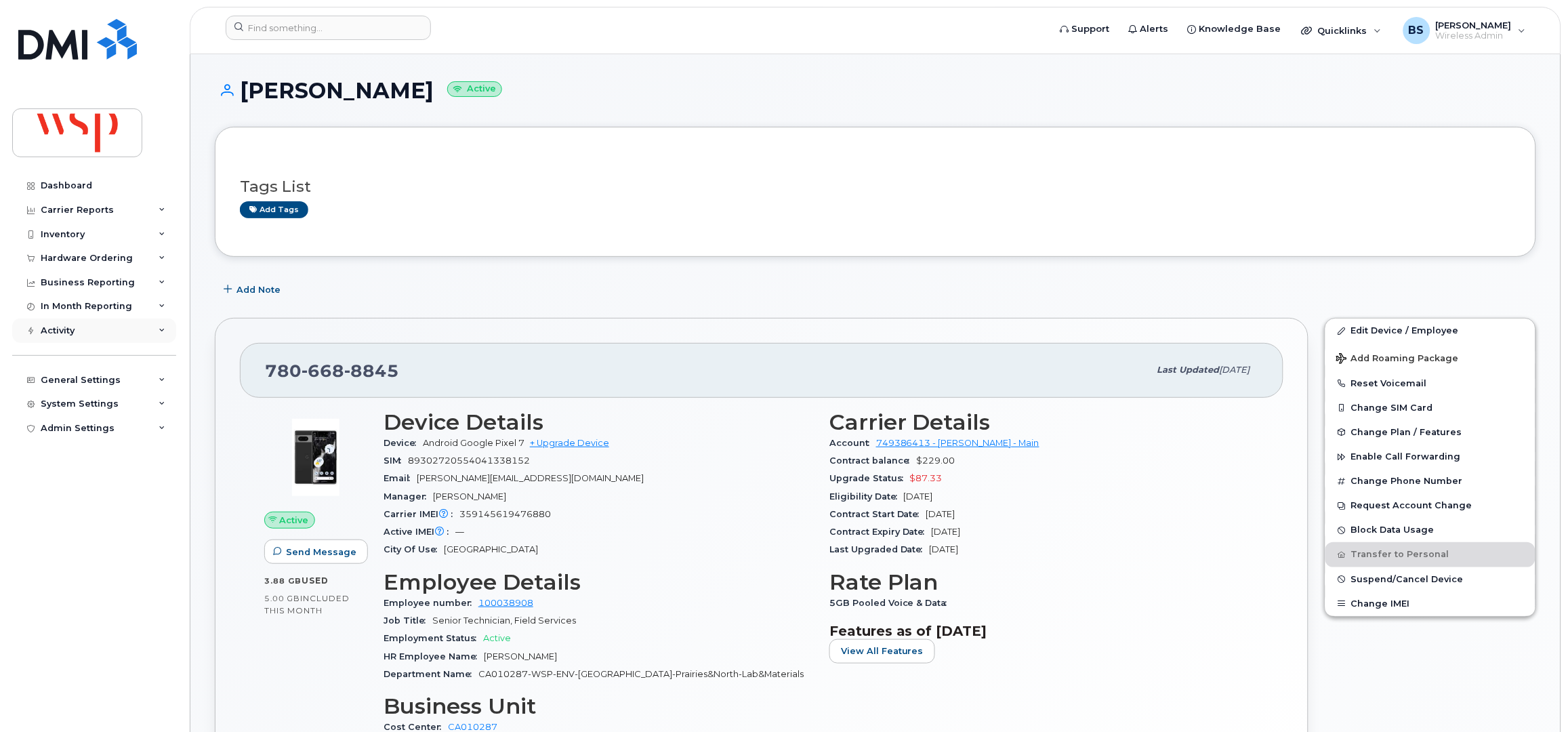
click at [59, 326] on div "Activity" at bounding box center [58, 331] width 34 height 11
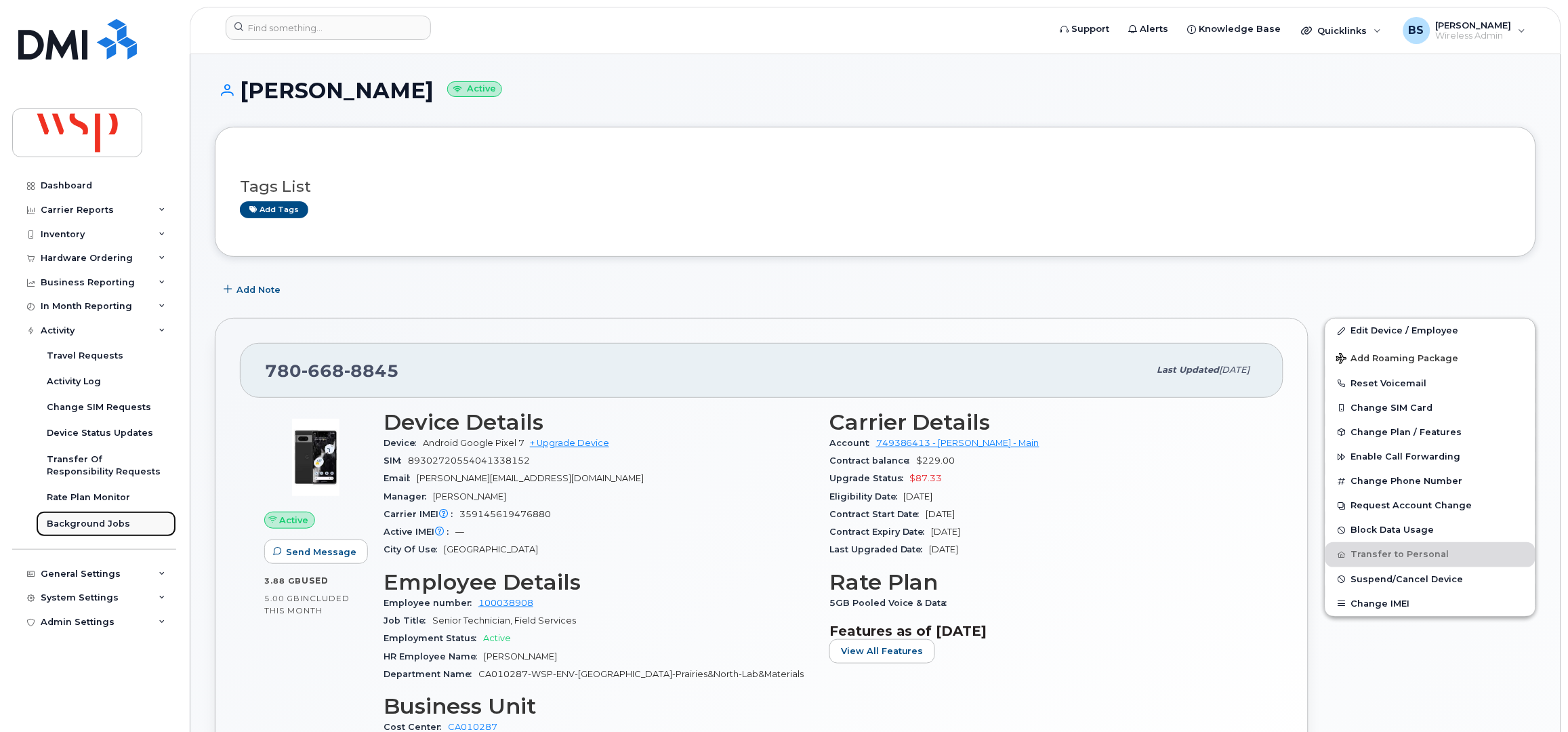
click at [83, 526] on div "Background Jobs" at bounding box center [88, 524] width 83 height 12
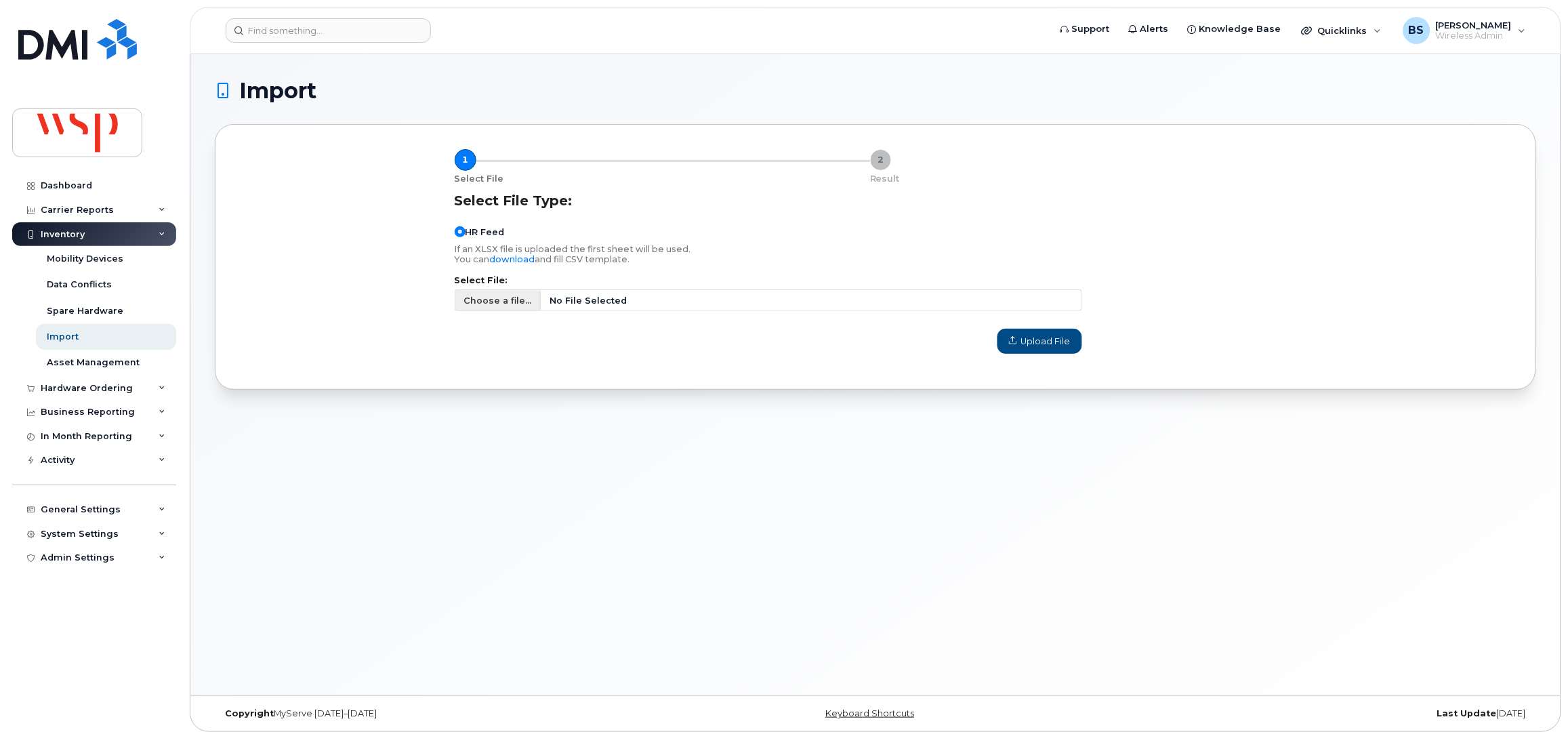
click at [483, 301] on span "Choose a file..." at bounding box center [497, 300] width 67 height 13
click at [483, 301] on input "Choose a file... No File Selected" at bounding box center [769, 300] width 628 height 22
type input "C:\fakepath\Exit List [DATE]csv"
click at [1032, 343] on span "Upload File" at bounding box center [1040, 341] width 62 height 13
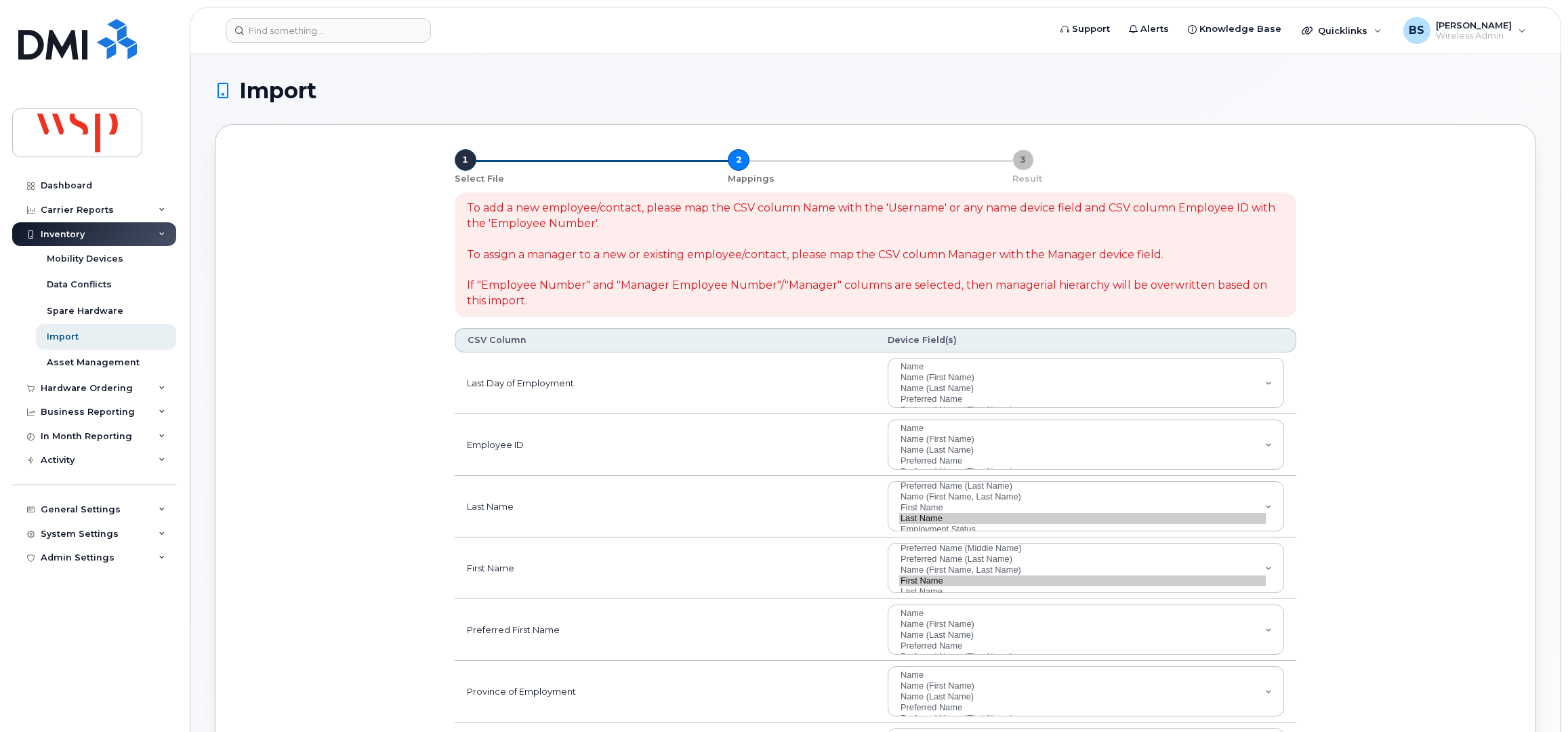
select select
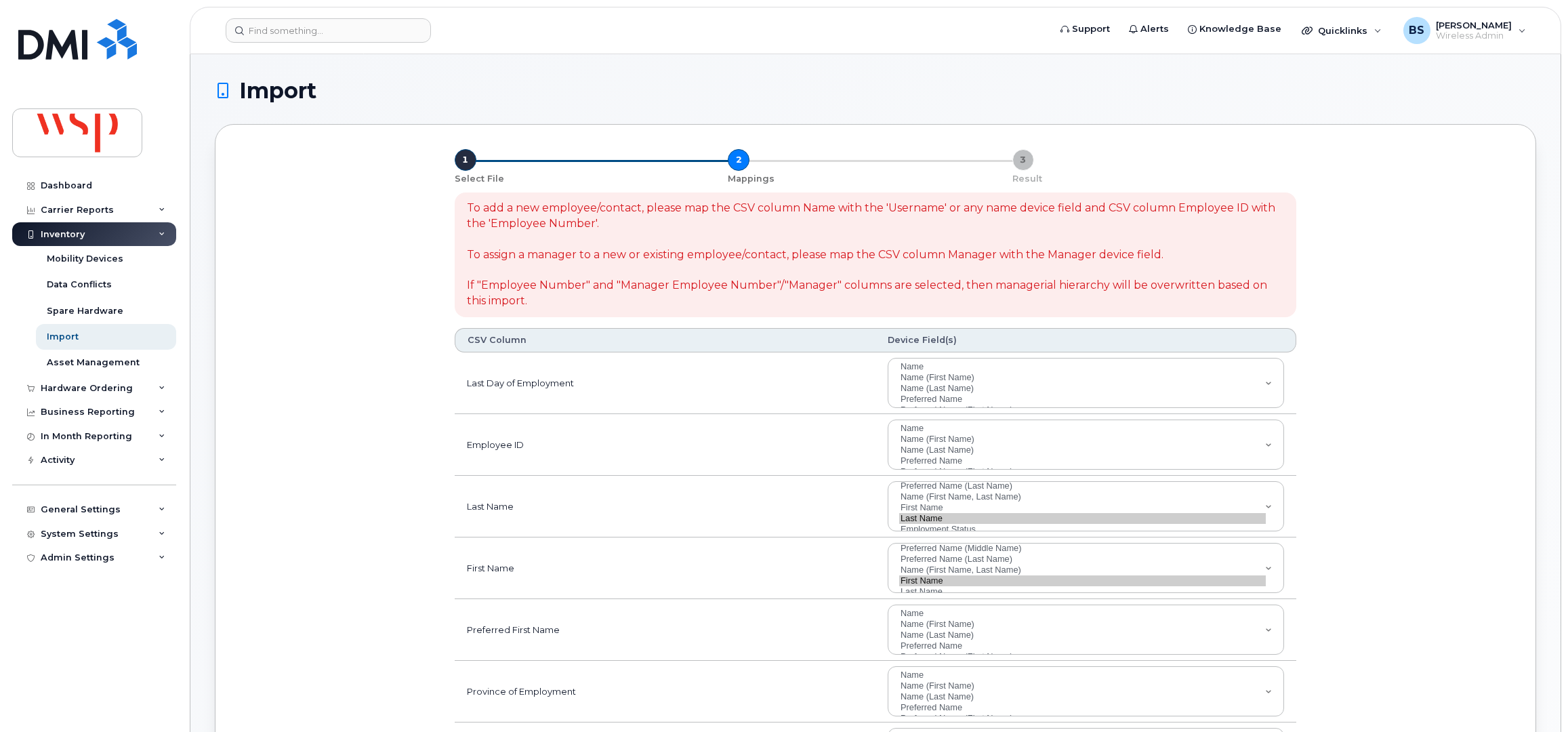
select select
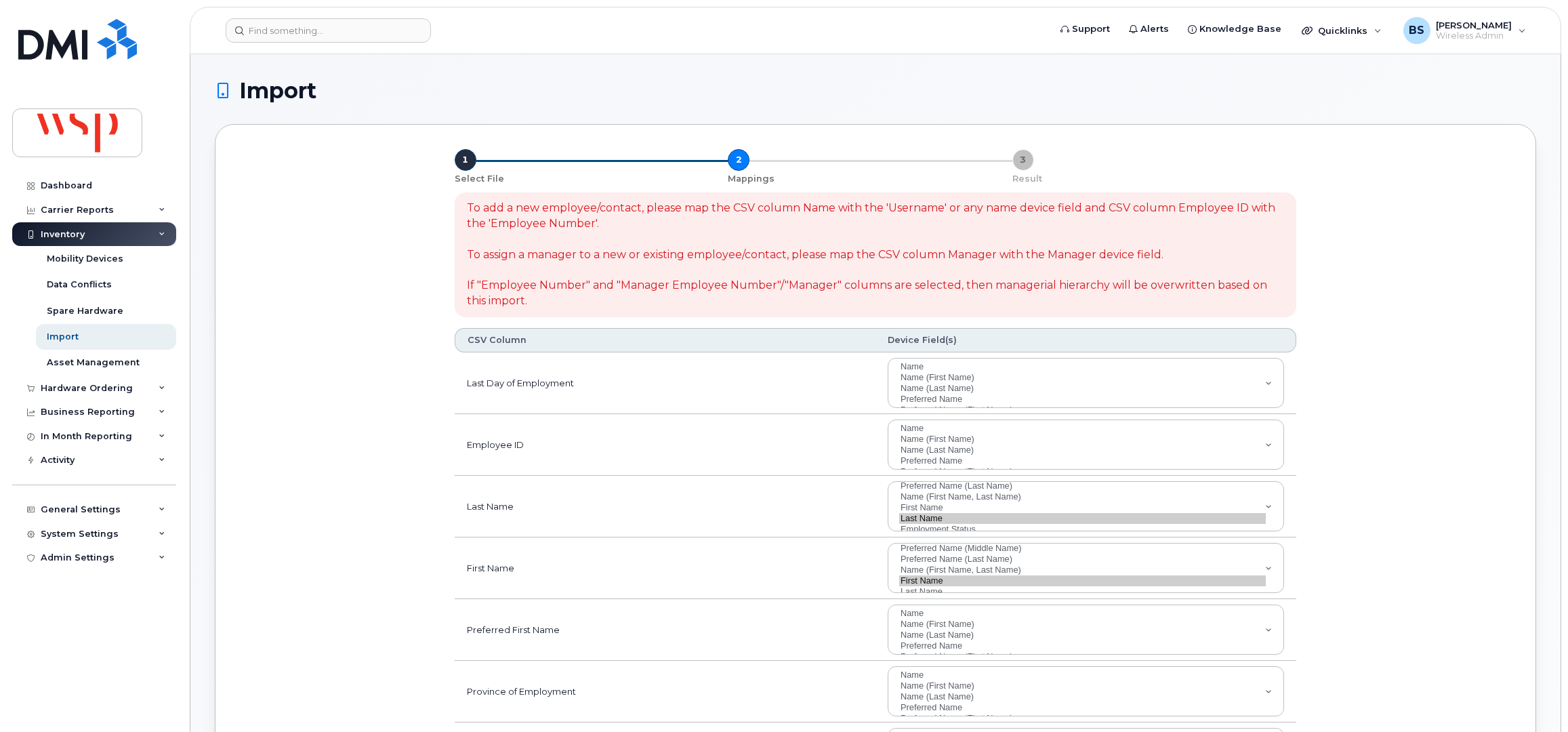
select select
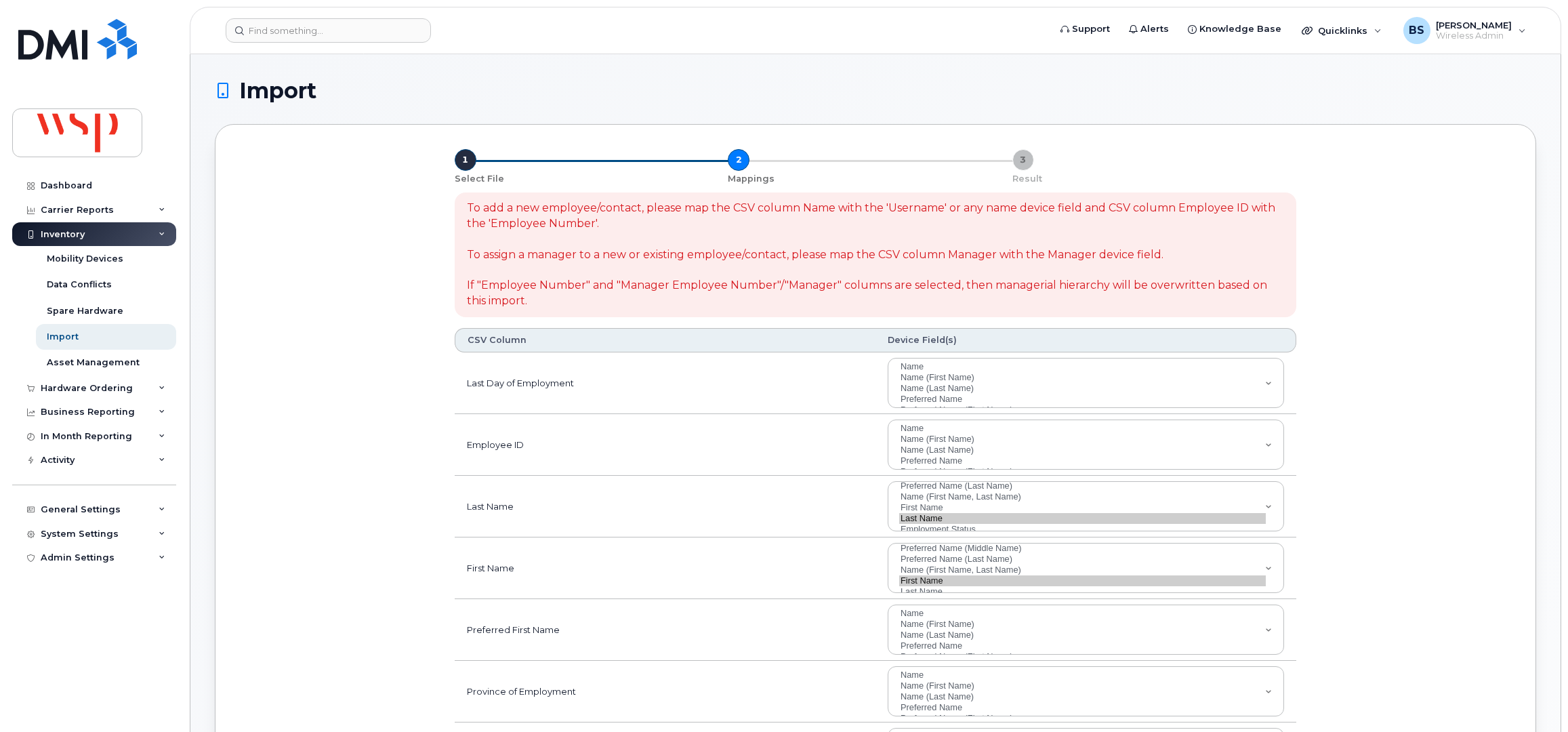
select select
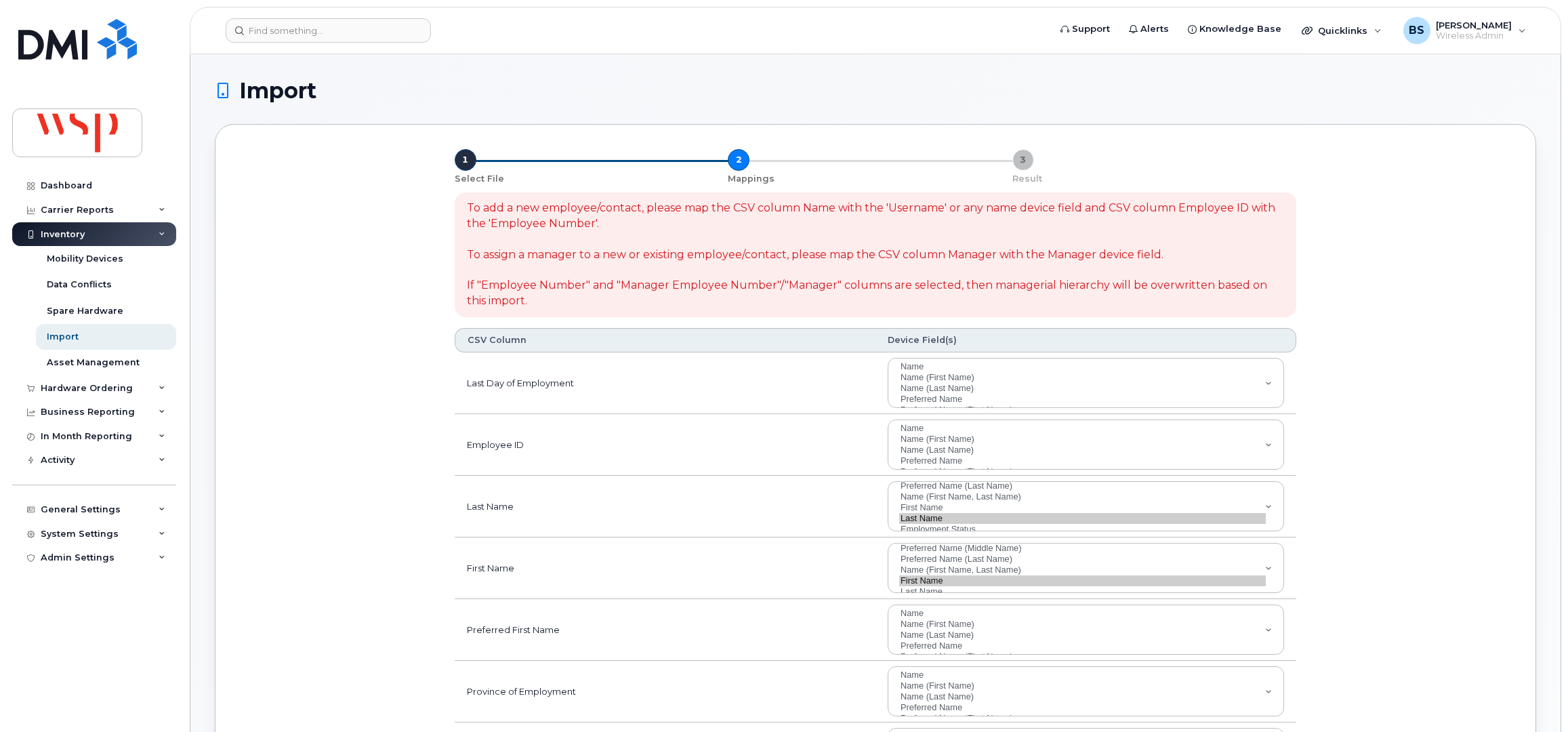
select select
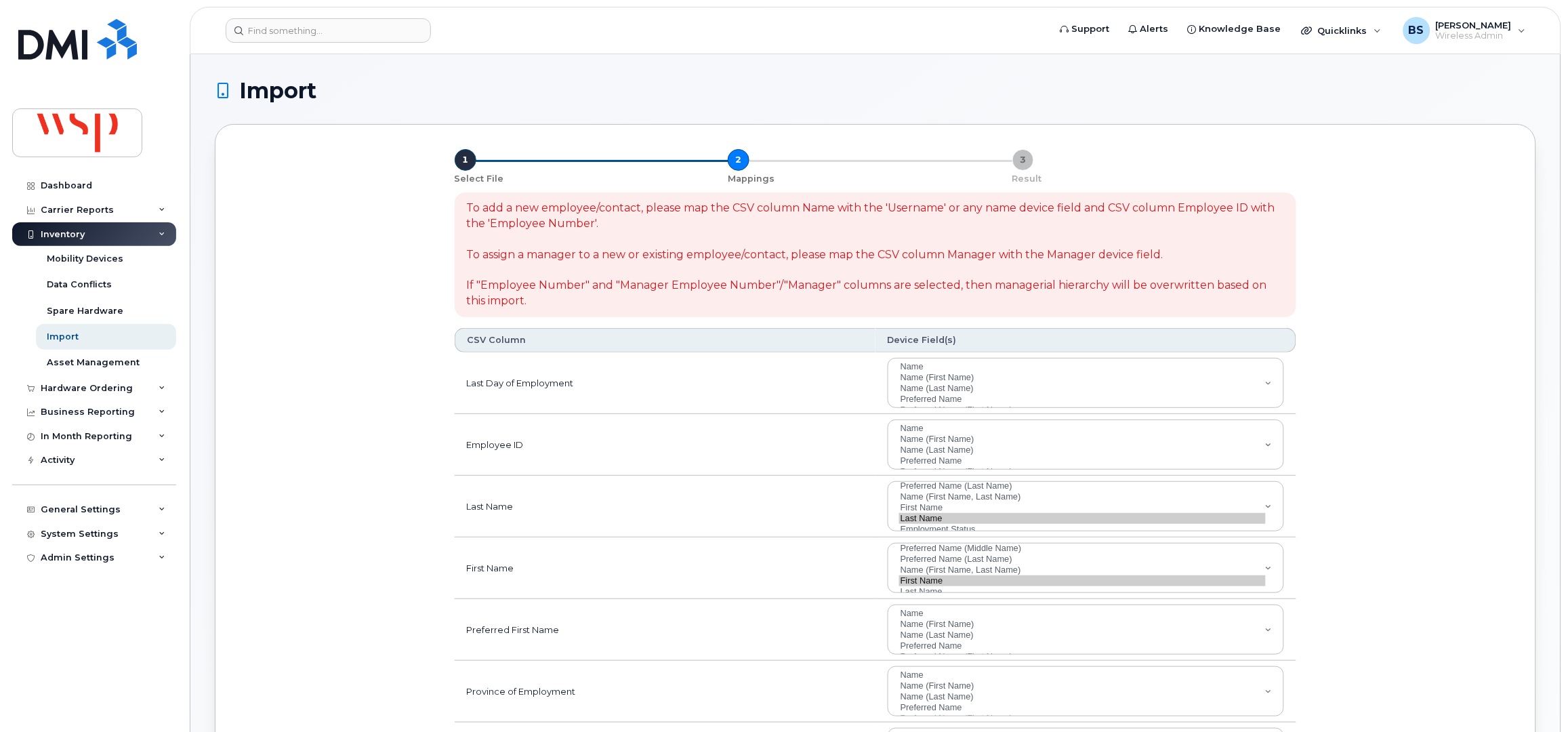
scroll to position [325, 0]
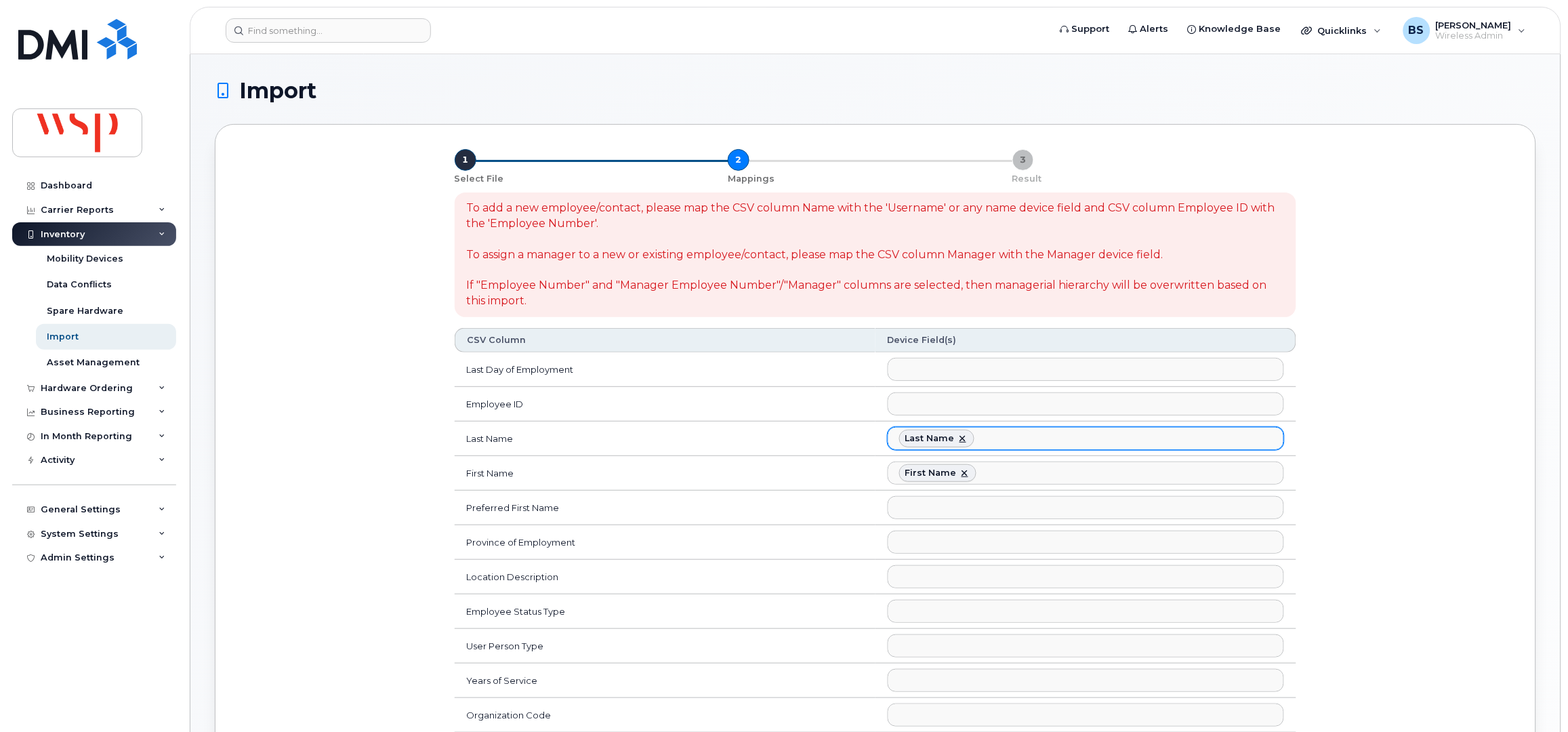
click at [959, 442] on link at bounding box center [963, 438] width 11 height 11
select select
click at [963, 474] on link at bounding box center [964, 473] width 11 height 11
select select
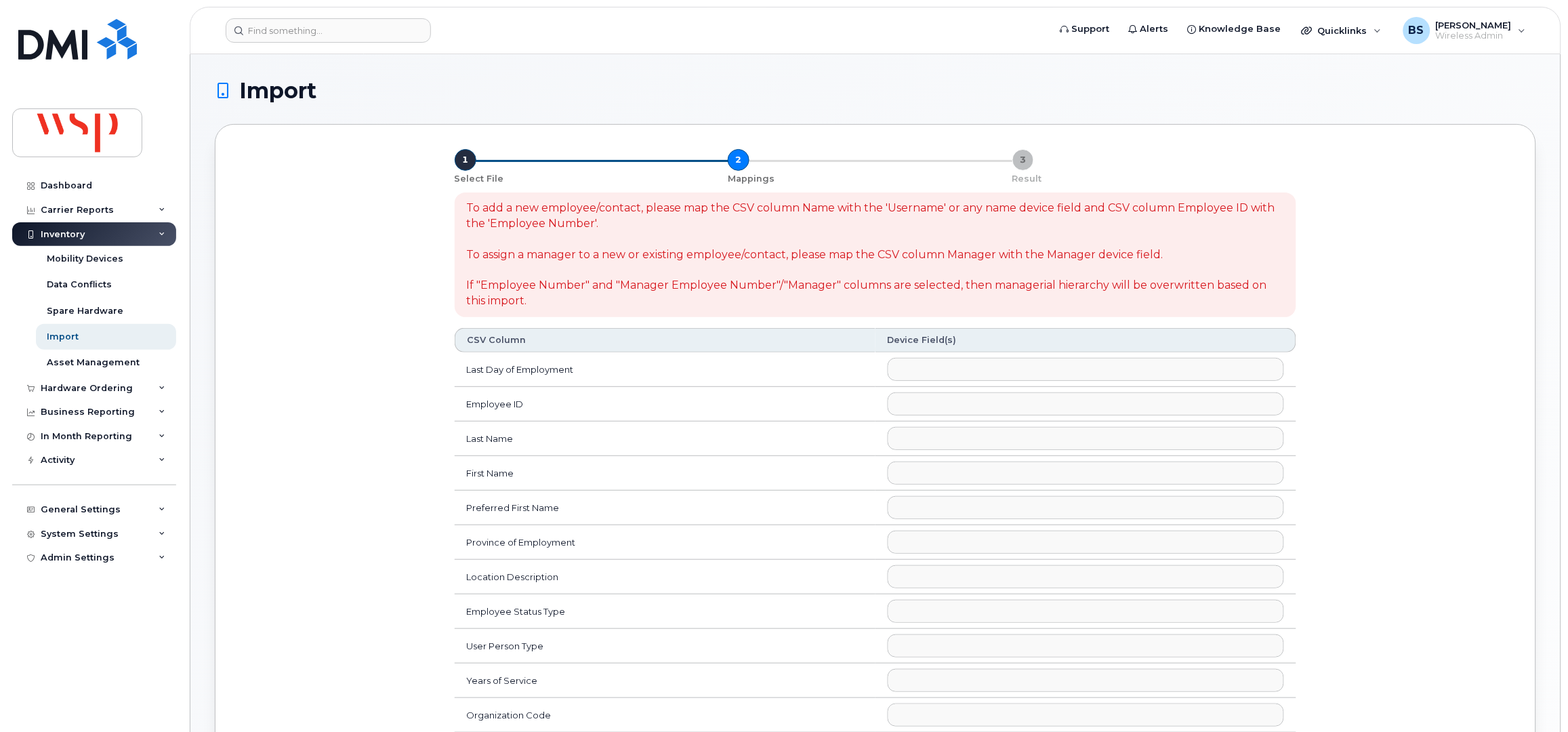
scroll to position [97, 0]
click at [910, 400] on ul at bounding box center [1086, 404] width 395 height 22
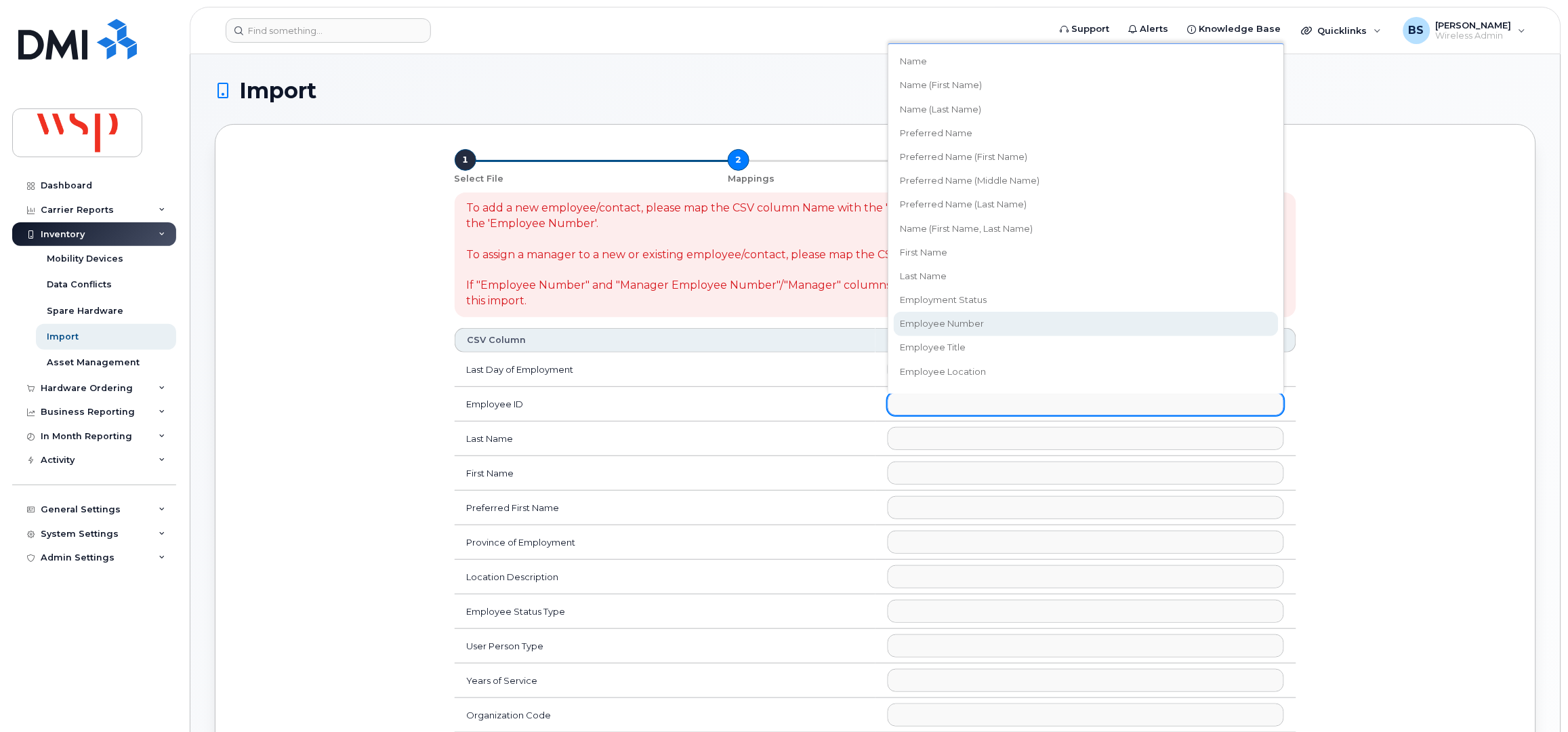
select select "employee_number"
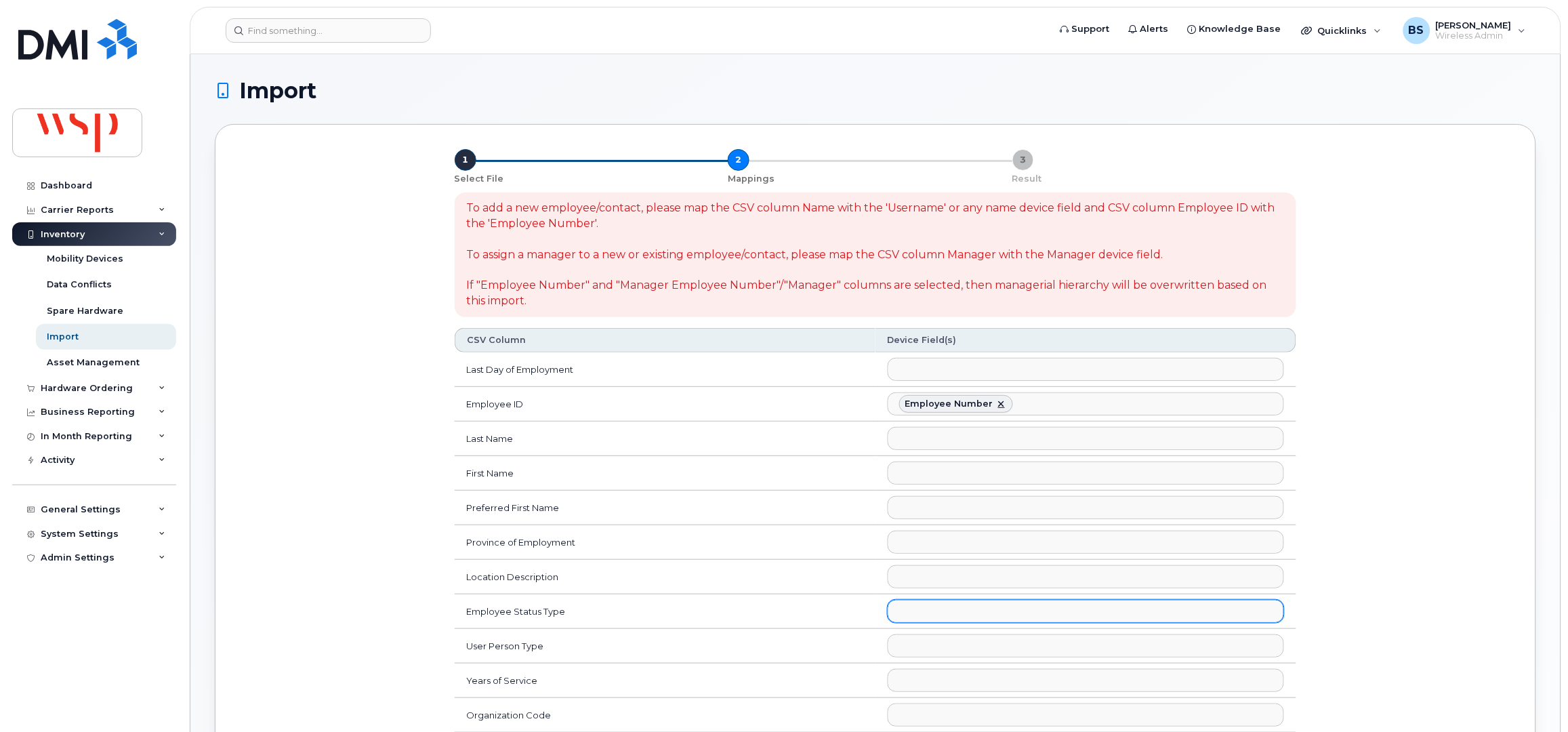
click at [933, 615] on ul at bounding box center [1086, 612] width 395 height 22
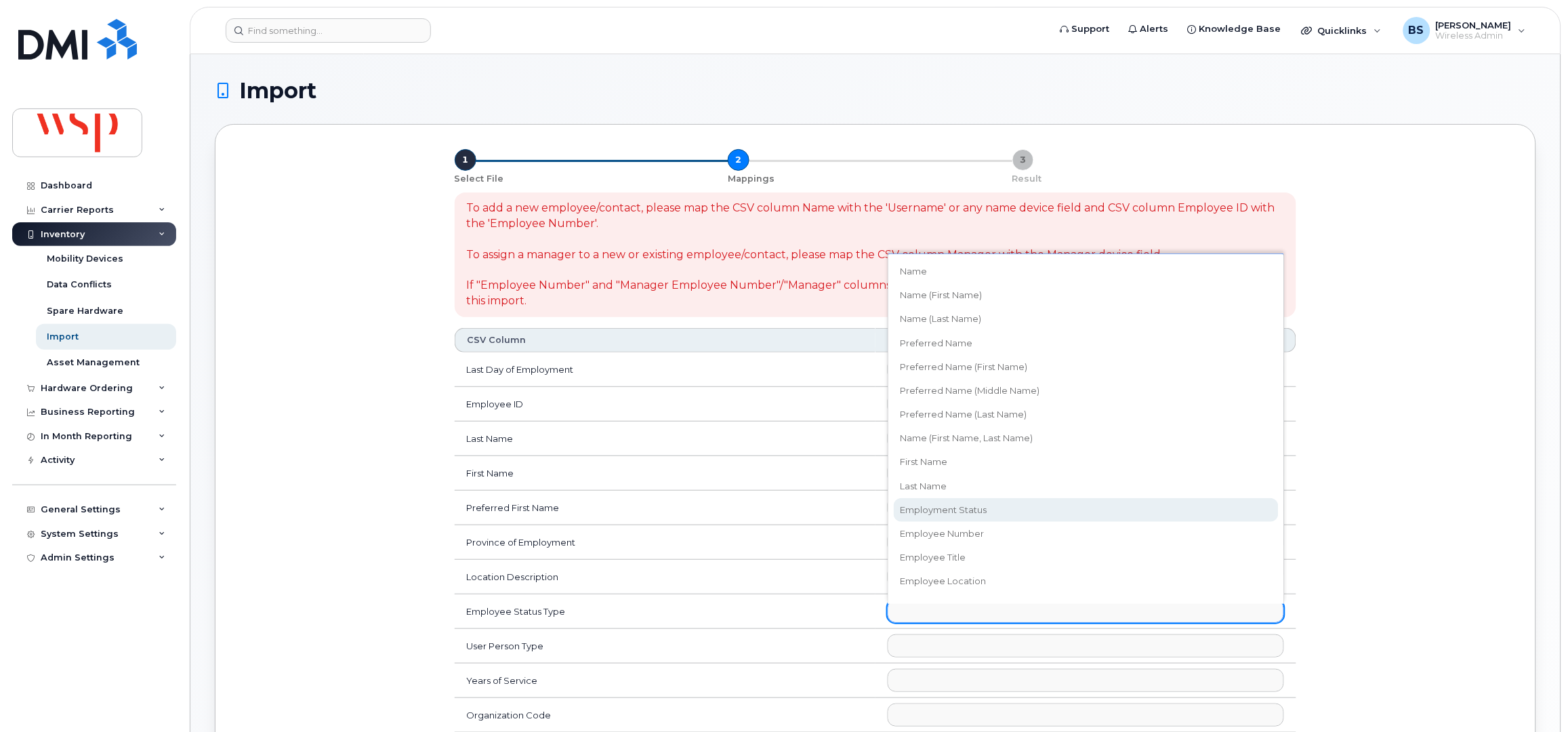
select select "employment_status"
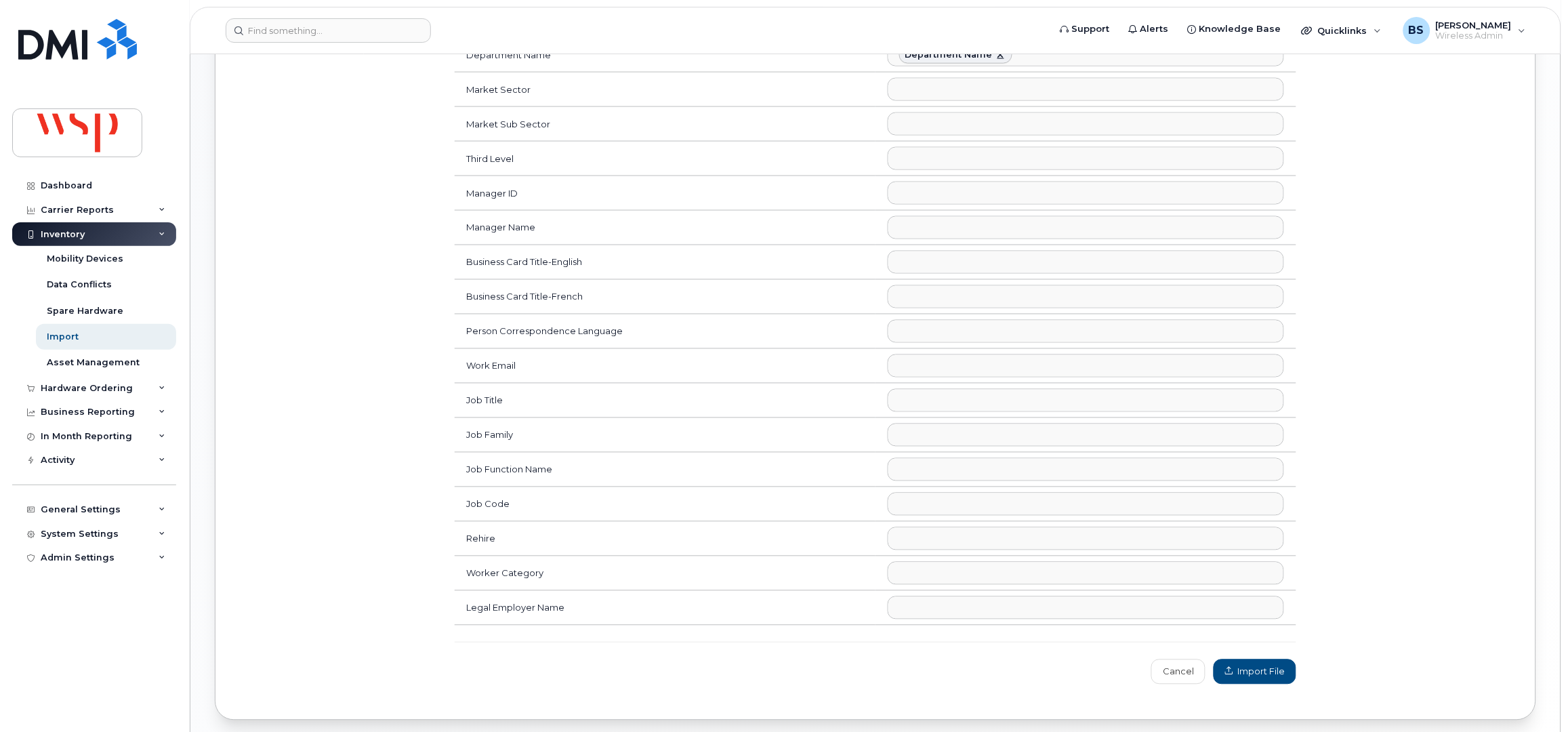
scroll to position [783, 0]
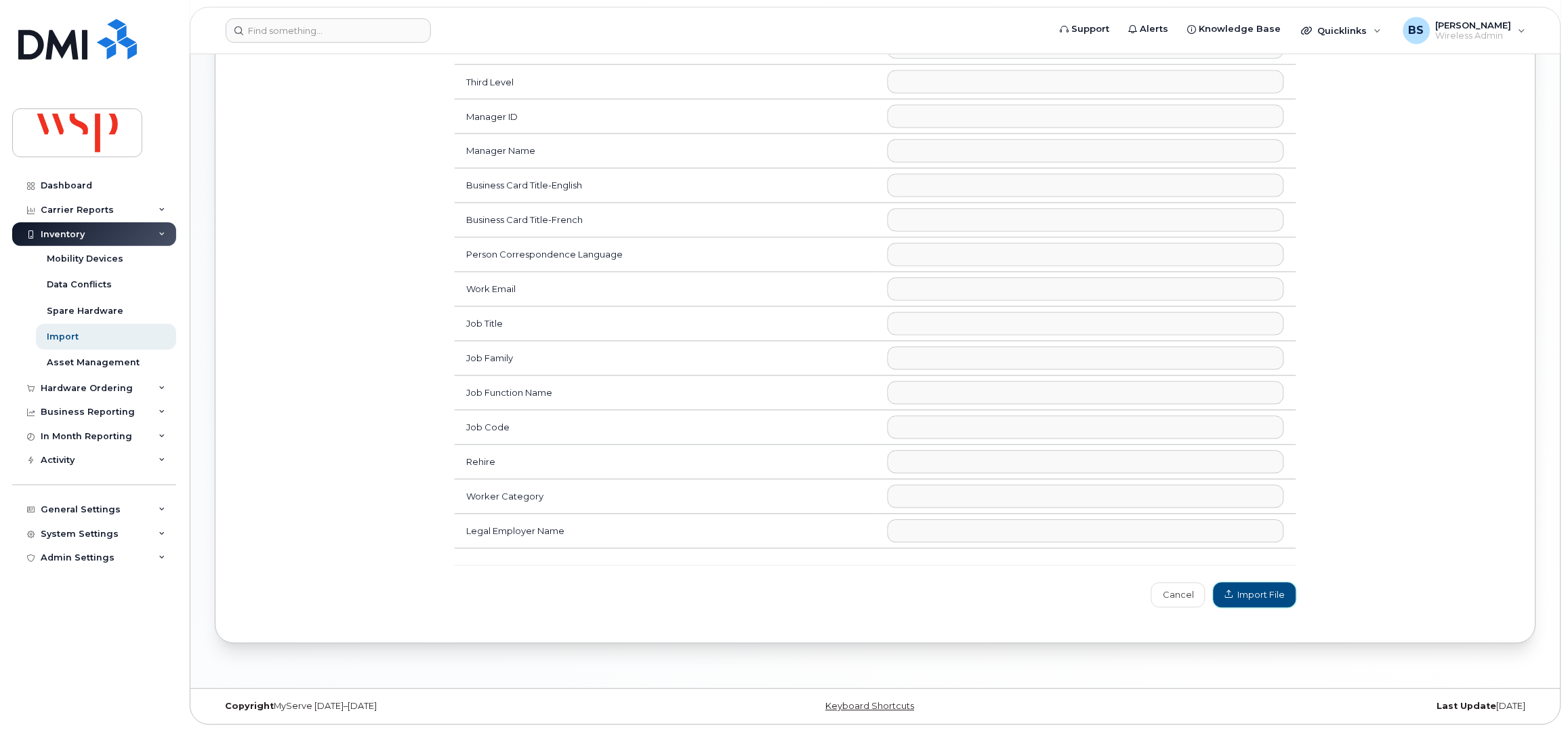
click at [1227, 596] on span "Import File" at bounding box center [1255, 595] width 60 height 13
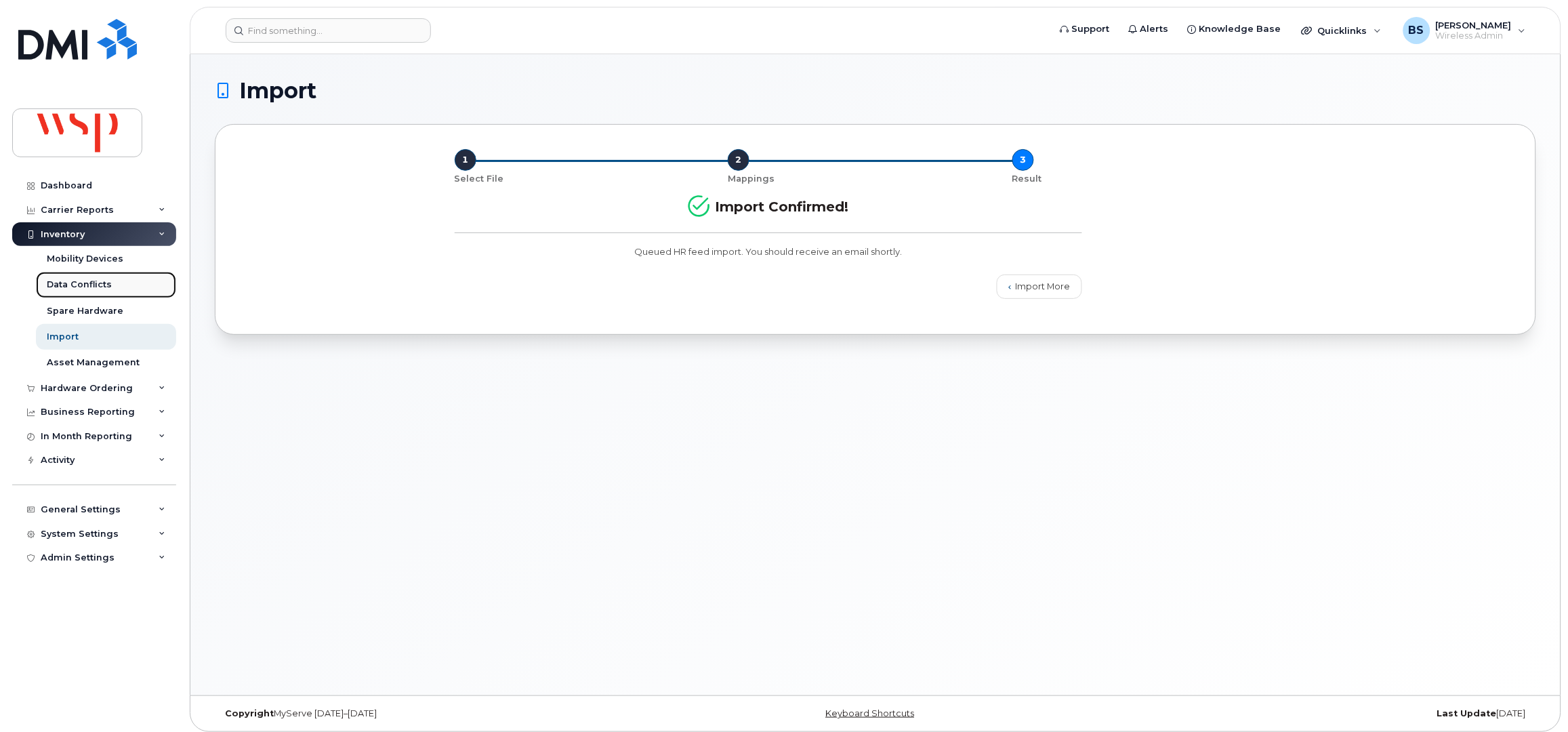
click at [59, 281] on div "Data Conflicts" at bounding box center [79, 285] width 66 height 12
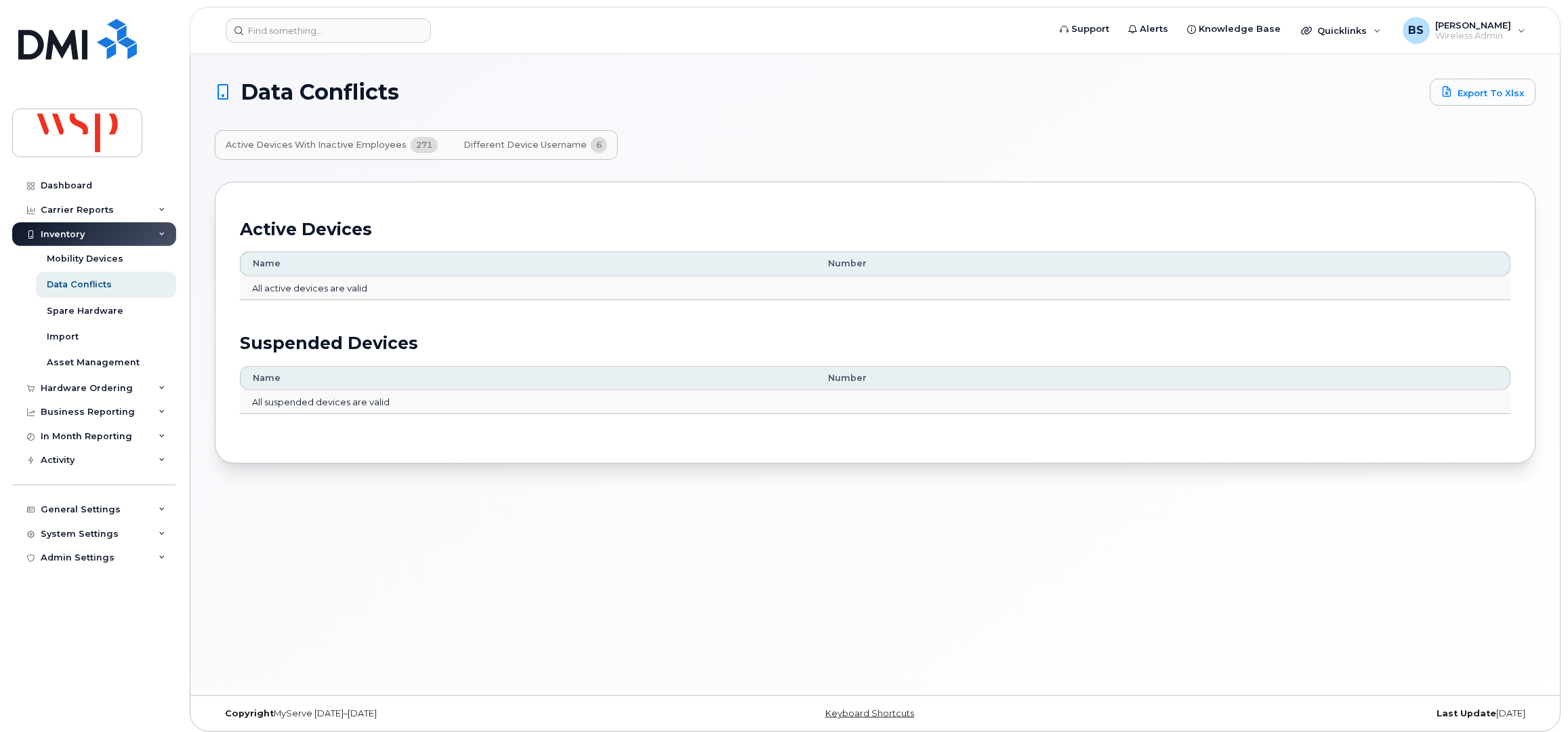
click at [499, 143] on span "Different Device Username" at bounding box center [525, 145] width 123 height 11
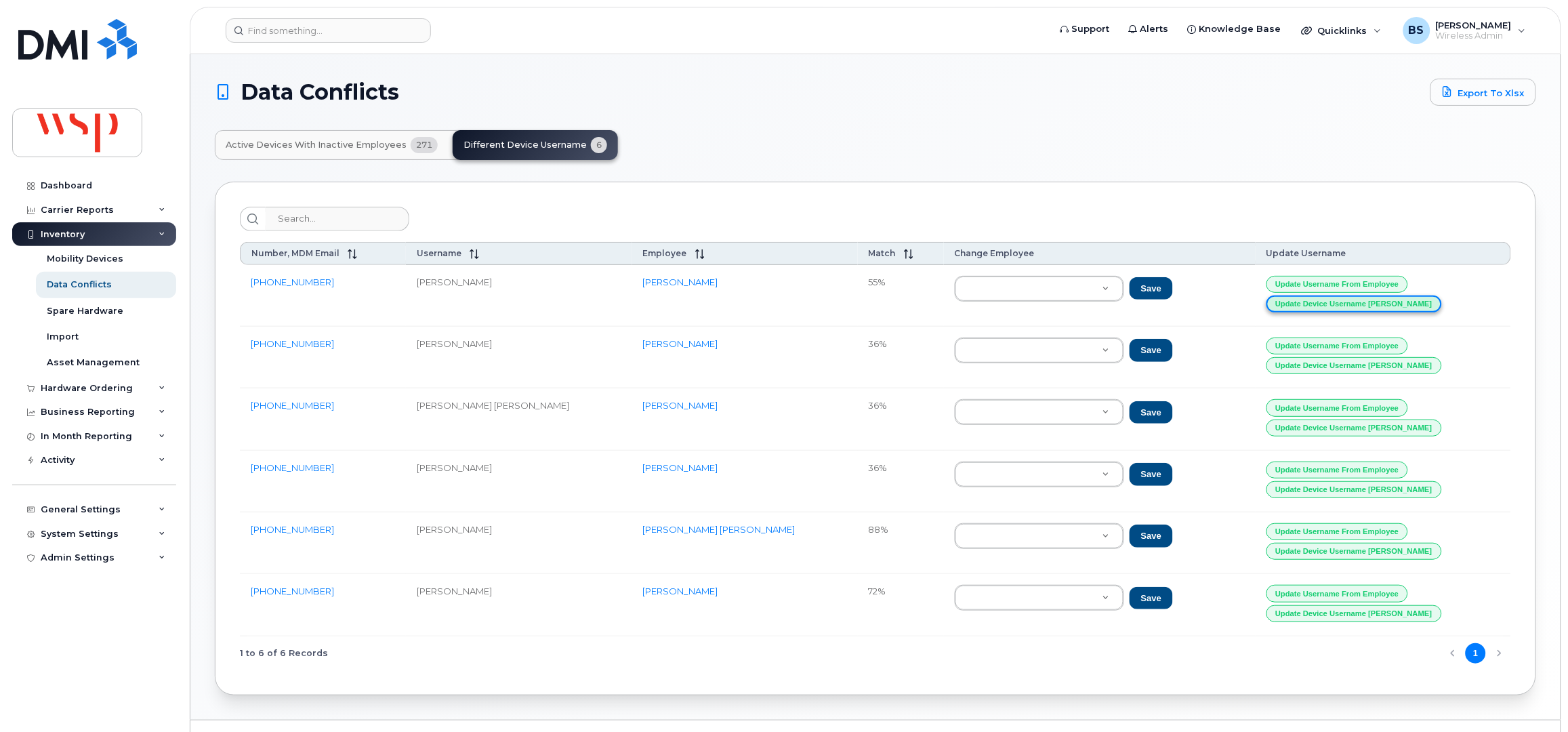
click at [1421, 307] on button "Update Device Username Alias" at bounding box center [1354, 303] width 175 height 17
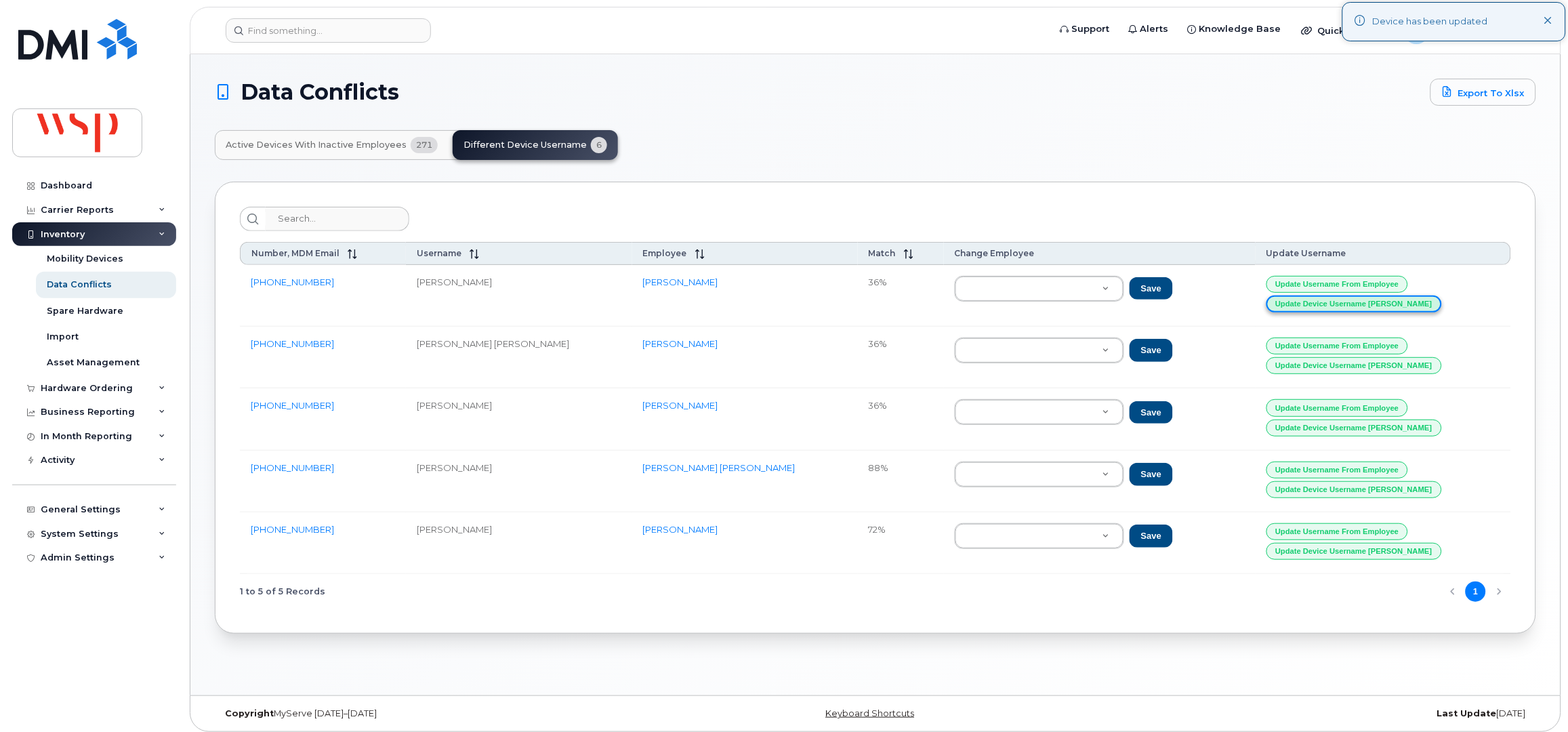
click at [1420, 307] on button "Update Device Username Alias" at bounding box center [1354, 303] width 175 height 17
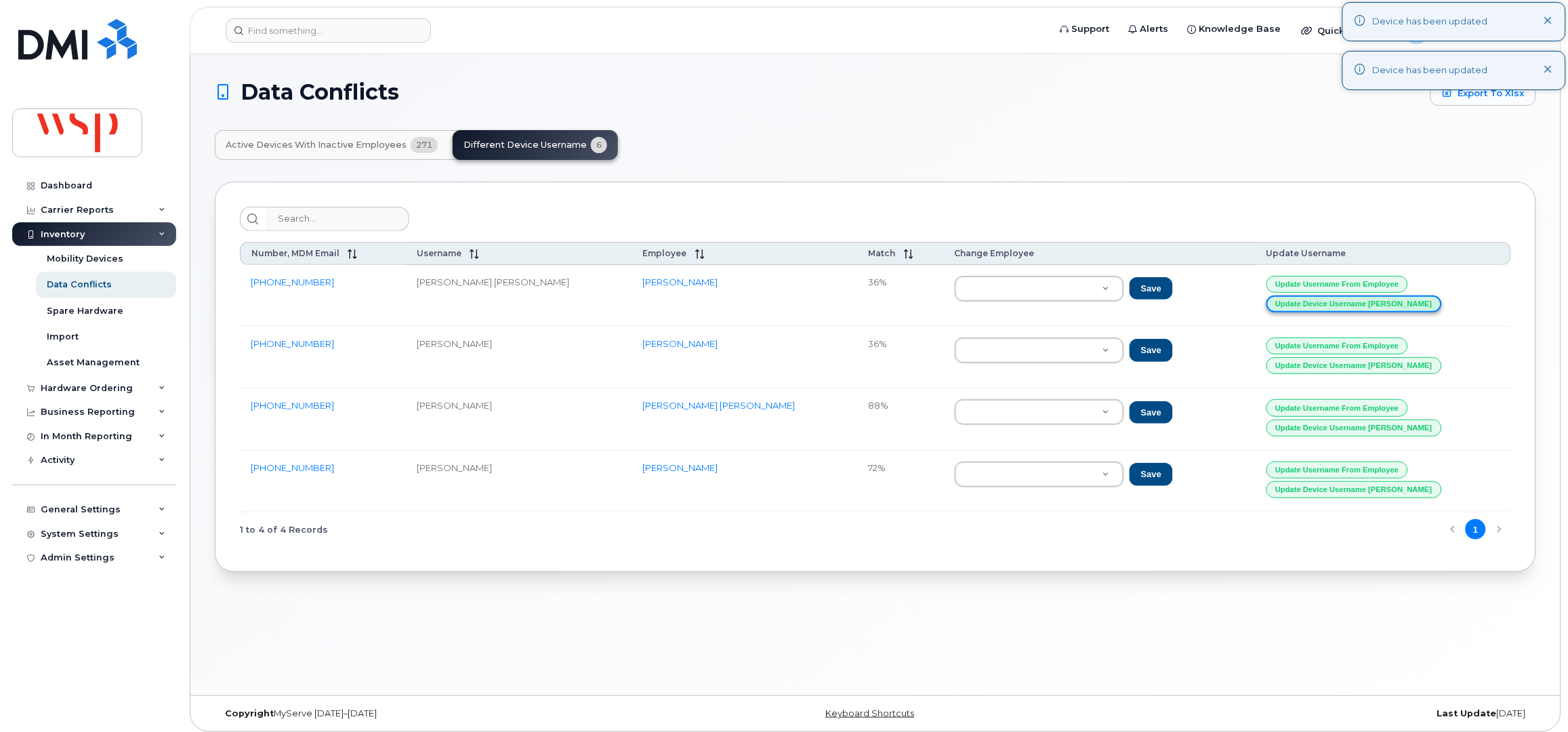
click at [1420, 307] on button "Update Device Username Alias" at bounding box center [1354, 303] width 175 height 17
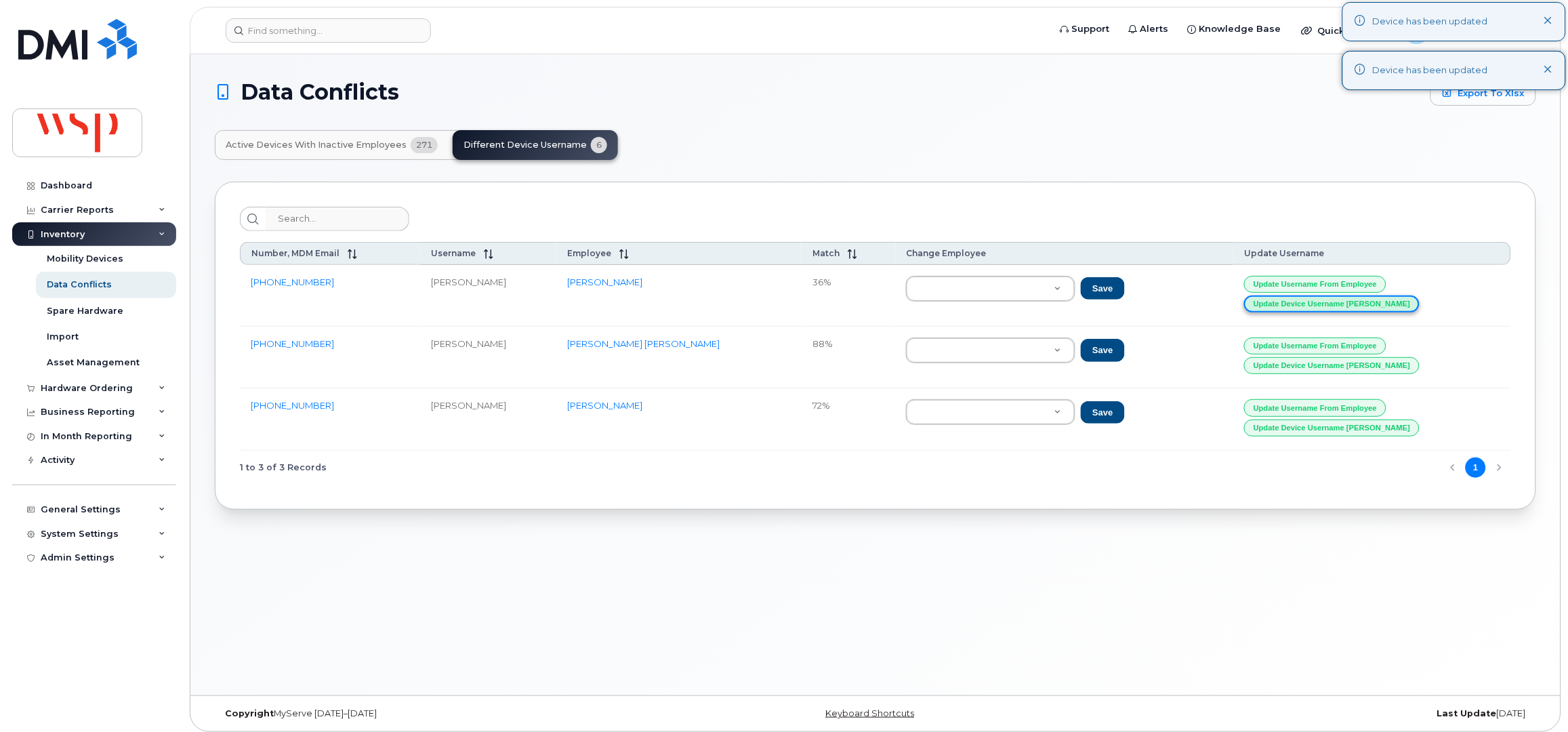
click at [1406, 303] on button "Update Device Username Alias" at bounding box center [1331, 303] width 175 height 17
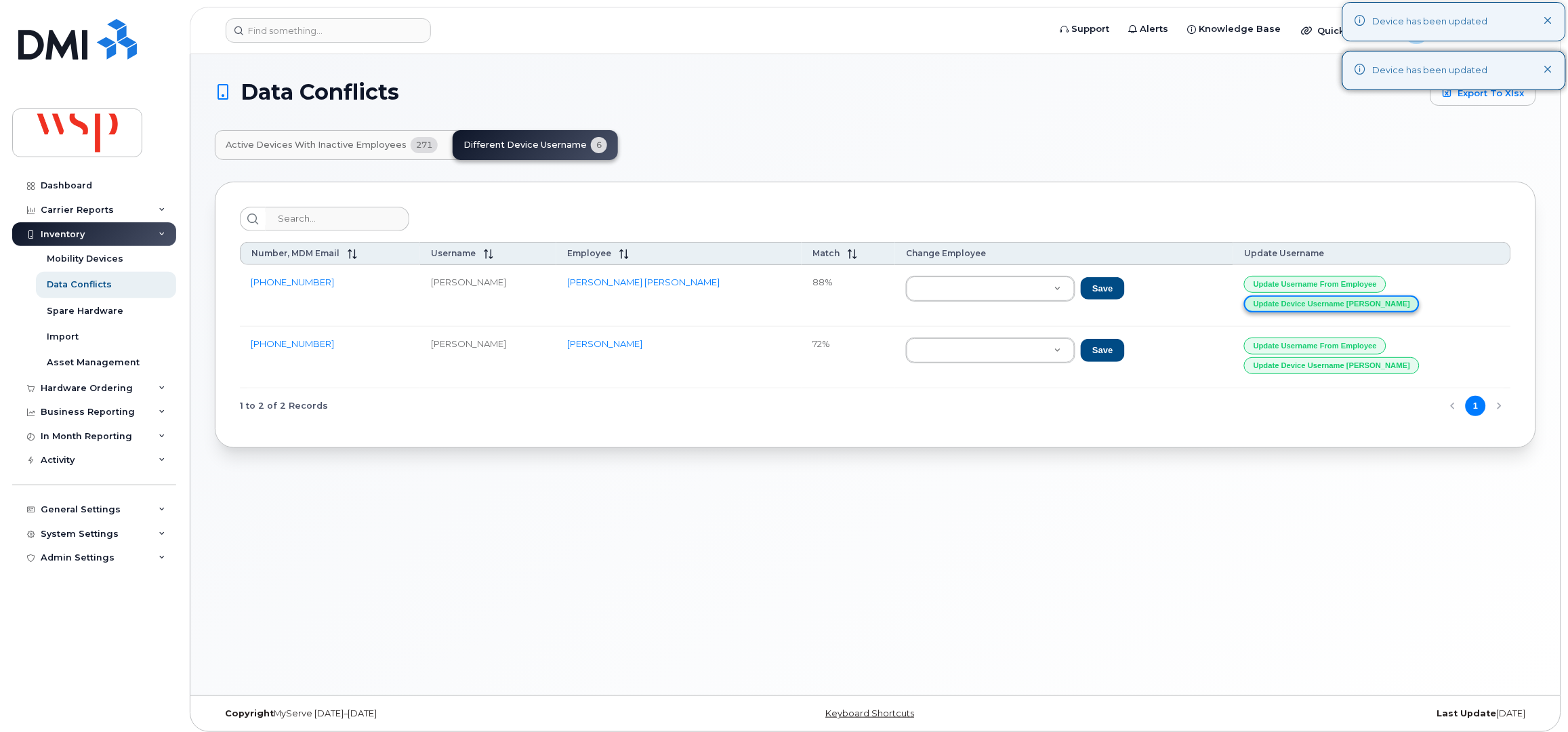
click at [1406, 303] on button "Update Device Username Alias" at bounding box center [1331, 303] width 175 height 17
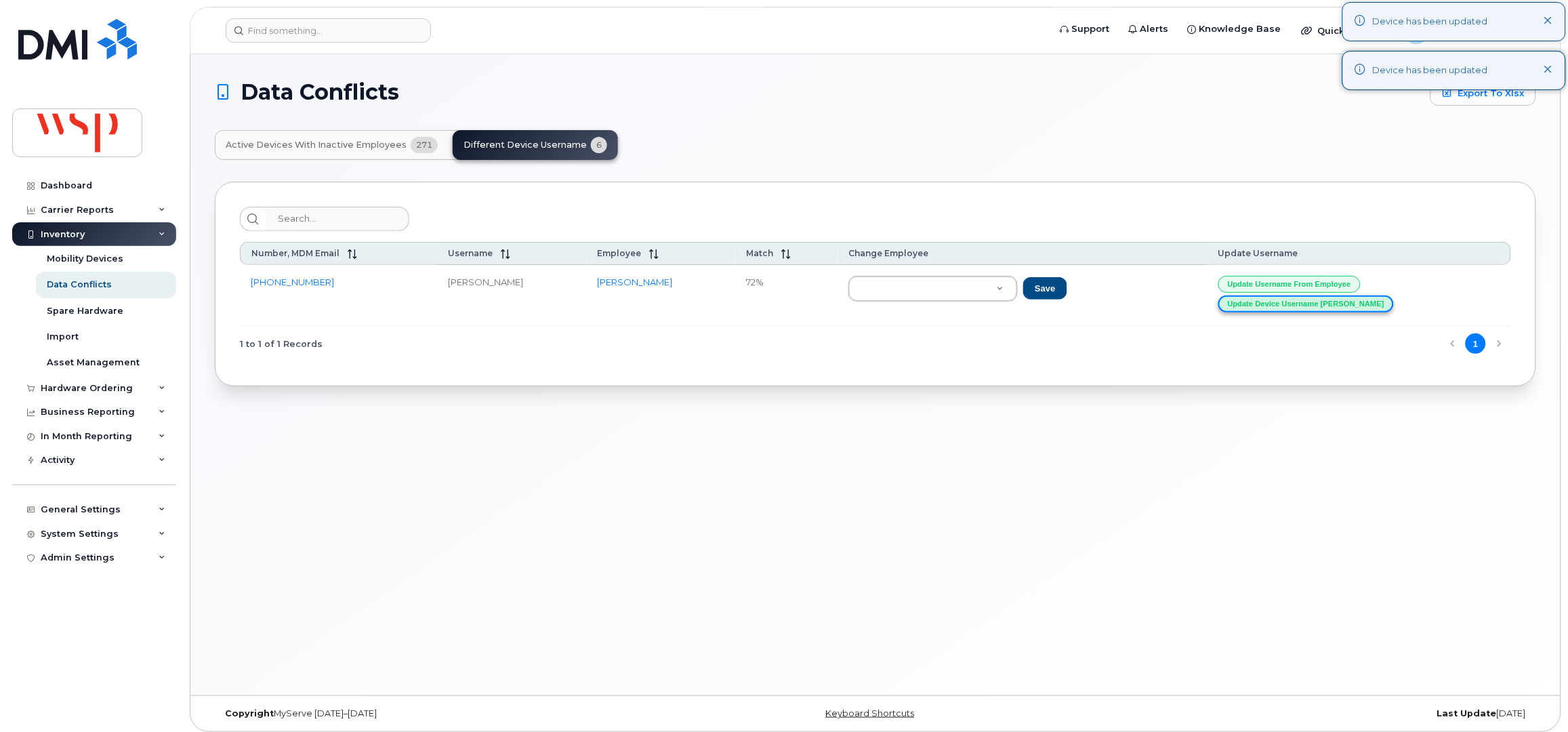
click at [1366, 308] on button "Update Device Username Alias" at bounding box center [1306, 303] width 175 height 17
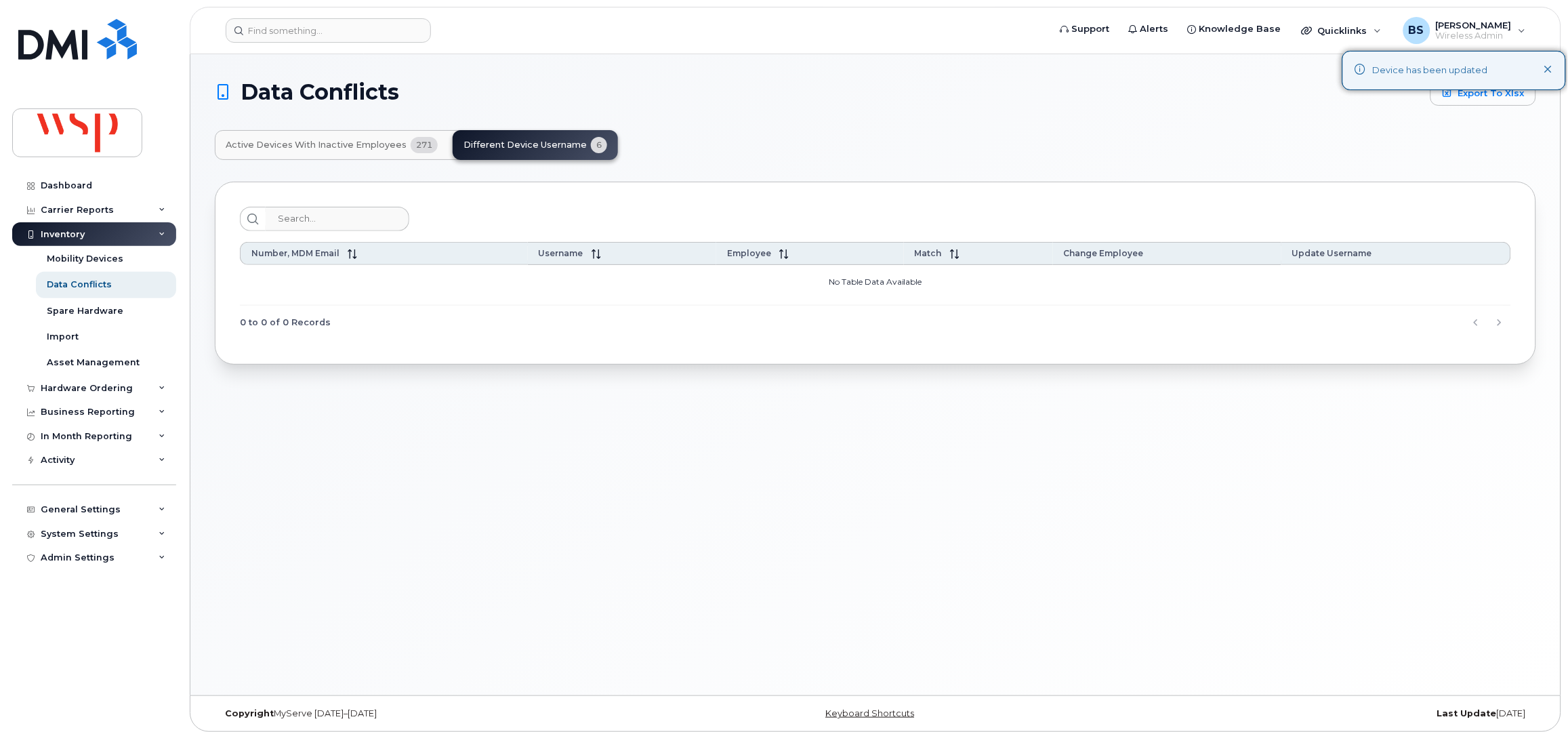
click at [374, 145] on span "Active Devices with Inactive Employees" at bounding box center [316, 145] width 181 height 11
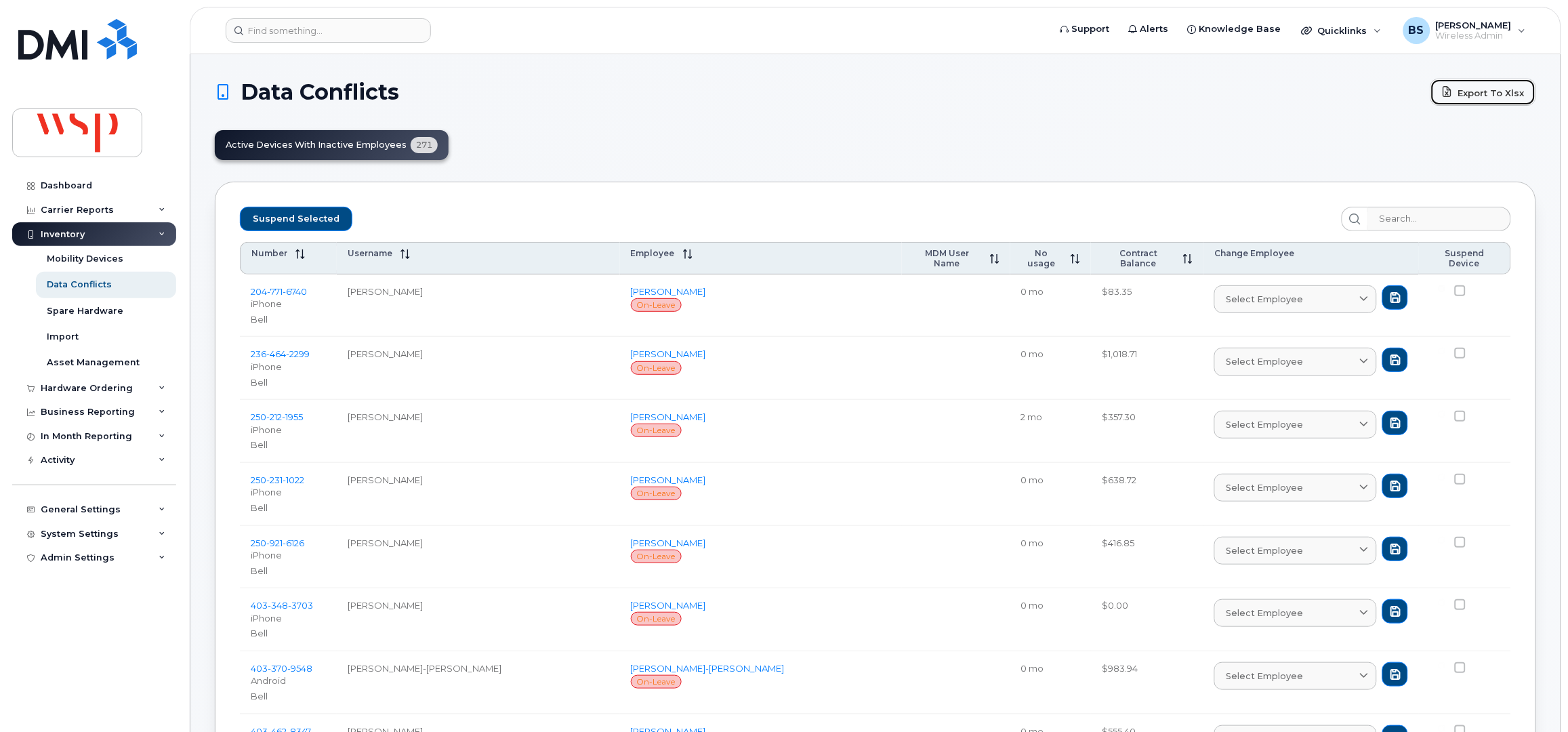
click at [1501, 94] on link "Export to Xlsx" at bounding box center [1484, 92] width 106 height 27
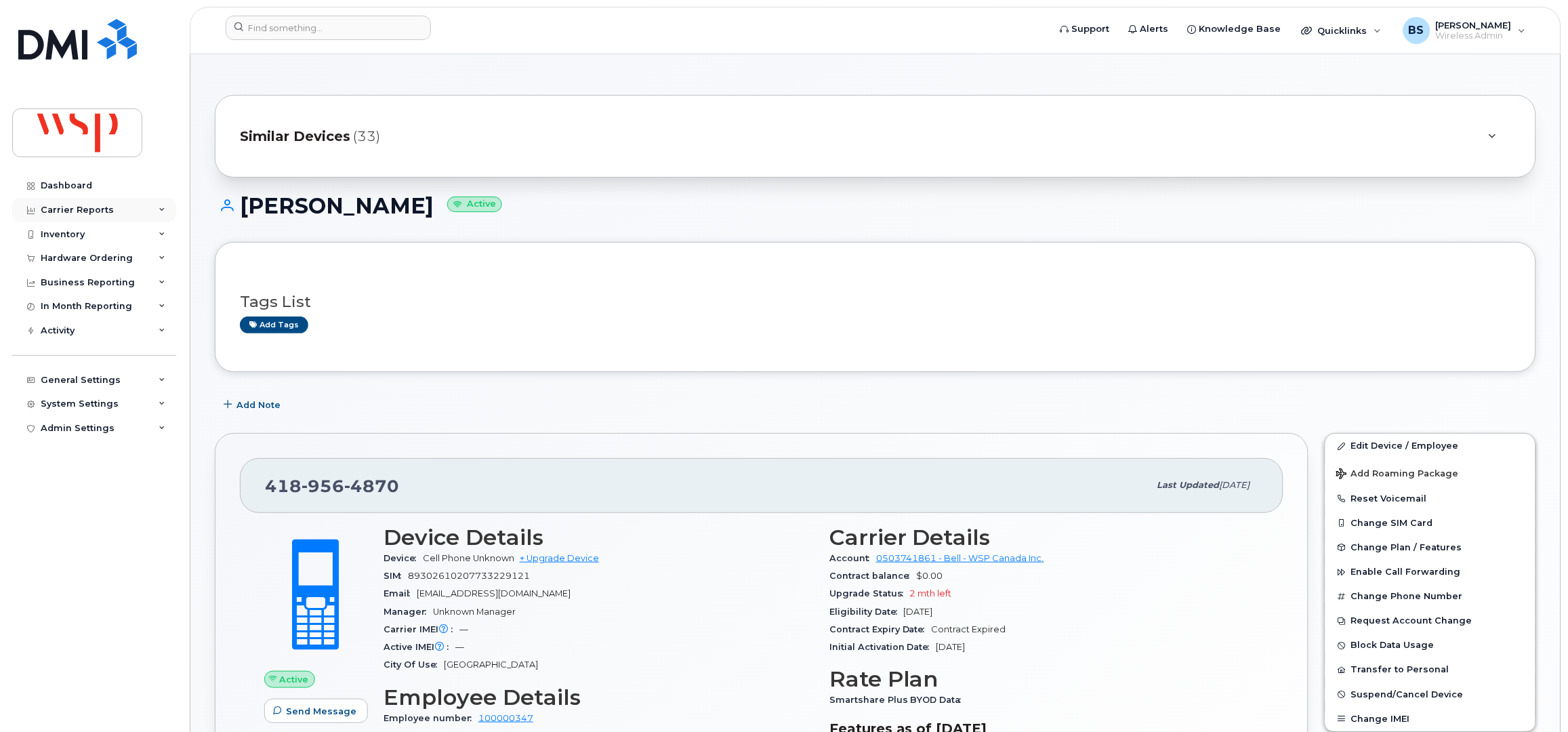
click at [61, 206] on div "Carrier Reports" at bounding box center [77, 209] width 73 height 11
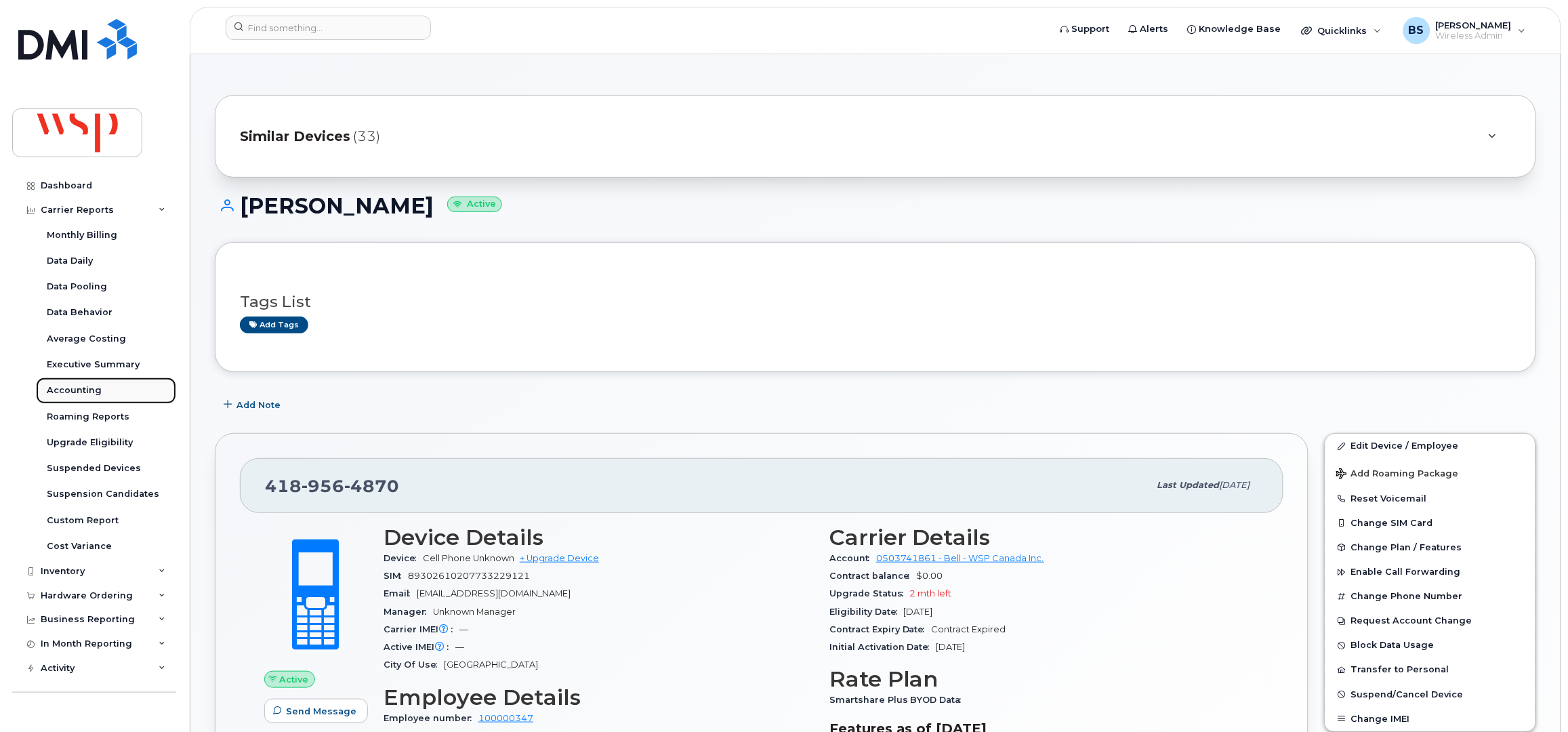
click at [76, 389] on div "Accounting" at bounding box center [74, 390] width 55 height 12
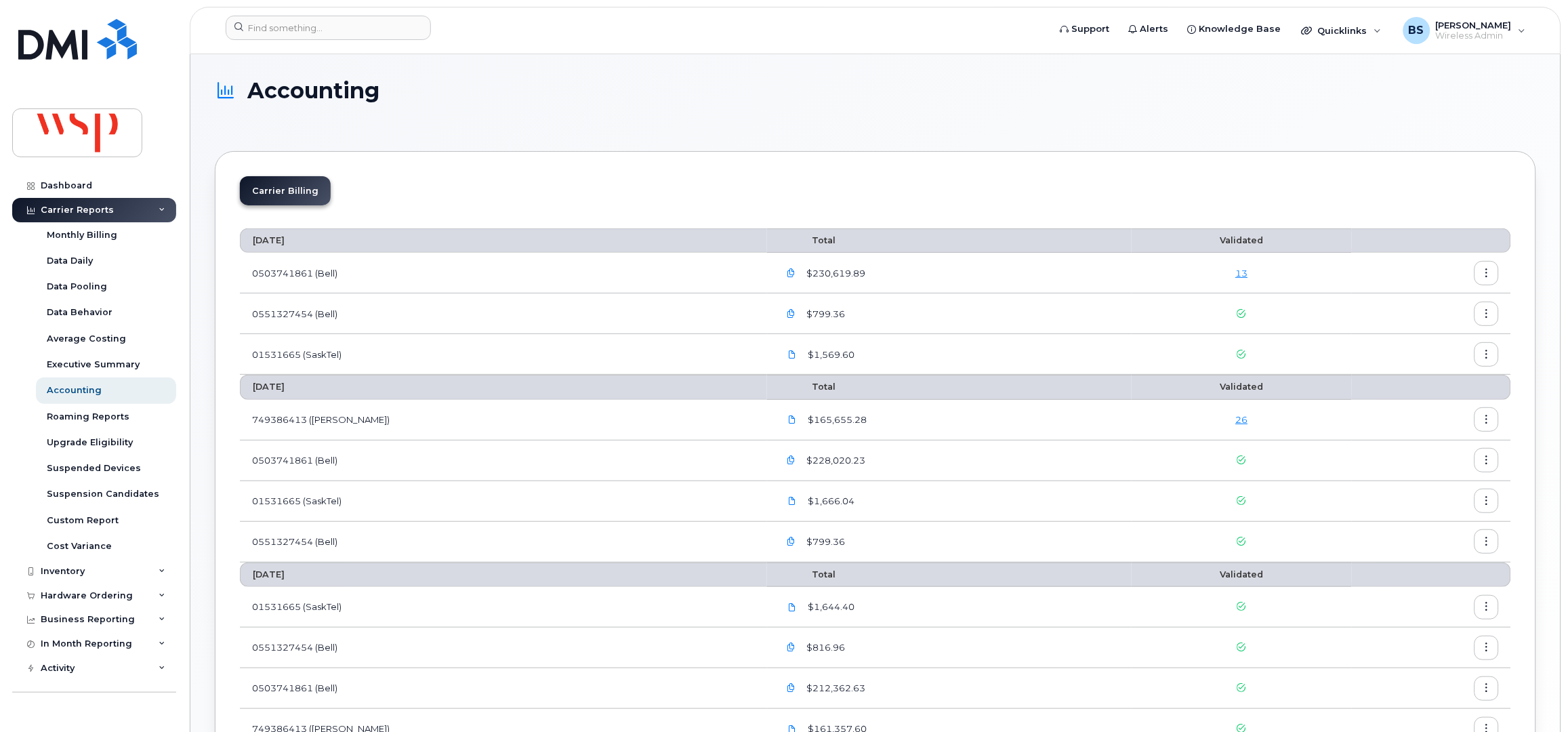
click at [1236, 420] on link "26" at bounding box center [1242, 419] width 12 height 11
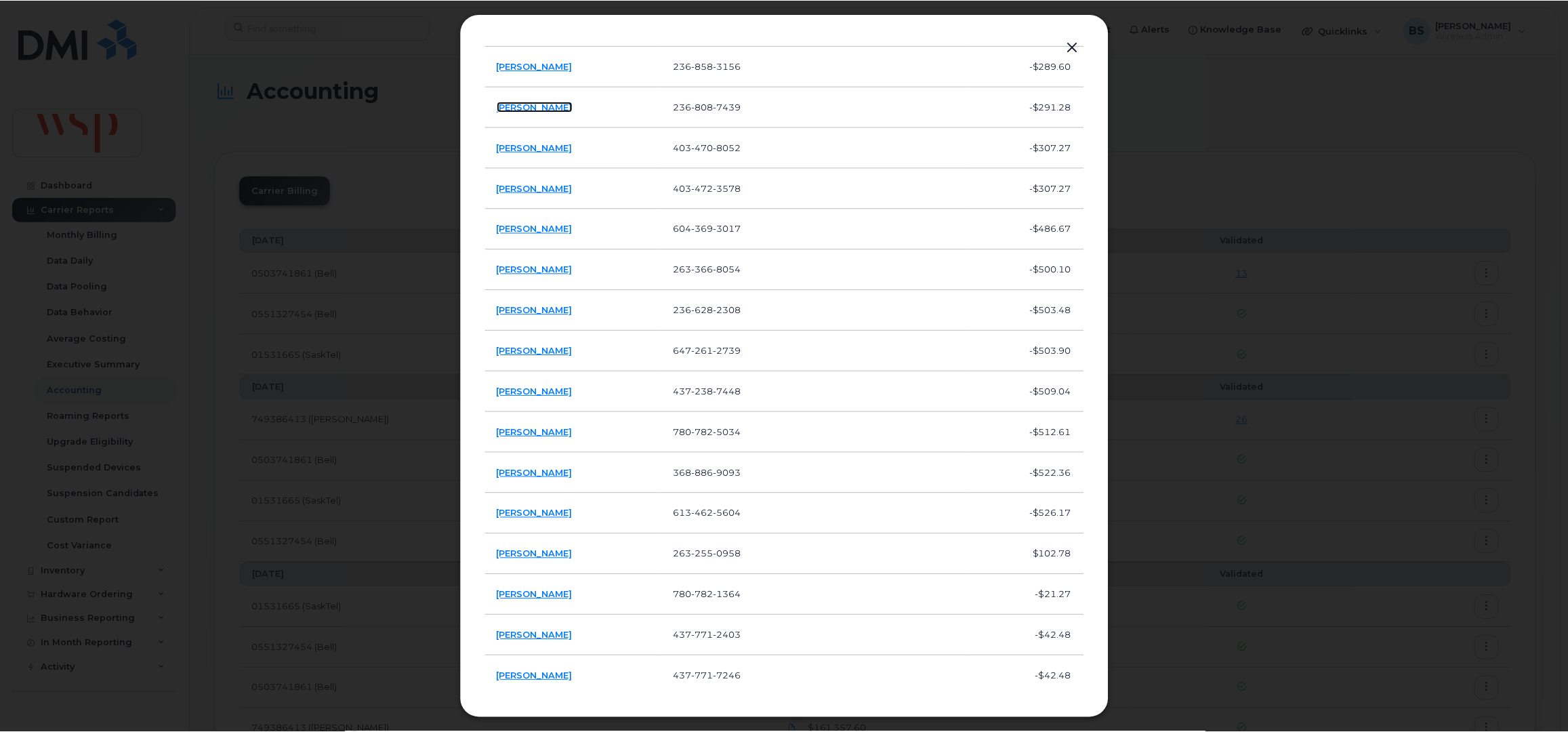
scroll to position [521, 0]
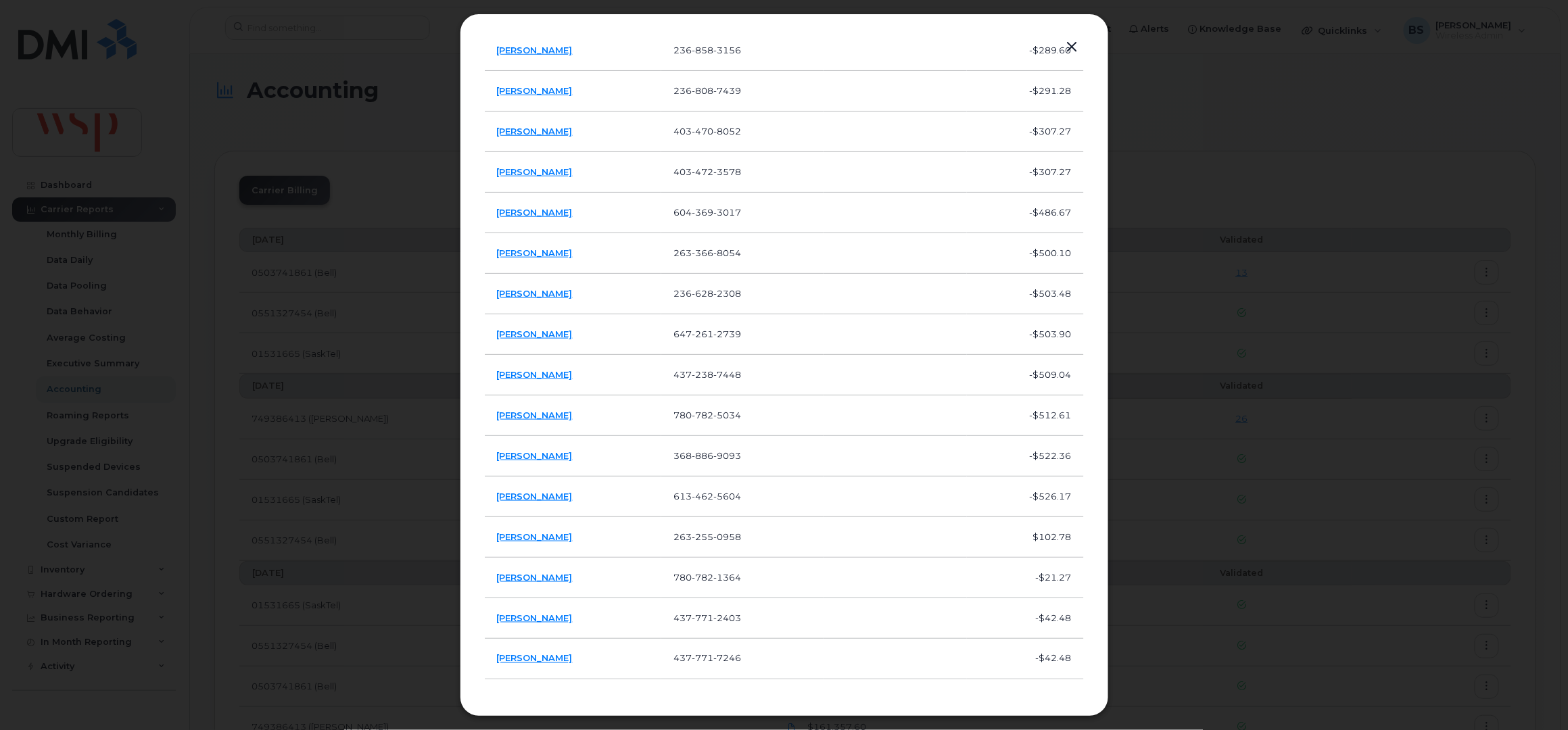
click at [1071, 43] on button "button" at bounding box center [1072, 47] width 20 height 19
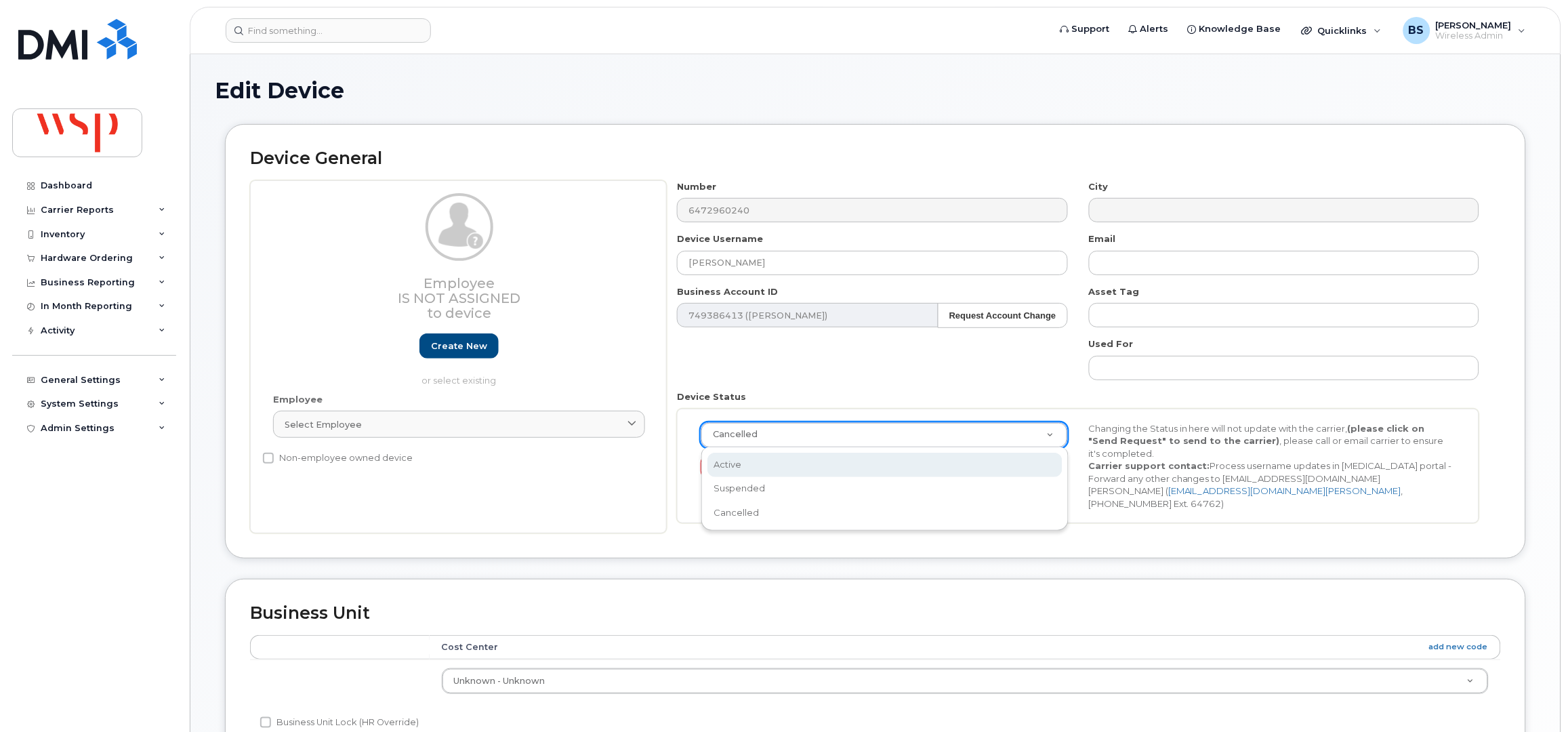
select select "active"
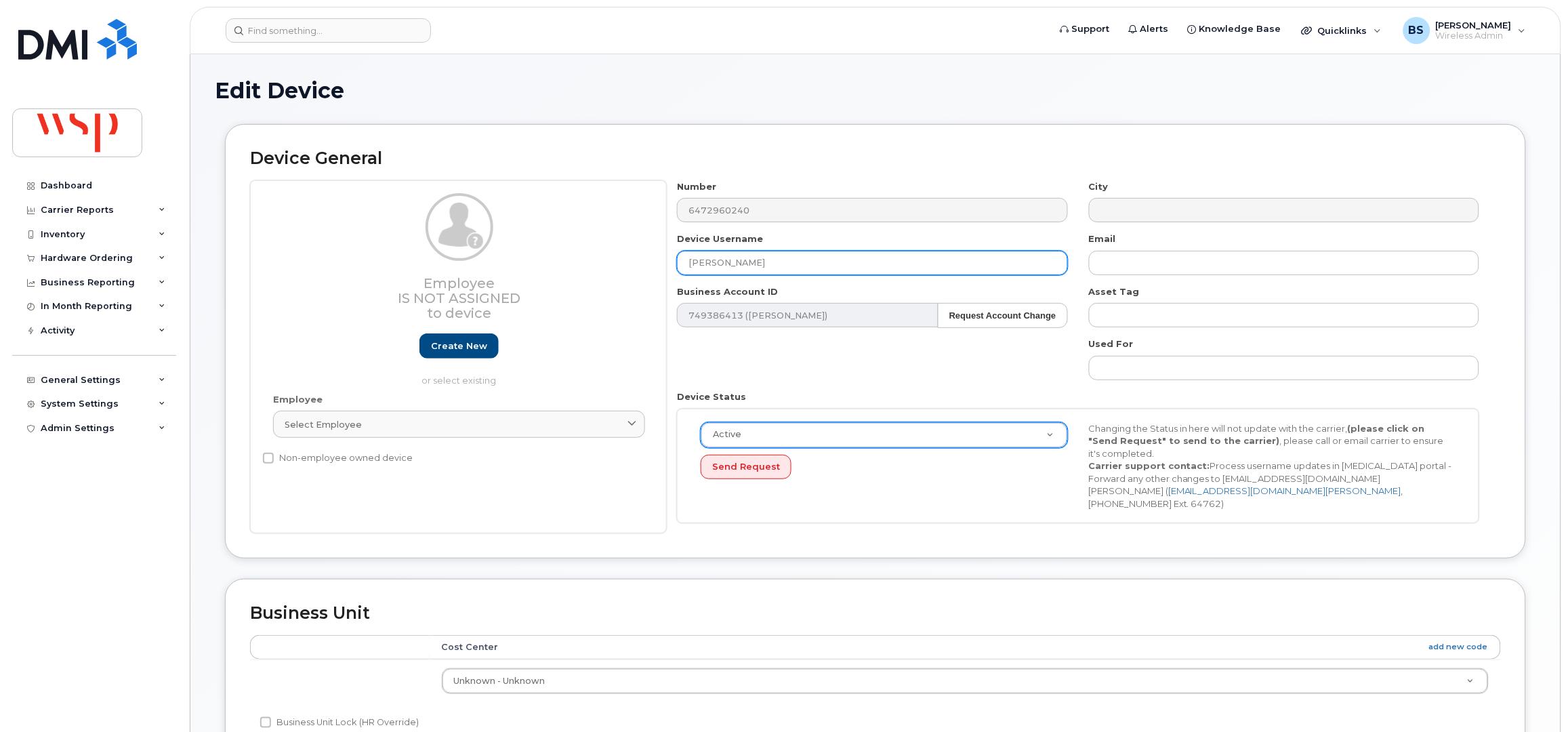
drag, startPoint x: 702, startPoint y: 264, endPoint x: 608, endPoint y: 252, distance: 94.8
click at [629, 268] on div "Employee Is not assigned to device Create new or select existing Employee Selec…" at bounding box center [875, 357] width 1251 height 354
click at [475, 440] on div "Employee Select employee Type first three symbols or more" at bounding box center [459, 422] width 392 height 58
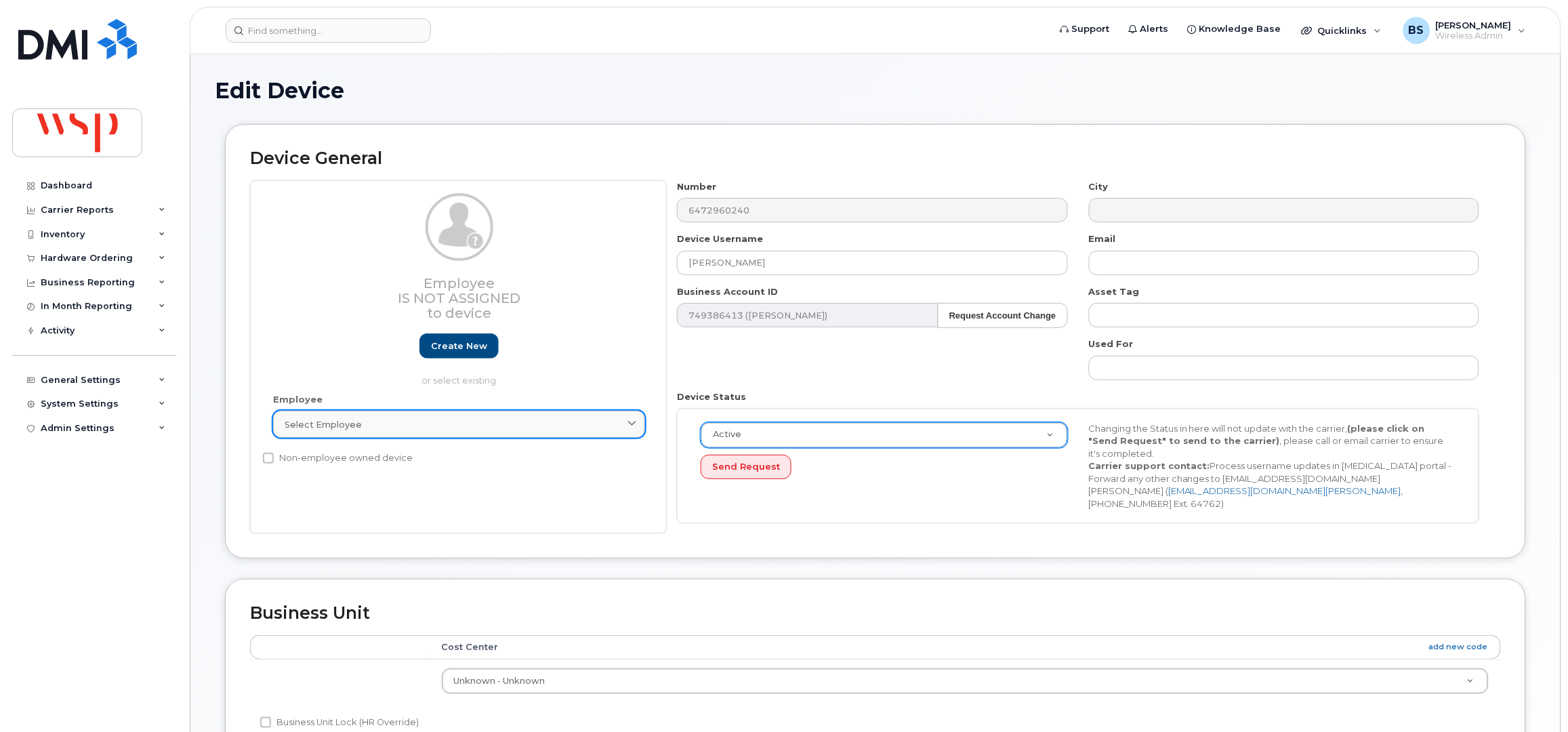
click at [491, 435] on link "Select employee" at bounding box center [459, 425] width 372 height 27
paste input "Douglas Gilpin"
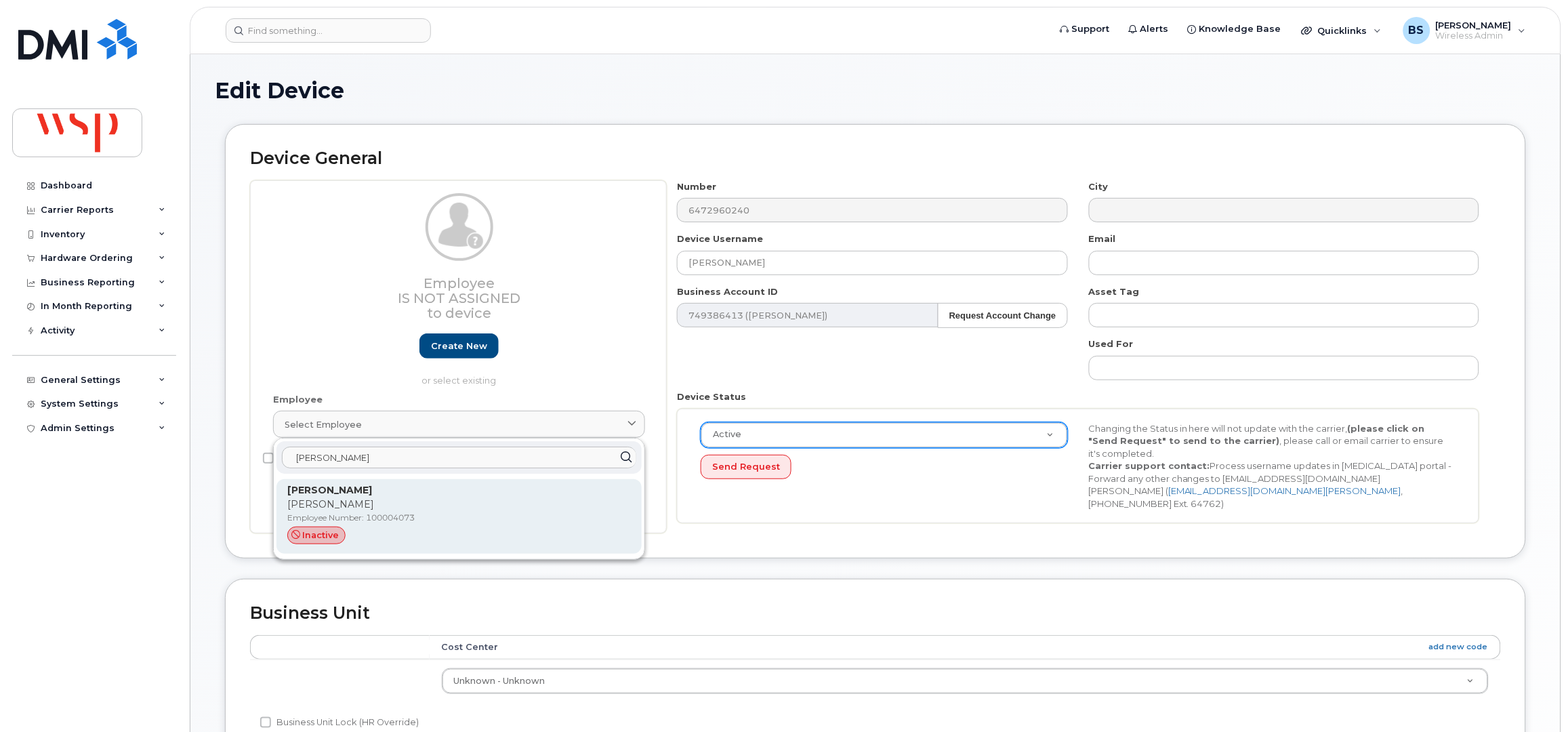
type input "Douglas Gilpin"
click at [347, 493] on strong "Douglas Gilpin" at bounding box center [330, 490] width 85 height 12
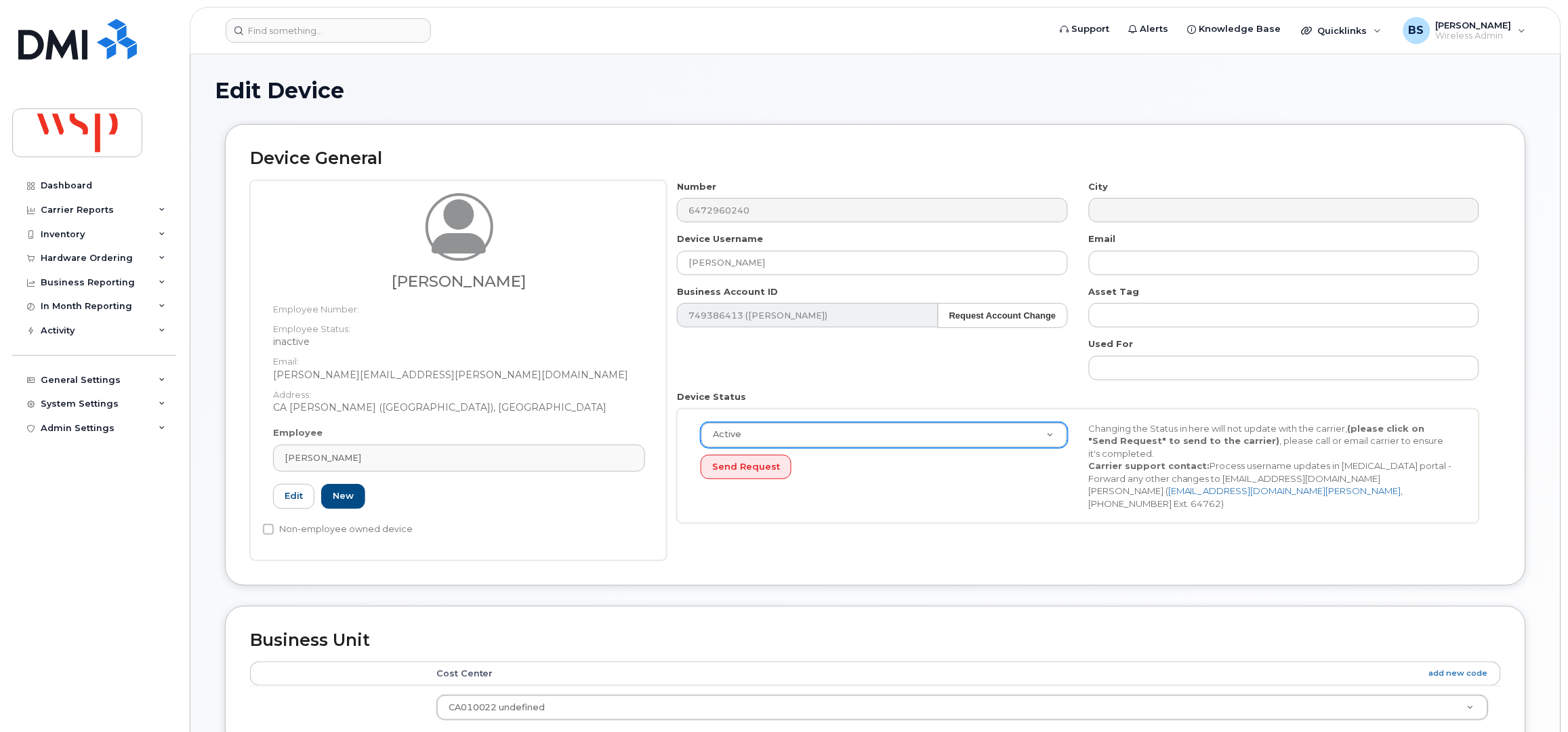
type input "100004073"
type input "doug.gilpin@wsp.com"
type input "5769903"
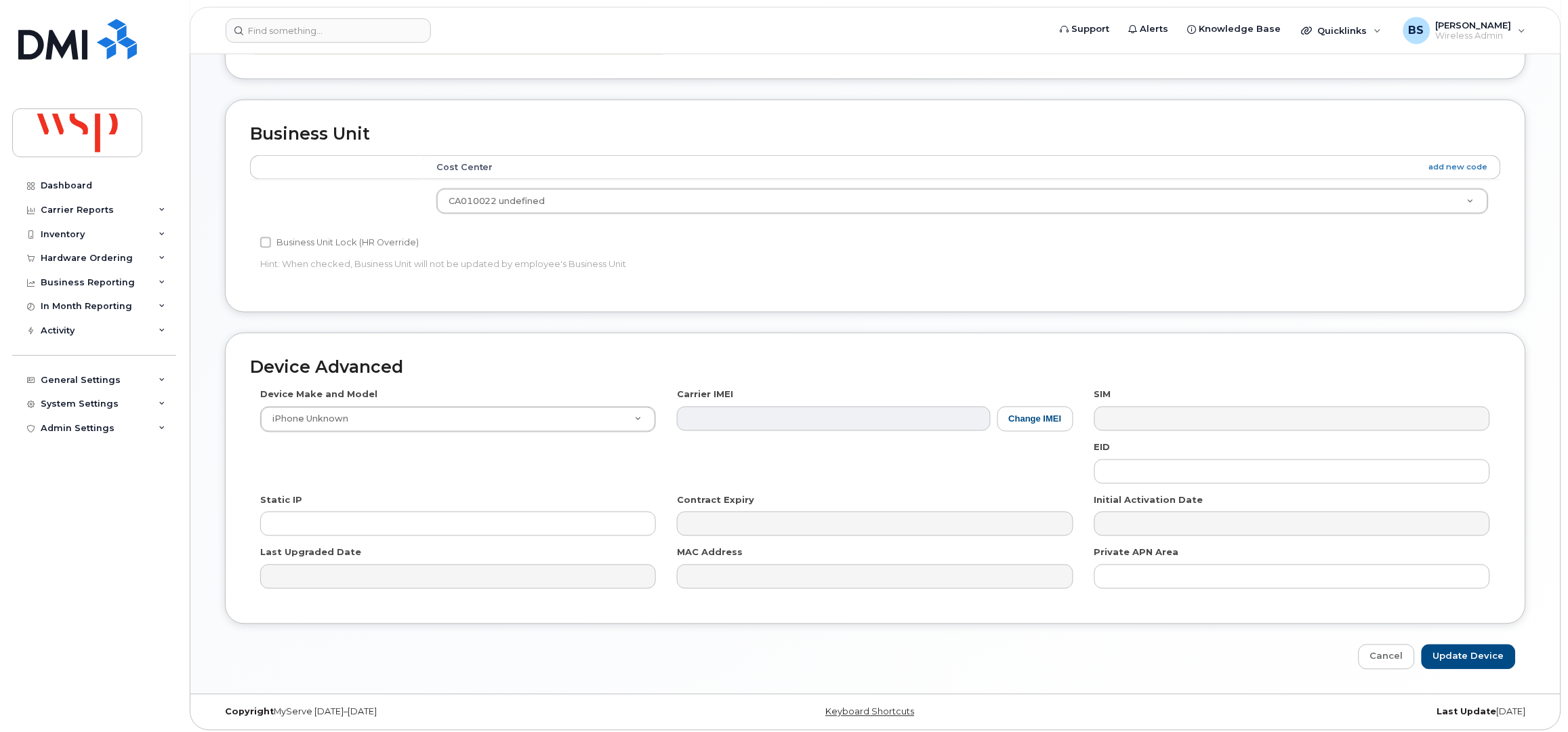
scroll to position [514, 0]
drag, startPoint x: 1452, startPoint y: 648, endPoint x: 1456, endPoint y: 630, distance: 18.4
click at [1452, 646] on input "Update Device" at bounding box center [1469, 652] width 94 height 25
type input "Saving..."
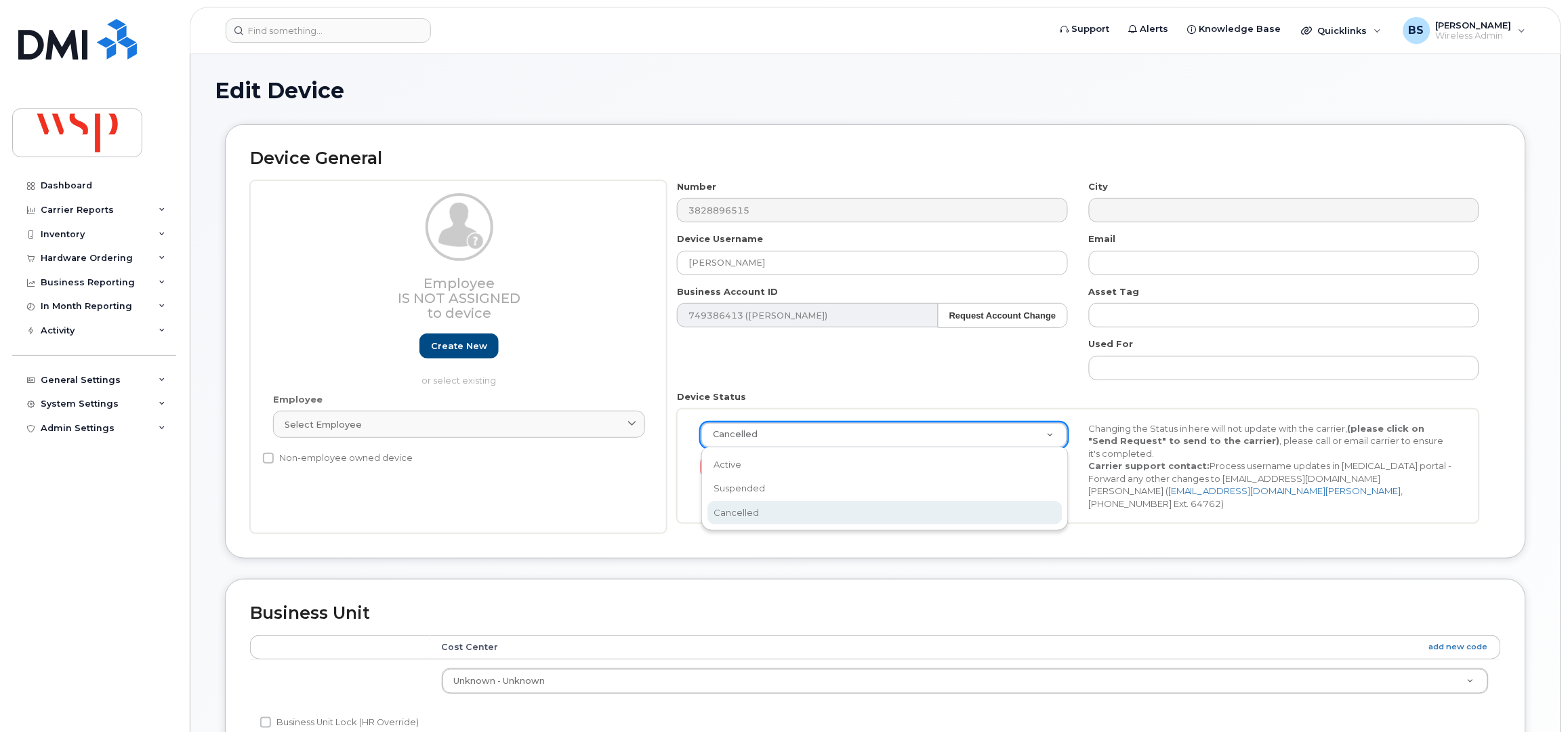
drag, startPoint x: 782, startPoint y: 434, endPoint x: 763, endPoint y: 445, distance: 22.0
select select "active"
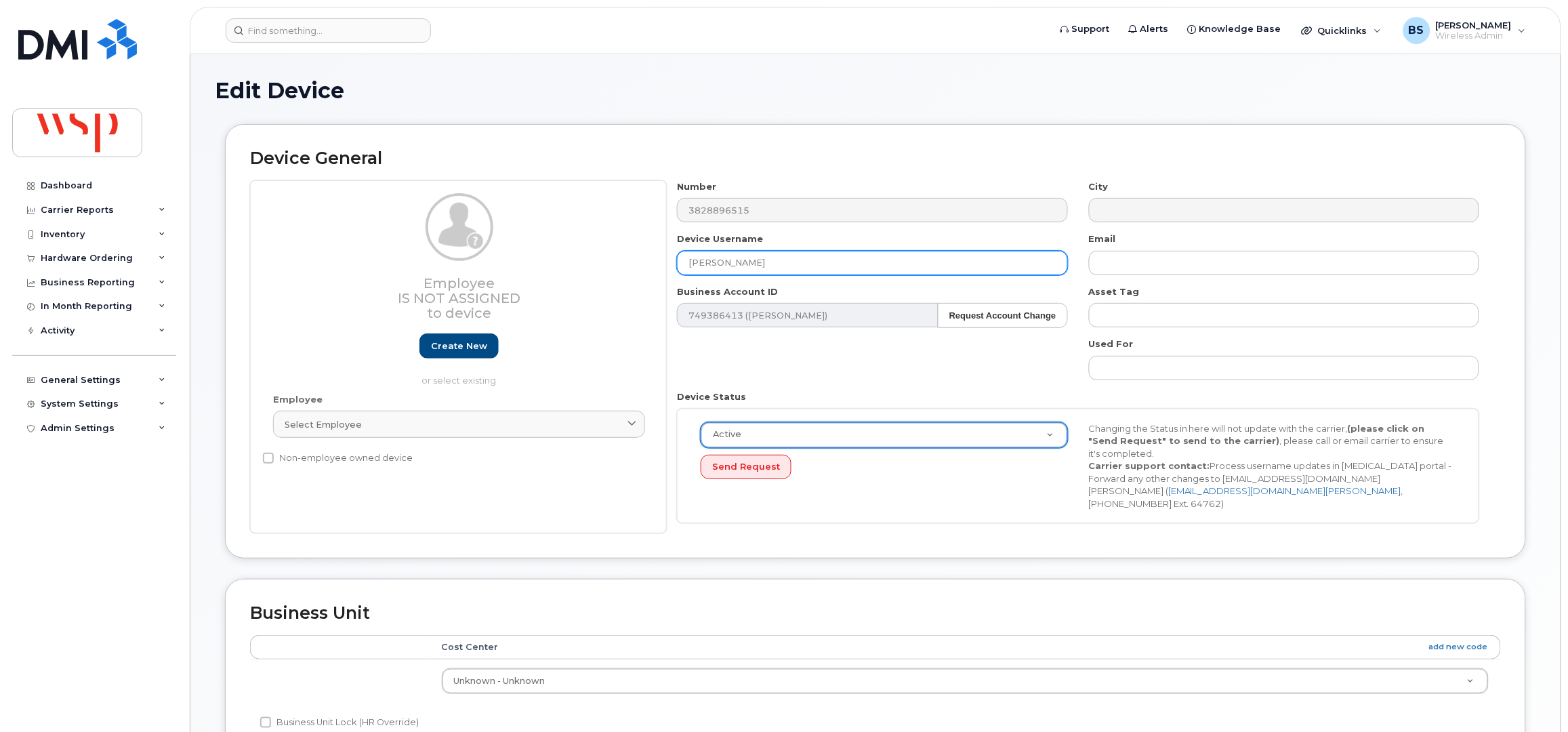
drag, startPoint x: 772, startPoint y: 267, endPoint x: 631, endPoint y: 271, distance: 141.1
click at [631, 271] on div "Employee Is not assigned to device Create new or select existing Employee Selec…" at bounding box center [875, 357] width 1251 height 354
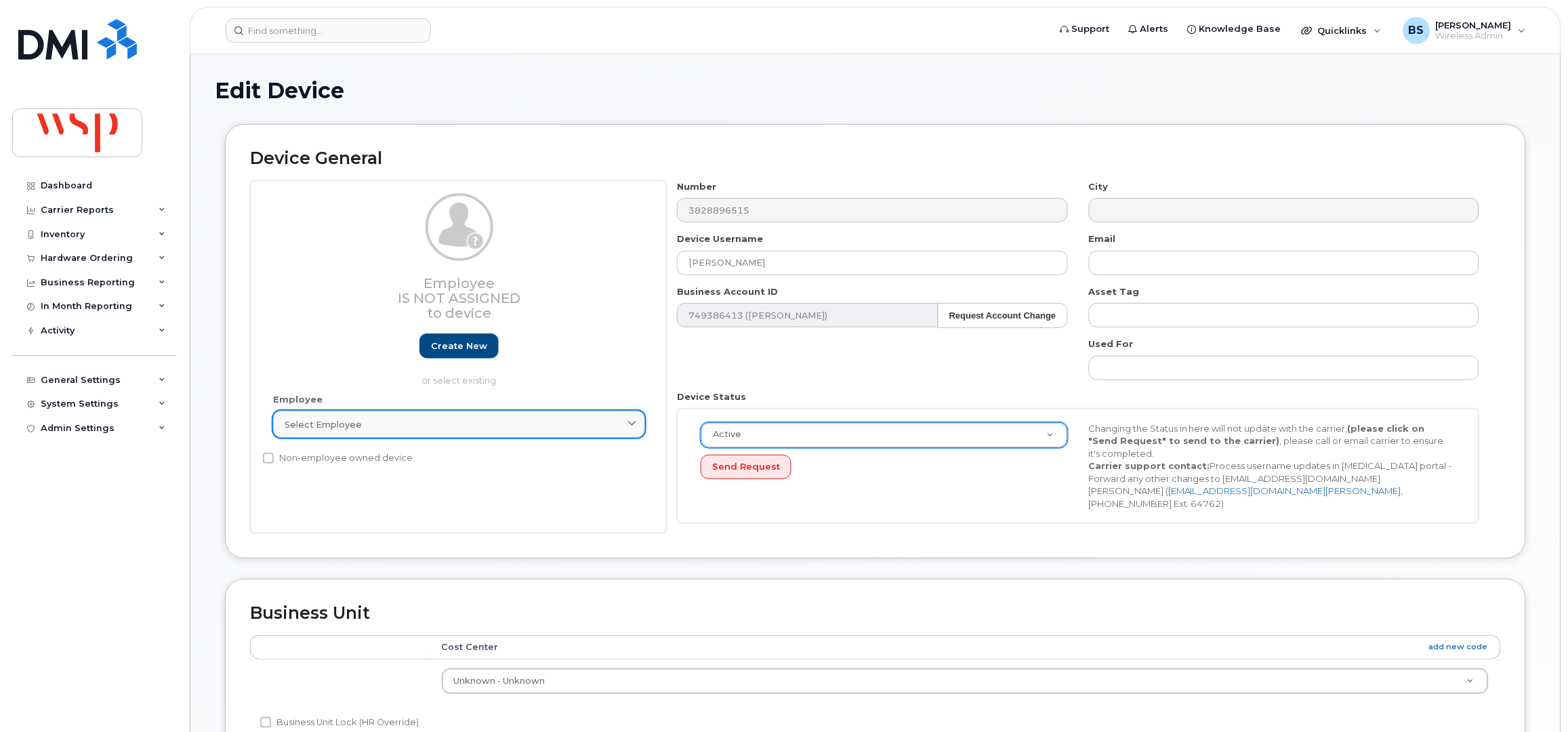
click at [549, 432] on div "Select employee" at bounding box center [459, 425] width 349 height 13
paste input "[PERSON_NAME]"
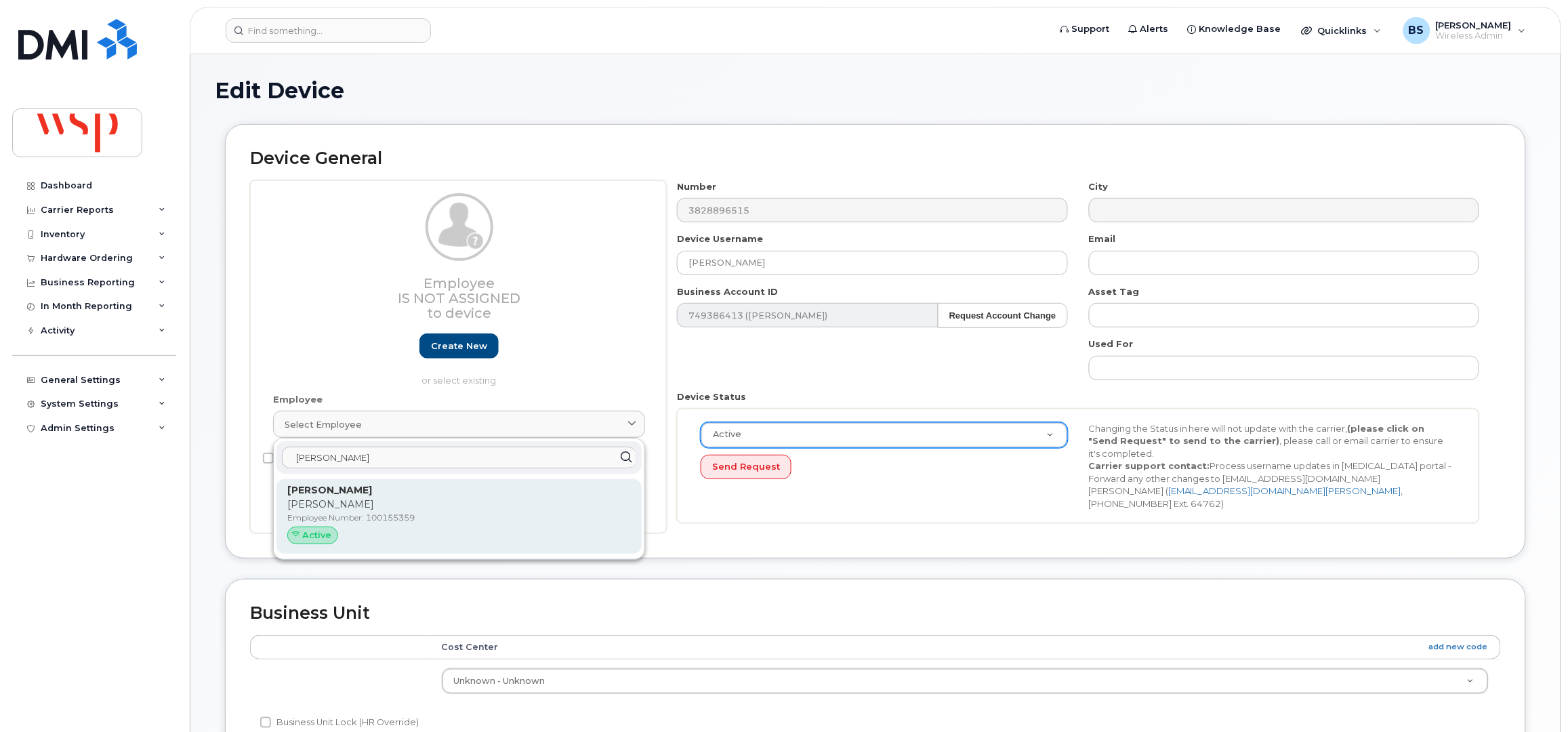
type input "[PERSON_NAME]"
click at [352, 496] on strong "[PERSON_NAME]" at bounding box center [330, 490] width 85 height 12
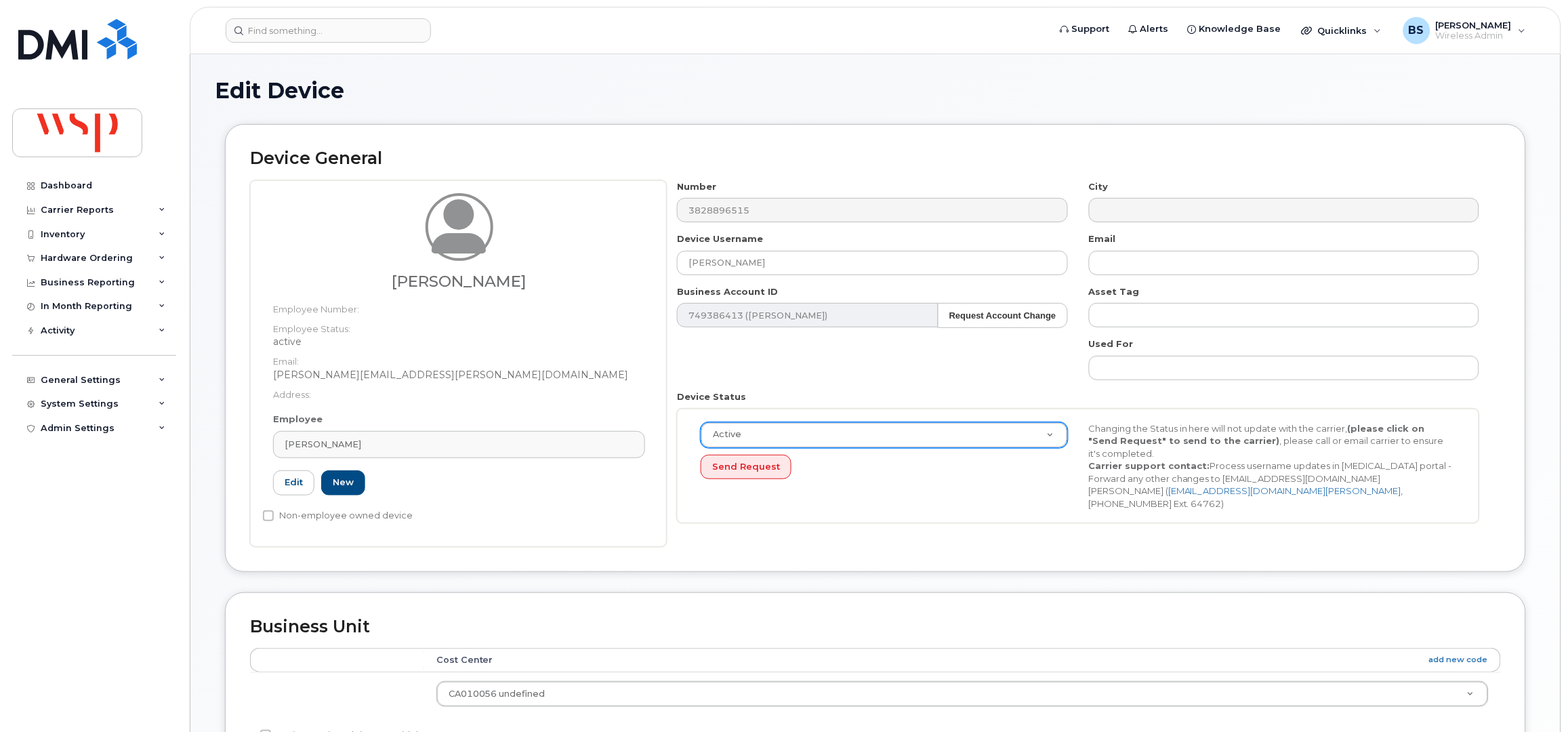
type input "[PERSON_NAME][EMAIL_ADDRESS][PERSON_NAME][DOMAIN_NAME]"
type input "5769867"
type input "100155359"
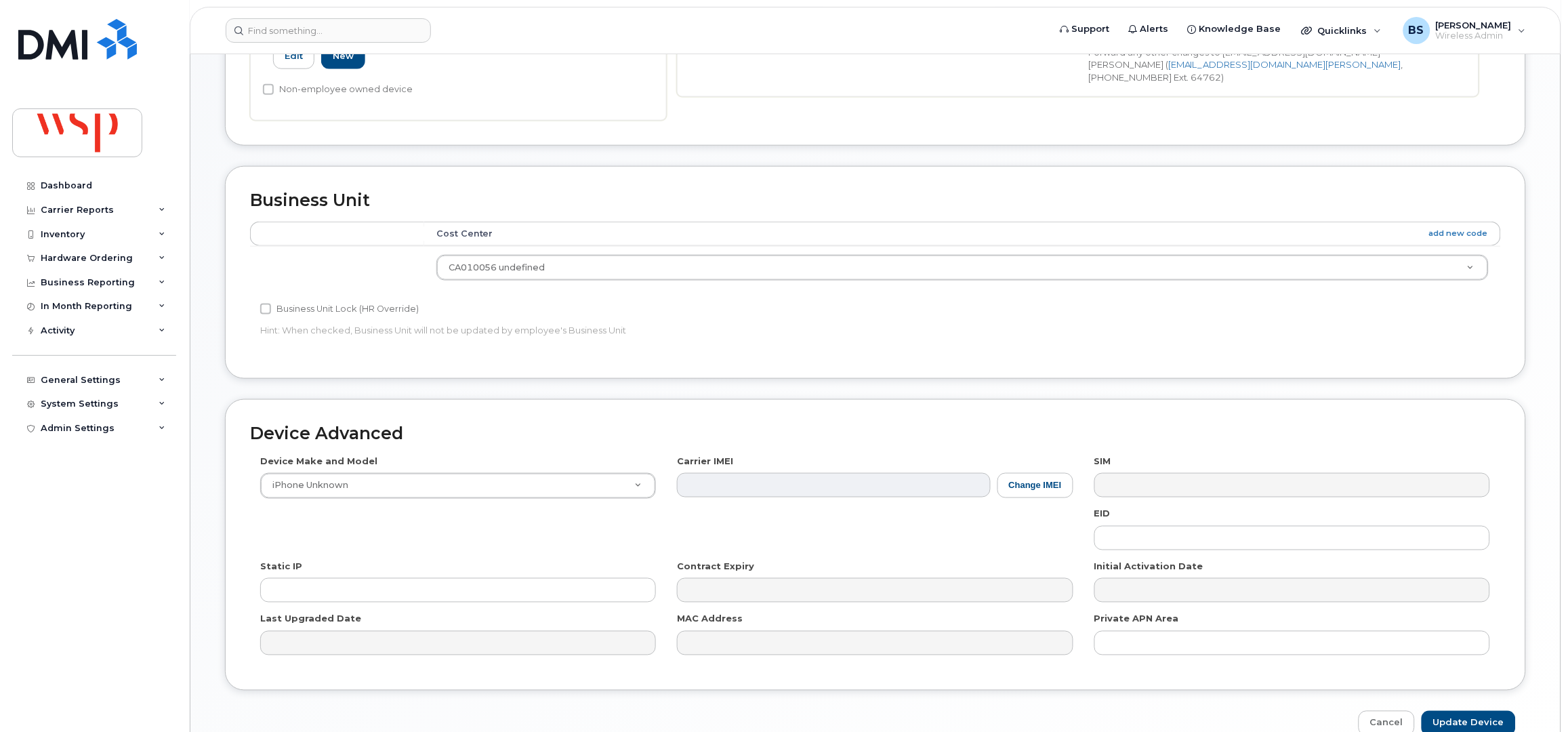
scroll to position [500, 0]
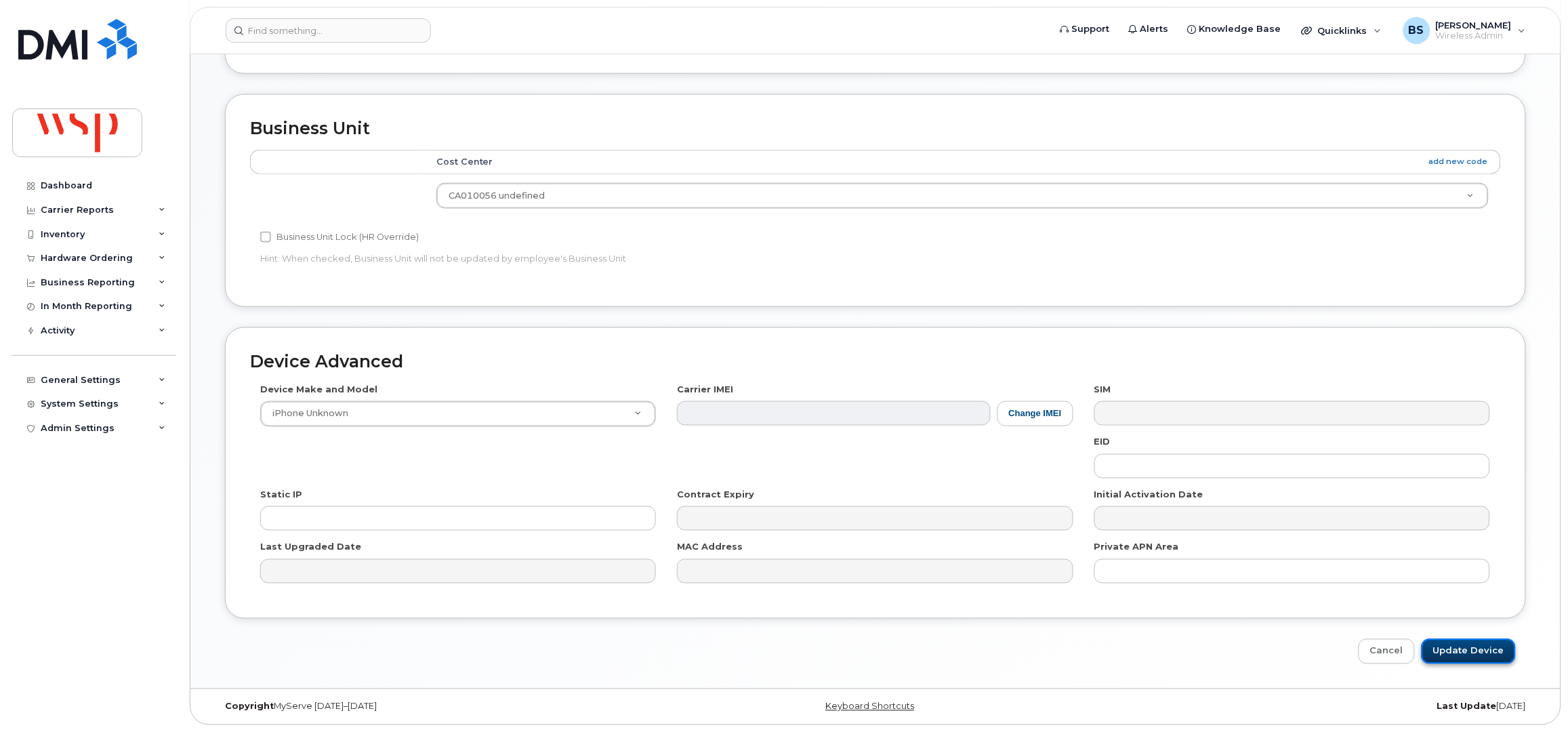
click at [1460, 655] on input "Update Device" at bounding box center [1469, 652] width 94 height 25
type input "Saving..."
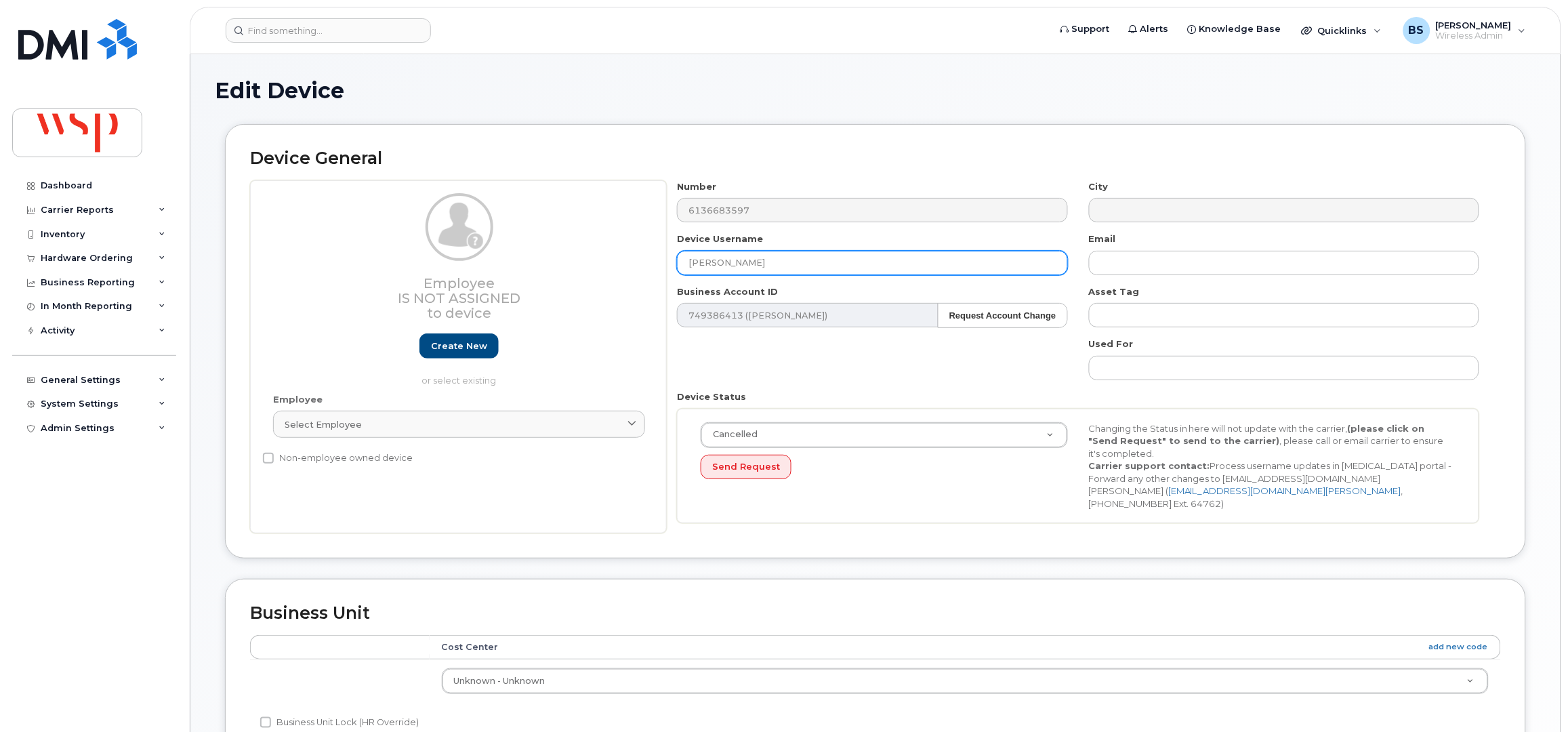
drag, startPoint x: 742, startPoint y: 264, endPoint x: 609, endPoint y: 269, distance: 133.1
click at [614, 286] on div "Employee Is not assigned to device Create new or select existing Employee Selec…" at bounding box center [875, 357] width 1251 height 354
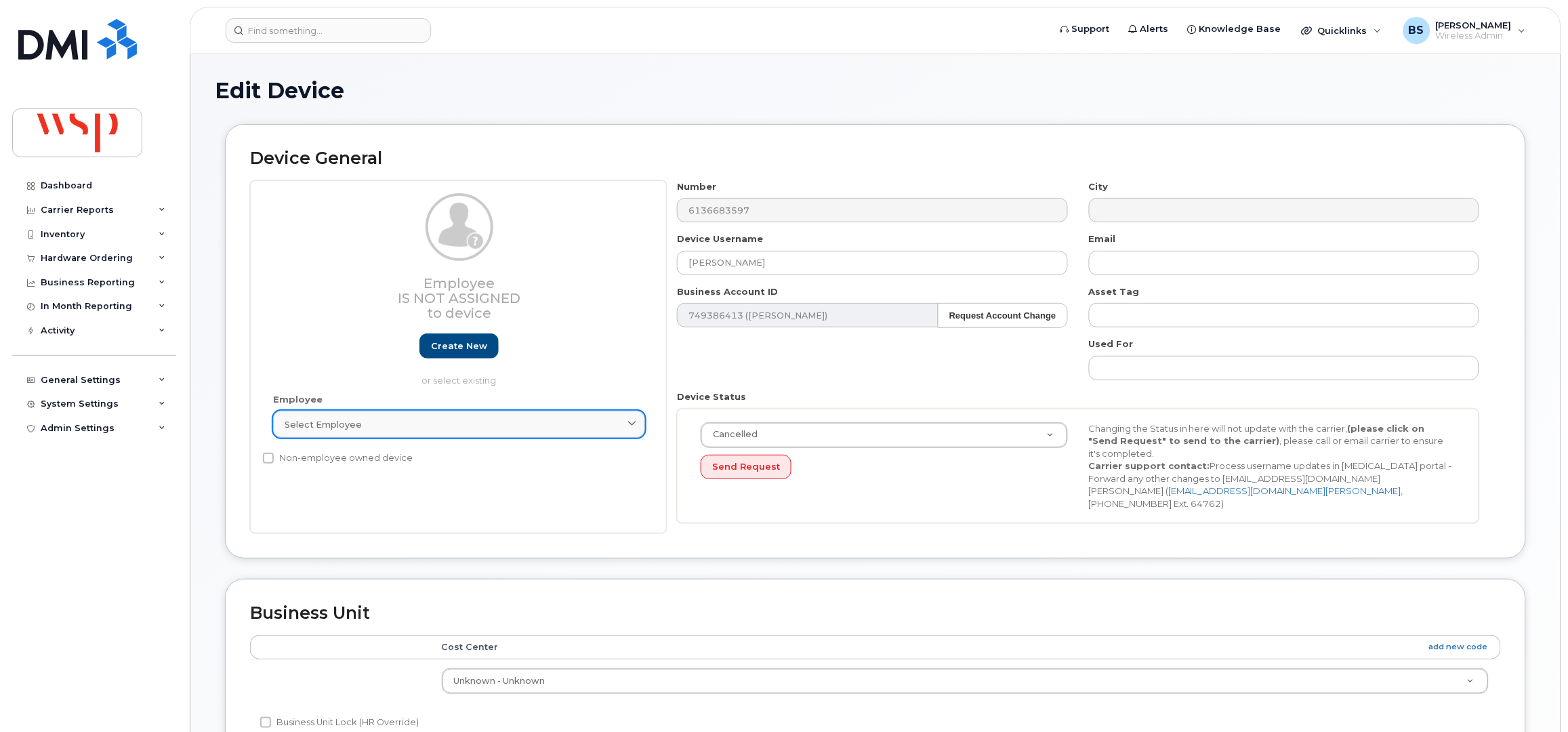
click at [365, 419] on div "Select employee" at bounding box center [459, 425] width 349 height 13
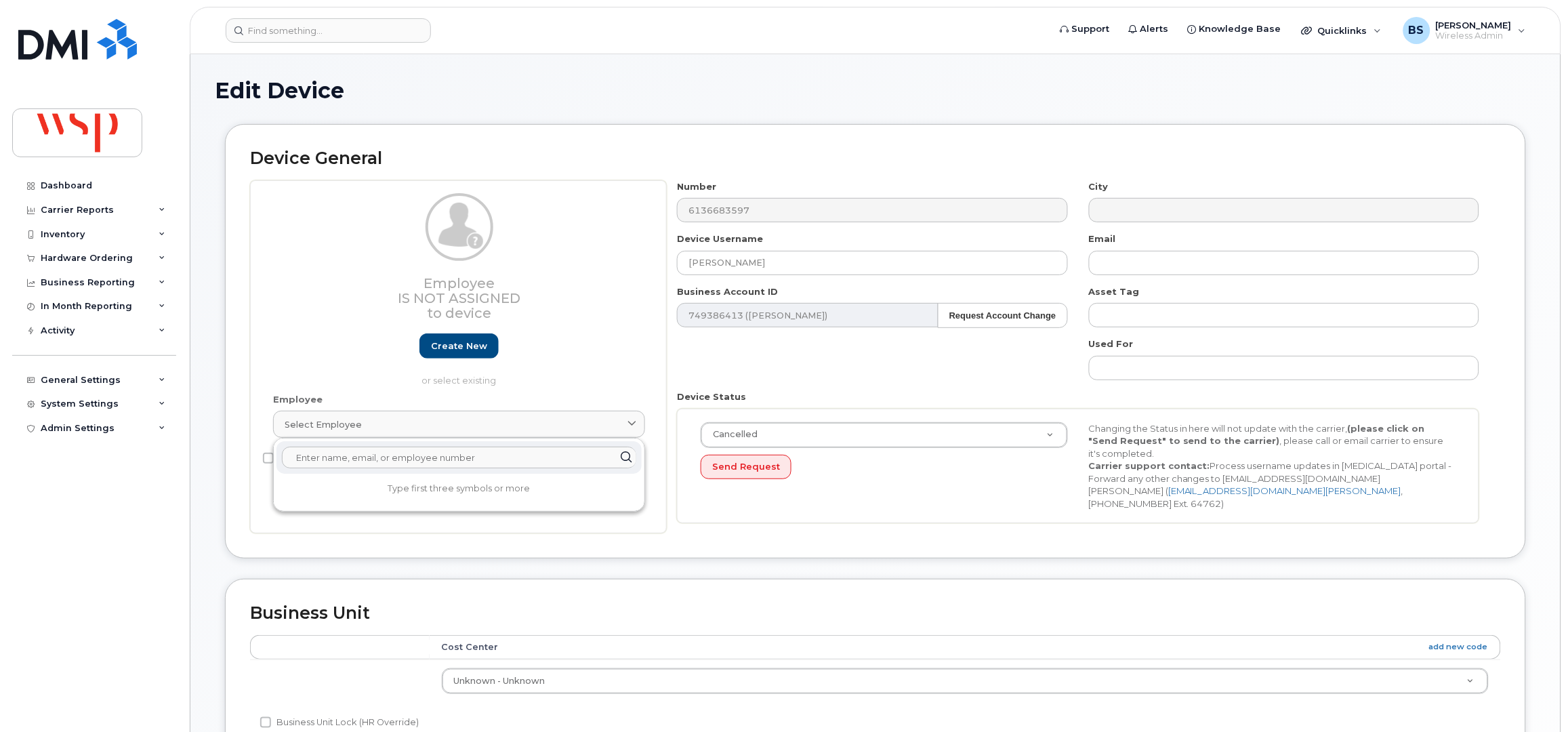
click at [360, 461] on input "text" at bounding box center [459, 458] width 354 height 22
paste input "Liam Knoll"
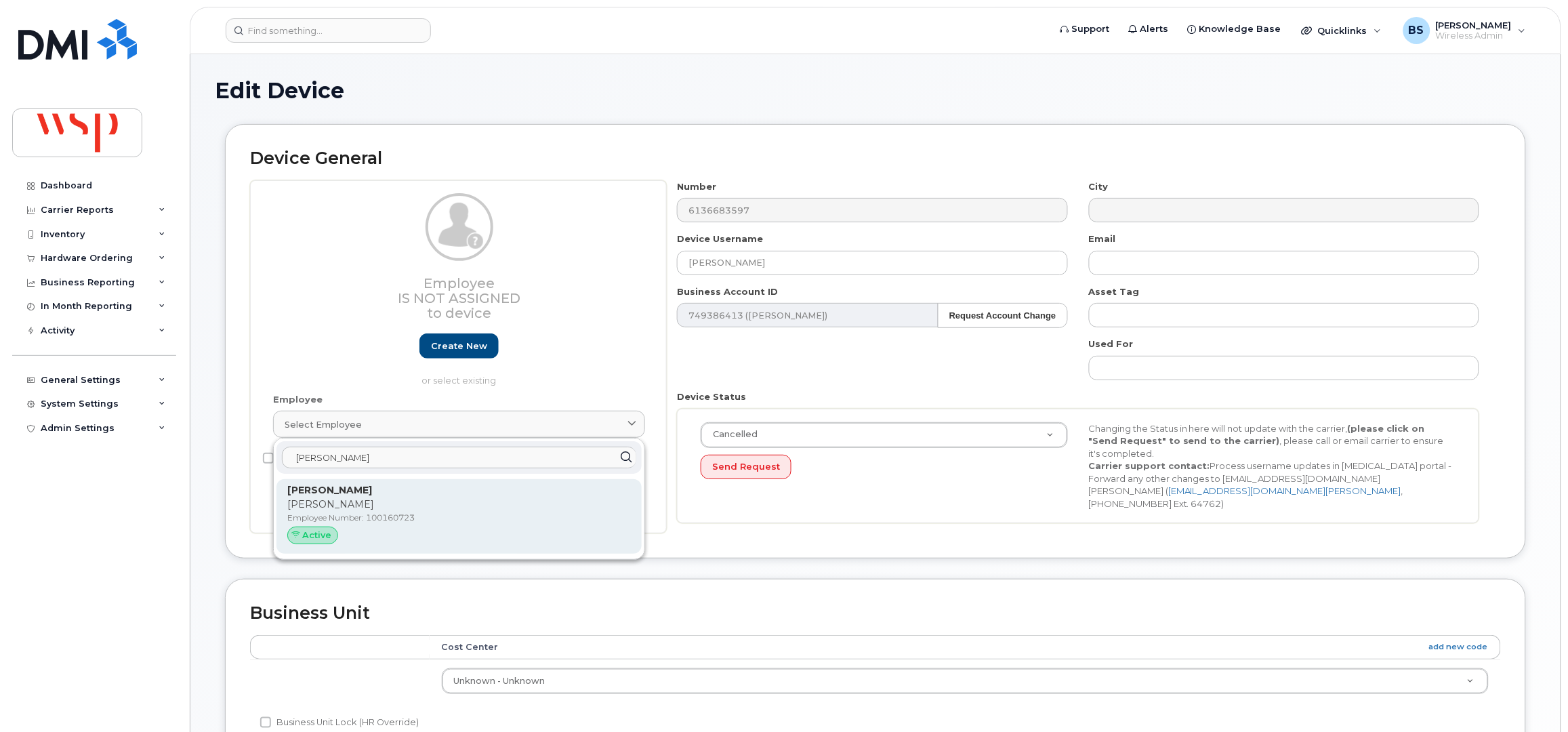
type input "Liam Knoll"
click at [330, 498] on p "Liam Knoll" at bounding box center [459, 505] width 343 height 15
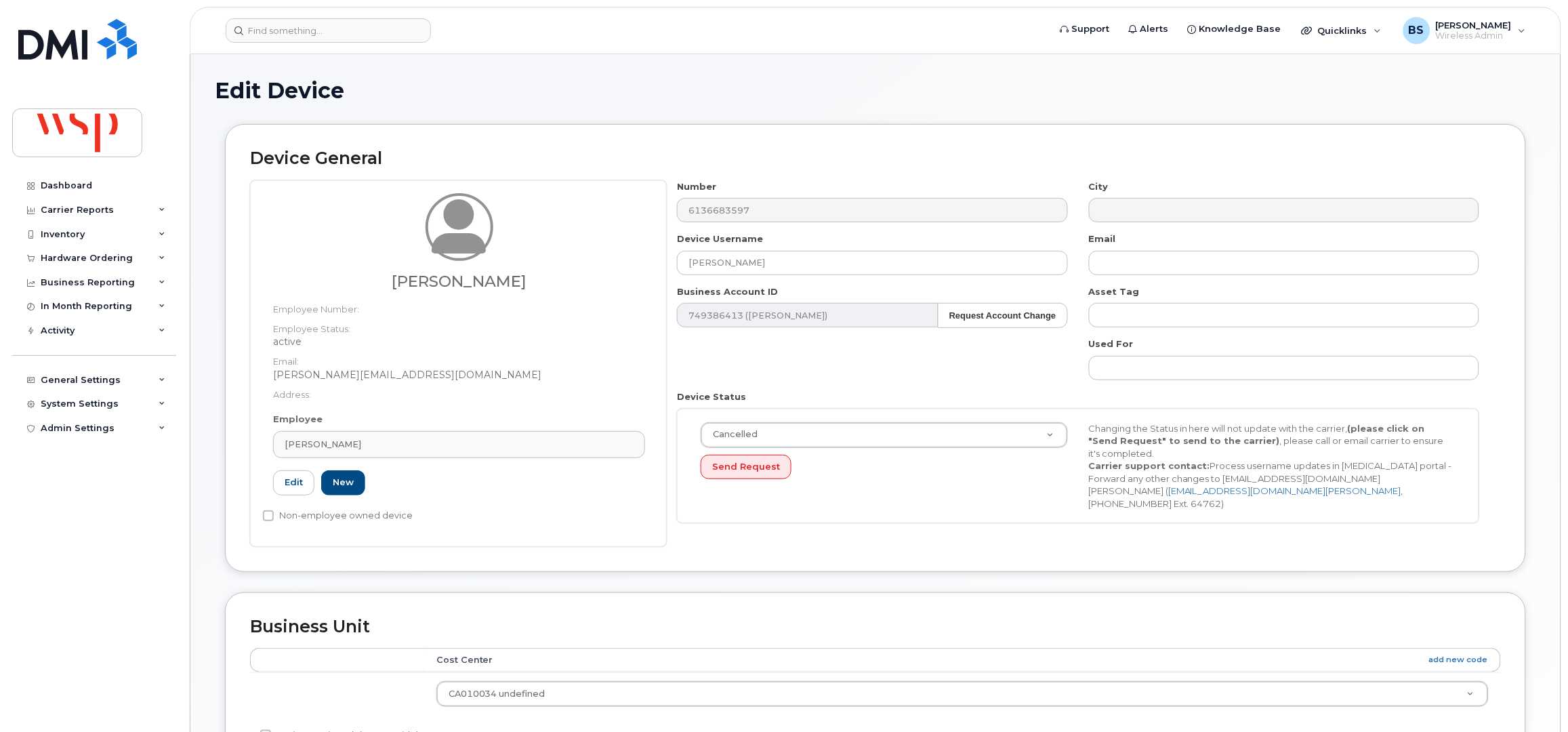
type input "100160723"
type input "liam.knoll@wsp.com"
type input "5769927"
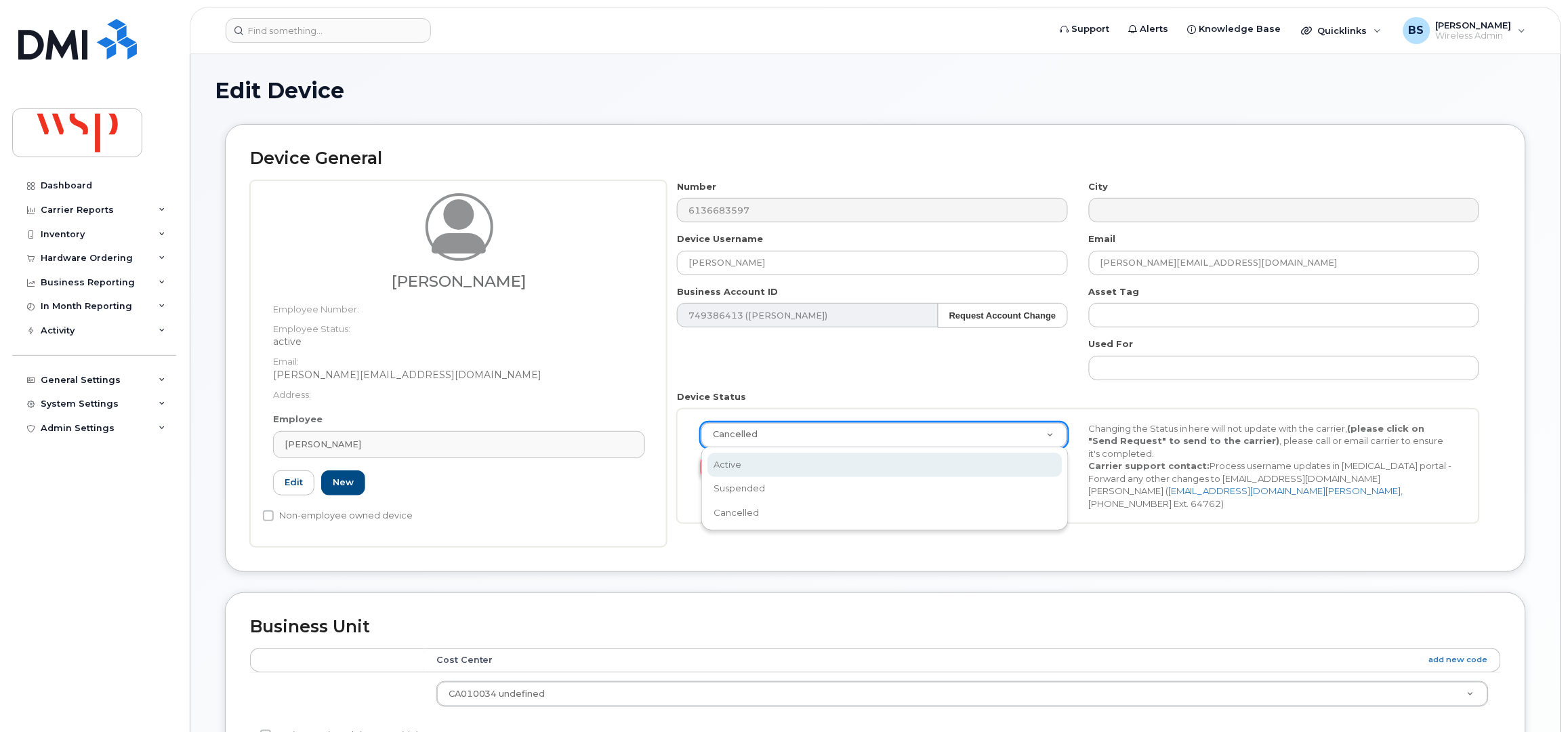
select select "active"
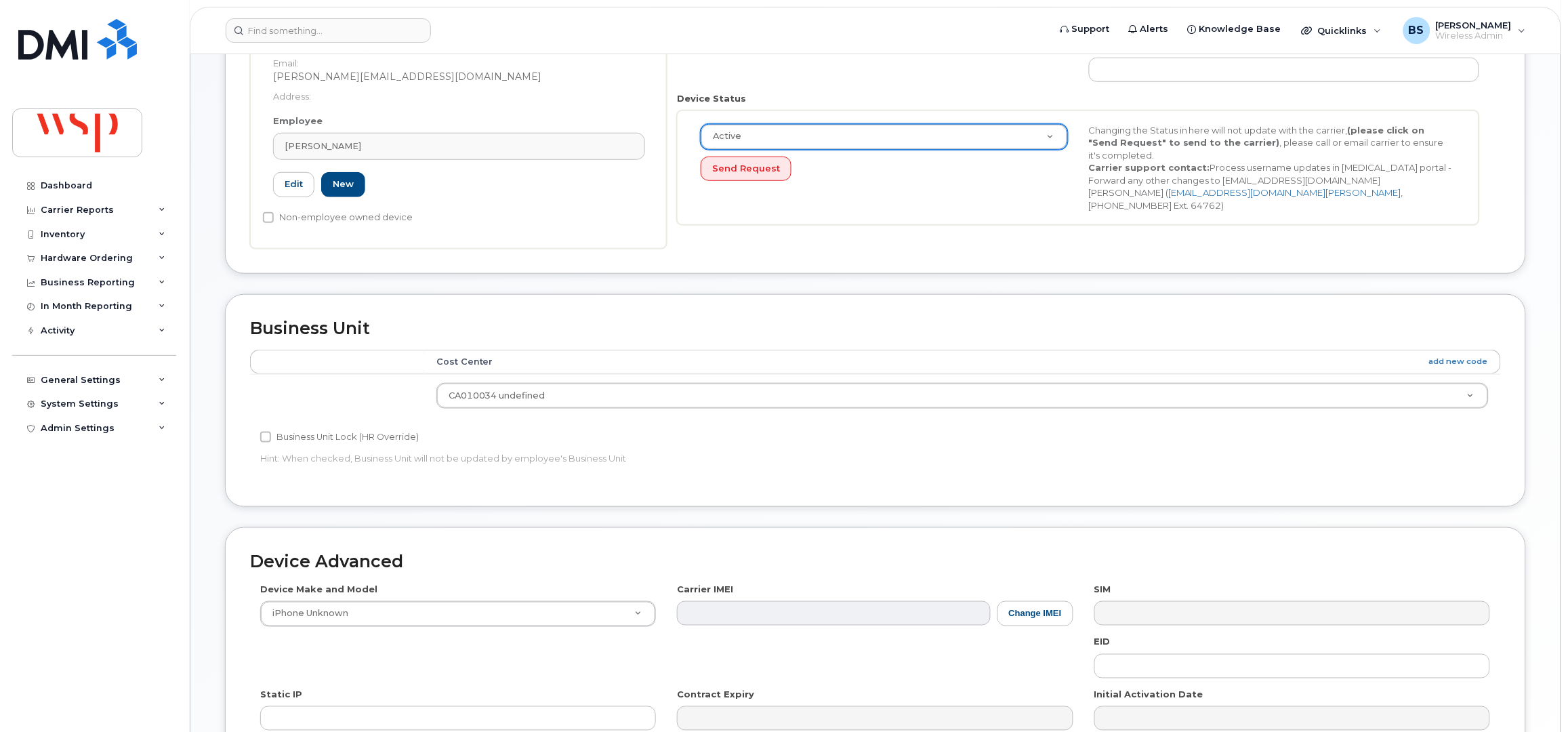
scroll to position [451, 0]
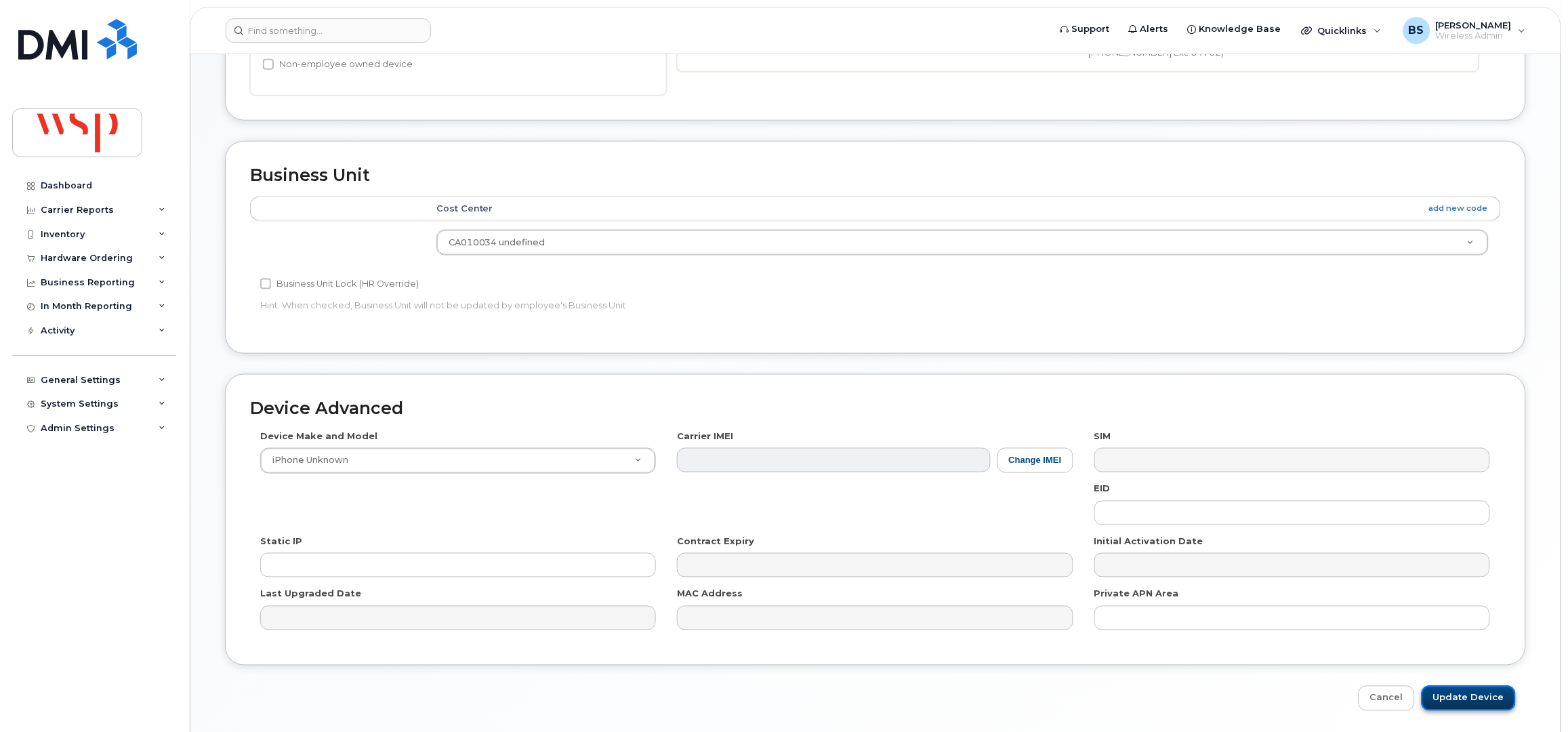
drag, startPoint x: 1479, startPoint y: 699, endPoint x: 1472, endPoint y: 690, distance: 11.4
click at [1479, 698] on input "Update Device" at bounding box center [1469, 699] width 94 height 25
type input "Saving..."
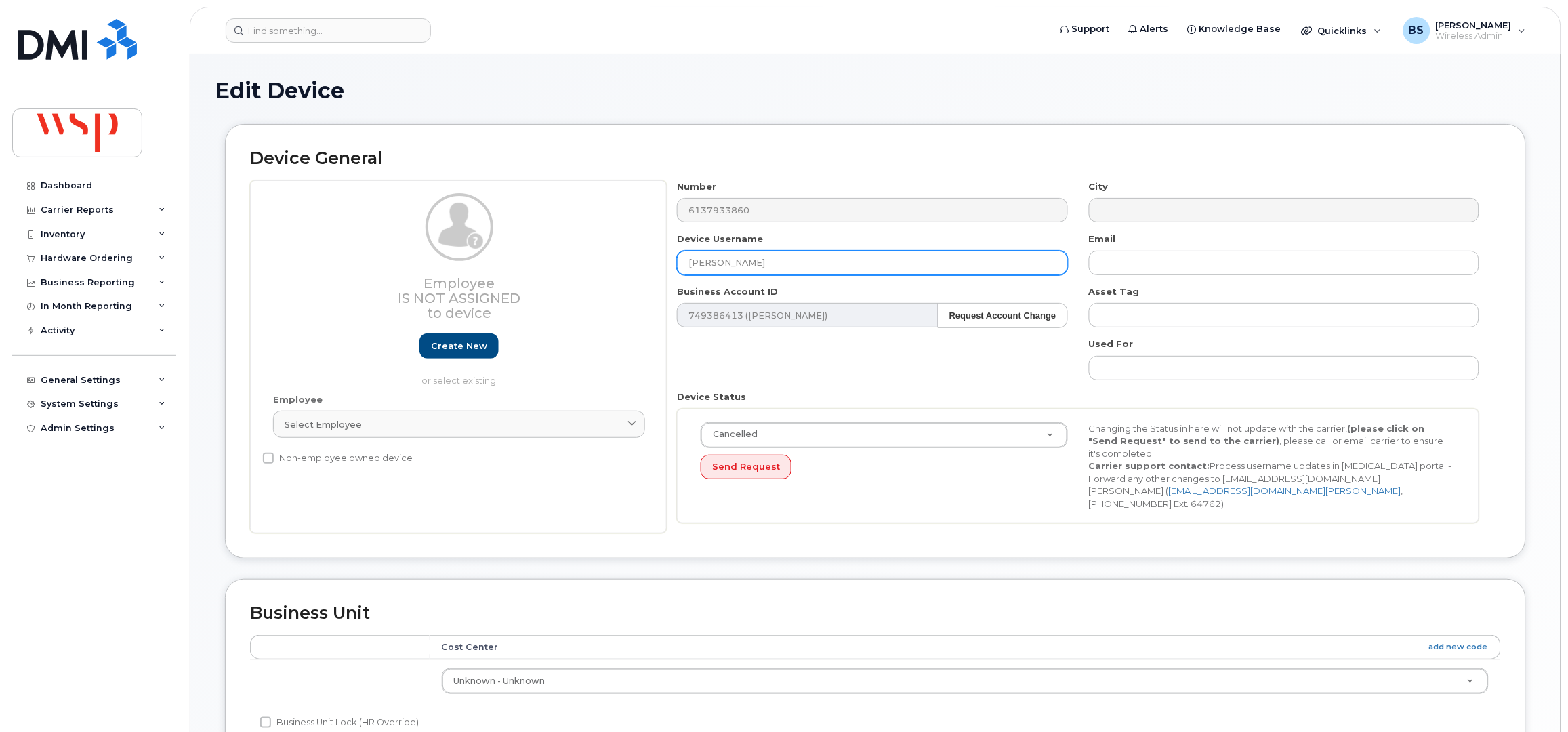
drag, startPoint x: 790, startPoint y: 270, endPoint x: 604, endPoint y: 271, distance: 186.0
click at [613, 277] on div "Employee Is not assigned to device Create new or select existing Employee Selec…" at bounding box center [875, 357] width 1251 height 354
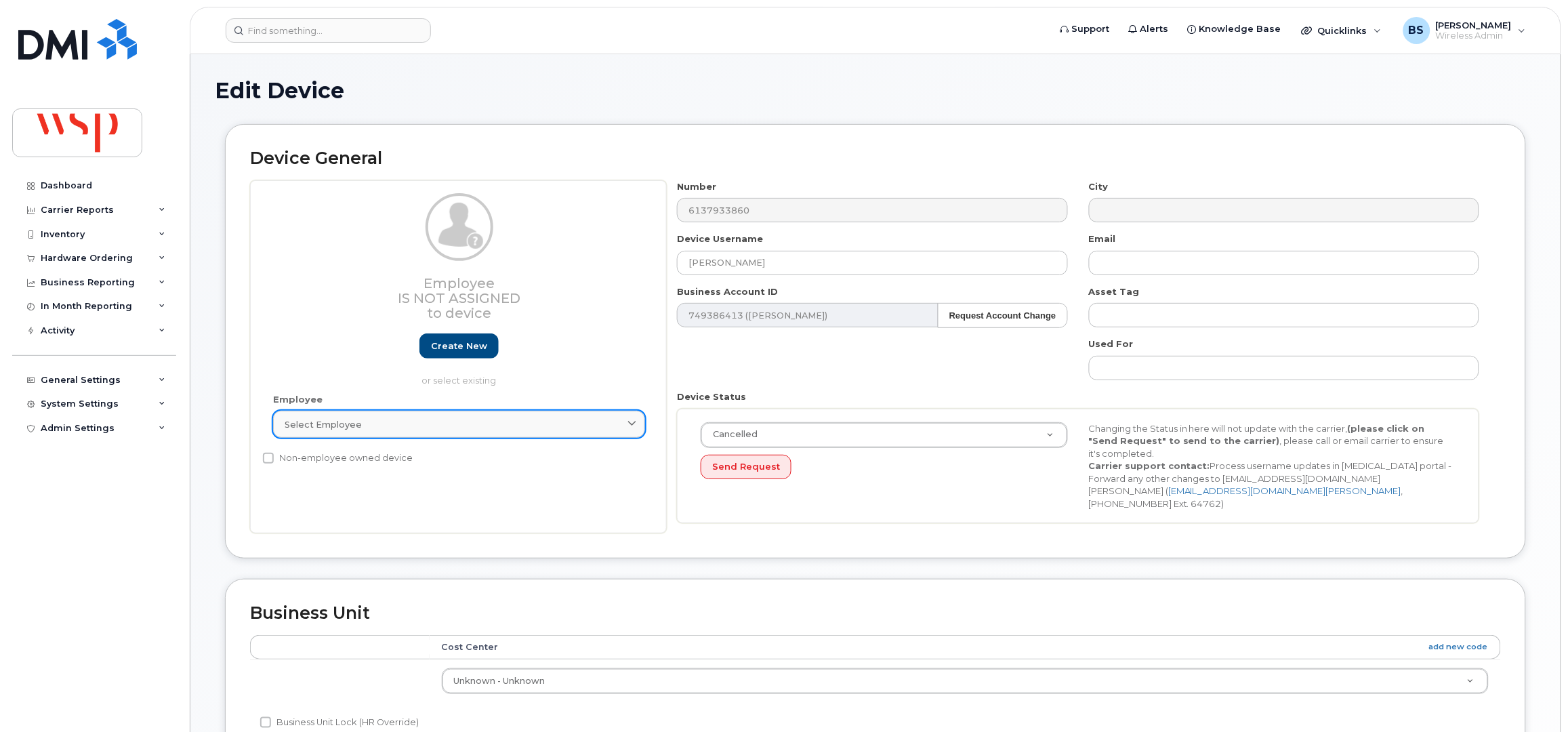
drag, startPoint x: 369, startPoint y: 433, endPoint x: 381, endPoint y: 414, distance: 22.5
click at [370, 433] on link "Select employee" at bounding box center [459, 425] width 372 height 27
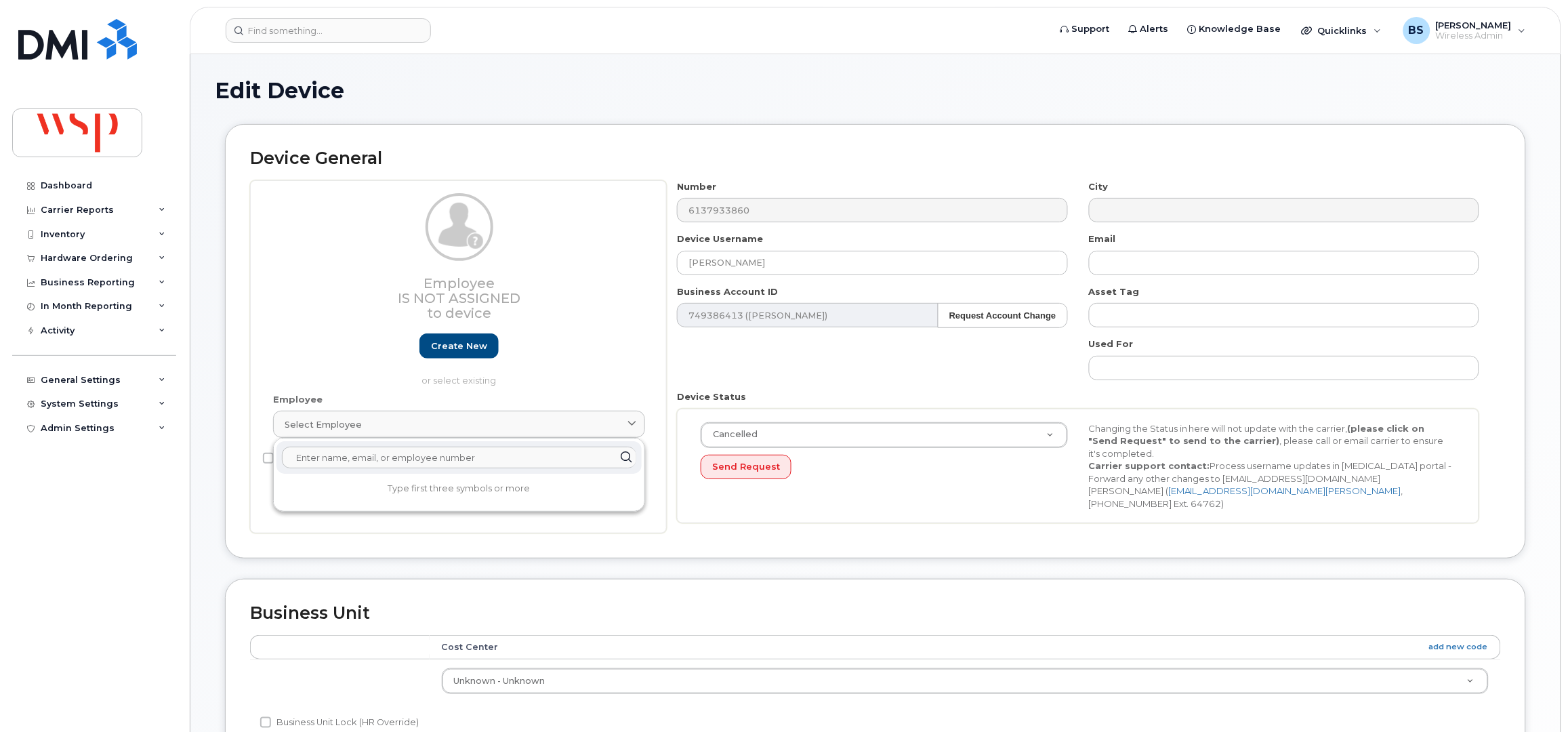
click at [342, 454] on input "text" at bounding box center [459, 458] width 354 height 22
paste input "[PERSON_NAME]"
type input "[PERSON_NAME]"
click at [341, 491] on strong "[PERSON_NAME]" at bounding box center [330, 490] width 85 height 12
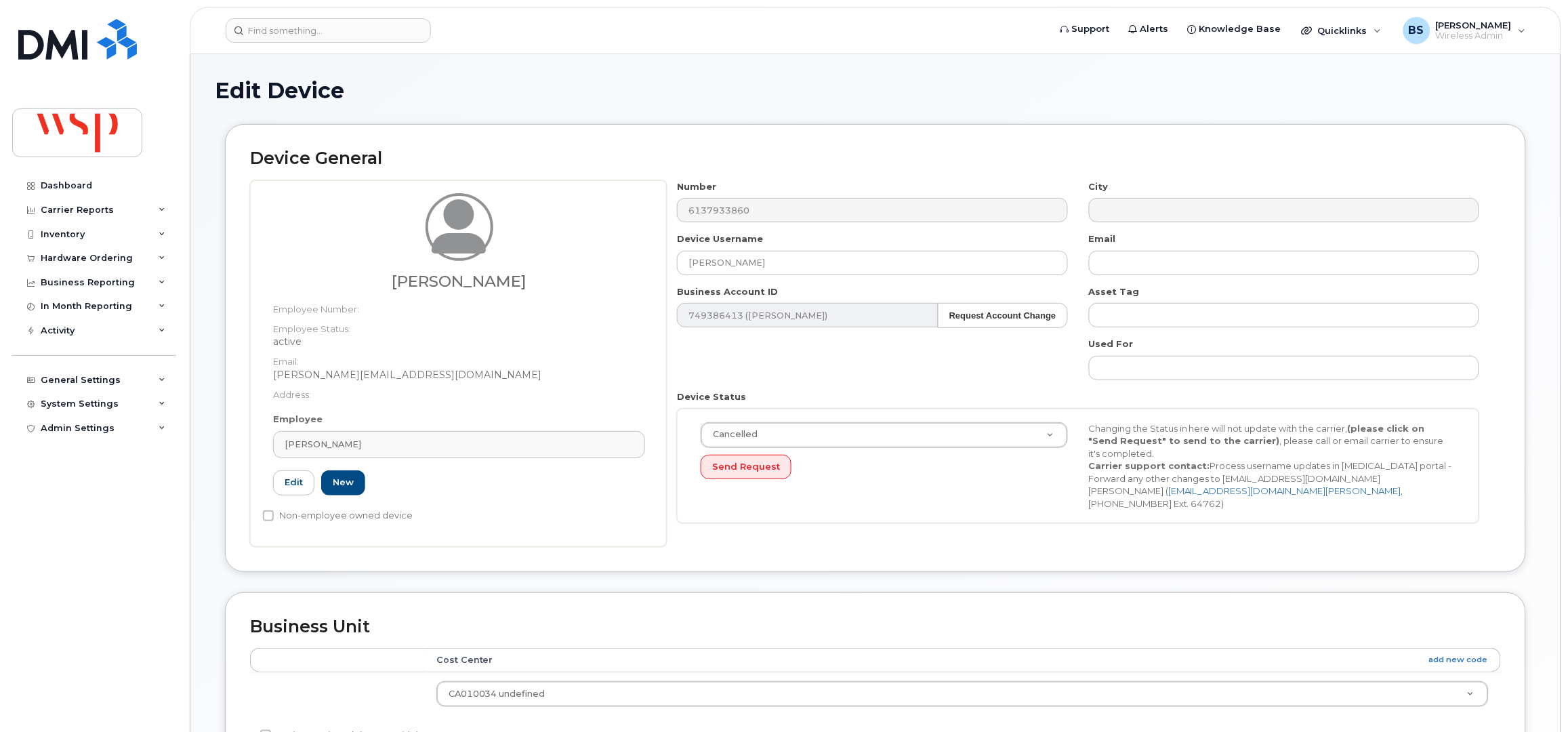
type input "100011281"
type input "[PERSON_NAME][EMAIL_ADDRESS][DOMAIN_NAME]"
type input "5769927"
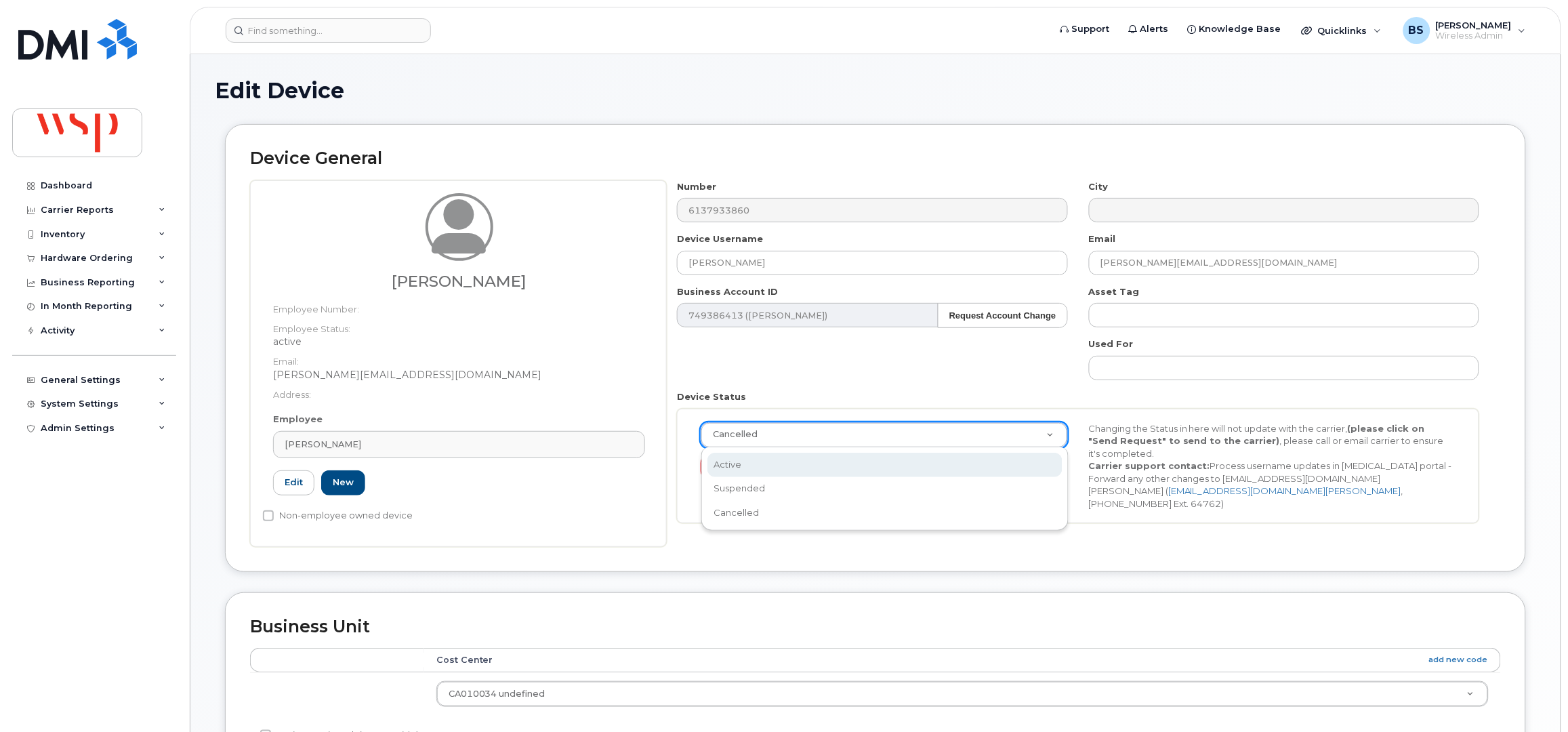
drag, startPoint x: 732, startPoint y: 463, endPoint x: 733, endPoint y: 454, distance: 9.1
select select "active"
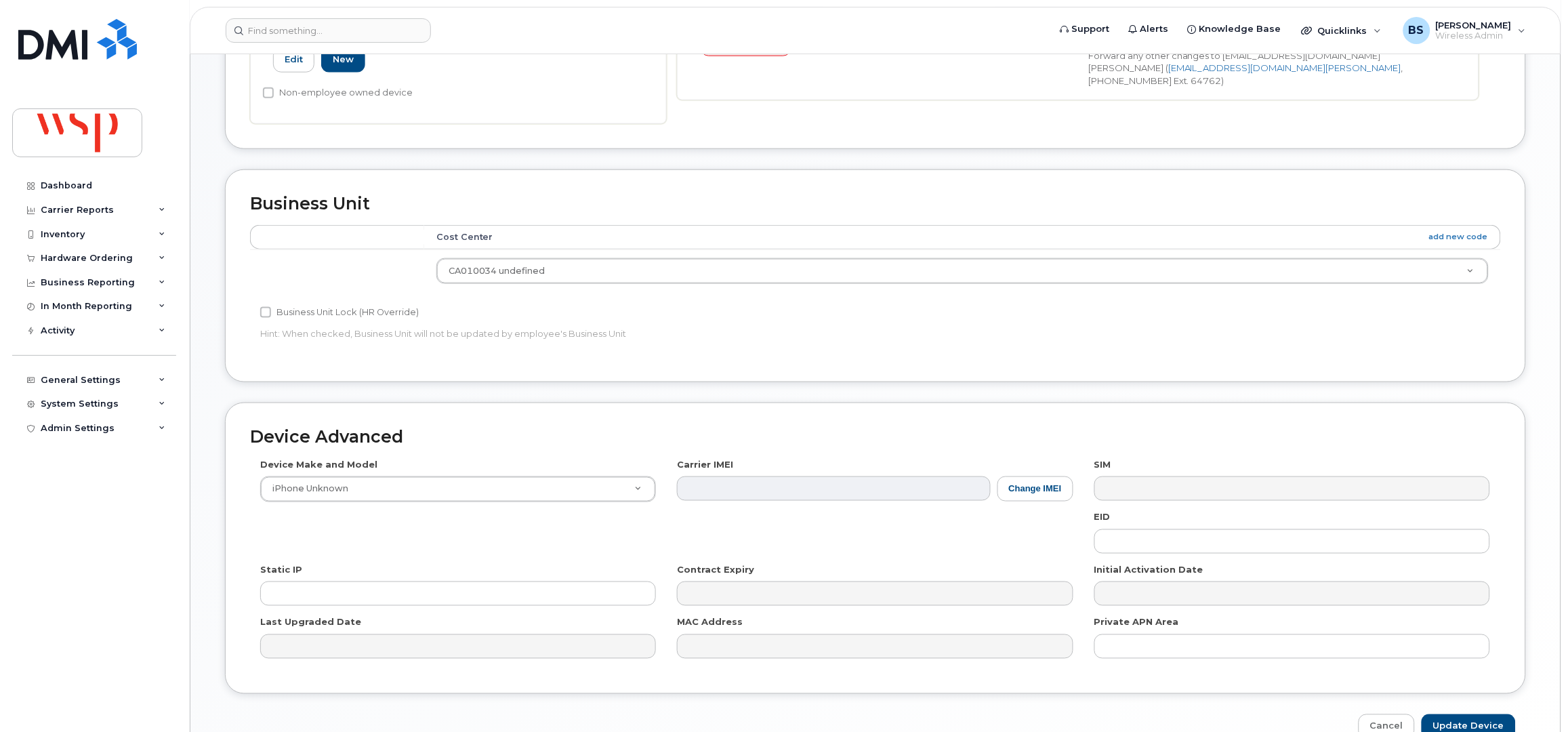
scroll to position [451, 0]
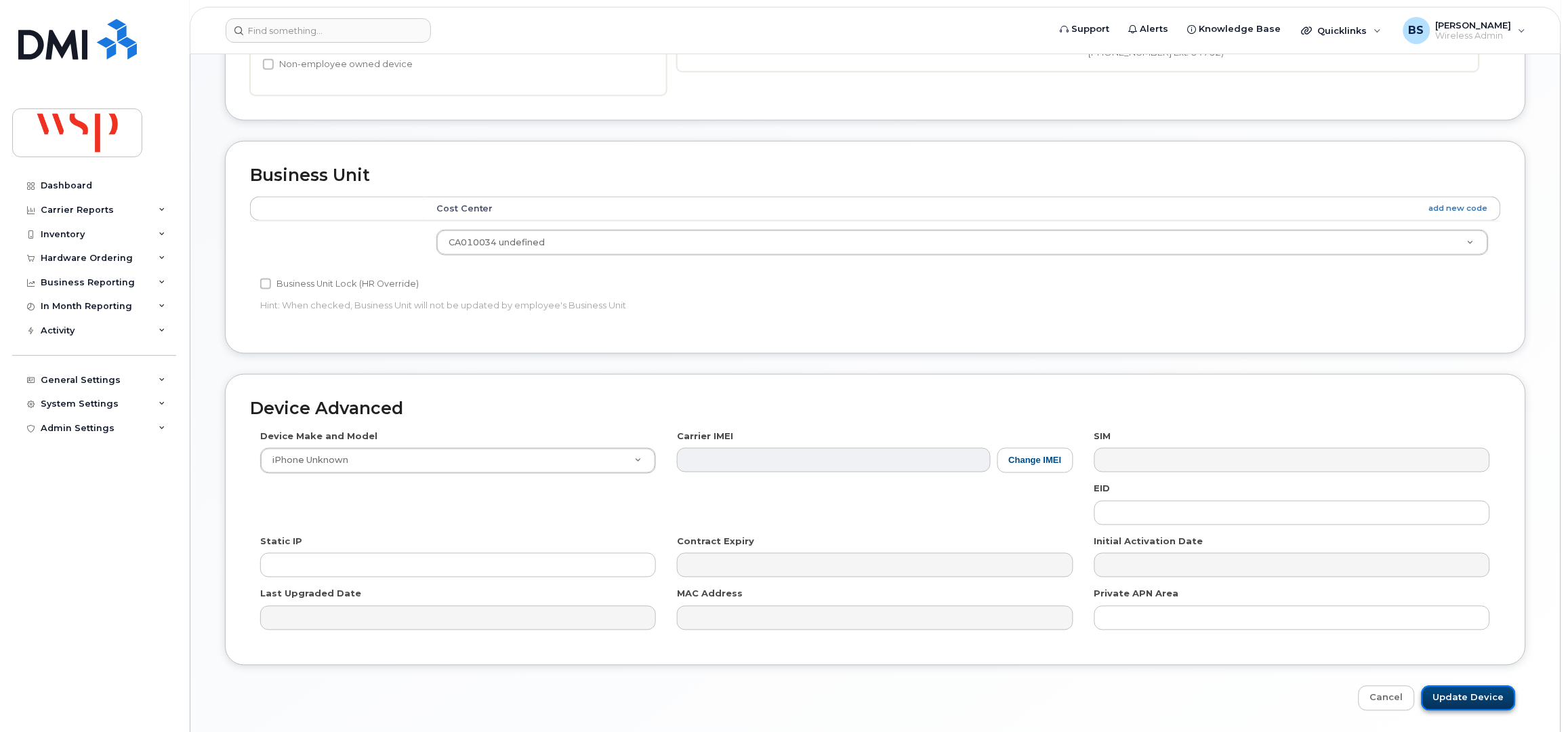
click at [1456, 693] on input "Update Device" at bounding box center [1469, 699] width 94 height 25
type input "Saving..."
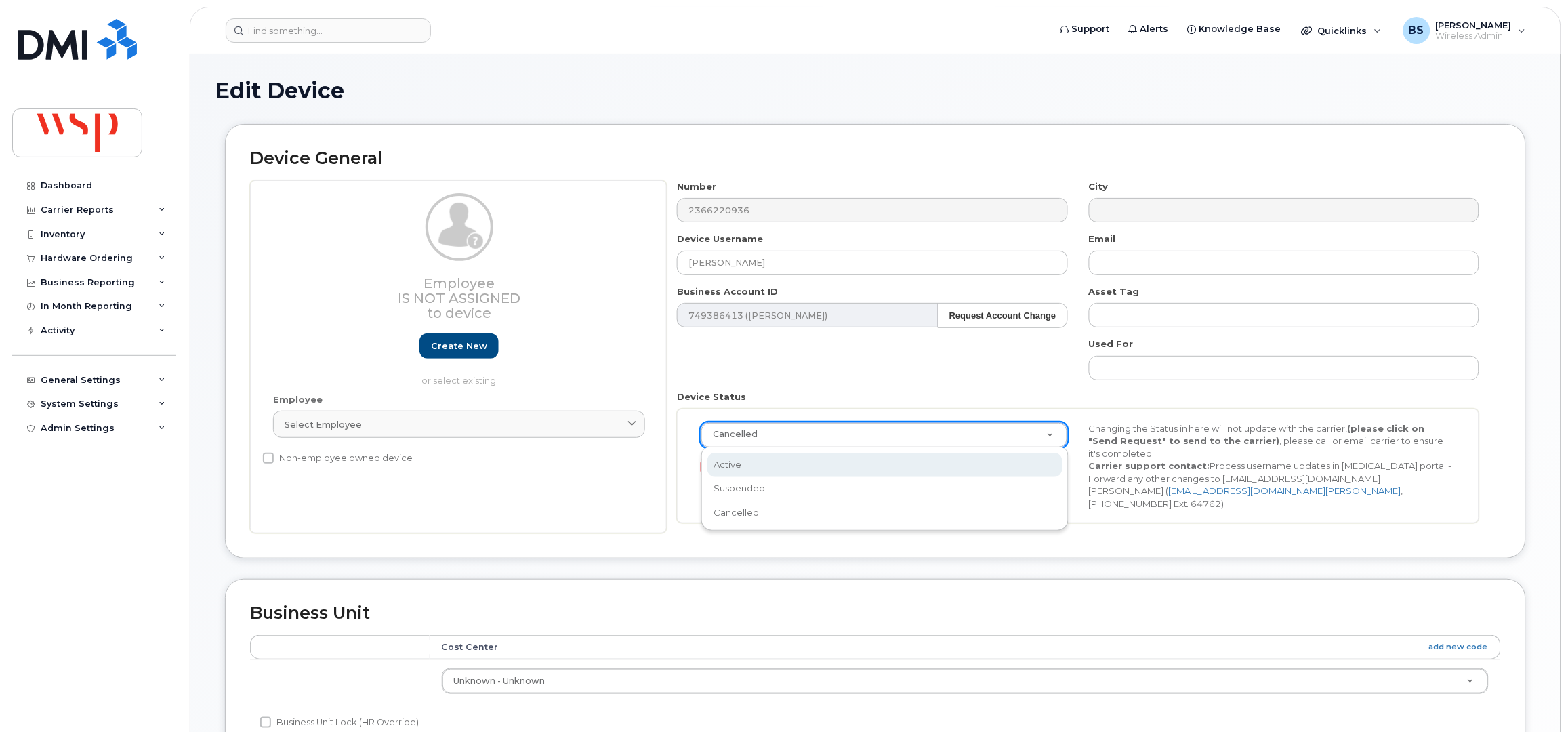
scroll to position [0, 4]
select select "active"
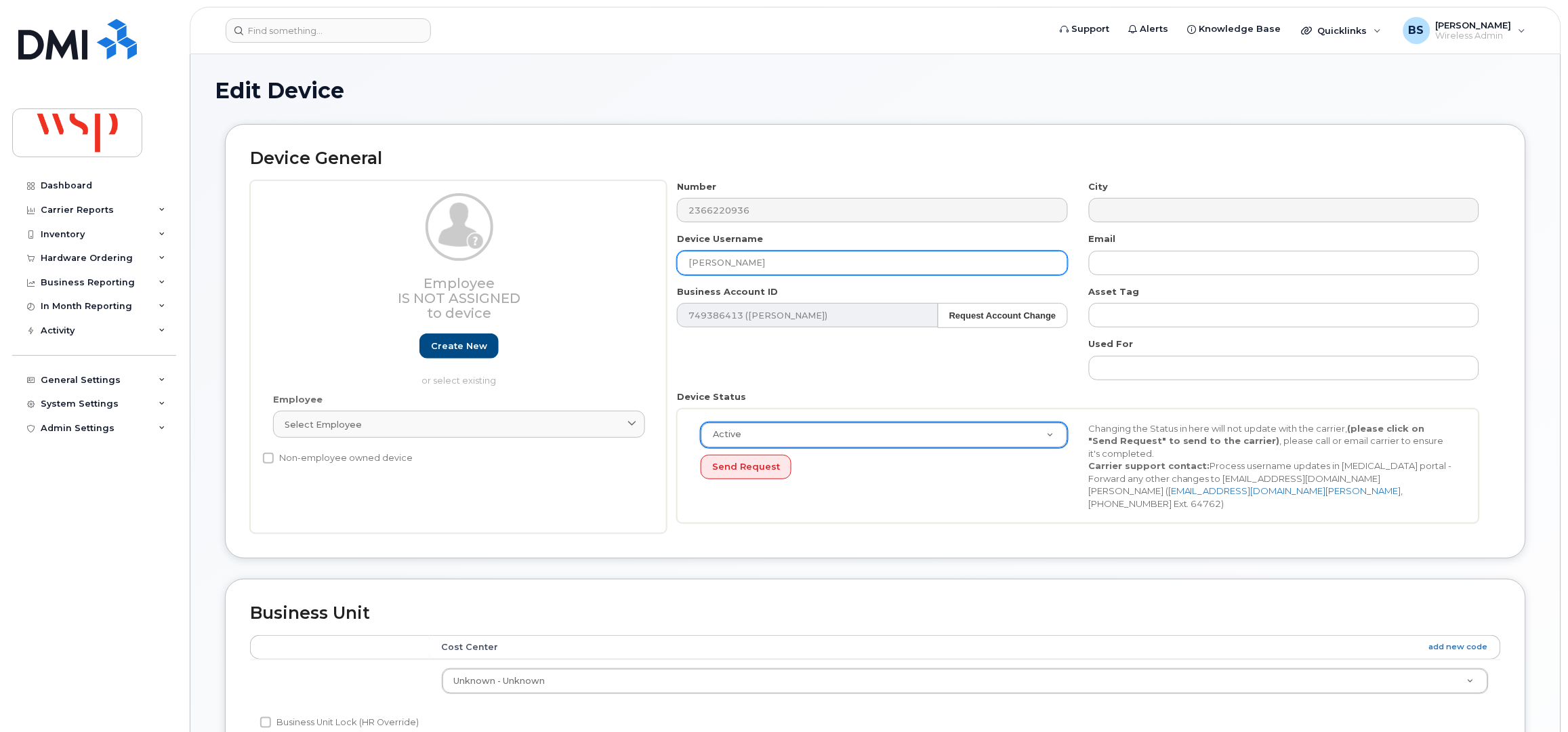
drag, startPoint x: 621, startPoint y: 293, endPoint x: 589, endPoint y: 301, distance: 33.0
click at [593, 303] on div "Employee Is not assigned to device Create new or select existing Employee Selec…" at bounding box center [875, 357] width 1251 height 354
drag, startPoint x: 440, startPoint y: 414, endPoint x: 444, endPoint y: 399, distance: 15.5
click at [440, 415] on link "Select employee" at bounding box center [459, 425] width 372 height 27
paste input "Venkat Ganapathy"
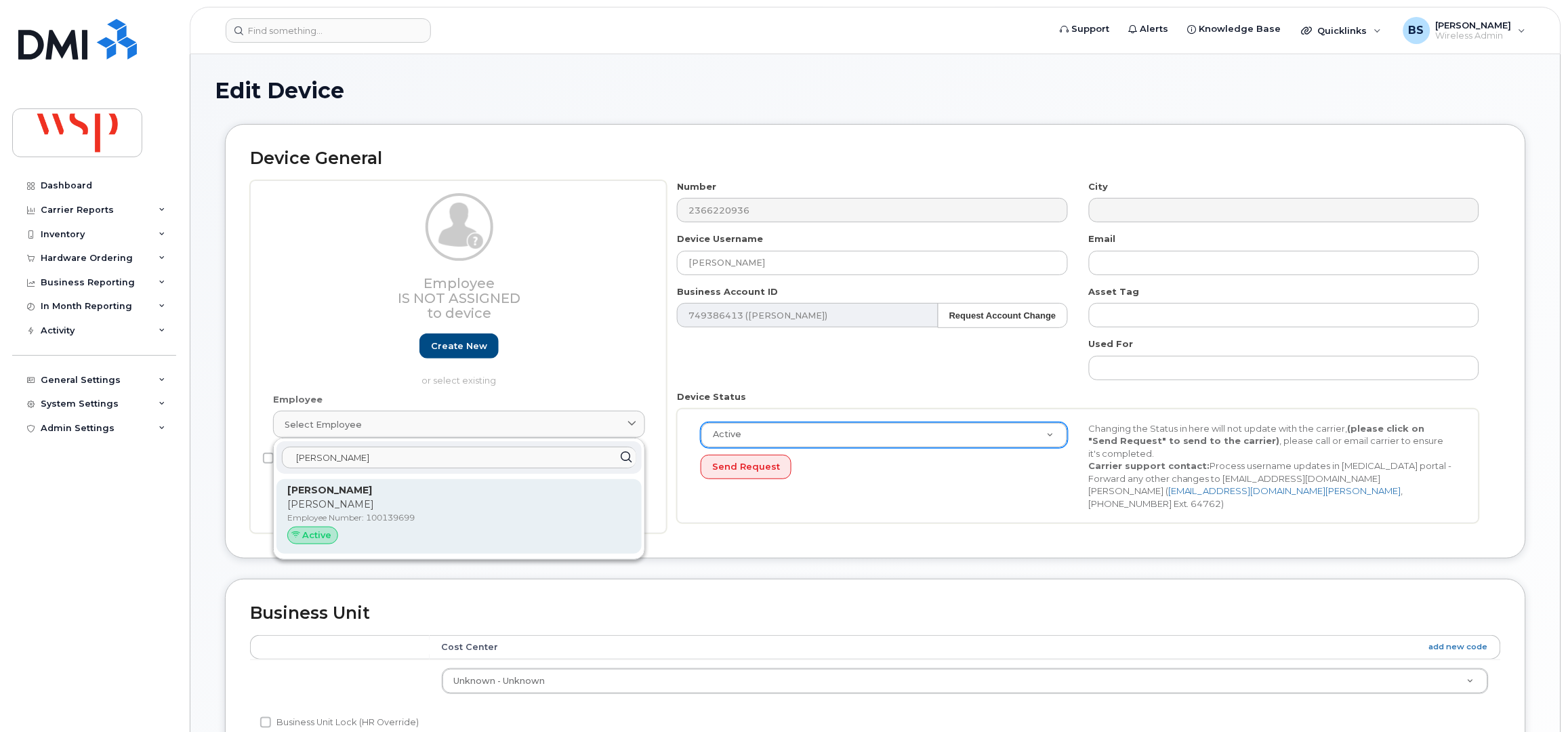
type input "Venkat Ganapathy"
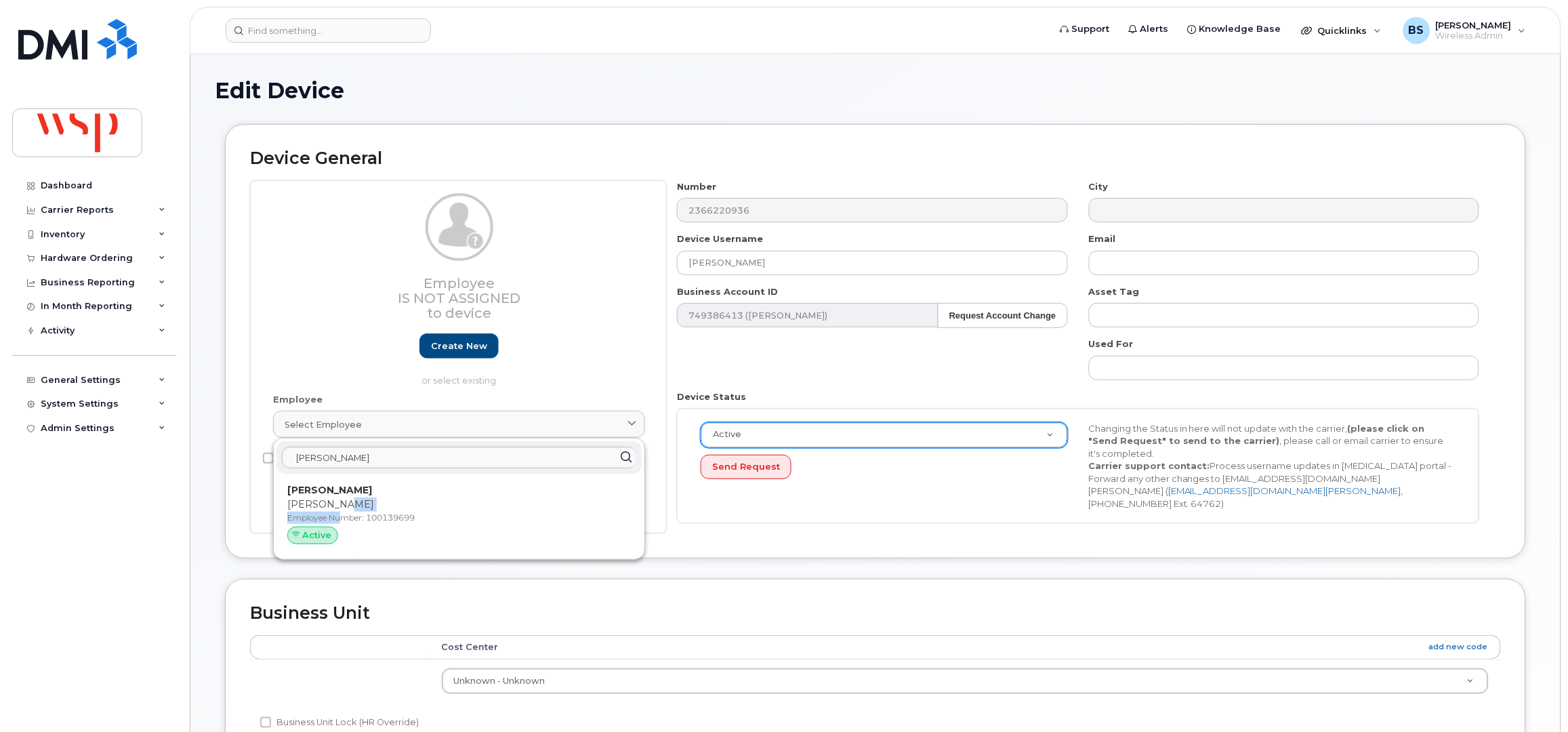
drag, startPoint x: 342, startPoint y: 514, endPoint x: 867, endPoint y: 68, distance: 688.9
click at [343, 514] on div "Venkat Ganapathy Venkat Ganapathy Employee Number: 100139699 Active" at bounding box center [459, 517] width 343 height 67
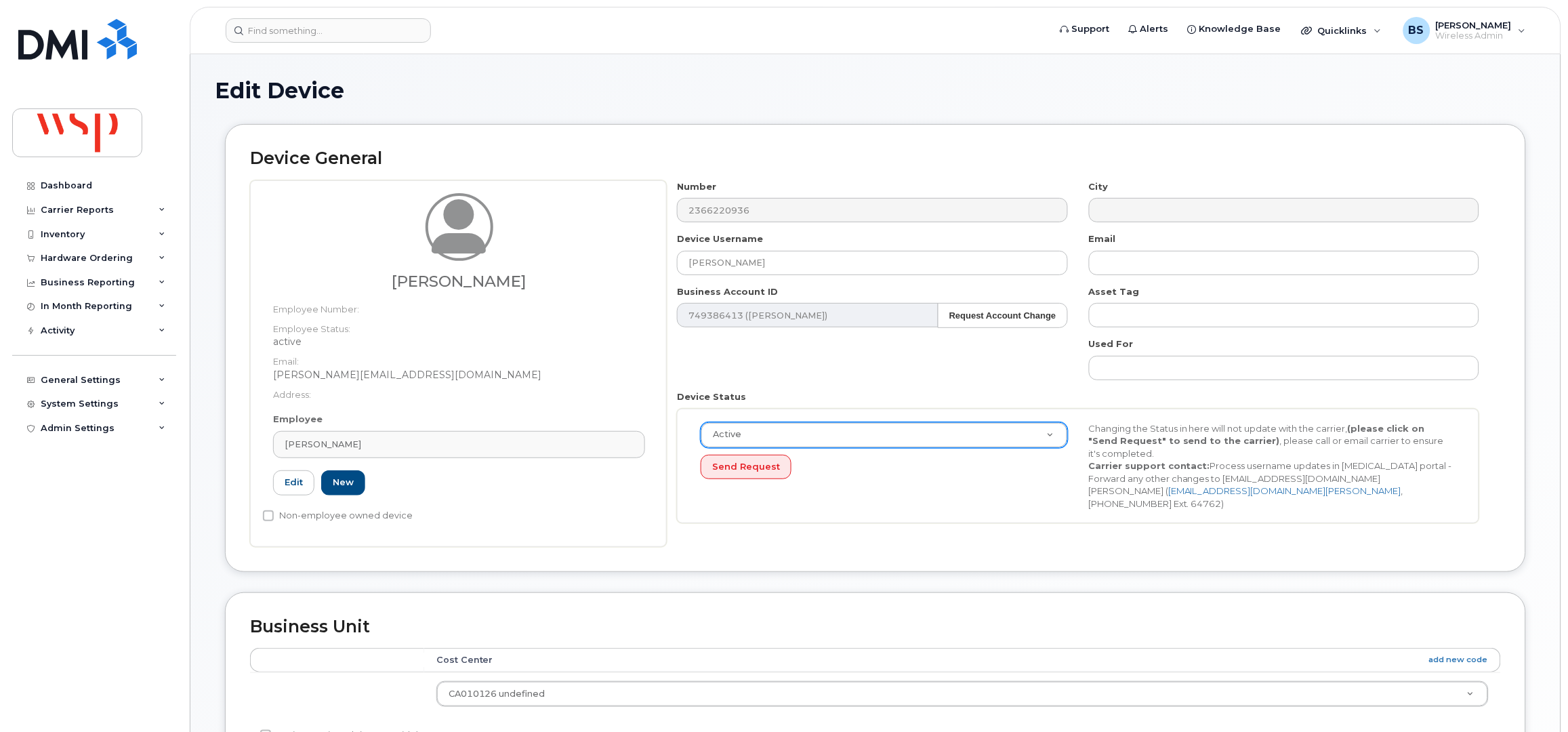
type input "100139699"
type input "venkat.ganapathy@wsp.com"
type input "5769910"
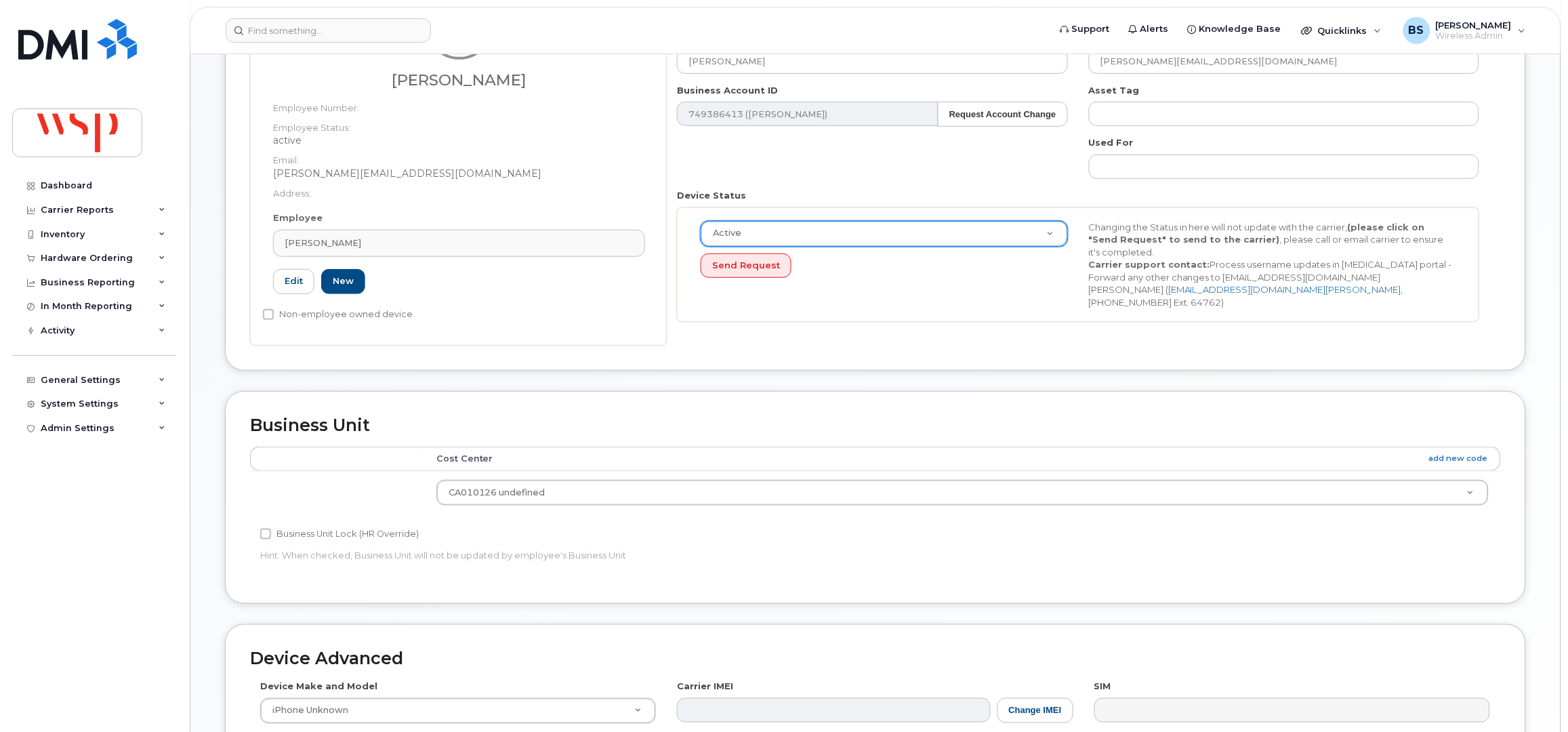
scroll to position [500, 0]
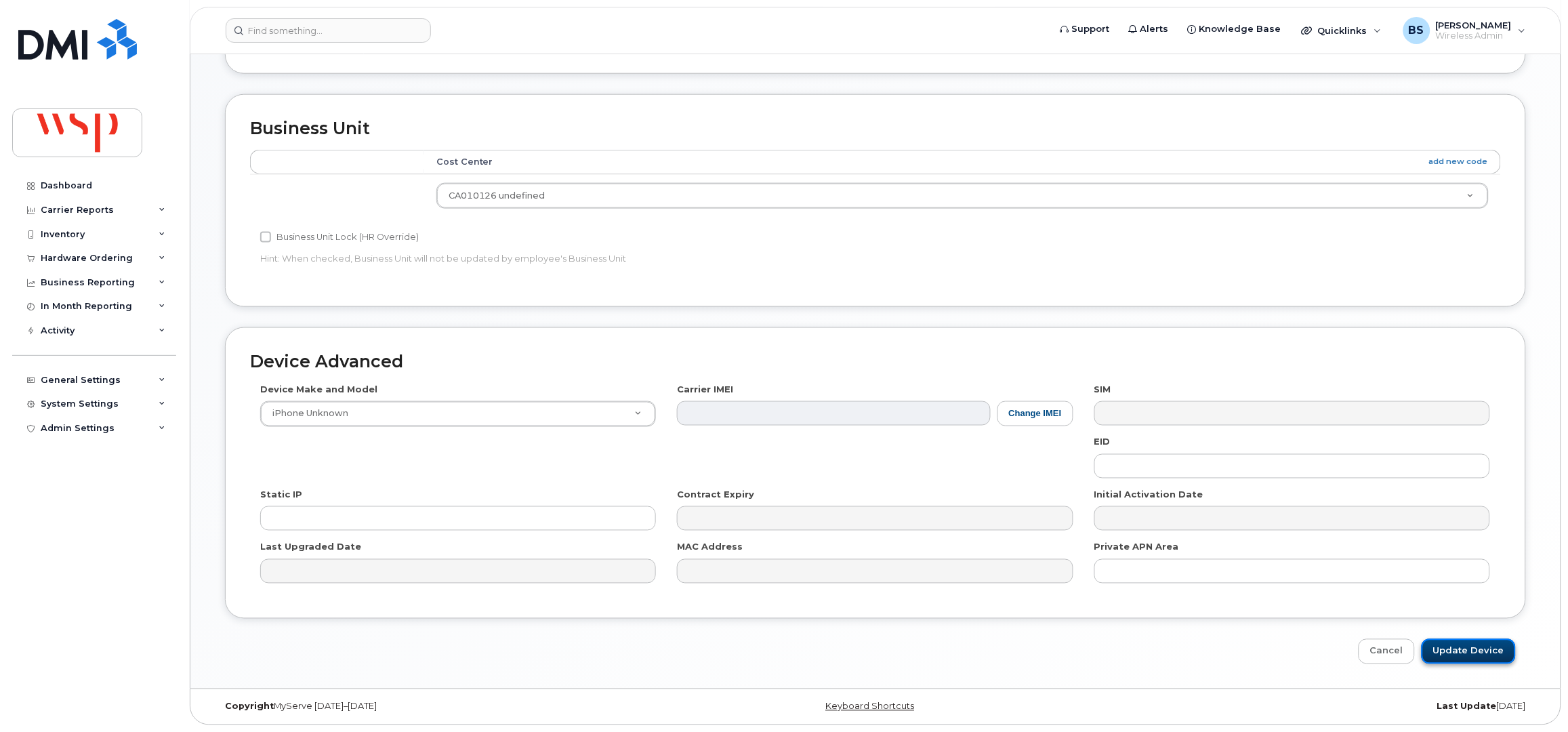
click at [1457, 643] on input "Update Device" at bounding box center [1469, 652] width 94 height 25
type input "Saving..."
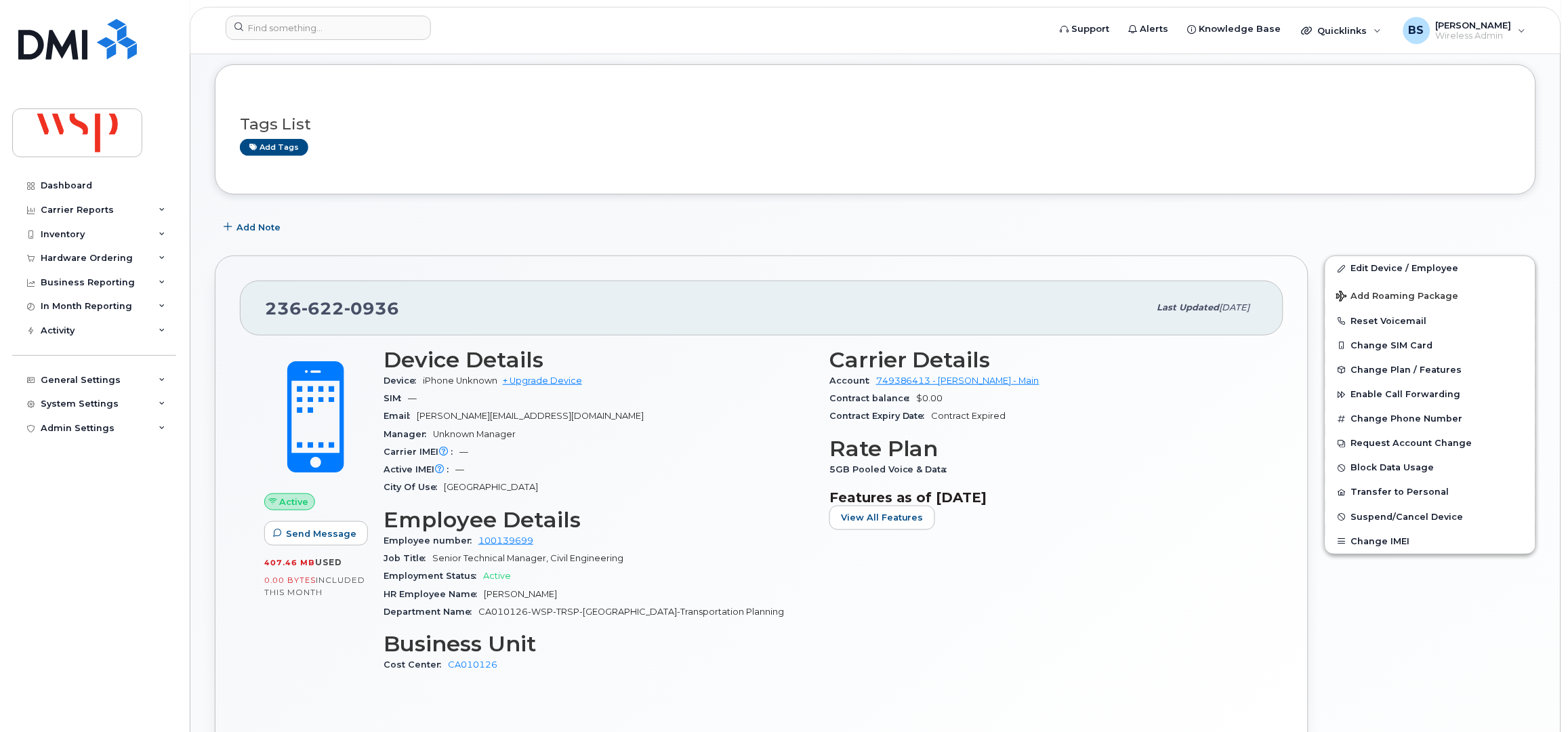
scroll to position [180, 0]
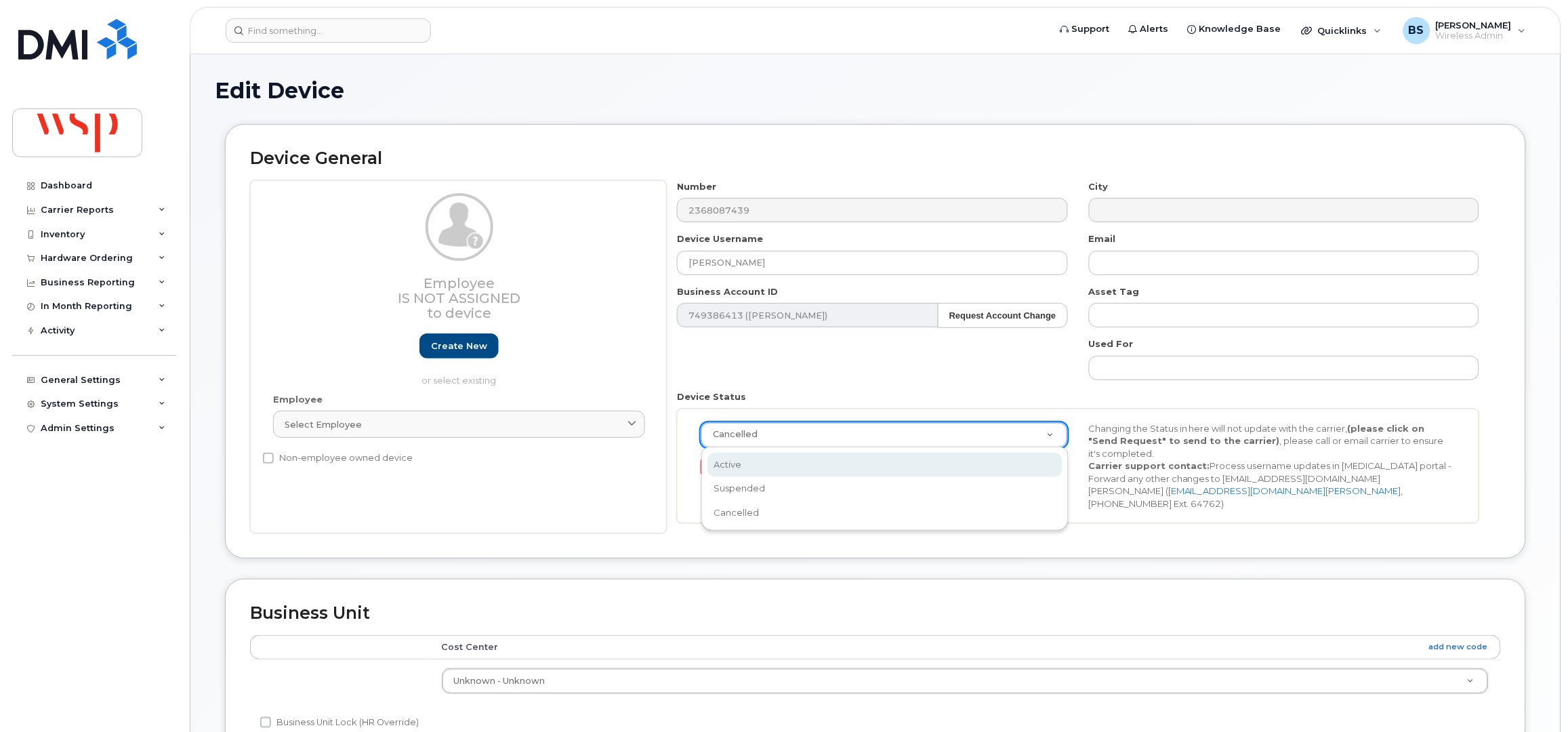
scroll to position [0, 4]
select select "active"
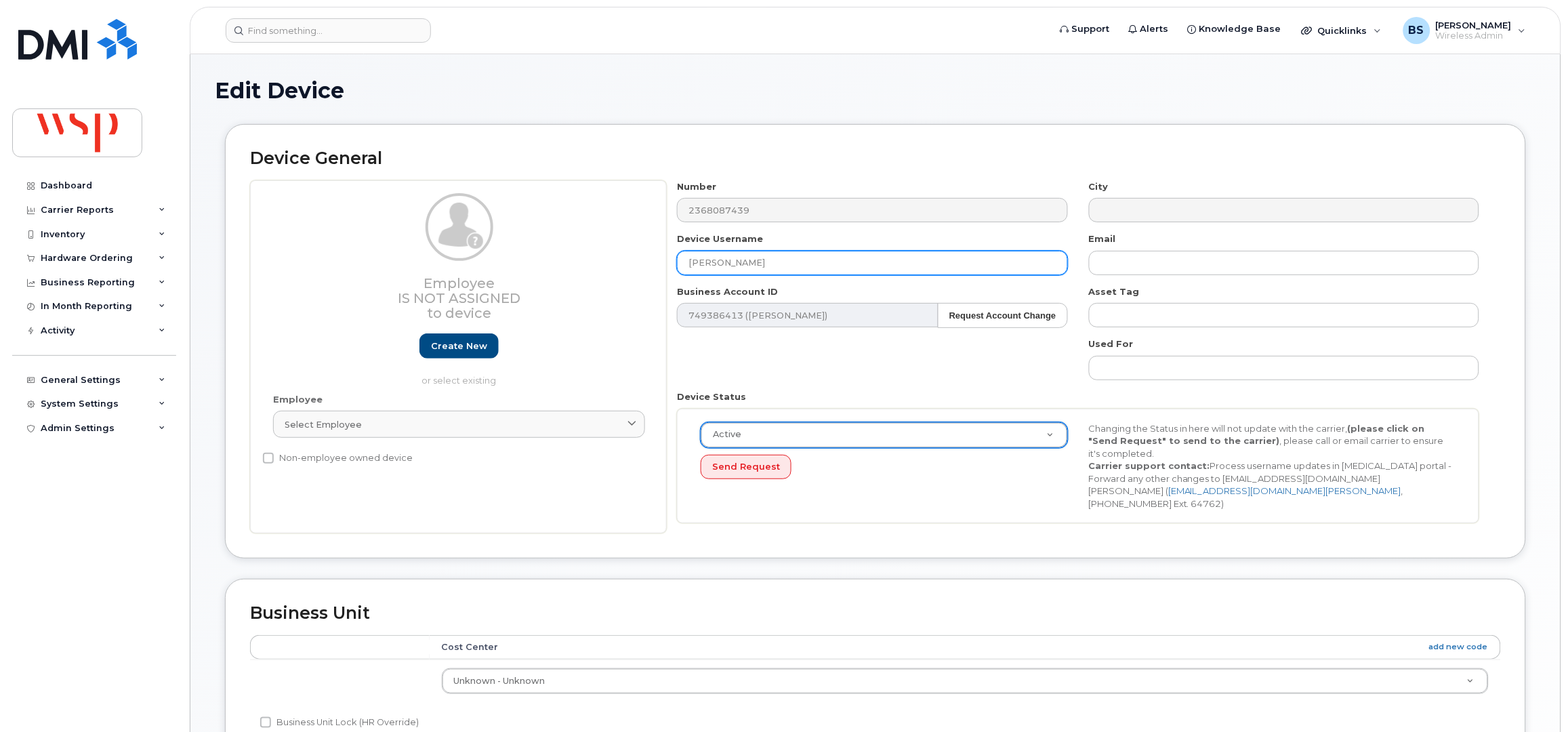
drag, startPoint x: 781, startPoint y: 269, endPoint x: 637, endPoint y: 284, distance: 144.8
click at [641, 284] on div "Employee Is not assigned to device Create new or select existing Employee Selec…" at bounding box center [875, 357] width 1251 height 354
drag, startPoint x: 427, startPoint y: 426, endPoint x: 425, endPoint y: 397, distance: 29.1
click at [428, 426] on div "Select employee" at bounding box center [459, 425] width 349 height 13
paste input "Cornelia Barth"
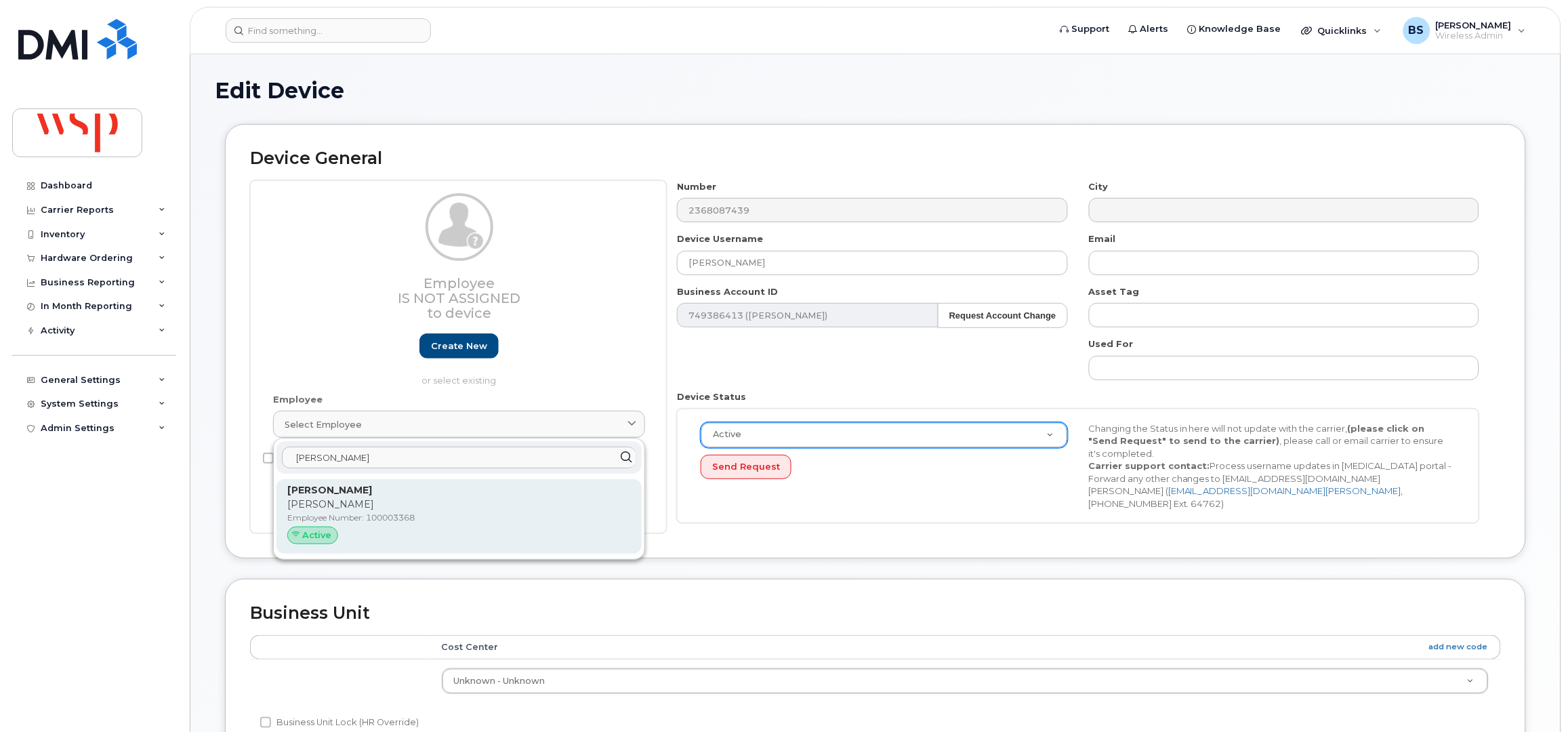
type input "Cornelia Barth"
click at [337, 497] on p "Cornelia Barth" at bounding box center [459, 490] width 343 height 15
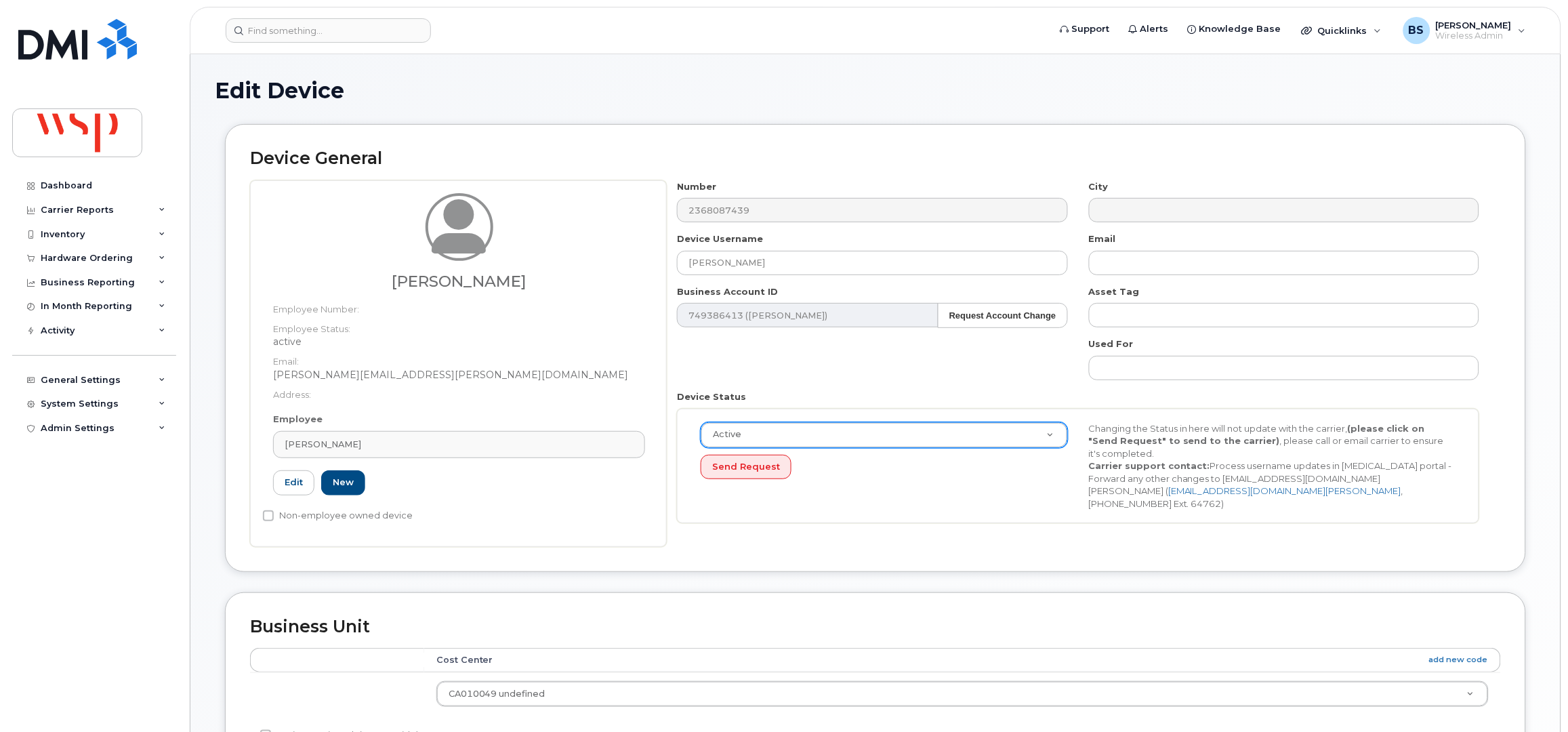
type input "100003368"
type input "cornelia.barth@wsp.com"
type input "5769878"
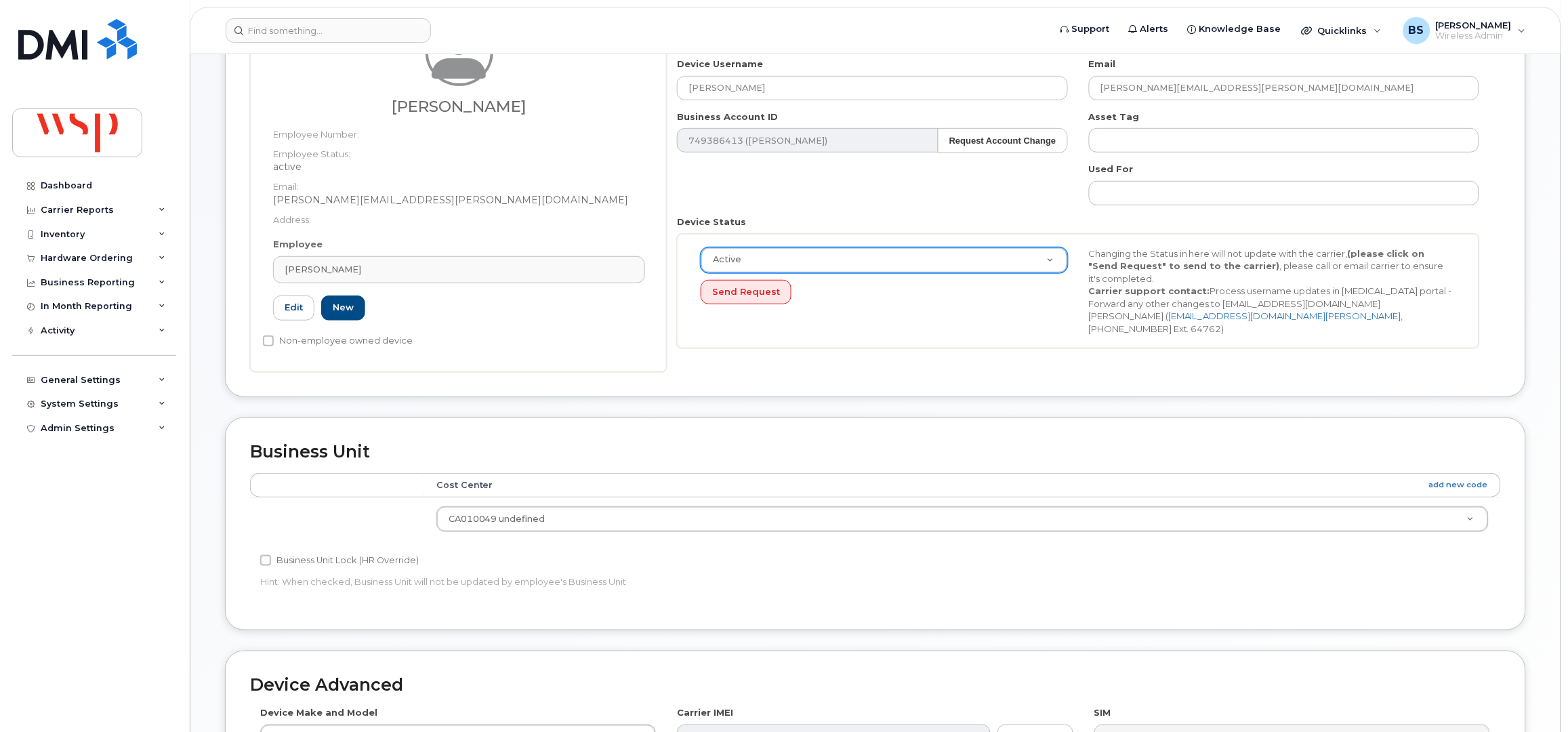
scroll to position [451, 0]
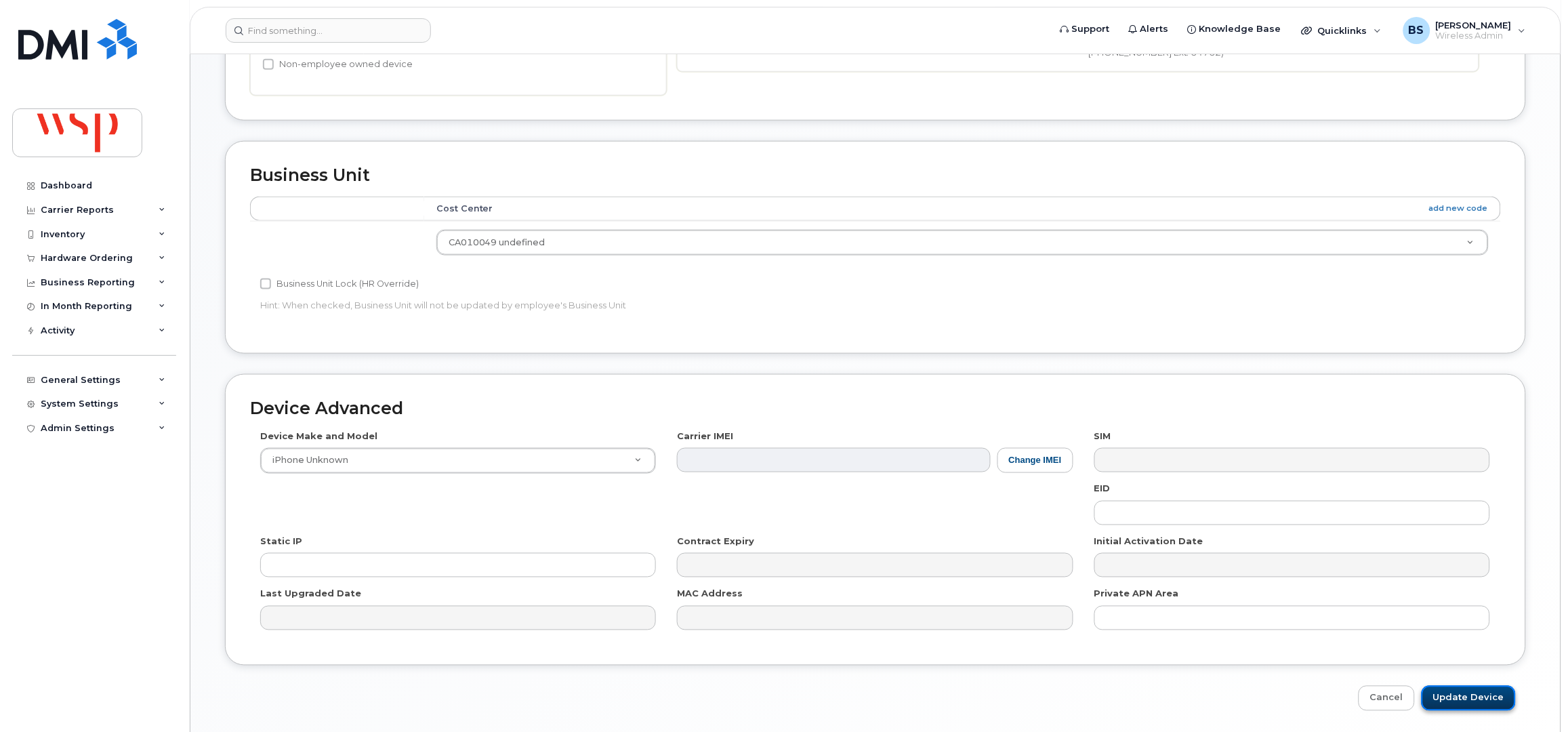
click at [1461, 696] on input "Update Device" at bounding box center [1469, 699] width 94 height 25
type input "Saving..."
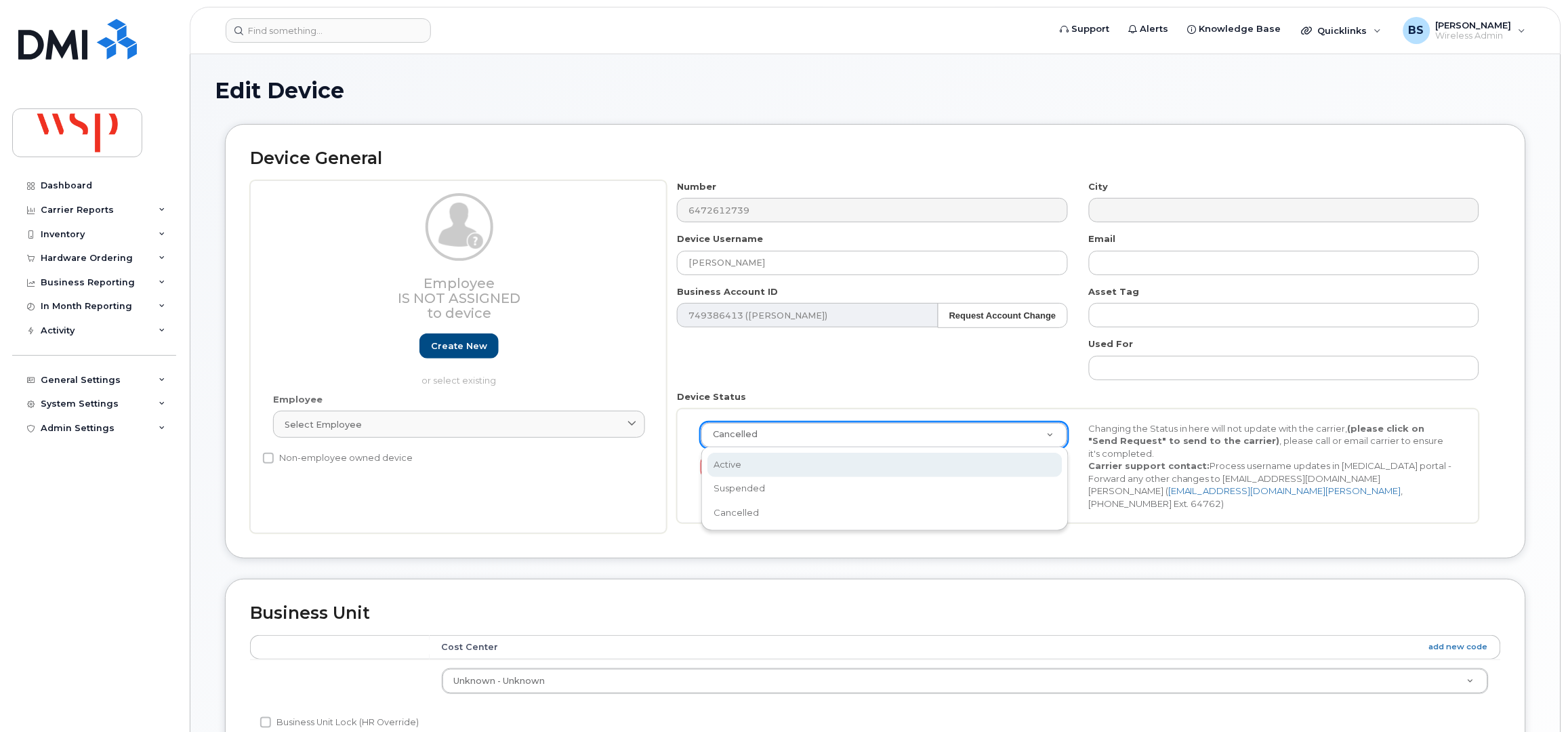
select select "active"
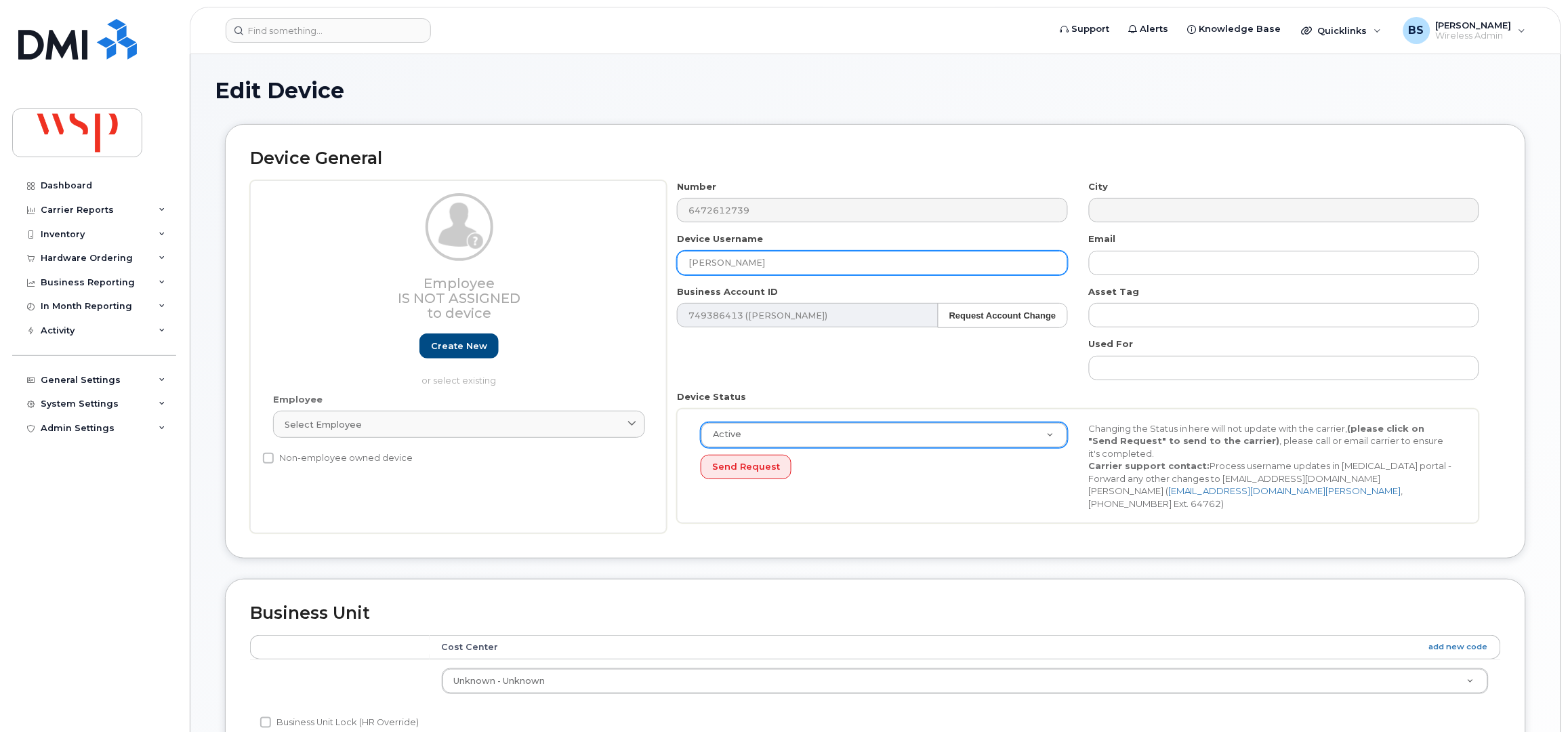
drag, startPoint x: 736, startPoint y: 271, endPoint x: 615, endPoint y: 279, distance: 121.3
click at [619, 279] on div "Employee Is not assigned to device Create new or select existing Employee Selec…" at bounding box center [875, 357] width 1251 height 354
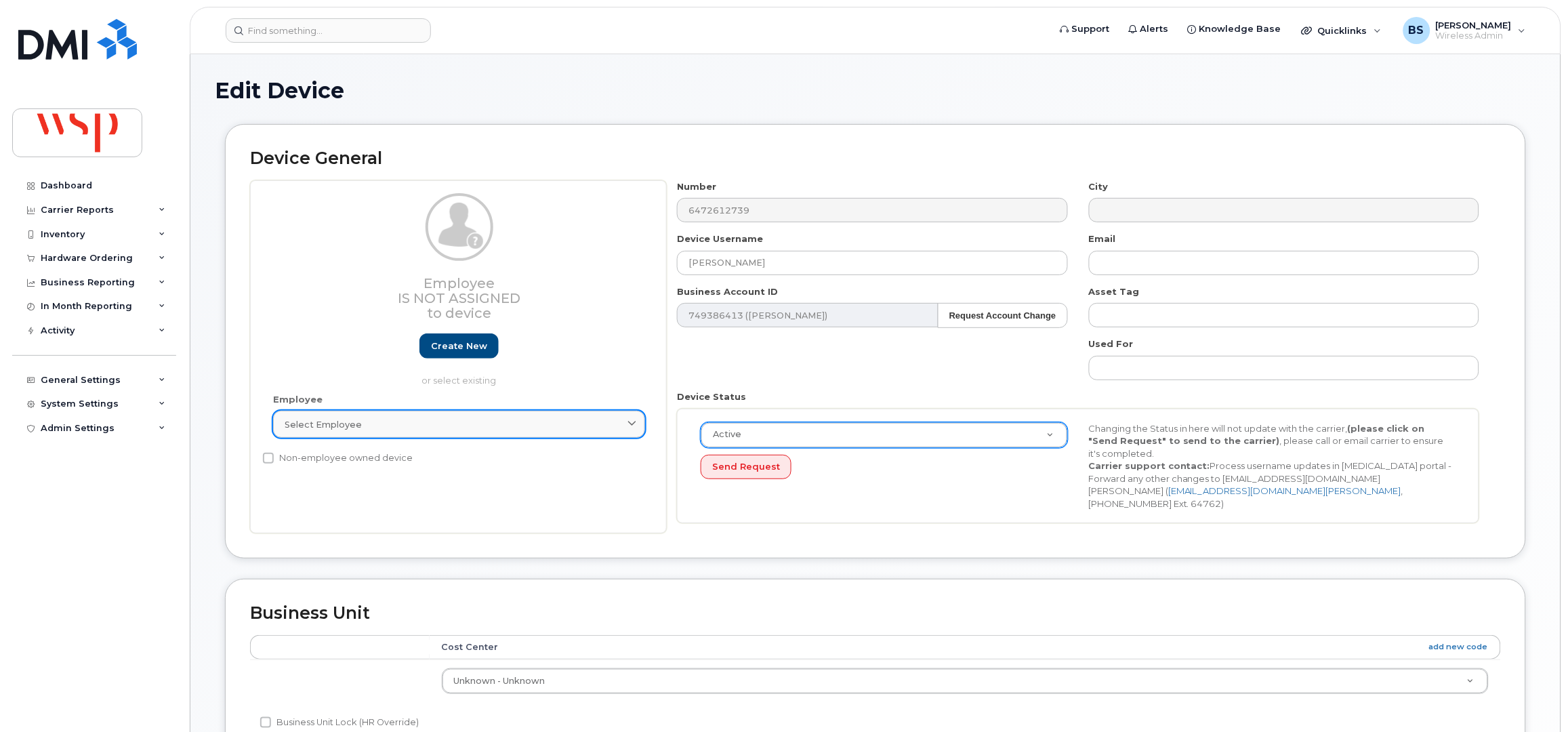
drag, startPoint x: 492, startPoint y: 423, endPoint x: 505, endPoint y: 414, distance: 15.8
click at [494, 424] on div "Select employee" at bounding box center [459, 425] width 349 height 13
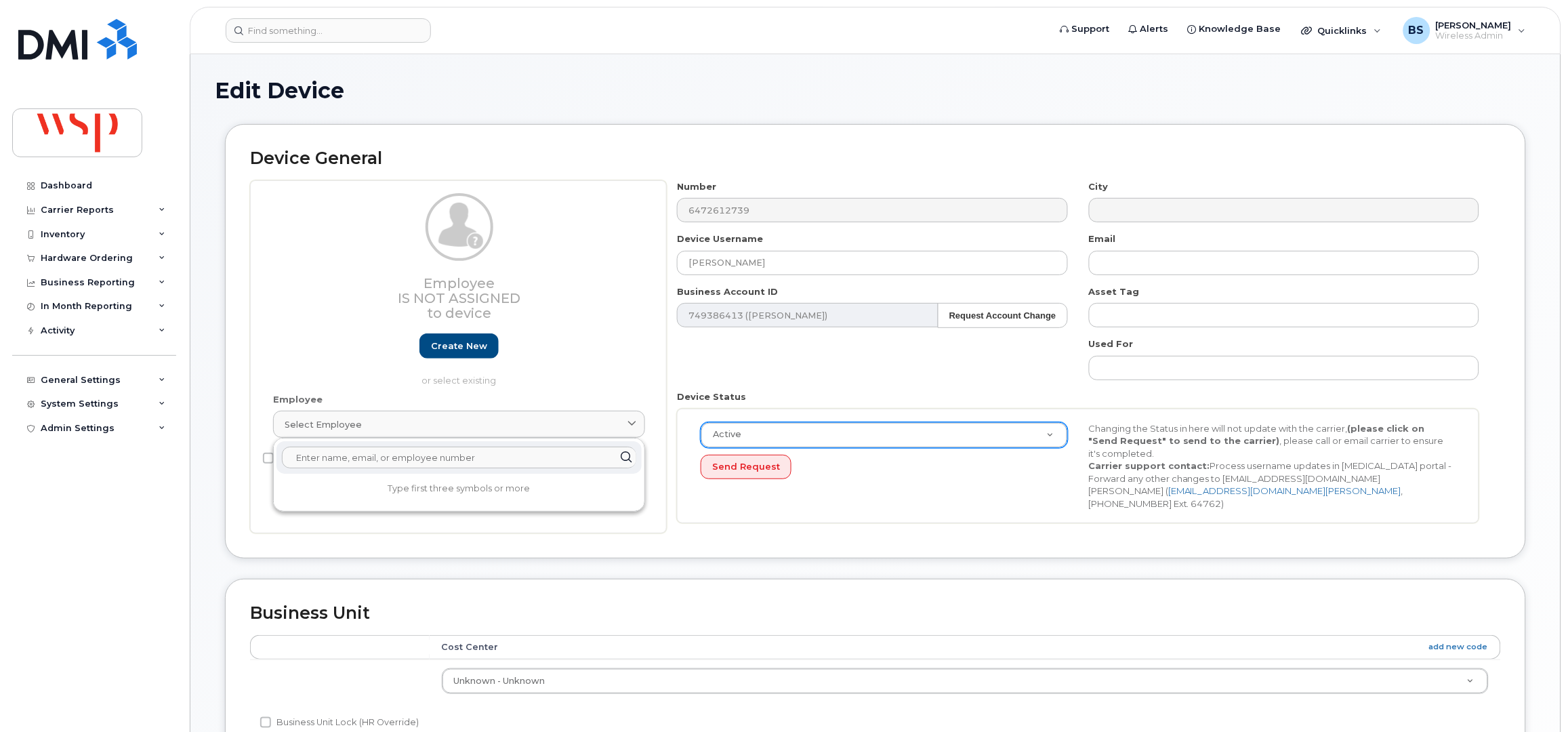
click at [361, 462] on input "text" at bounding box center [459, 458] width 354 height 22
paste input "Mike Jones"
click at [420, 457] on input "Mike Jones" at bounding box center [459, 458] width 354 height 22
drag, startPoint x: 420, startPoint y: 457, endPoint x: 212, endPoint y: 446, distance: 208.3
click at [229, 451] on div "Device General Employee Is not assigned to device Create new or select existing…" at bounding box center [875, 342] width 1301 height 435
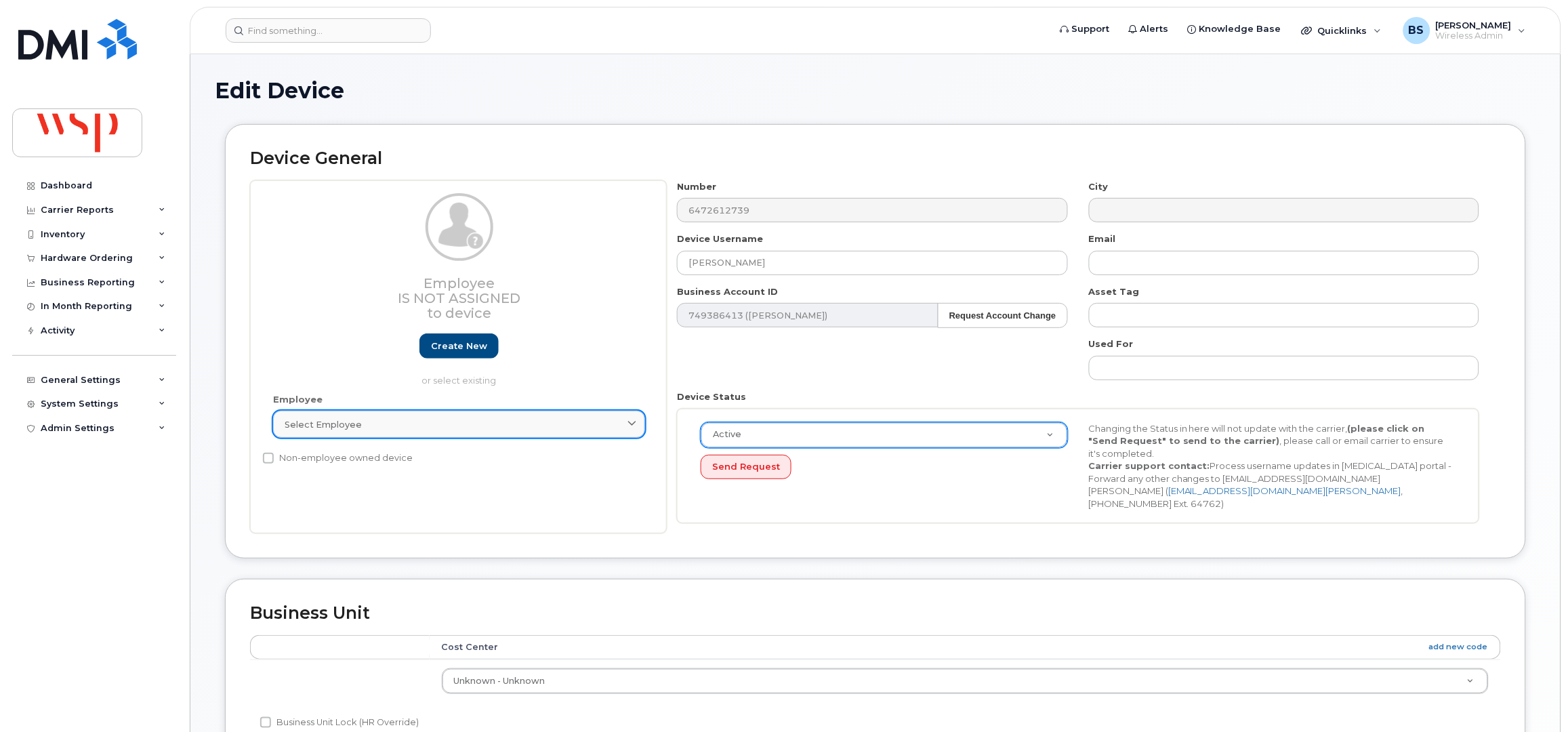
click at [431, 425] on div "Select employee" at bounding box center [459, 425] width 349 height 13
paste input "mike.jones.2@wsp.com"
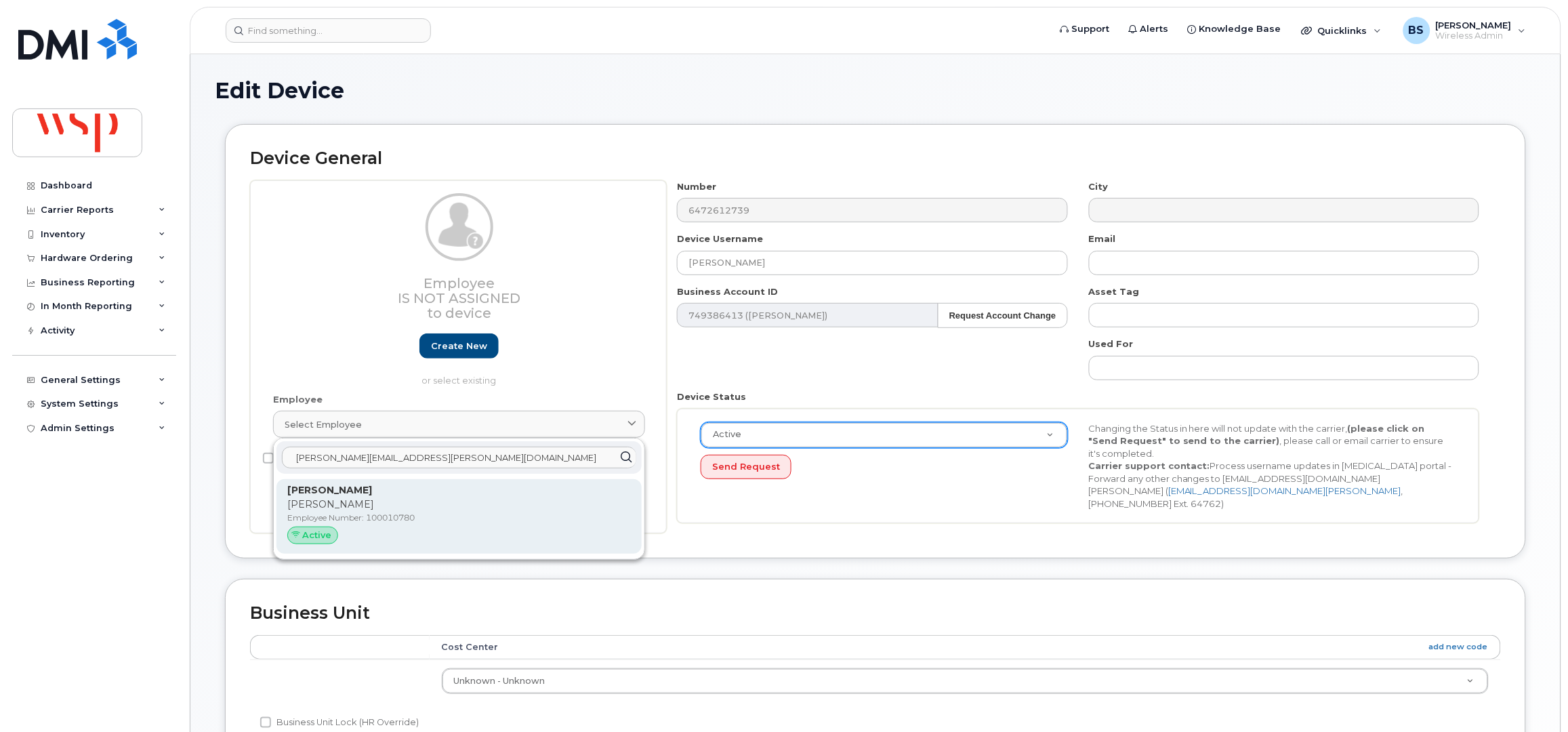
type input "mike.jones.2@wsp.com"
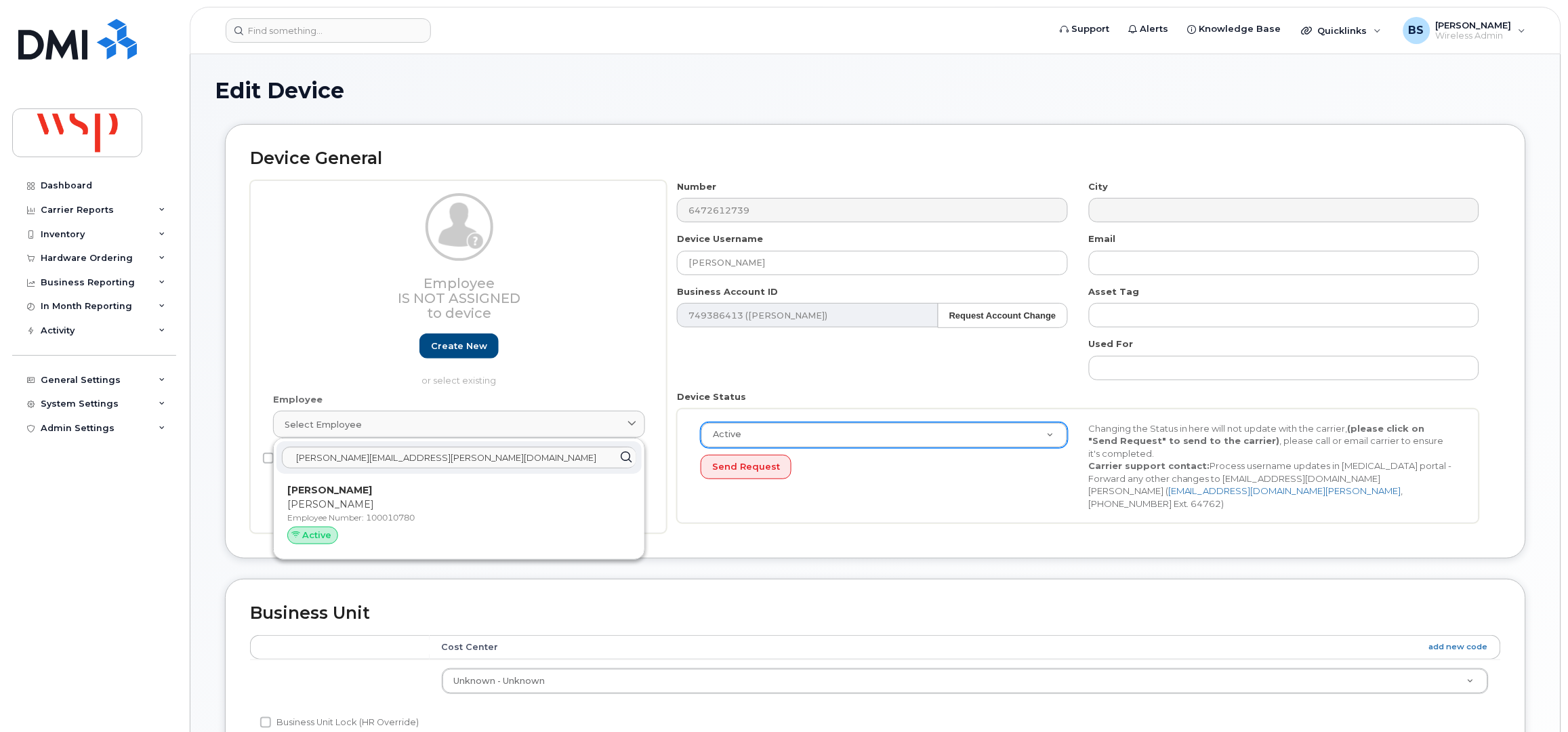
drag, startPoint x: 356, startPoint y: 505, endPoint x: 867, endPoint y: 63, distance: 675.6
click at [358, 505] on p "Mike Jones" at bounding box center [459, 505] width 343 height 15
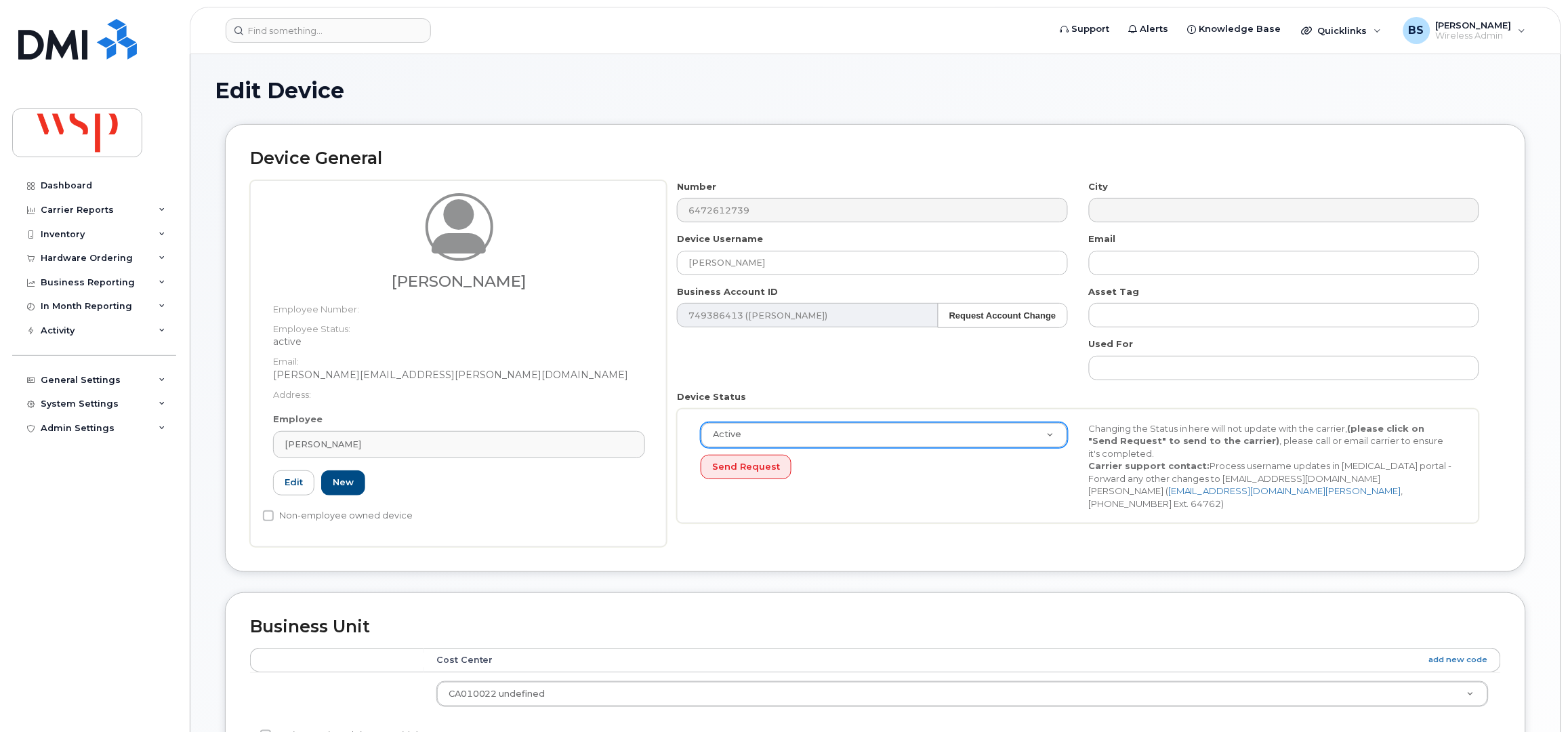
type input "100010780"
type input "Michael Jones"
type input "mike.jones.2@wsp.com"
type input "5769903"
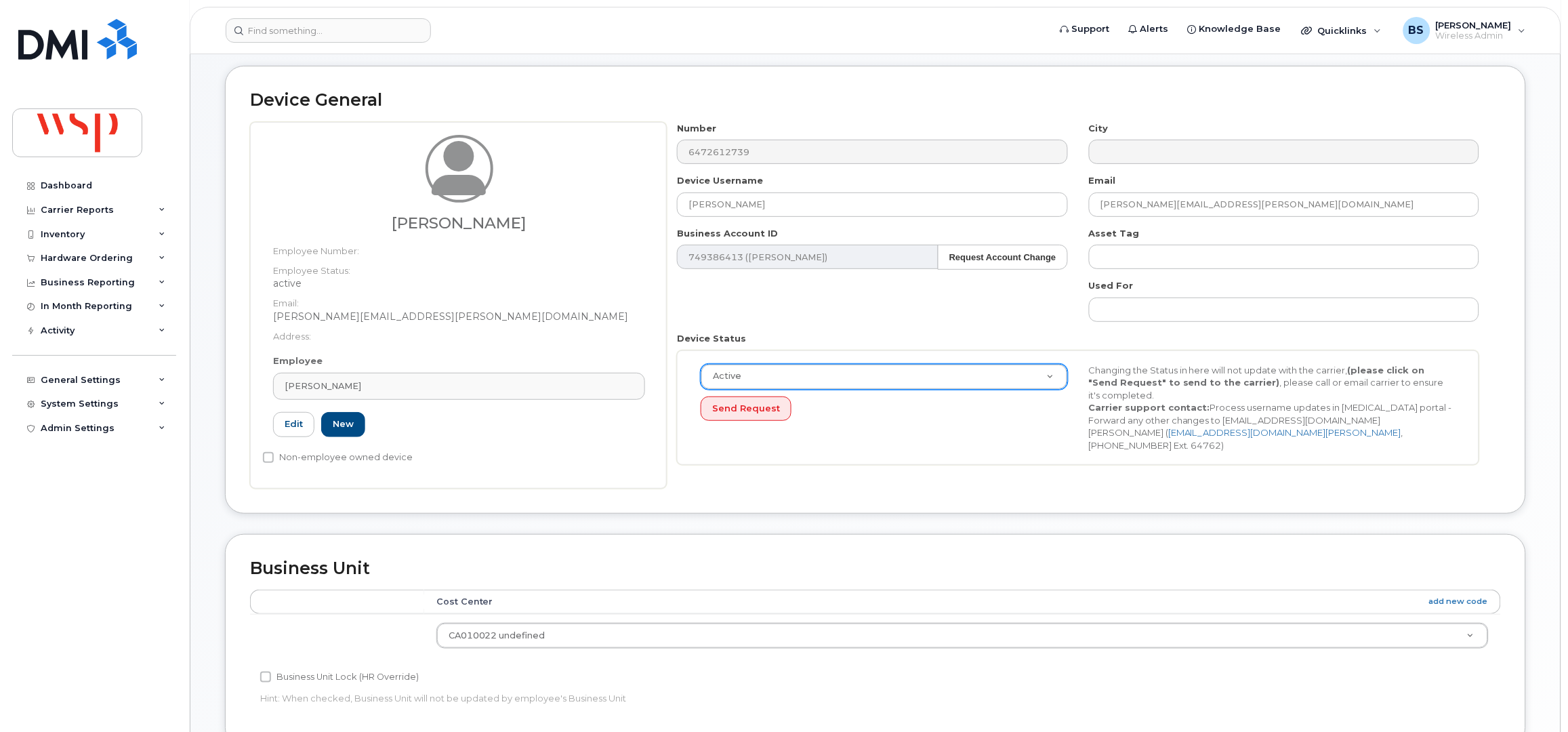
scroll to position [500, 0]
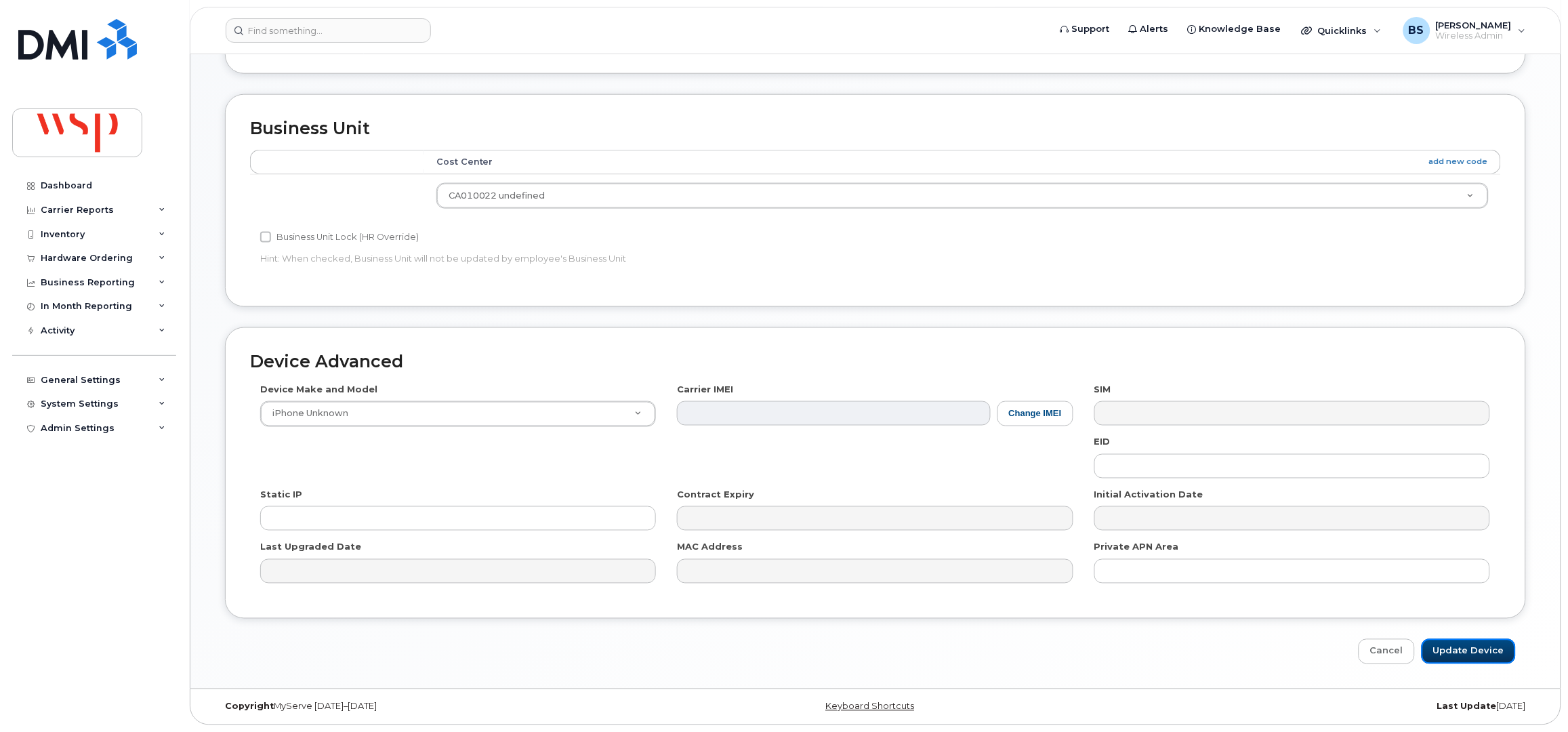
drag, startPoint x: 1473, startPoint y: 656, endPoint x: 1387, endPoint y: 370, distance: 298.7
click at [1475, 655] on input "Update Device" at bounding box center [1469, 652] width 94 height 25
type input "Saving..."
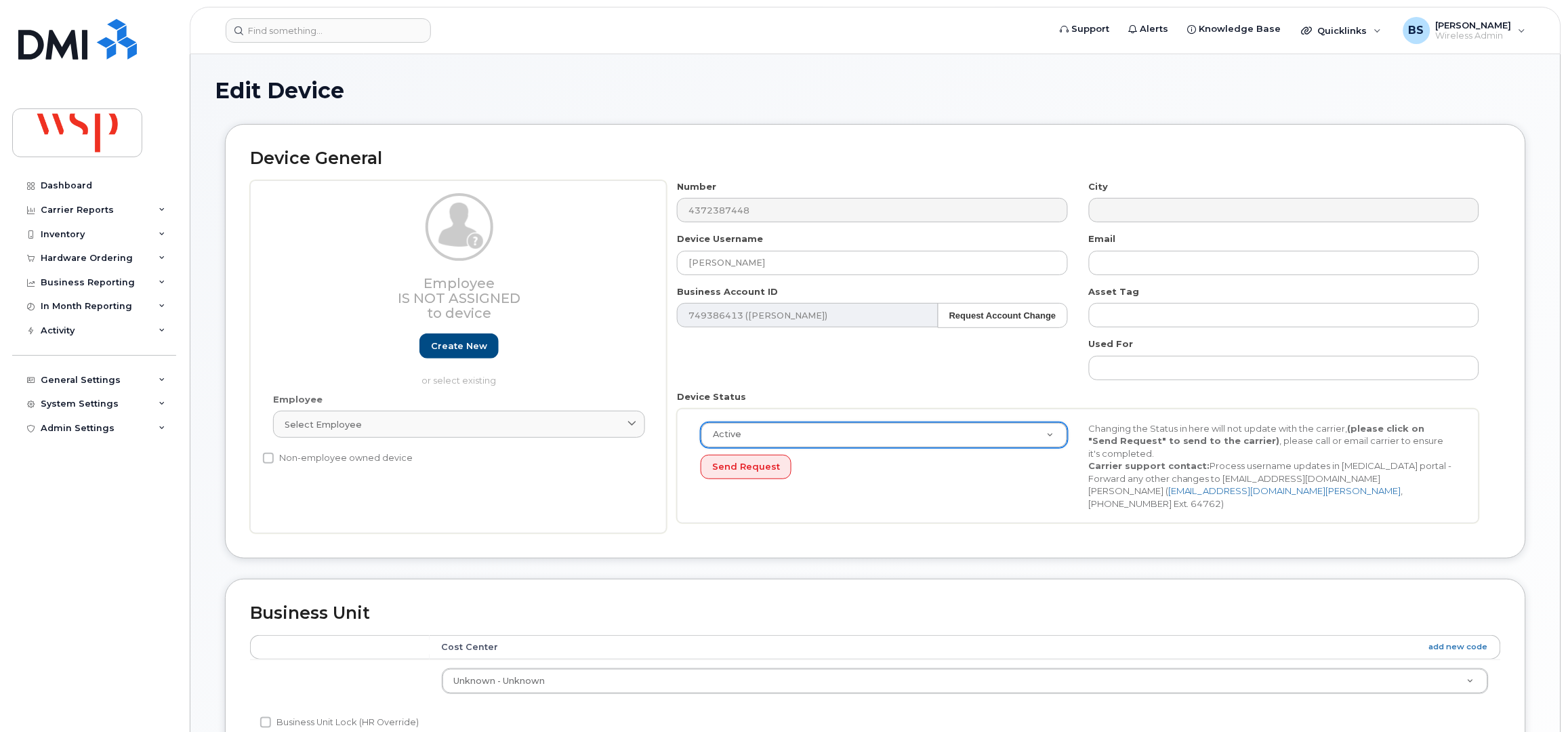
select select "active"
drag, startPoint x: 767, startPoint y: 268, endPoint x: 640, endPoint y: 255, distance: 127.7
click at [635, 276] on div "Employee Is not assigned to device Create new or select existing Employee Selec…" at bounding box center [875, 357] width 1251 height 354
click at [470, 417] on link "Select employee" at bounding box center [459, 425] width 372 height 27
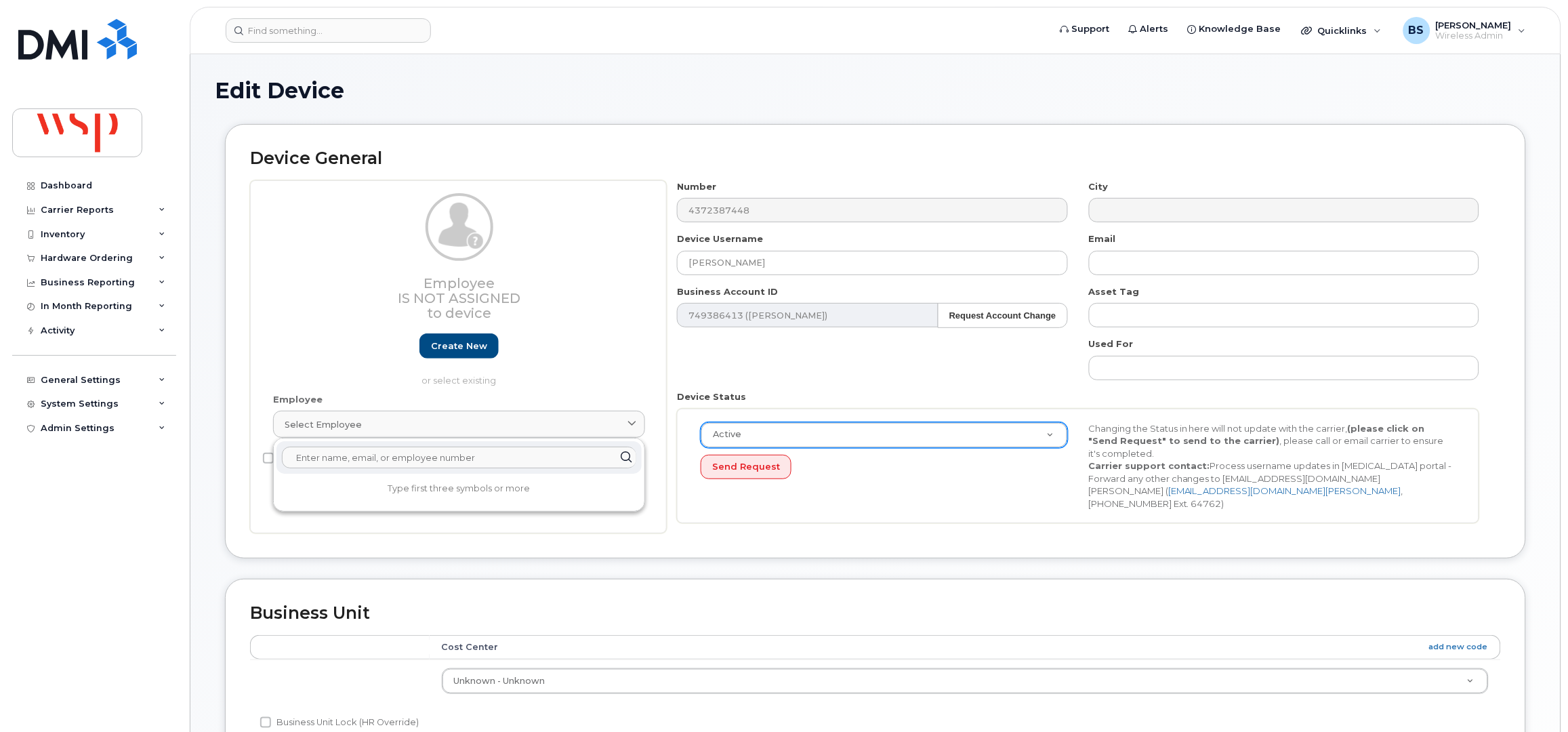
paste input "Avneet Kainth"
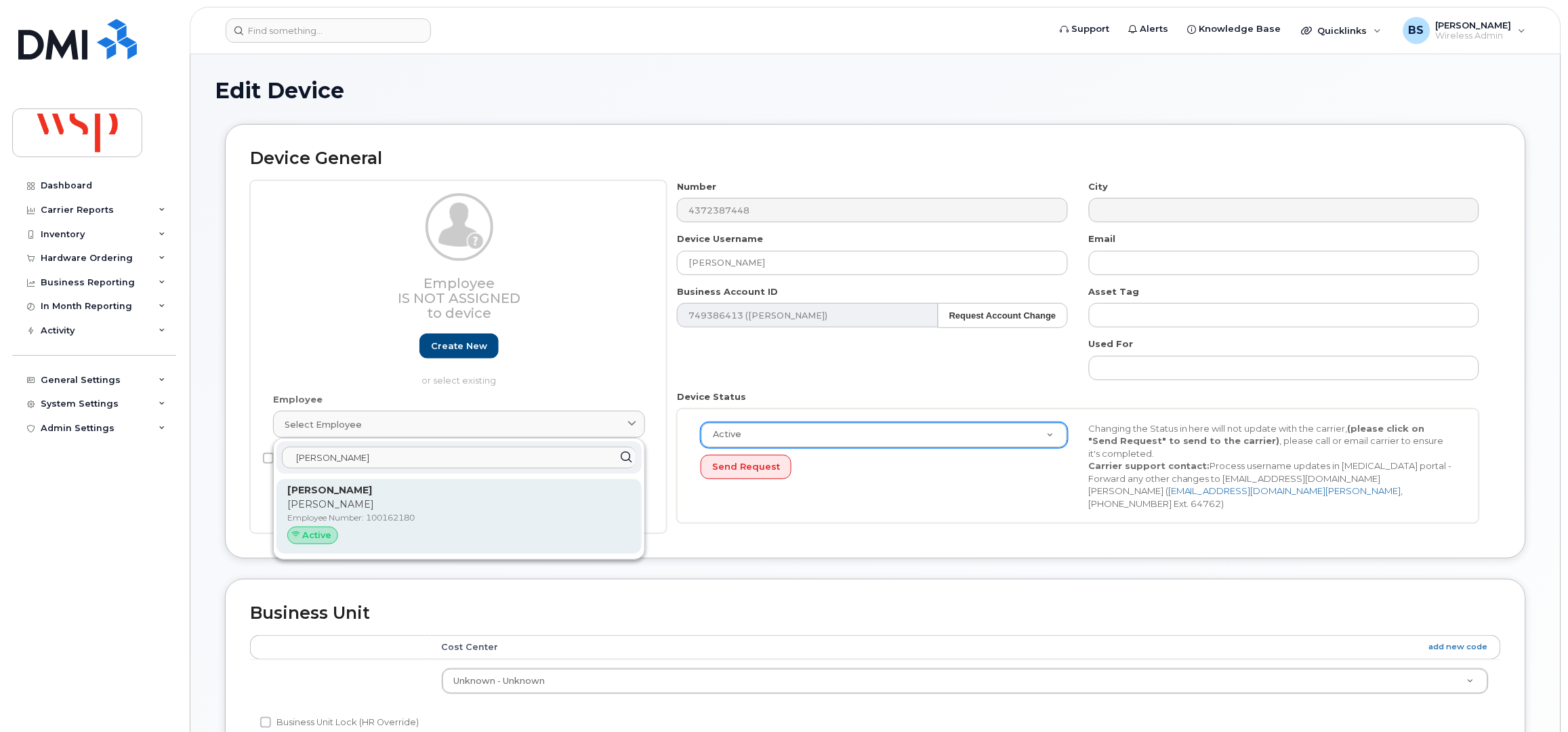
type input "Avneet Kainth"
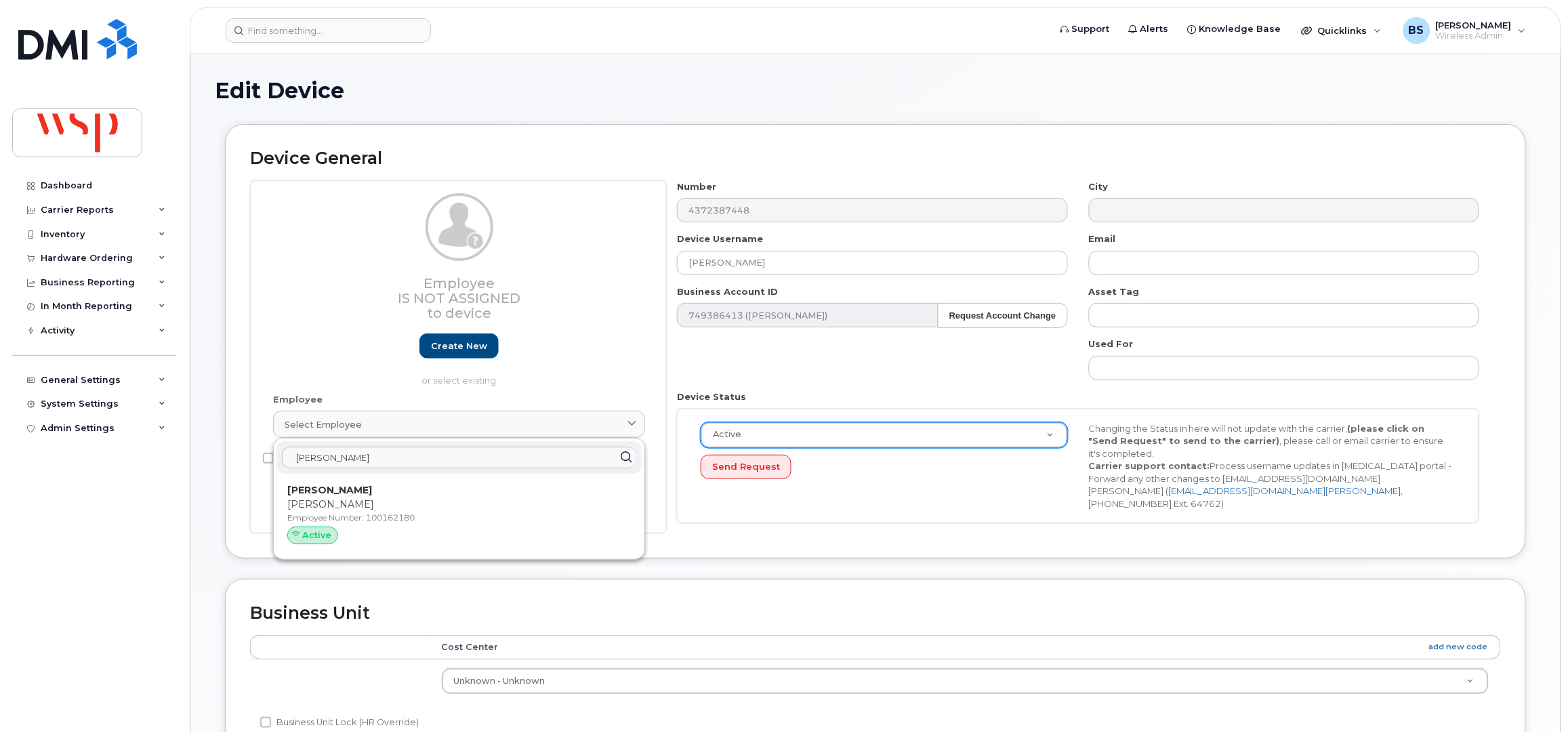
drag, startPoint x: 336, startPoint y: 493, endPoint x: 870, endPoint y: 62, distance: 686.2
click at [336, 494] on strong "Avneet Kainth" at bounding box center [330, 490] width 85 height 12
type input "100162180"
type input "avneet.kainth@wsp.com"
type input "5769868"
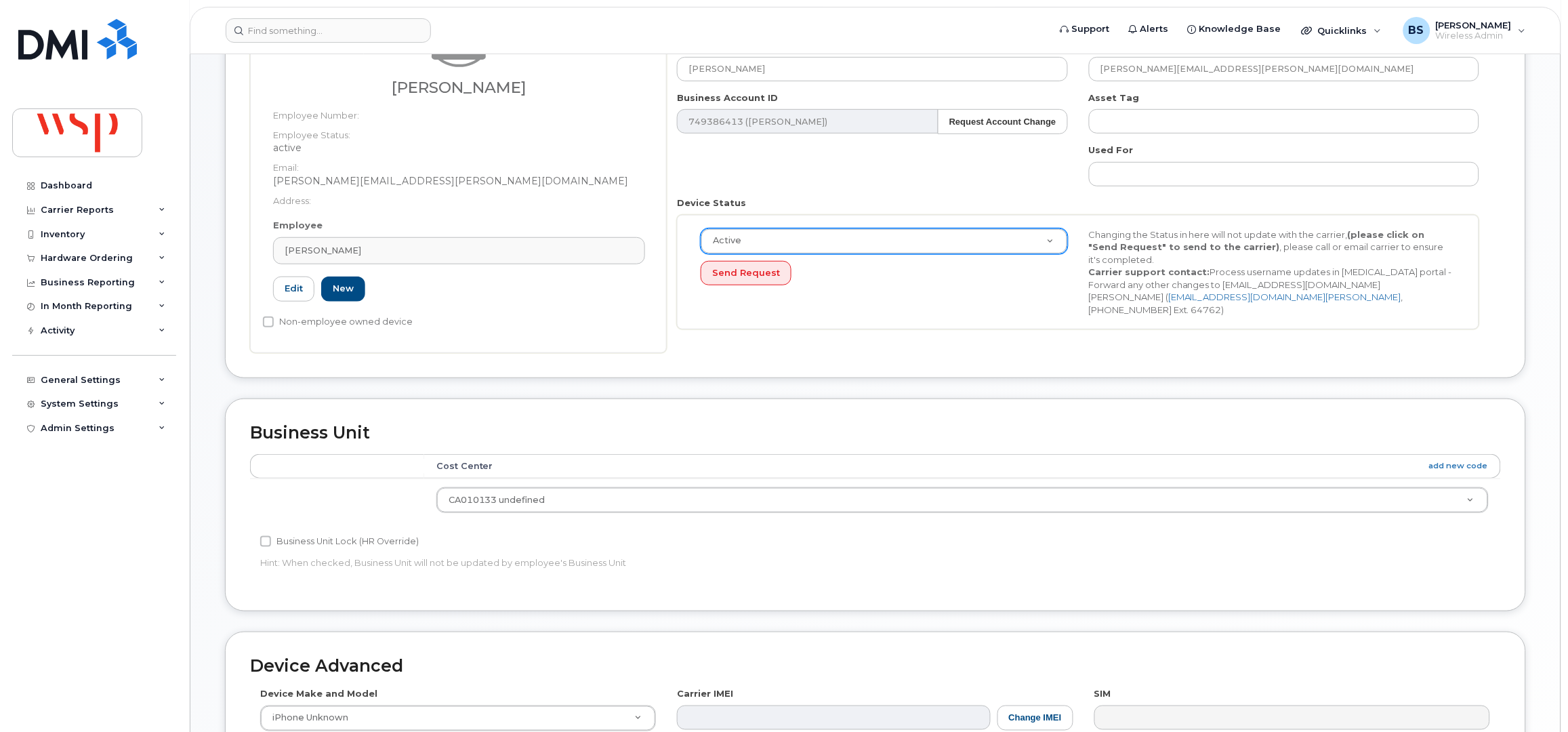
scroll to position [451, 0]
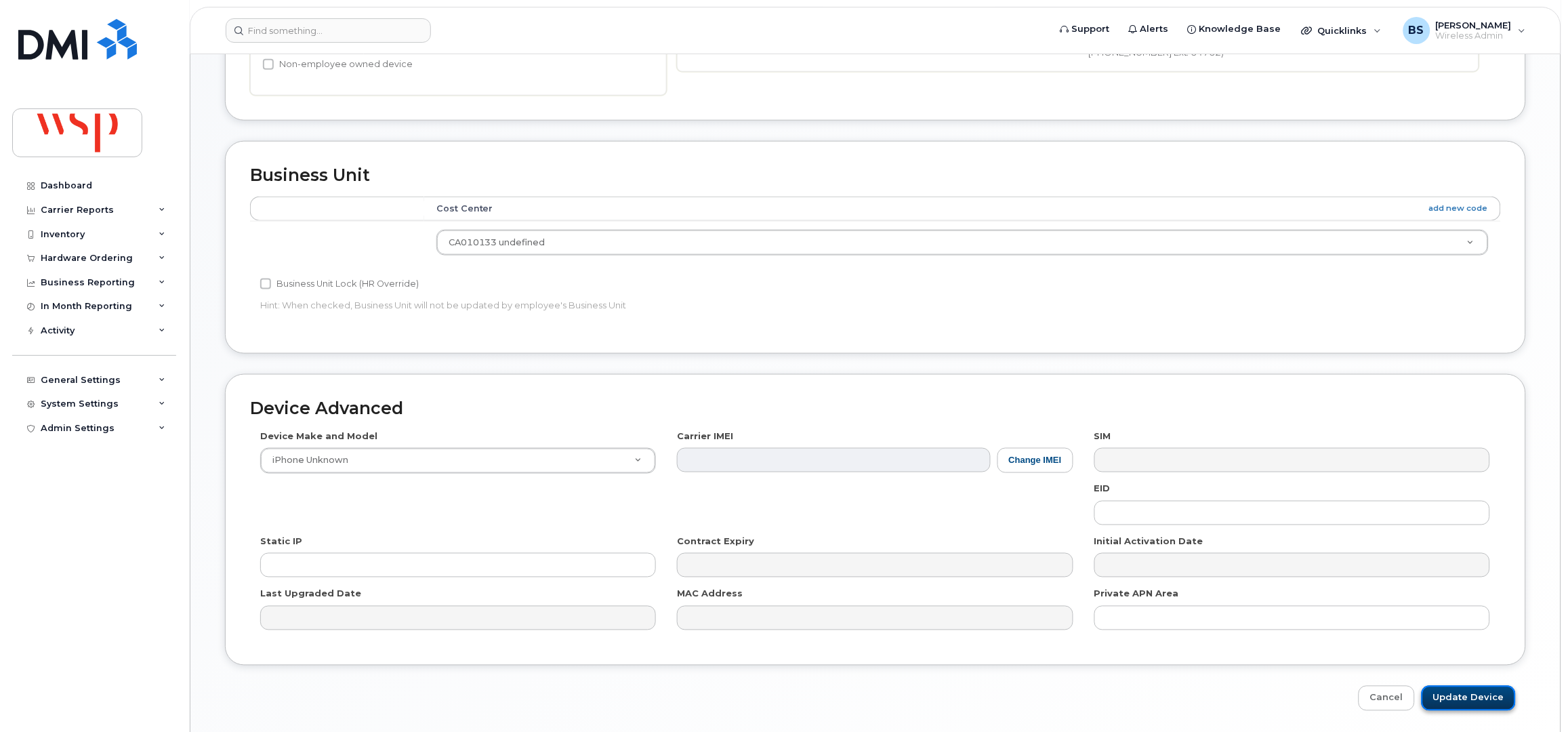
click at [1464, 689] on input "Update Device" at bounding box center [1469, 699] width 94 height 25
type input "Saving..."
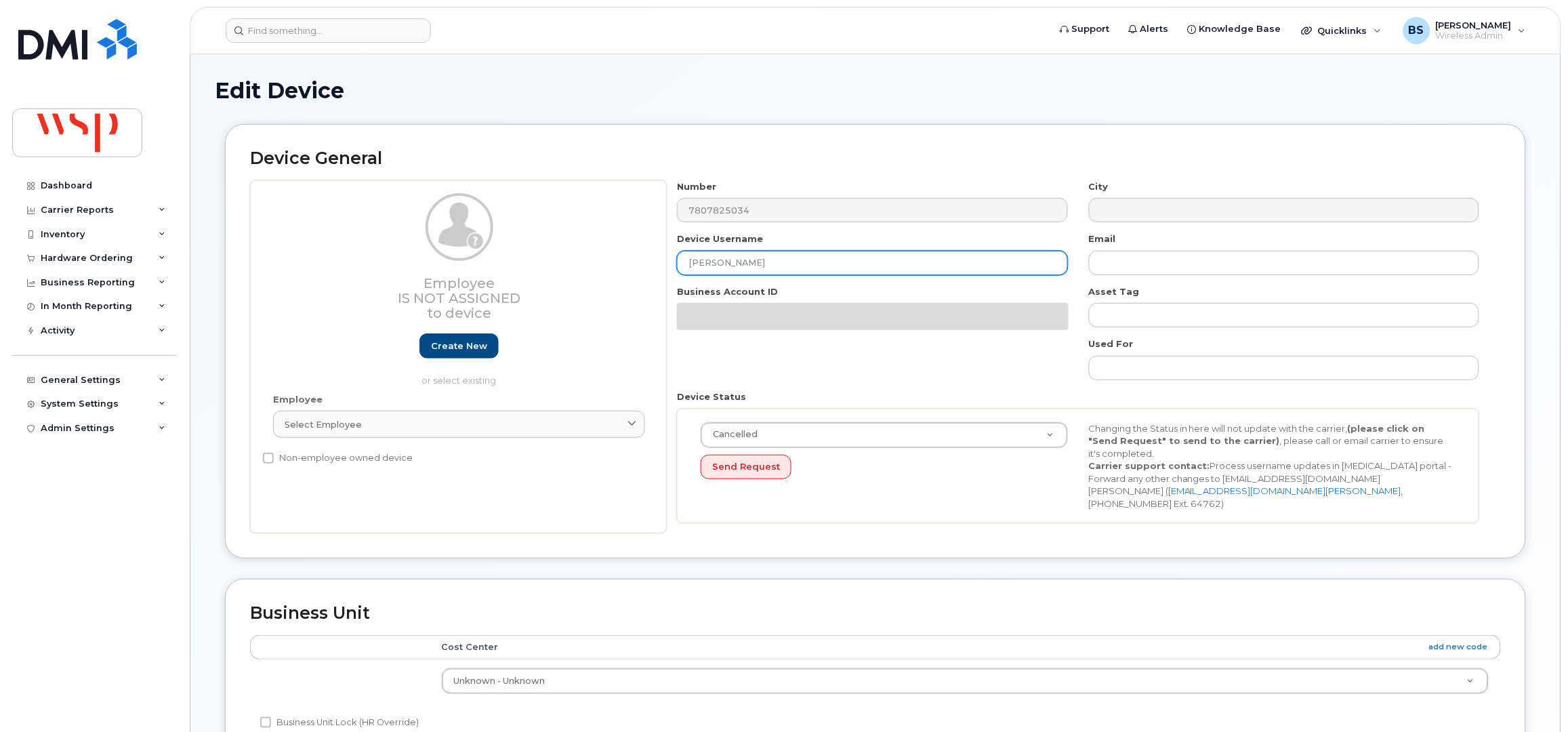
drag, startPoint x: 766, startPoint y: 266, endPoint x: 631, endPoint y: 268, distance: 135.0
click at [632, 271] on div "Employee Is not assigned to device Create new or select existing Employee Selec…" at bounding box center [875, 357] width 1251 height 354
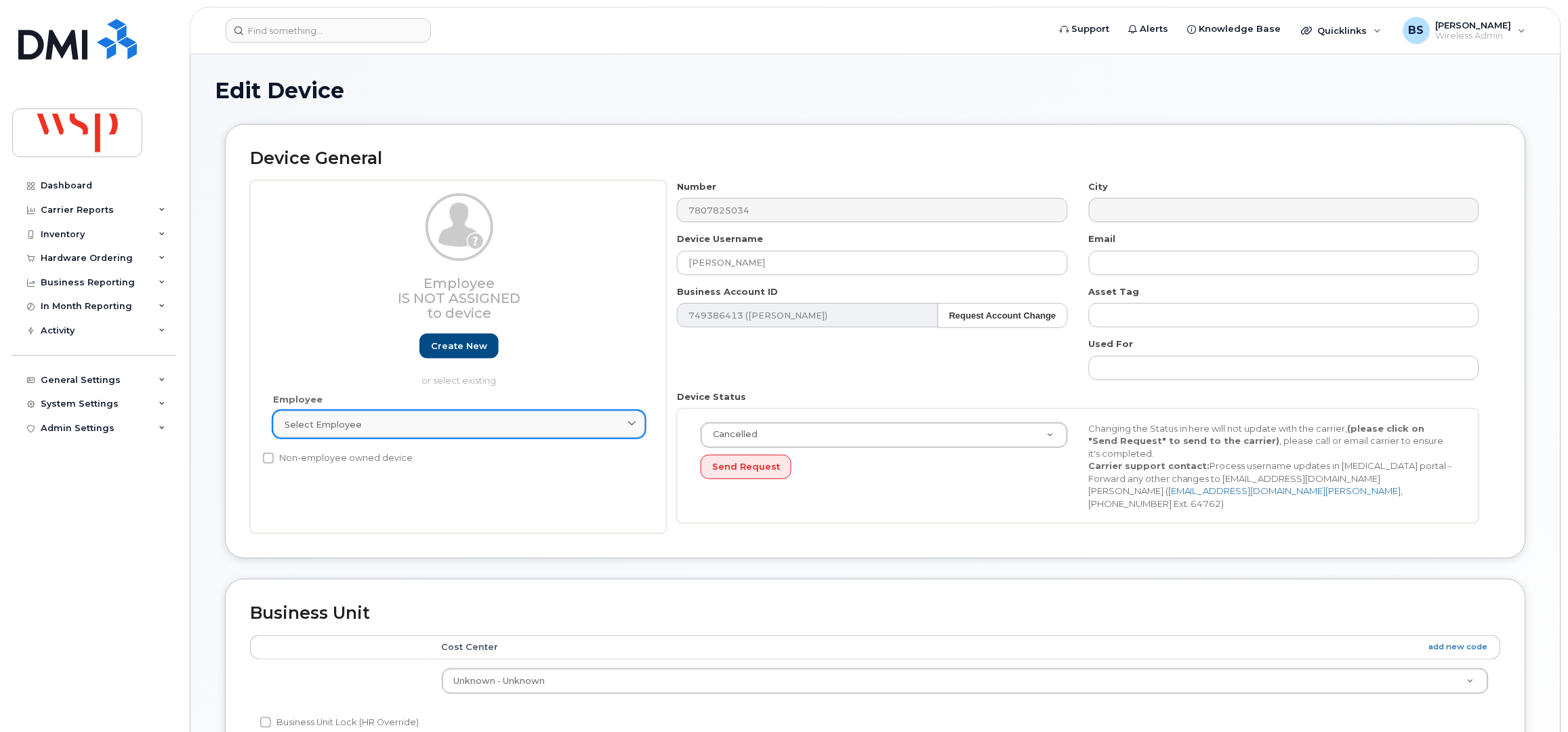
click at [427, 425] on div "Select employee" at bounding box center [459, 425] width 349 height 13
paste input "Lee Thomas"
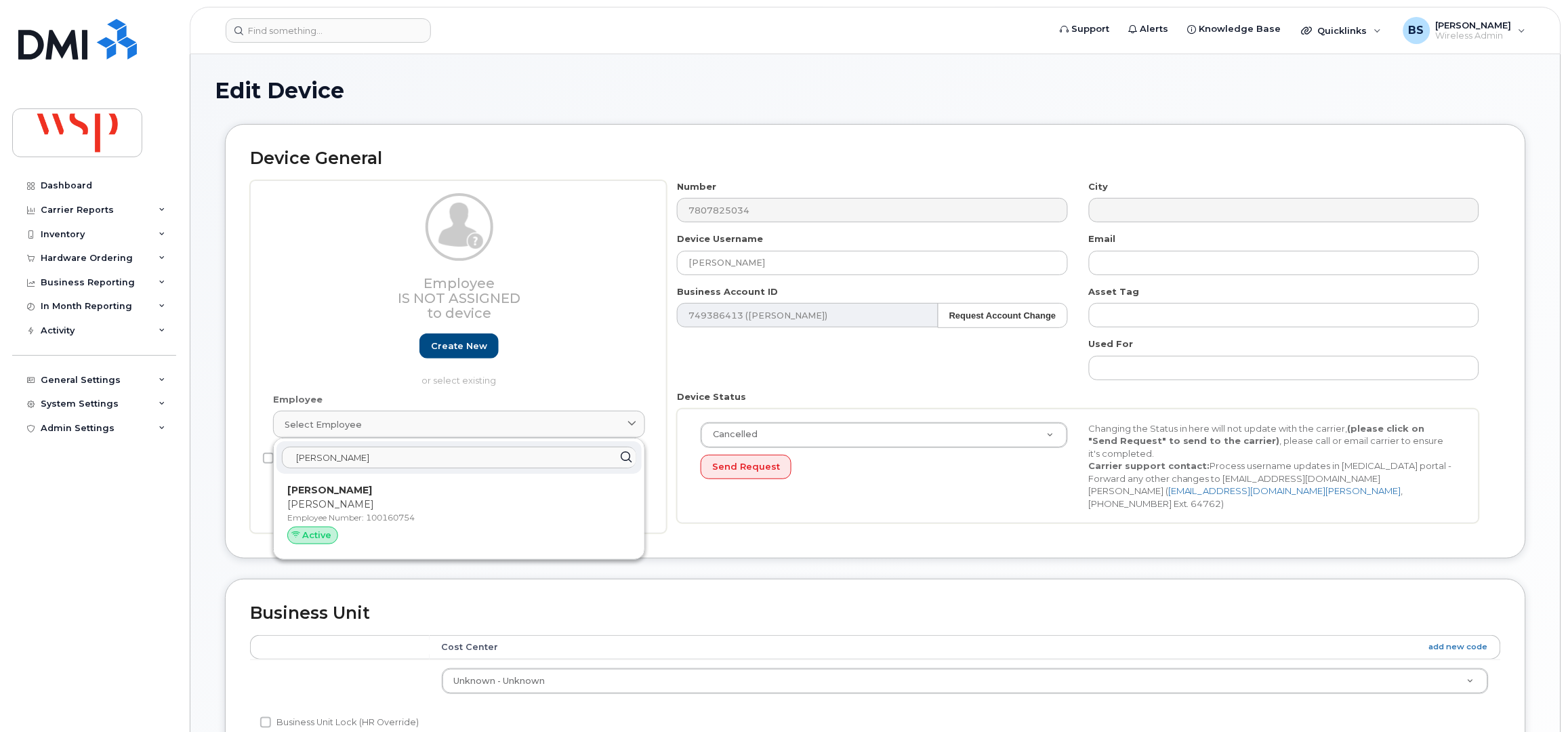
type input "Lee Thomas"
click at [361, 506] on p "Lee Thomas" at bounding box center [459, 505] width 343 height 15
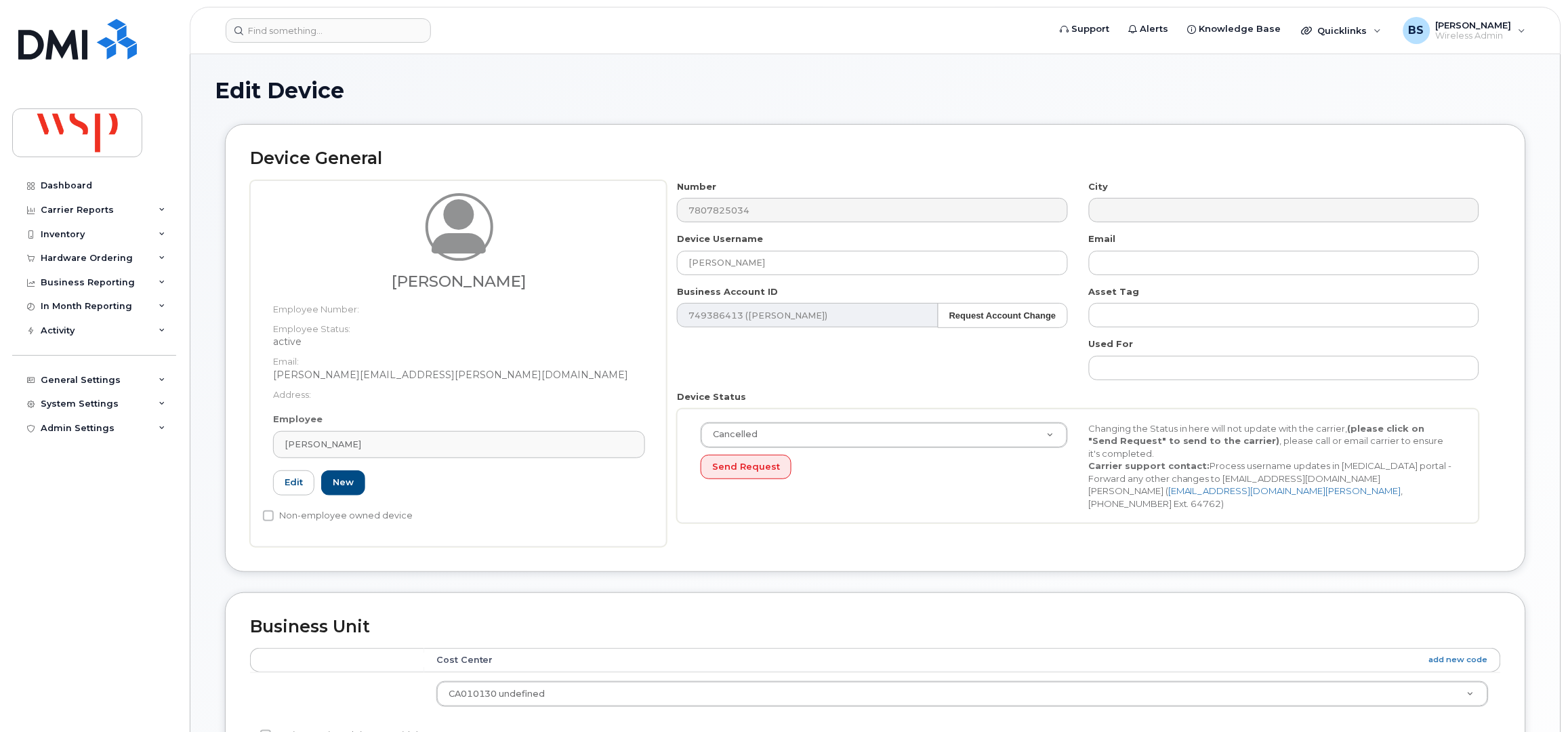
type input "100160754"
type input "lee.thomas@wsp.com"
type input "5770002"
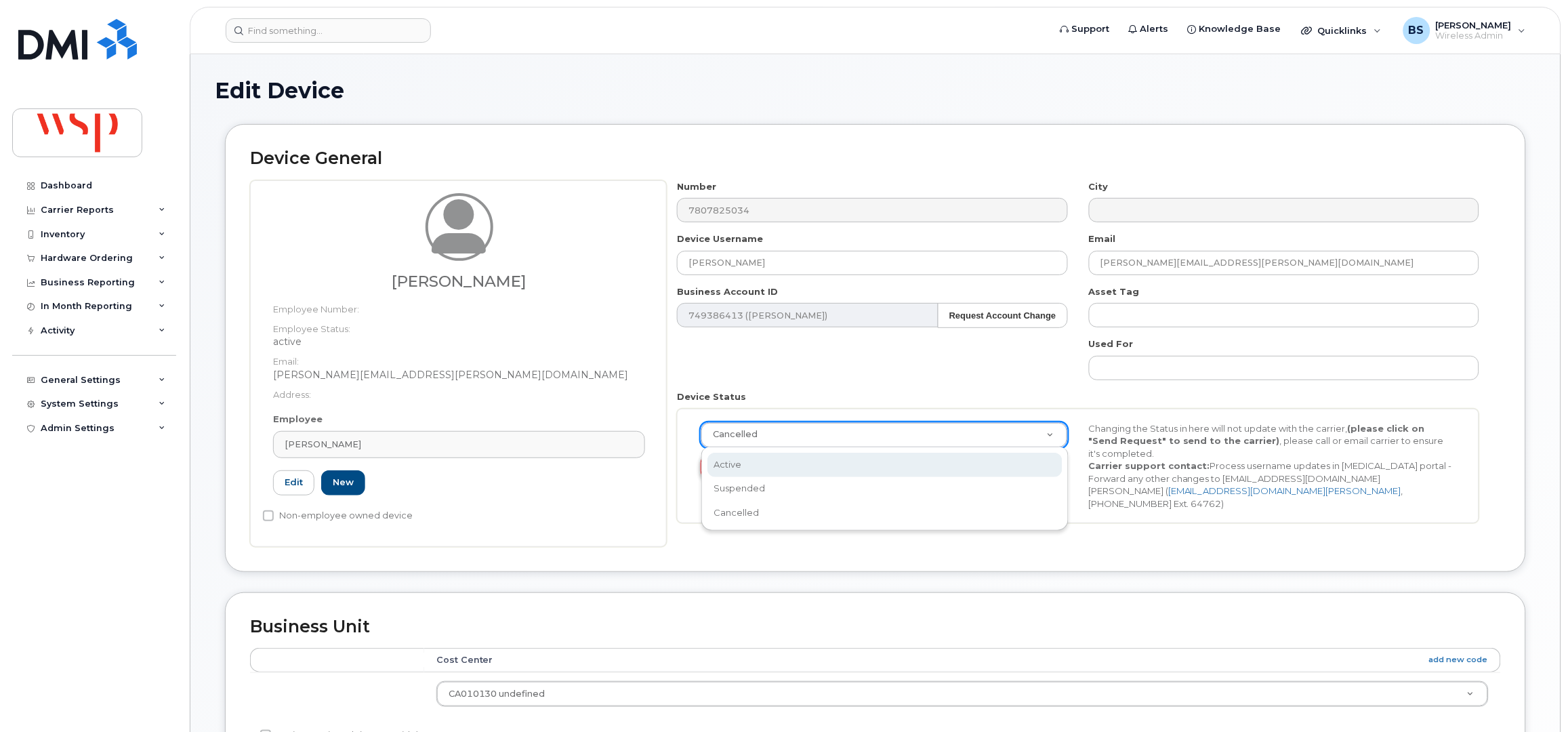
select select "active"
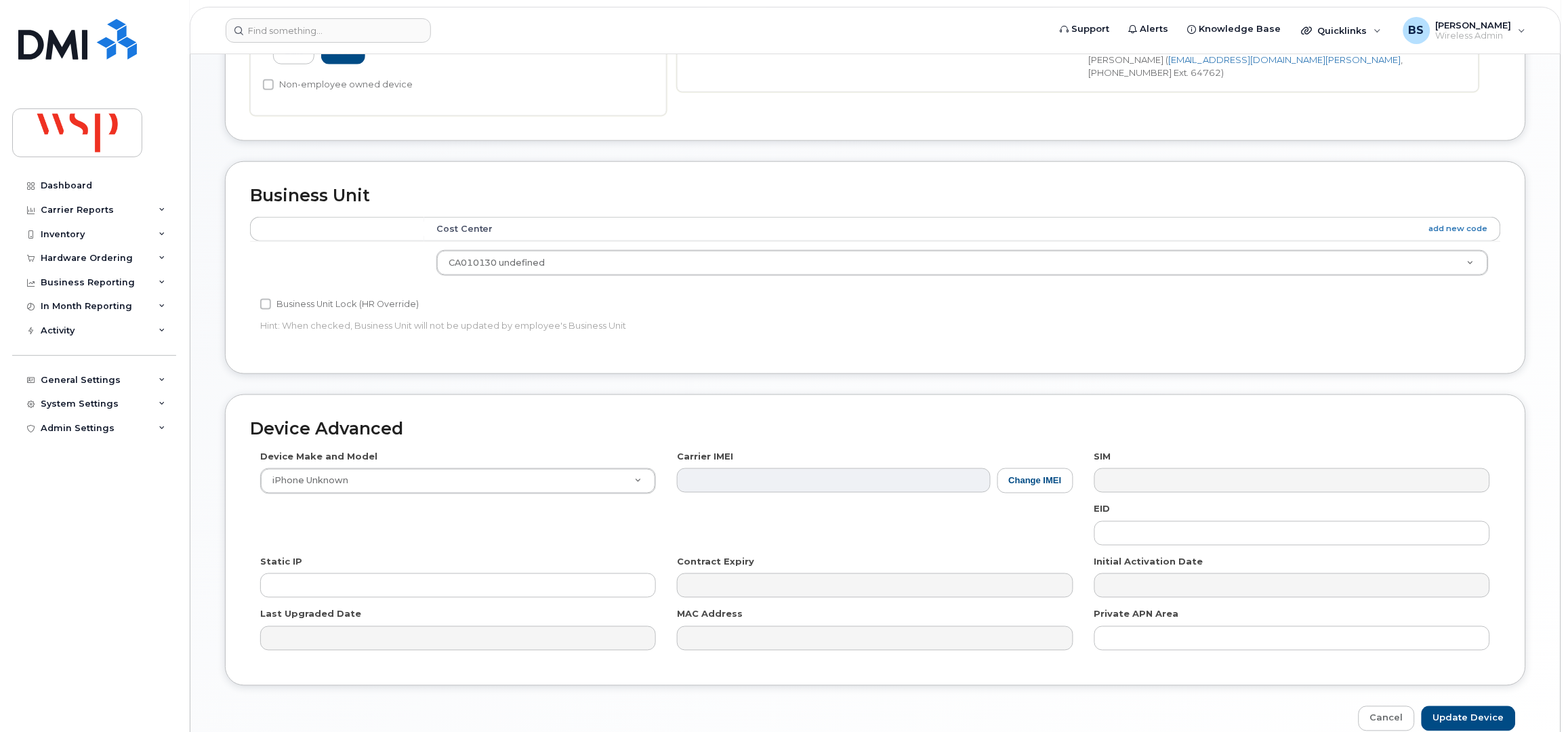
scroll to position [500, 0]
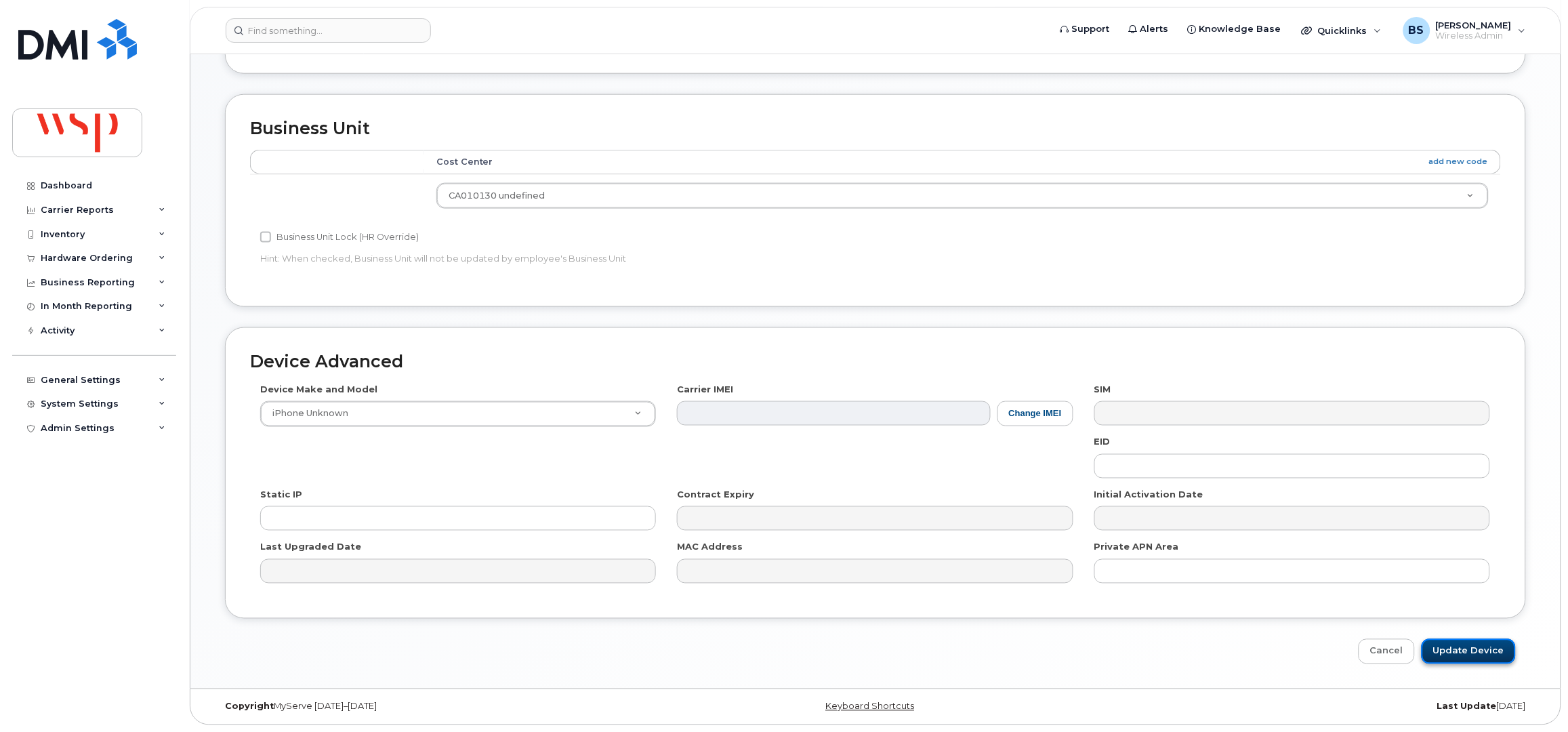
click at [1468, 648] on input "Update Device" at bounding box center [1469, 652] width 94 height 25
type input "Saving..."
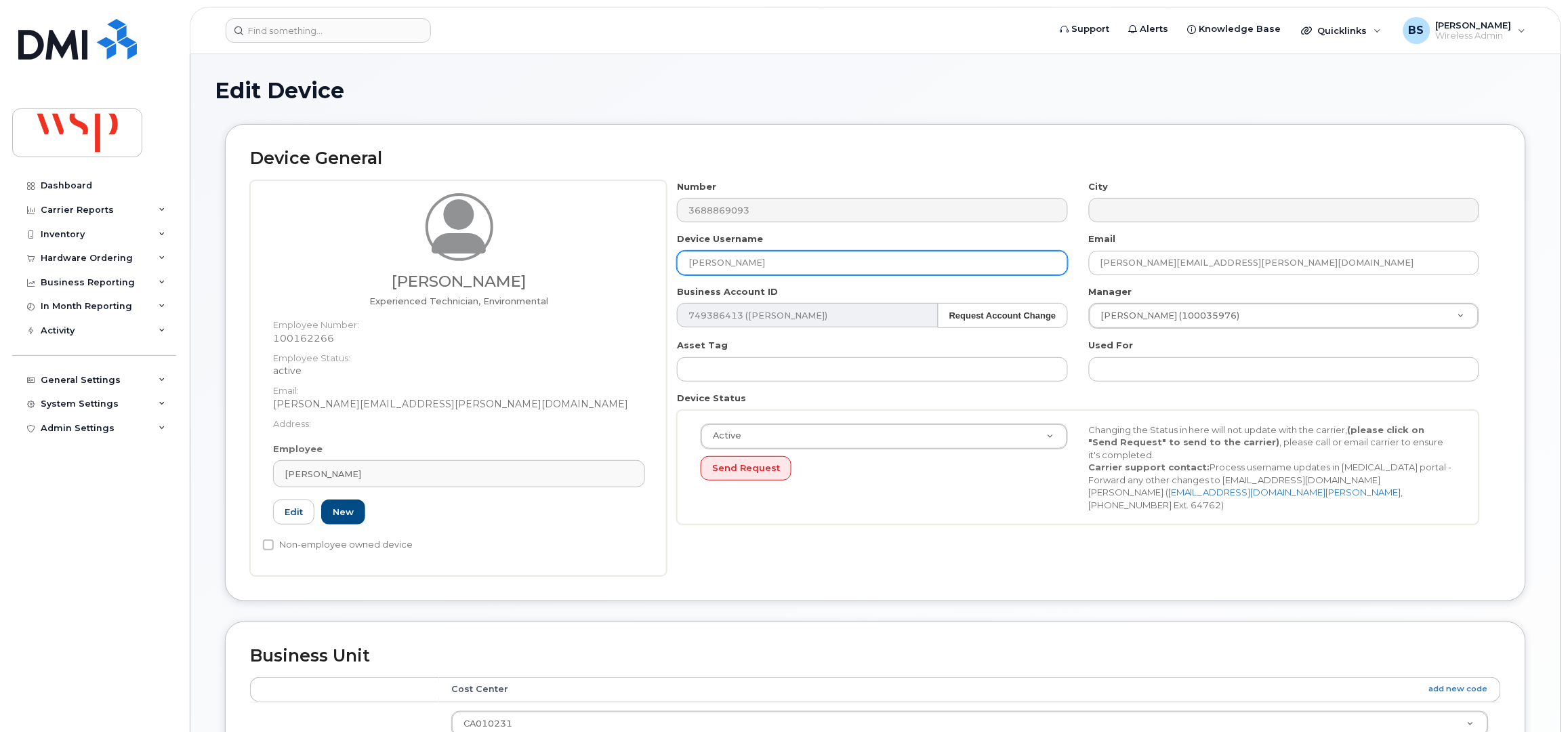
drag, startPoint x: 689, startPoint y: 267, endPoint x: 634, endPoint y: 273, distance: 55.3
click at [641, 273] on div "Daniela Castro Experienced Technician, Environmental Employee Number: 100162266…" at bounding box center [875, 378] width 1251 height 396
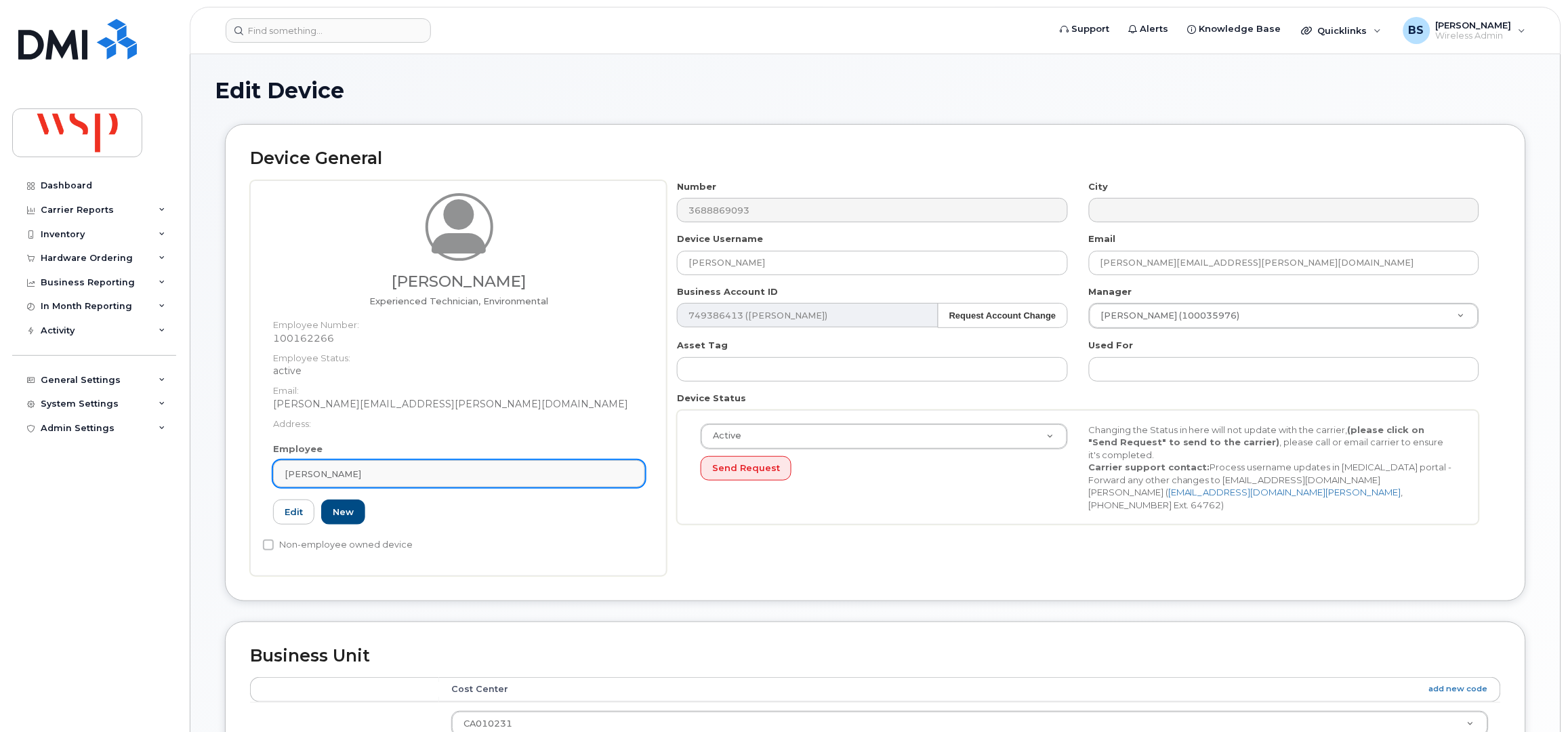
click at [410, 471] on div "Daniela Castro" at bounding box center [459, 474] width 349 height 13
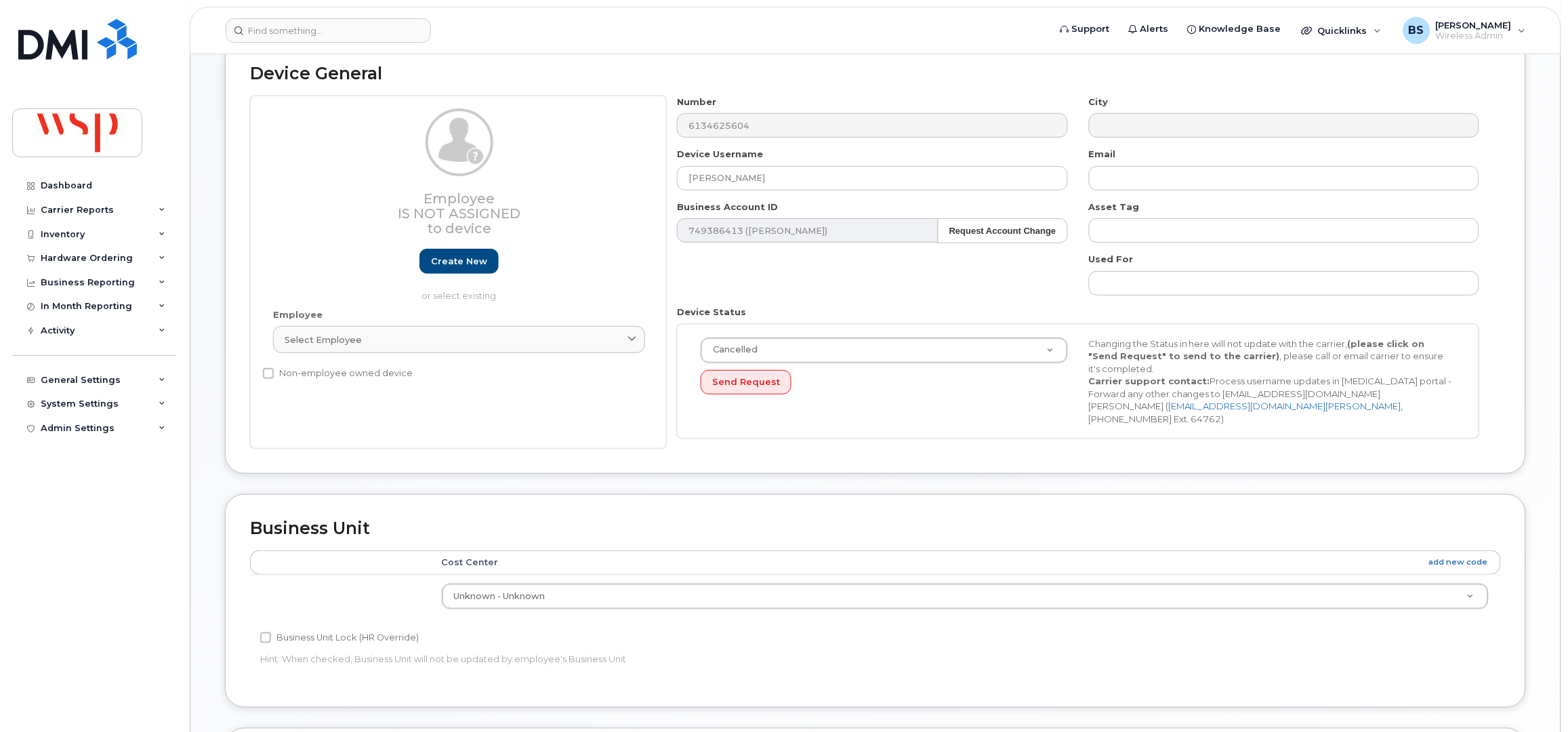
scroll to position [89, 0]
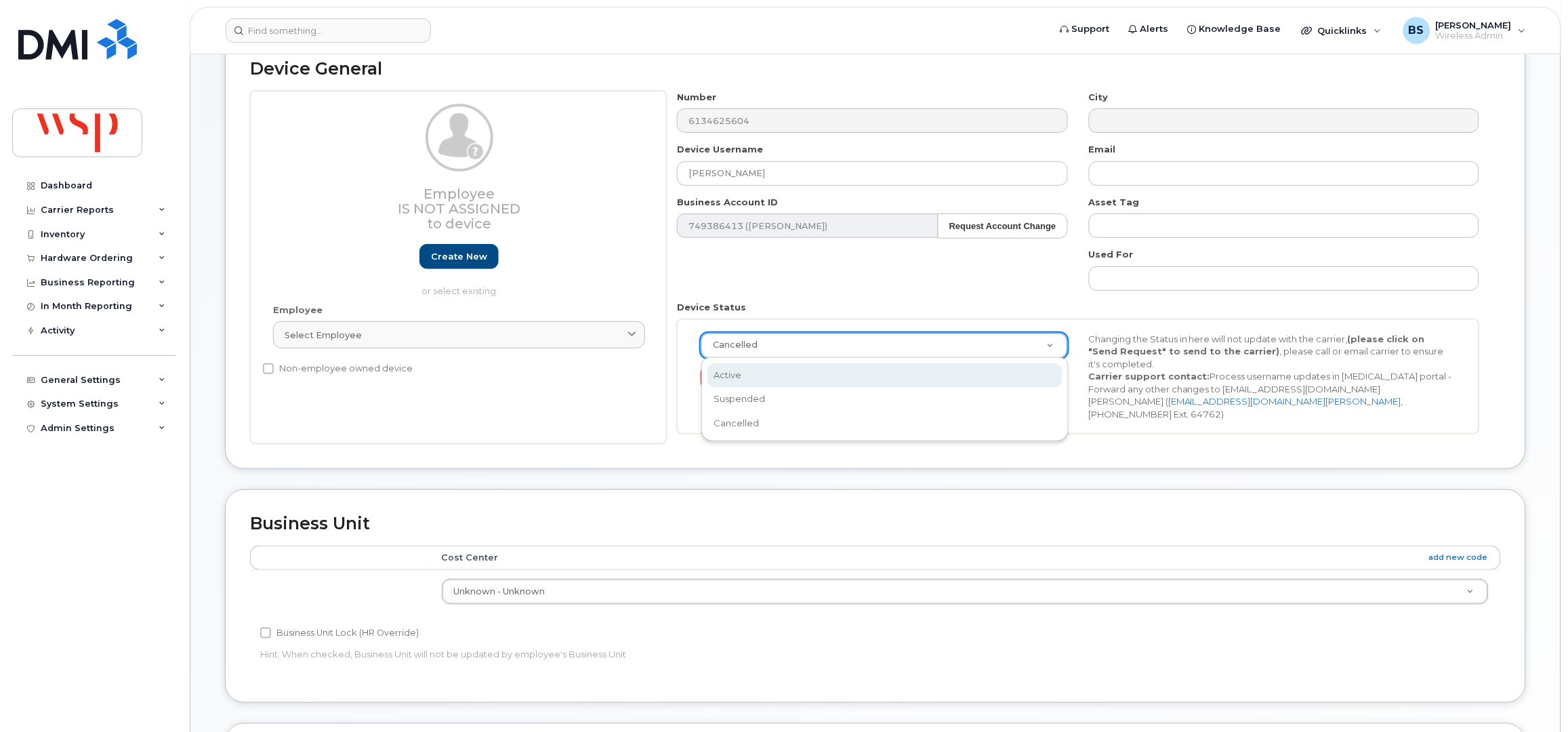
select select "active"
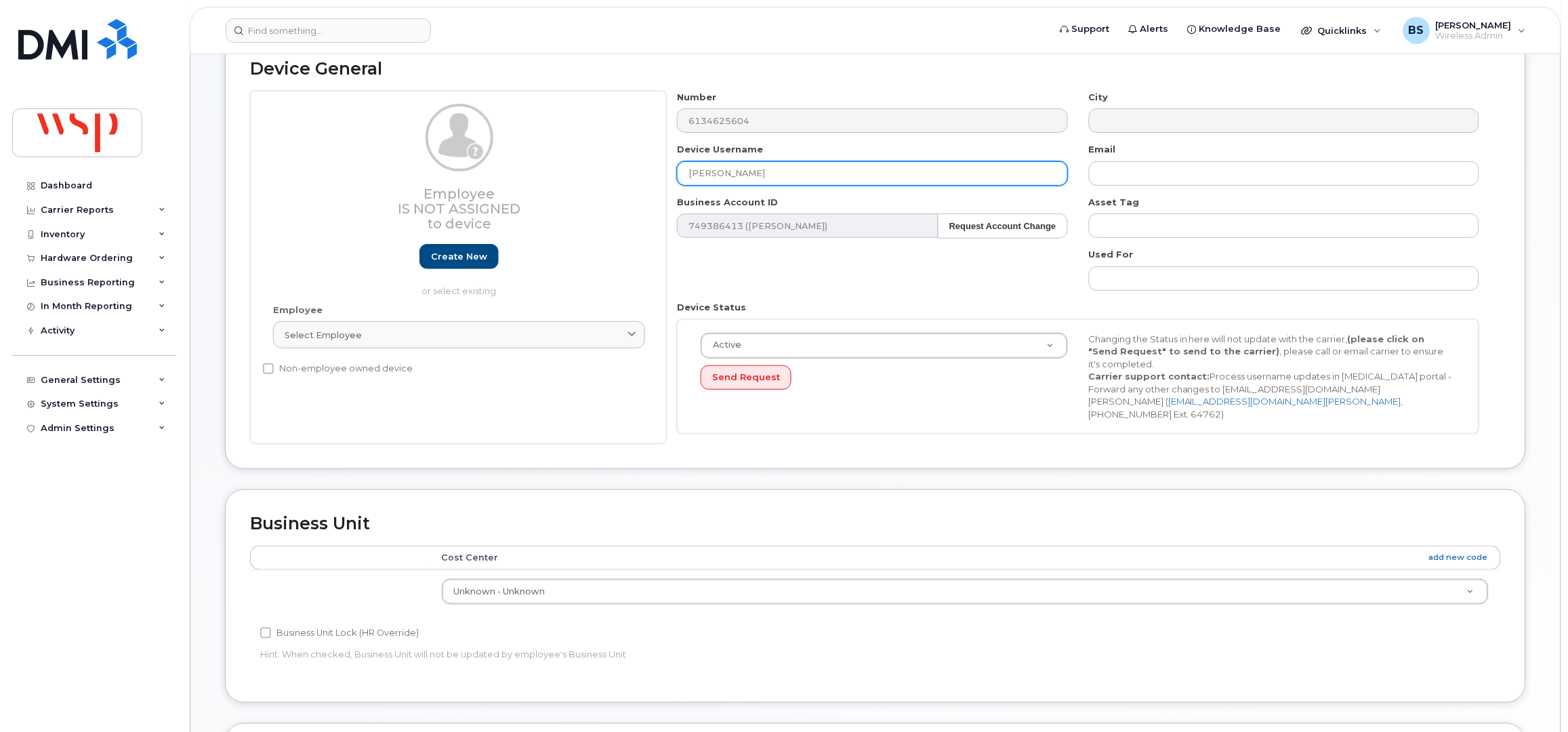
drag, startPoint x: 805, startPoint y: 168, endPoint x: 646, endPoint y: 180, distance: 159.5
click at [655, 180] on div "Employee Is not assigned to device Create new or select existing Employee Selec…" at bounding box center [875, 268] width 1251 height 354
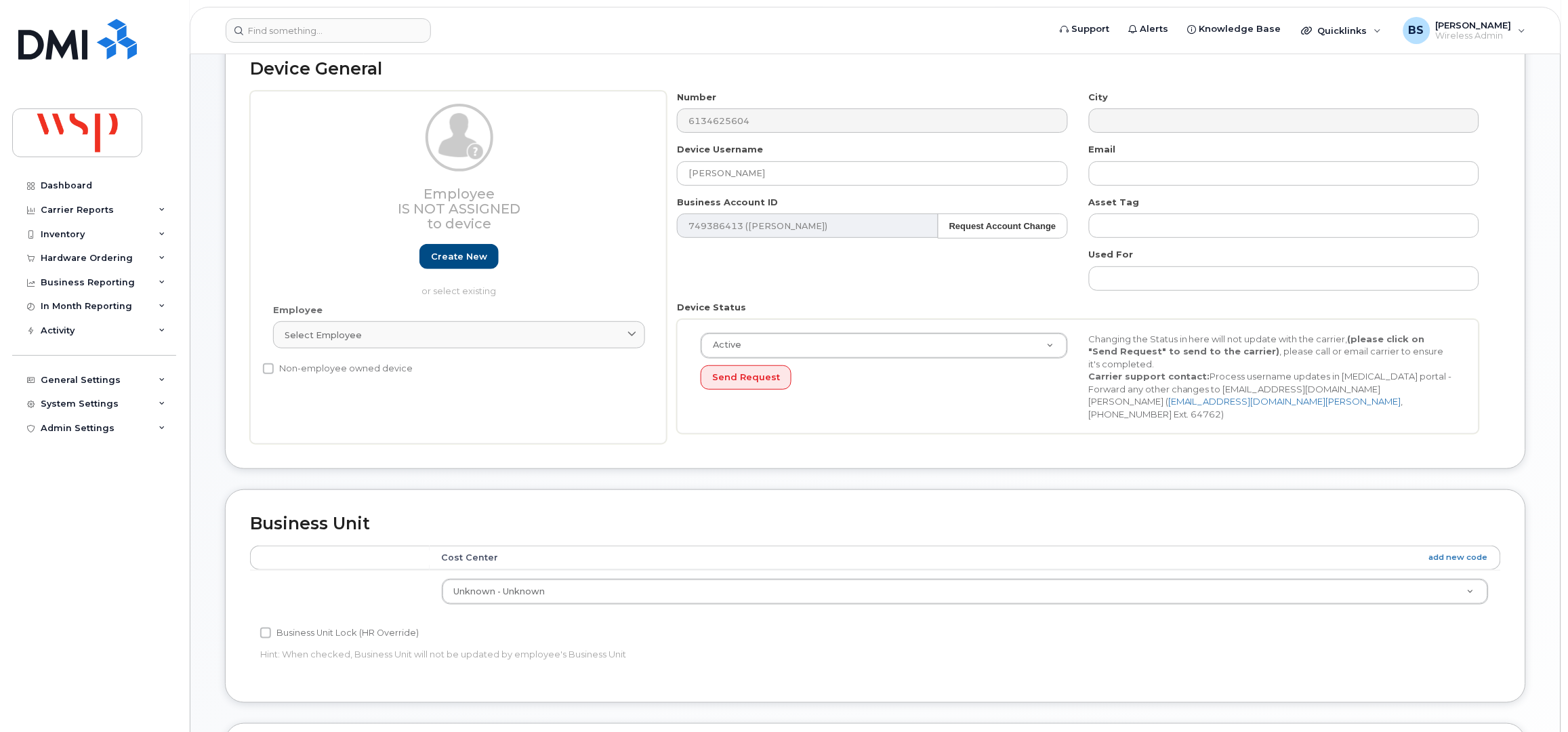
click at [431, 348] on div "Employee Select employee Type first three symbols or more" at bounding box center [459, 332] width 392 height 58
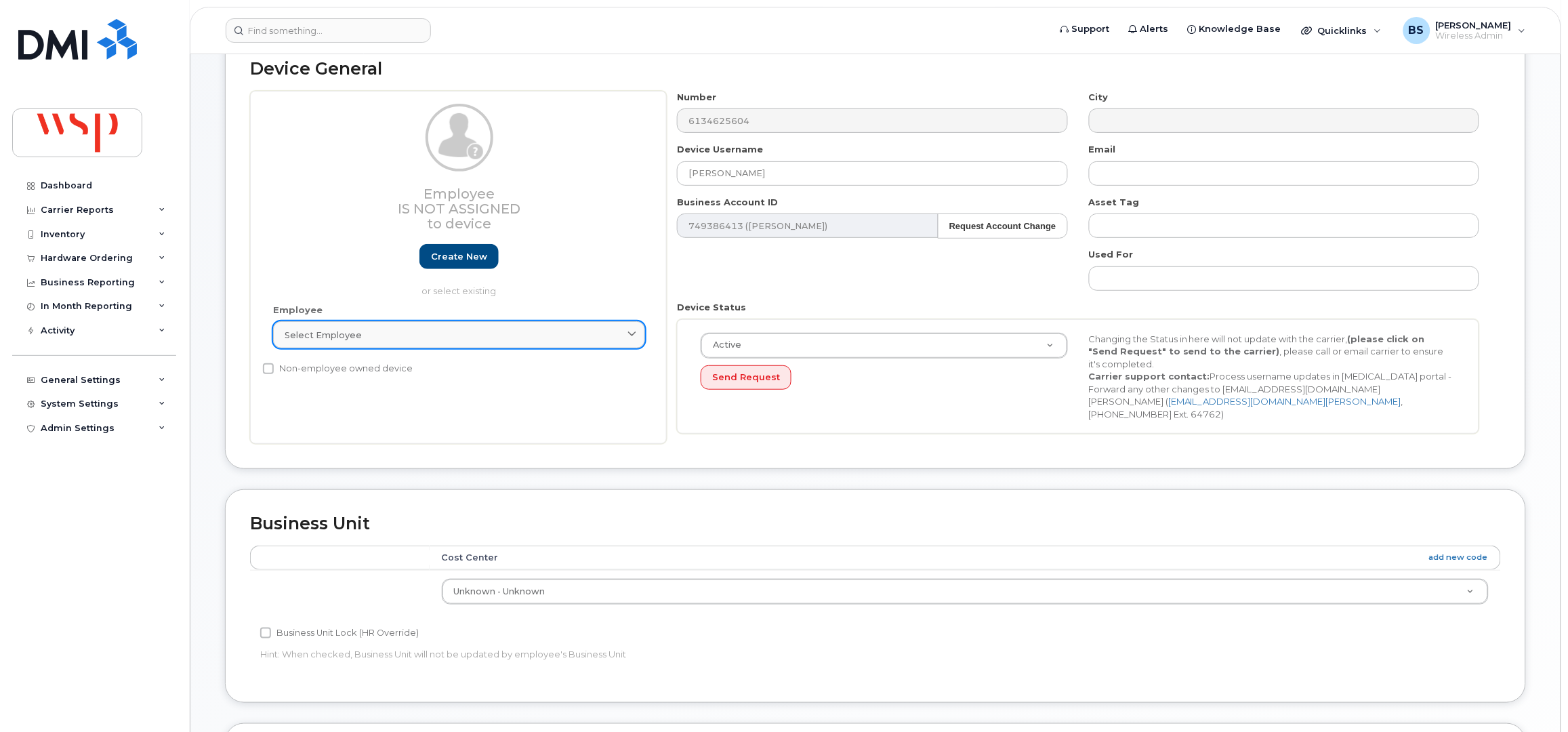
click at [452, 343] on link "Select employee" at bounding box center [459, 335] width 372 height 27
paste input "[PERSON_NAME]"
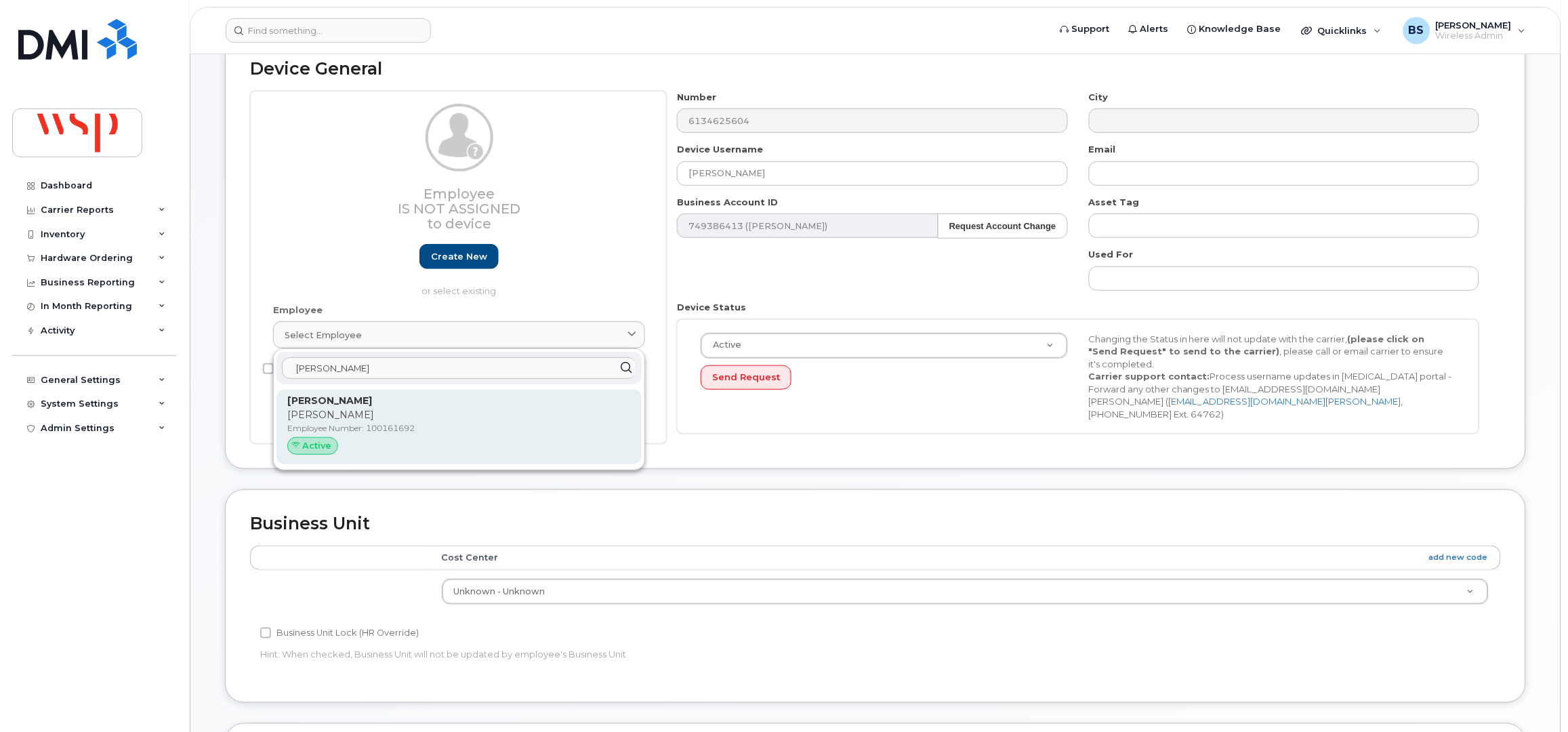
type input "Barzy Abdulrahman"
click at [368, 406] on strong "Barzy Abdulrahman" at bounding box center [330, 400] width 85 height 12
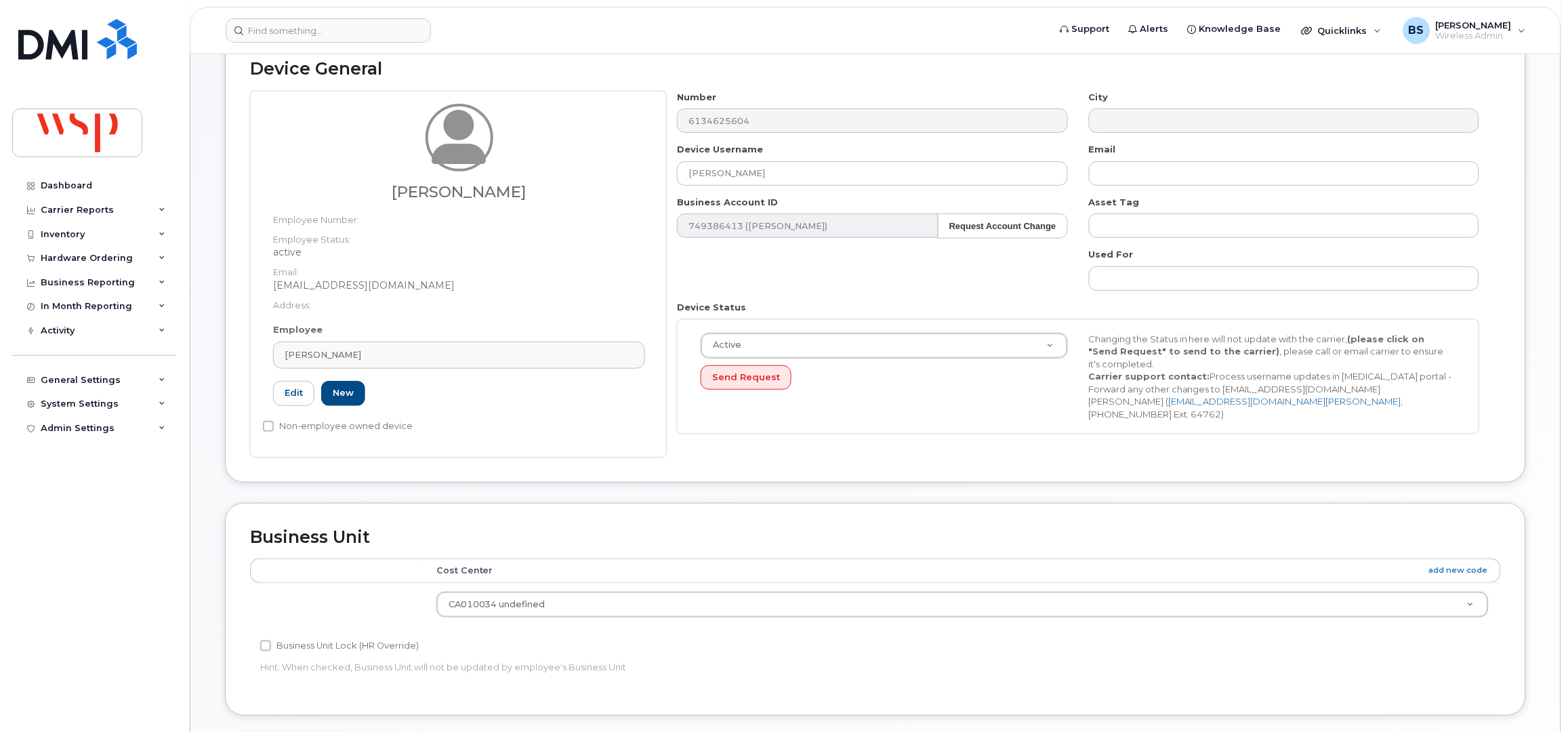
type input "100161692"
type input "barzy.abdulrahman@wsp.com"
type input "5769927"
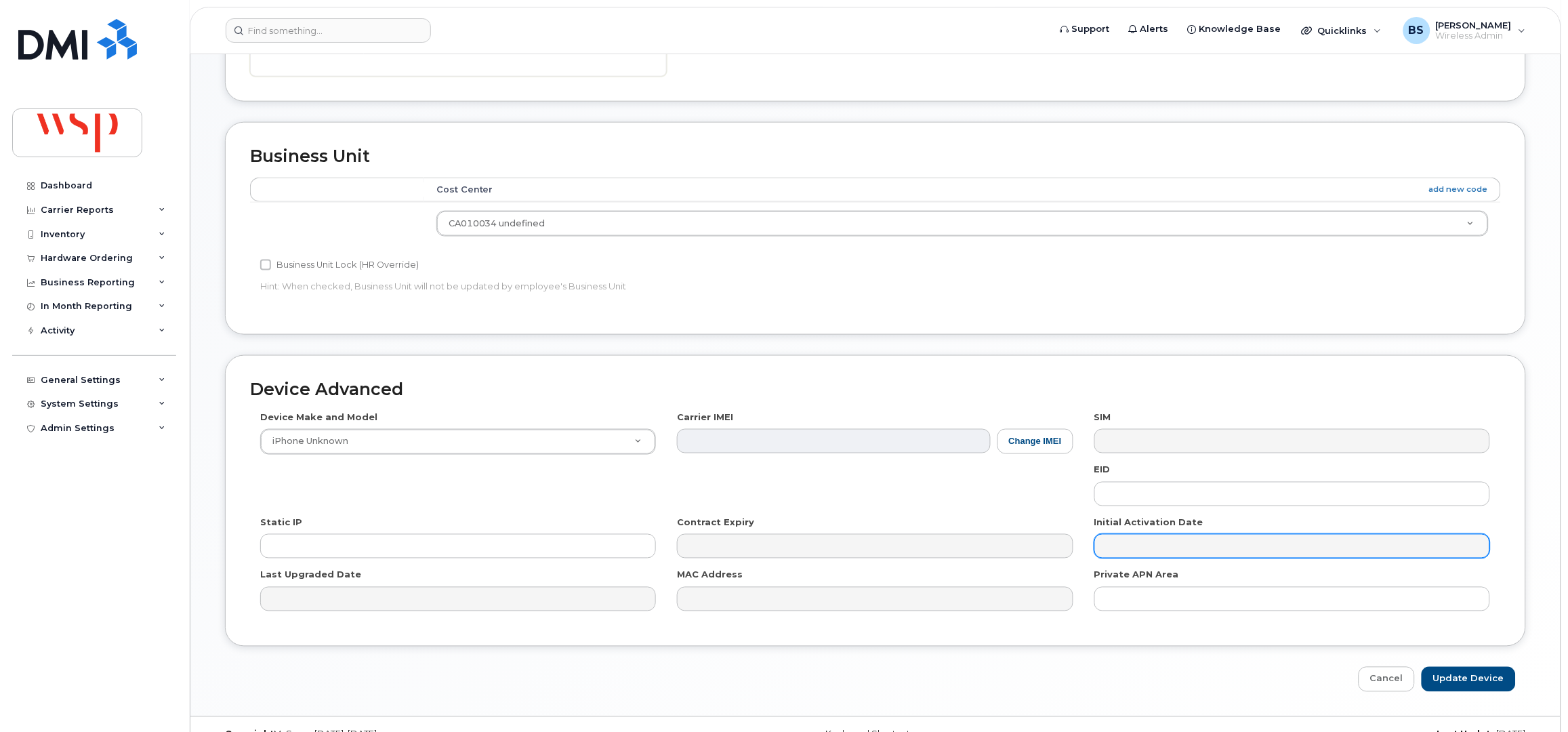
scroll to position [500, 0]
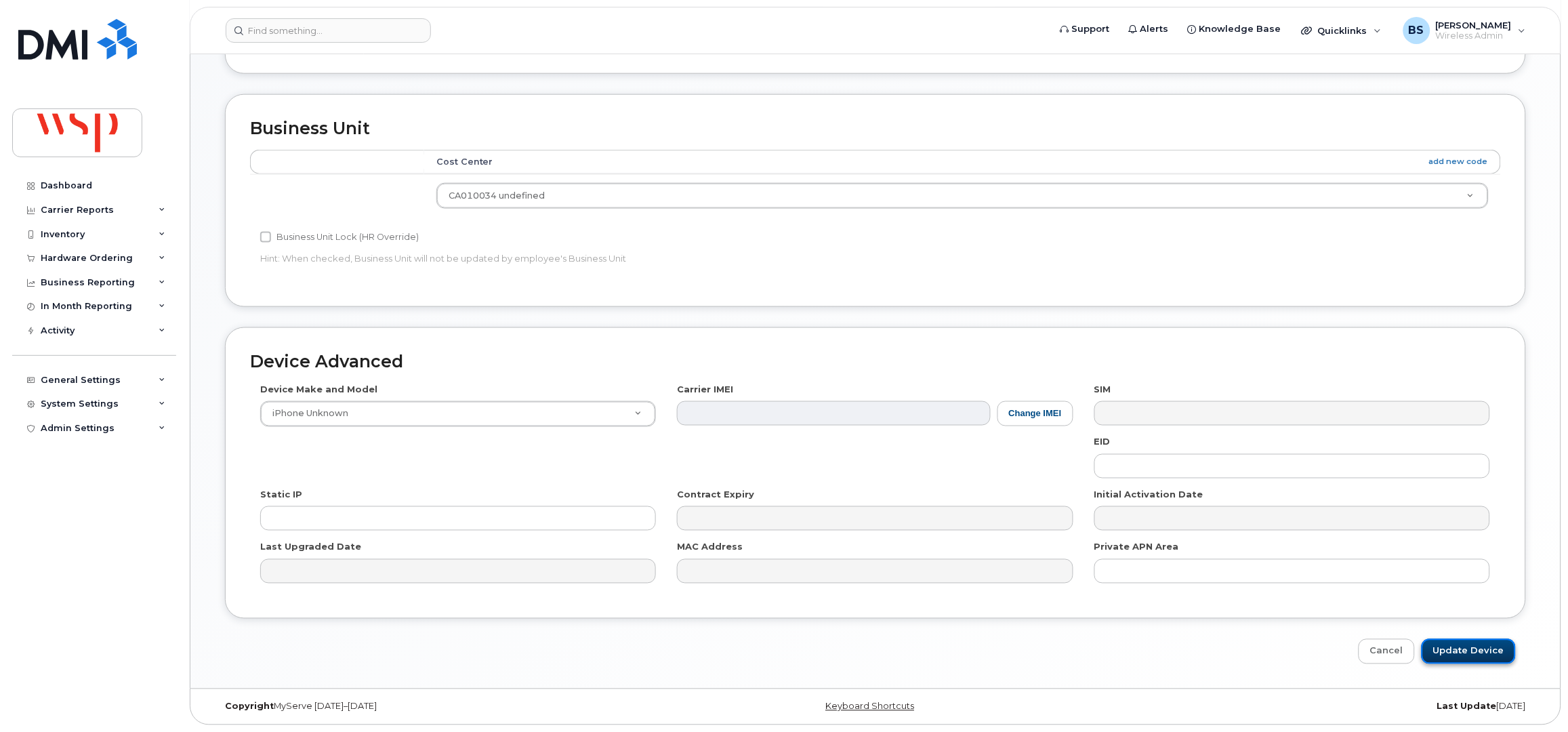
click at [1451, 650] on input "Update Device" at bounding box center [1469, 652] width 94 height 25
type input "Saving..."
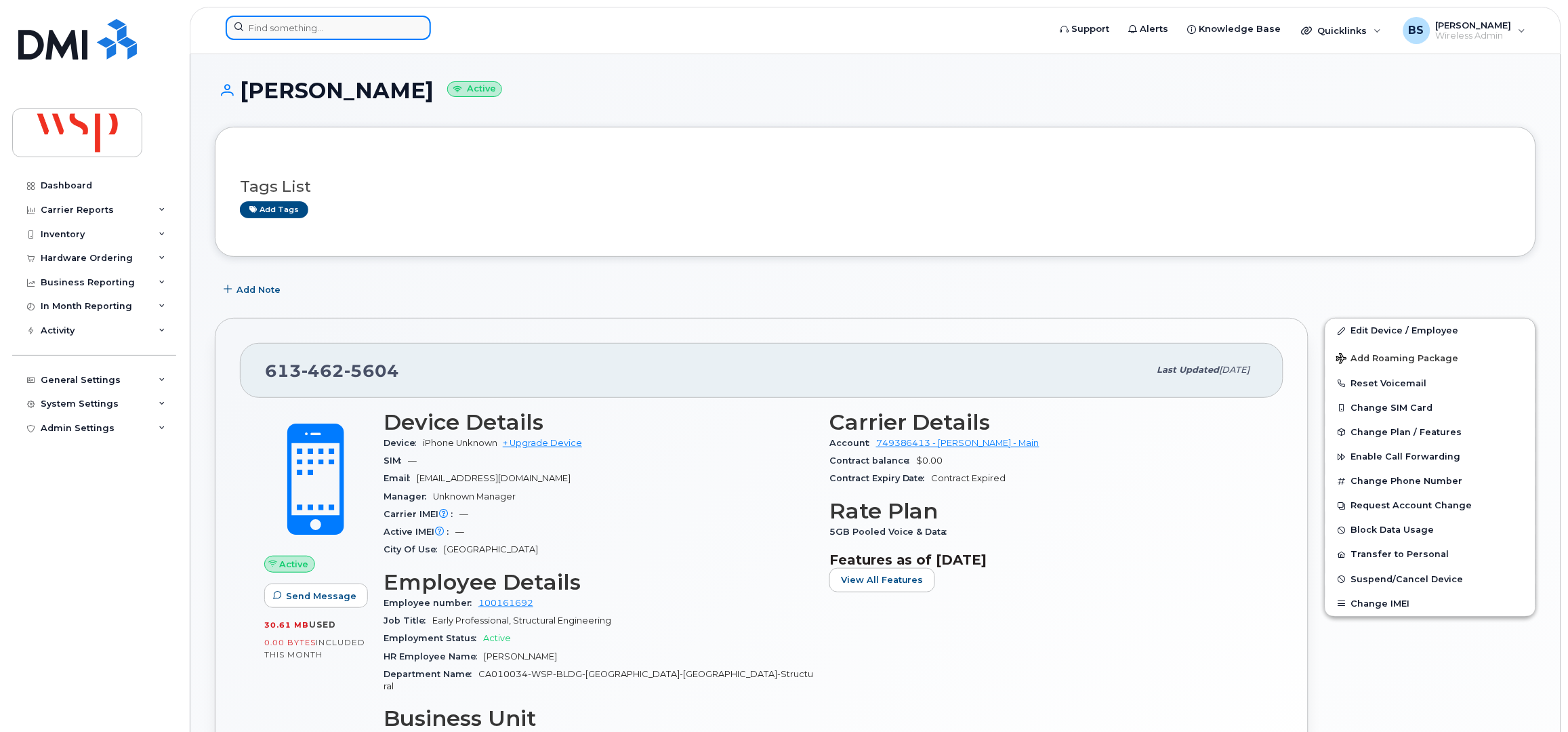
click at [336, 23] on input at bounding box center [329, 27] width 205 height 24
paste input "[PHONE_NUMBER]"
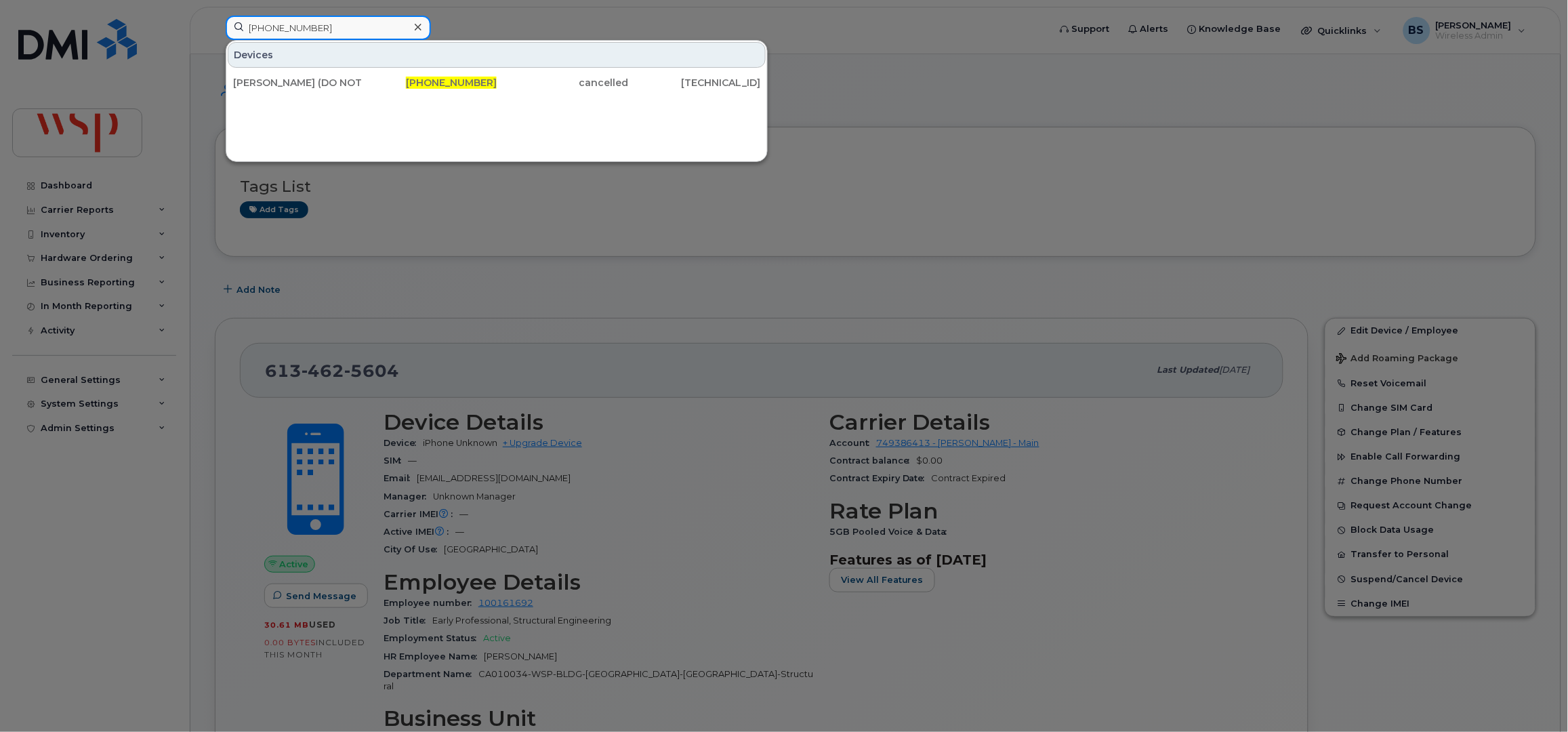
type input "[PHONE_NUMBER]"
click at [261, 78] on div "[PERSON_NAME] (DO NOT R" at bounding box center [298, 83] width 132 height 14
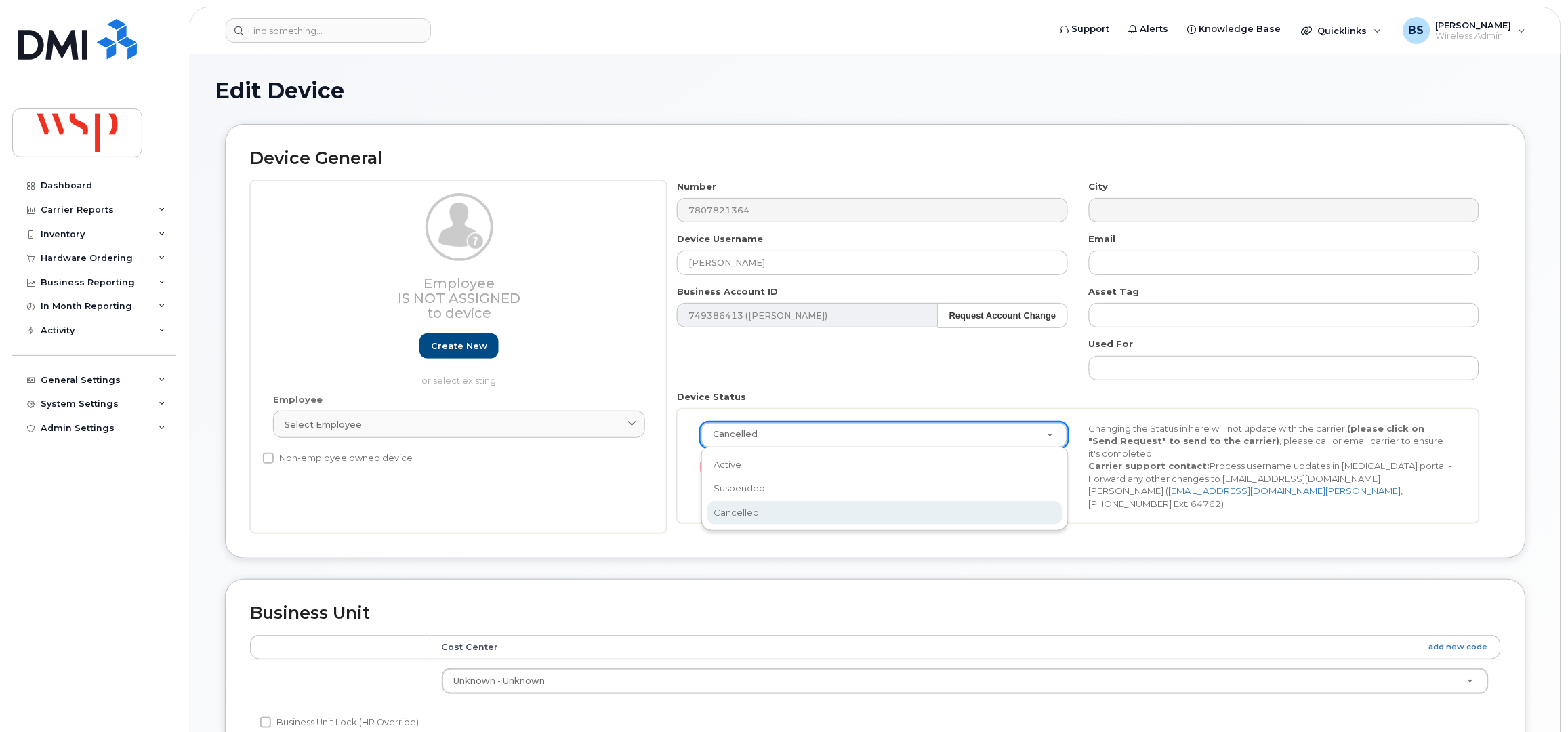
drag, startPoint x: 747, startPoint y: 437, endPoint x: 742, endPoint y: 458, distance: 21.6
select select "active"
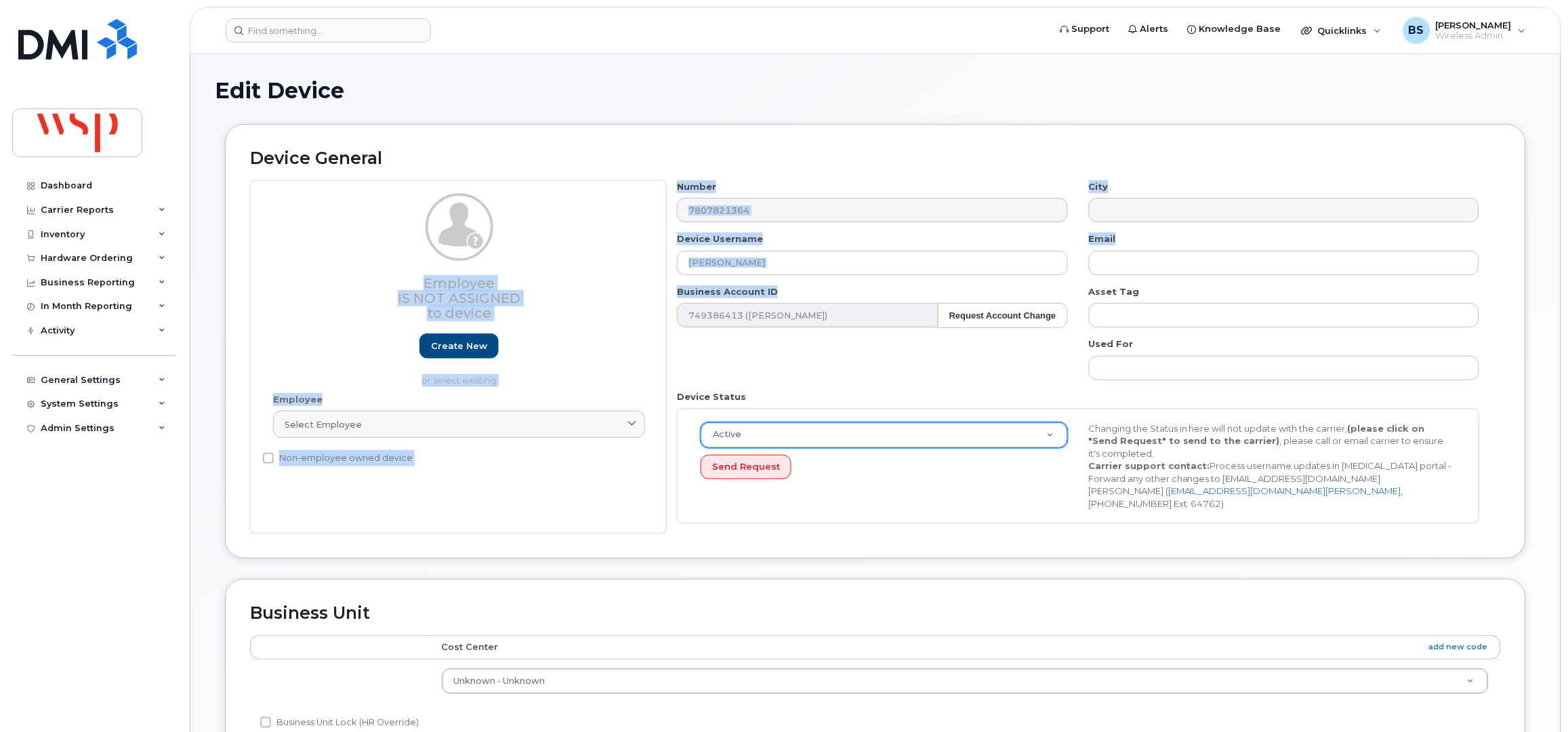
drag, startPoint x: 527, startPoint y: 283, endPoint x: 520, endPoint y: 276, distance: 9.9
click at [525, 283] on div "Employee Is not assigned to device Create new or select existing Employee Selec…" at bounding box center [875, 357] width 1251 height 354
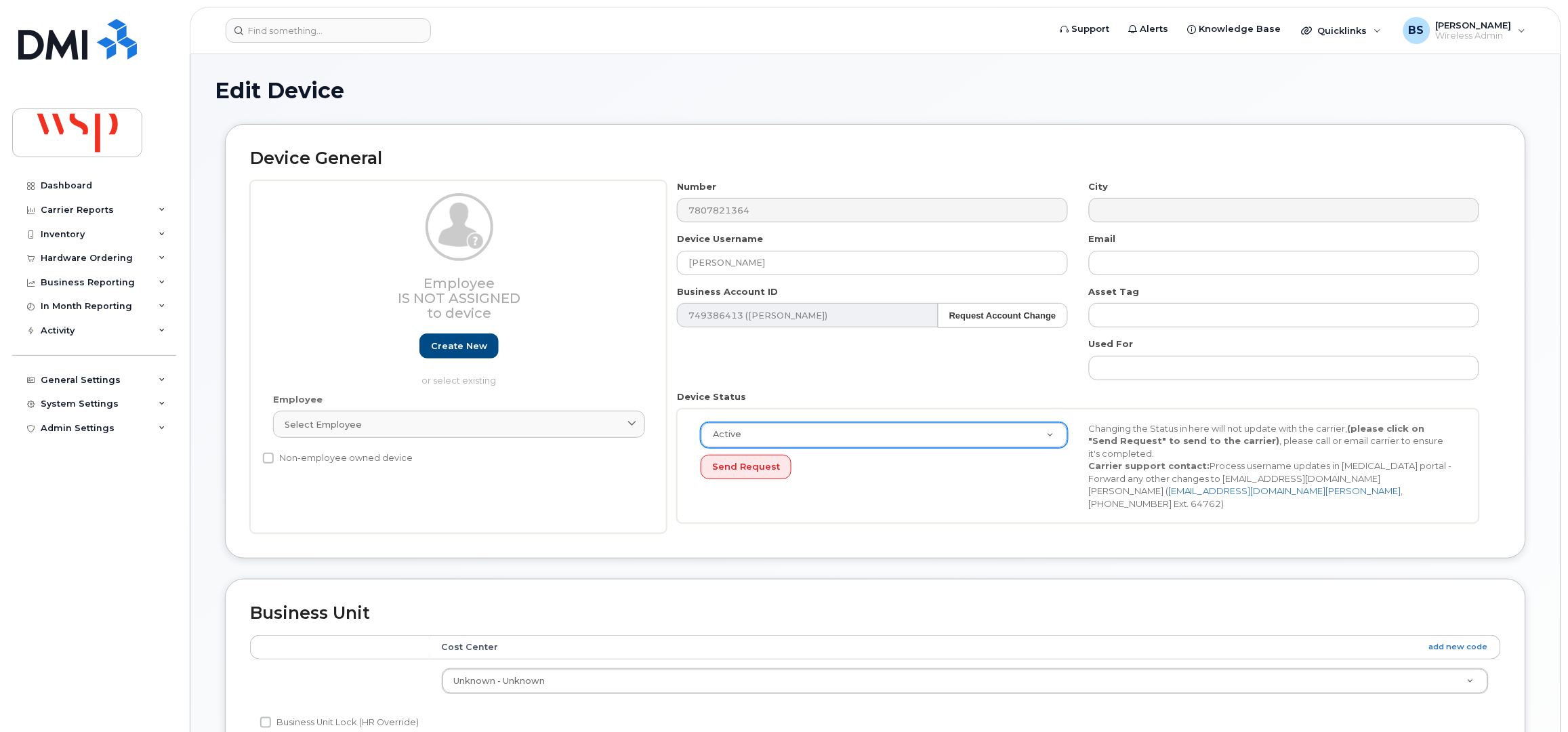
click at [927, 284] on div "Number 7807821364 City Device Username Joseph Nguyen Email Business Account ID …" at bounding box center [1079, 357] width 824 height 354
drag, startPoint x: 818, startPoint y: 257, endPoint x: 616, endPoint y: 252, distance: 202.1
click at [617, 252] on div "Employee Is not assigned to device Create new or select existing Employee Selec…" at bounding box center [875, 357] width 1251 height 354
click at [321, 424] on span "Select employee" at bounding box center [323, 425] width 77 height 13
paste input "Joseph Nguyen"
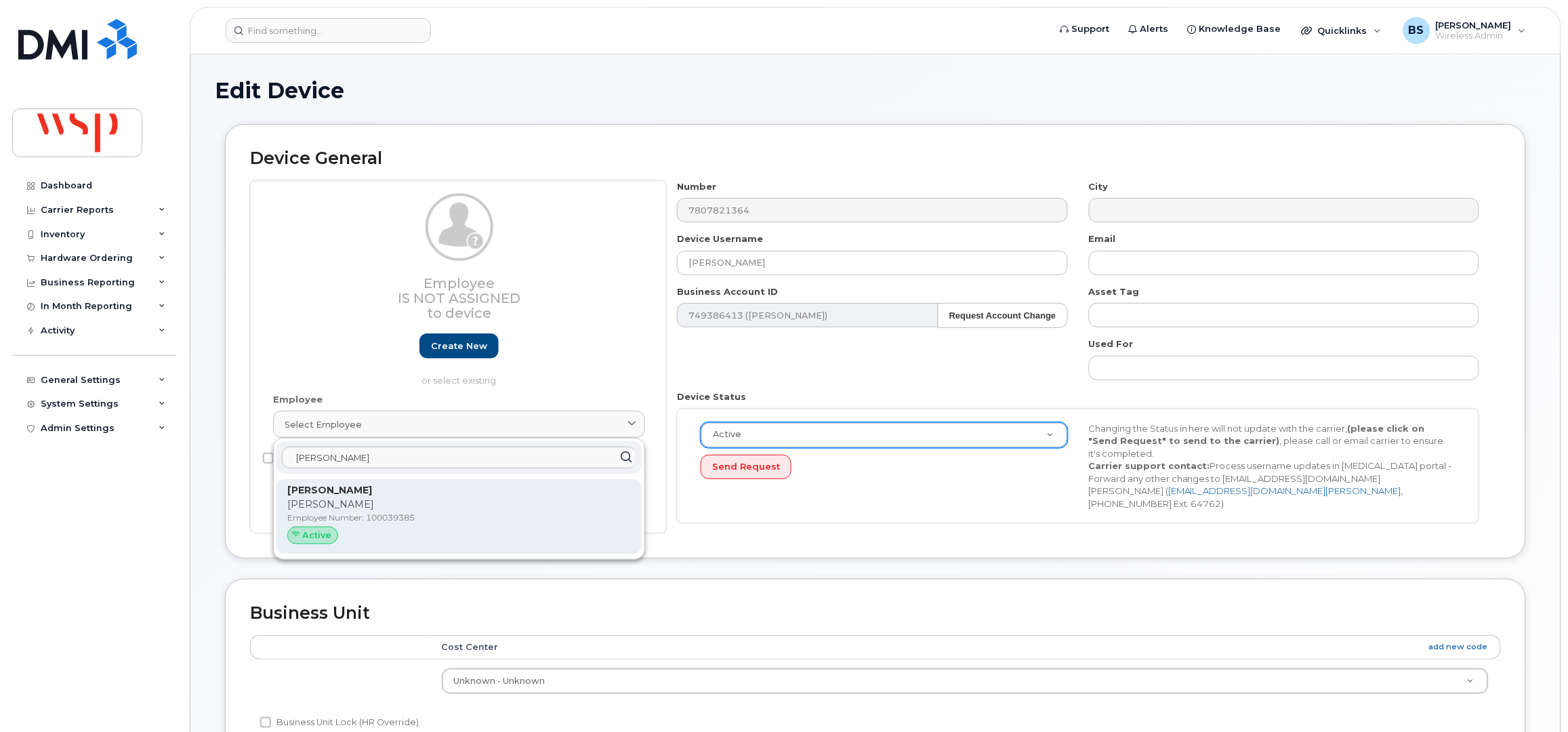
type input "Joseph Nguyen"
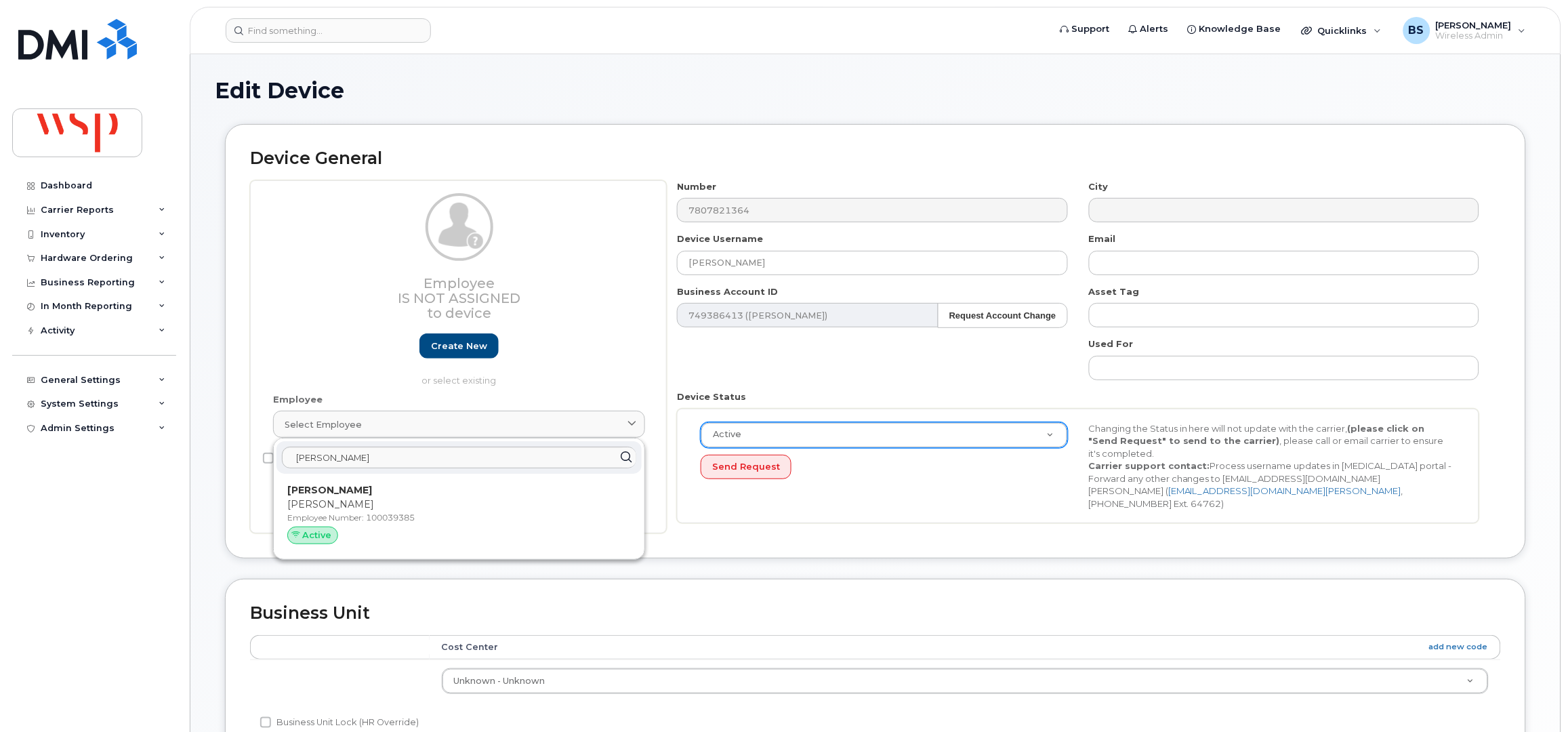
drag, startPoint x: 321, startPoint y: 491, endPoint x: 877, endPoint y: 58, distance: 704.7
click at [322, 491] on strong "Joseph Nguyen" at bounding box center [330, 490] width 85 height 12
type input "100039385"
type input "joseph.nguyen@wsp.com"
type input "5770028"
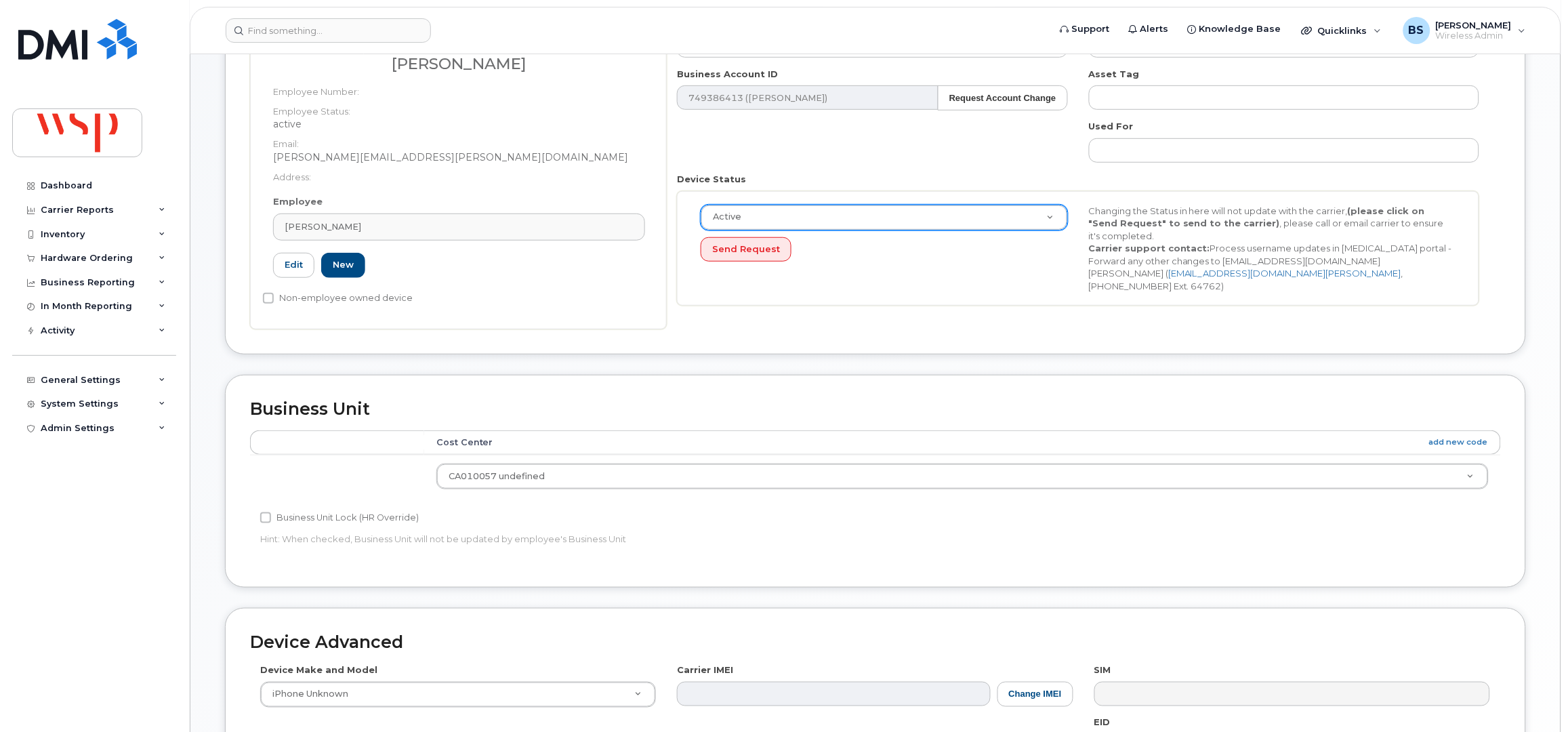
scroll to position [451, 0]
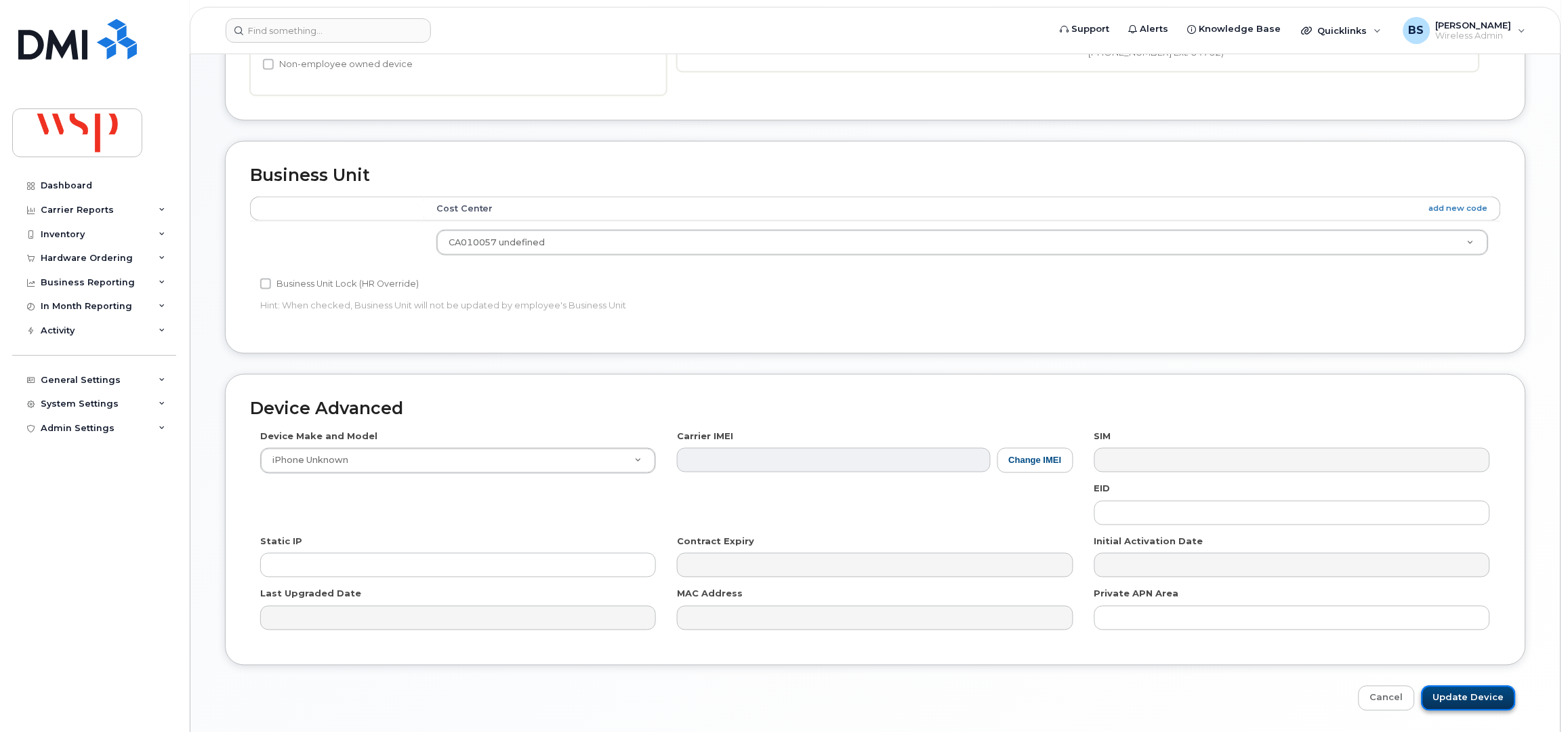
click at [1449, 698] on input "Update Device" at bounding box center [1469, 699] width 94 height 25
type input "Saving..."
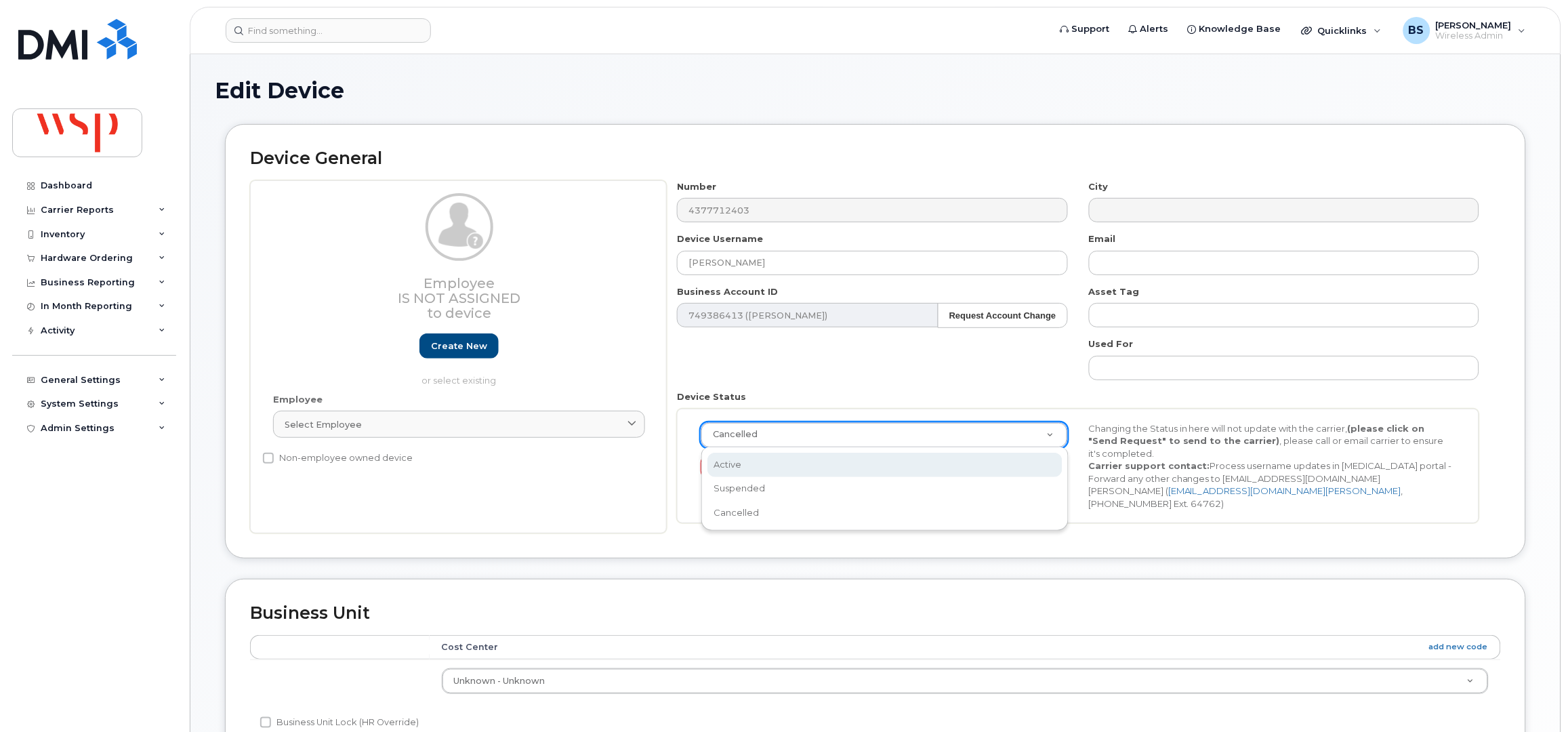
drag, startPoint x: 736, startPoint y: 465, endPoint x: 741, endPoint y: 299, distance: 166.1
select select "active"
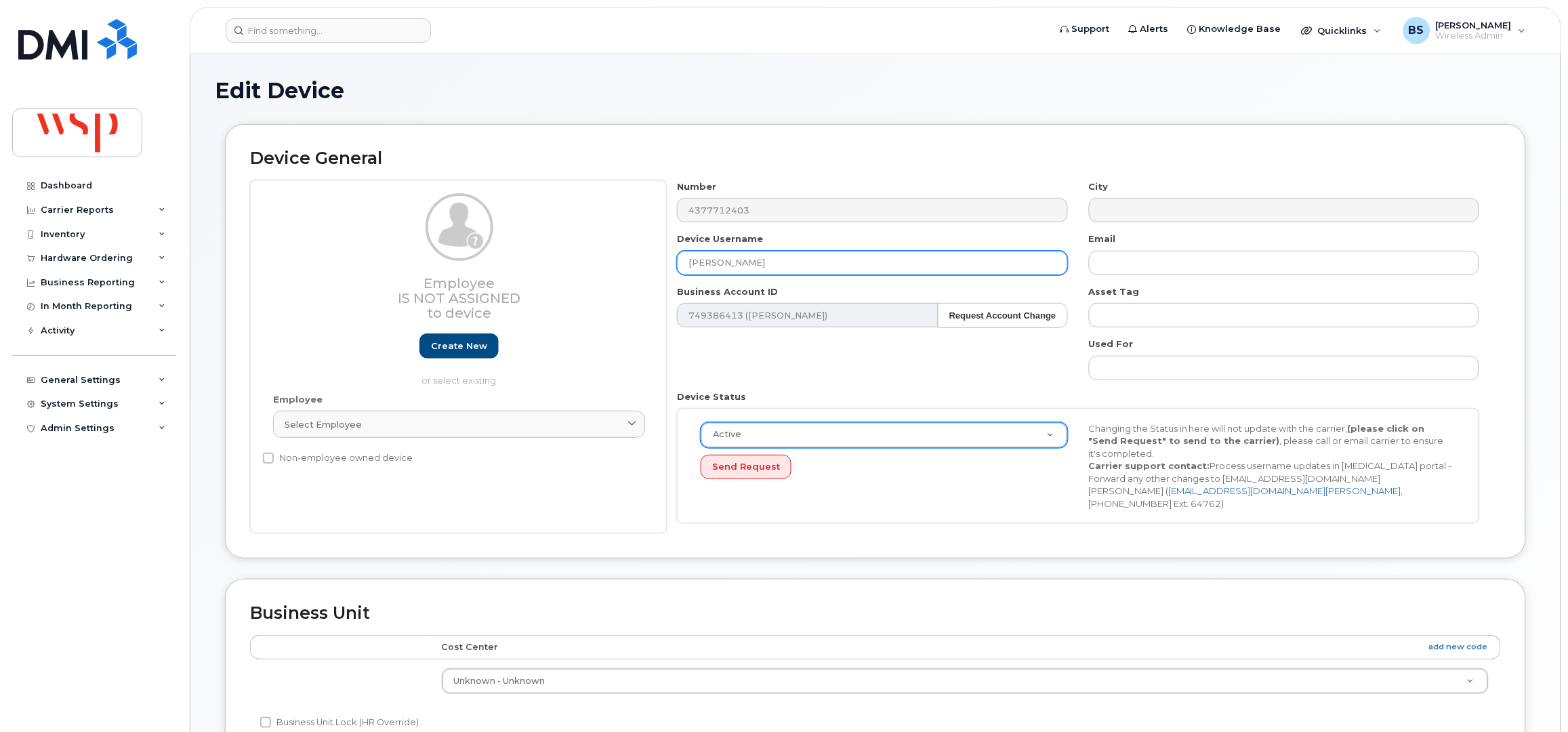
drag, startPoint x: 770, startPoint y: 259, endPoint x: 656, endPoint y: 266, distance: 114.2
click at [656, 266] on div "Employee Is not assigned to device Create new or select existing Employee Selec…" at bounding box center [875, 357] width 1251 height 354
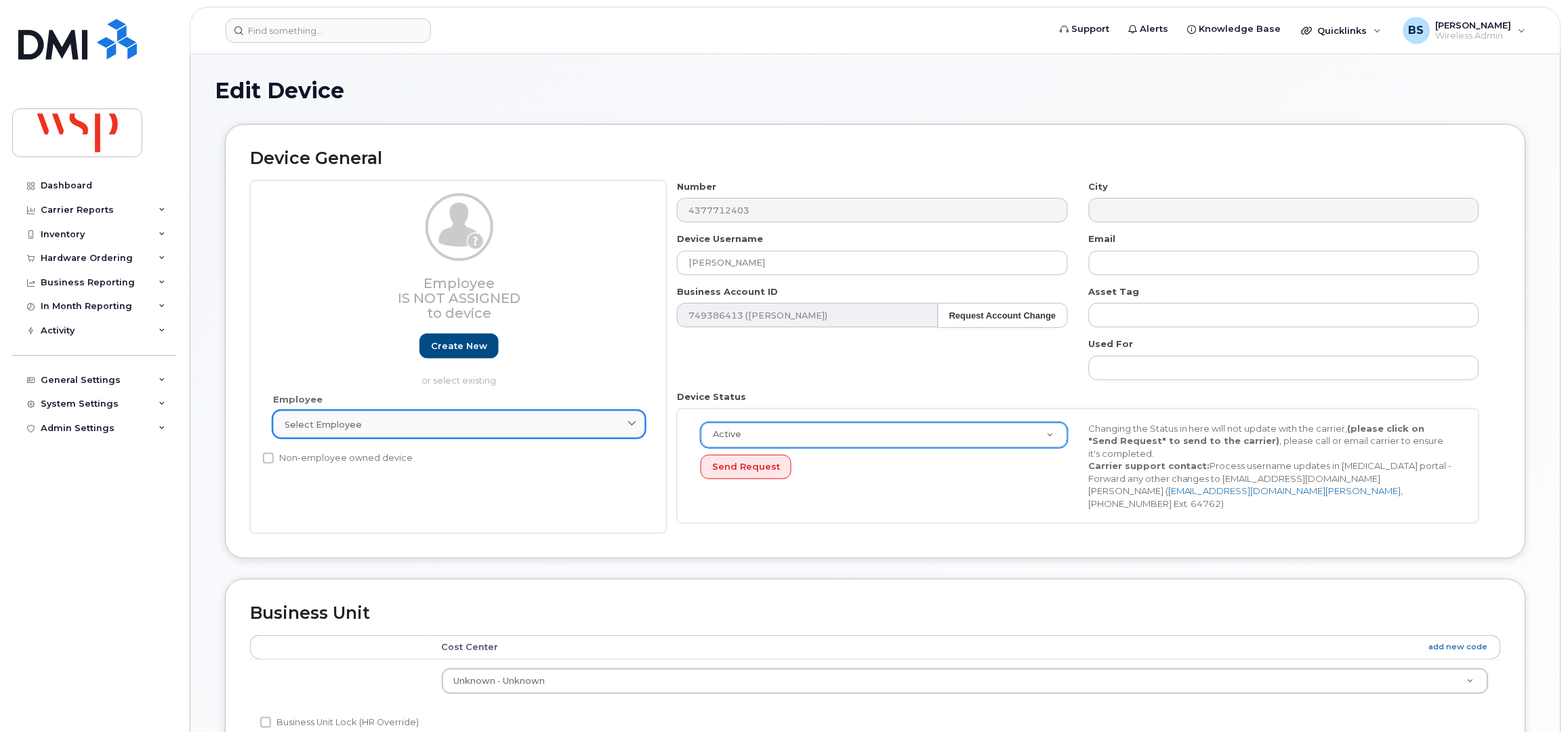
click at [321, 430] on span "Select employee" at bounding box center [323, 425] width 77 height 13
paste input "[PERSON_NAME]"
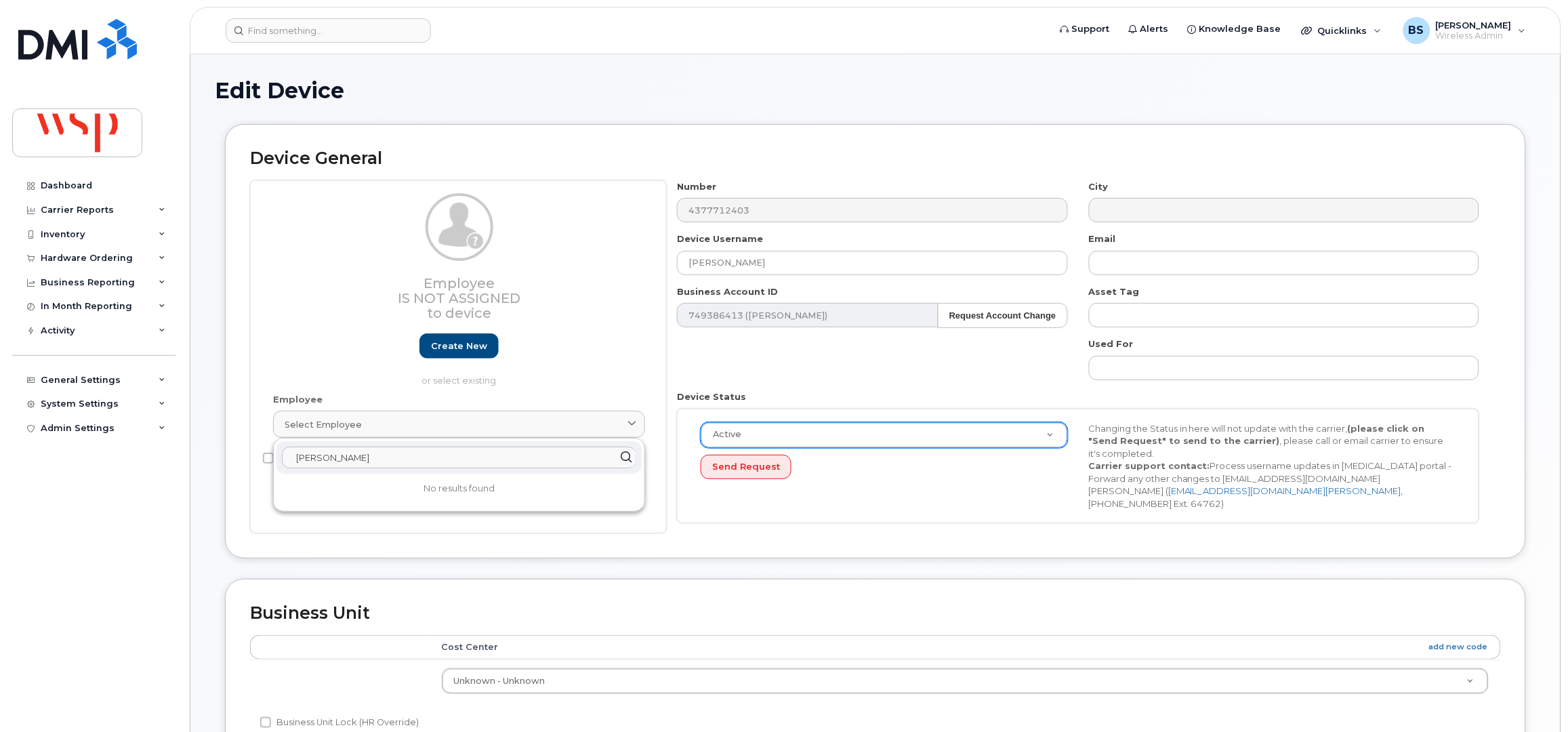
click at [317, 460] on input "[PERSON_NAME]" at bounding box center [459, 458] width 354 height 22
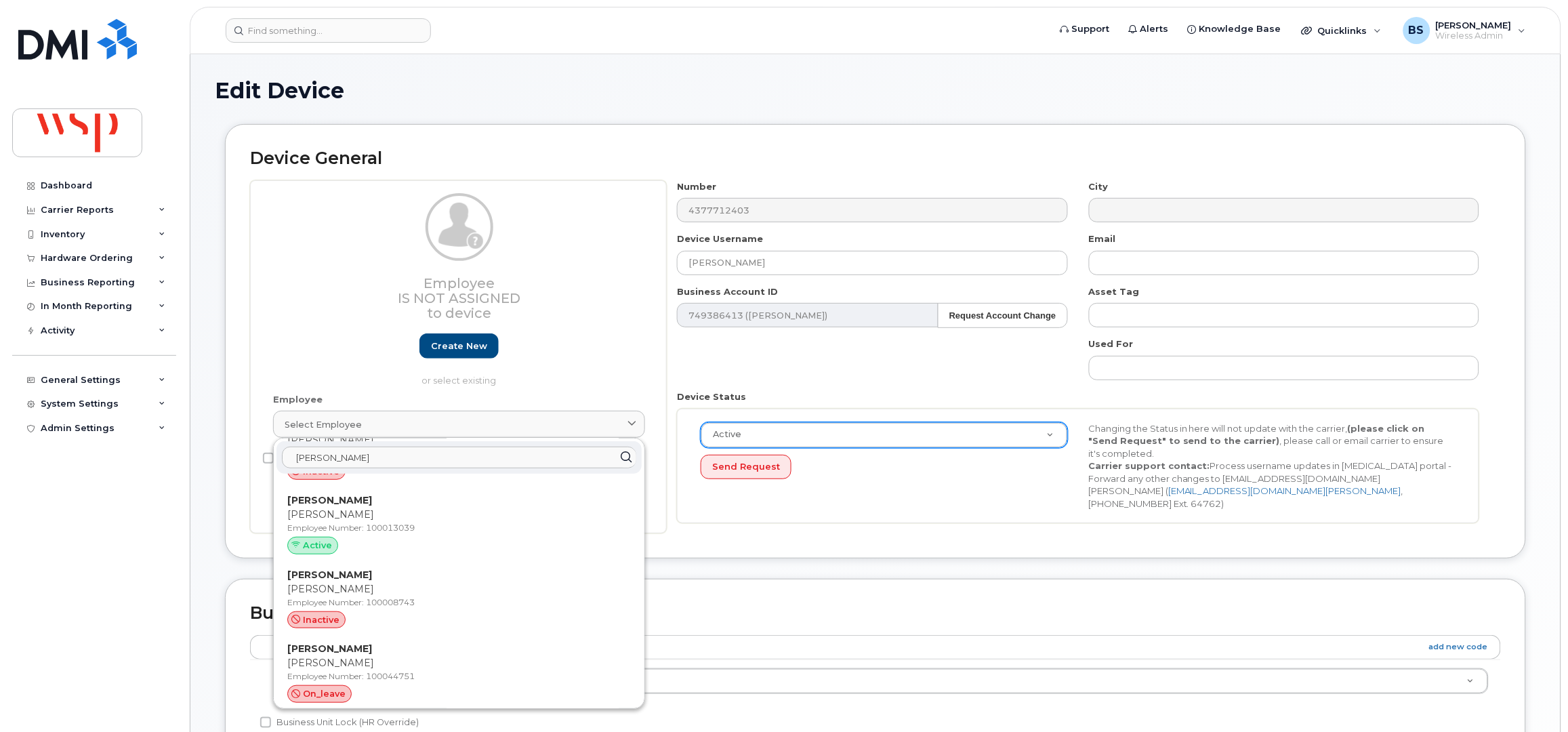
scroll to position [451, 0]
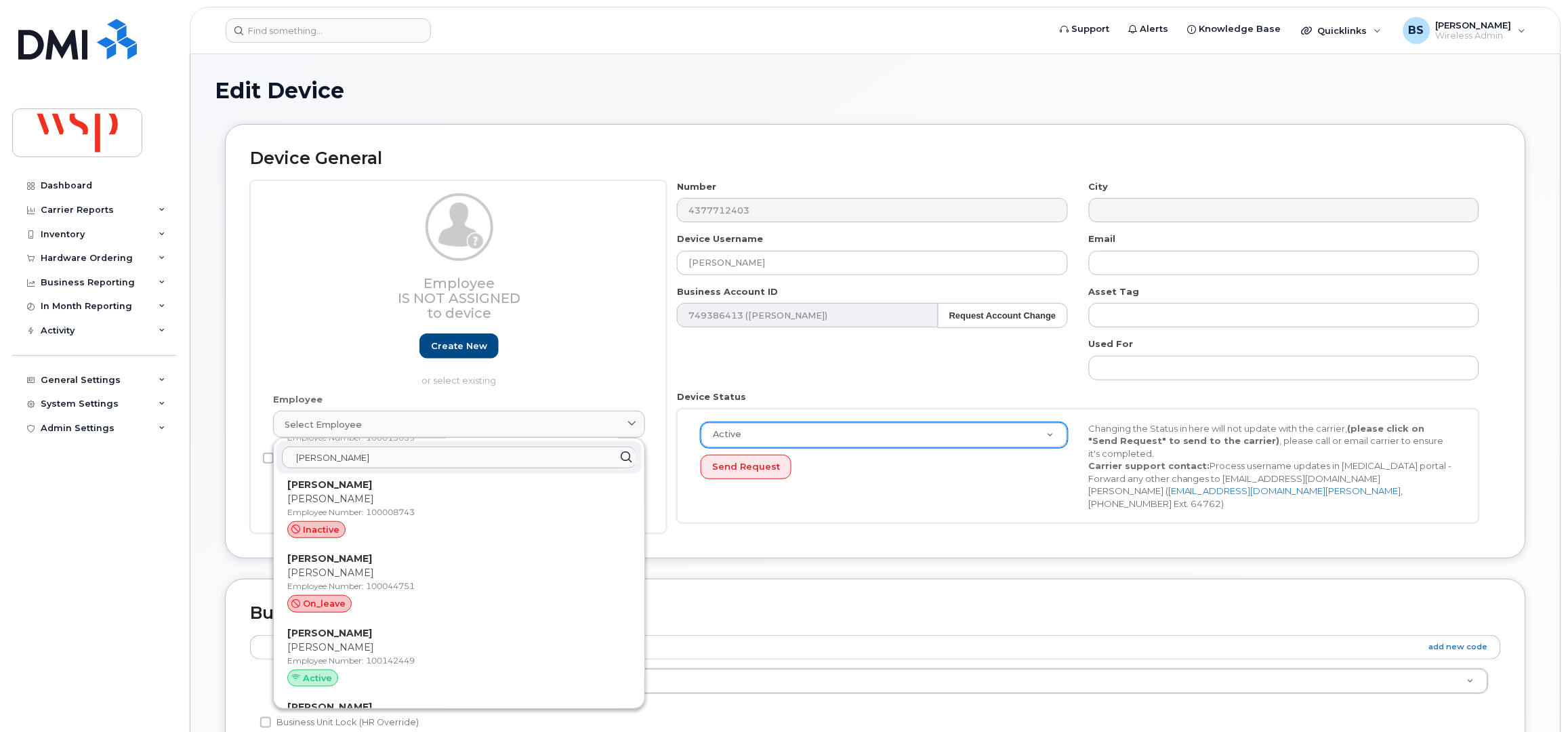
drag, startPoint x: 401, startPoint y: 459, endPoint x: 275, endPoint y: 459, distance: 126.0
click at [279, 461] on div "[PERSON_NAME]" at bounding box center [459, 457] width 365 height 32
paste input "100010392"
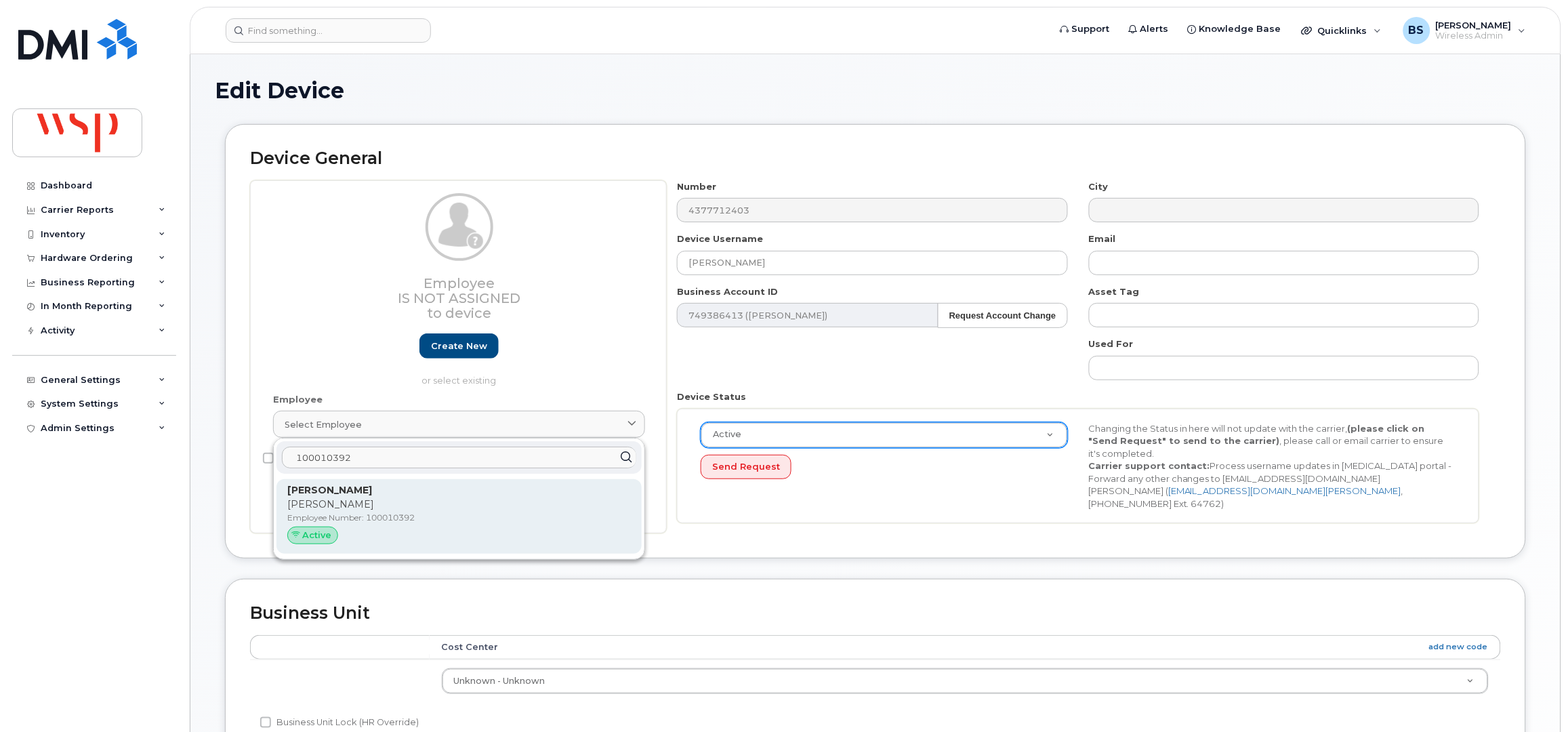
type input "100010392"
click at [312, 502] on p "[PERSON_NAME]" at bounding box center [459, 505] width 343 height 15
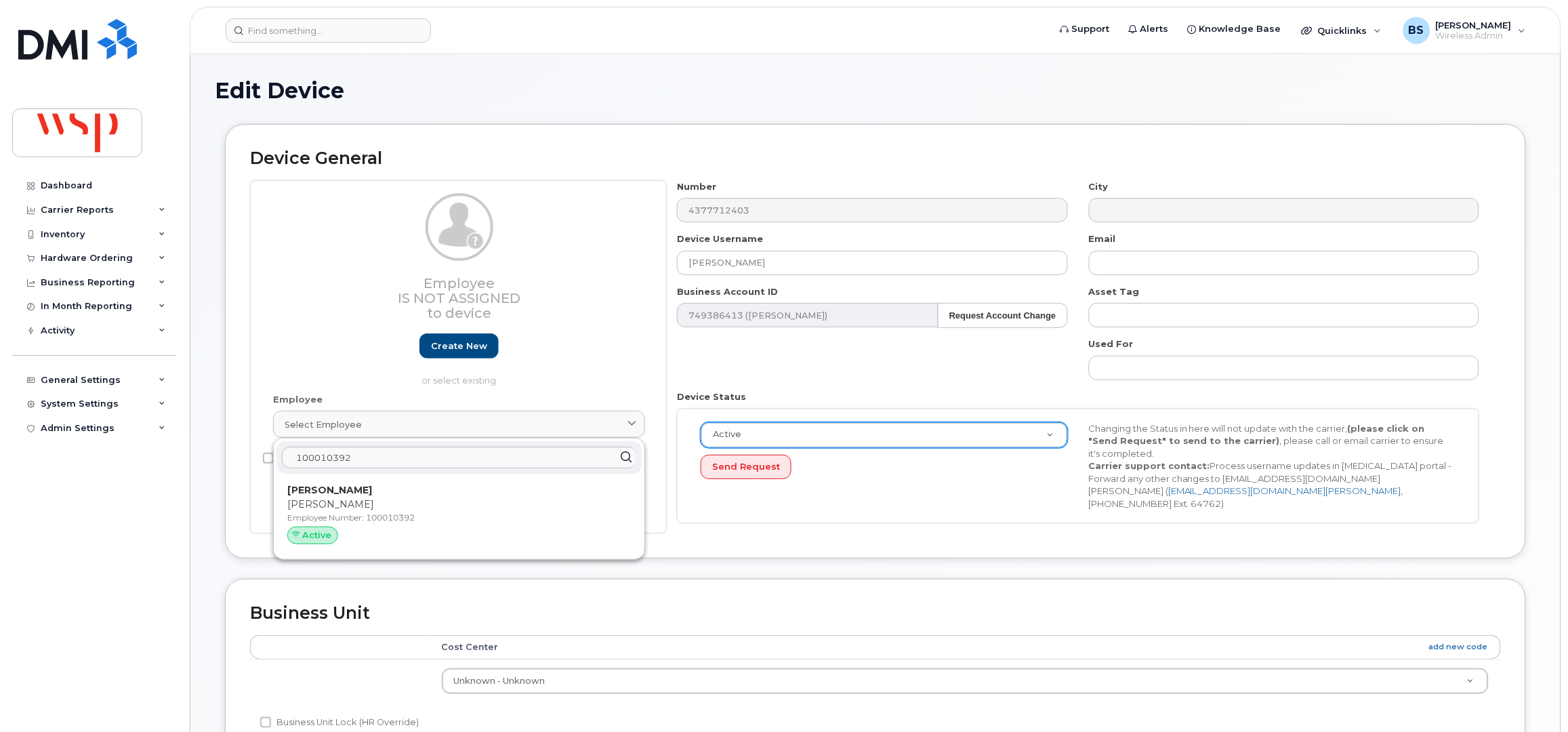
type input "100010392"
type input "[PERSON_NAME]"
type input "[PERSON_NAME][EMAIL_ADDRESS][DOMAIN_NAME]"
type input "5769867"
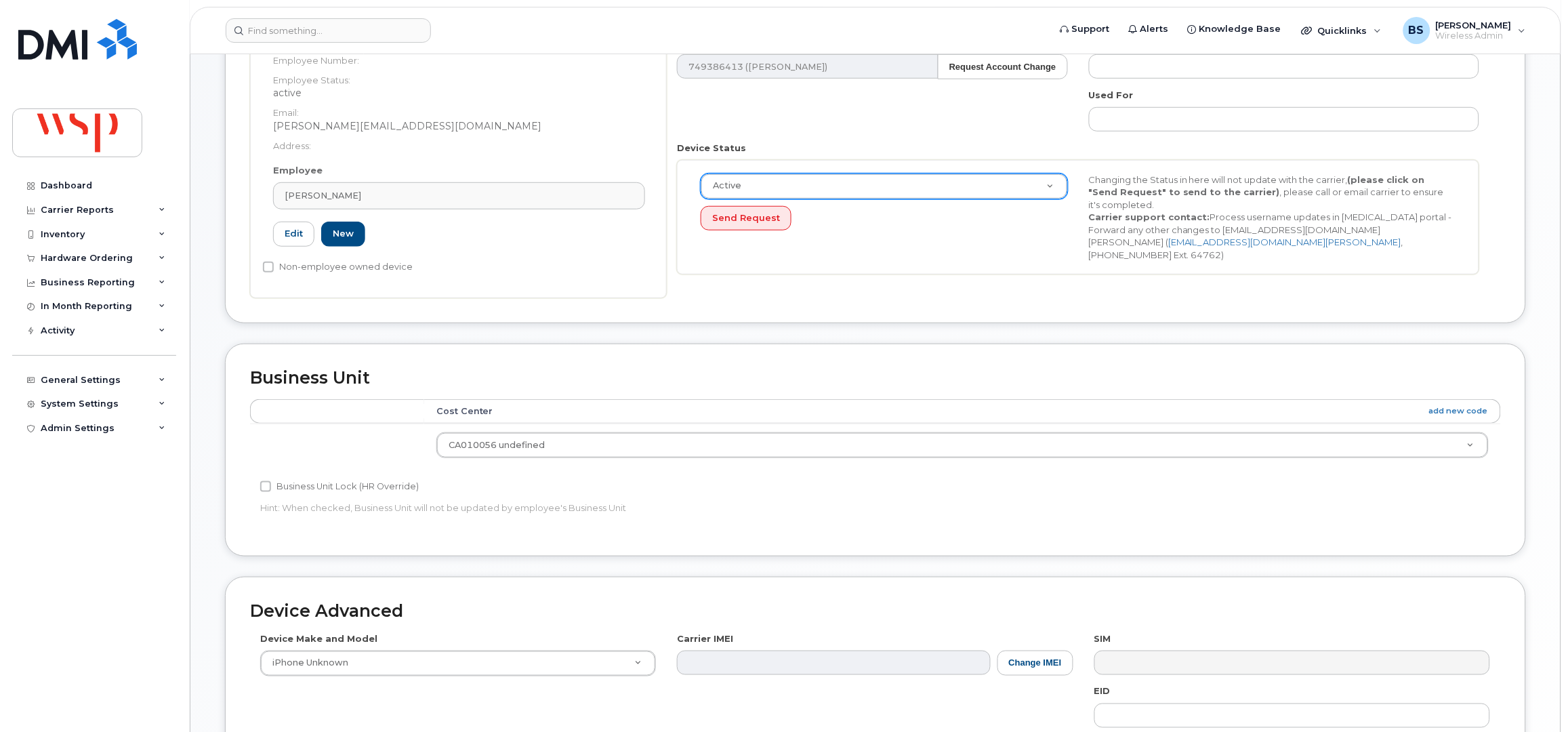
scroll to position [451, 0]
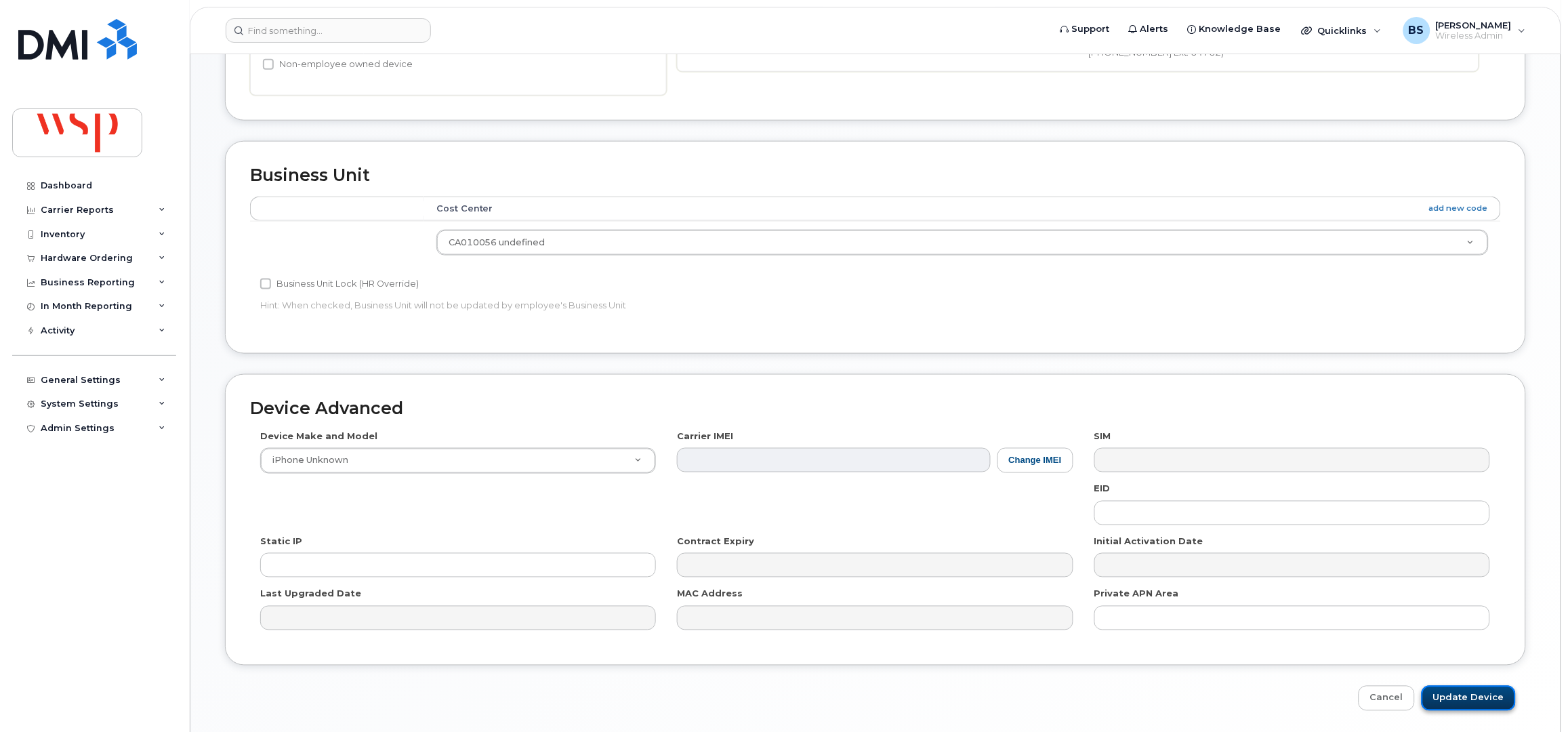
click at [1461, 699] on input "Update Device" at bounding box center [1469, 699] width 94 height 25
type input "Saving..."
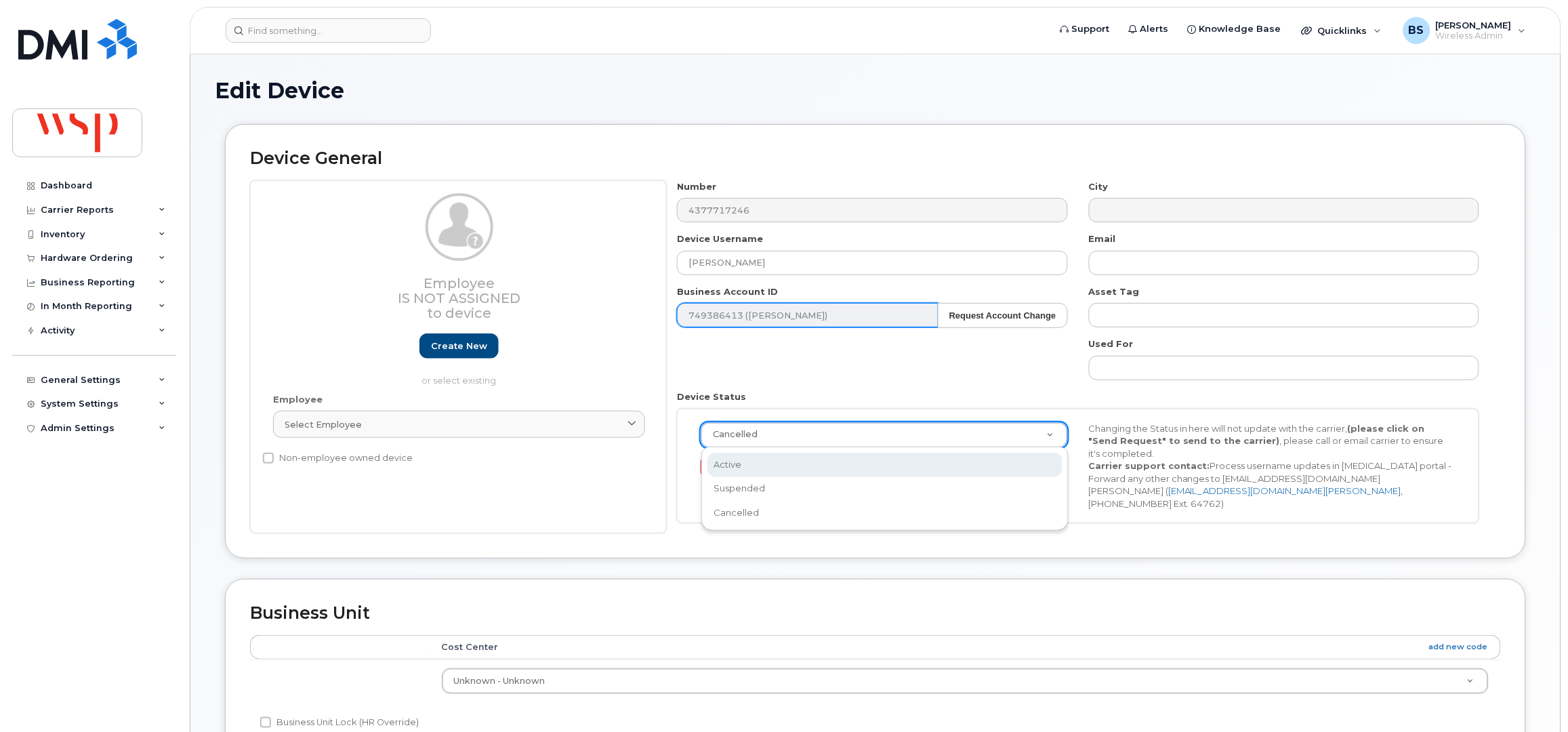
drag, startPoint x: 769, startPoint y: 462, endPoint x: 778, endPoint y: 307, distance: 155.3
select select "active"
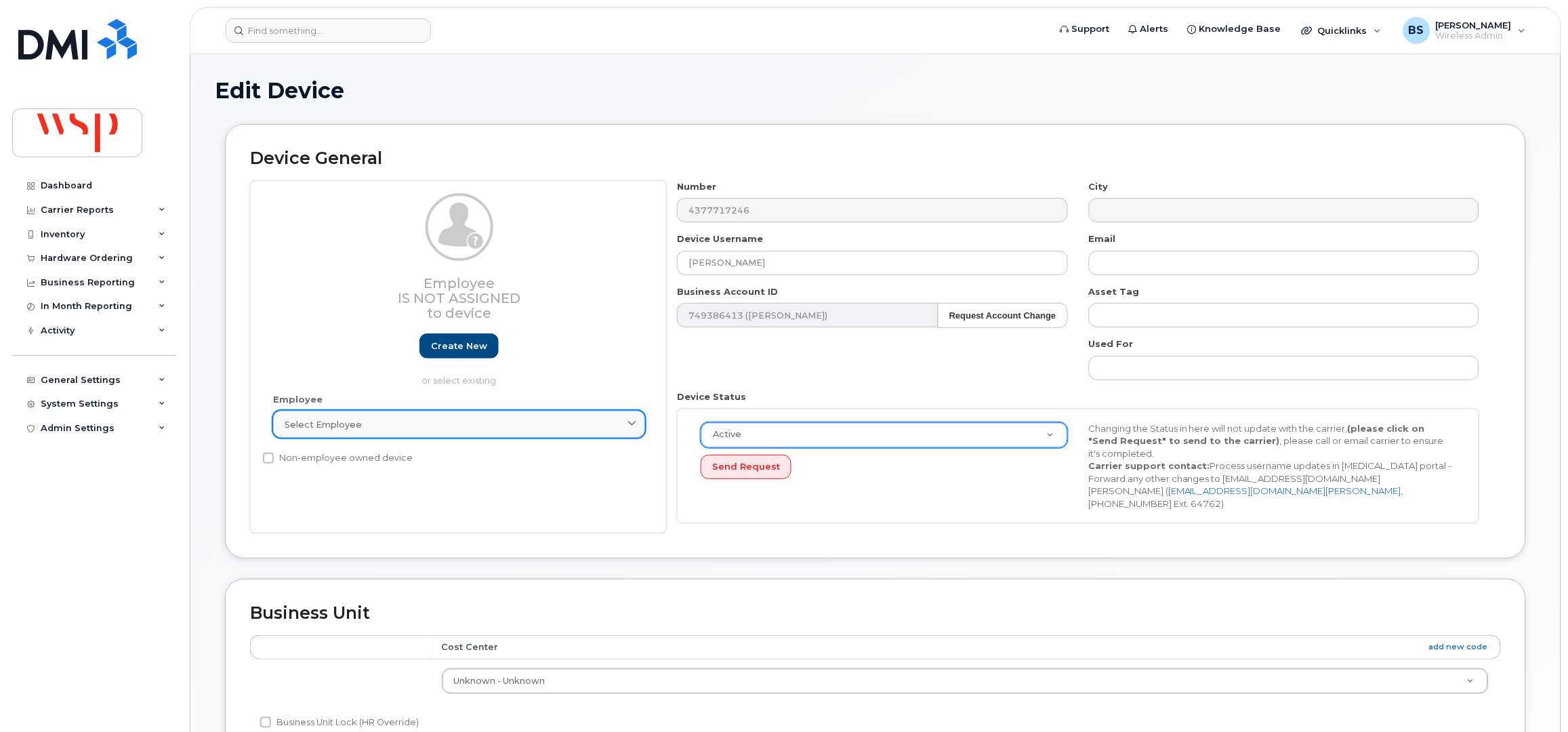
click at [412, 419] on div "Select employee" at bounding box center [459, 425] width 349 height 13
paste input "100010392"
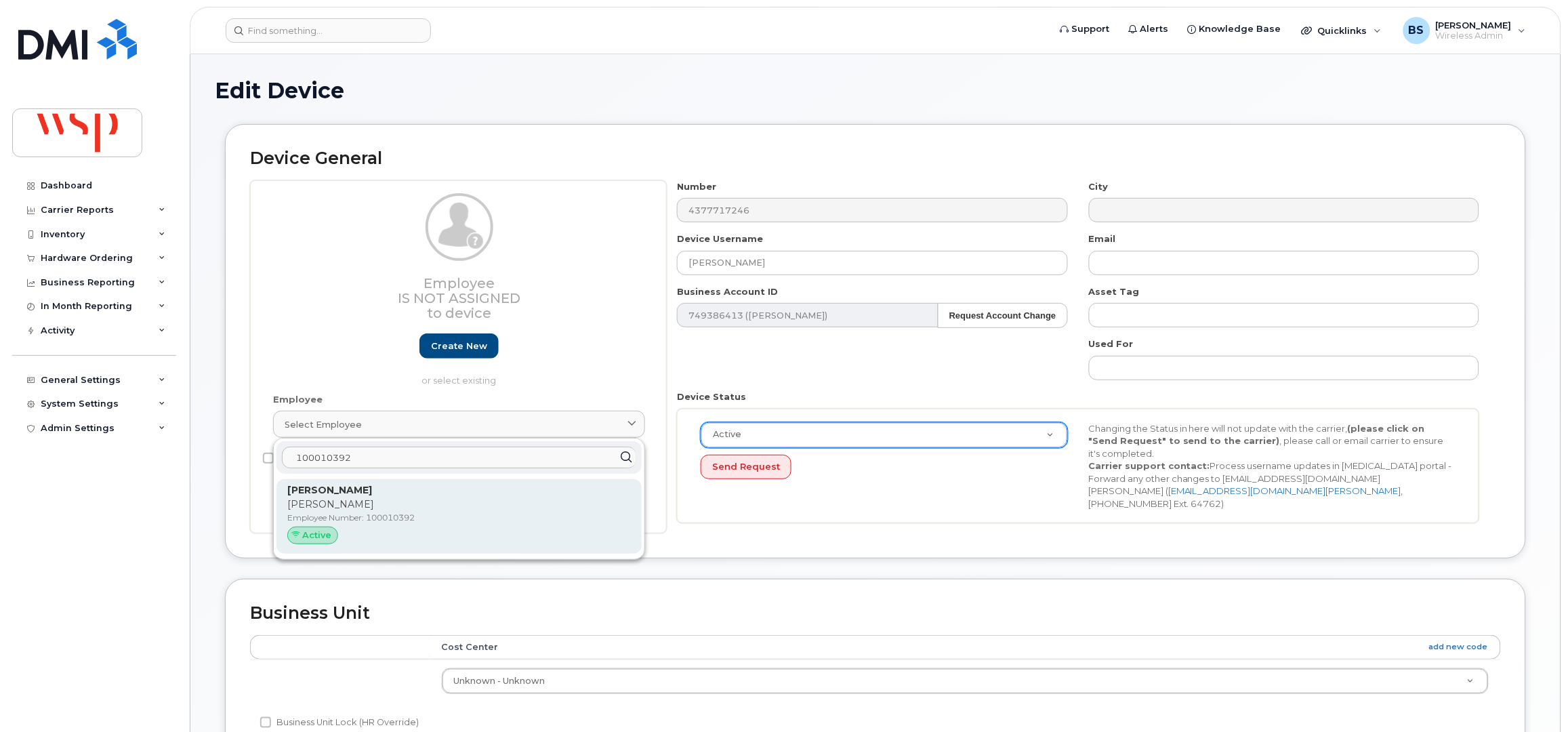
type input "100010392"
click at [323, 498] on p "[PERSON_NAME]" at bounding box center [459, 505] width 343 height 15
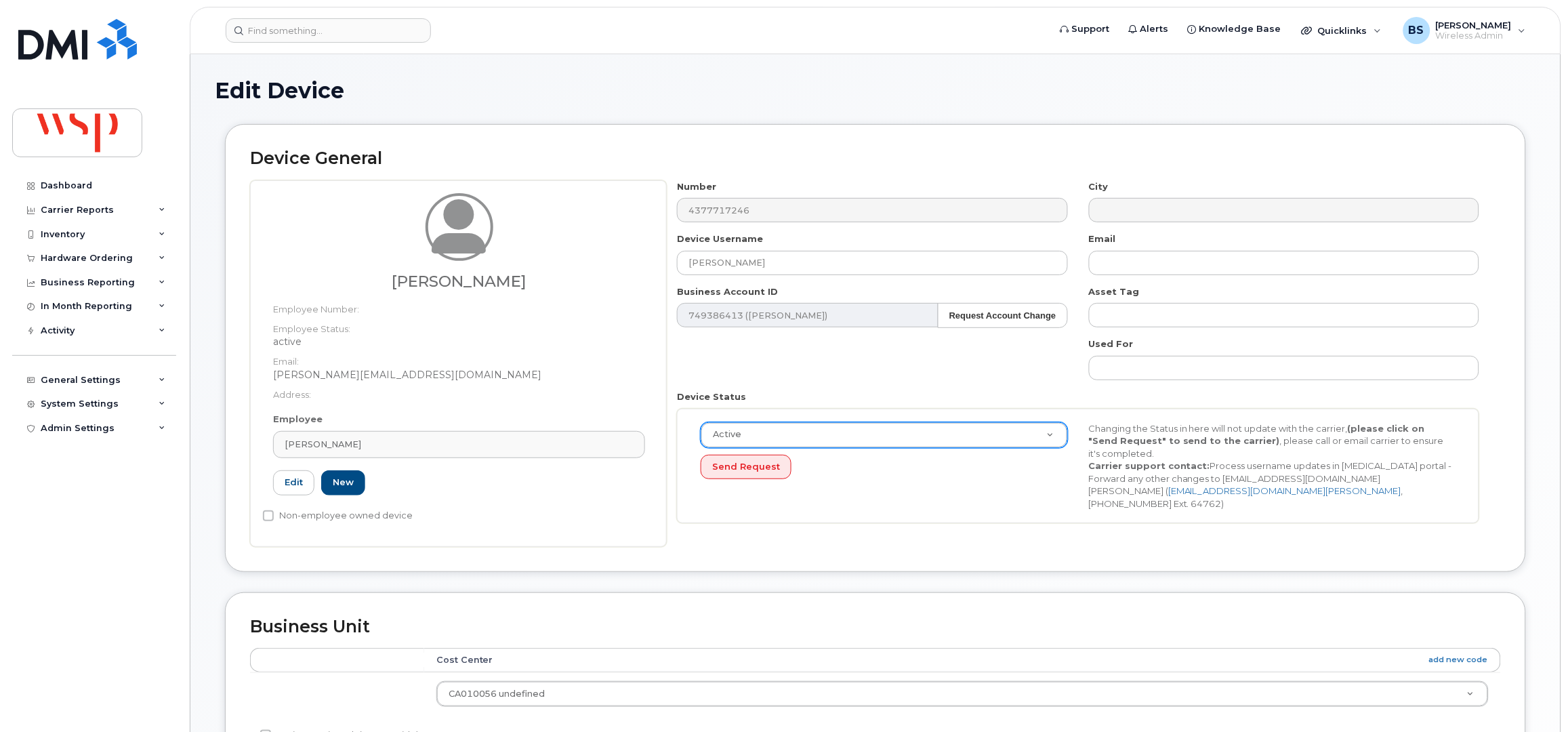
type input "100010392"
type input "[PERSON_NAME]"
type input "truman.zhang@wsp.com"
type input "5769867"
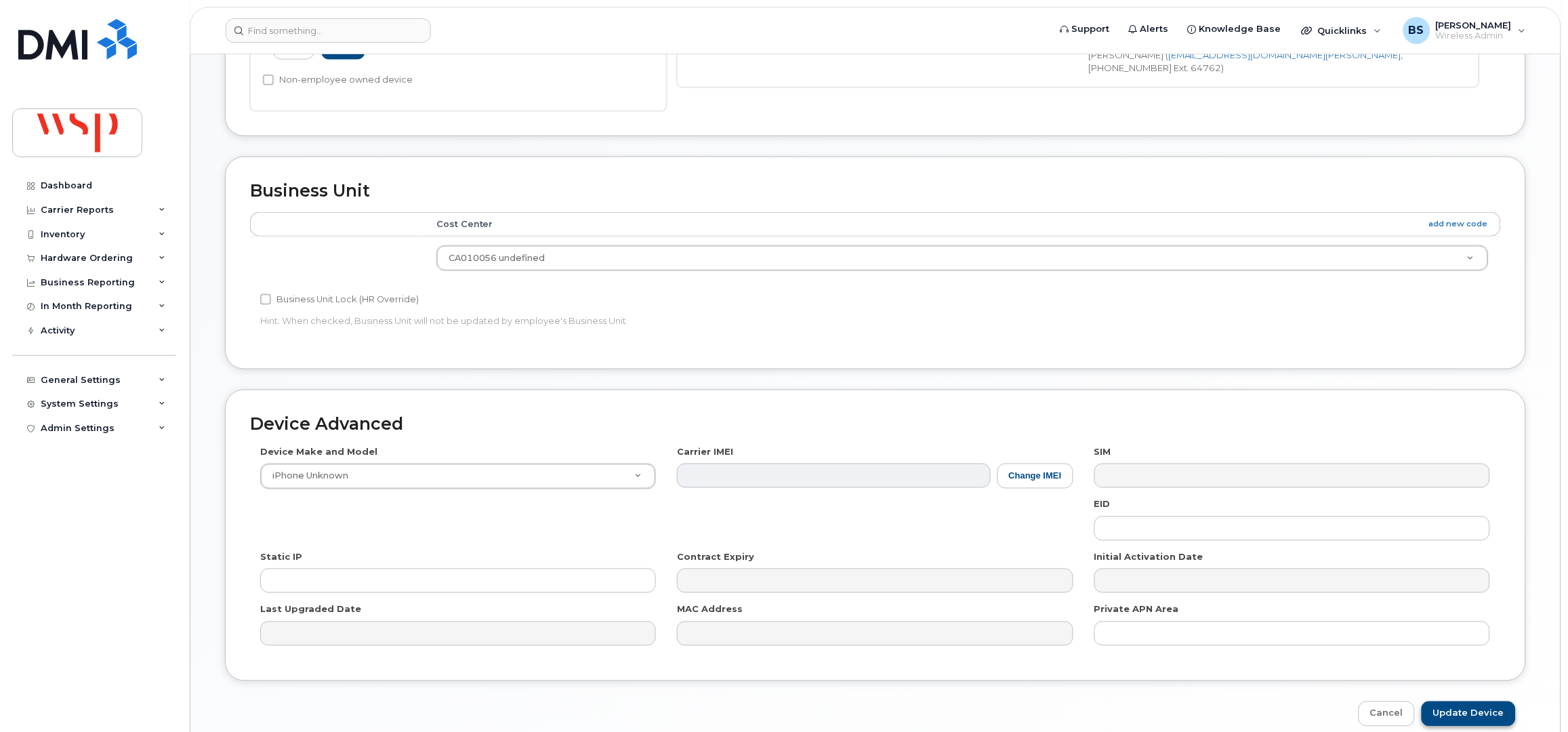
scroll to position [500, 0]
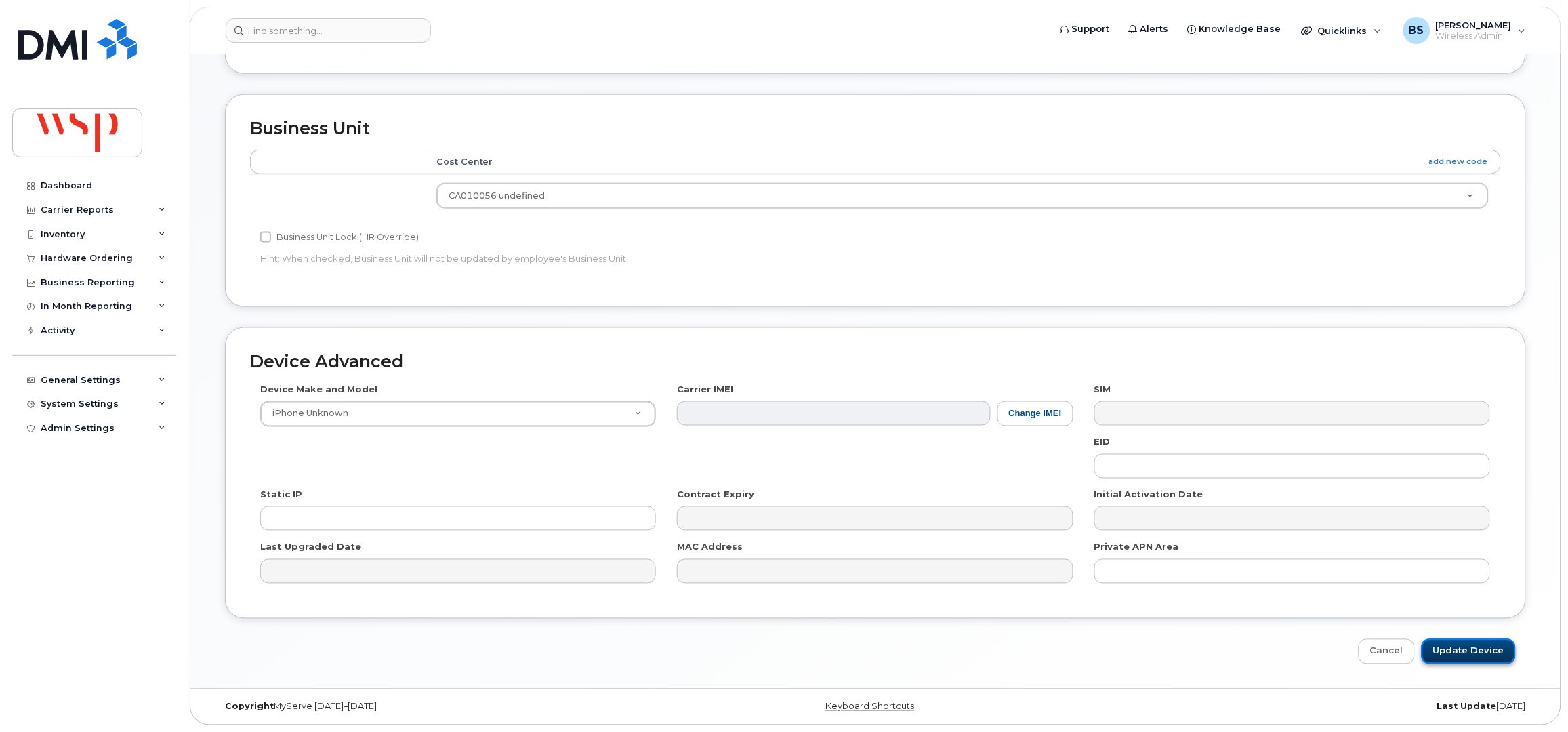
click at [1475, 658] on input "Update Device" at bounding box center [1469, 652] width 94 height 25
type input "Saving..."
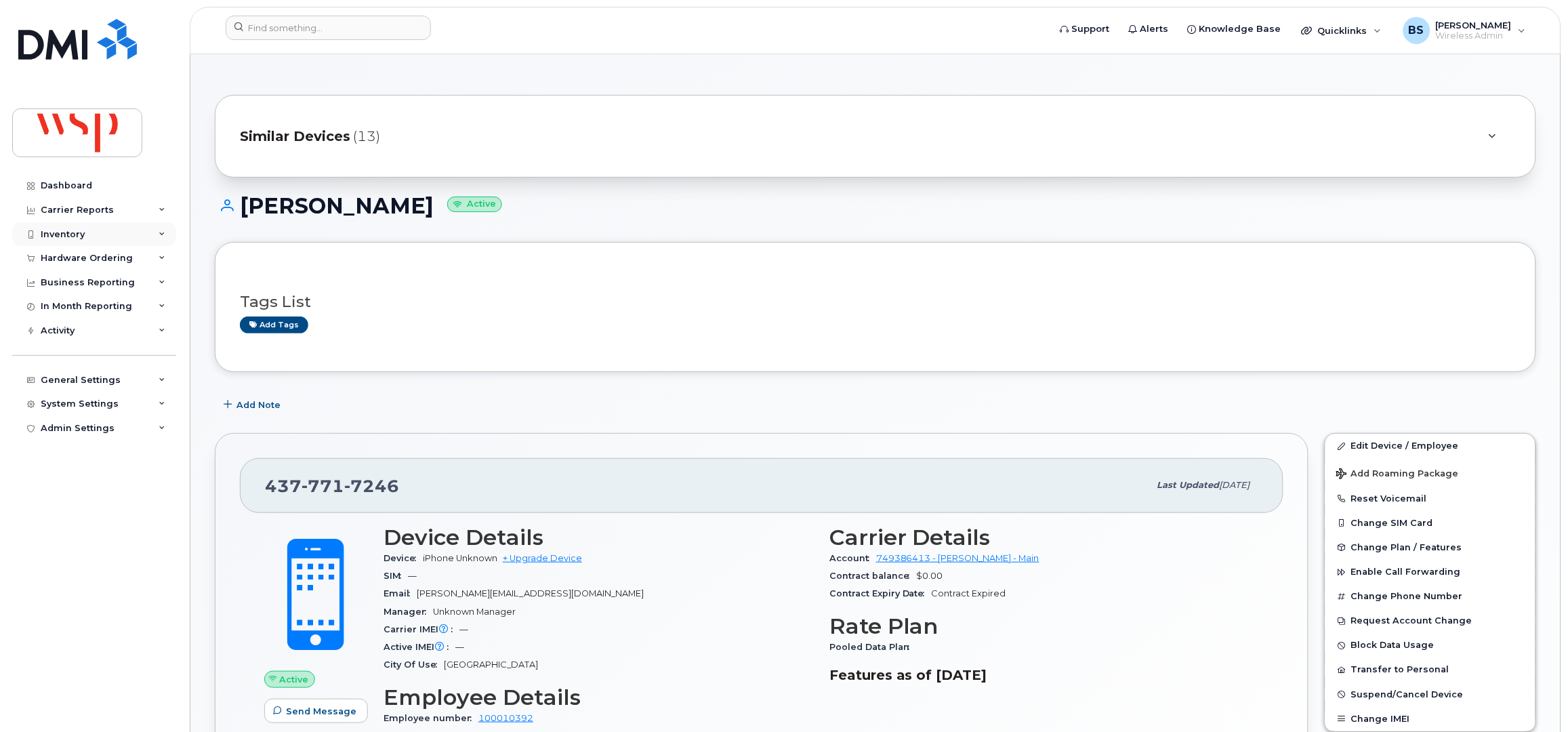
click at [46, 235] on div "Inventory" at bounding box center [63, 234] width 44 height 11
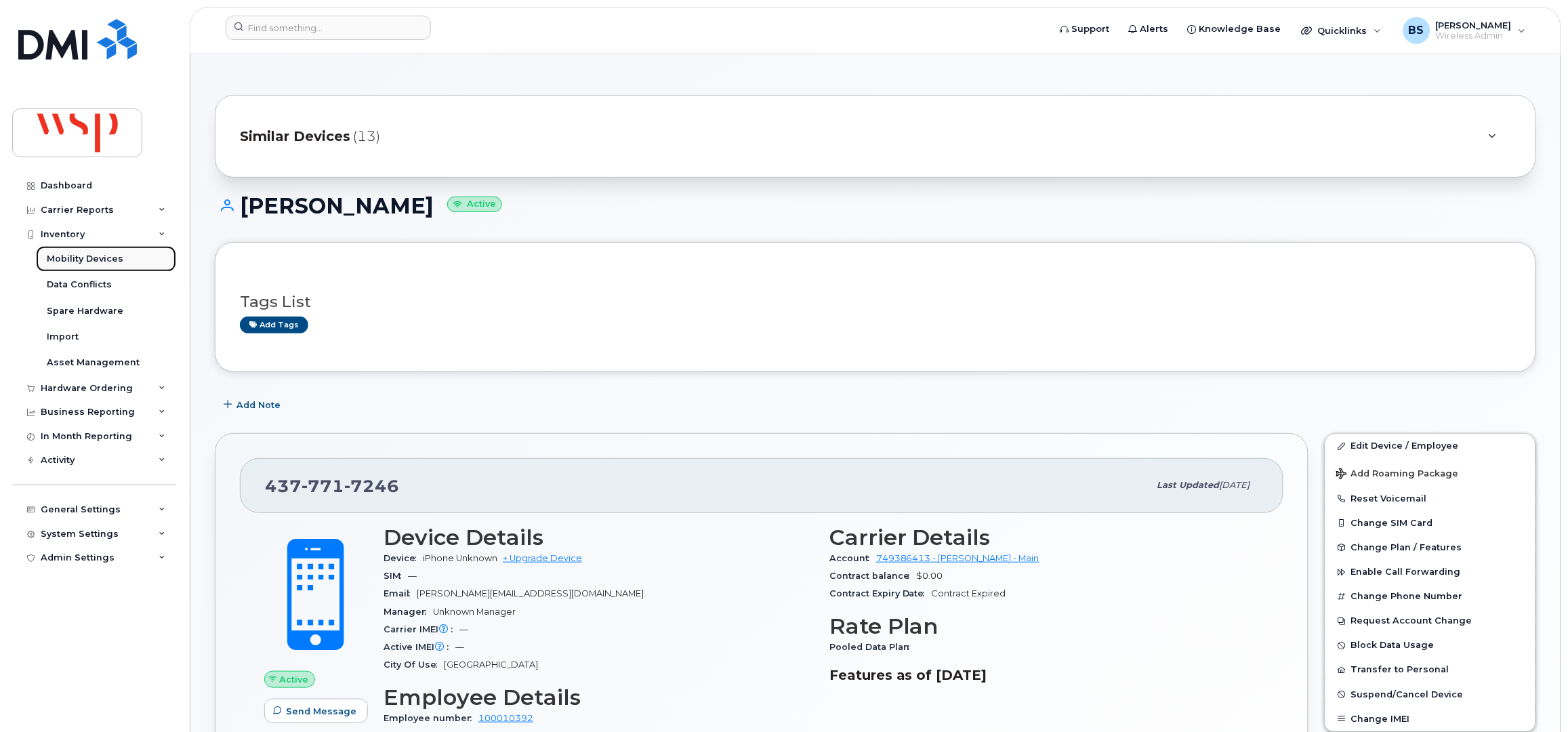
click at [74, 252] on link "Mobility Devices" at bounding box center [106, 259] width 140 height 25
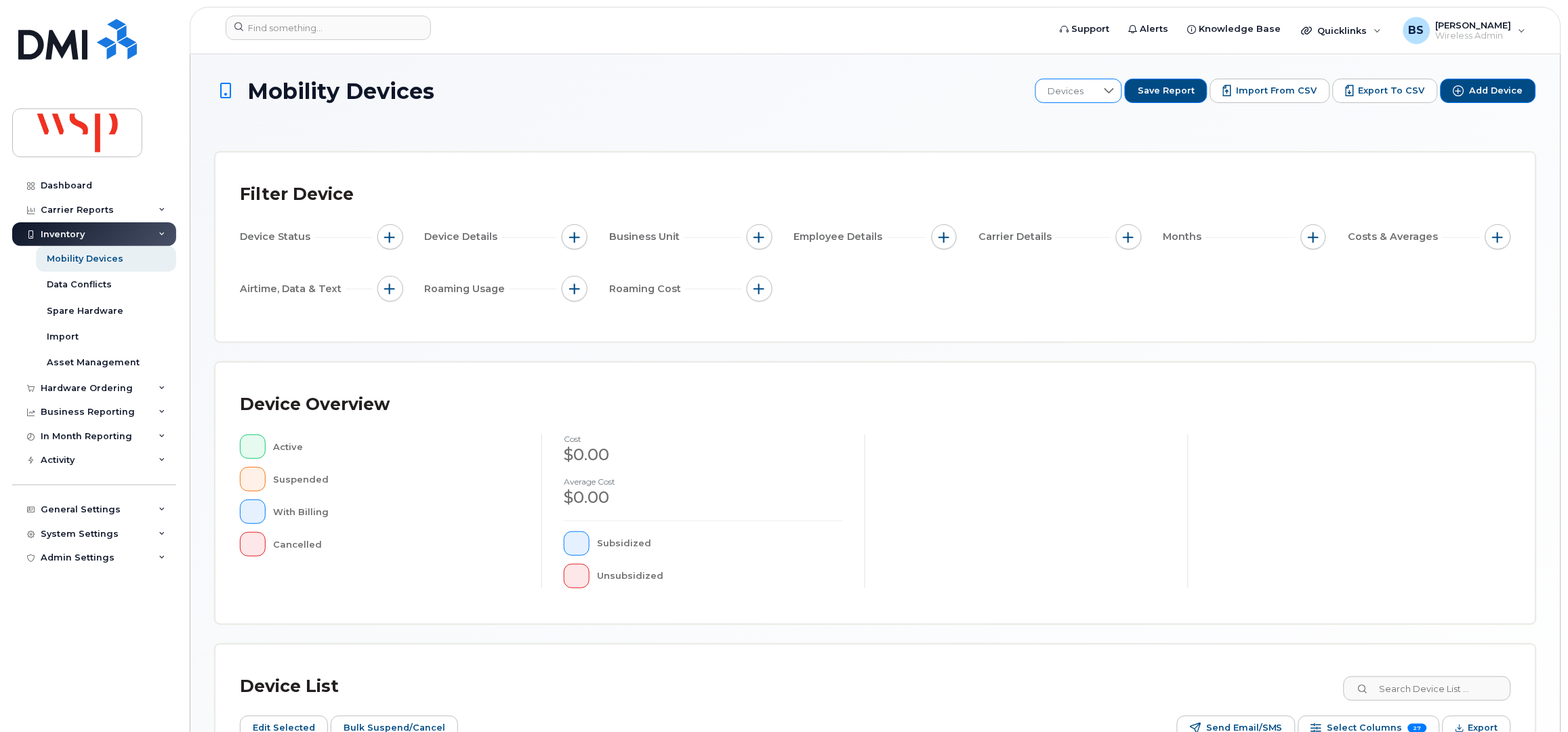
click at [1115, 86] on icon at bounding box center [1109, 90] width 11 height 11
drag, startPoint x: 1080, startPoint y: 162, endPoint x: 1074, endPoint y: 166, distance: 7.2
click at [1079, 163] on li "BRS" at bounding box center [1126, 162] width 154 height 23
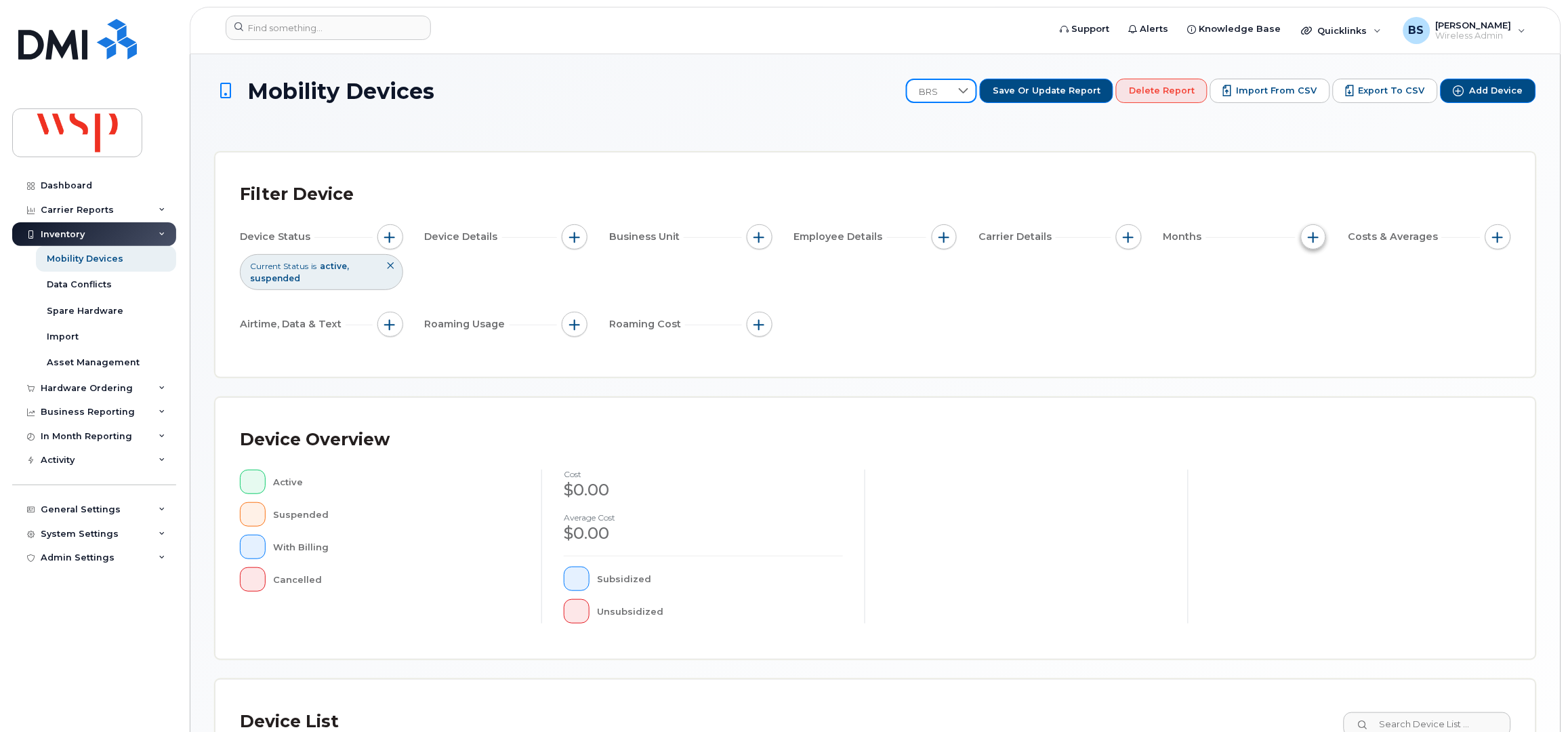
click at [1310, 232] on button "button" at bounding box center [1314, 237] width 25 height 25
click at [1322, 276] on input "Billing Cycle" at bounding box center [1317, 278] width 11 height 11
checkbox input "true"
click at [1350, 331] on span at bounding box center [1347, 334] width 30 height 24
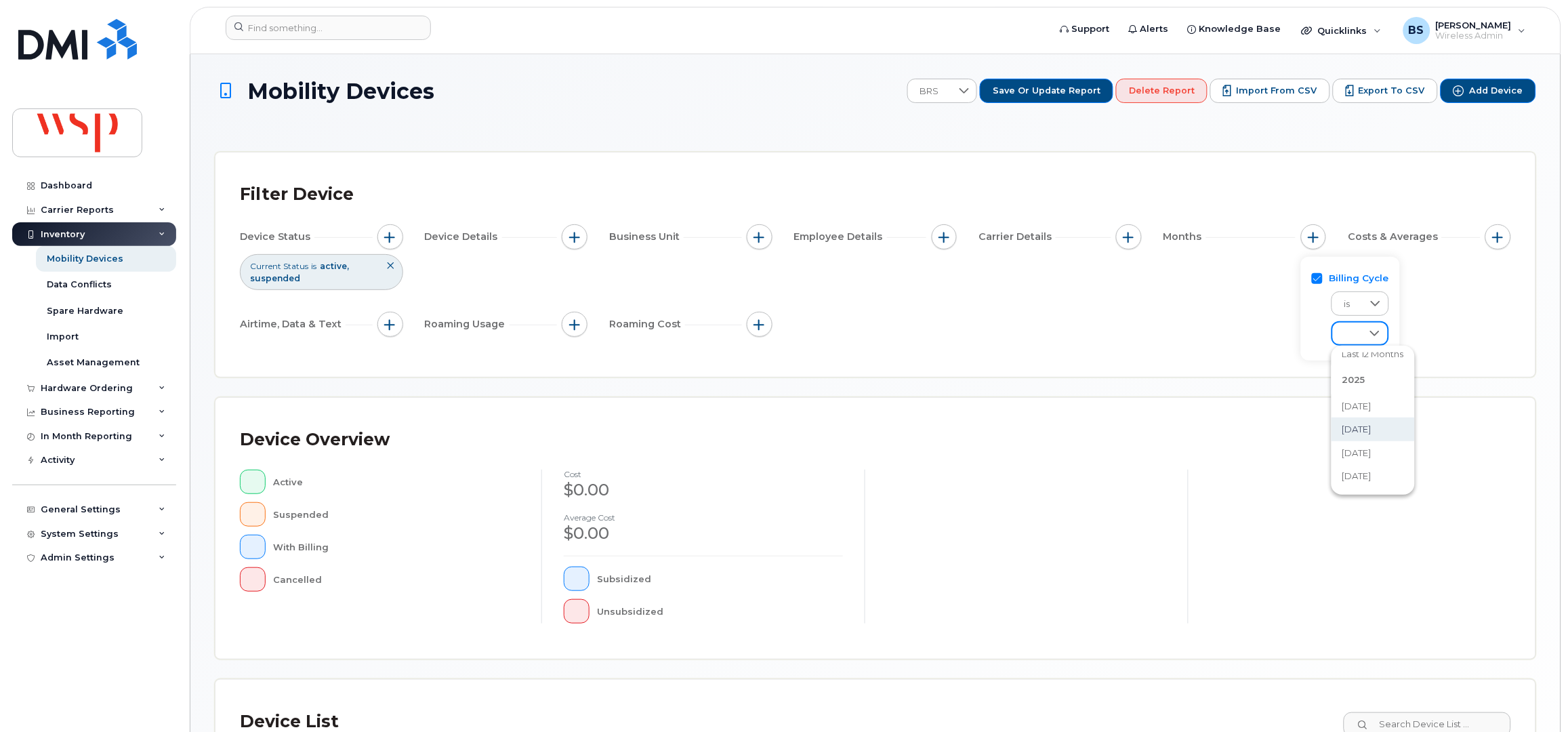
click at [1374, 422] on li "September 2025" at bounding box center [1373, 430] width 83 height 23
click at [368, 281] on div "Current Status is active suspended" at bounding box center [321, 272] width 163 height 35
click at [395, 234] on span "button" at bounding box center [390, 237] width 11 height 11
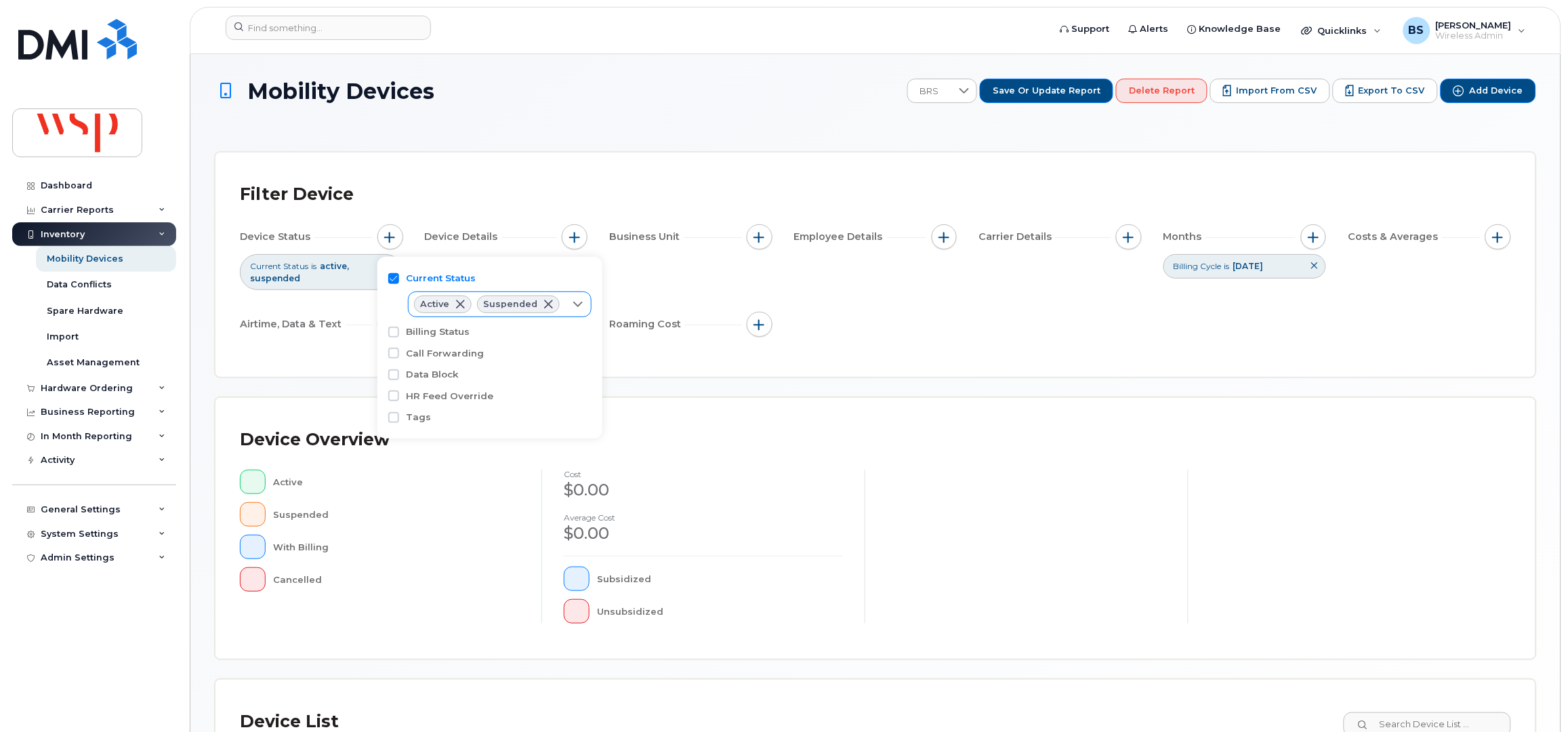
click at [545, 304] on span at bounding box center [548, 304] width 11 height 11
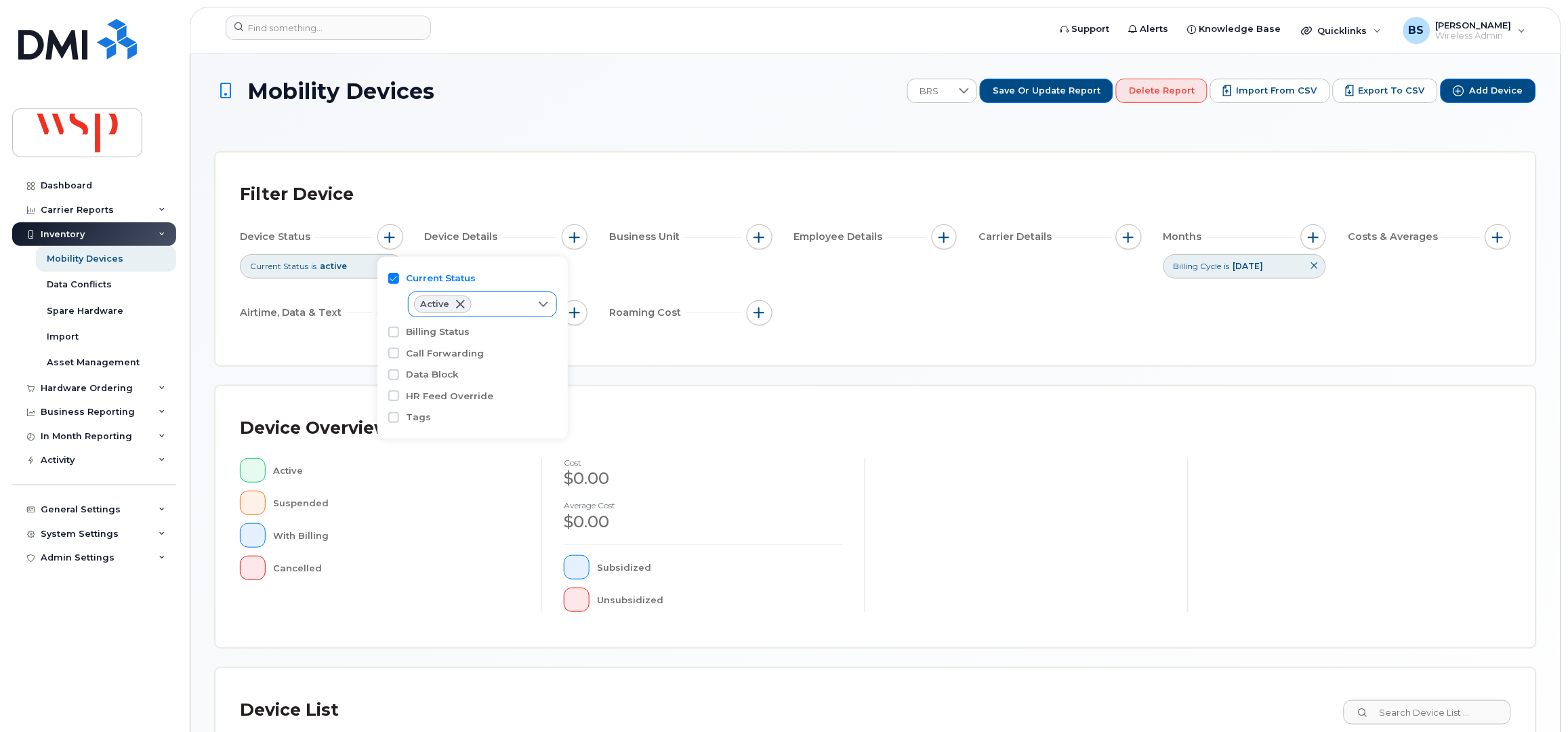
click at [458, 303] on span at bounding box center [460, 304] width 11 height 11
click at [542, 308] on icon at bounding box center [543, 303] width 11 height 11
click at [428, 381] on input "Cancelled" at bounding box center [424, 380] width 11 height 11
checkbox input "true"
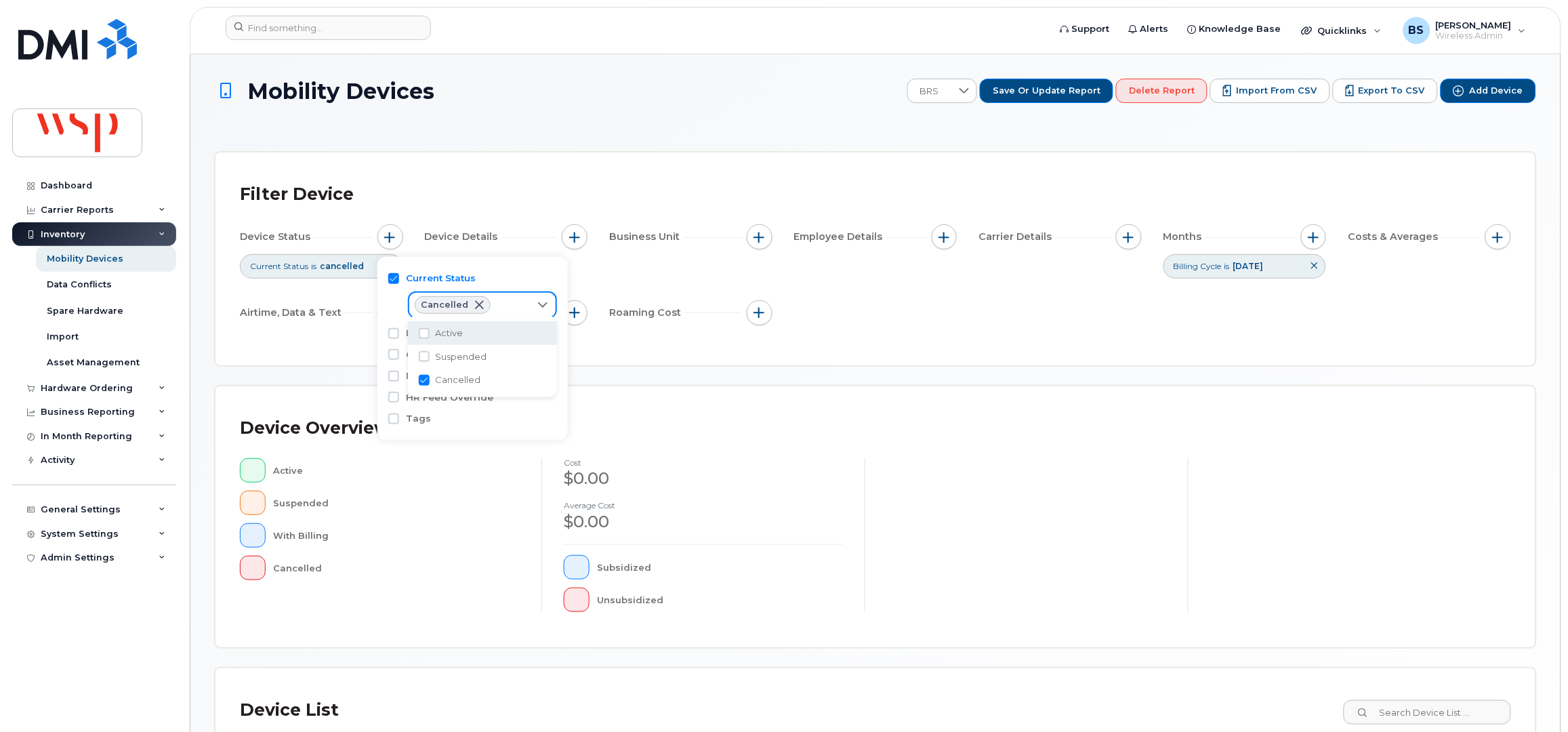
click at [545, 173] on div "Filter Device Device Status Current Status is cancelled Device Details Business…" at bounding box center [875, 259] width 1321 height 213
click at [1126, 235] on span "button" at bounding box center [1129, 237] width 11 height 11
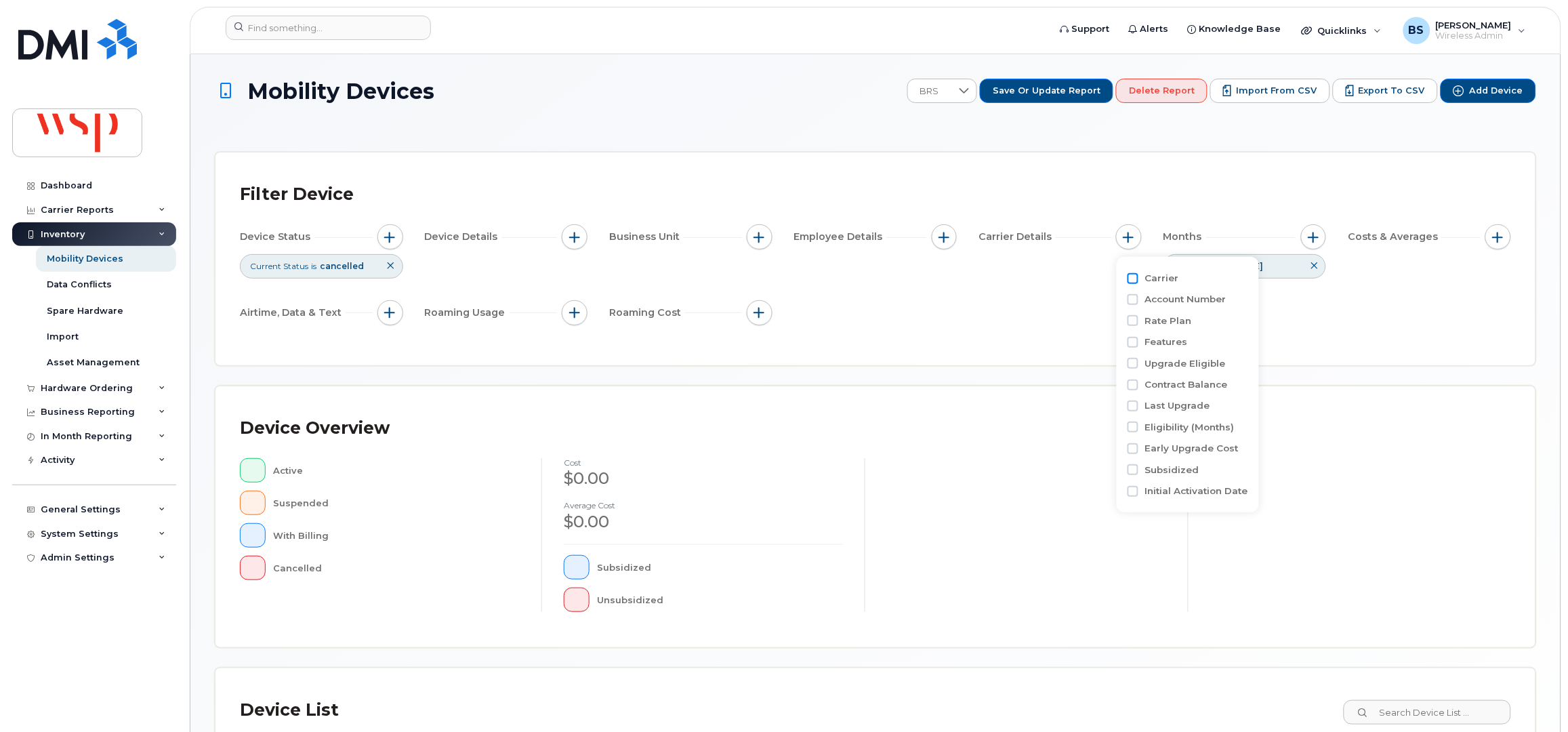
click at [1130, 280] on input "Carrier" at bounding box center [1133, 278] width 11 height 11
checkbox input "true"
click at [1197, 335] on div "empty" at bounding box center [1209, 334] width 122 height 23
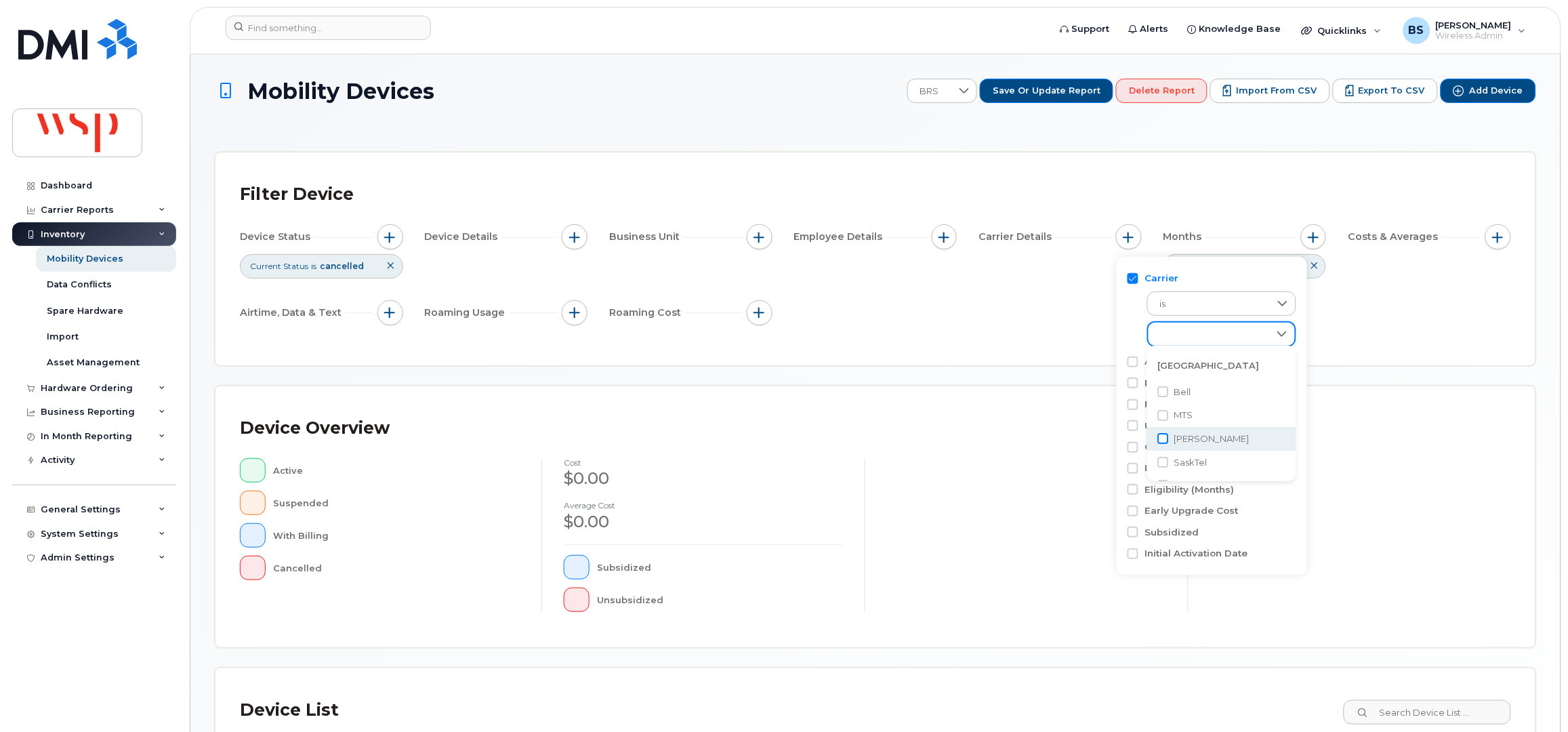
click at [1165, 441] on input "Rogers" at bounding box center [1163, 438] width 11 height 11
checkbox input "true"
click at [973, 354] on div "Filter Device Device Status Current Status is cancelled Device Details Business…" at bounding box center [875, 259] width 1321 height 213
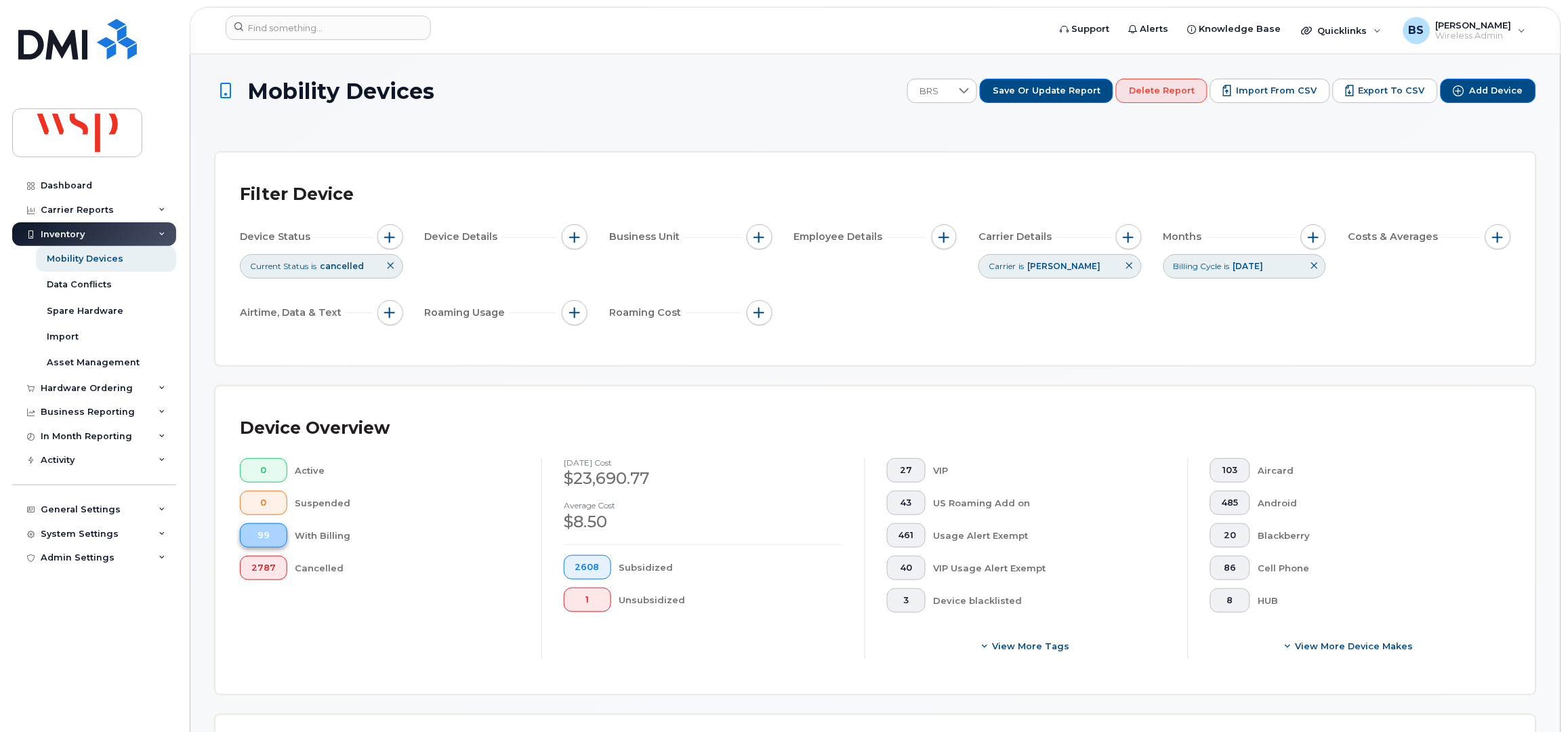
click at [265, 528] on button "99" at bounding box center [263, 535] width 48 height 24
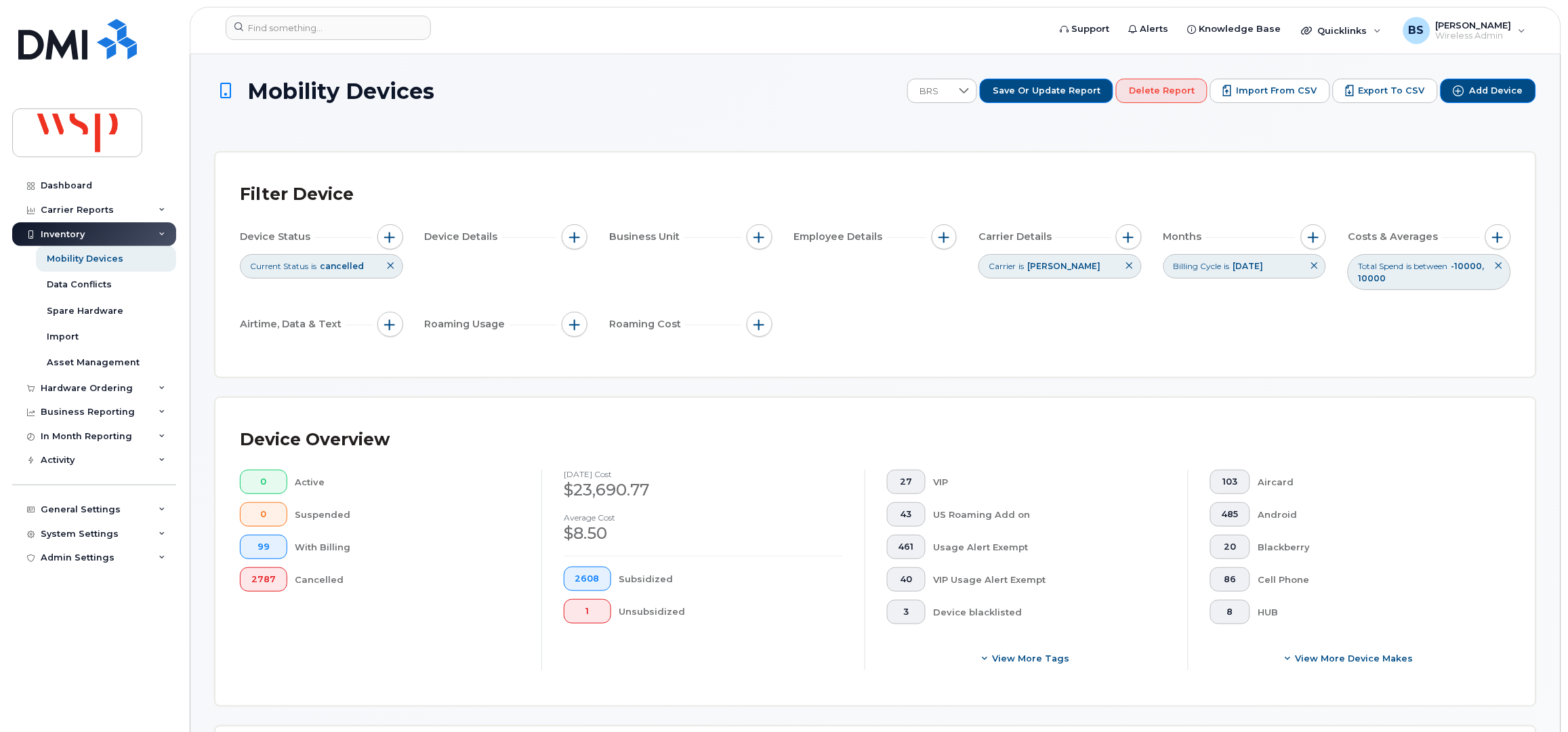
scroll to position [361, 0]
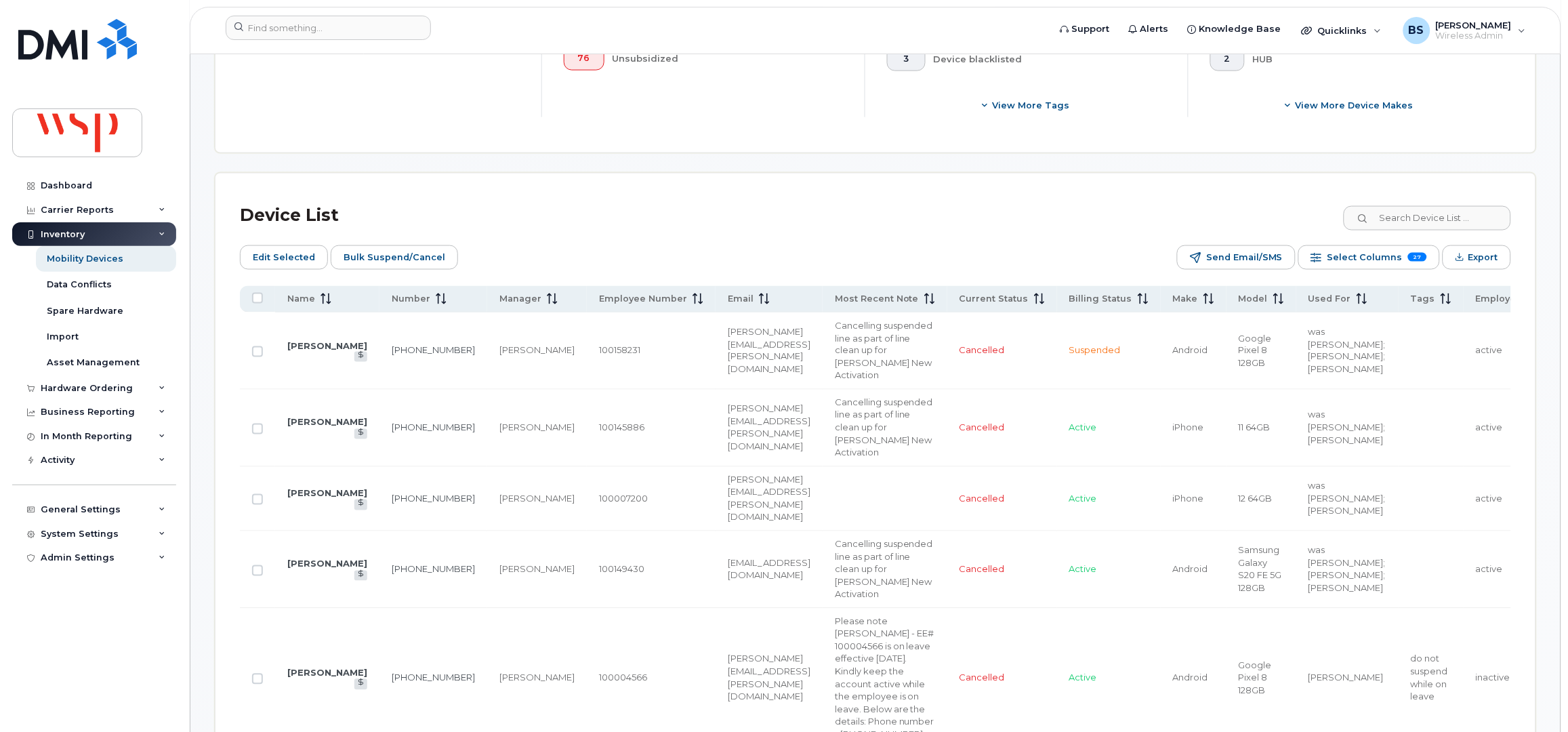
scroll to position [222, 0]
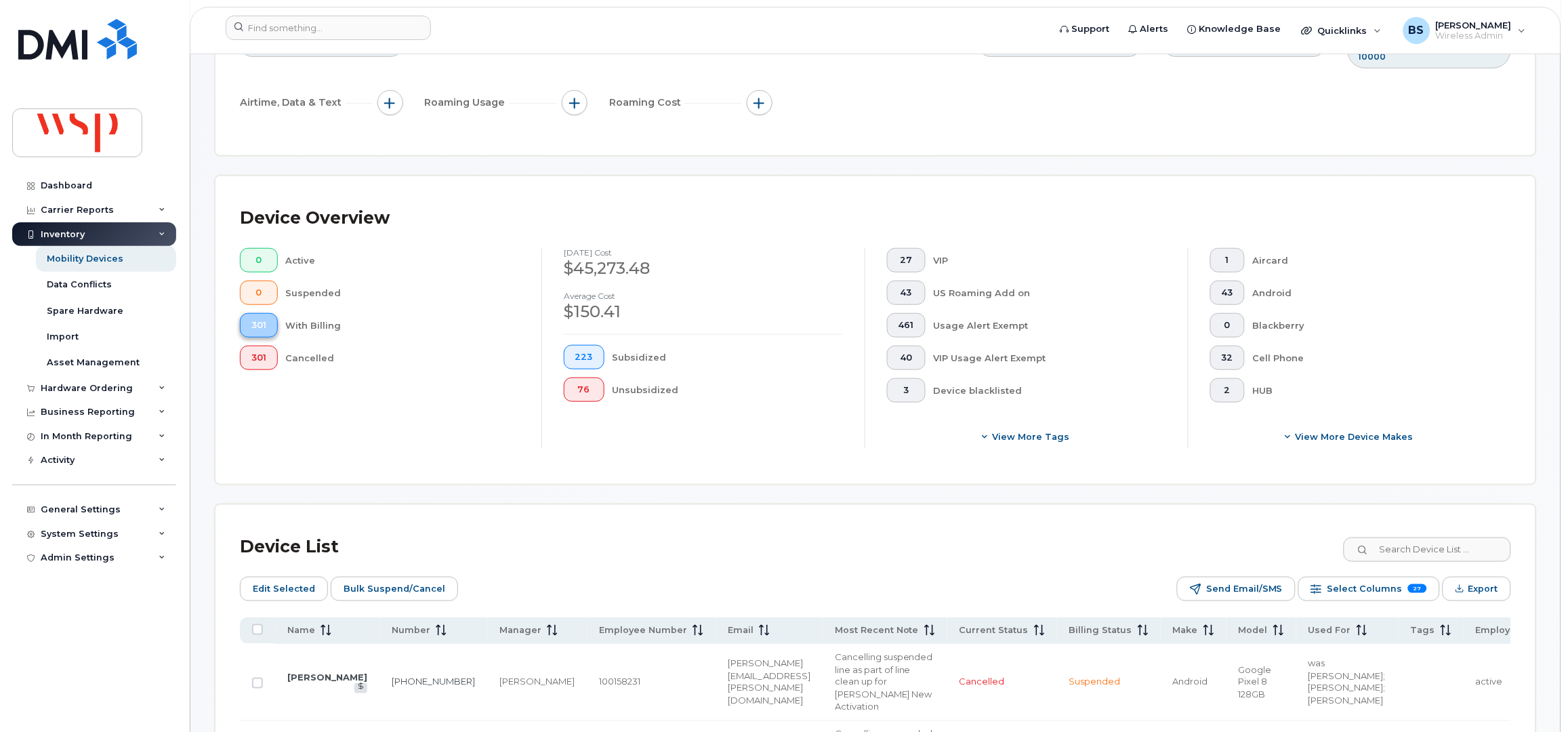
click at [264, 321] on span "301" at bounding box center [258, 325] width 15 height 11
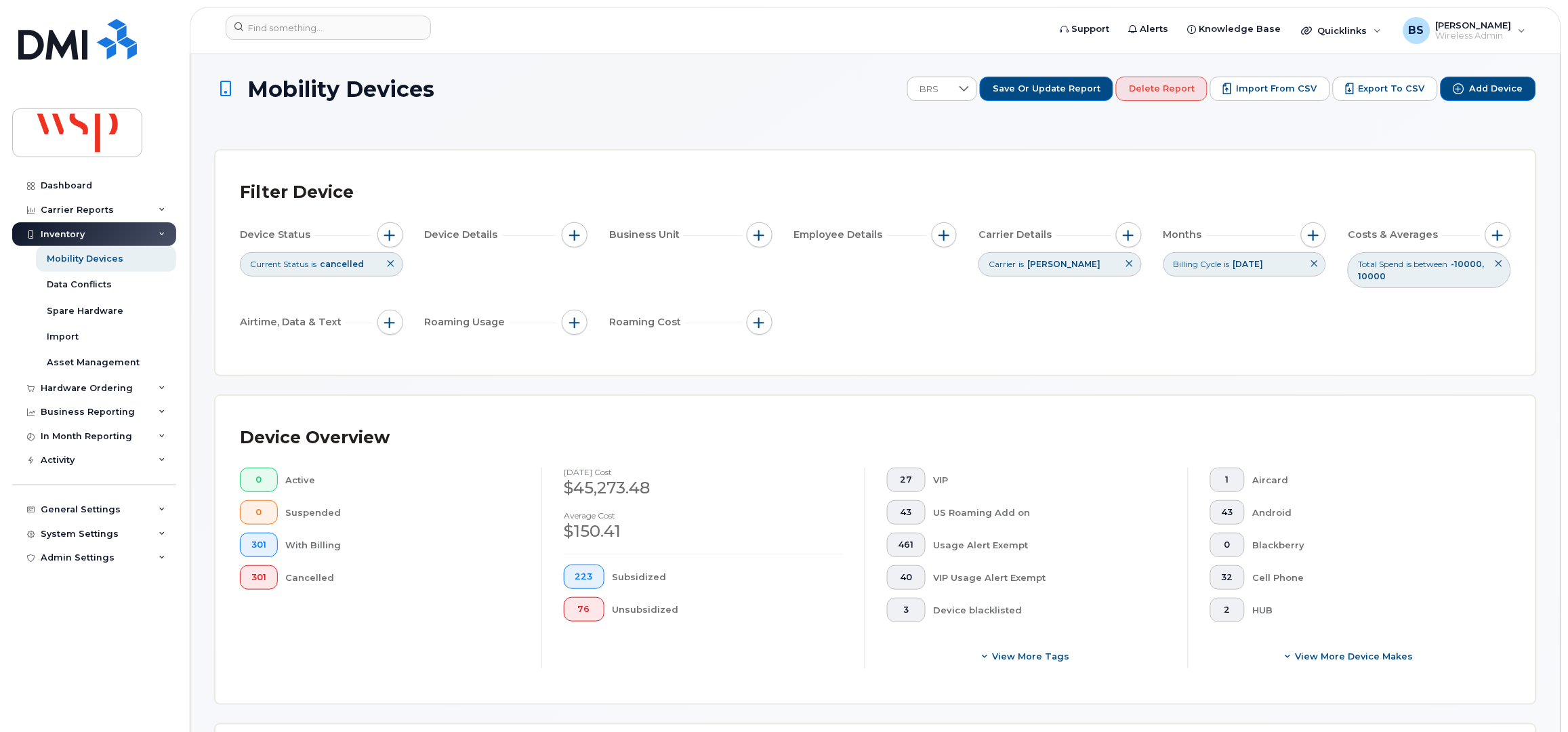
scroll to position [0, 0]
click at [1125, 235] on span "button" at bounding box center [1129, 237] width 11 height 11
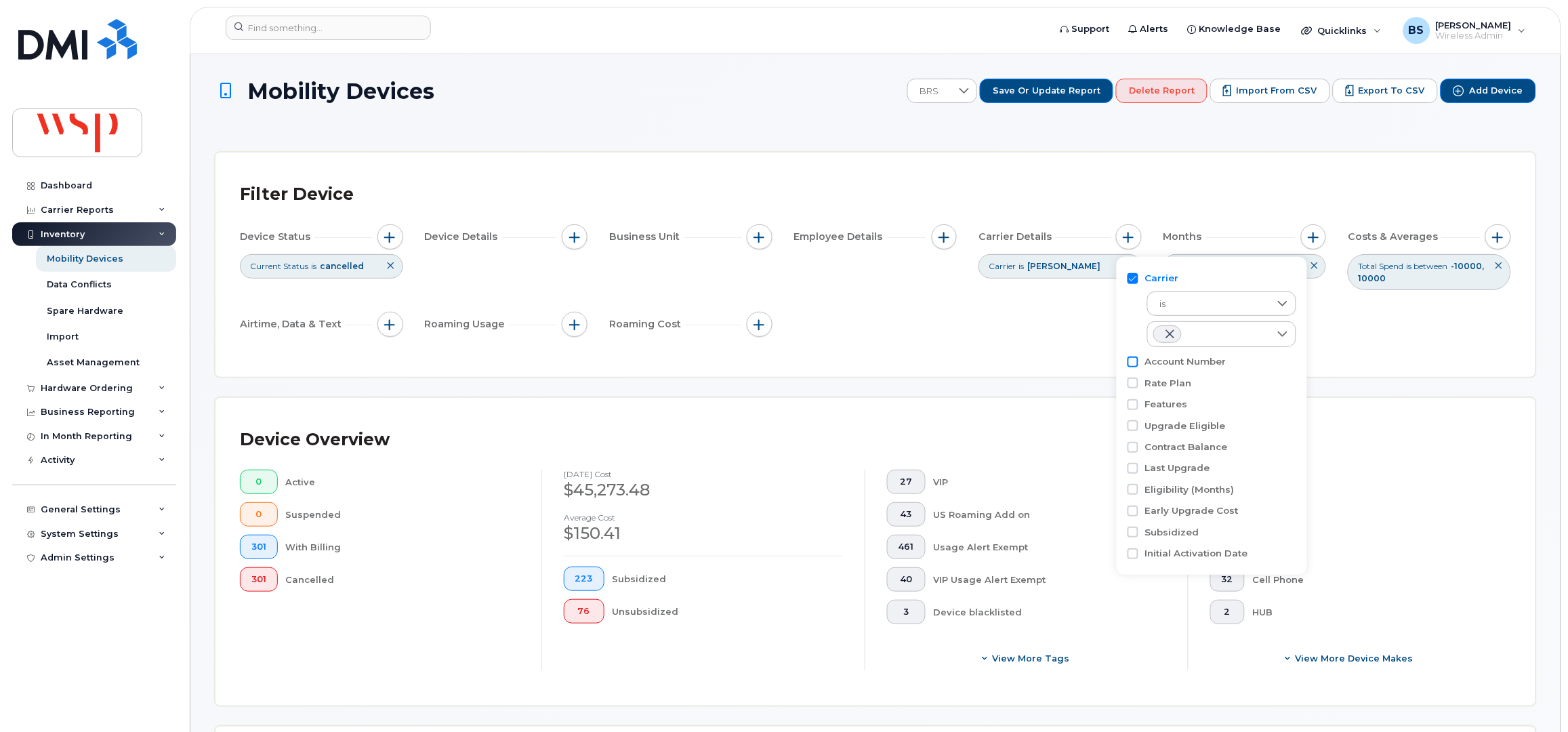
click at [1130, 364] on input "Account Number" at bounding box center [1133, 361] width 11 height 11
checkbox input "true"
click at [1177, 405] on div "empty" at bounding box center [1222, 417] width 149 height 24
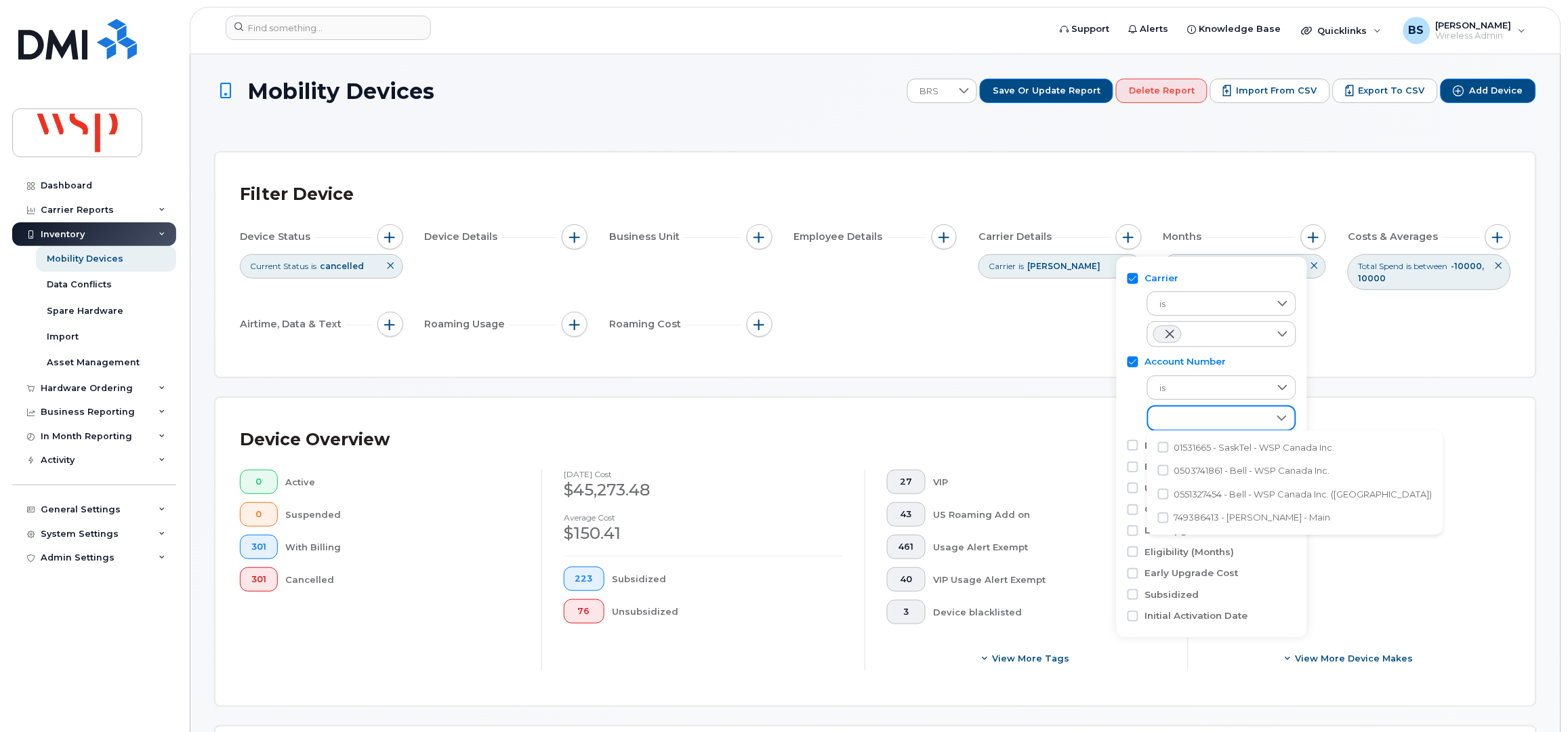
scroll to position [6, 57]
click at [1161, 517] on input "749386413 - Rogers - Main" at bounding box center [1163, 518] width 11 height 11
checkbox input "true"
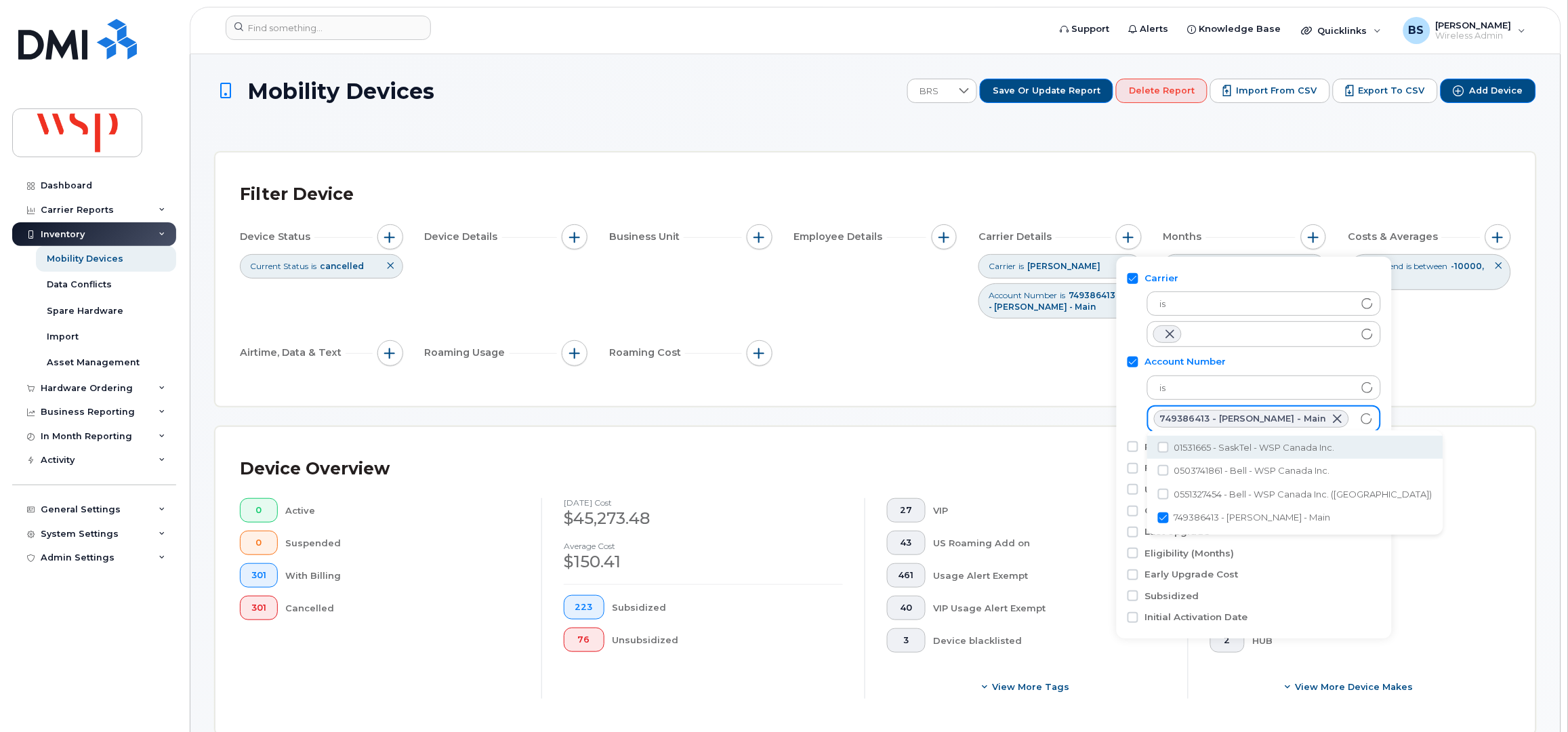
click at [703, 169] on div "Filter Device Device Status Current Status is cancelled Device Details Business…" at bounding box center [875, 279] width 1321 height 253
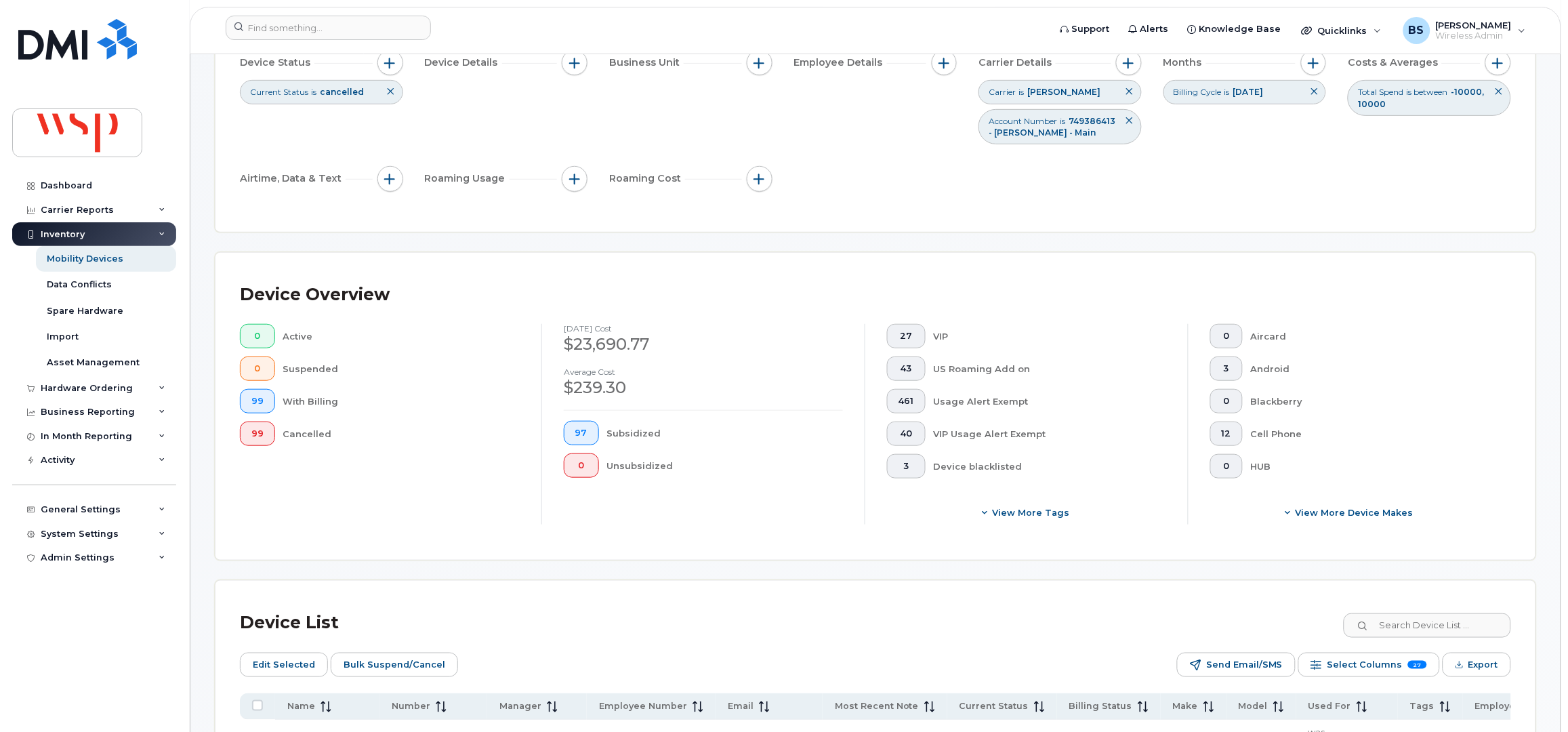
scroll to position [180, 0]
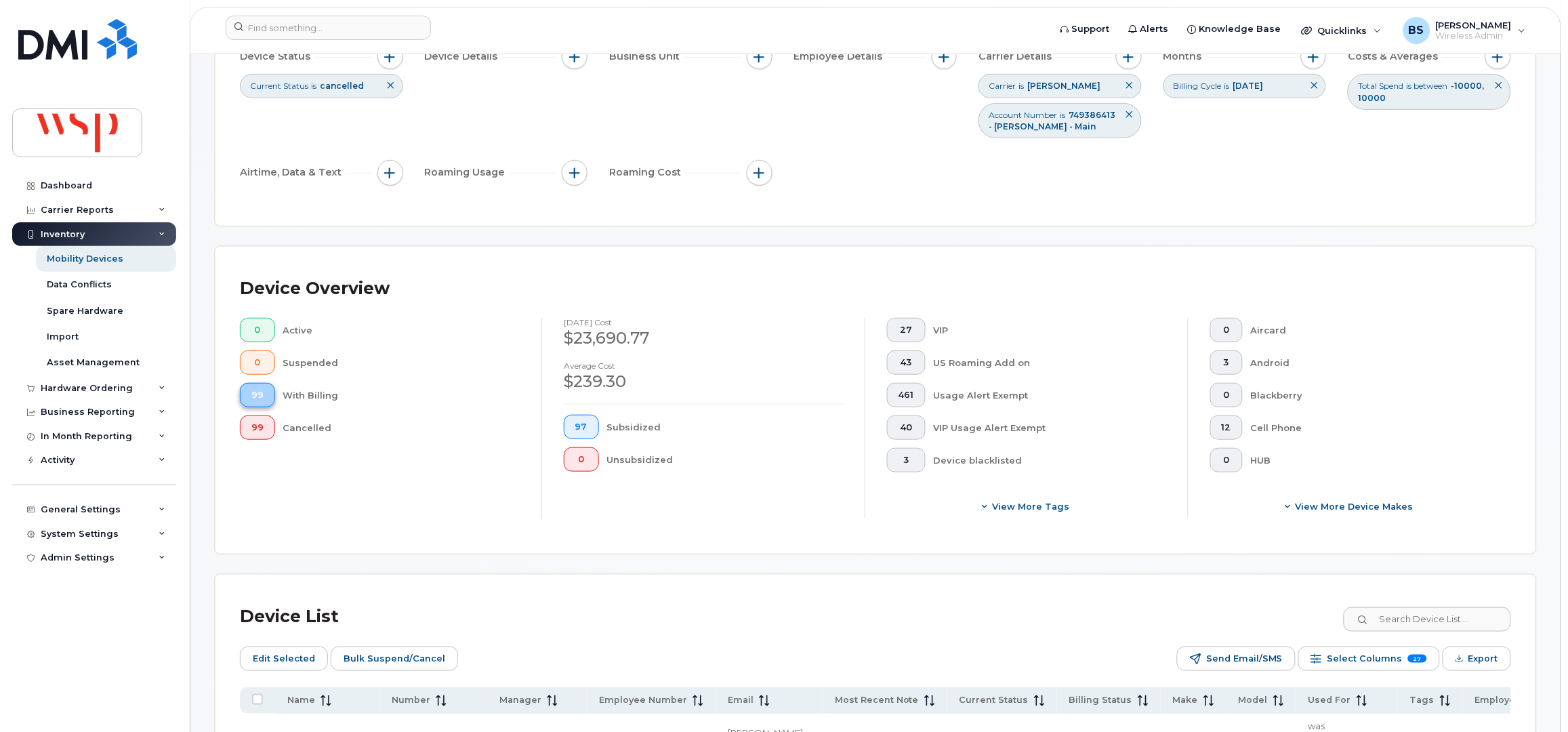
click at [257, 390] on span "99" at bounding box center [257, 394] width 12 height 11
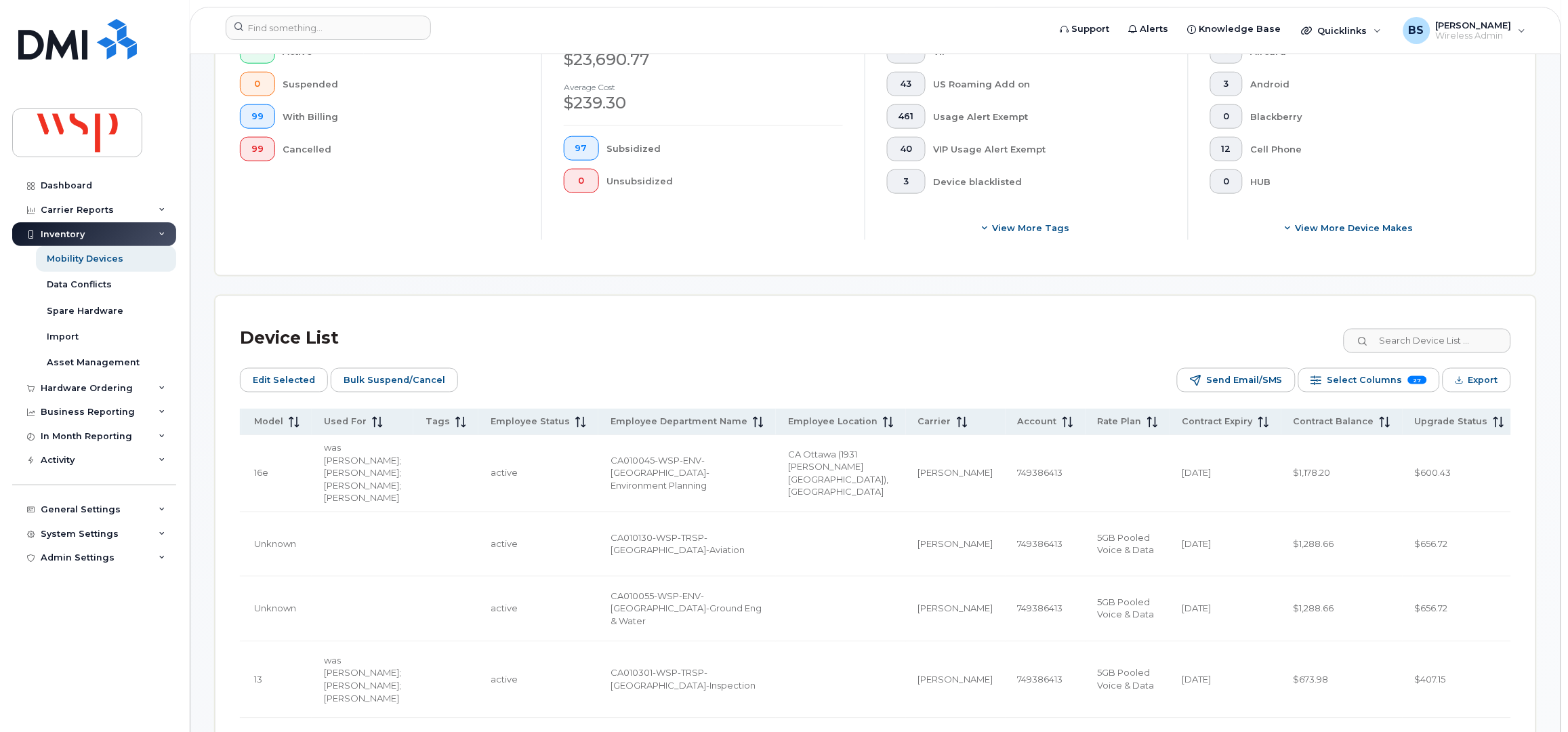
scroll to position [337, 0]
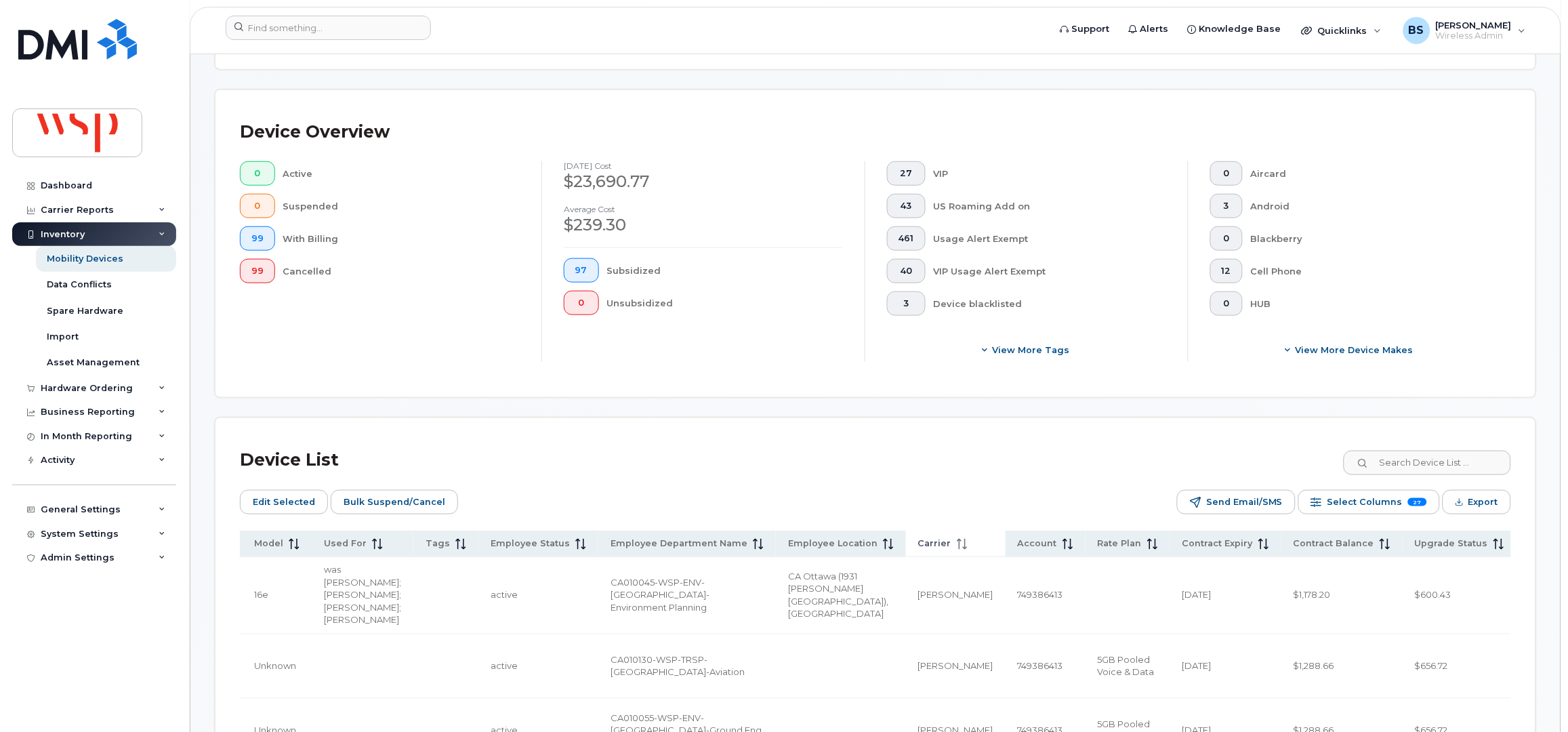
click at [952, 547] on span "Carrier" at bounding box center [935, 543] width 33 height 12
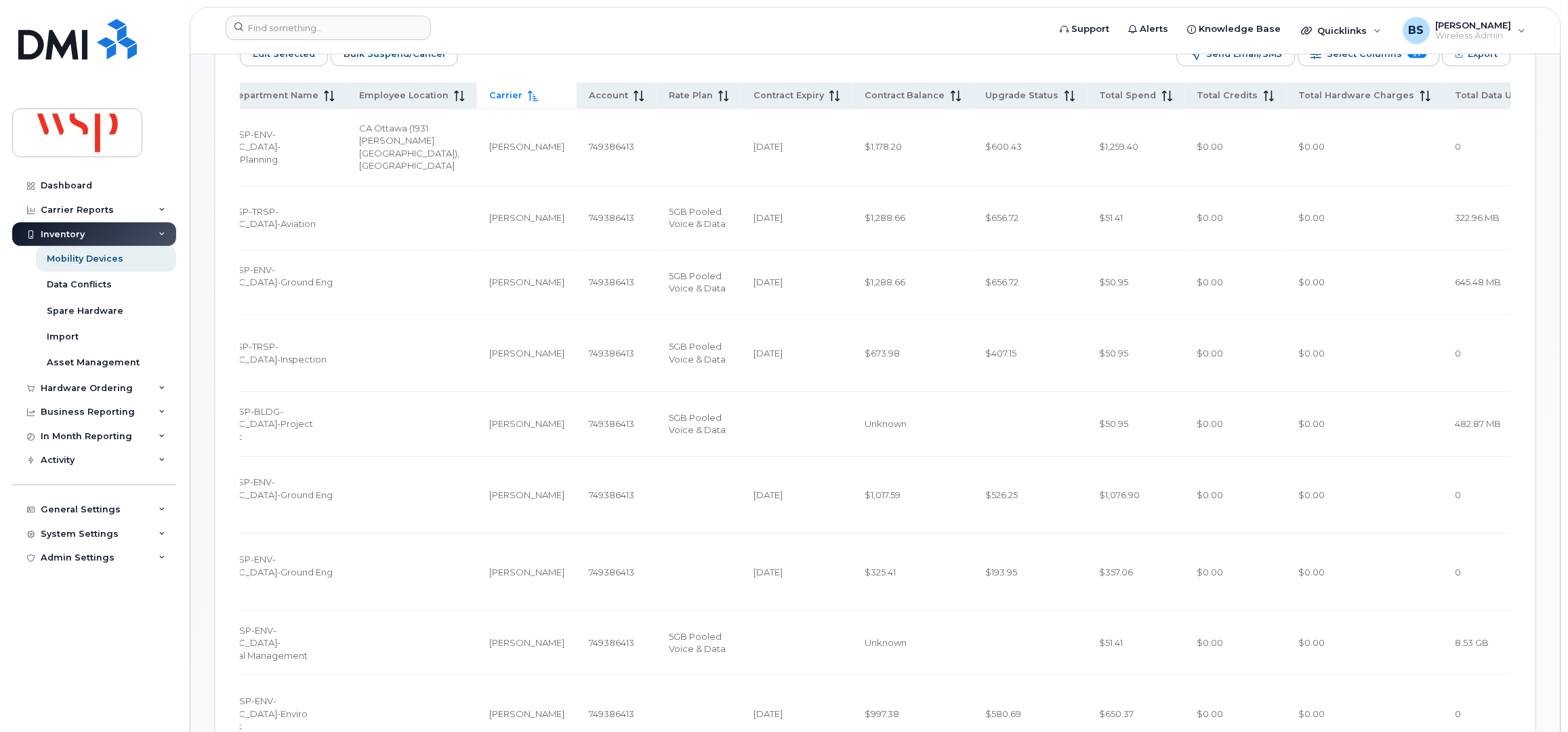
scroll to position [428, 0]
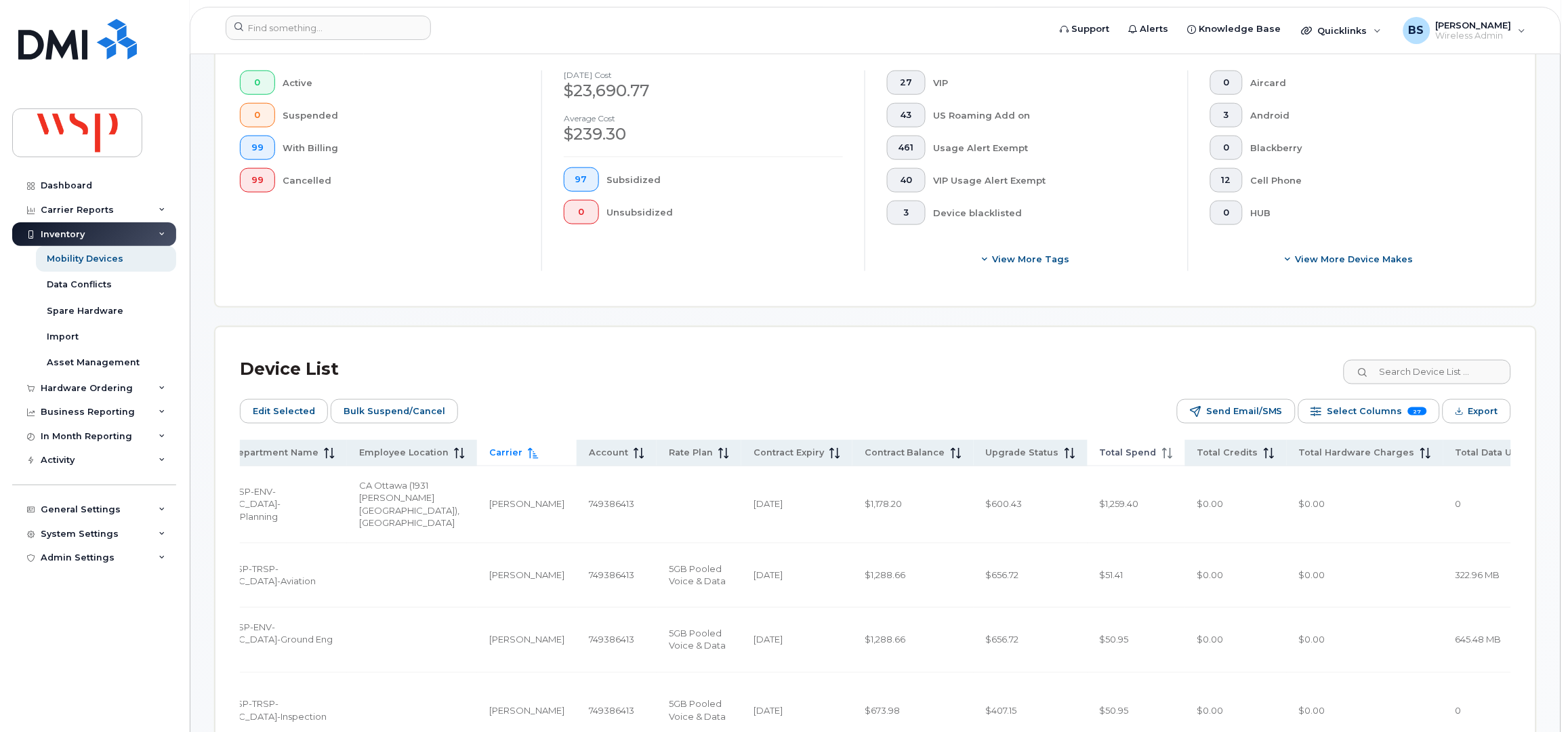
click at [1157, 452] on span "Total Spend" at bounding box center [1129, 453] width 57 height 12
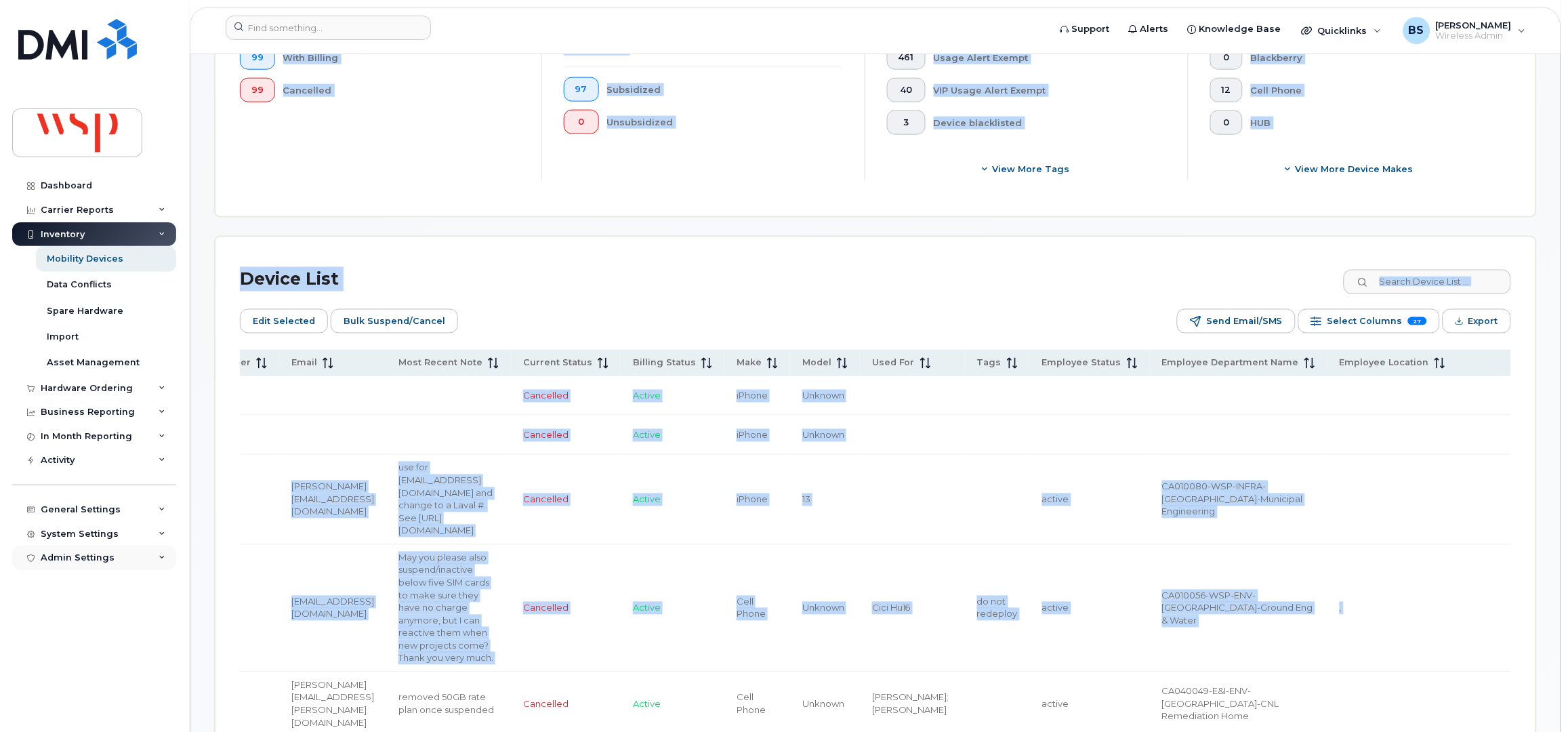
scroll to position [0, 0]
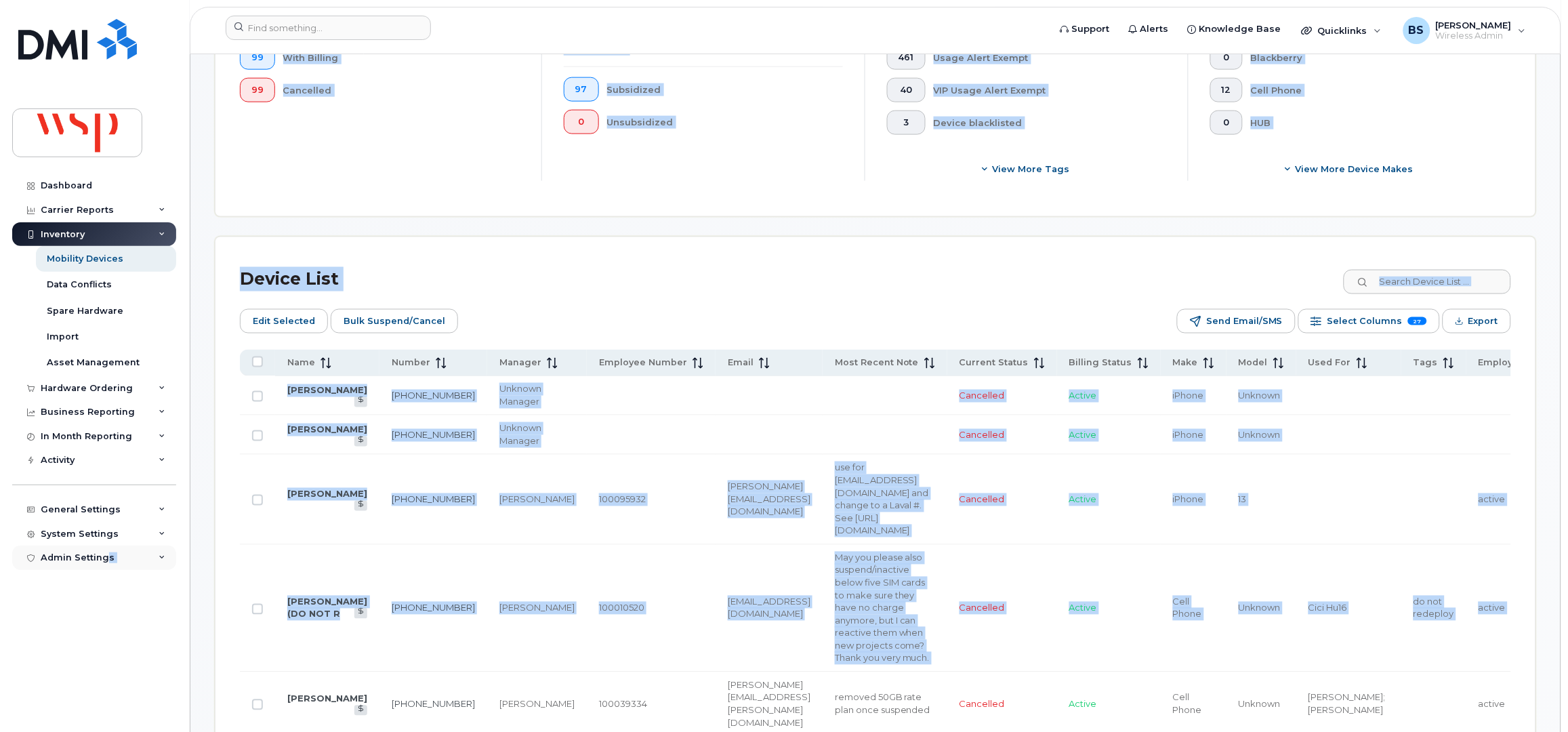
drag, startPoint x: 1363, startPoint y: 555, endPoint x: 107, endPoint y: 555, distance: 1256.0
click at [716, 545] on td "reza.lackpour@wsp.com" at bounding box center [769, 609] width 107 height 127
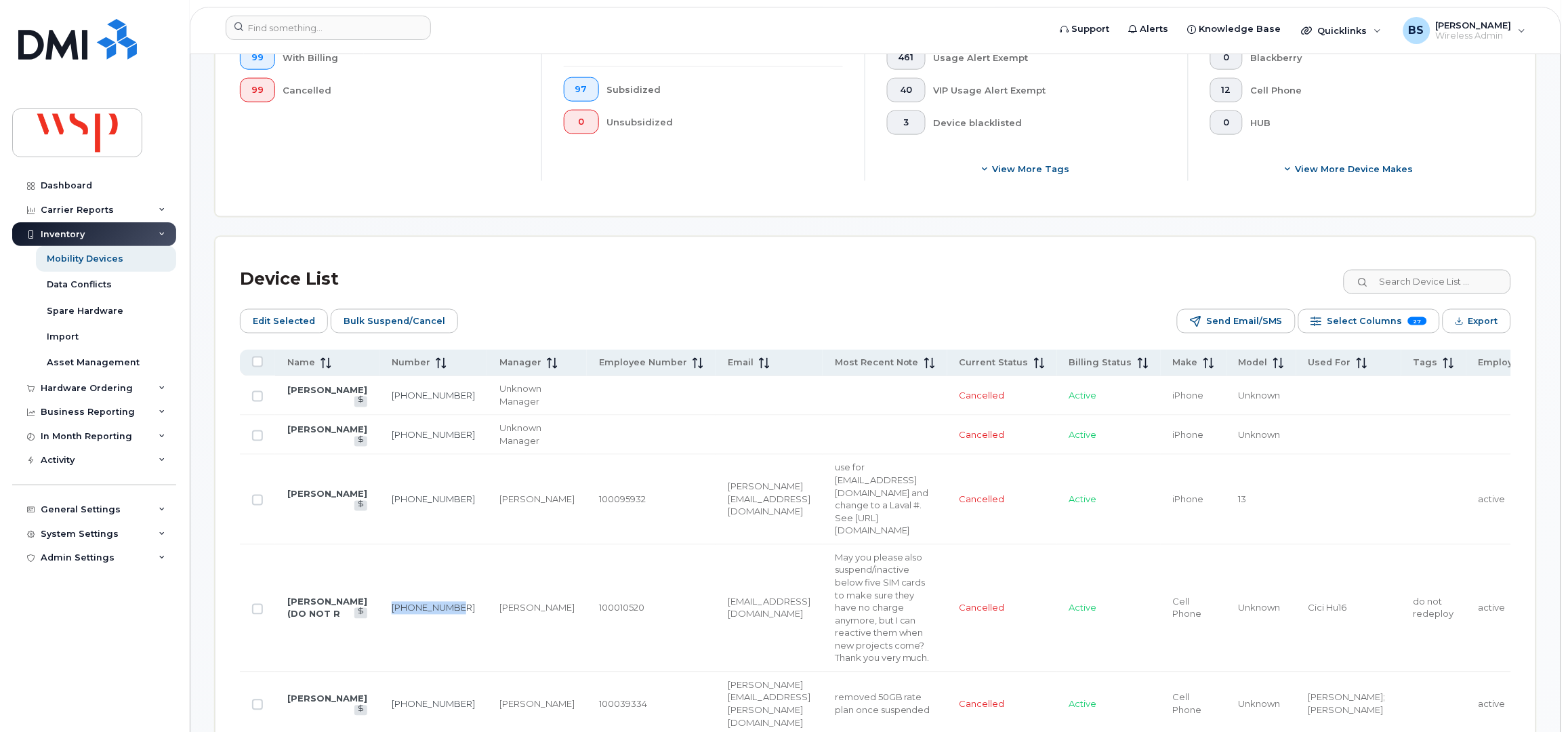
drag, startPoint x: 400, startPoint y: 560, endPoint x: 371, endPoint y: 548, distance: 31.4
click at [380, 548] on td "289-380-0466" at bounding box center [433, 609] width 108 height 127
copy link "289-380-0466"
click at [255, 363] on input "All items unselected" at bounding box center [257, 361] width 11 height 11
checkbox input "true"
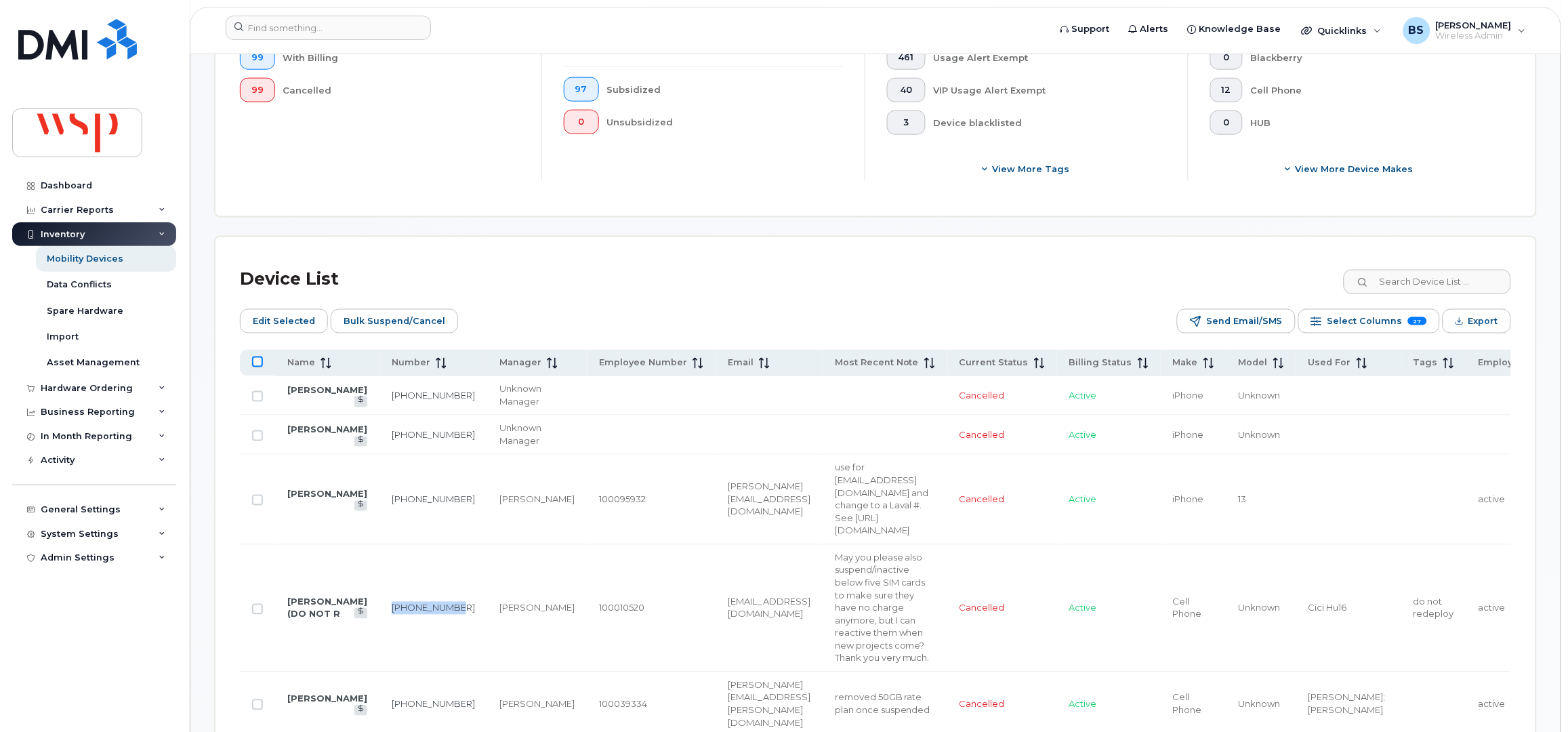
checkbox input "true"
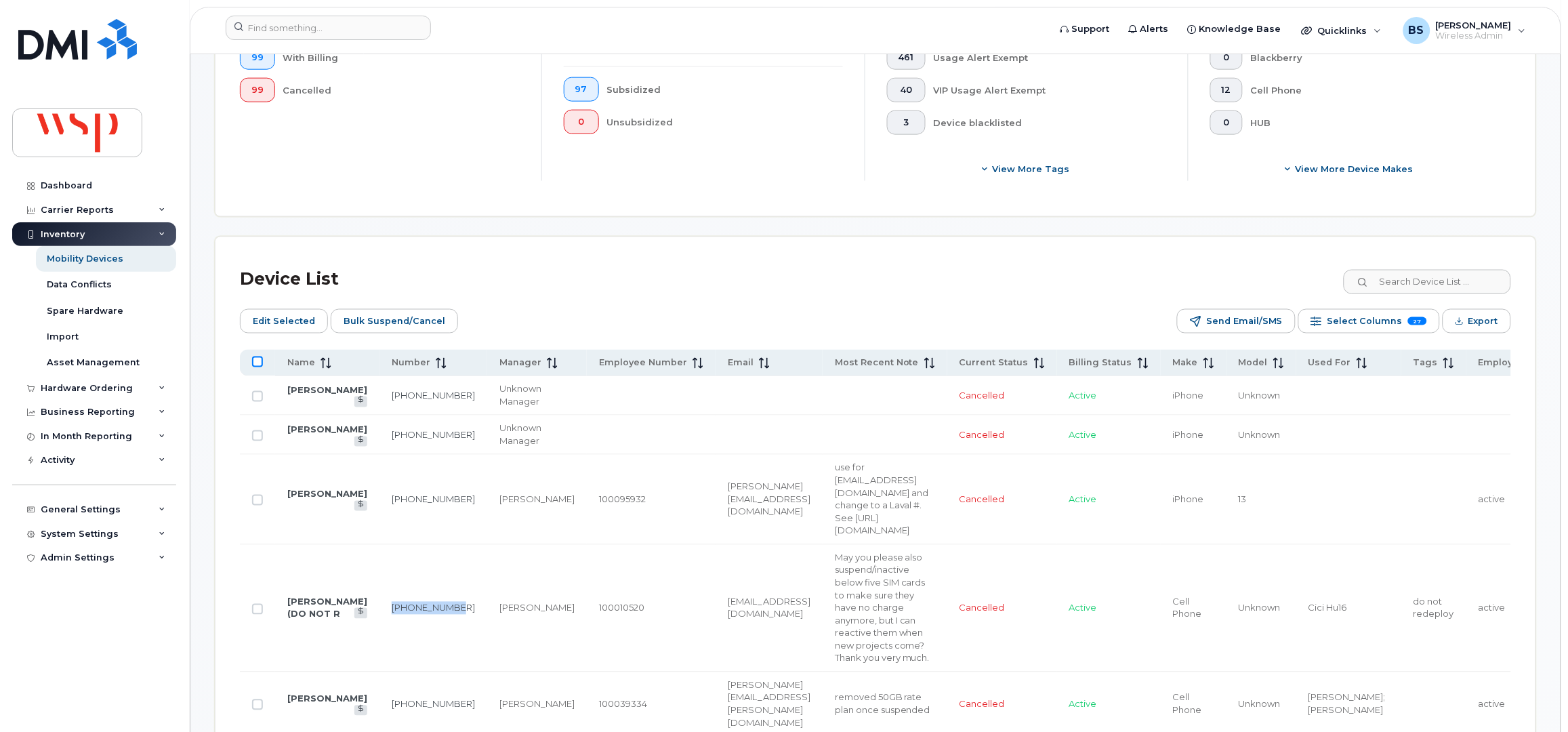
checkbox input "true"
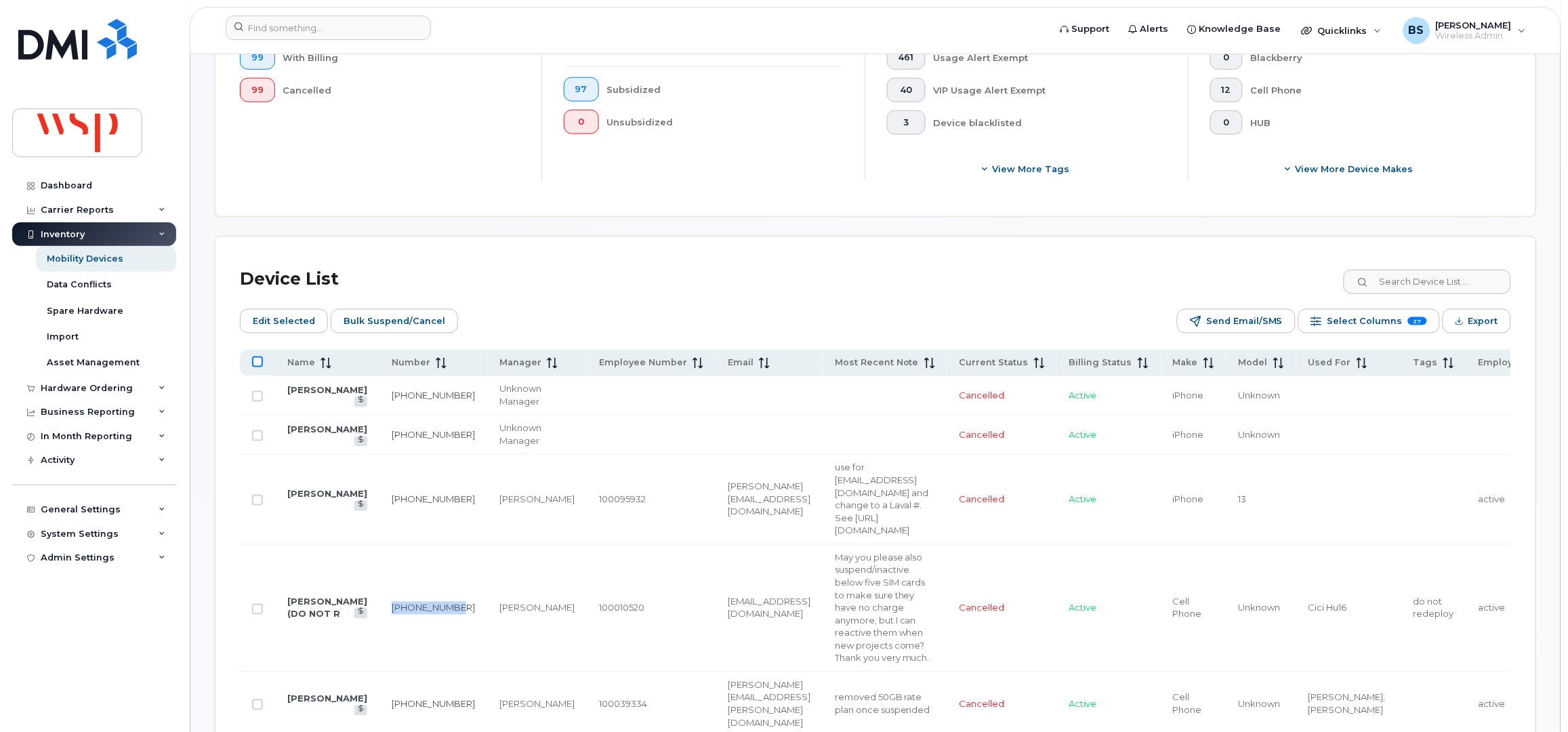
checkbox input "true"
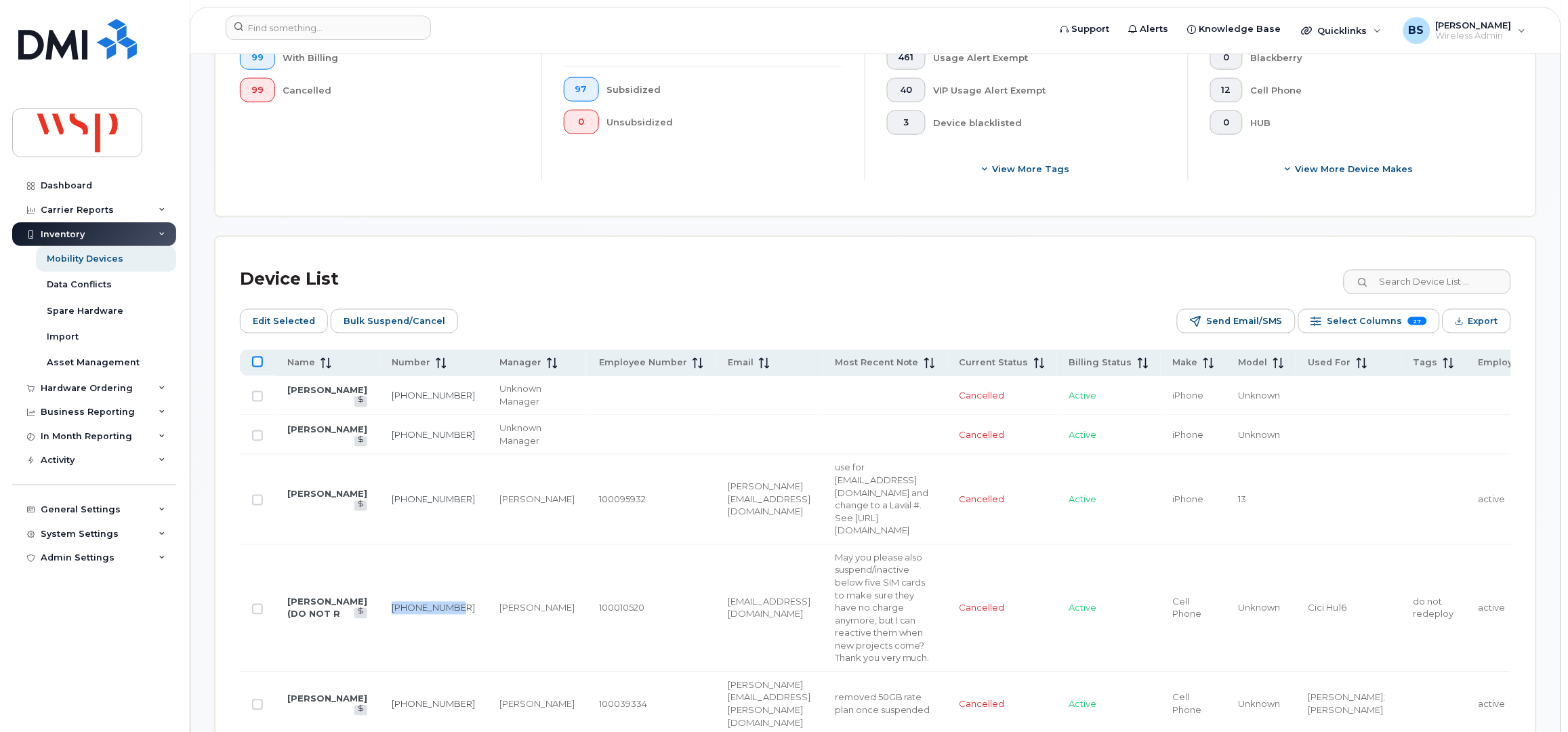
checkbox input "true"
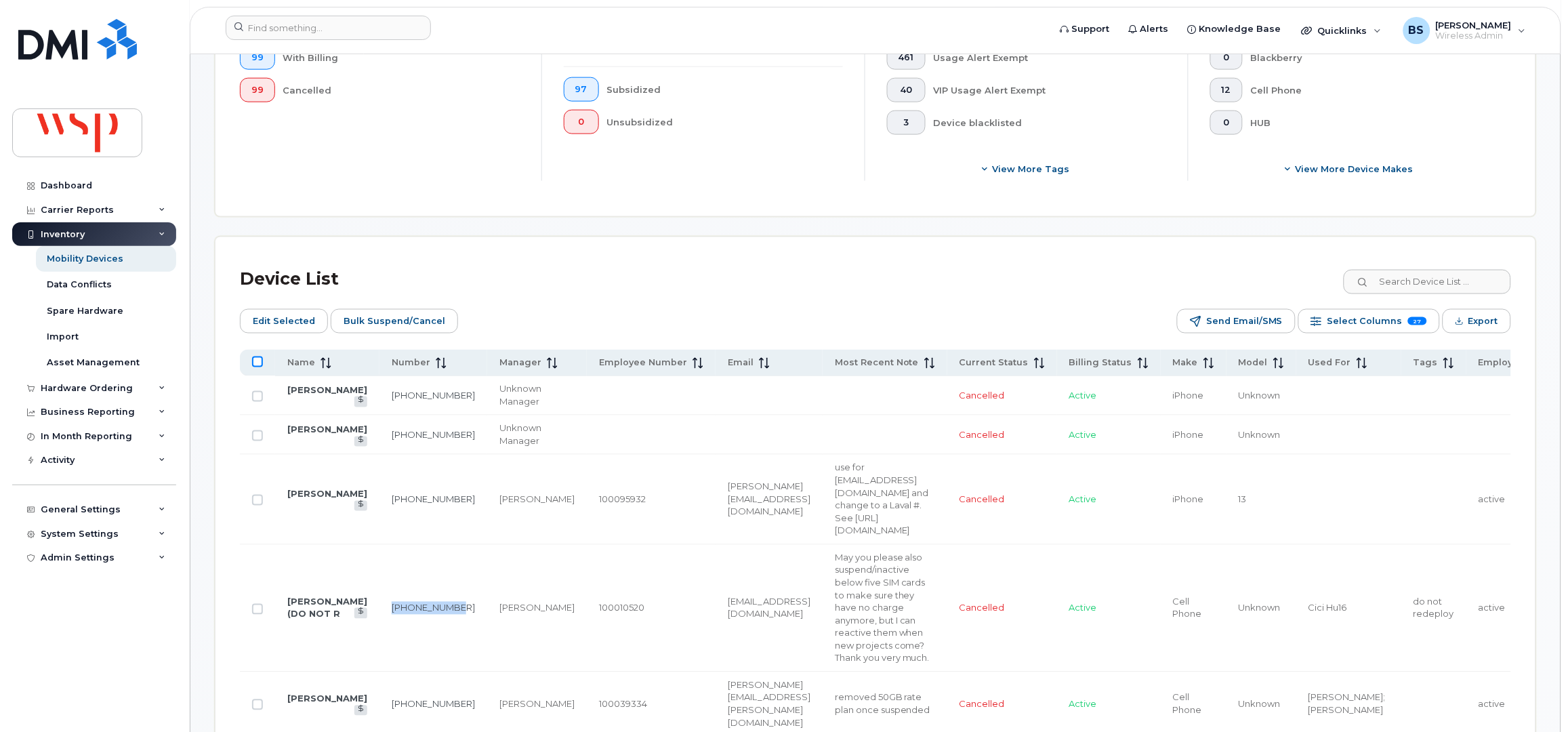
checkbox input "true"
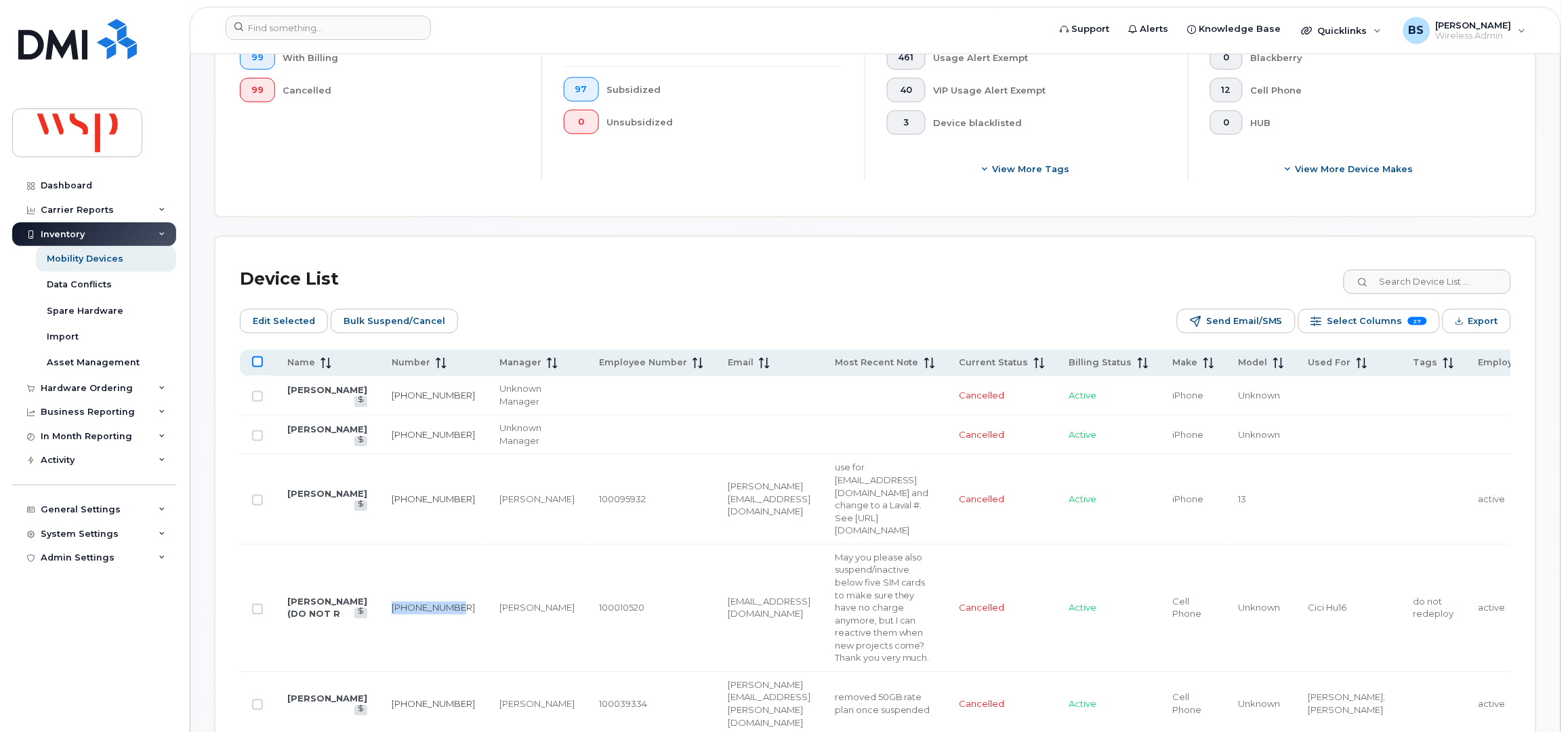
checkbox input "true"
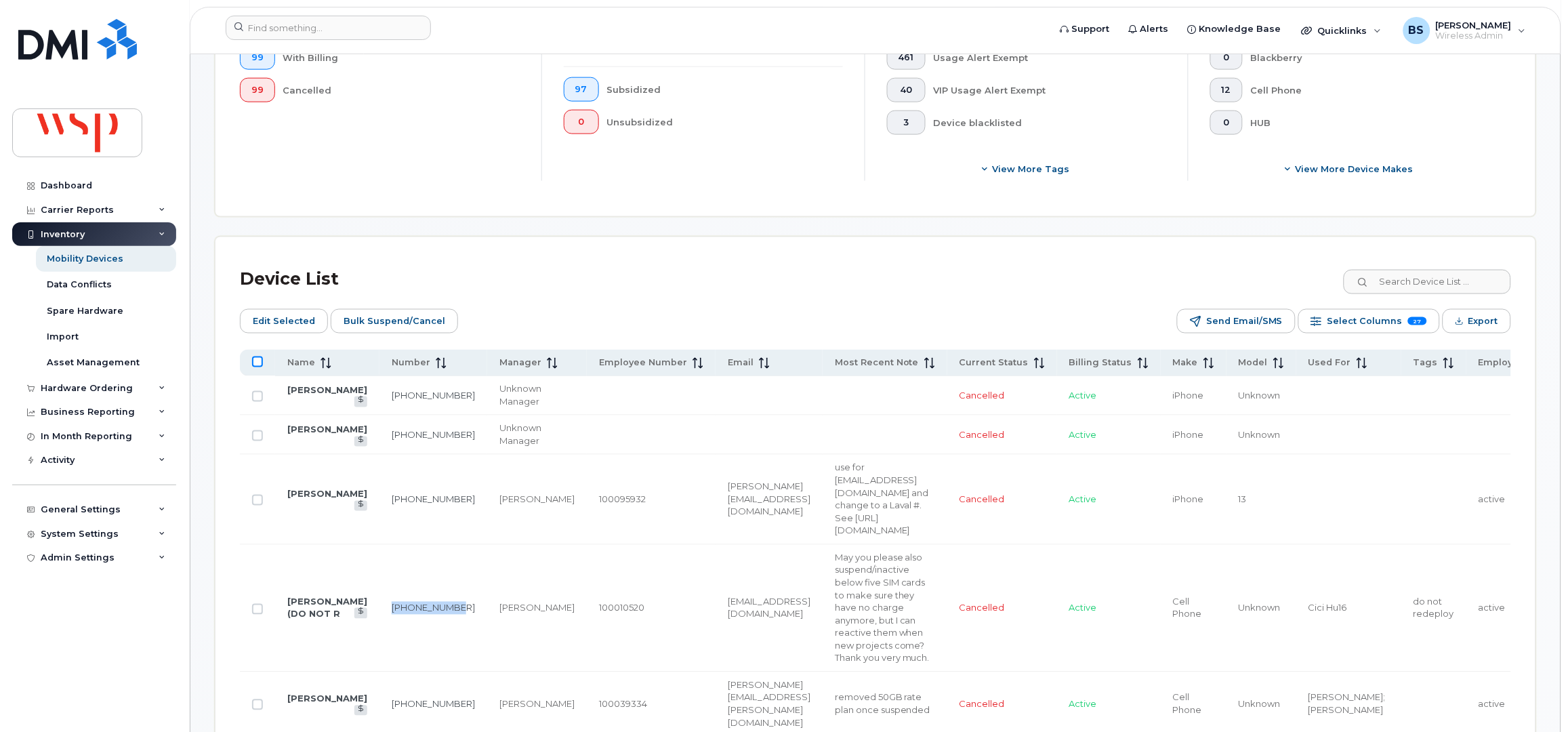
checkbox input "true"
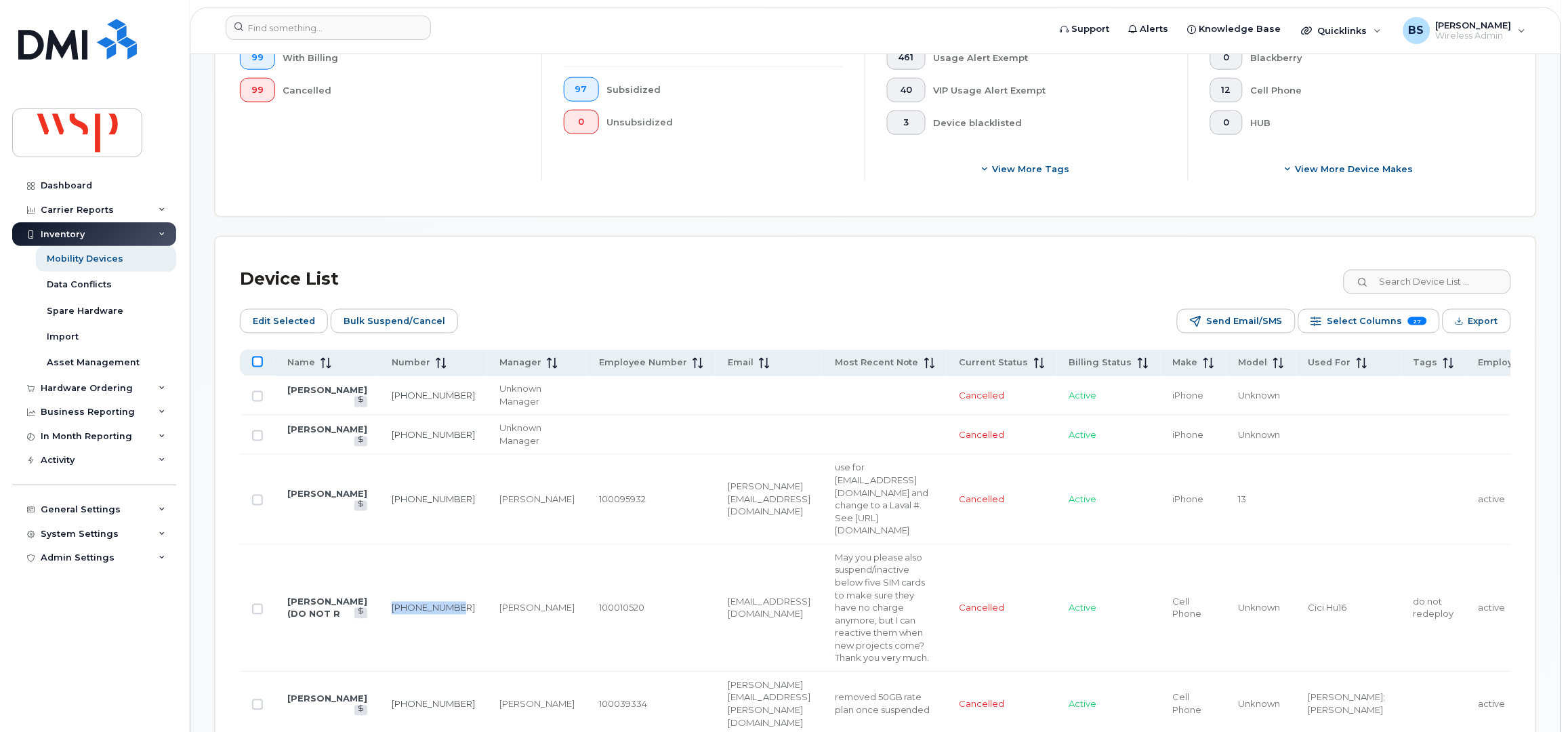
checkbox input "true"
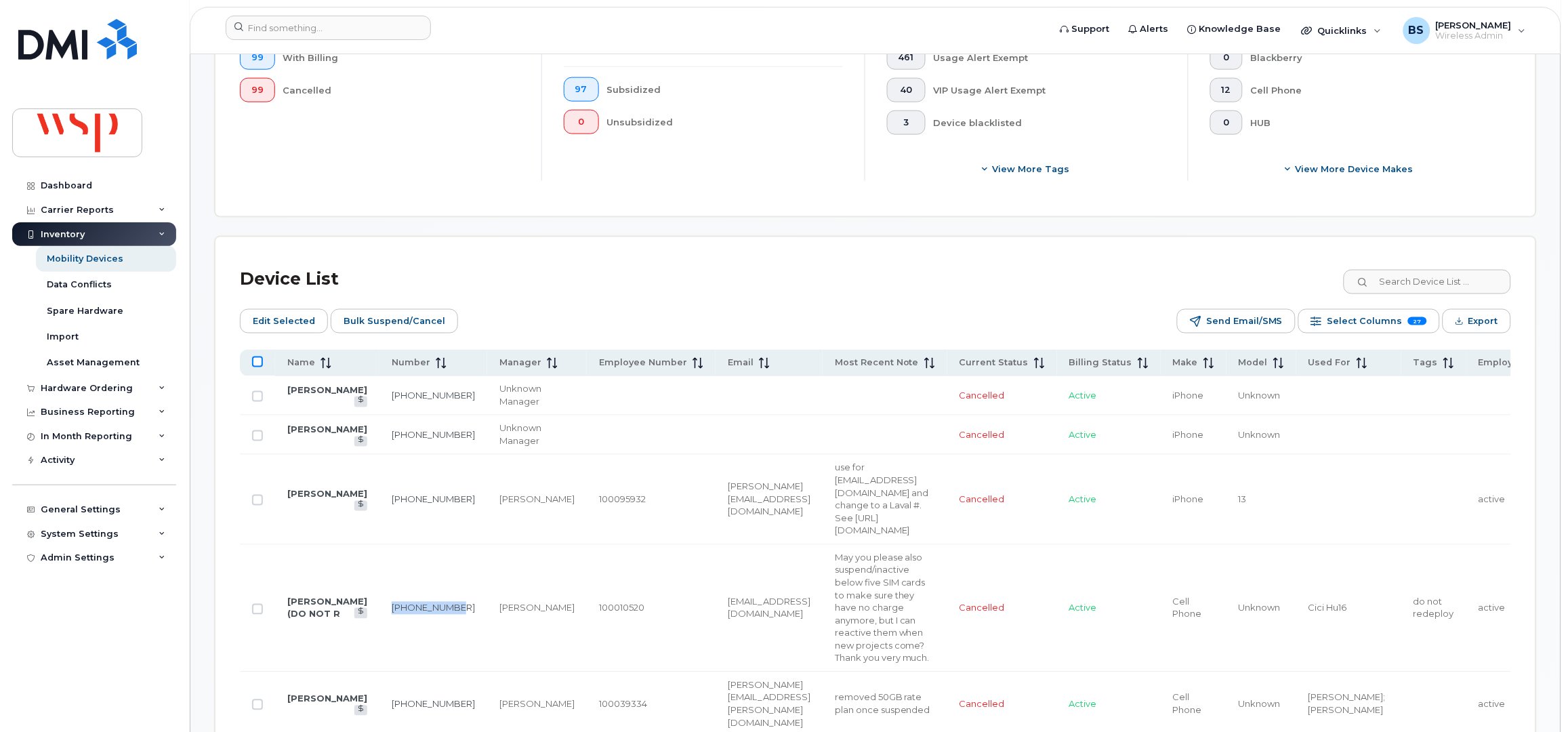
checkbox input "true"
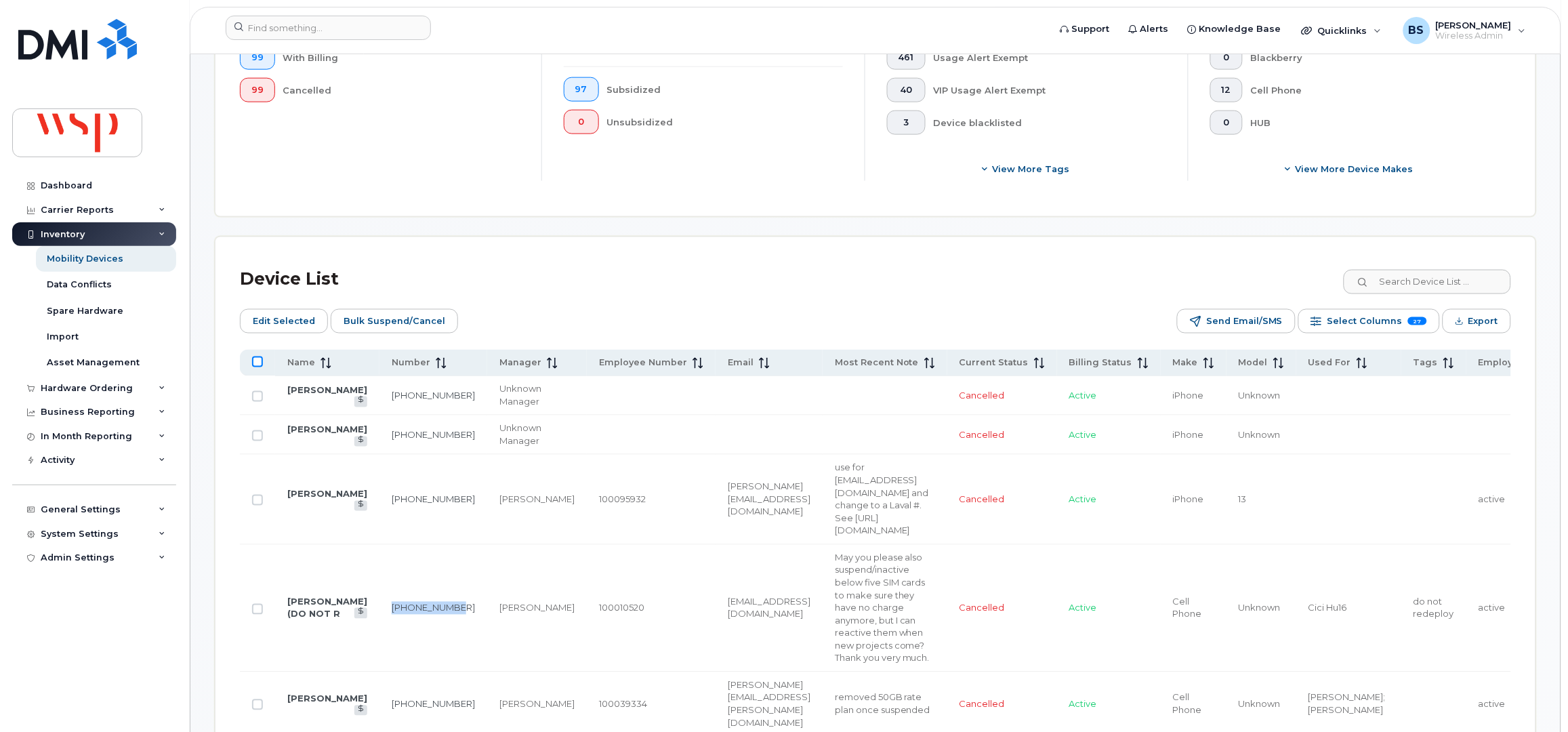
checkbox input "true"
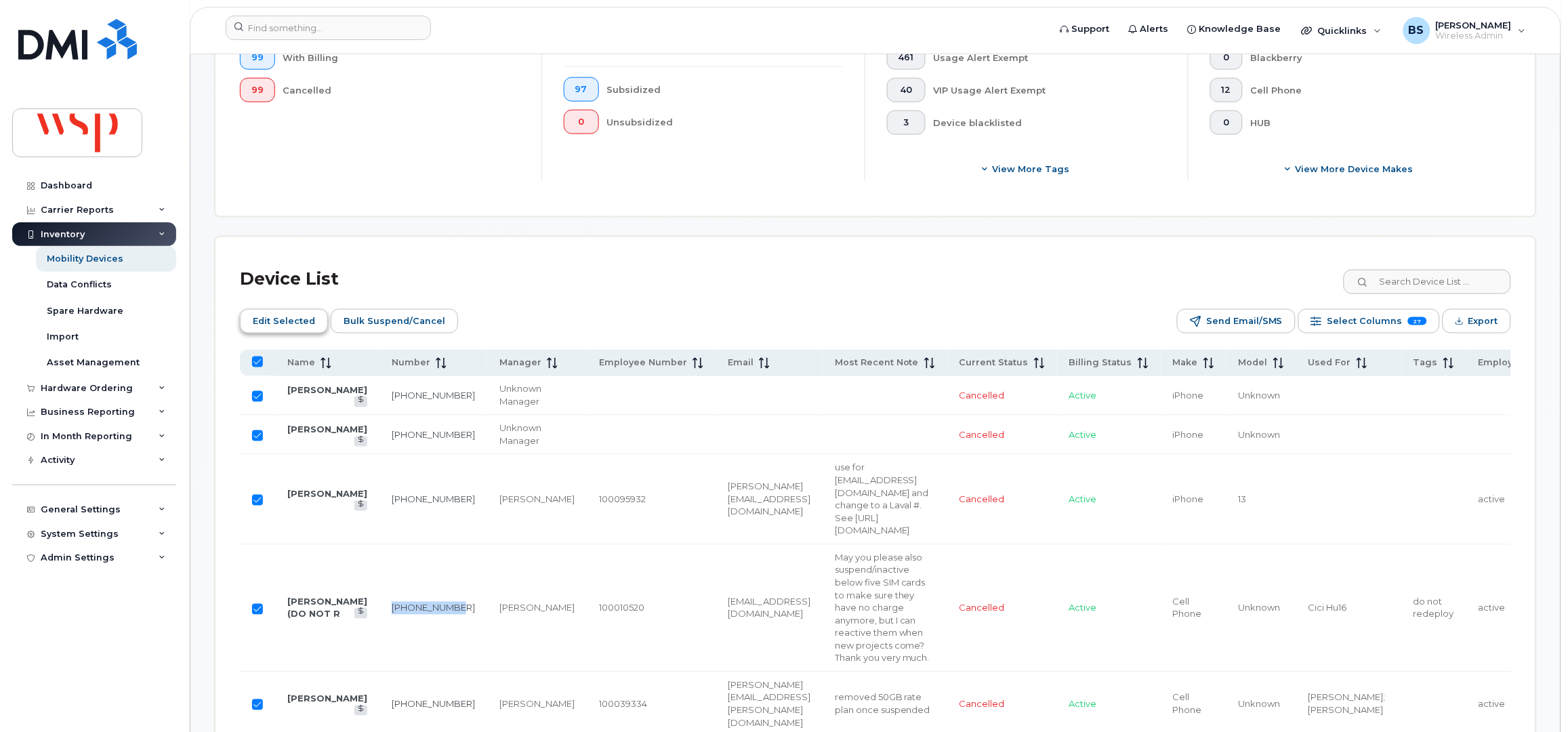
click at [292, 320] on span "Edit Selected" at bounding box center [284, 321] width 63 height 21
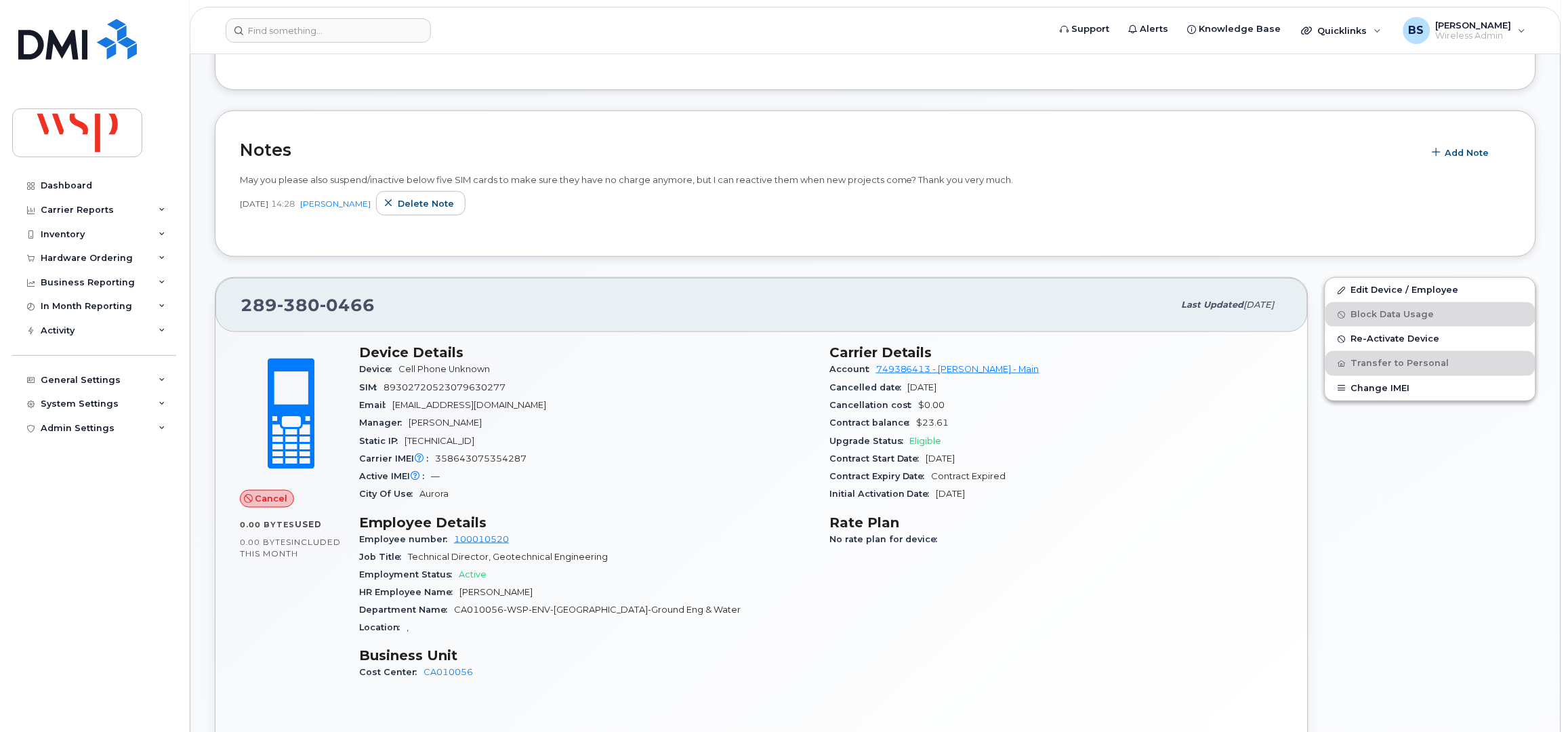
scroll to position [93, 0]
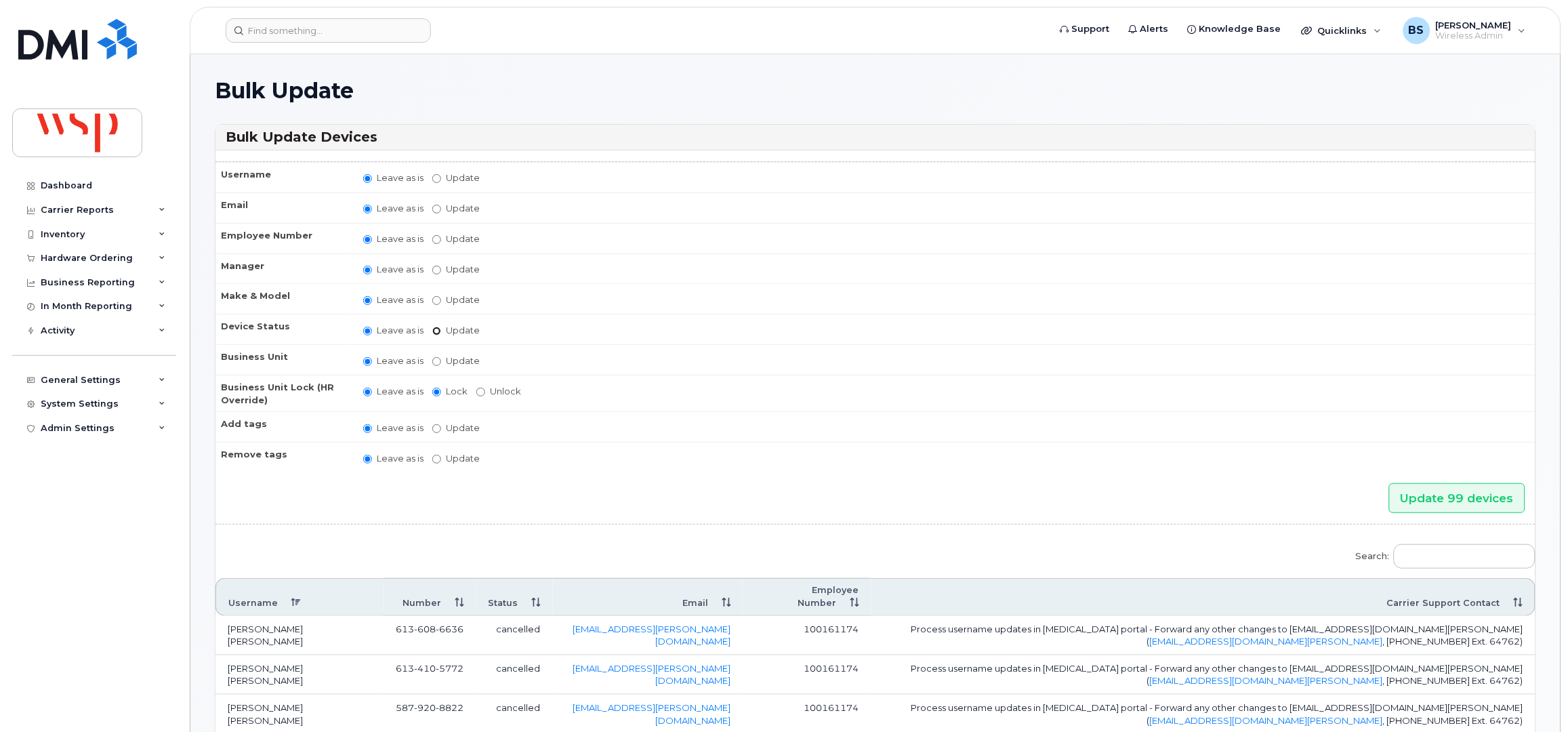
click at [434, 328] on input "Update active active suspended cancelled" at bounding box center [436, 331] width 9 height 9
radio input "true"
radio input "false"
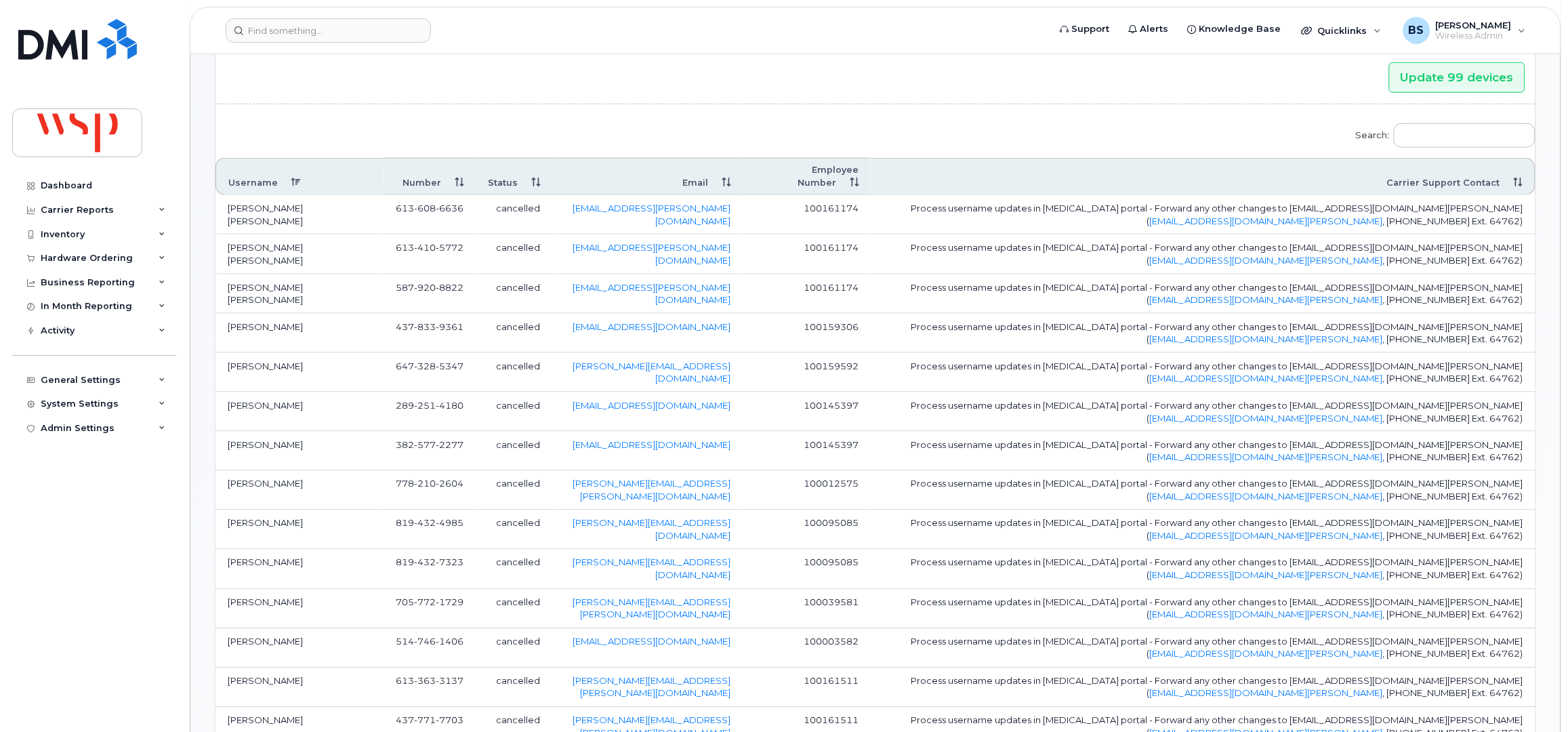
scroll to position [361, 0]
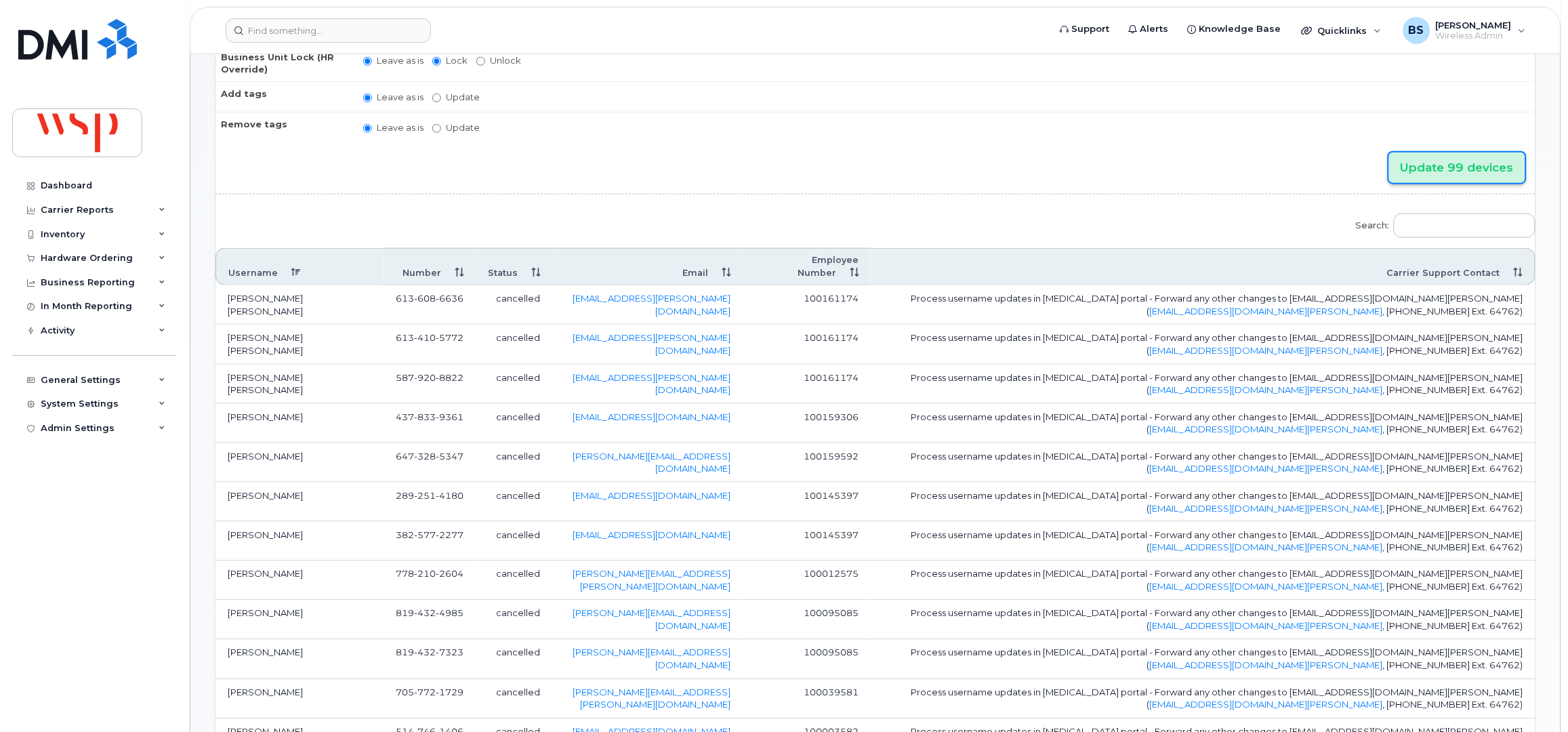
click at [1442, 166] on input "Update 99 devices" at bounding box center [1456, 167] width 136 height 30
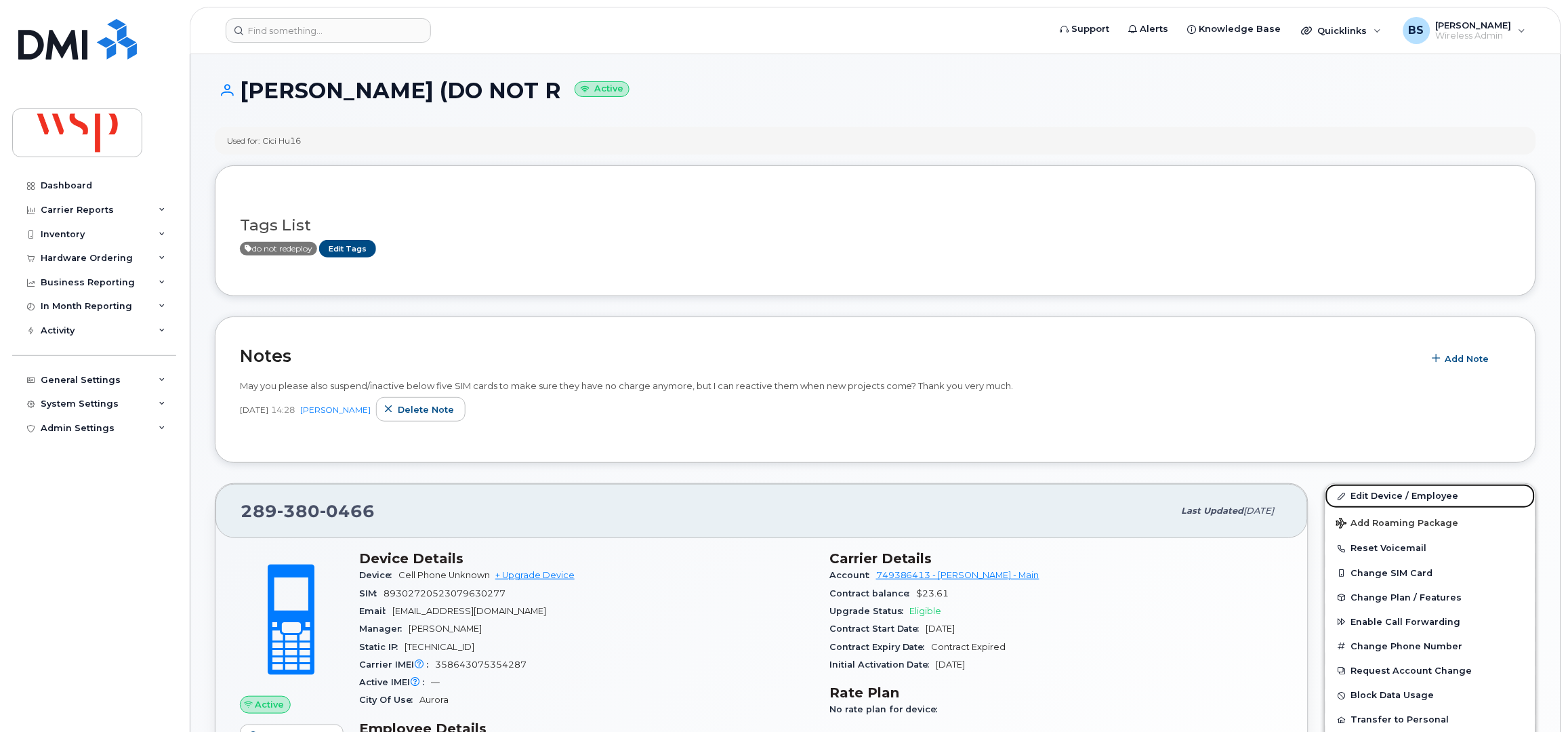
drag, startPoint x: 1363, startPoint y: 493, endPoint x: 1349, endPoint y: 467, distance: 29.5
click at [1363, 493] on link "Edit Device / Employee" at bounding box center [1430, 496] width 210 height 24
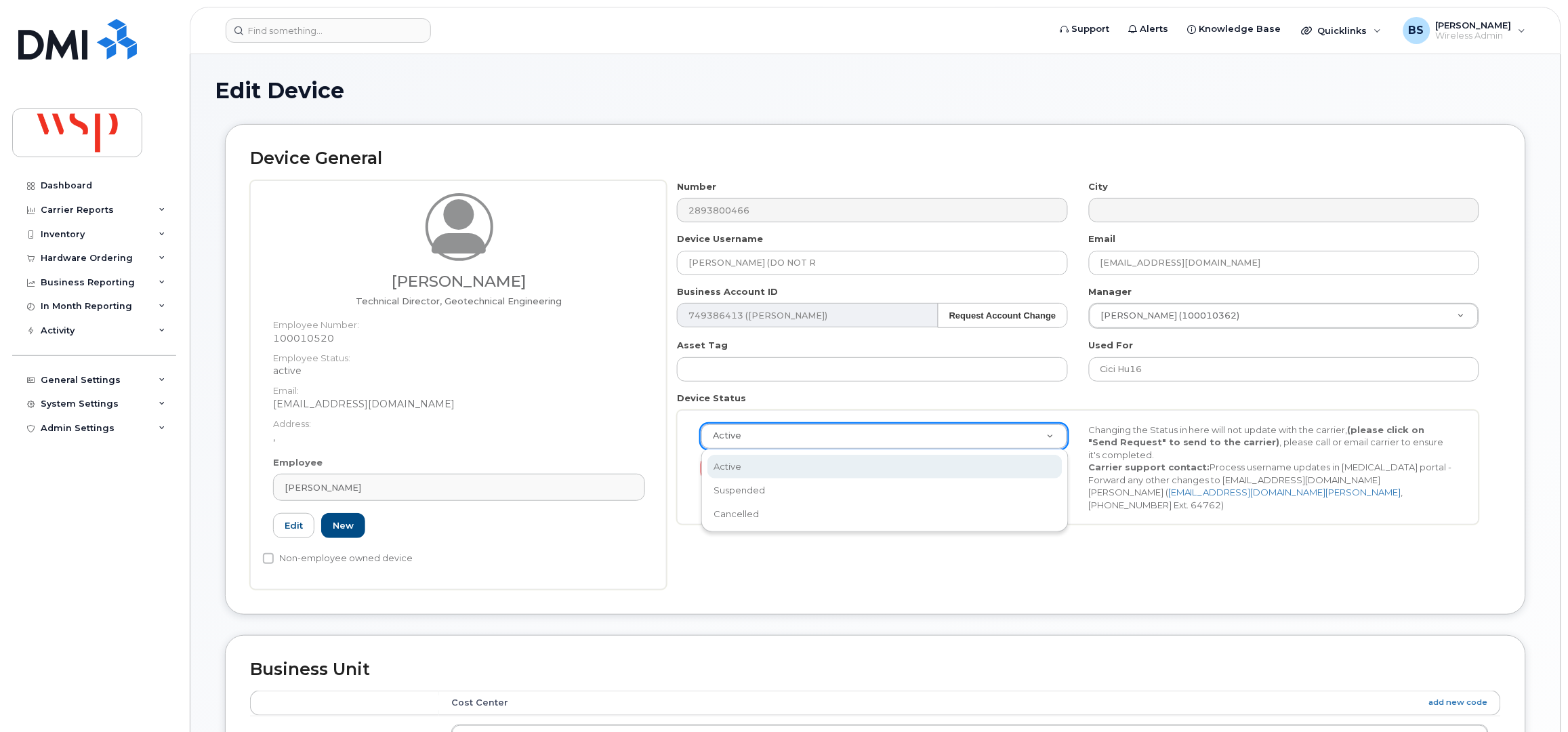
drag, startPoint x: 751, startPoint y: 440, endPoint x: 751, endPoint y: 448, distance: 8.0
select select "suspended"
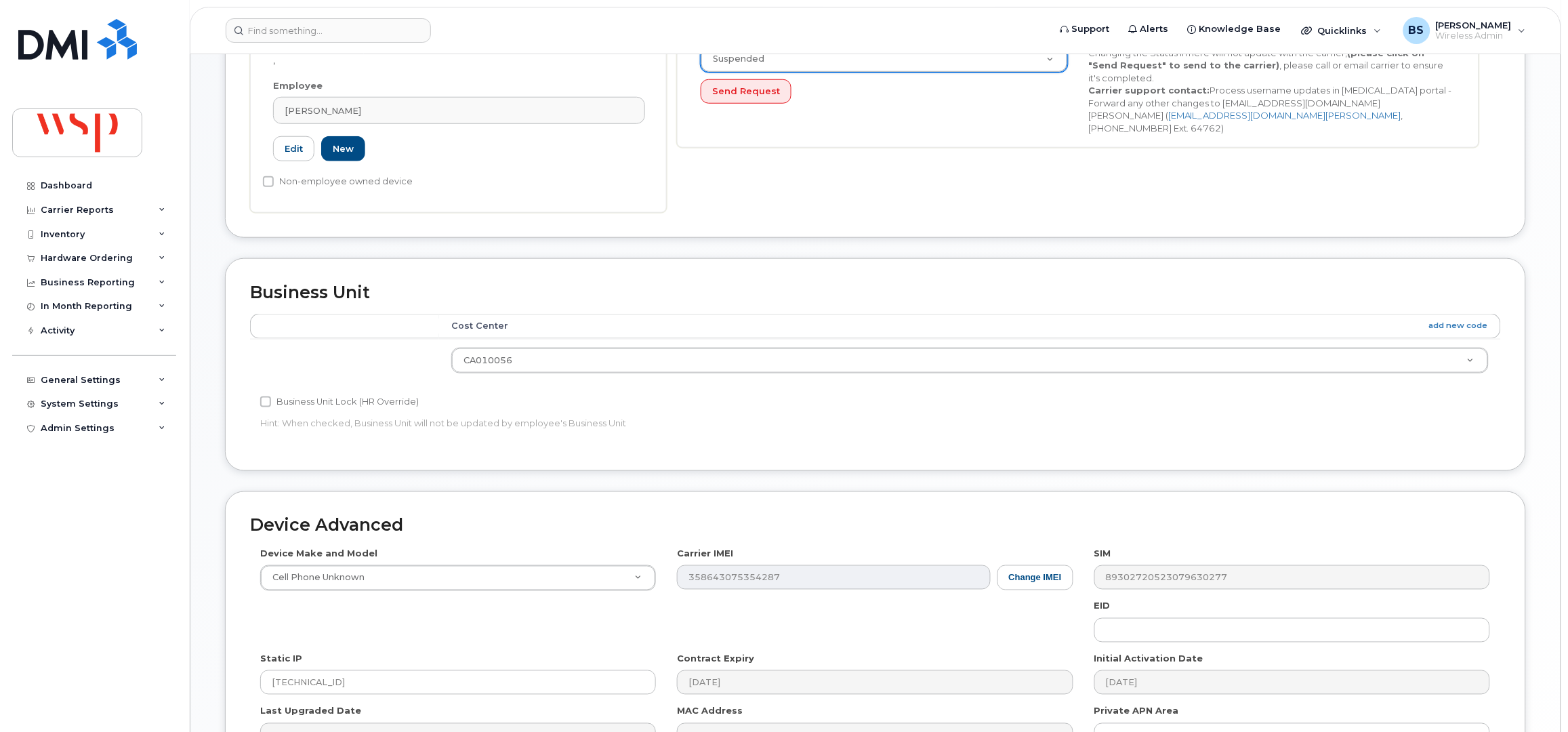
scroll to position [542, 0]
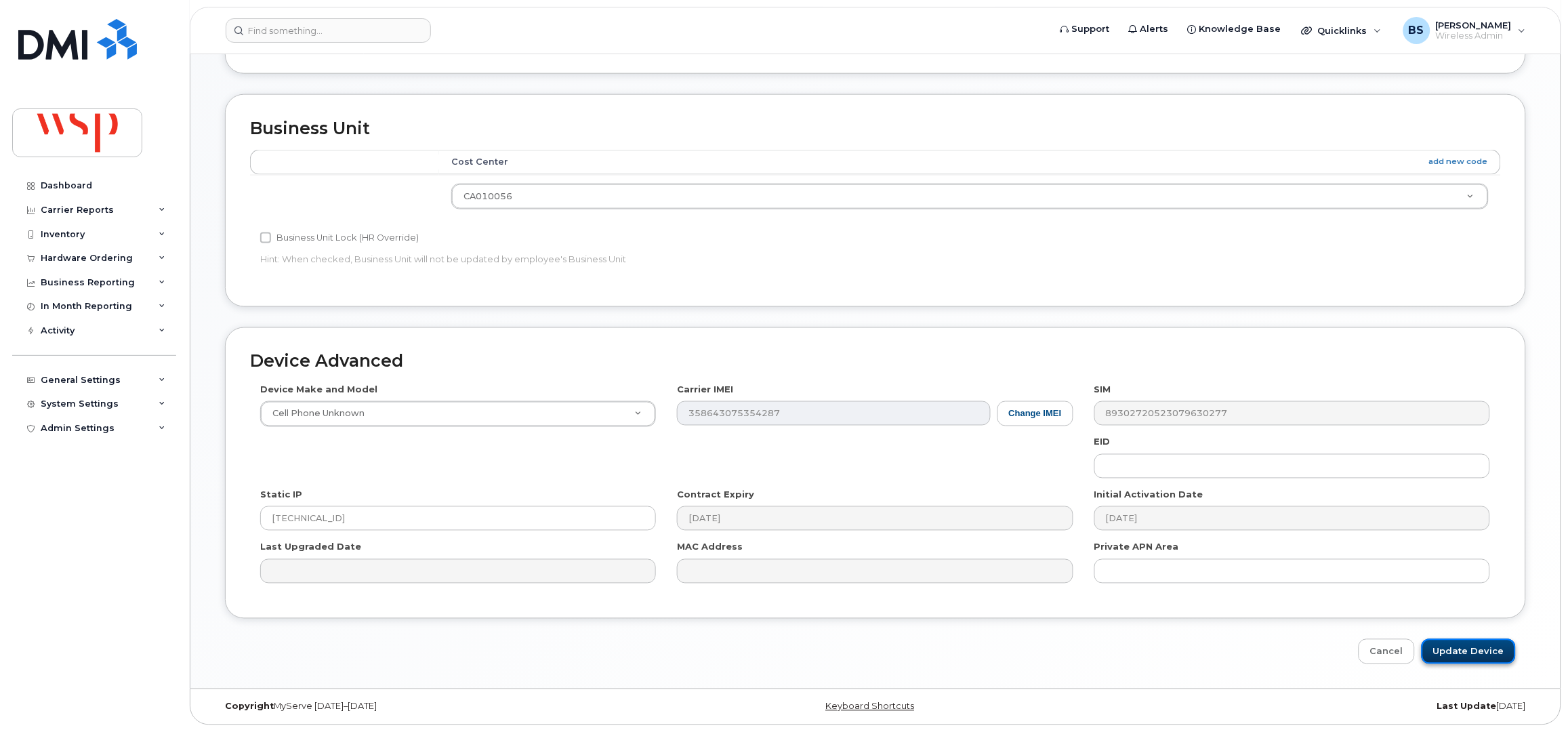
drag, startPoint x: 1483, startPoint y: 655, endPoint x: 1473, endPoint y: 644, distance: 14.9
click at [1483, 655] on input "Update Device" at bounding box center [1469, 652] width 94 height 25
type input "Saving..."
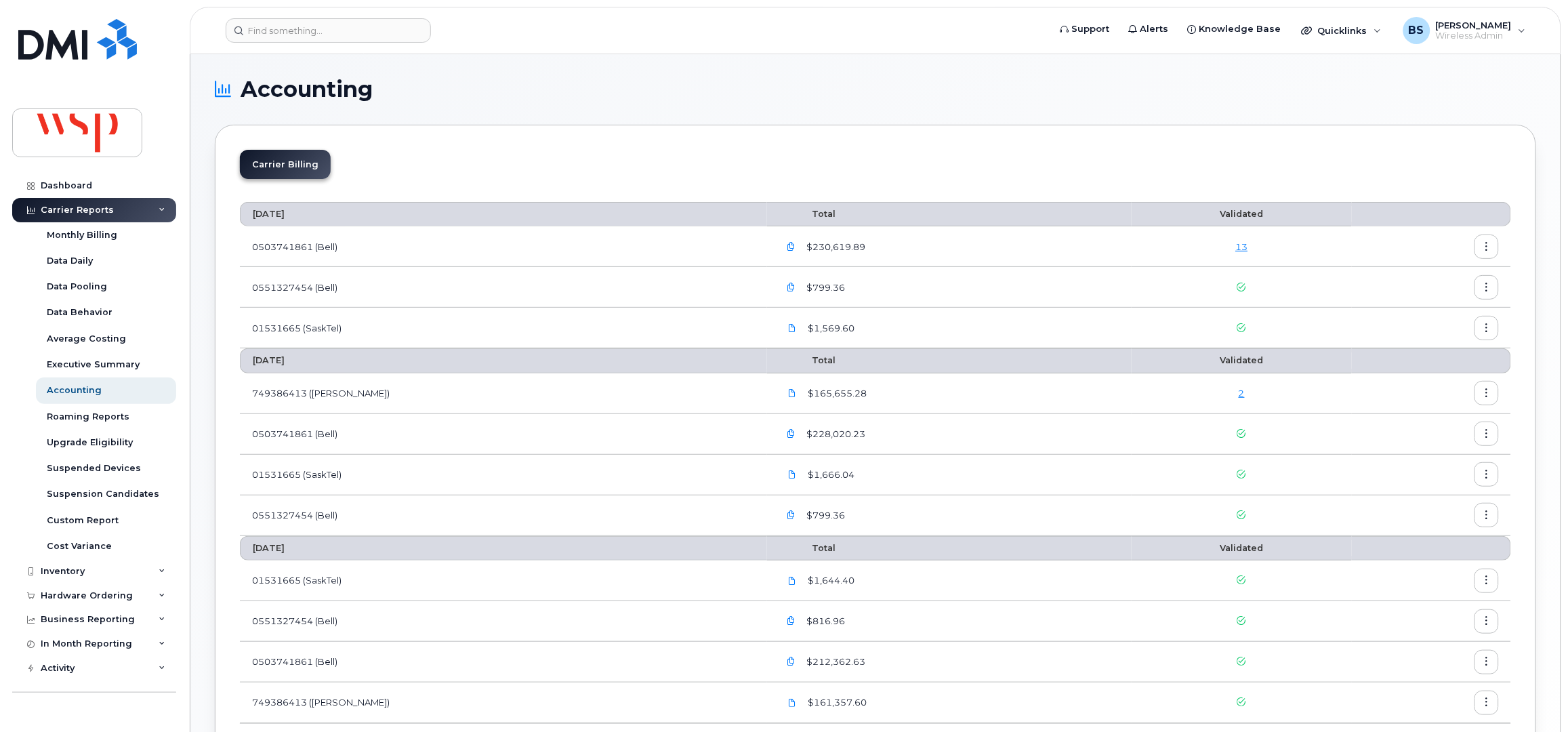
click at [1239, 394] on link "2" at bounding box center [1242, 392] width 6 height 11
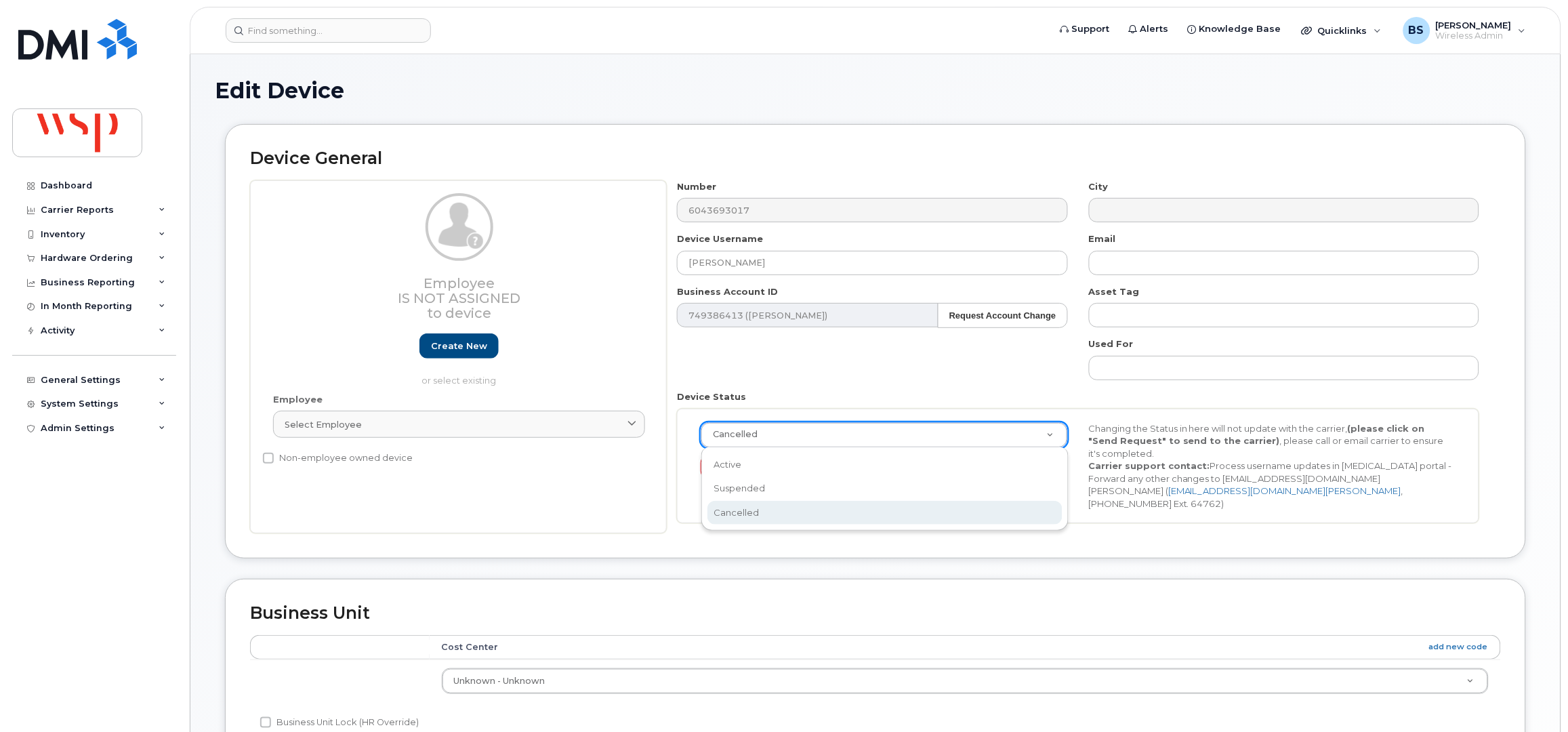
drag, startPoint x: 751, startPoint y: 431, endPoint x: 751, endPoint y: 439, distance: 8.0
select select "active"
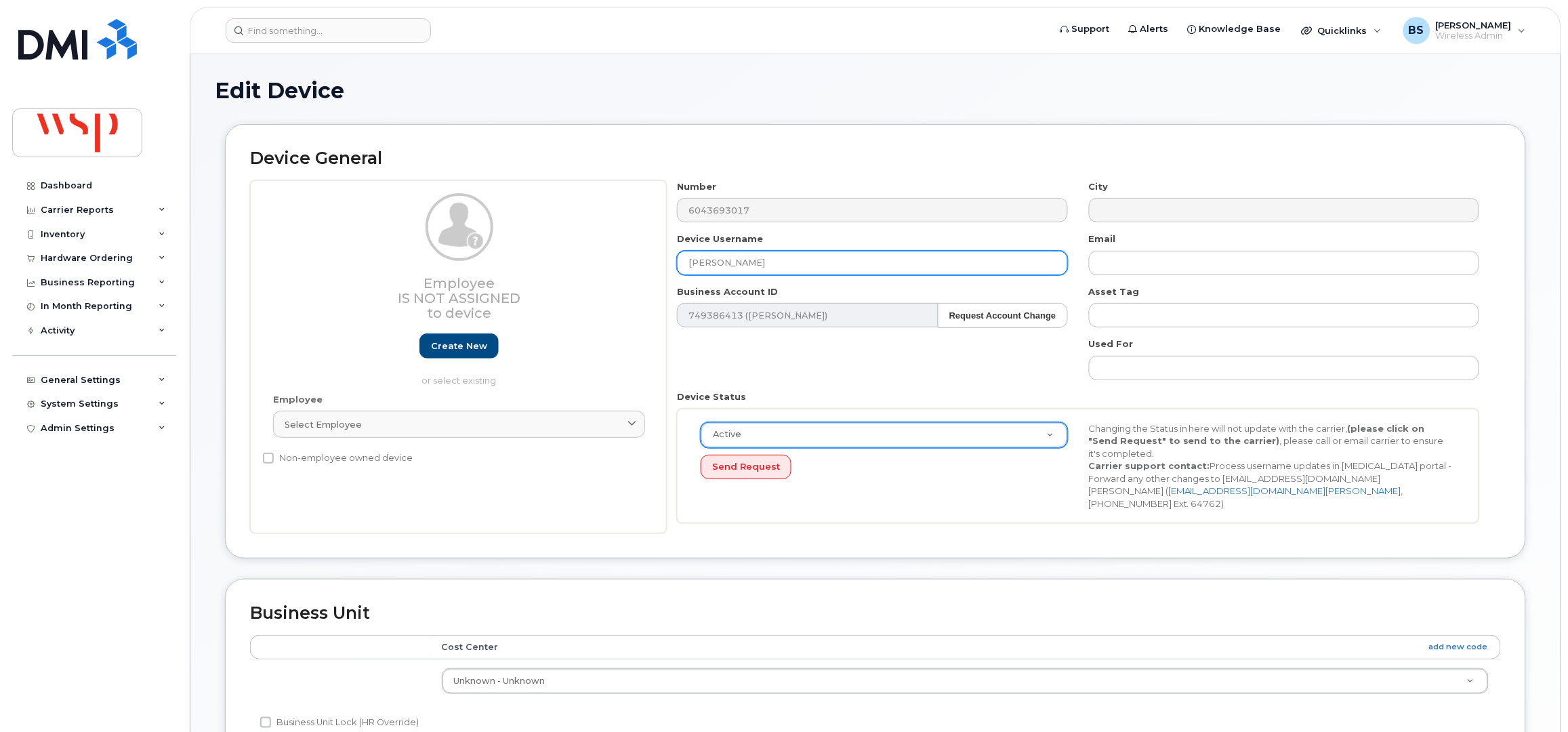
drag, startPoint x: 652, startPoint y: 273, endPoint x: 609, endPoint y: 250, distance: 48.8
click at [646, 273] on div "Employee Is not assigned to device Create new or select existing Employee Selec…" at bounding box center [875, 357] width 1251 height 354
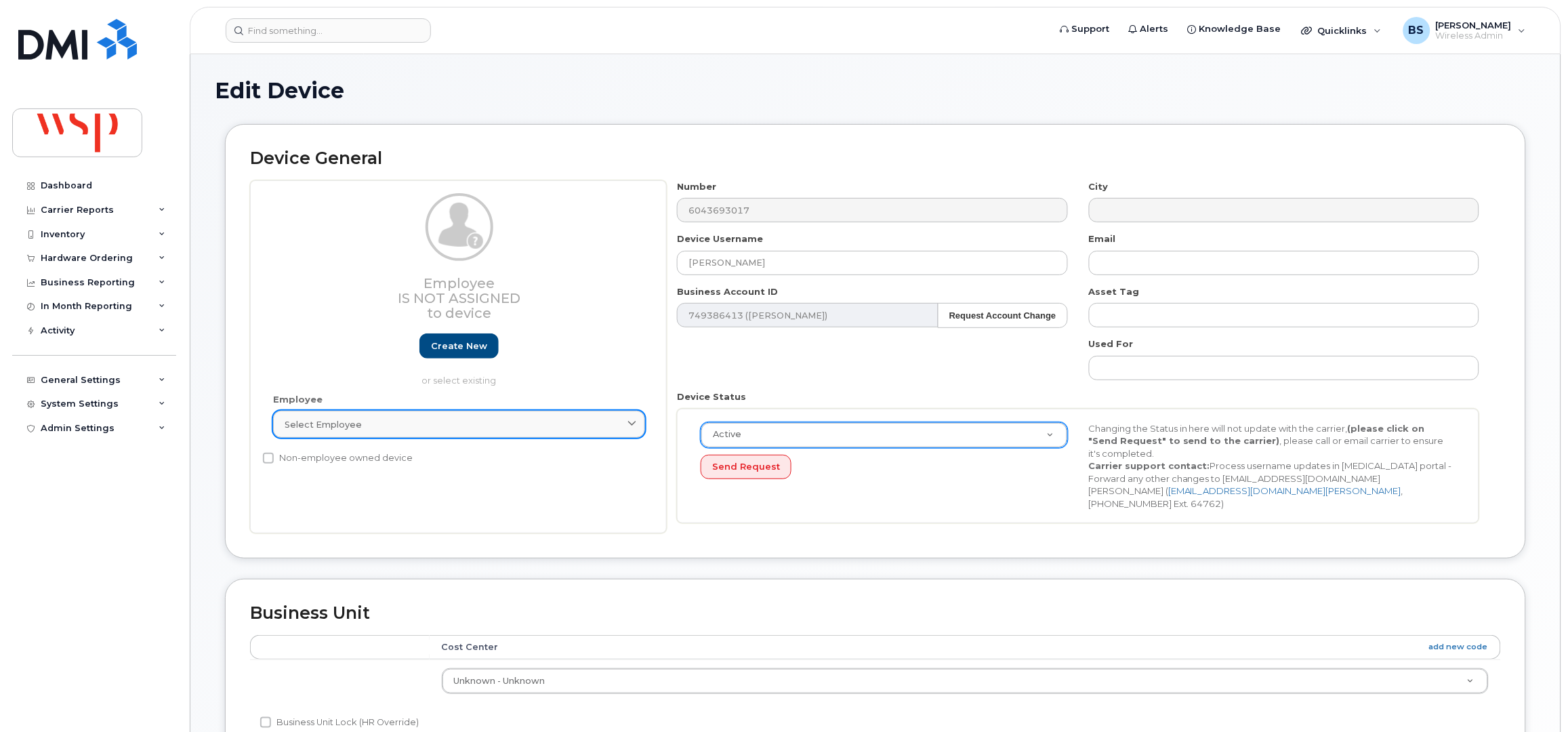
click at [439, 417] on link "Select employee" at bounding box center [459, 425] width 372 height 27
paste input "[PERSON_NAME]"
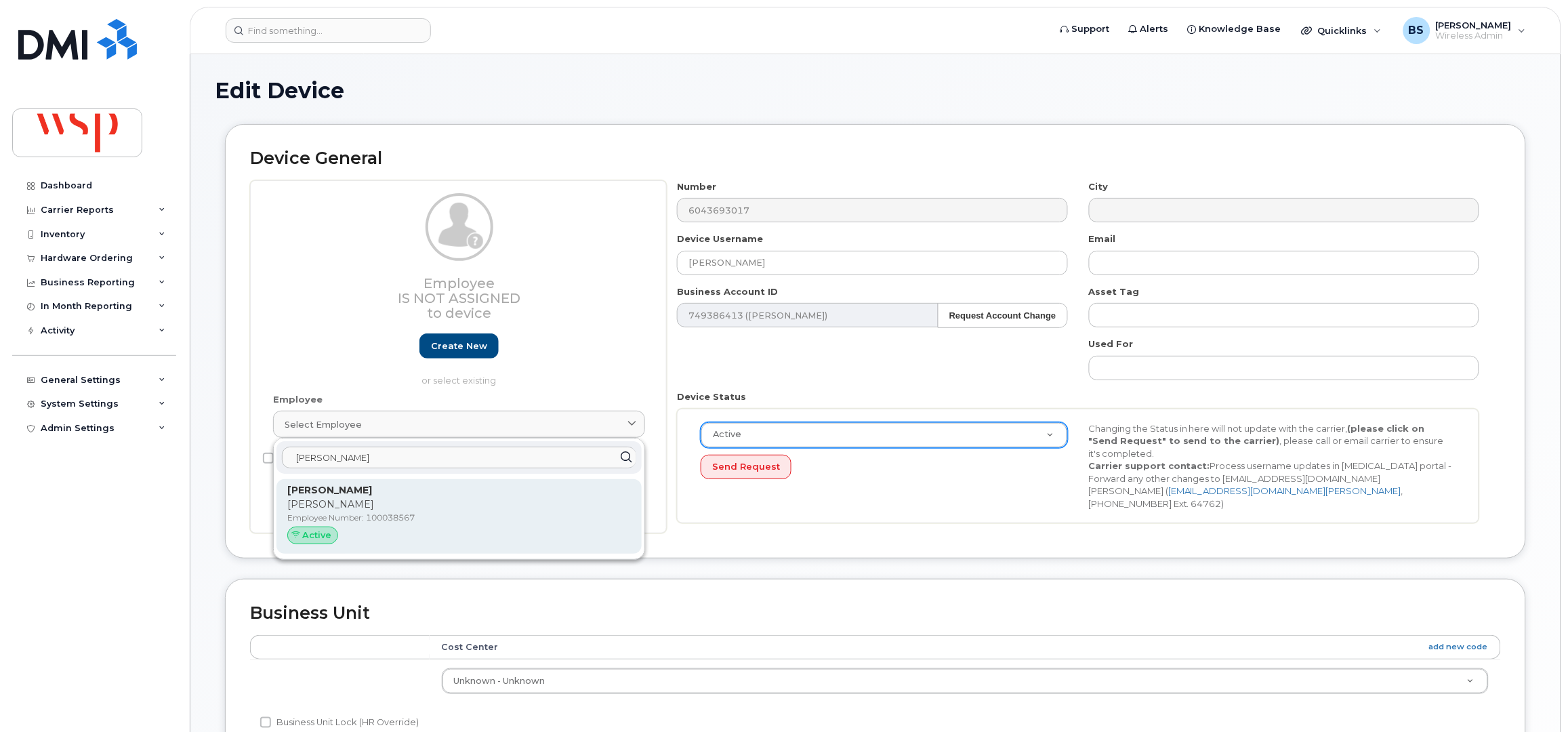
type input "[PERSON_NAME]"
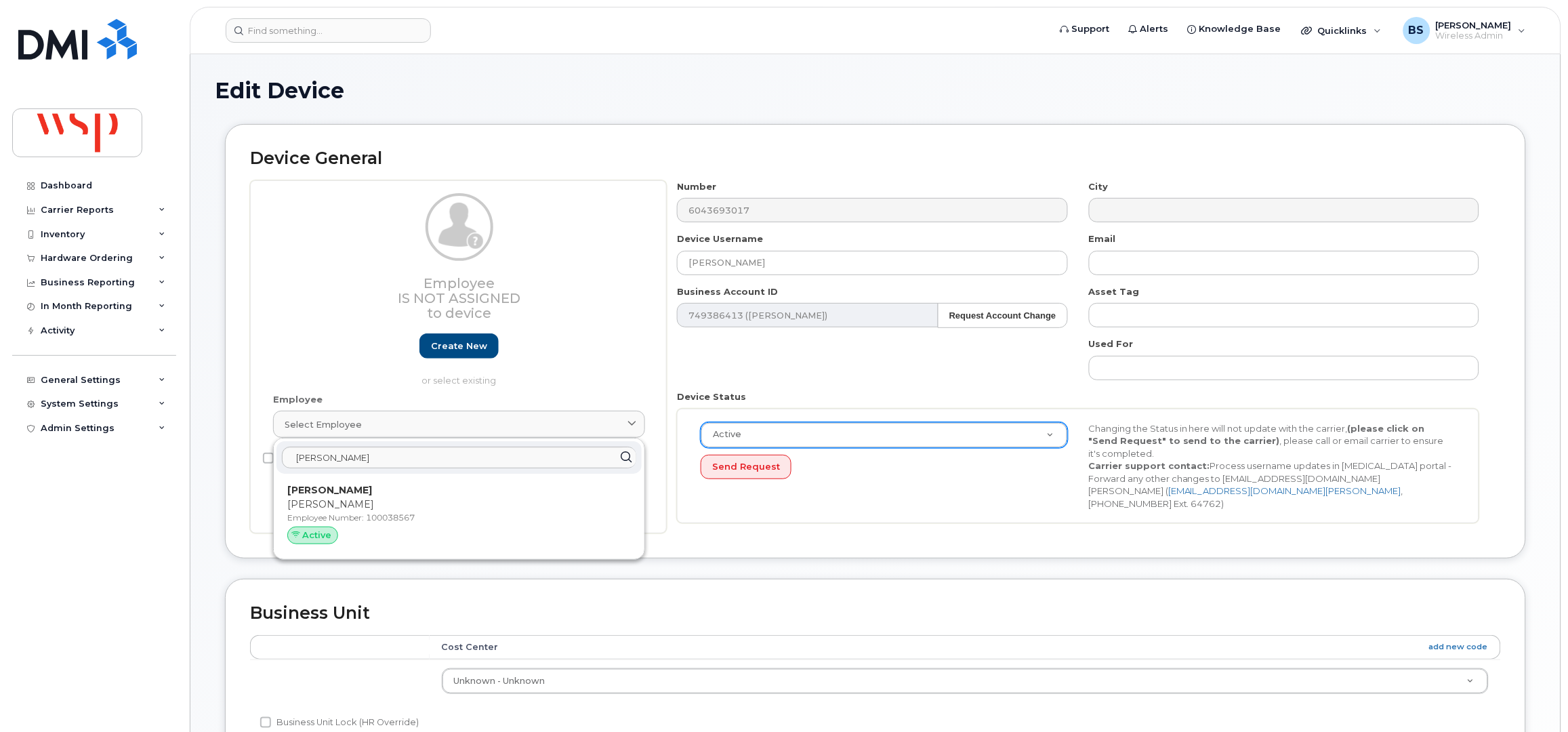
drag, startPoint x: 336, startPoint y: 508, endPoint x: 846, endPoint y: 63, distance: 676.8
click at [337, 508] on p "[PERSON_NAME]" at bounding box center [459, 505] width 343 height 15
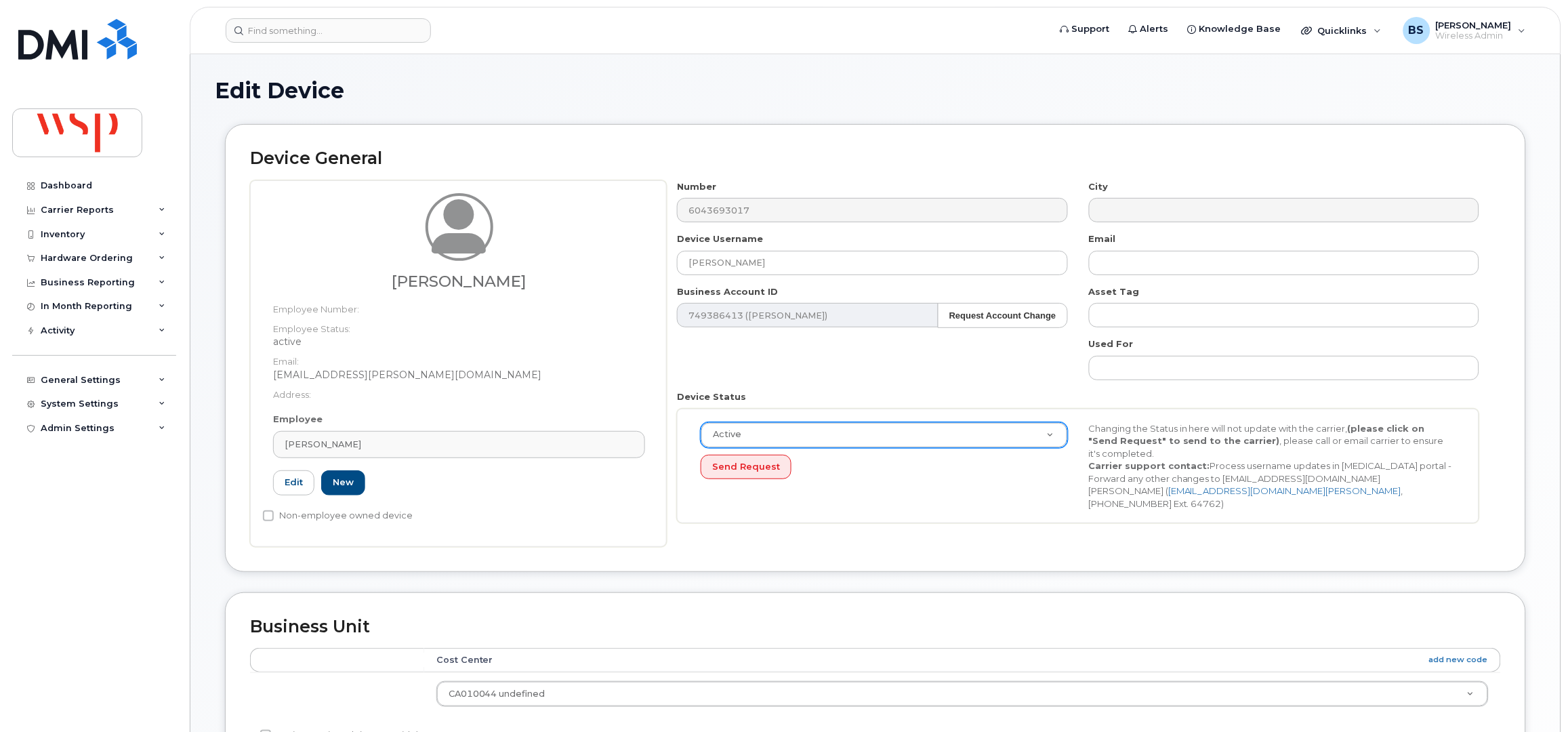
type input "100038567"
type input "[EMAIL_ADDRESS][PERSON_NAME][DOMAIN_NAME]"
type input "5770006"
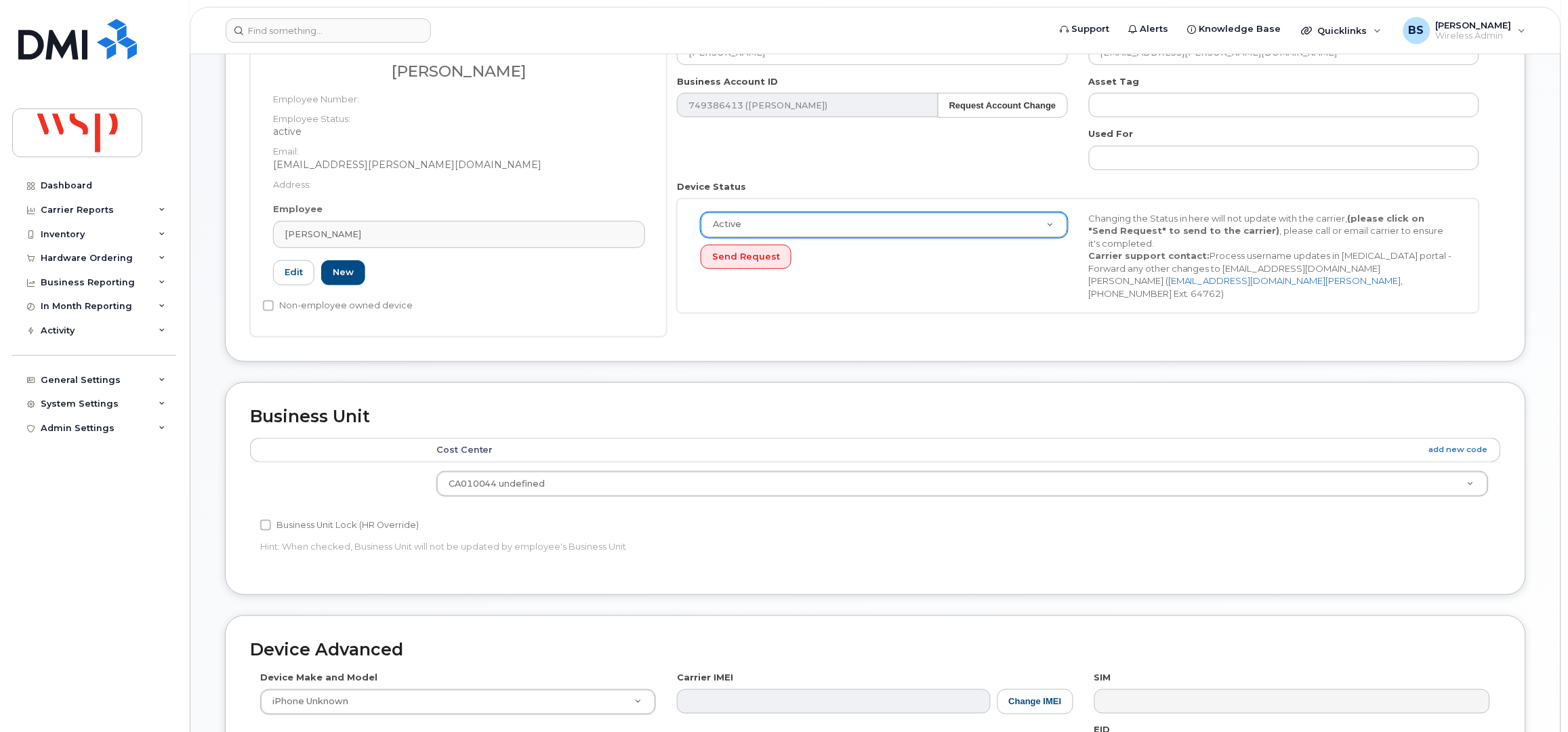
scroll to position [451, 0]
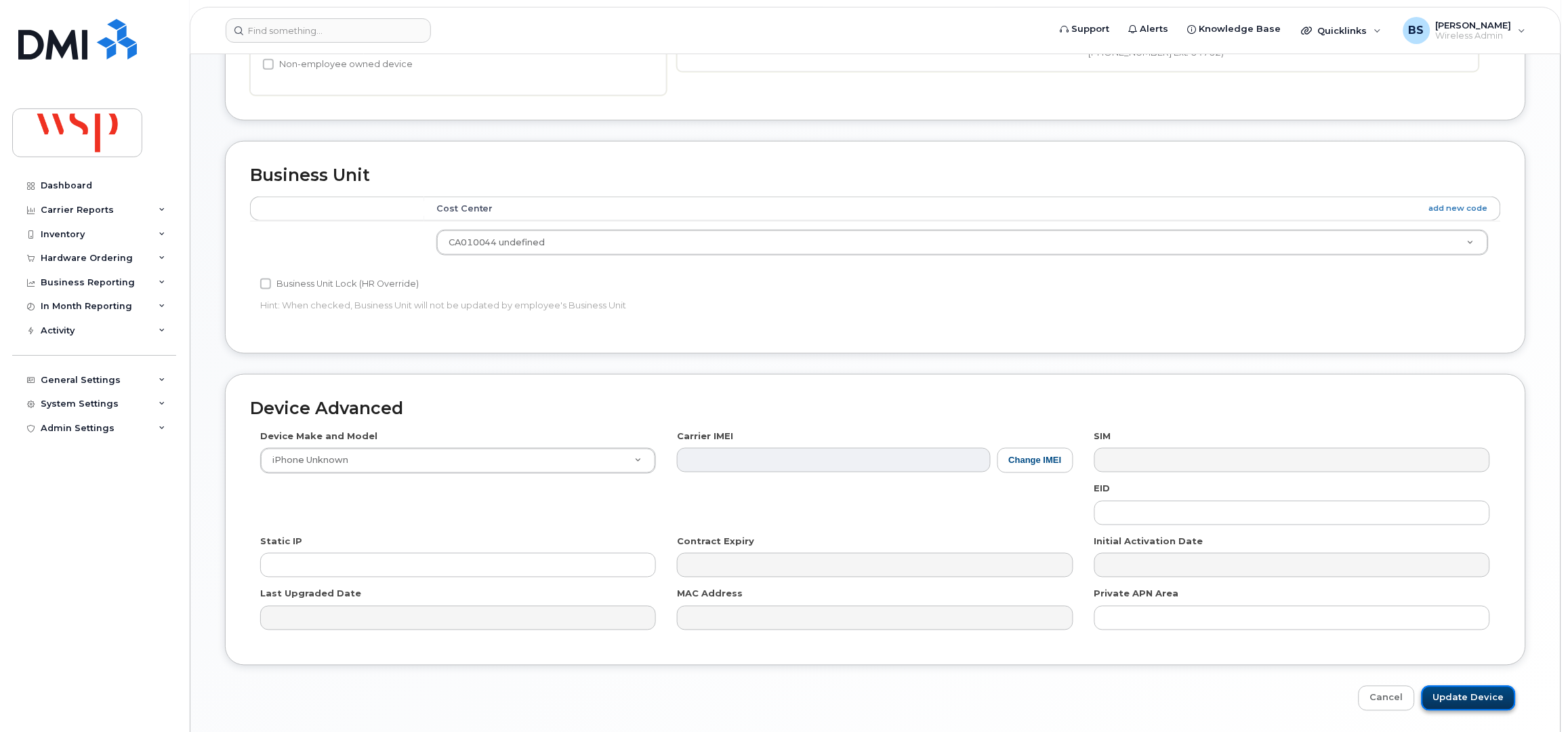
click at [1475, 696] on input "Update Device" at bounding box center [1469, 699] width 94 height 25
type input "Saving..."
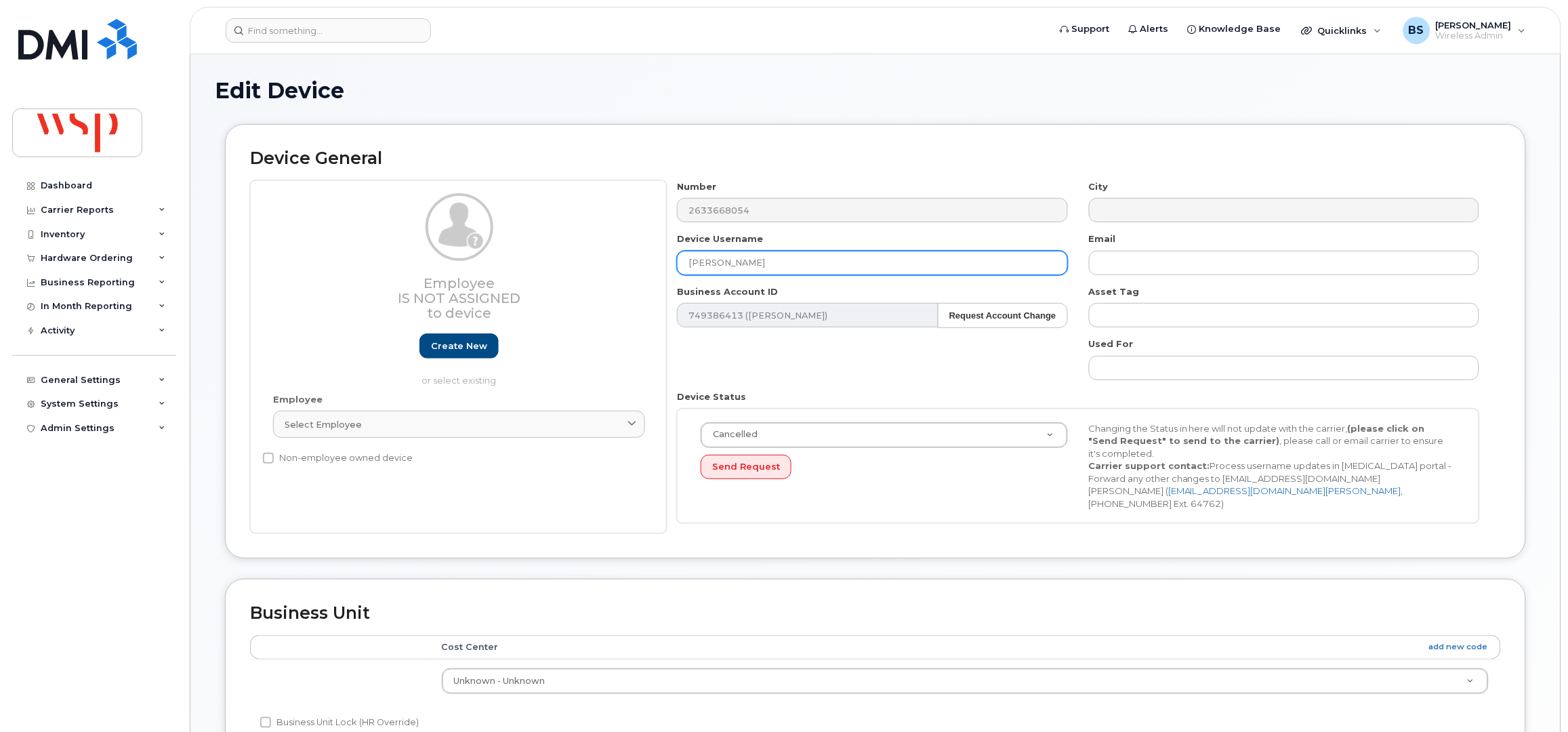
drag, startPoint x: 767, startPoint y: 252, endPoint x: 594, endPoint y: 269, distance: 173.8
click at [597, 268] on div "Employee Is not assigned to device Create new or select existing Employee Selec…" at bounding box center [875, 357] width 1251 height 354
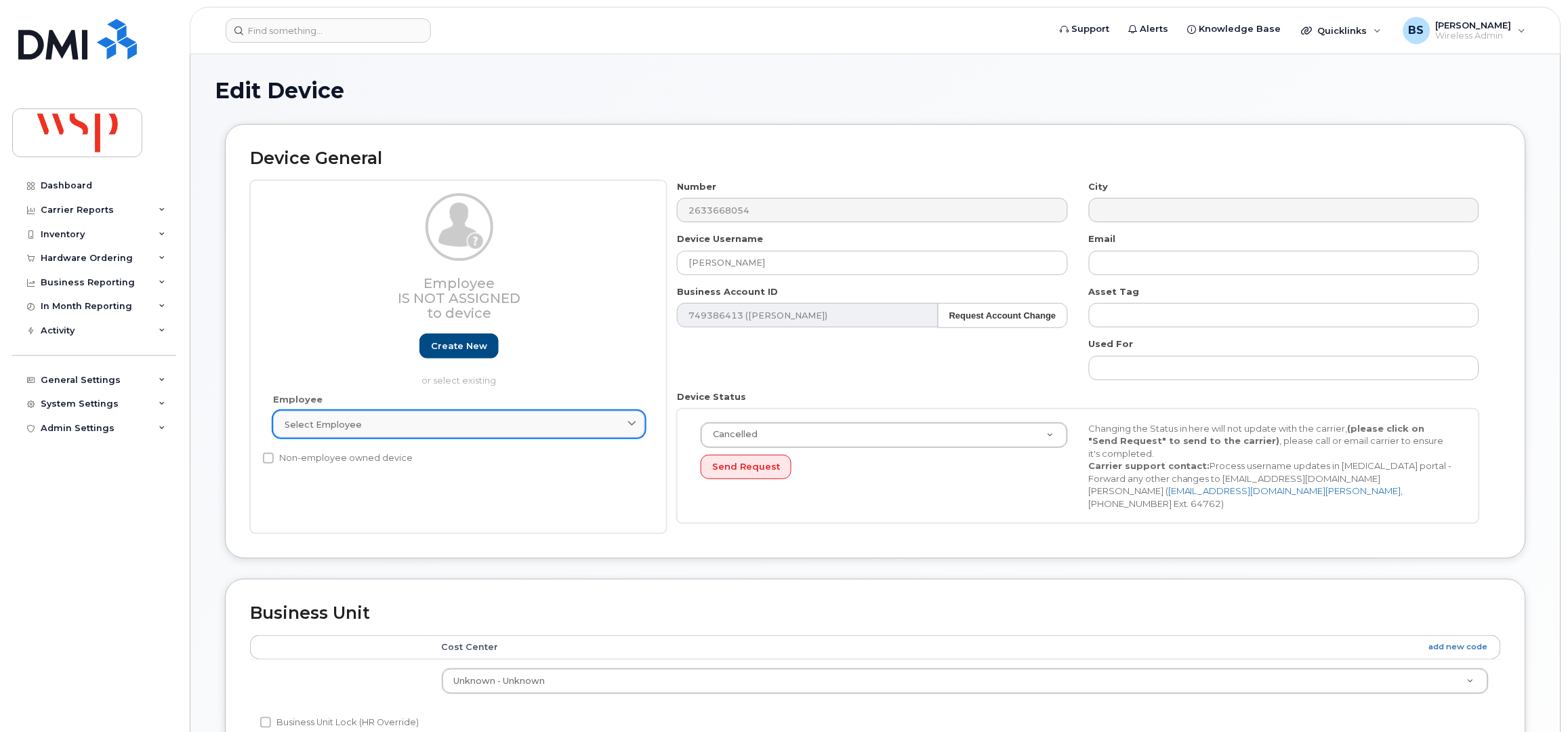
click at [341, 423] on span "Select employee" at bounding box center [323, 425] width 77 height 13
paste input "[PERSON_NAME]"
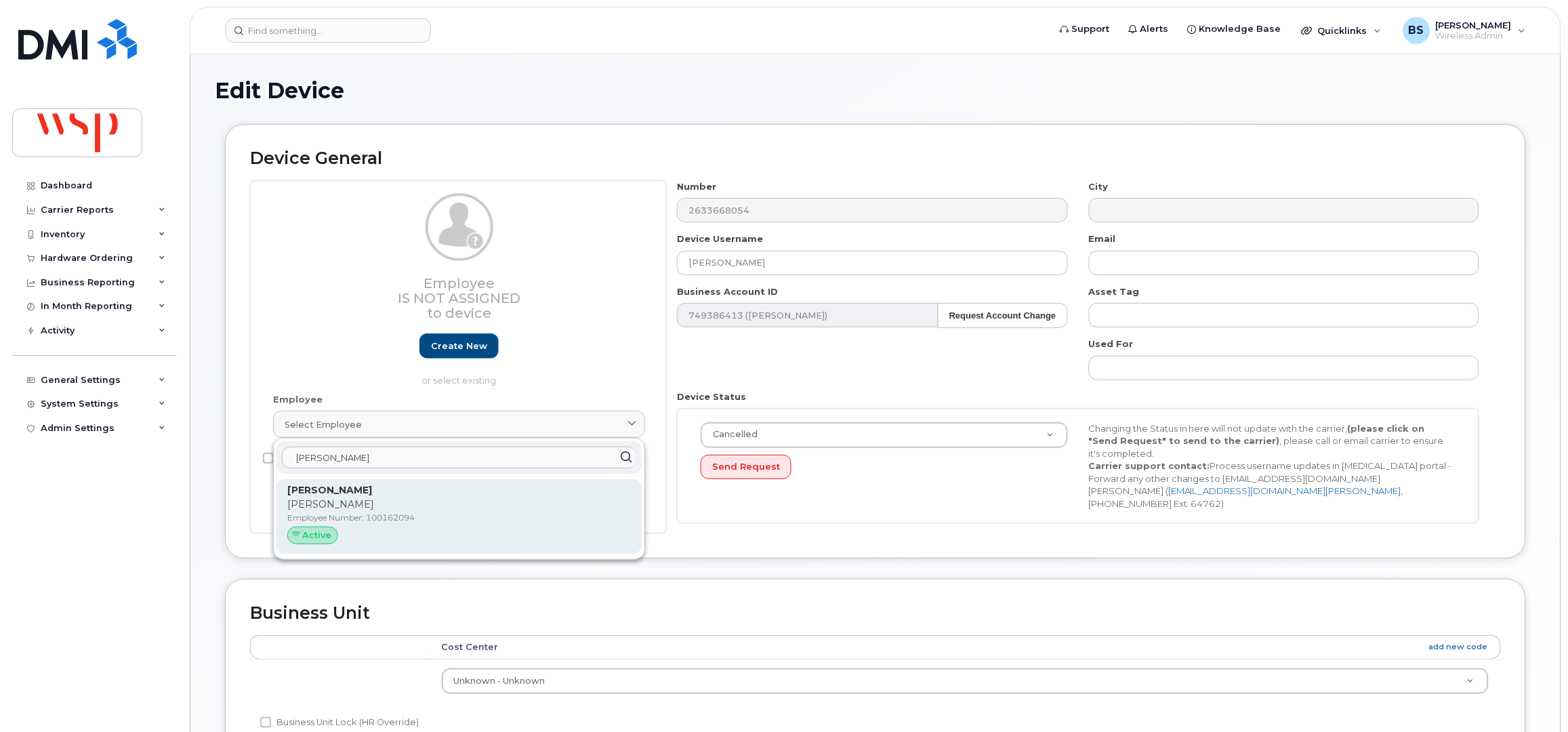
type input "[PERSON_NAME]"
click at [330, 492] on strong "[PERSON_NAME]" at bounding box center [330, 490] width 85 height 12
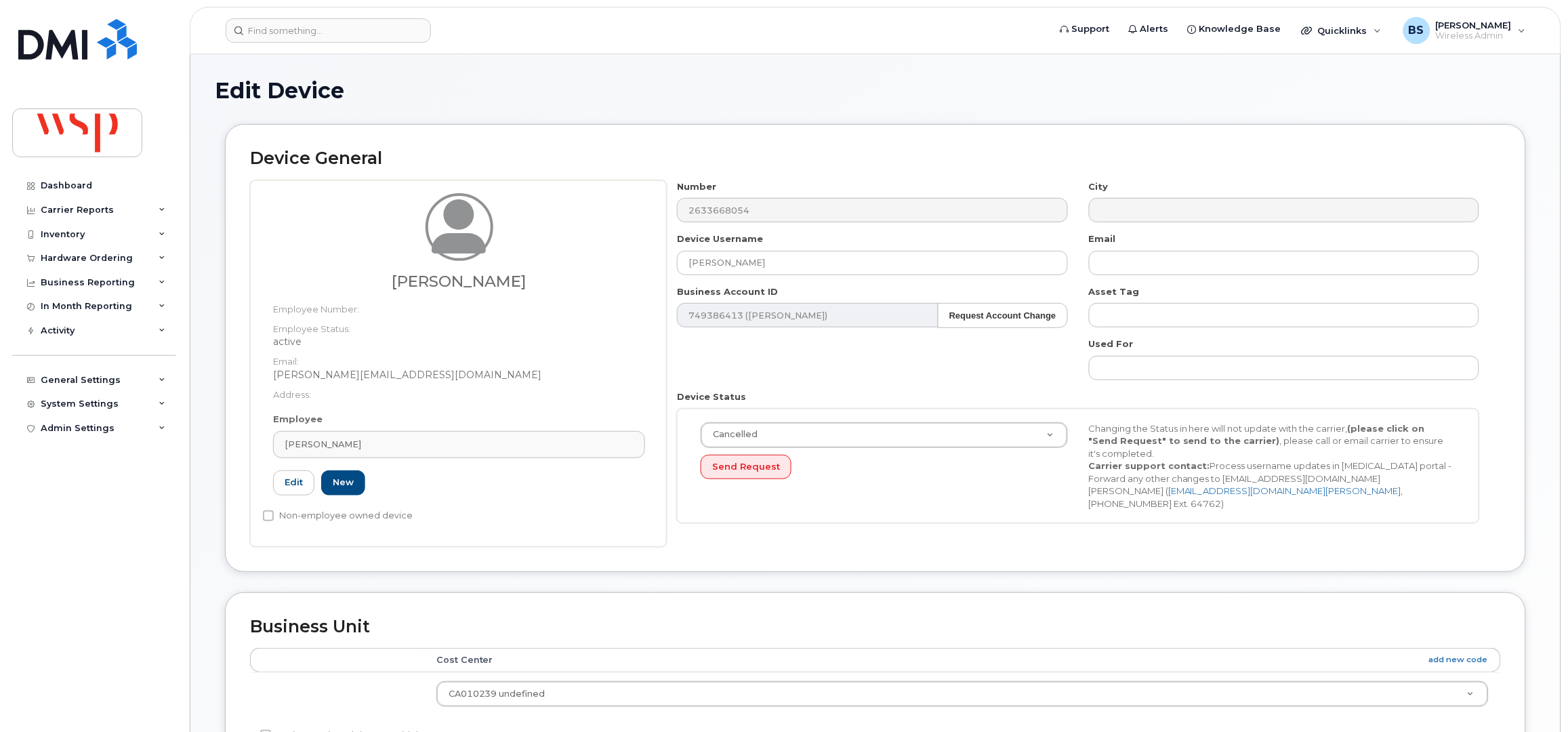
type input "100162094"
type input "[PERSON_NAME][EMAIL_ADDRESS][DOMAIN_NAME]"
type input "5770020"
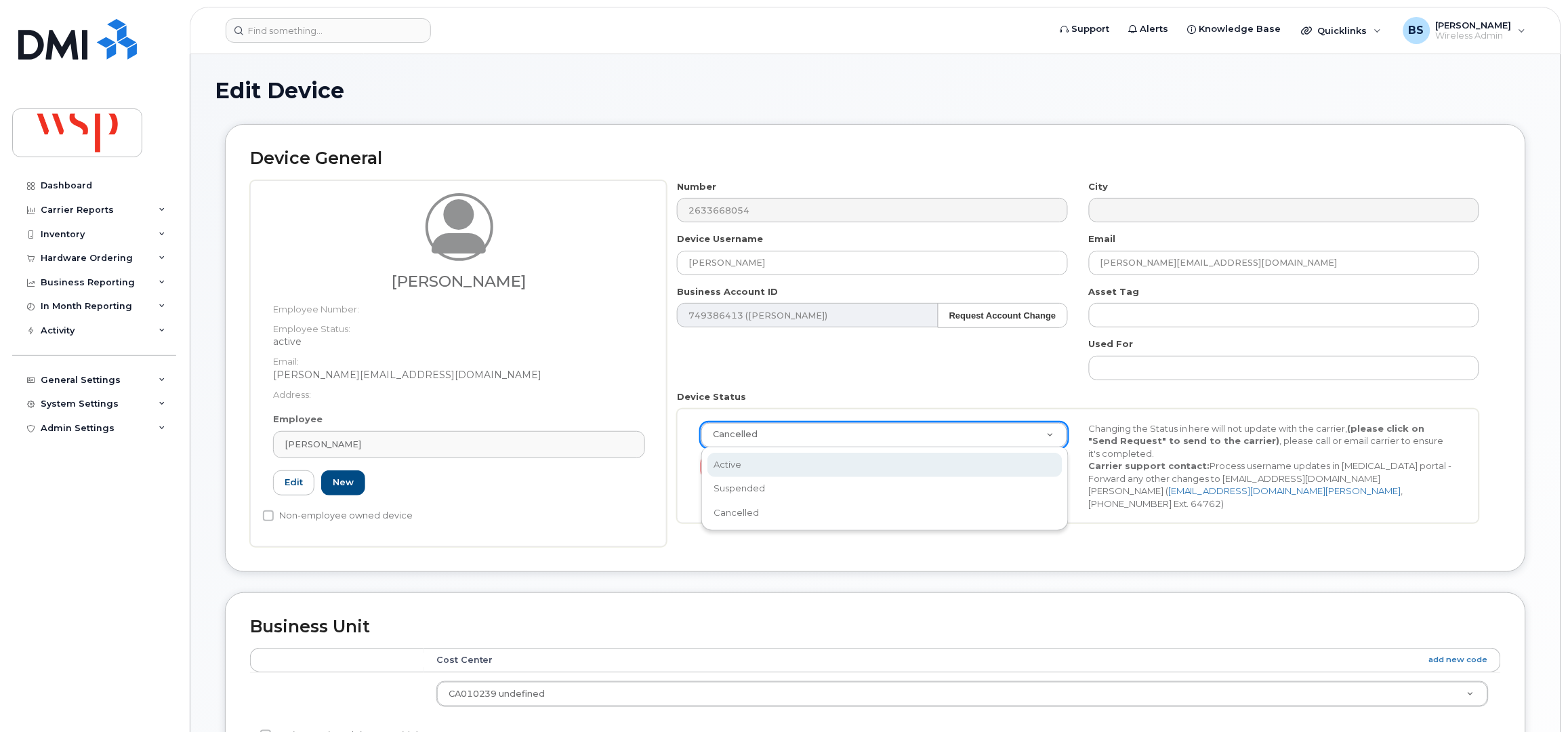
scroll to position [0, 4]
select select "active"
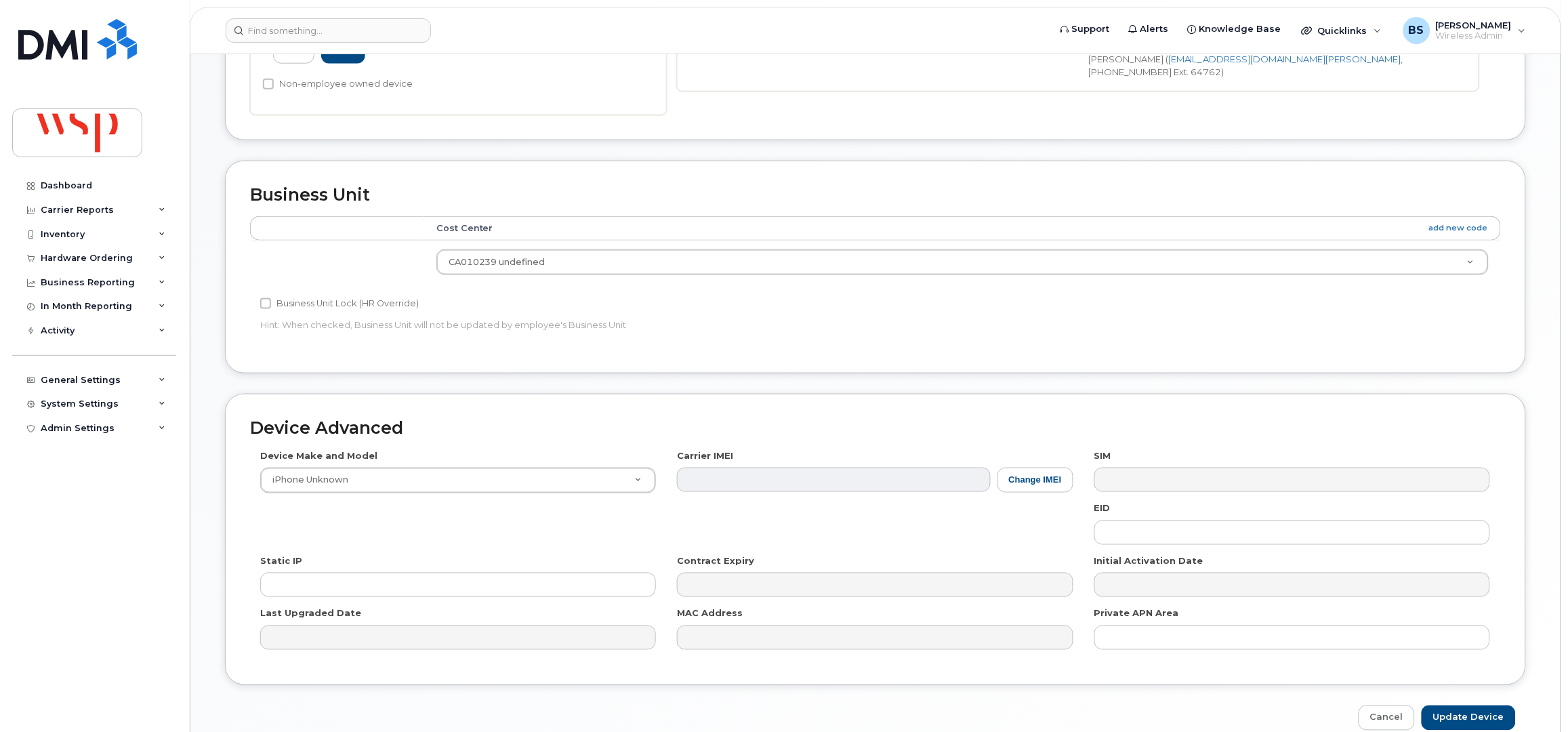
scroll to position [500, 0]
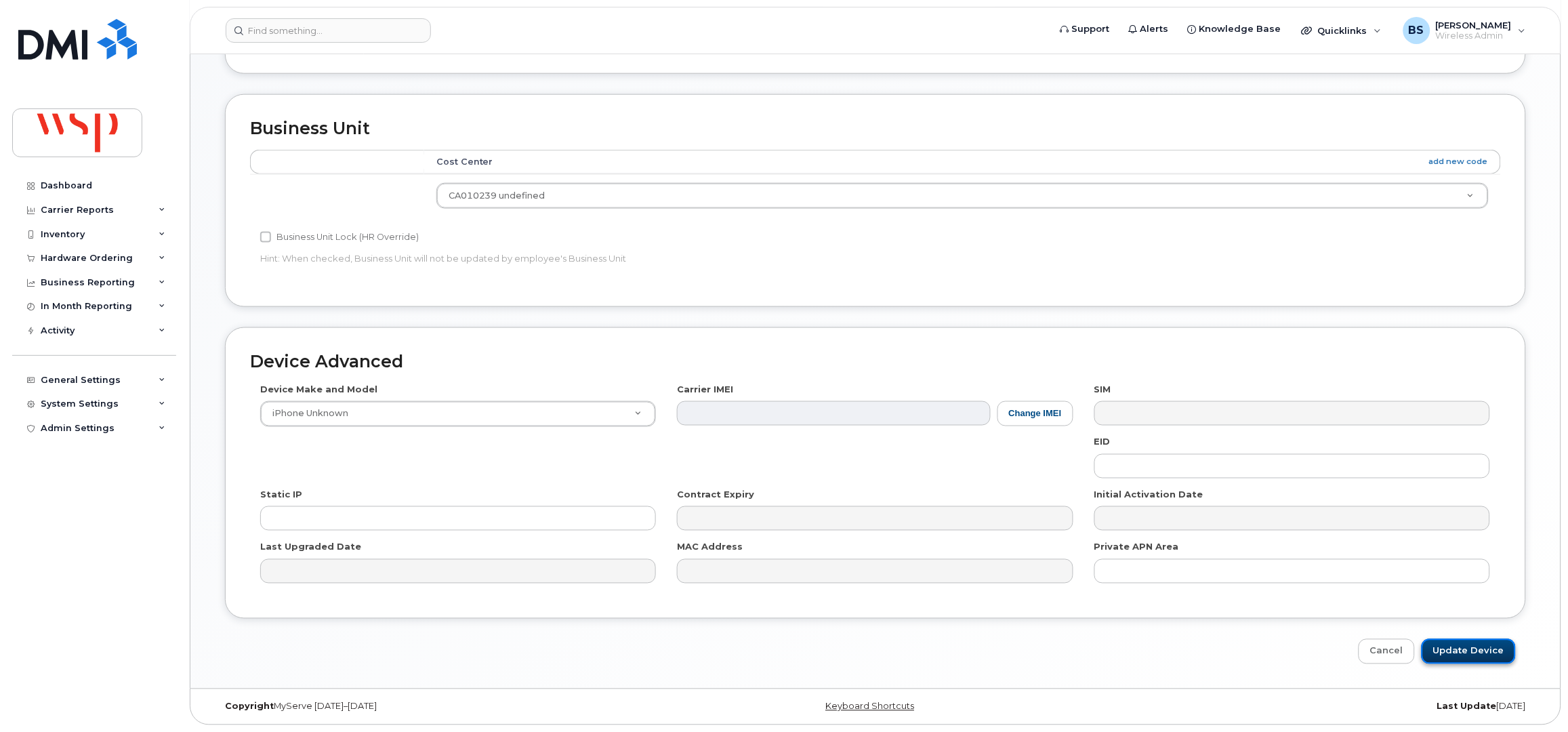
drag, startPoint x: 1469, startPoint y: 655, endPoint x: 1457, endPoint y: 647, distance: 14.4
click at [1470, 653] on input "Update Device" at bounding box center [1469, 652] width 94 height 25
type input "Saving..."
